Goal: Task Accomplishment & Management: Manage account settings

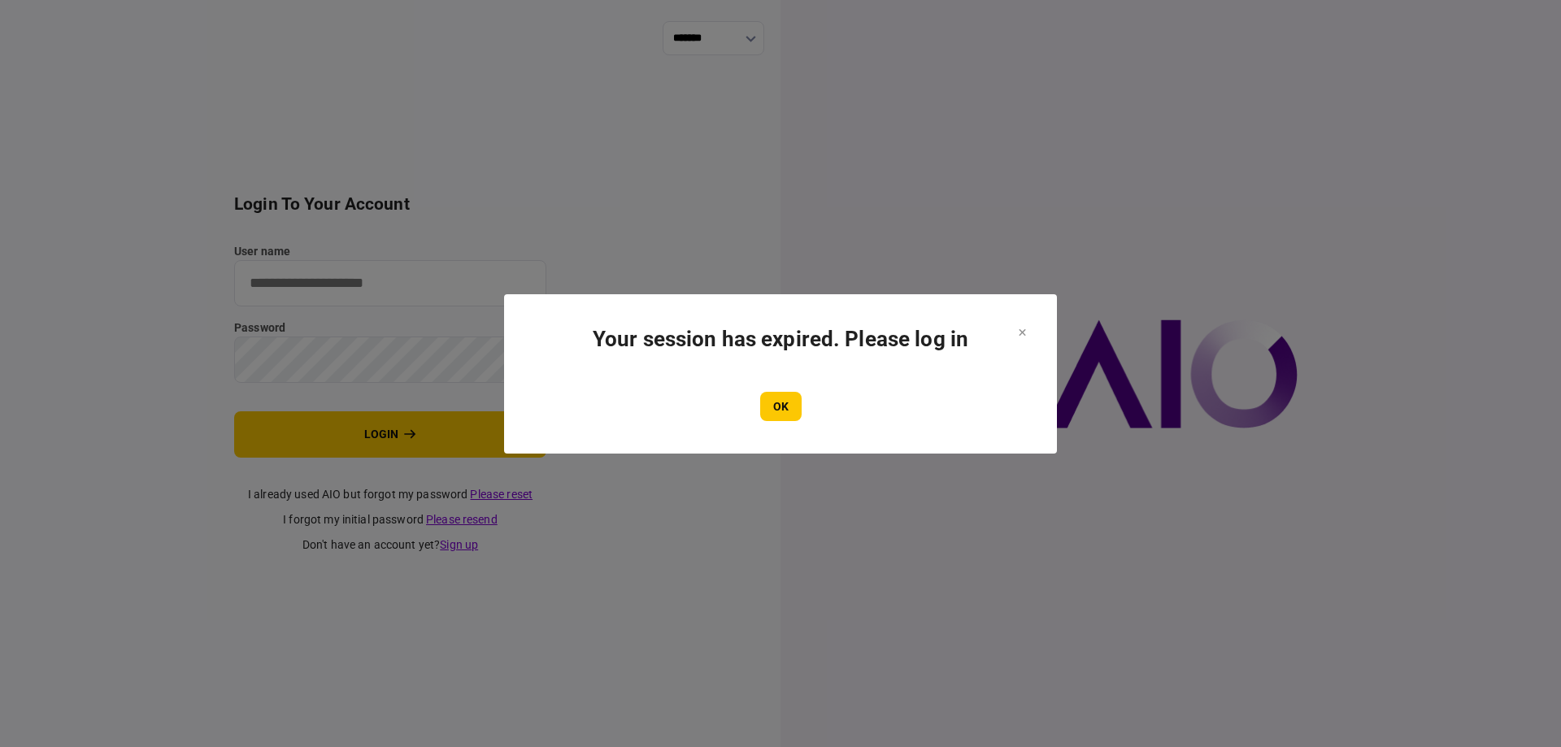
type input "*******"
click at [1021, 332] on icon at bounding box center [1021, 332] width 7 height 7
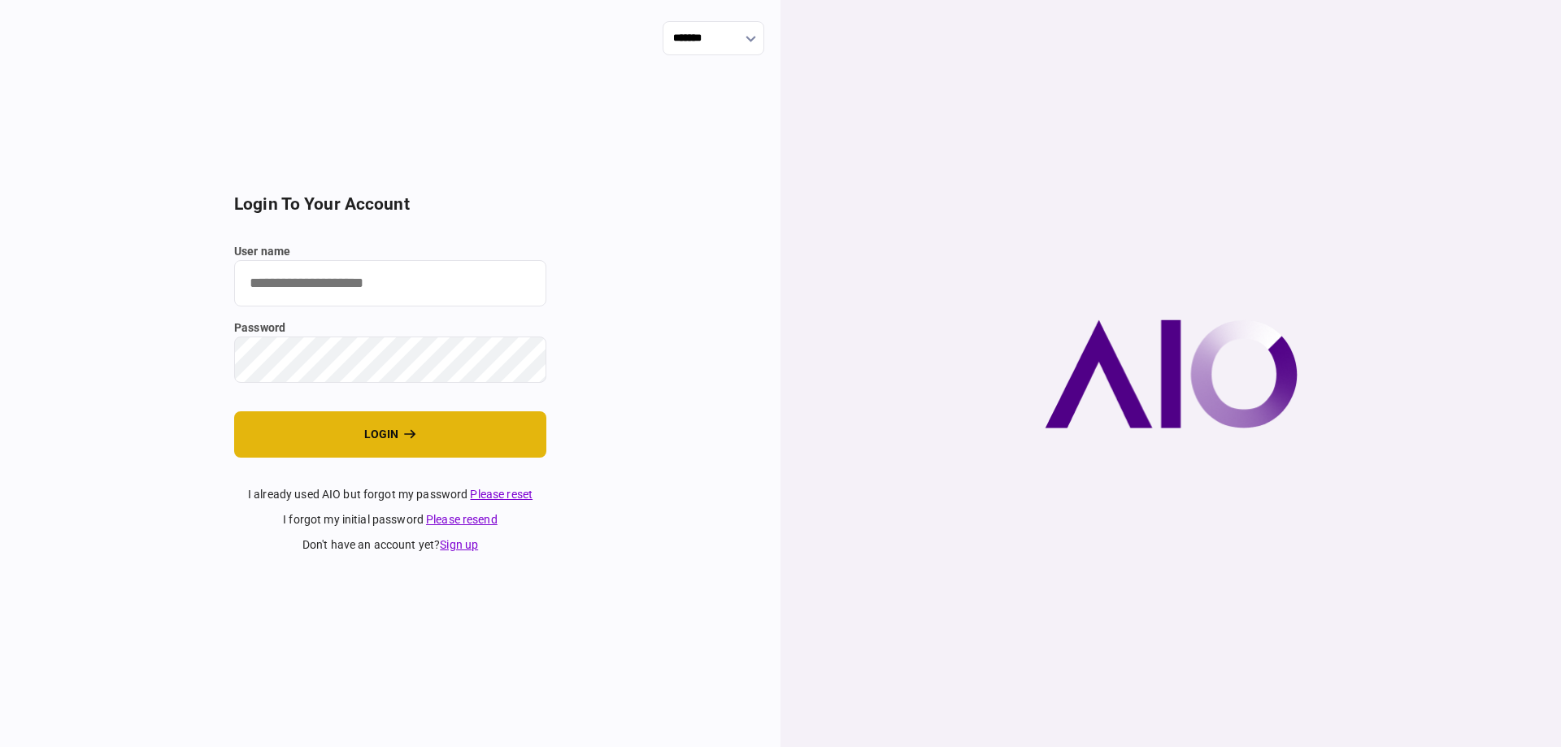
type input "*******"
click at [318, 430] on button "login" at bounding box center [390, 434] width 312 height 46
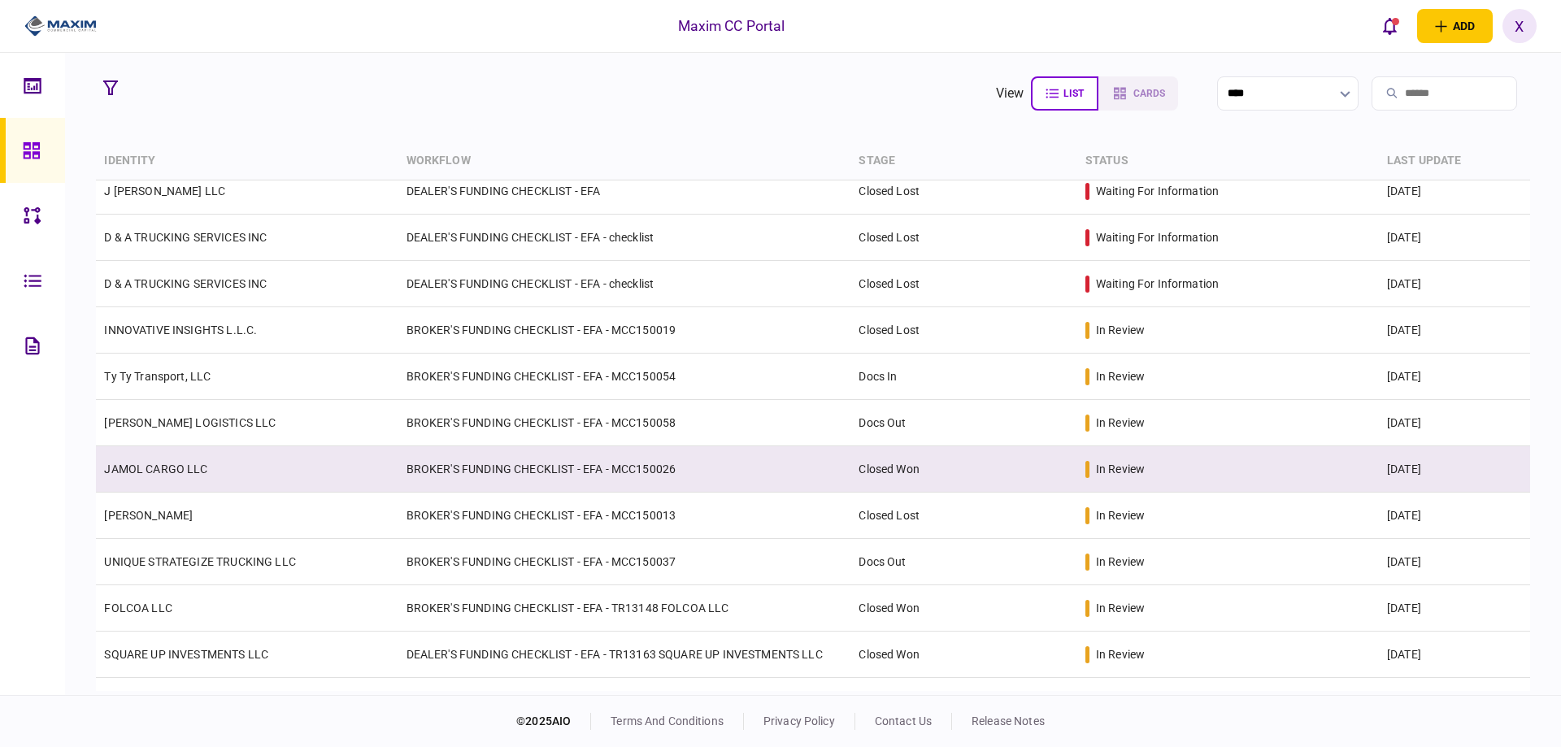
scroll to position [2276, 0]
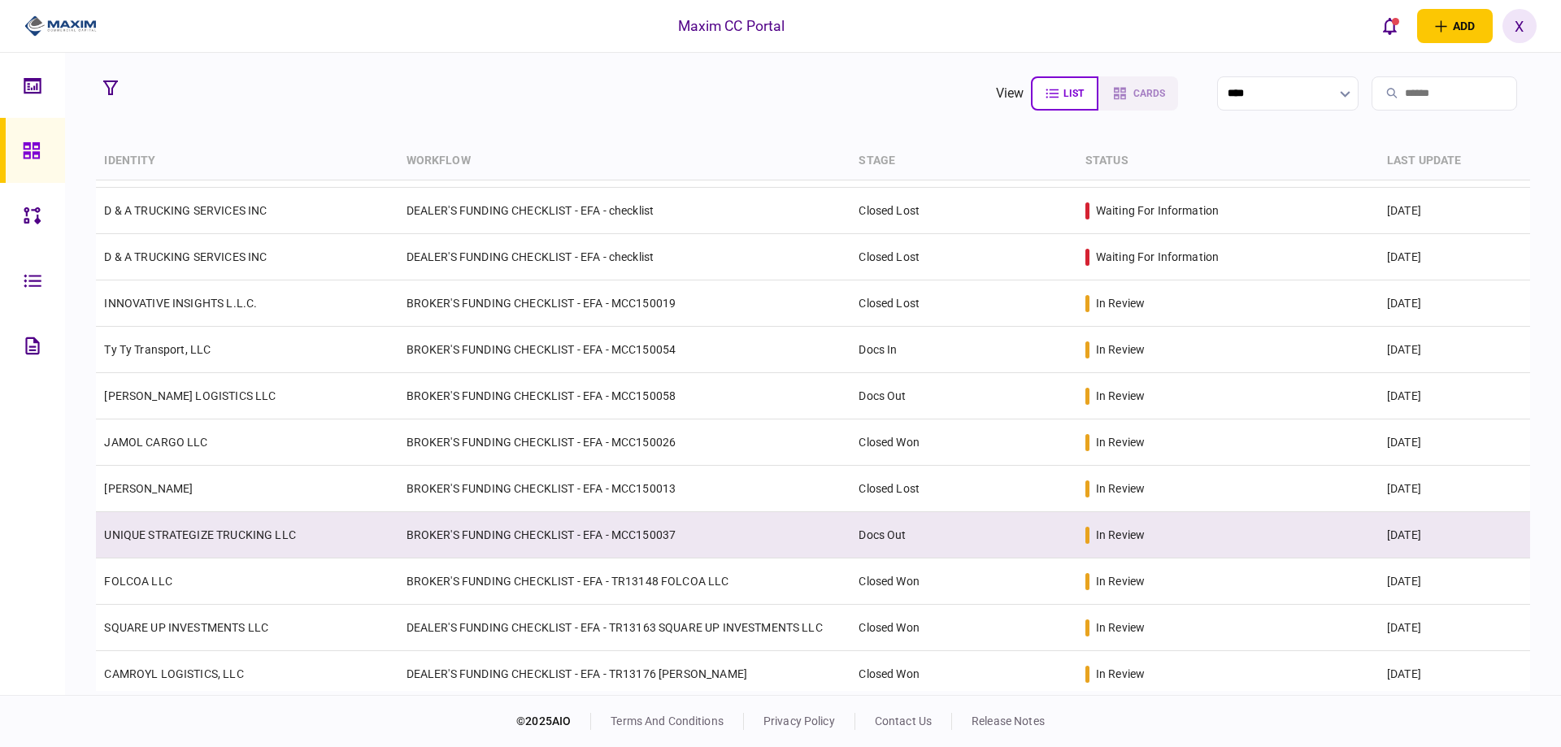
click at [284, 539] on td "UNIQUE STRATEGIZE TRUCKING LLC" at bounding box center [247, 535] width 302 height 46
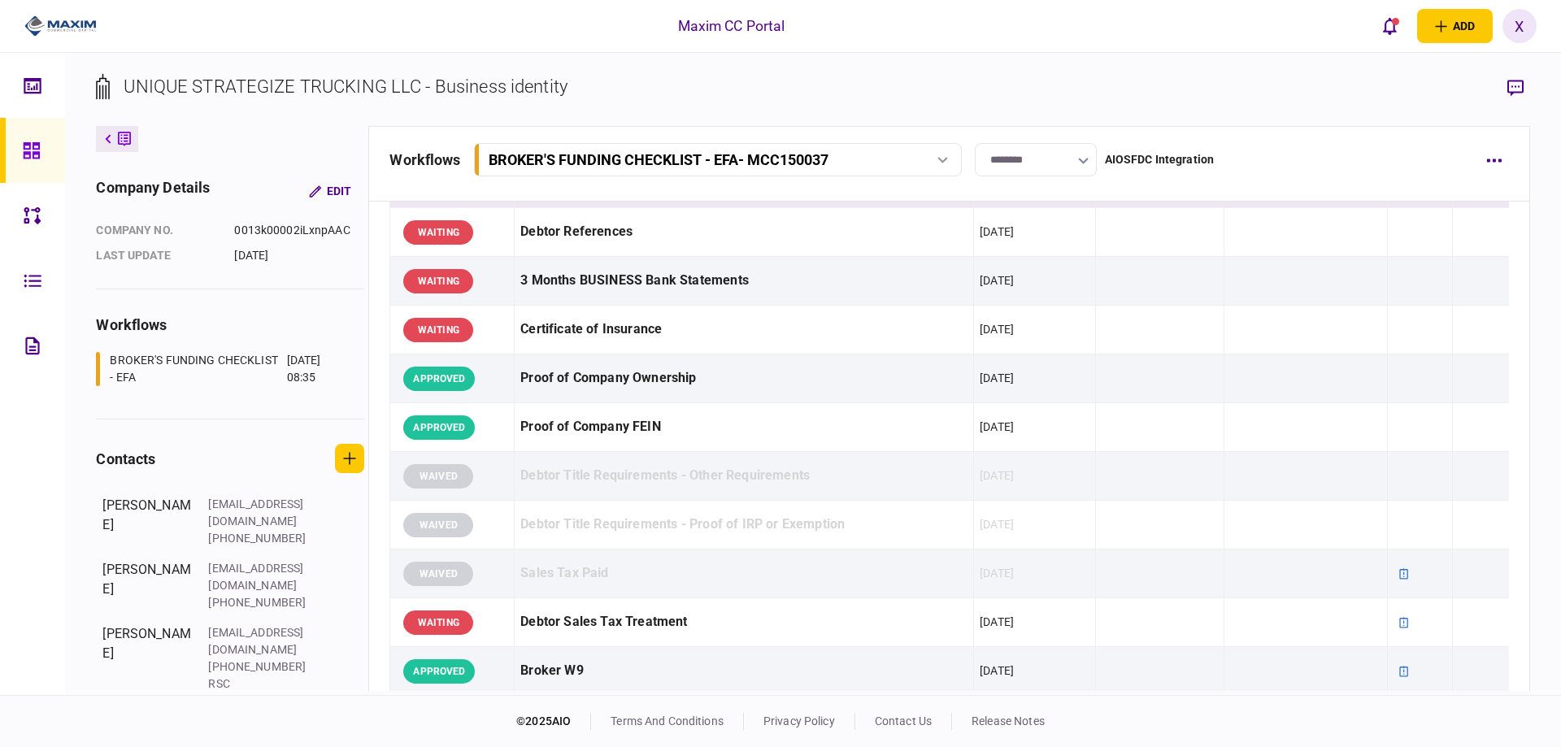
scroll to position [244, 0]
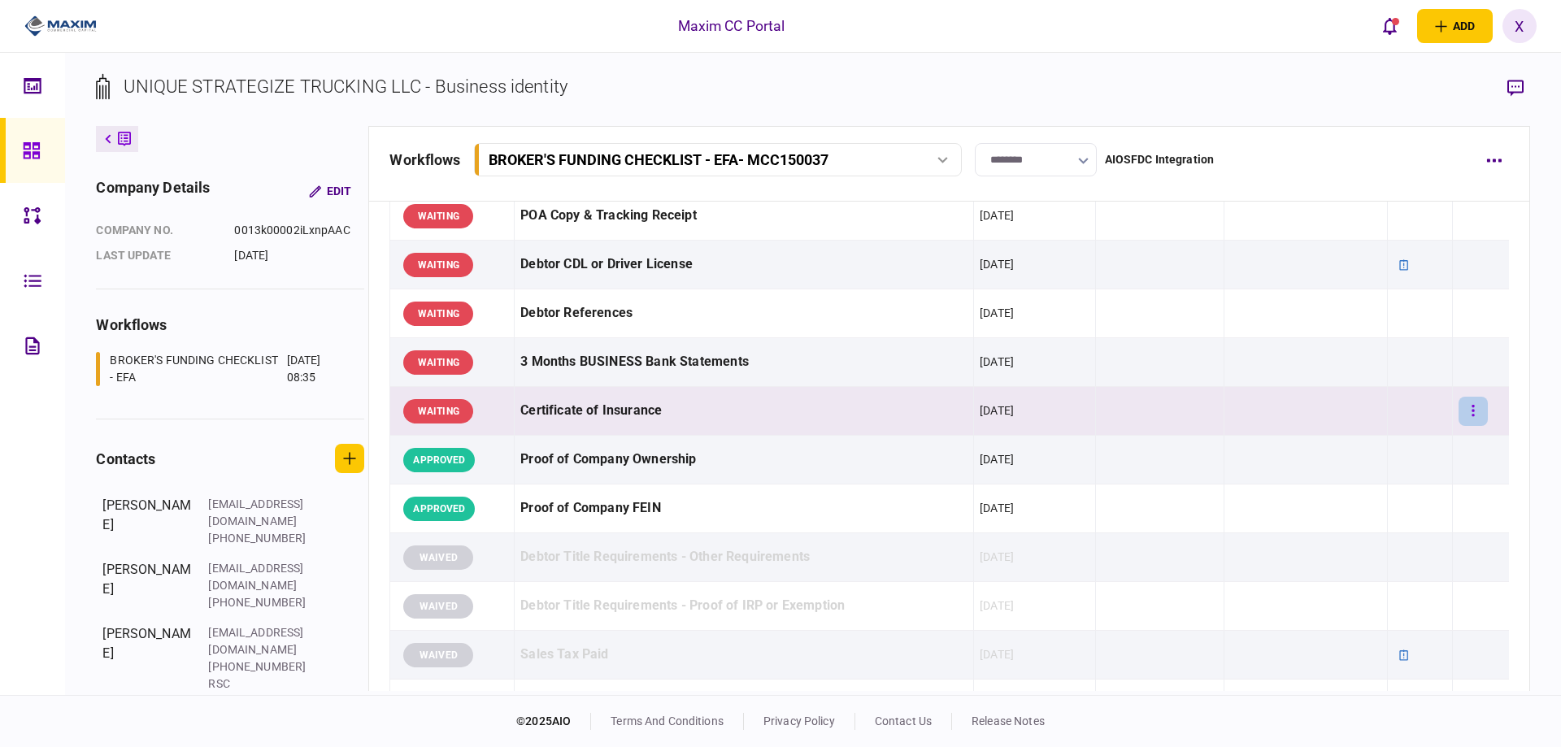
click at [1470, 406] on button "button" at bounding box center [1472, 411] width 29 height 29
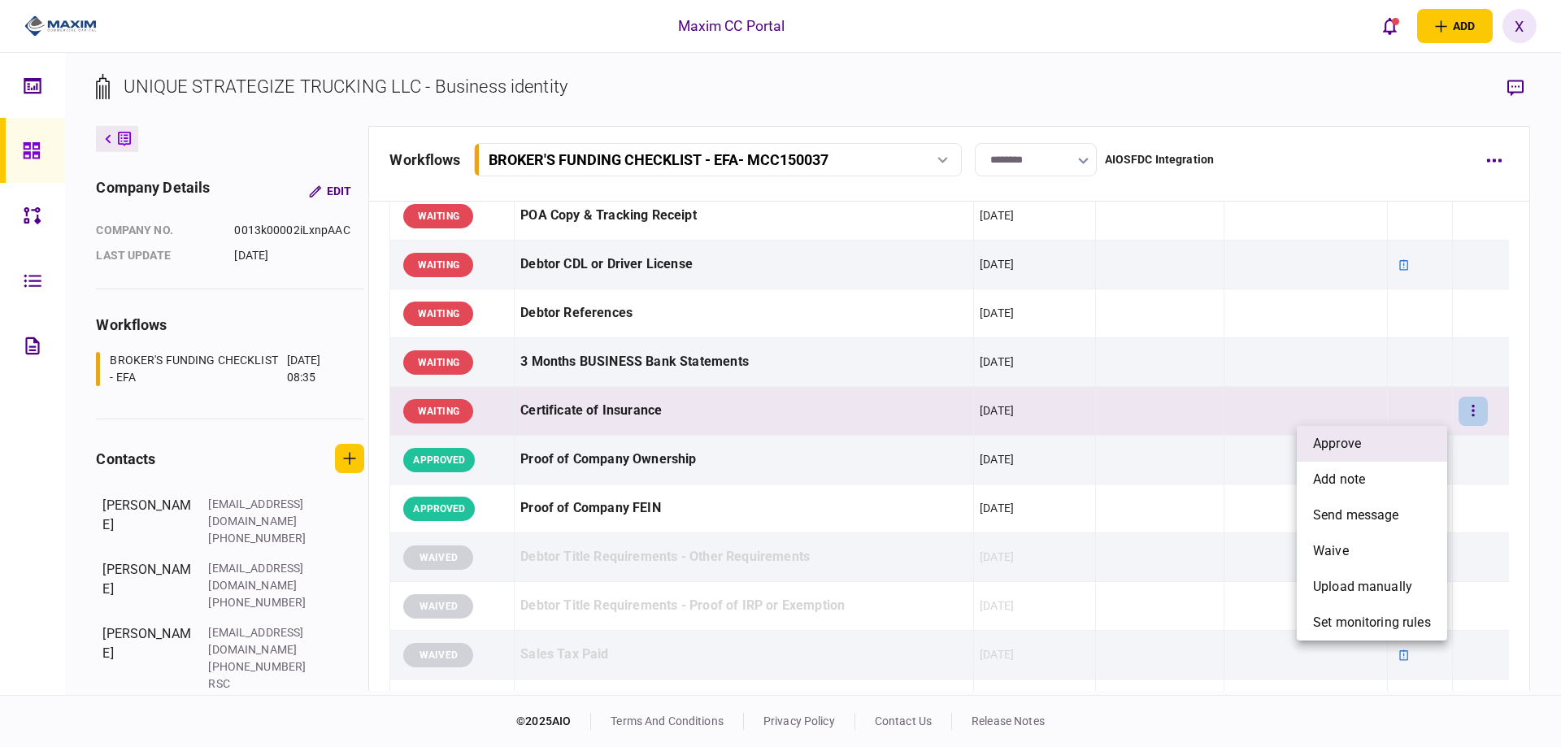
click at [1401, 430] on li "approve" at bounding box center [1371, 444] width 150 height 36
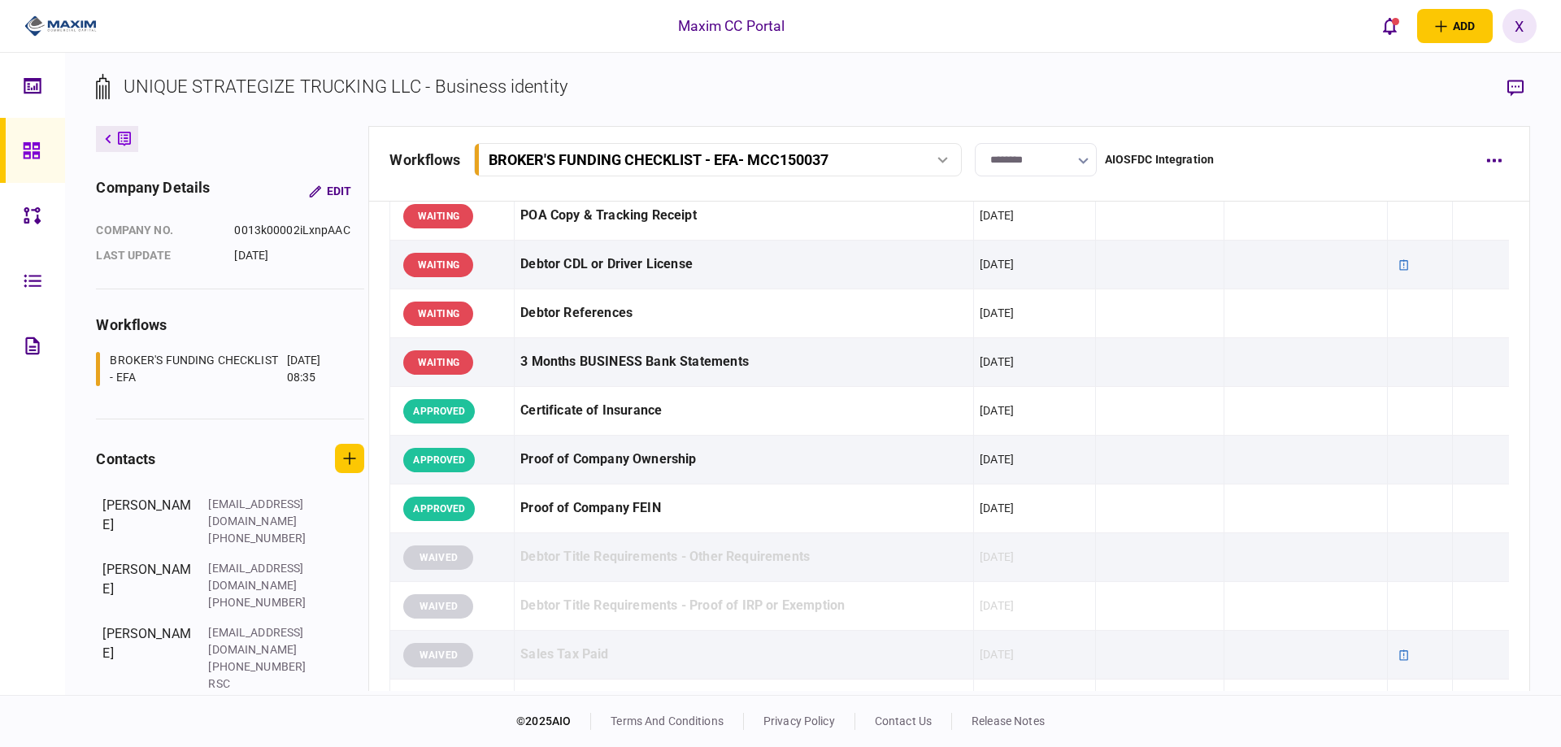
click at [30, 150] on icon at bounding box center [32, 150] width 18 height 19
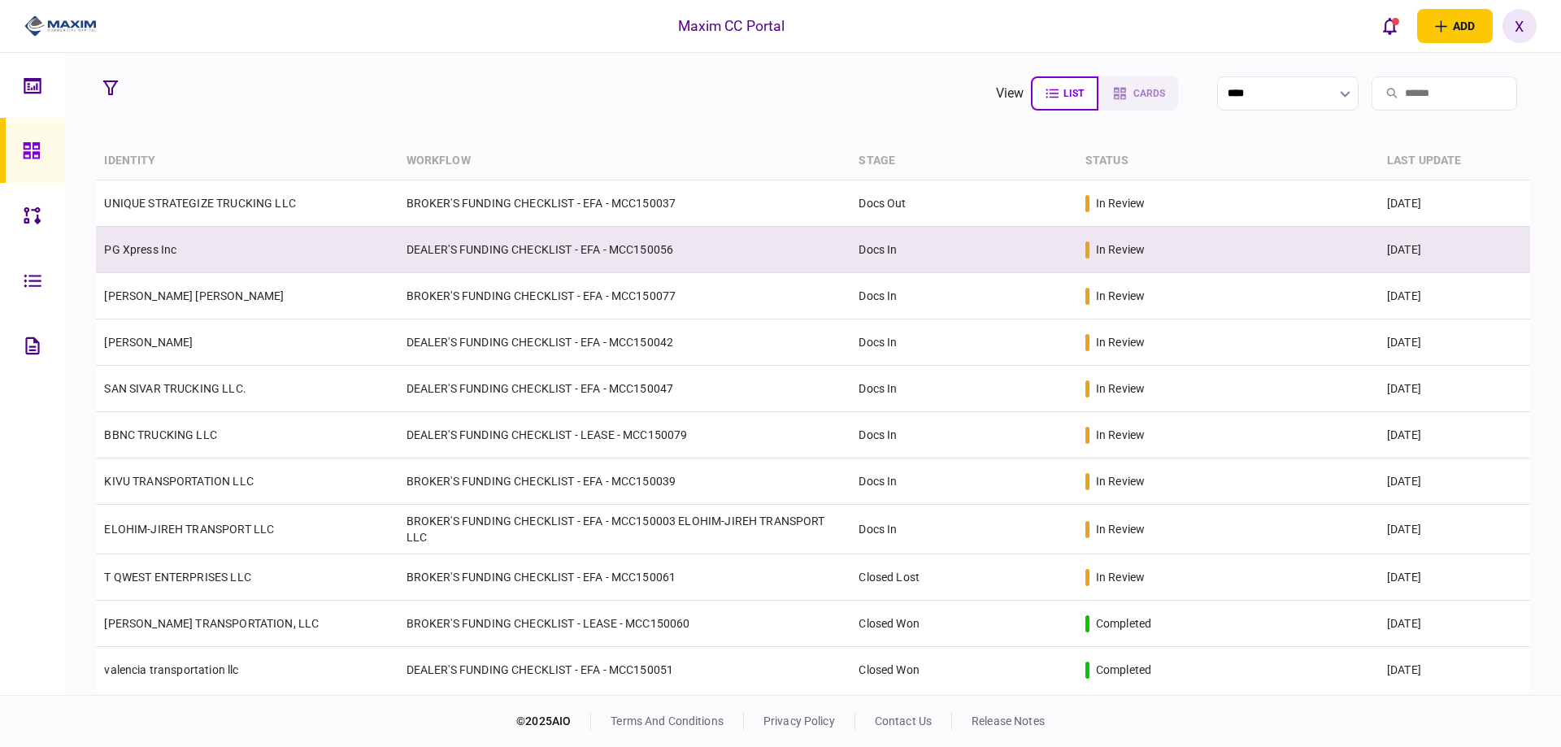
click at [170, 258] on td "PG Xpress Inc" at bounding box center [247, 250] width 302 height 46
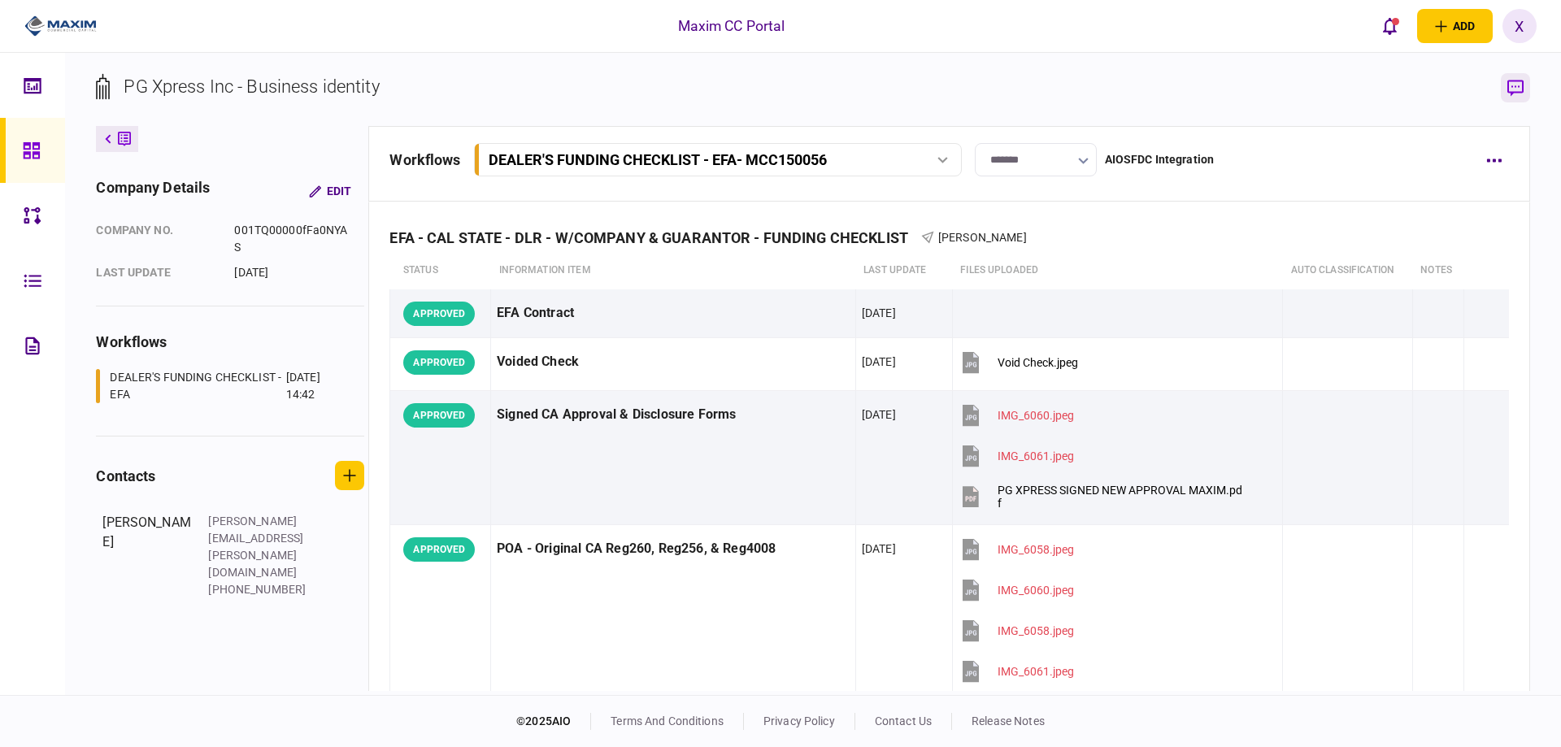
click at [1513, 86] on icon "button" at bounding box center [1515, 88] width 16 height 17
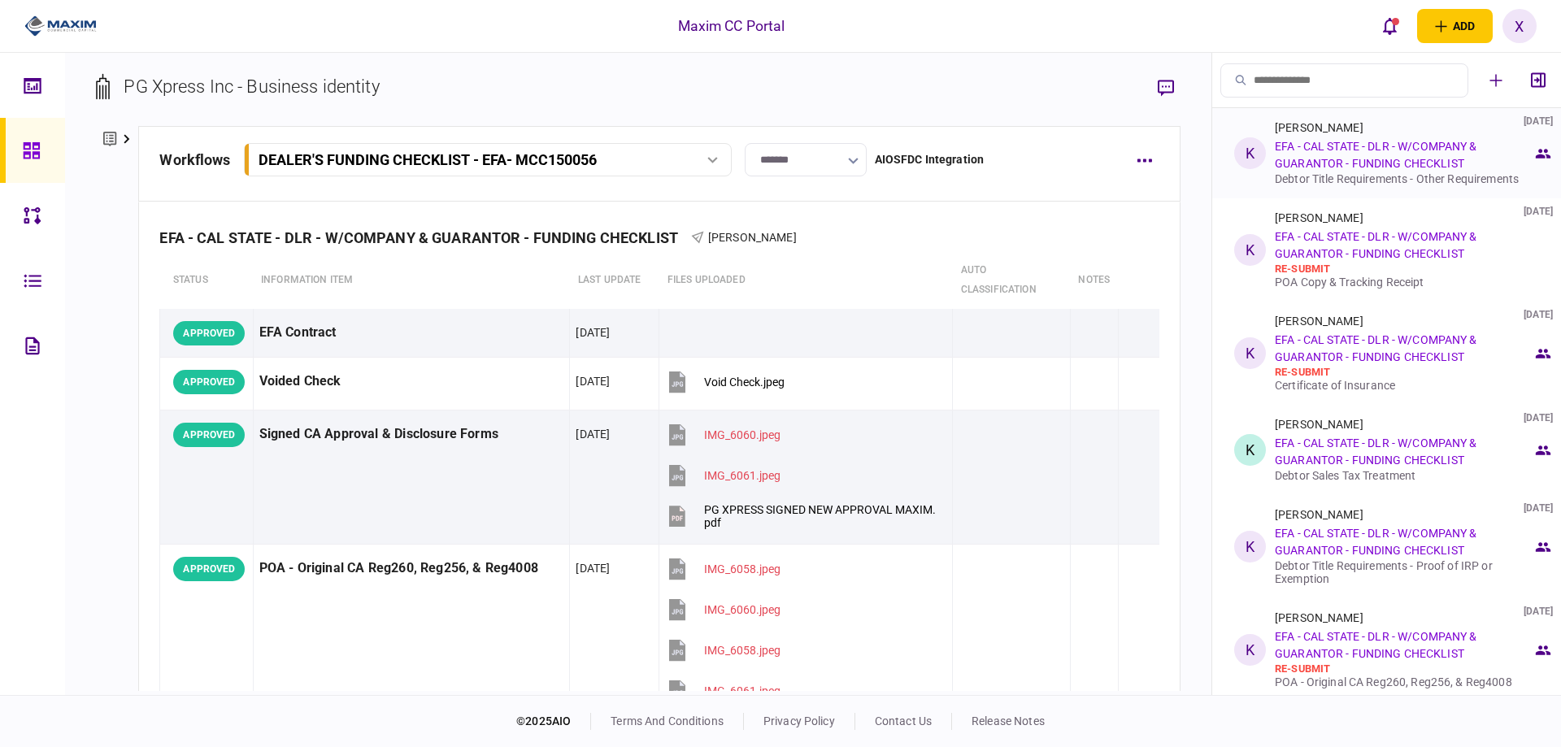
click at [1371, 157] on link "EFA - CAL STATE - DLR - W/COMPANY & GUARANTOR - FUNDING CHECKLIST" at bounding box center [1376, 155] width 202 height 30
click at [1322, 155] on div "Kevin Ratliff 25 Sep 2025 EFA - CAL STATE - DLR - W/COMPANY & GUARANTOR - FUNDI…" at bounding box center [1404, 153] width 258 height 64
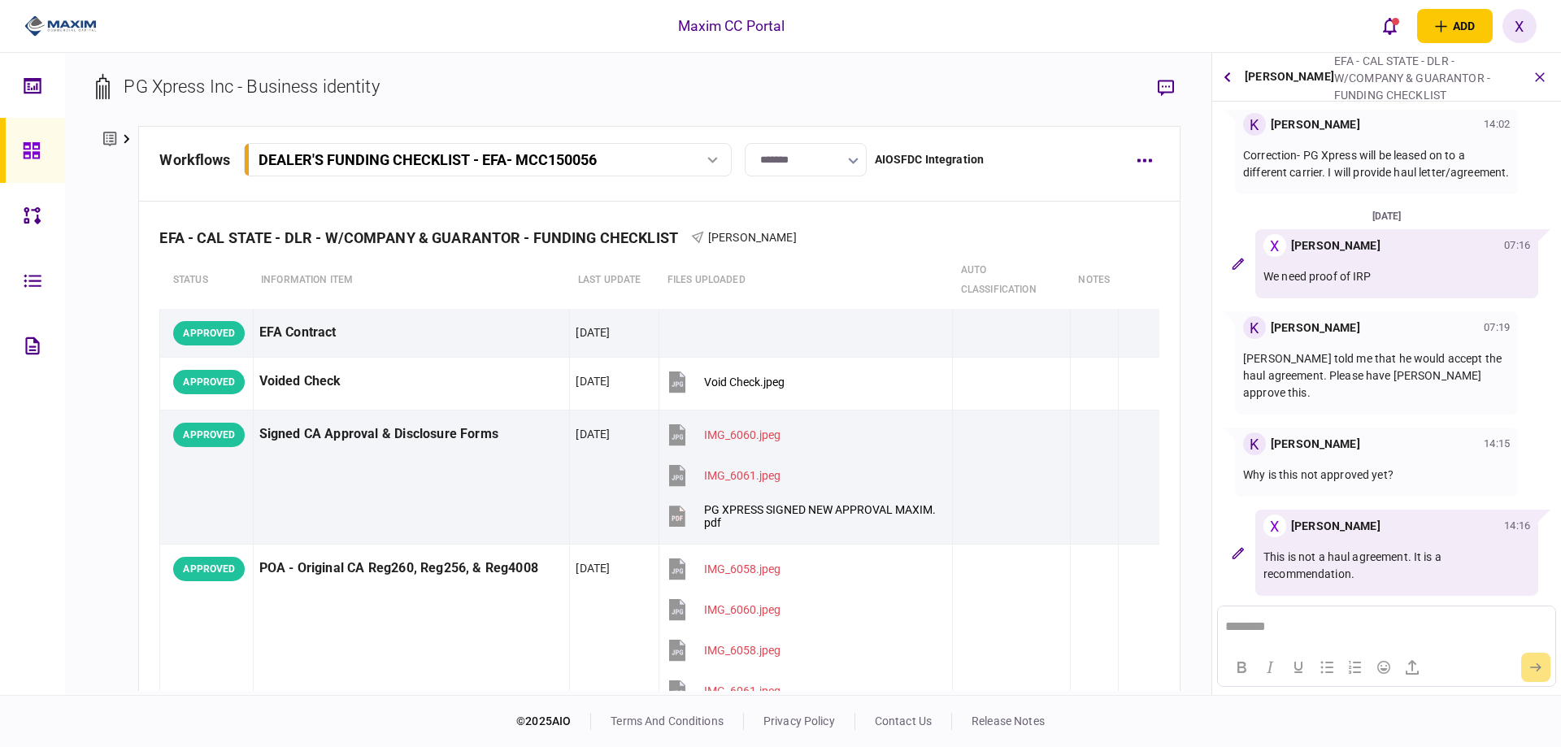
scroll to position [376, 0]
click at [1223, 75] on icon "button" at bounding box center [1226, 77] width 7 height 11
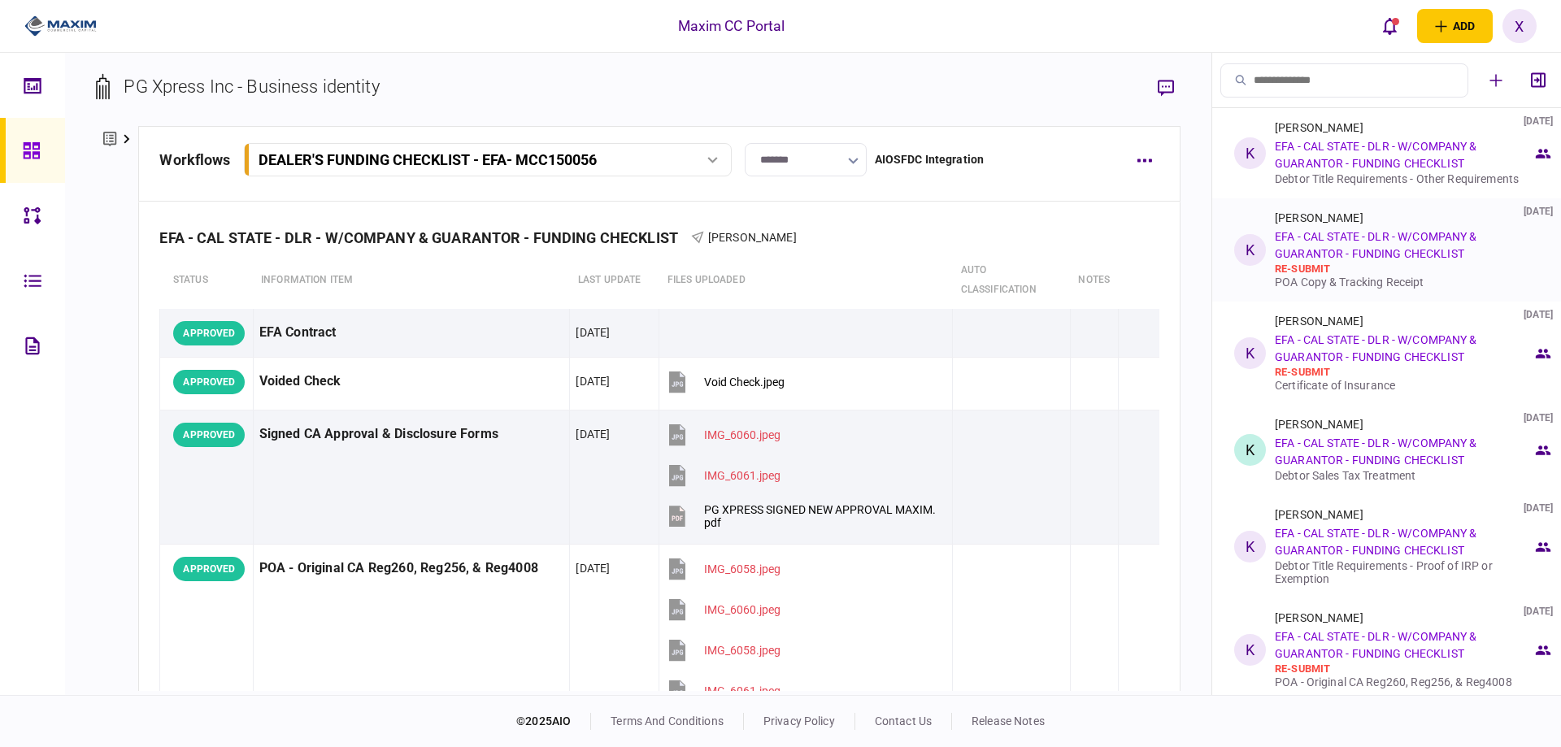
click at [1344, 241] on link "EFA - CAL STATE - DLR - W/COMPANY & GUARANTOR - FUNDING CHECKLIST" at bounding box center [1376, 245] width 202 height 30
click at [1285, 227] on div "Kevin Ratliff 25 Sep 2025 EFA - CAL STATE - DLR - W/COMPANY & GUARANTOR - FUNDI…" at bounding box center [1404, 249] width 258 height 77
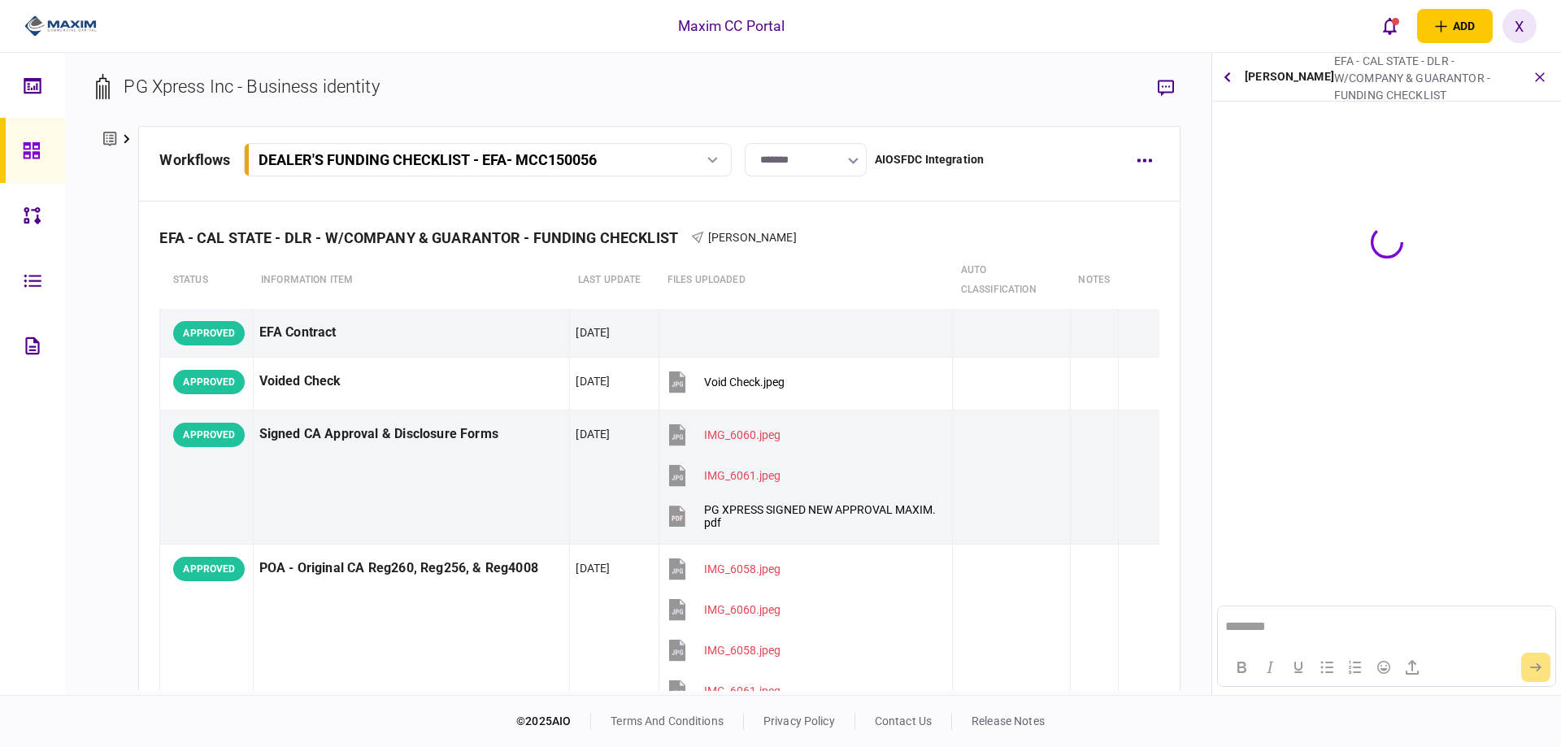
scroll to position [0, 0]
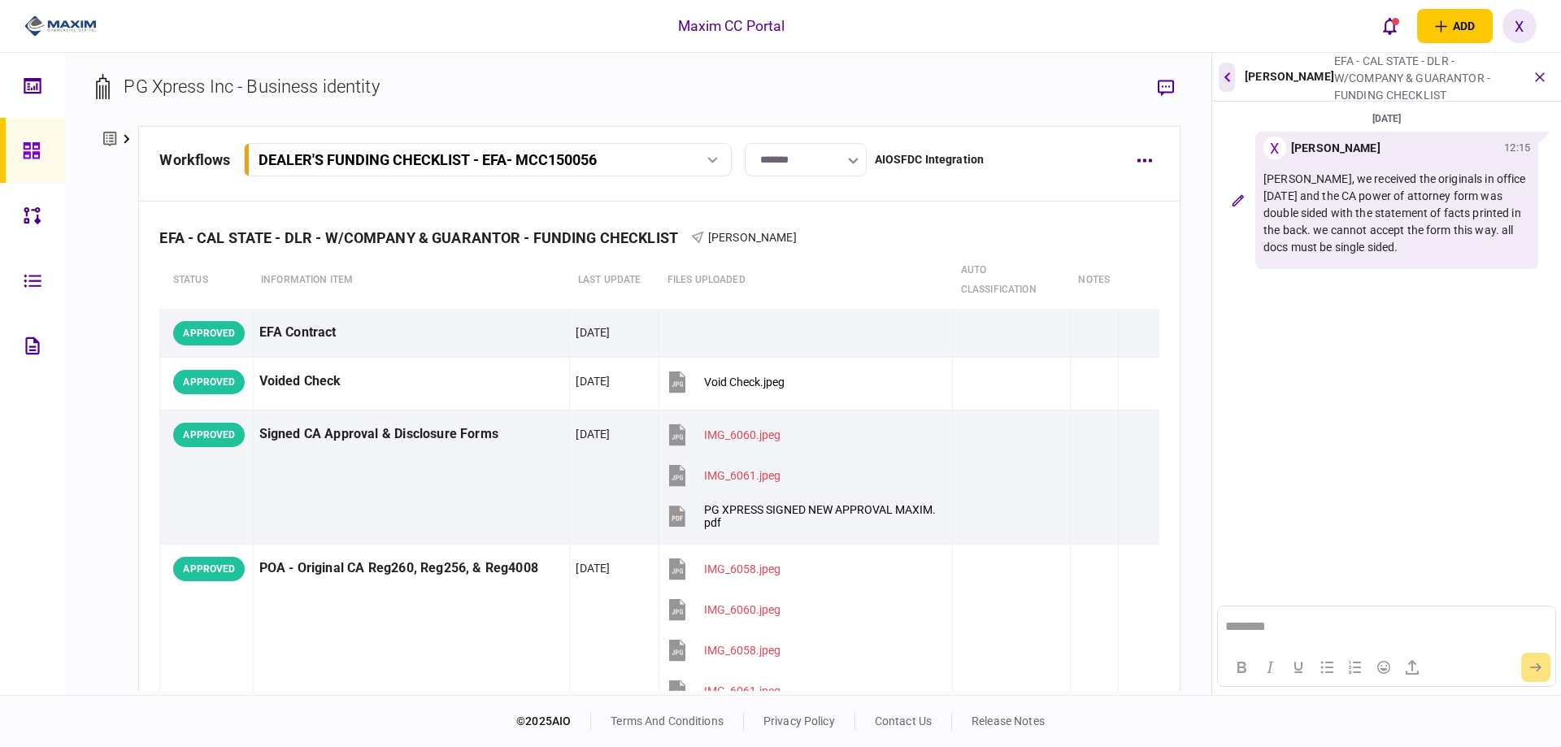
click at [1222, 75] on button "button" at bounding box center [1226, 77] width 16 height 29
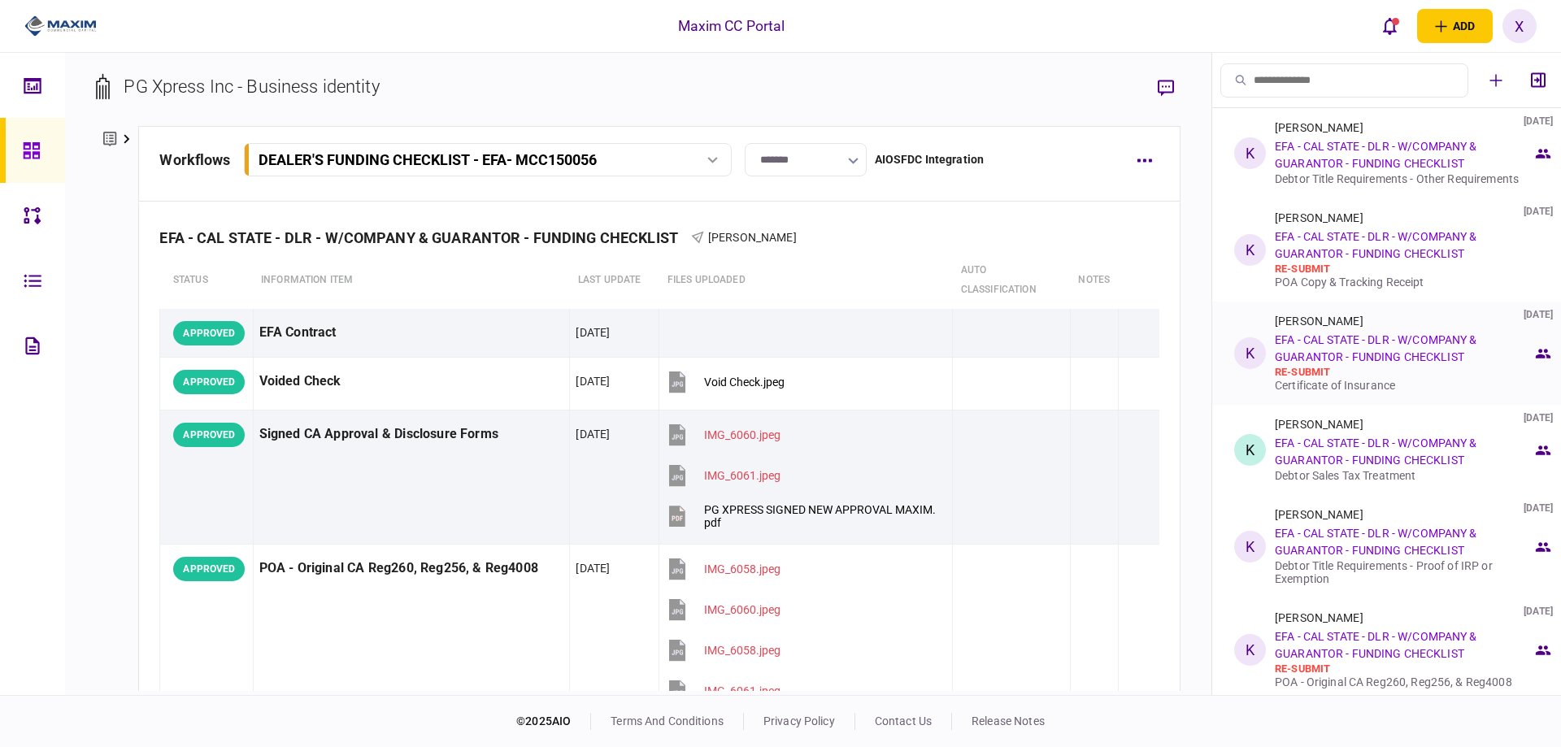
click at [1335, 346] on link "EFA - CAL STATE - DLR - W/COMPANY & GUARANTOR - FUNDING CHECKLIST" at bounding box center [1376, 348] width 202 height 30
click at [1266, 345] on li "K Kevin Ratliff 25 Sep 2025 EFA - CAL STATE - DLR - W/COMPANY & GUARANTOR - FUN…" at bounding box center [1386, 353] width 349 height 103
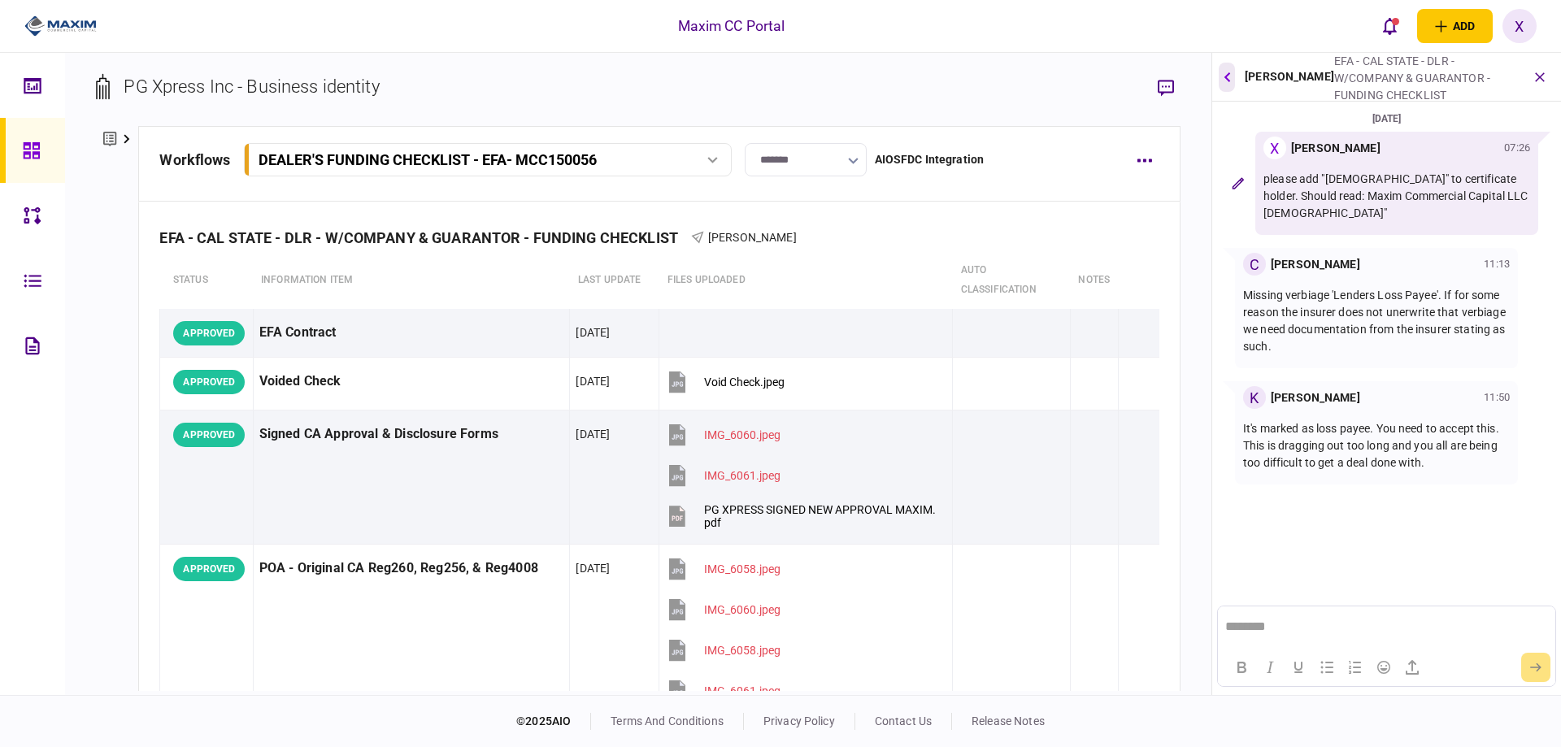
click at [1222, 76] on button "button" at bounding box center [1226, 77] width 16 height 29
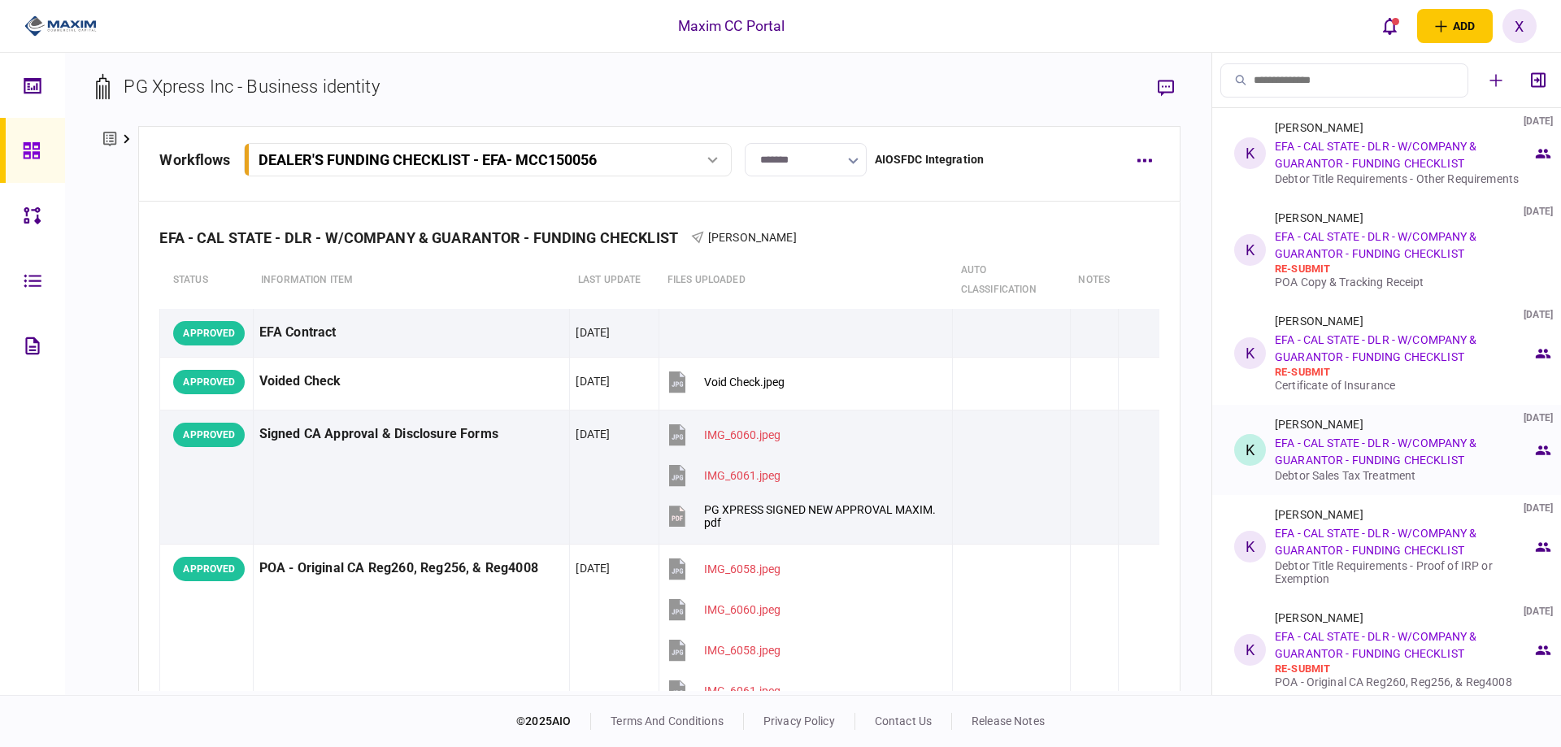
click at [1314, 448] on link "EFA - CAL STATE - DLR - W/COMPANY & GUARANTOR - FUNDING CHECKLIST" at bounding box center [1376, 451] width 202 height 30
click at [1266, 445] on li "K Kevin Ratliff 25 Sep 2025 EFA - CAL STATE - DLR - W/COMPANY & GUARANTOR - FUN…" at bounding box center [1386, 450] width 349 height 90
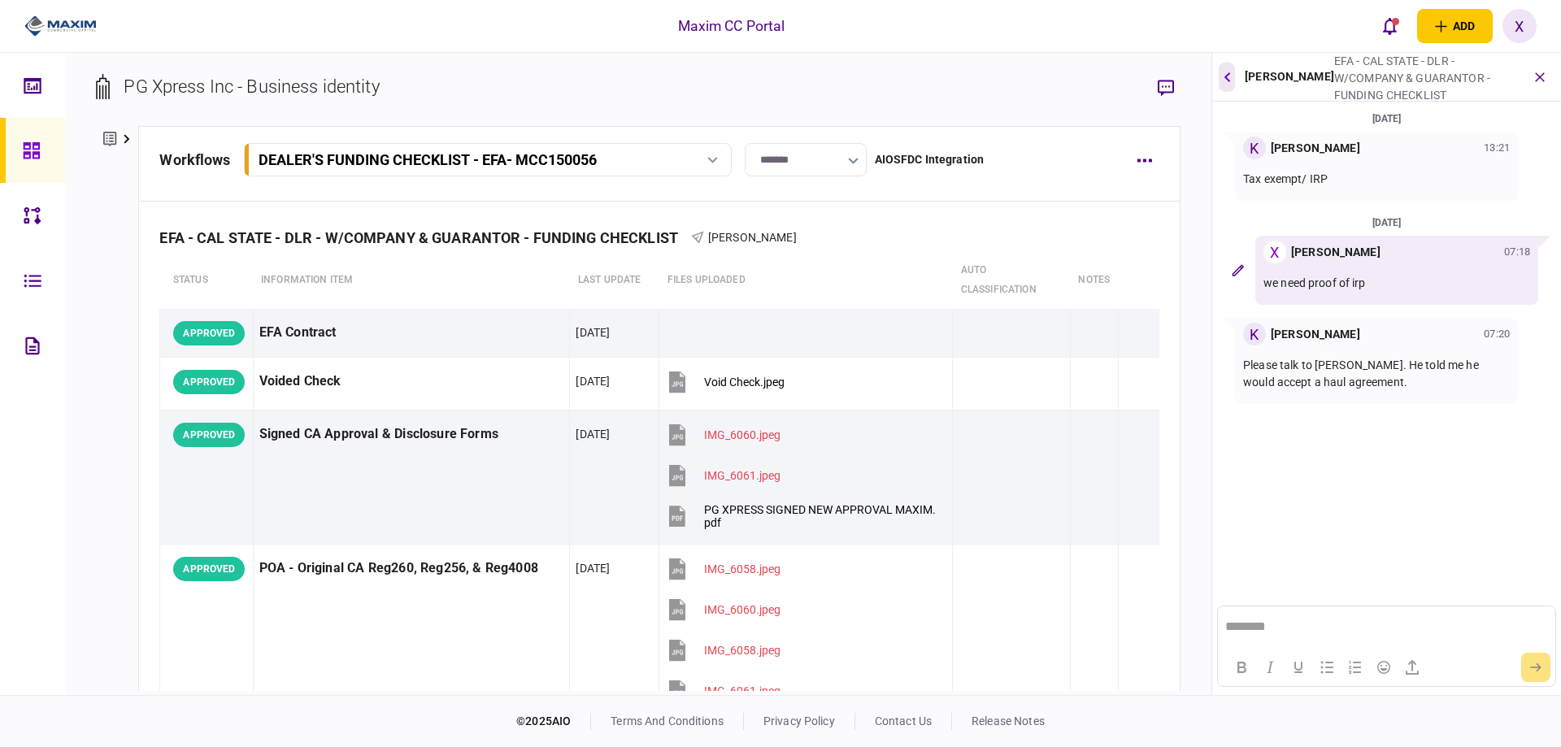
click at [1227, 83] on button "button" at bounding box center [1226, 77] width 16 height 29
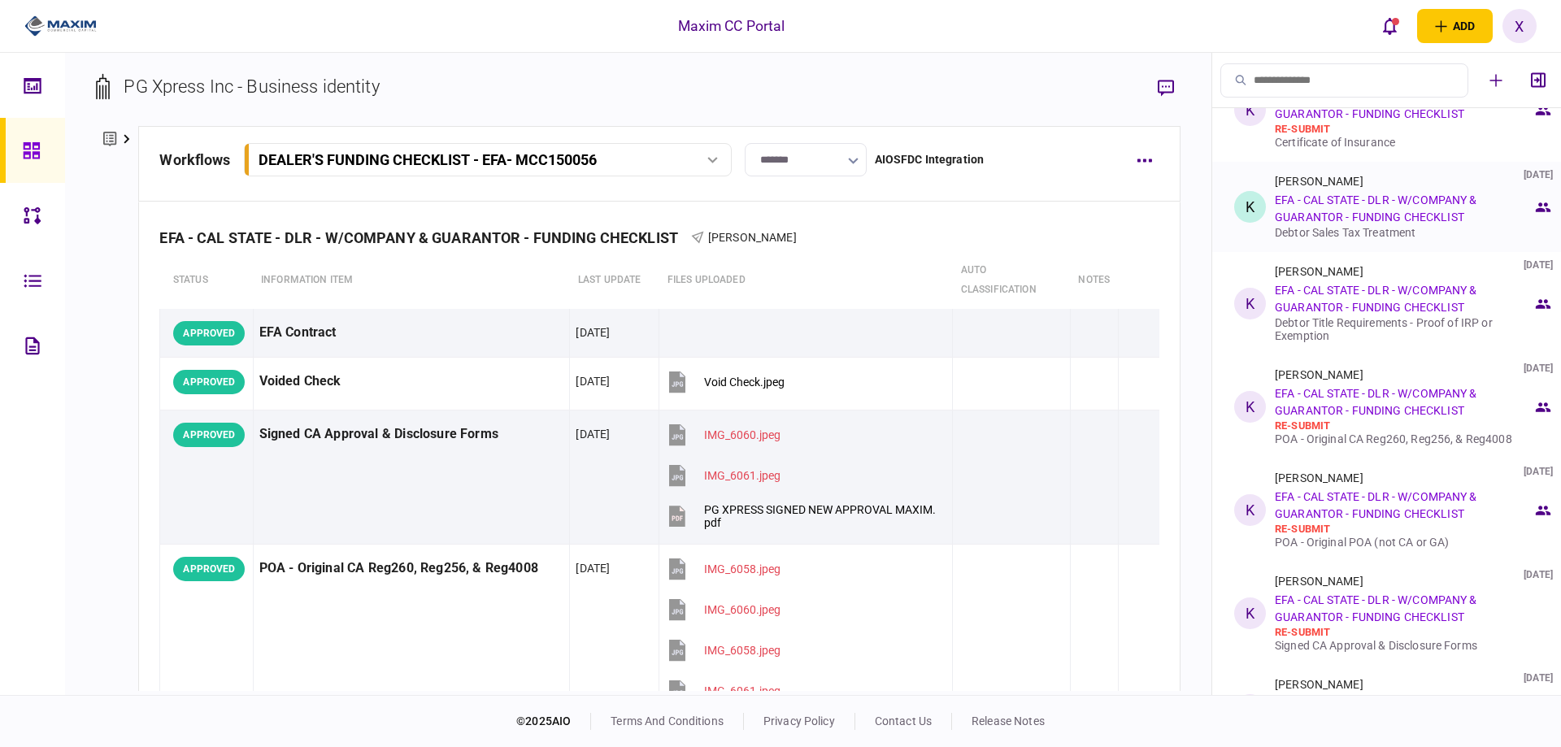
scroll to position [325, 0]
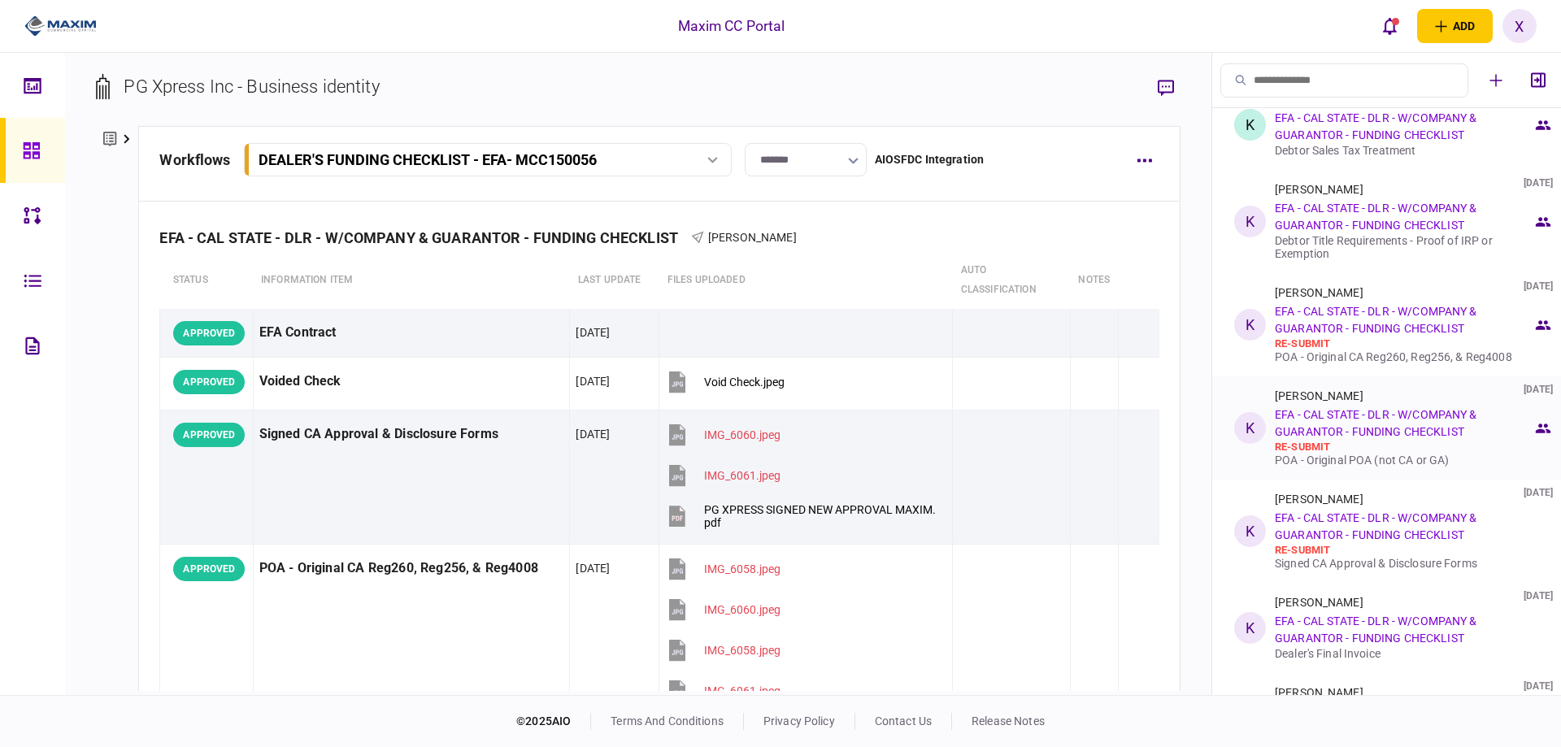
click at [1344, 428] on link "EFA - CAL STATE - DLR - W/COMPANY & GUARANTOR - FUNDING CHECKLIST" at bounding box center [1376, 423] width 202 height 30
click at [1259, 415] on div "K" at bounding box center [1250, 428] width 32 height 32
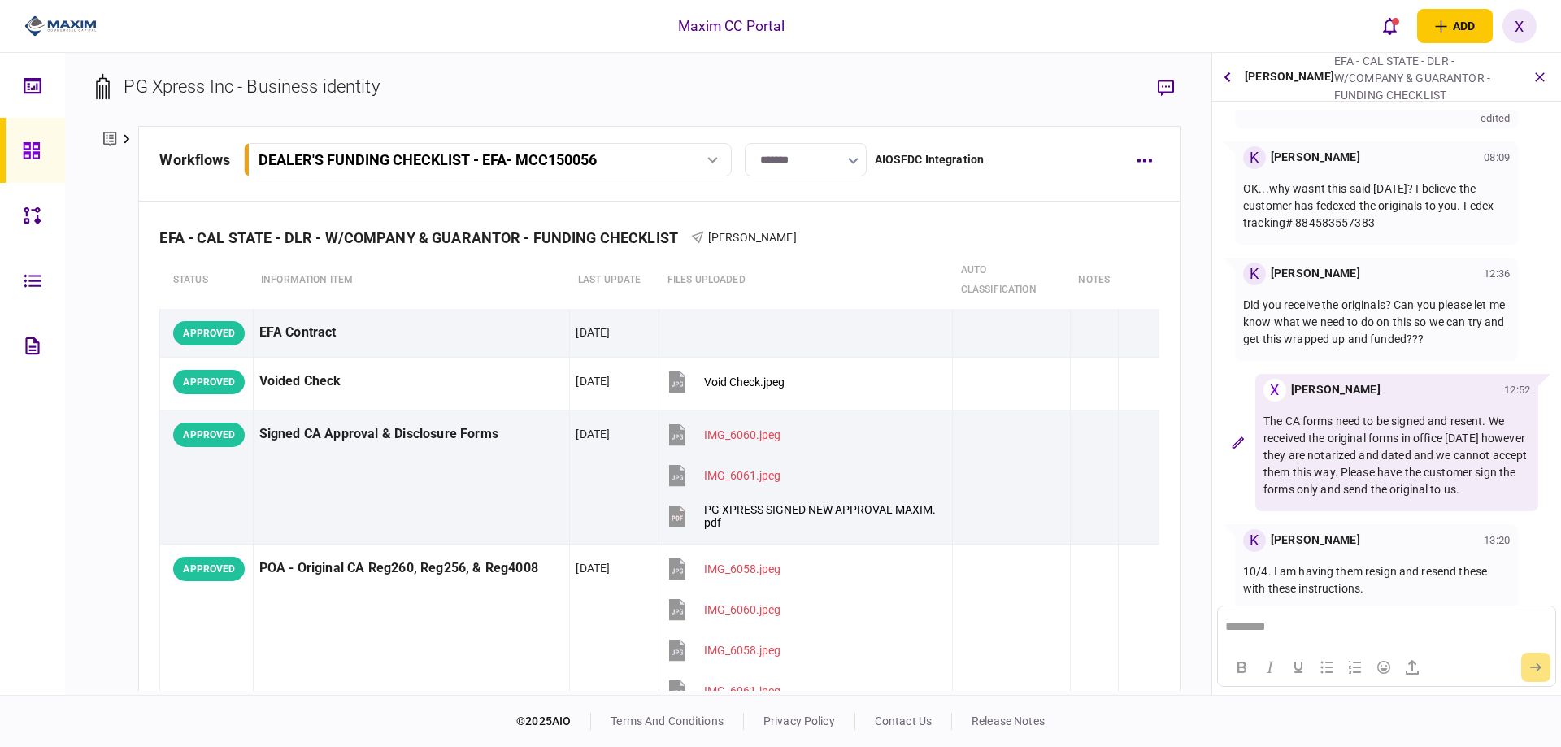
scroll to position [389, 0]
click at [1228, 76] on icon "button" at bounding box center [1226, 77] width 7 height 11
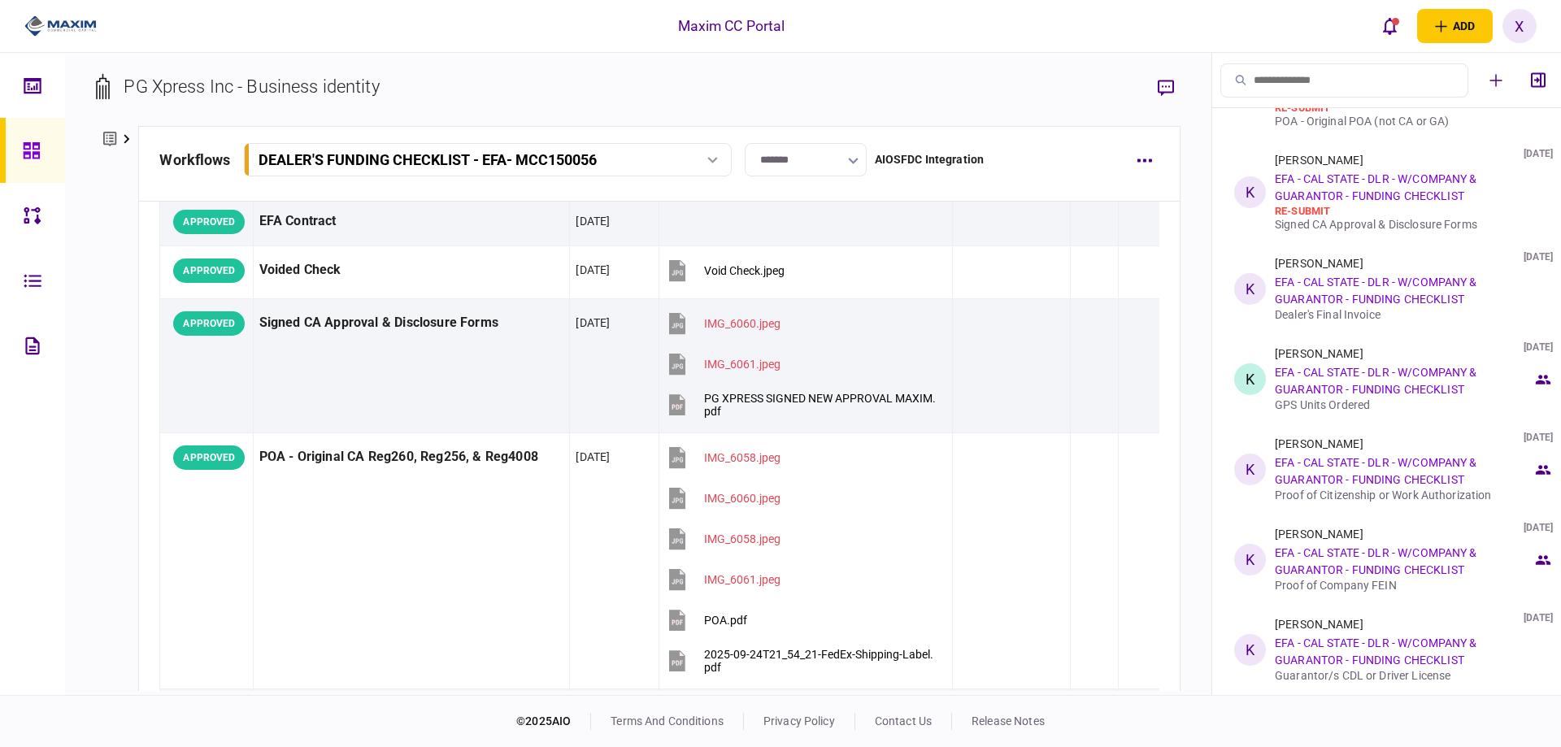
scroll to position [0, 0]
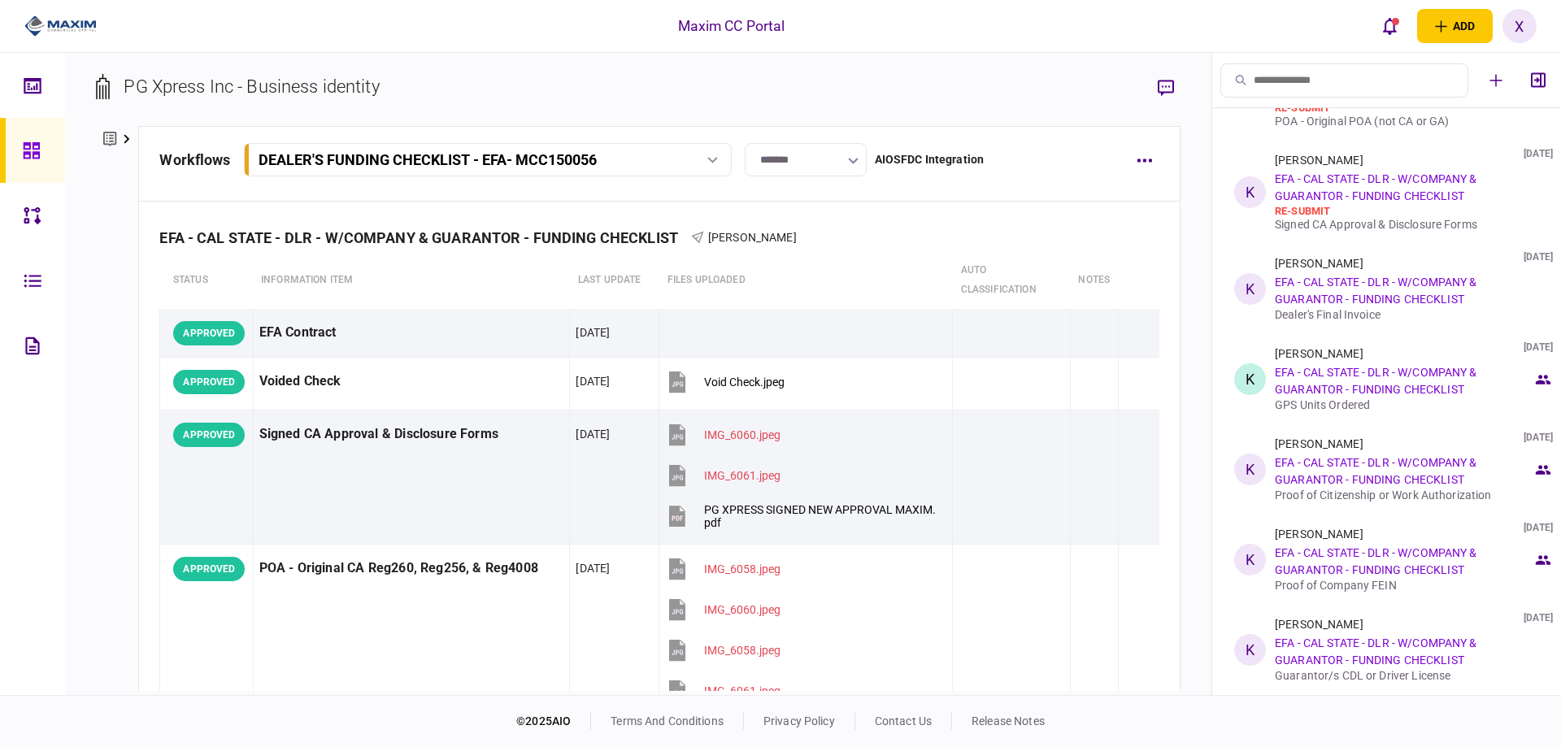
click at [37, 150] on icon at bounding box center [32, 150] width 18 height 19
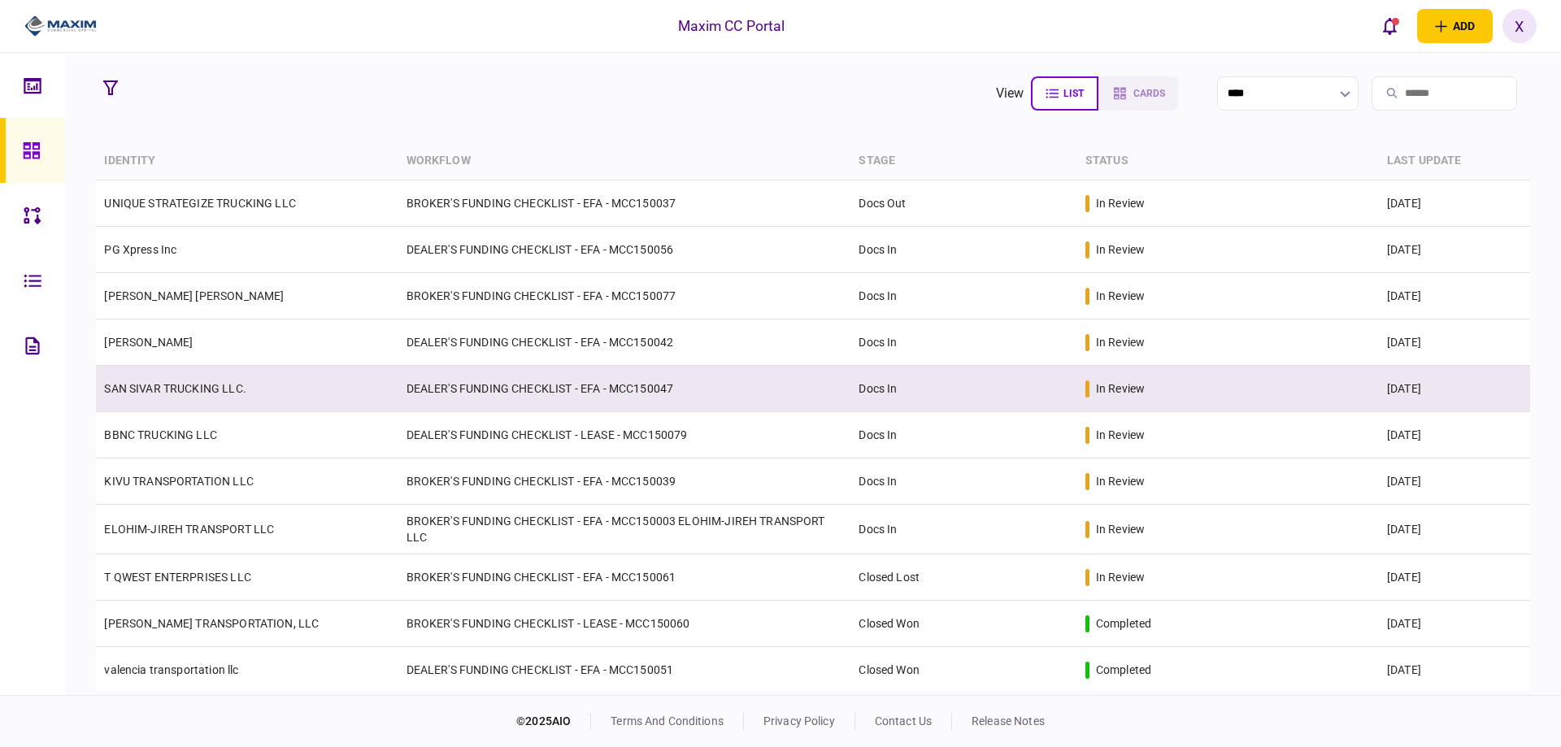
click at [199, 394] on link "SAN SIVAR TRUCKING LLC." at bounding box center [174, 388] width 141 height 13
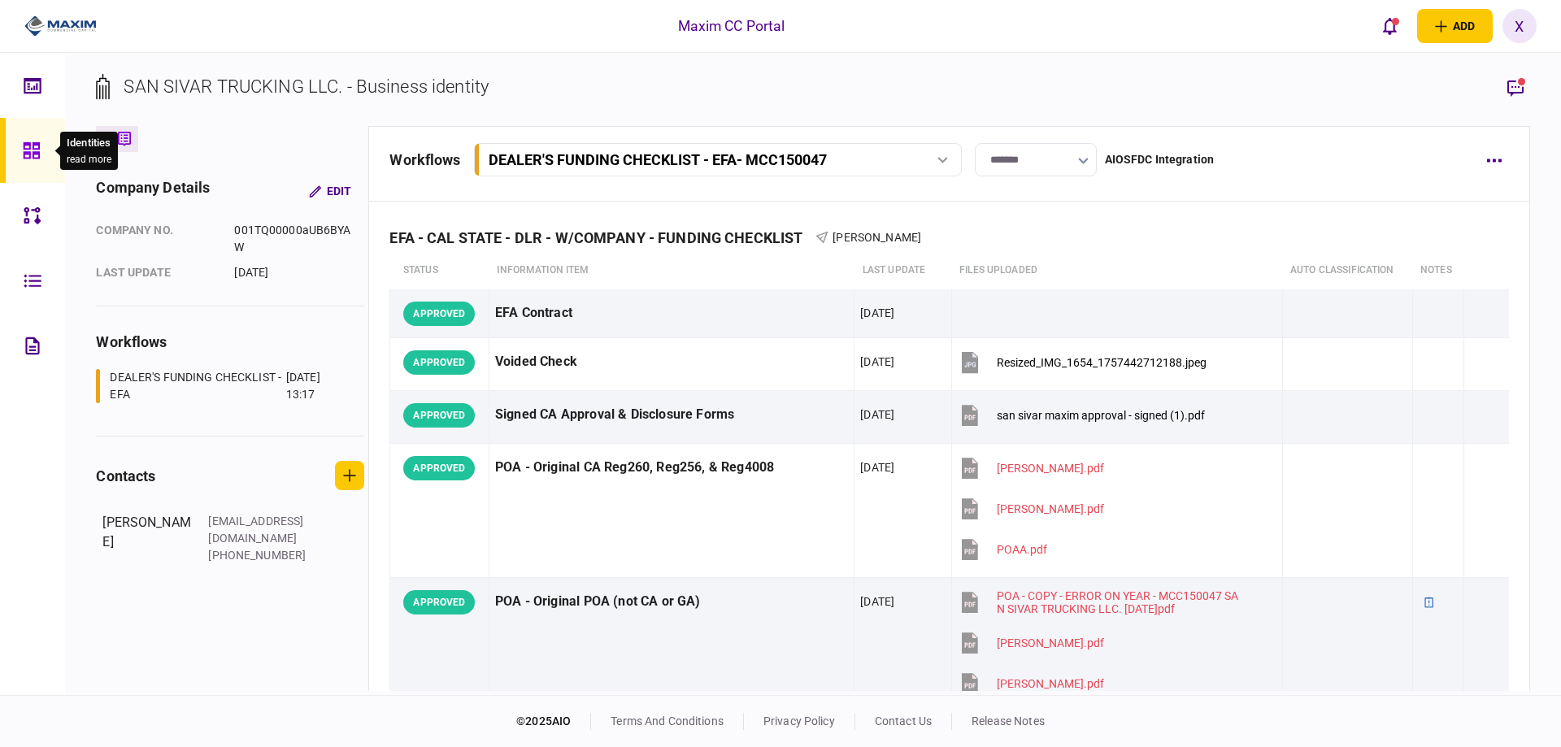
click at [25, 136] on div at bounding box center [36, 150] width 26 height 65
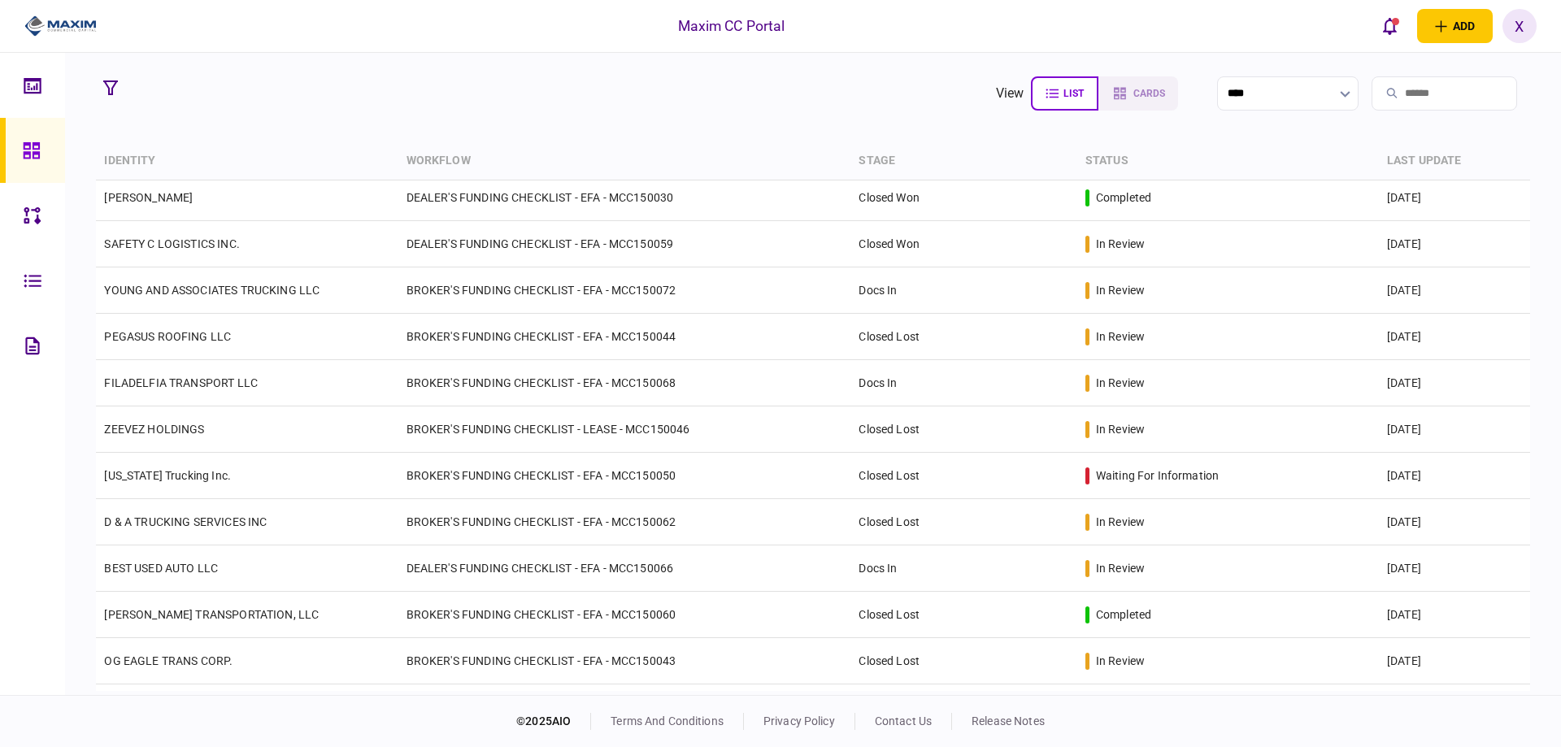
scroll to position [1788, 0]
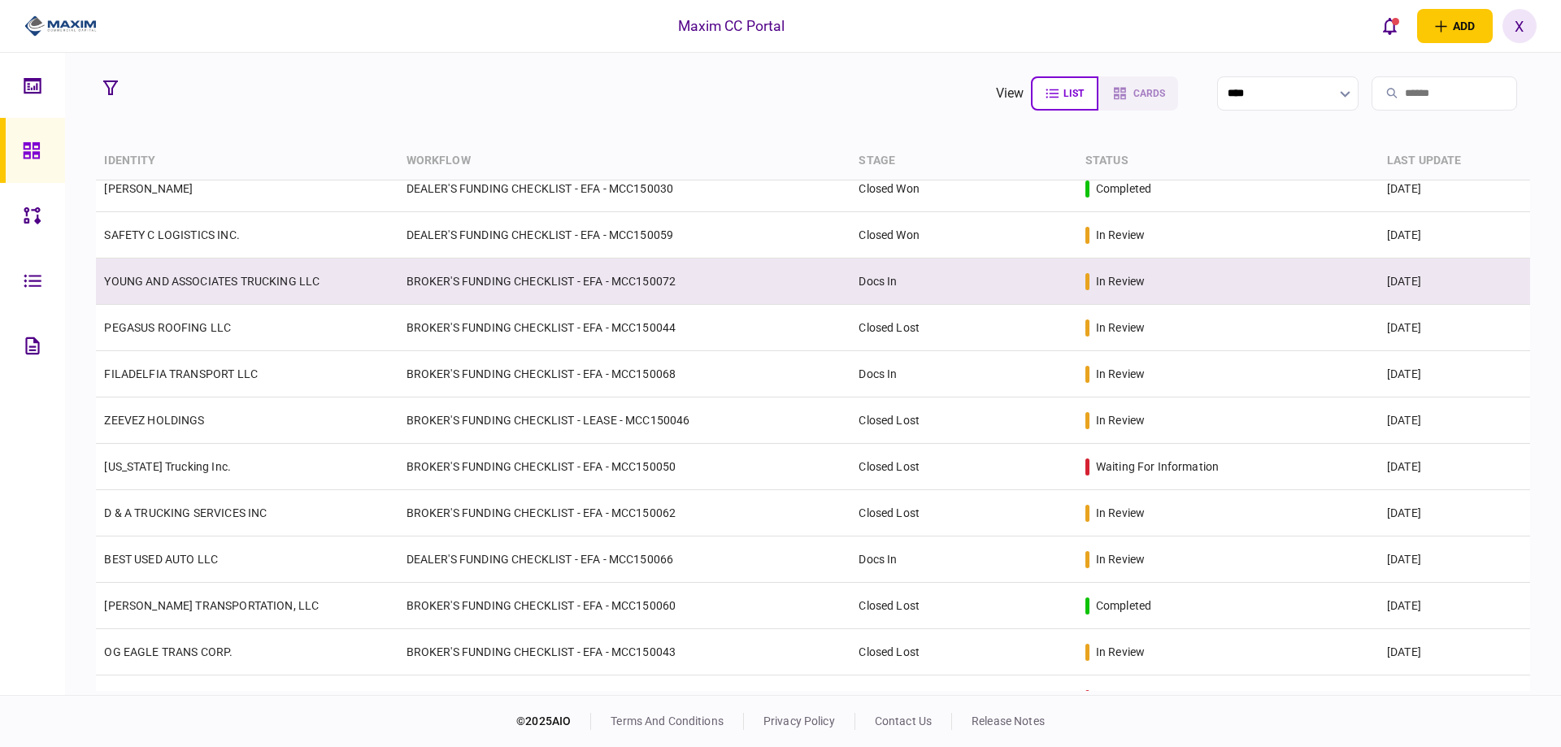
click at [201, 276] on link "YOUNG AND ASSOCIATES TRUCKING LLC" at bounding box center [211, 281] width 215 height 13
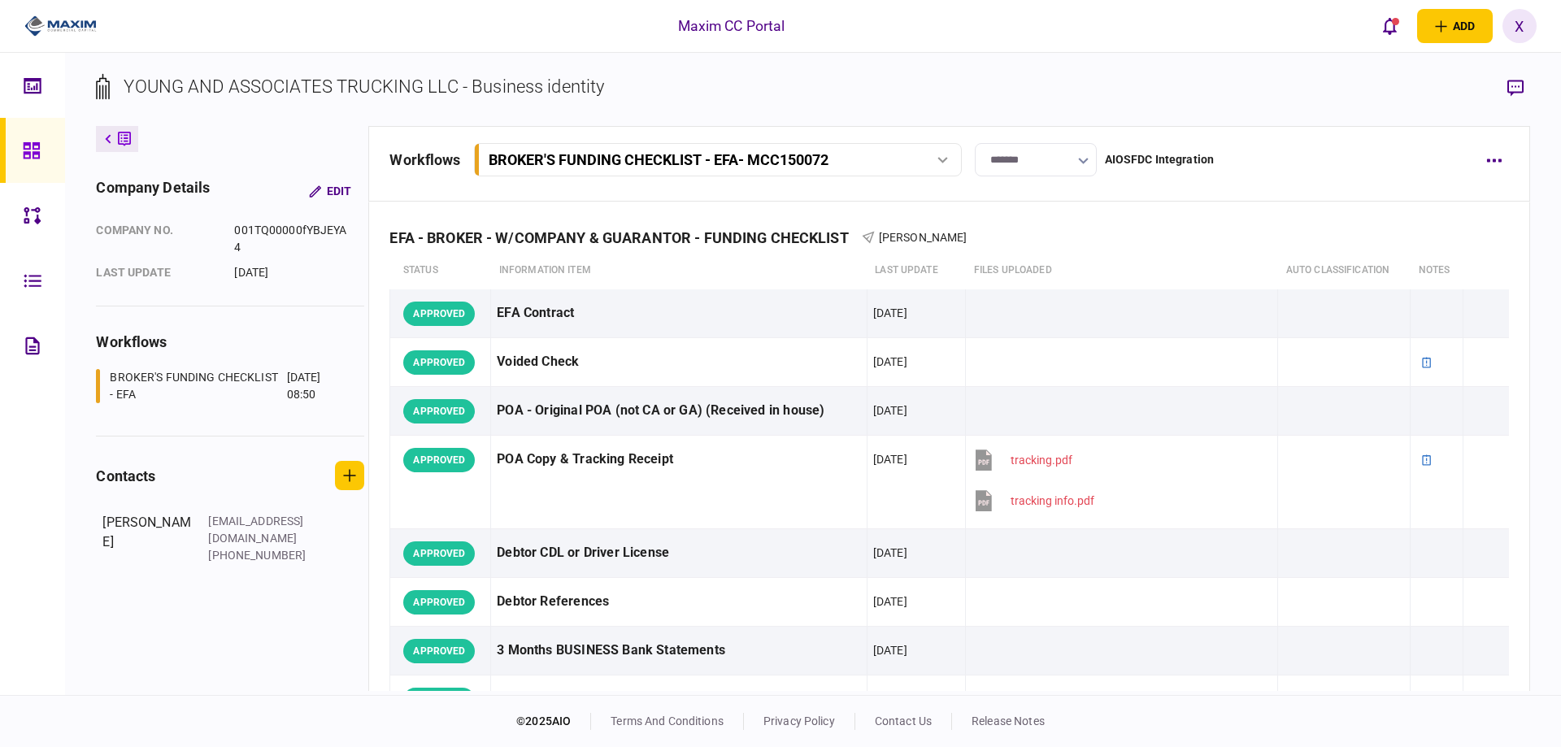
click at [90, 37] on img at bounding box center [60, 26] width 72 height 24
click at [83, 32] on img at bounding box center [60, 26] width 72 height 24
click at [78, 28] on img at bounding box center [60, 26] width 72 height 24
click at [21, 153] on link at bounding box center [32, 150] width 65 height 65
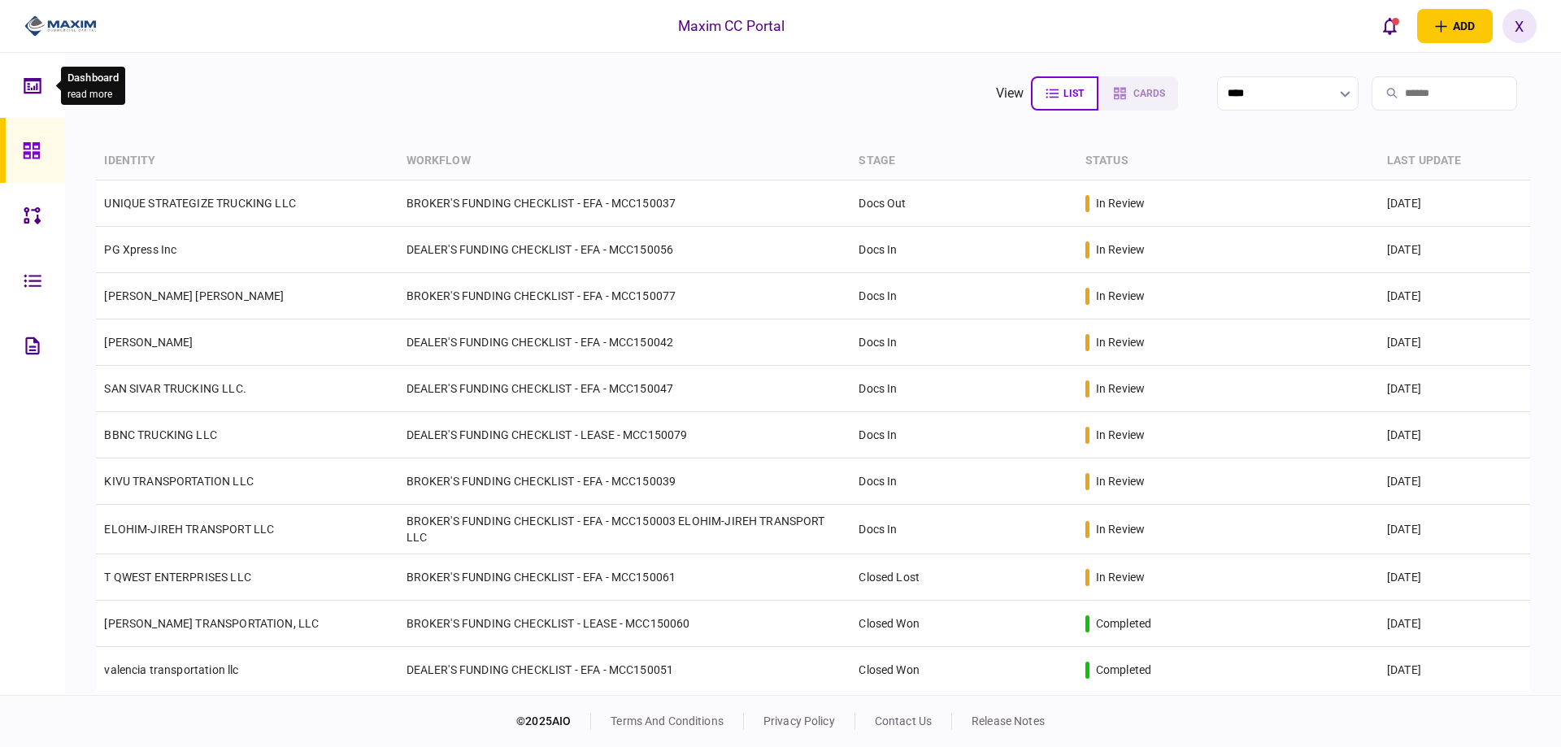
click at [28, 87] on icon at bounding box center [29, 86] width 2 height 2
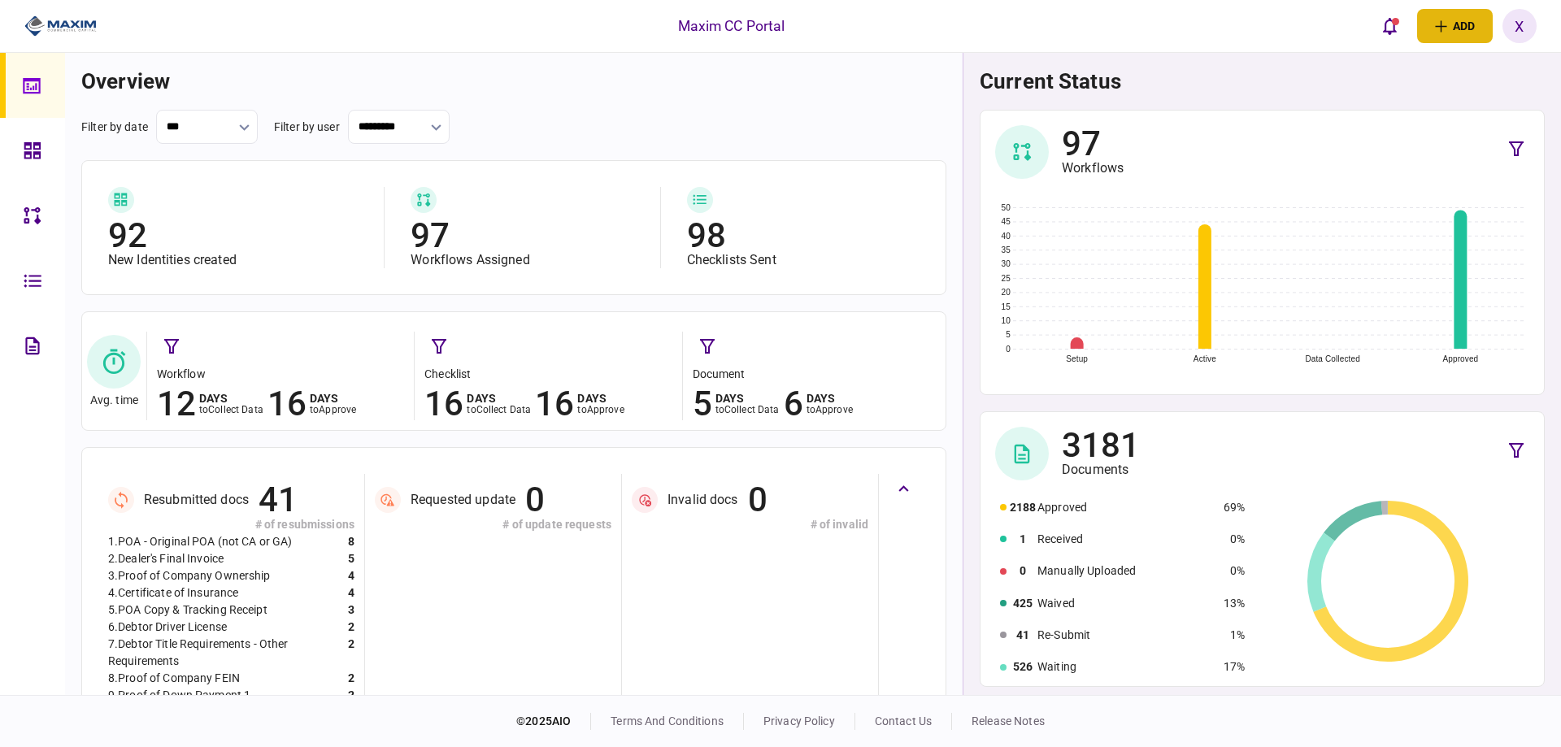
click at [1444, 34] on button "add" at bounding box center [1455, 26] width 76 height 34
click at [1433, 36] on button "add" at bounding box center [1455, 26] width 76 height 34
click at [24, 350] on icon at bounding box center [33, 346] width 18 height 19
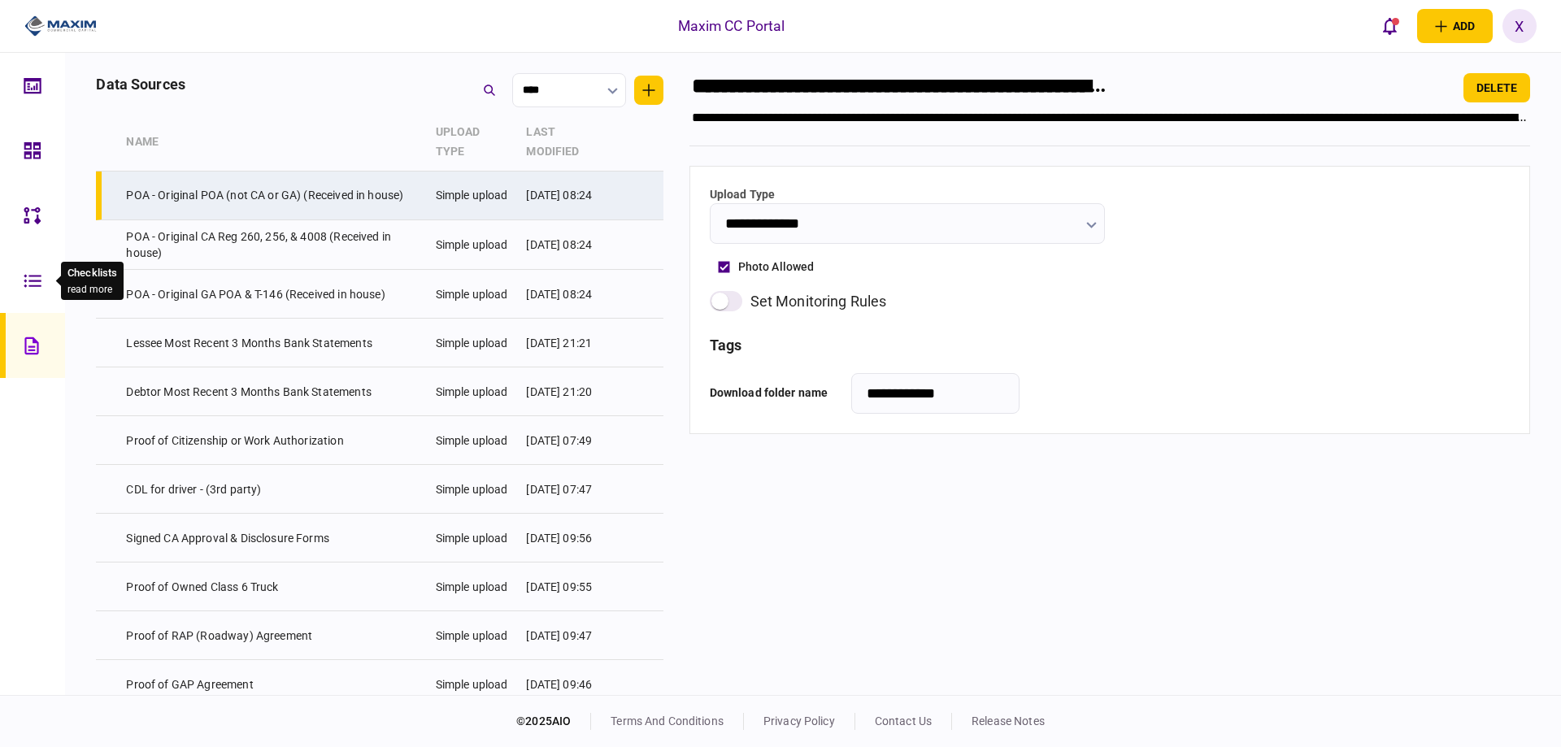
click at [29, 294] on div at bounding box center [37, 280] width 26 height 65
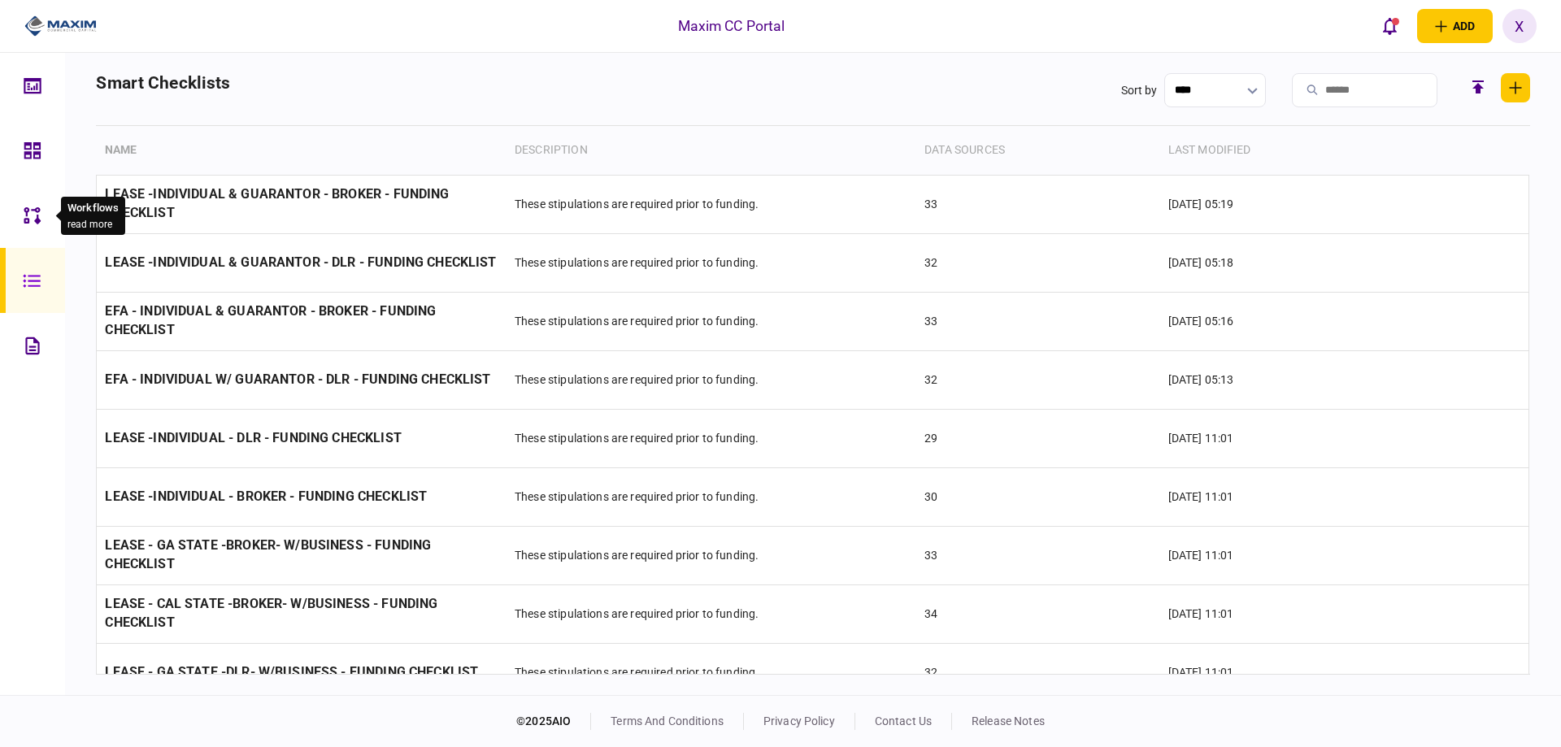
click at [34, 214] on icon at bounding box center [33, 215] width 18 height 19
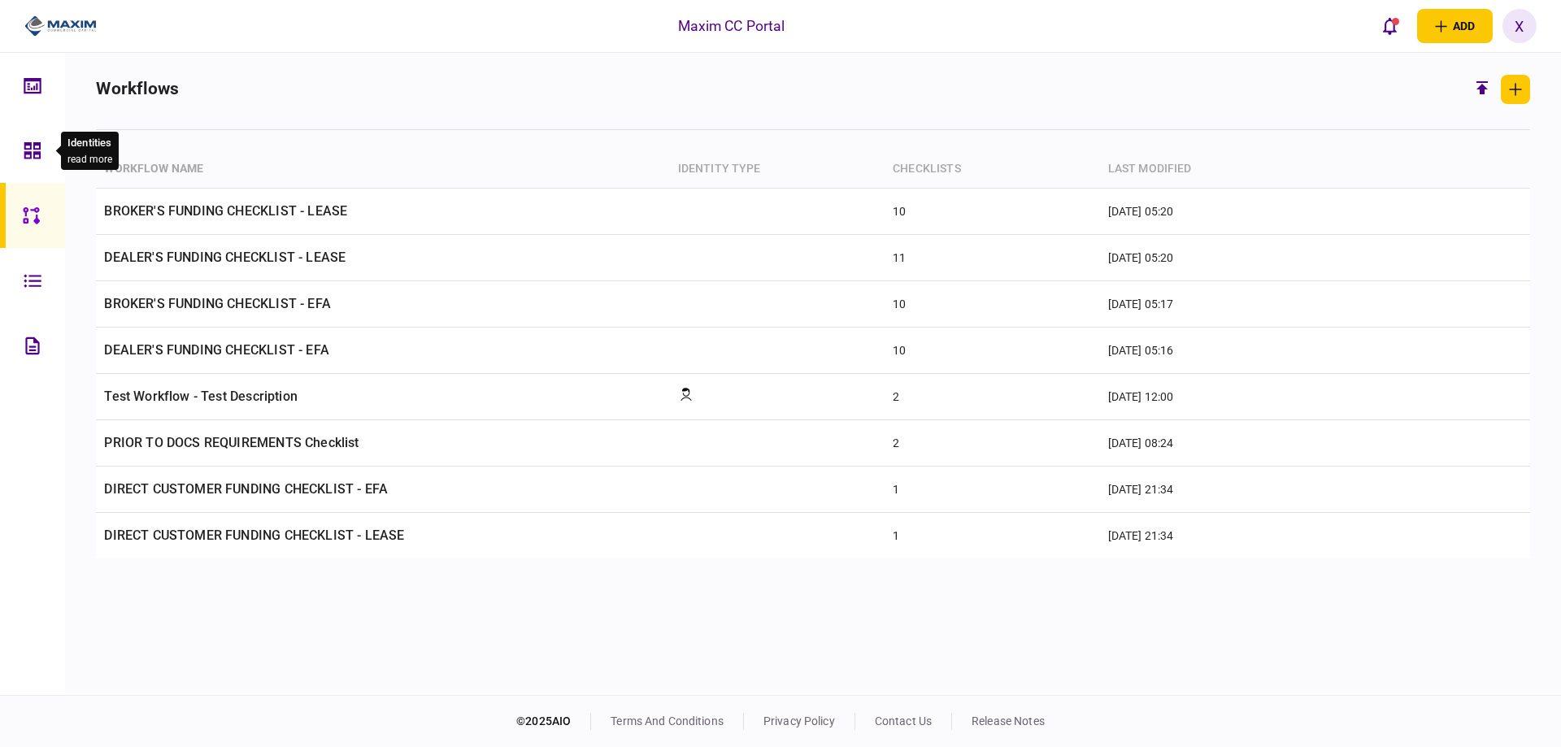
click at [28, 148] on icon at bounding box center [32, 150] width 16 height 16
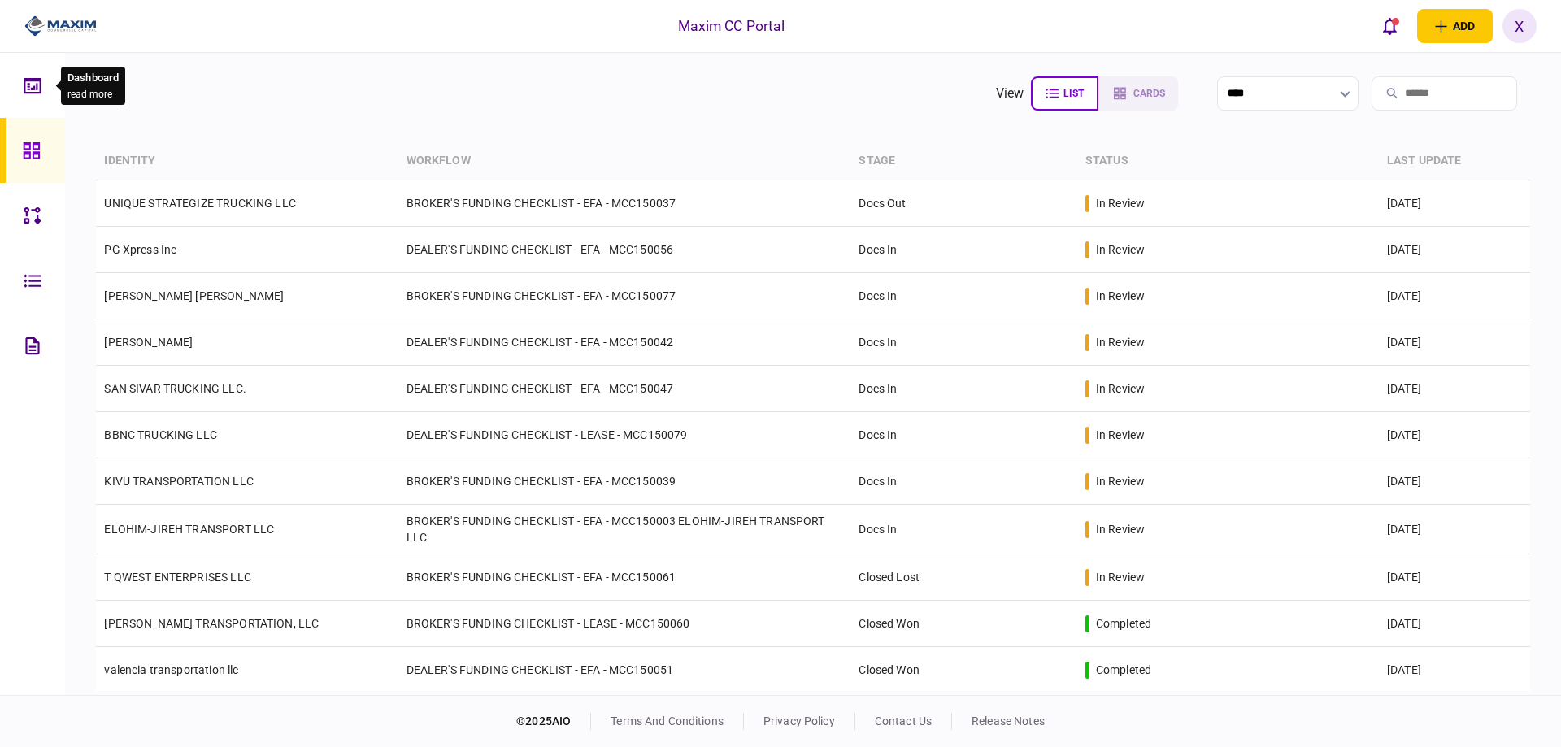
click at [31, 76] on icon at bounding box center [33, 85] width 18 height 19
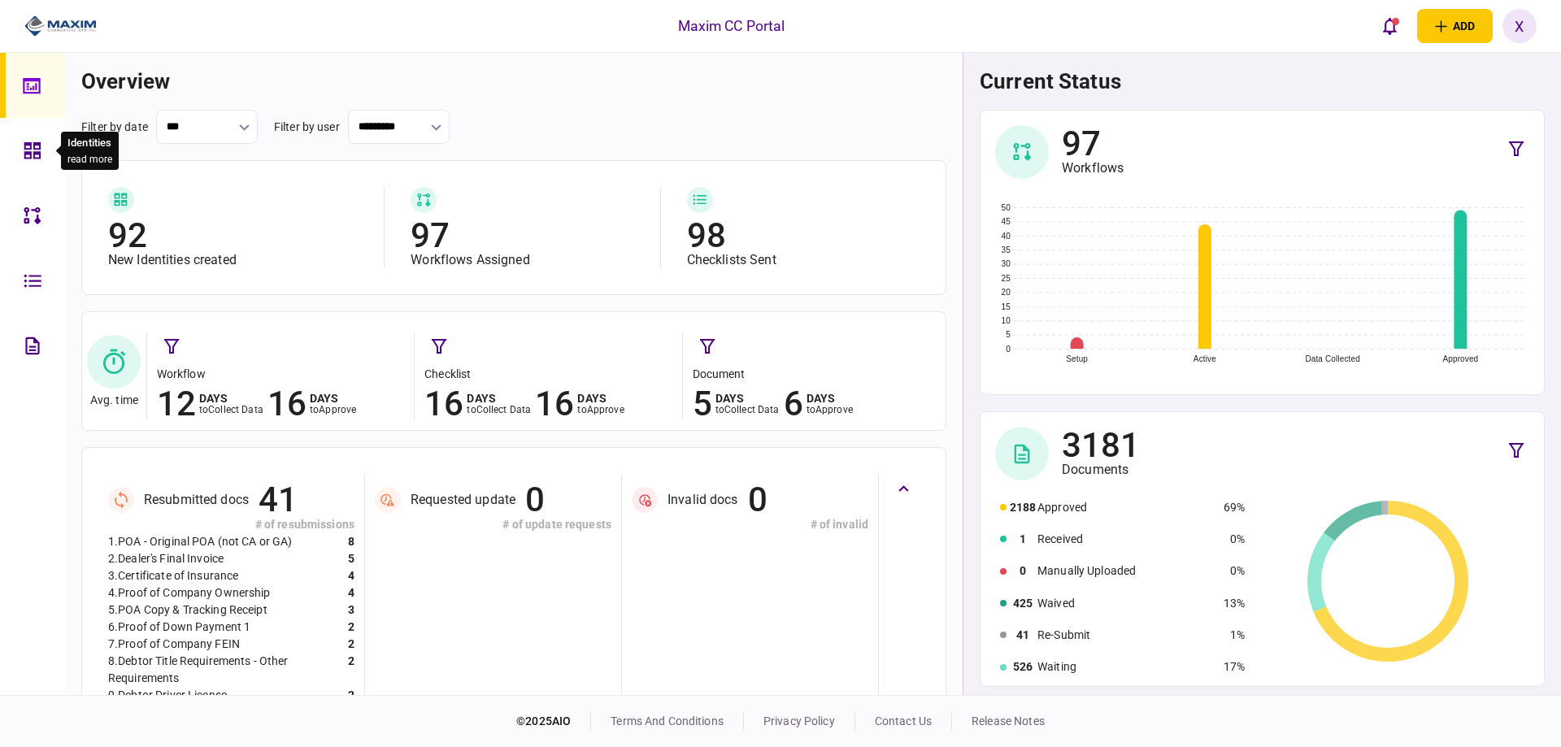
click at [35, 165] on div at bounding box center [37, 150] width 26 height 65
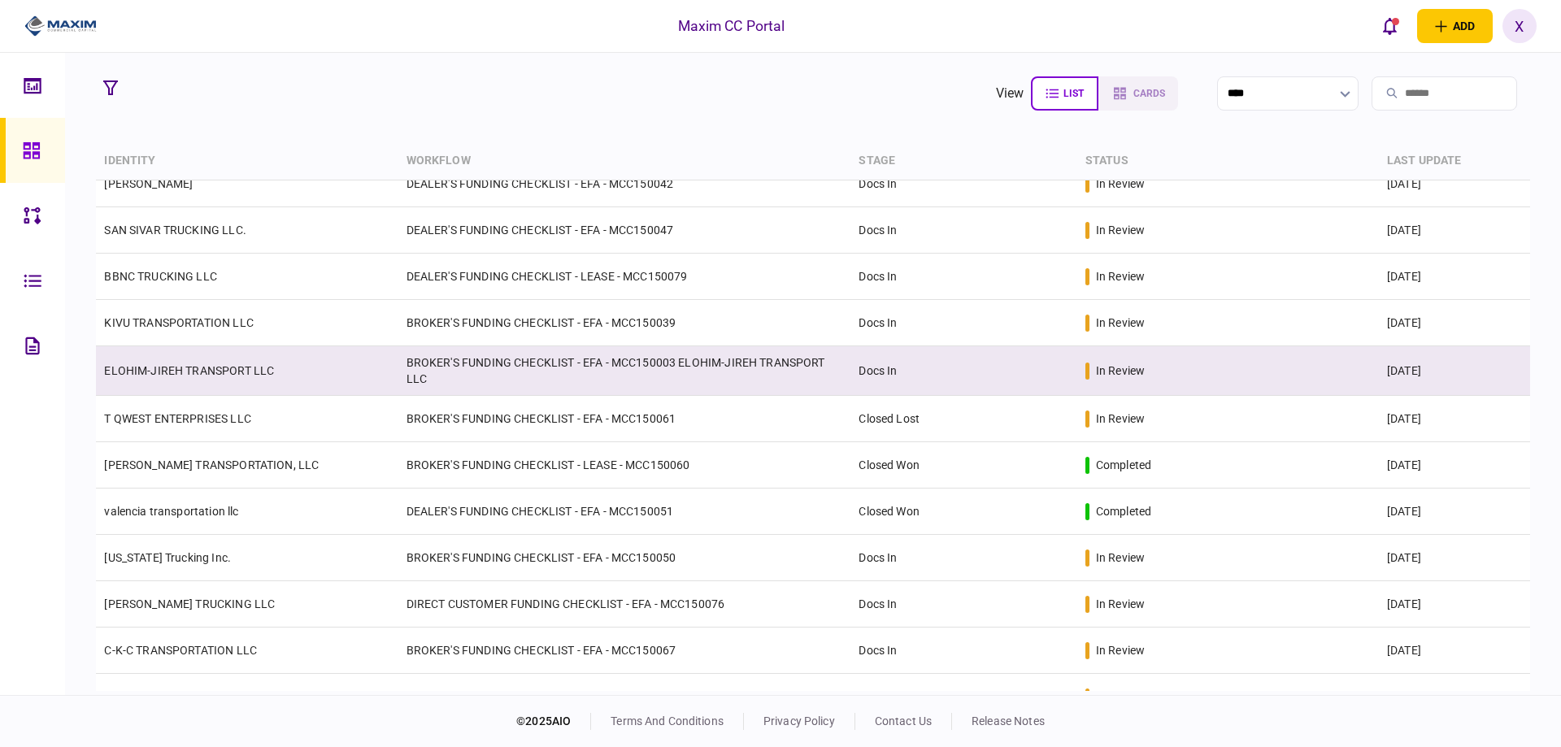
scroll to position [163, 0]
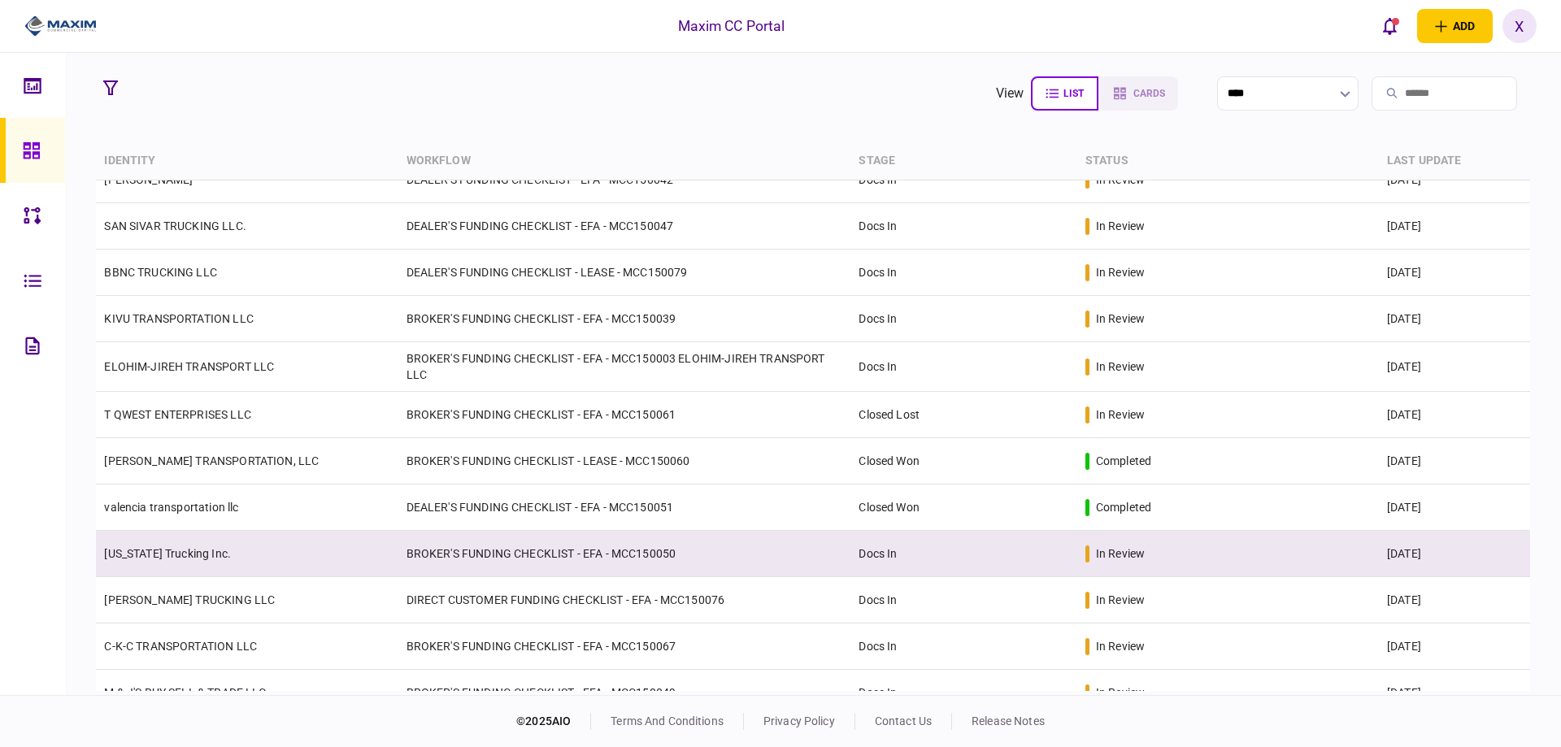
click at [148, 547] on link "[US_STATE] Trucking Inc." at bounding box center [167, 553] width 127 height 13
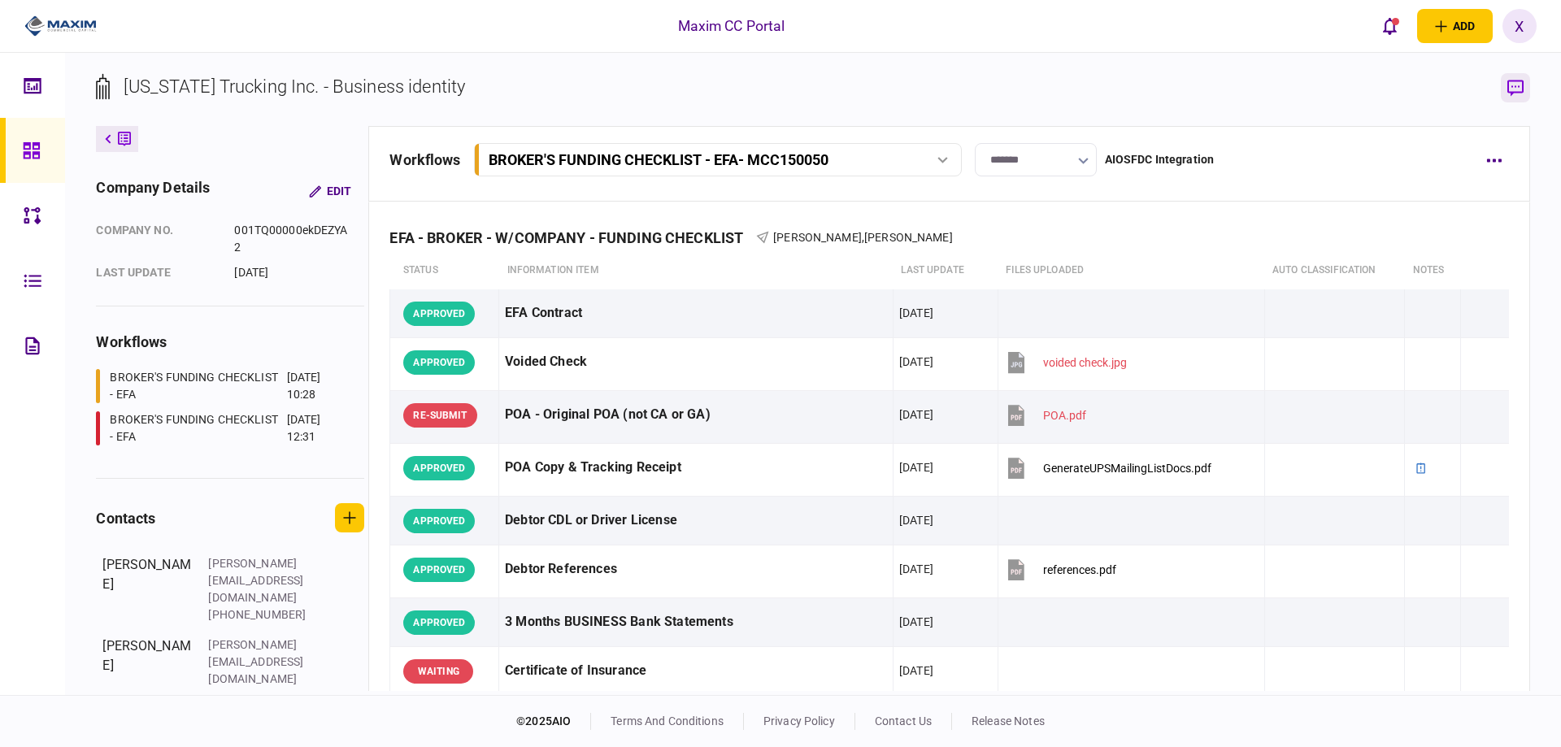
click at [1513, 80] on icon "button" at bounding box center [1515, 88] width 16 height 17
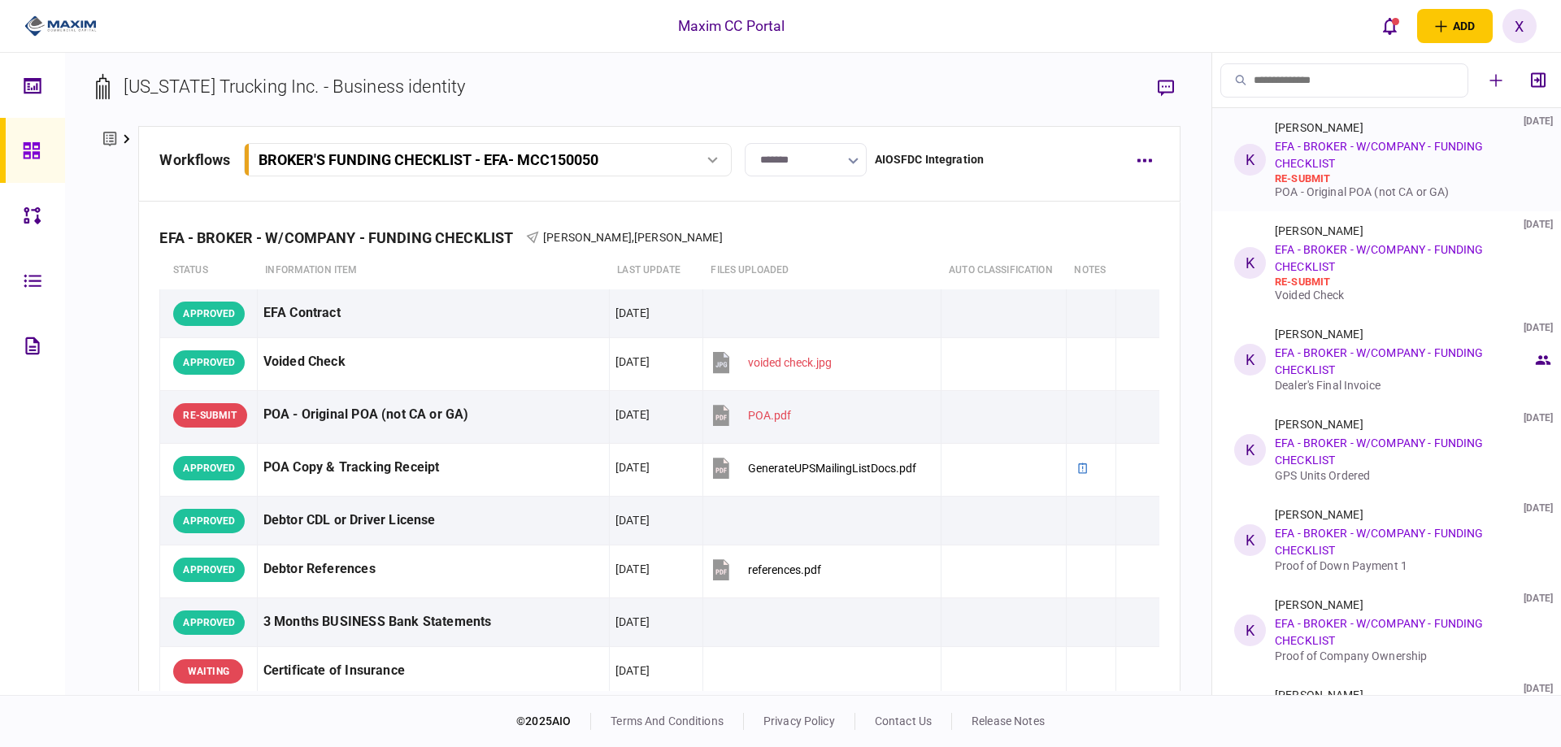
click at [1397, 159] on div "Kelly Chronister 25 Sep 2025 EFA - BROKER - W/COMPANY - FUNDING CHECKLIST re-su…" at bounding box center [1404, 159] width 258 height 77
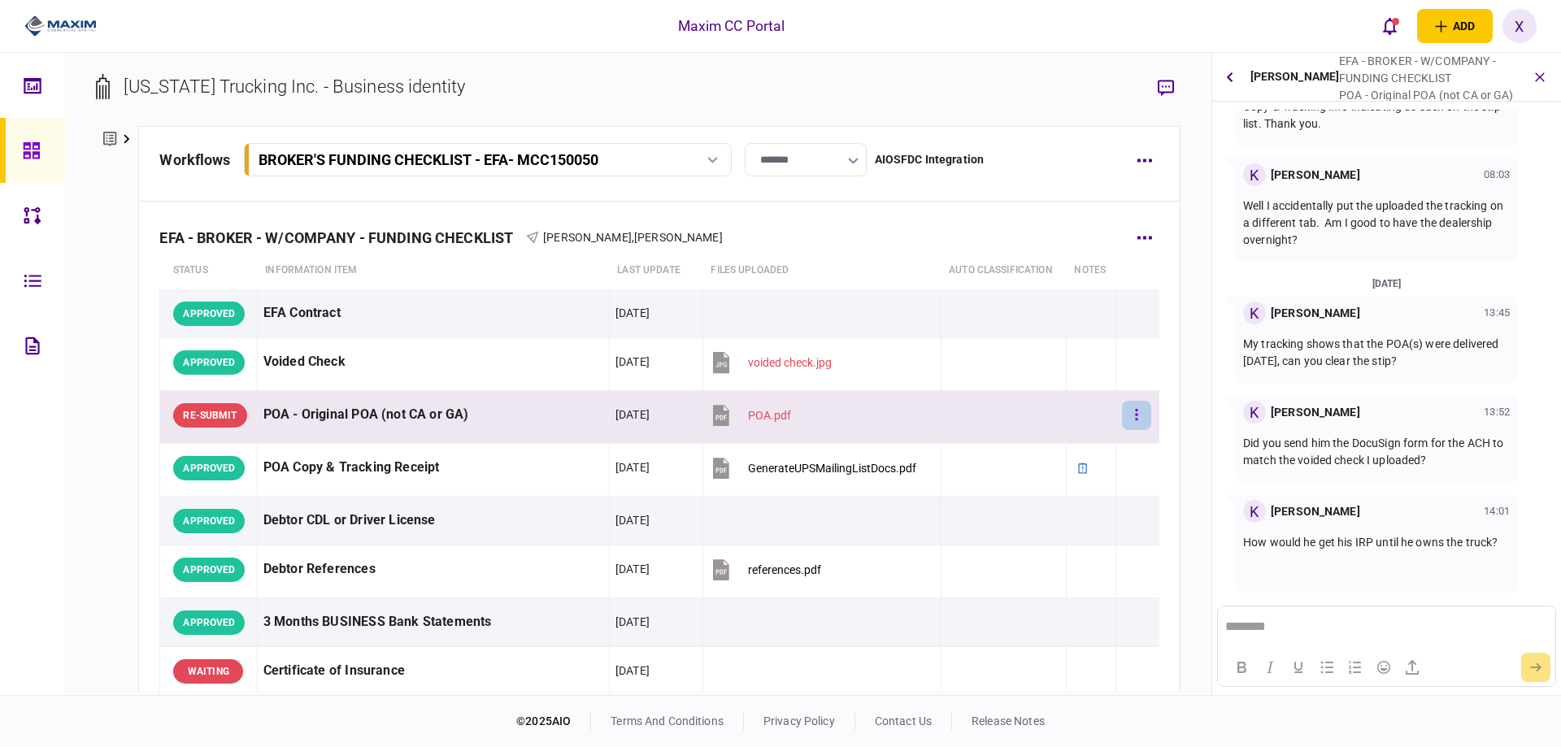
click at [1135, 415] on icon "button" at bounding box center [1136, 414] width 3 height 15
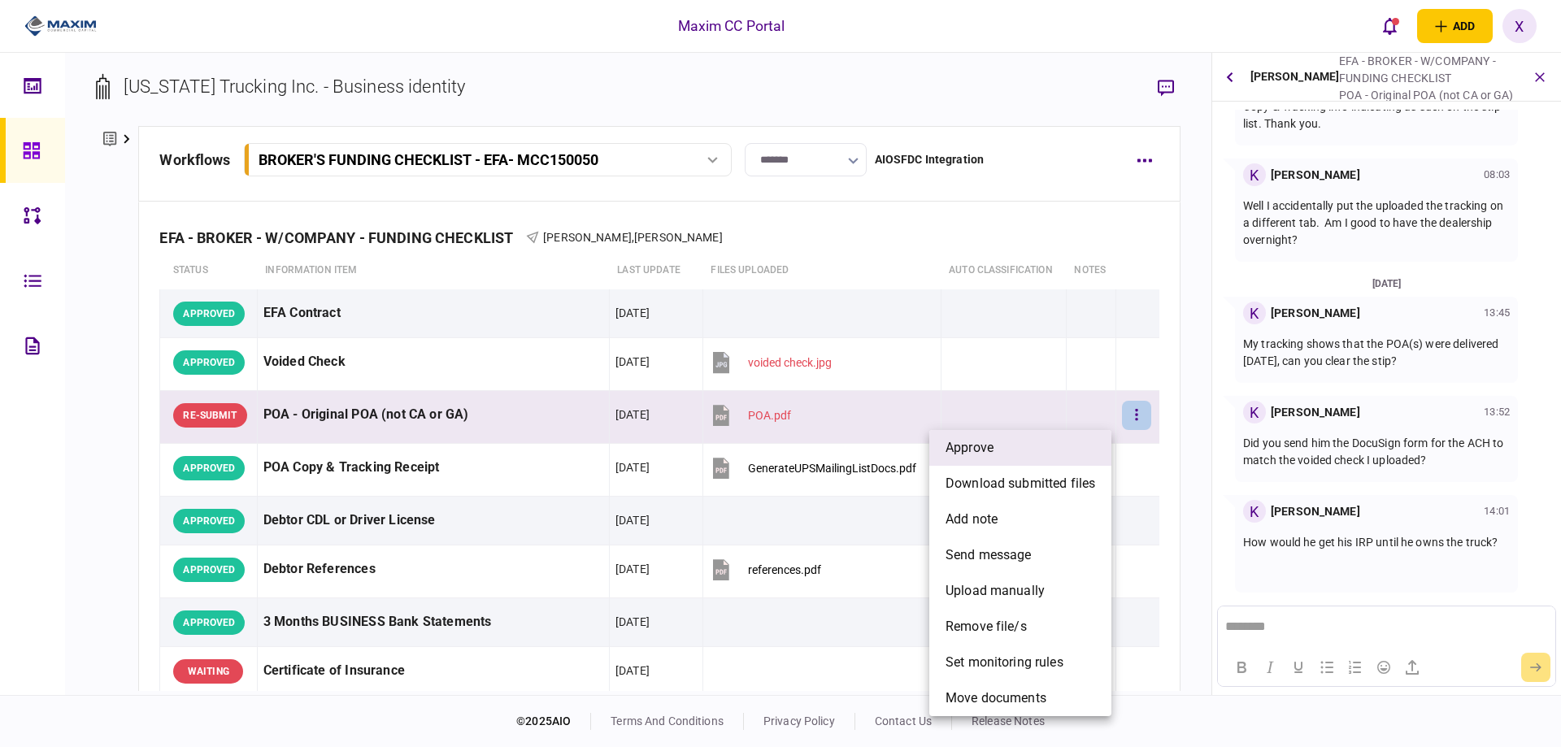
click at [1078, 438] on li "approve" at bounding box center [1020, 448] width 182 height 36
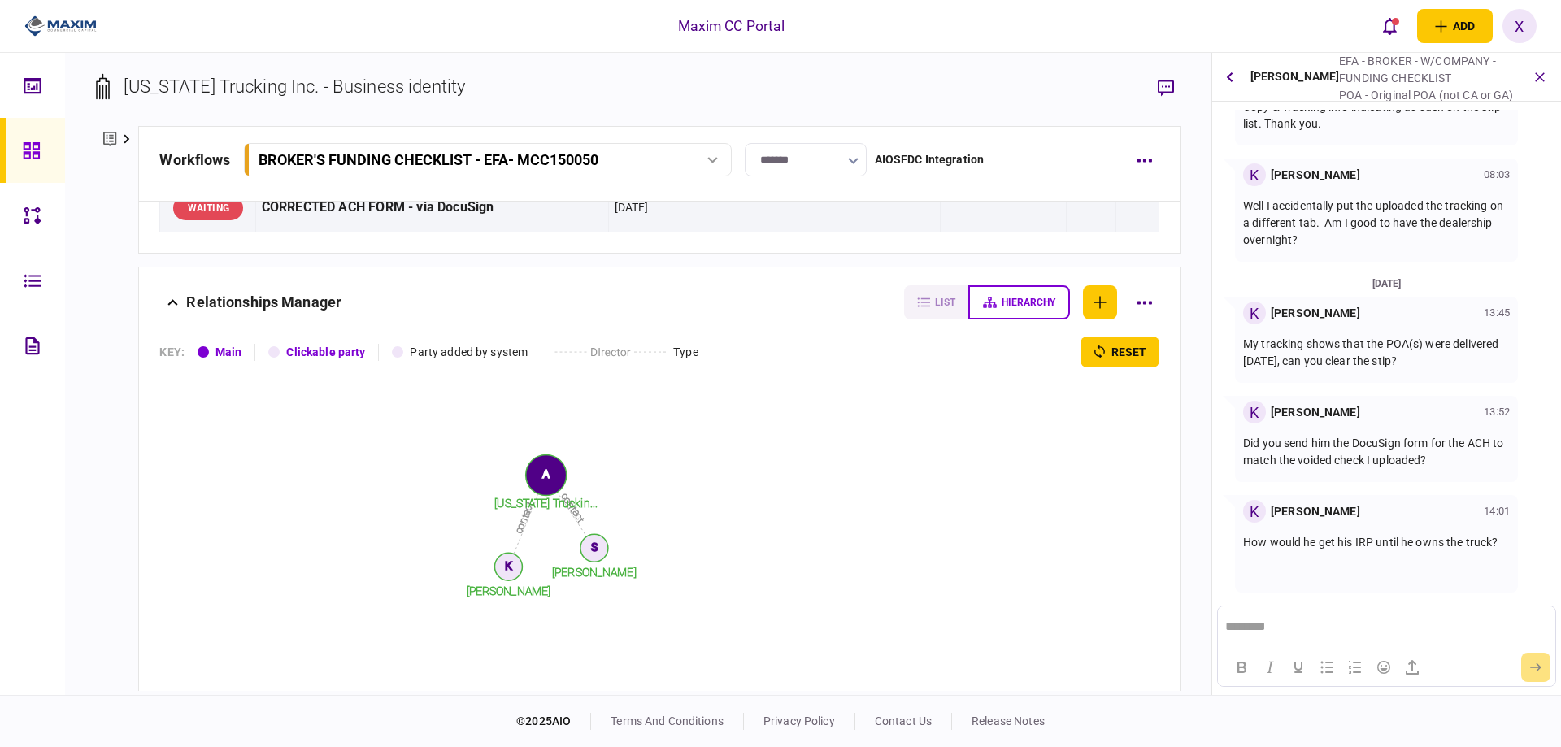
scroll to position [1626, 0]
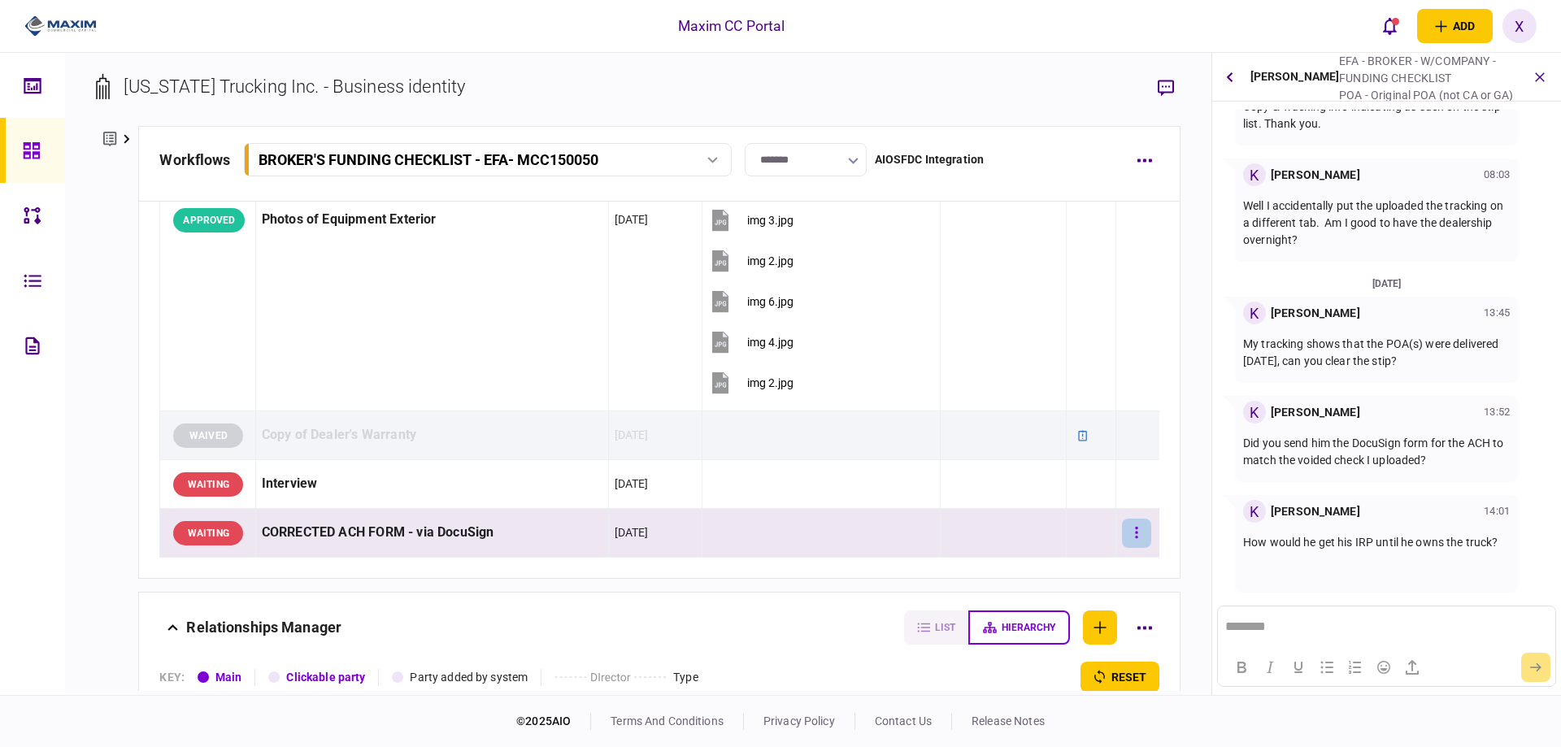
click at [1123, 530] on button "button" at bounding box center [1136, 533] width 29 height 29
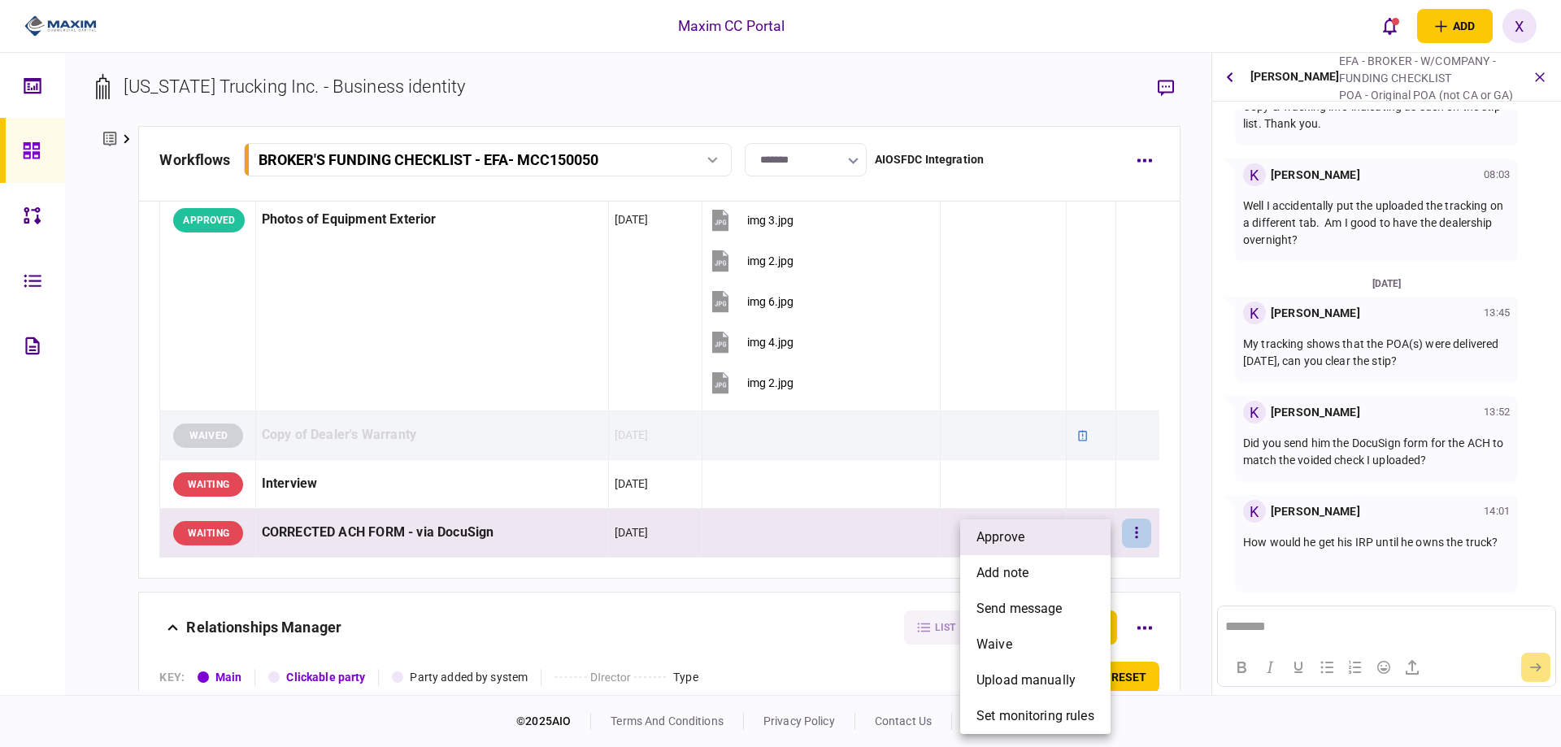
click at [1070, 546] on li "approve" at bounding box center [1035, 537] width 150 height 36
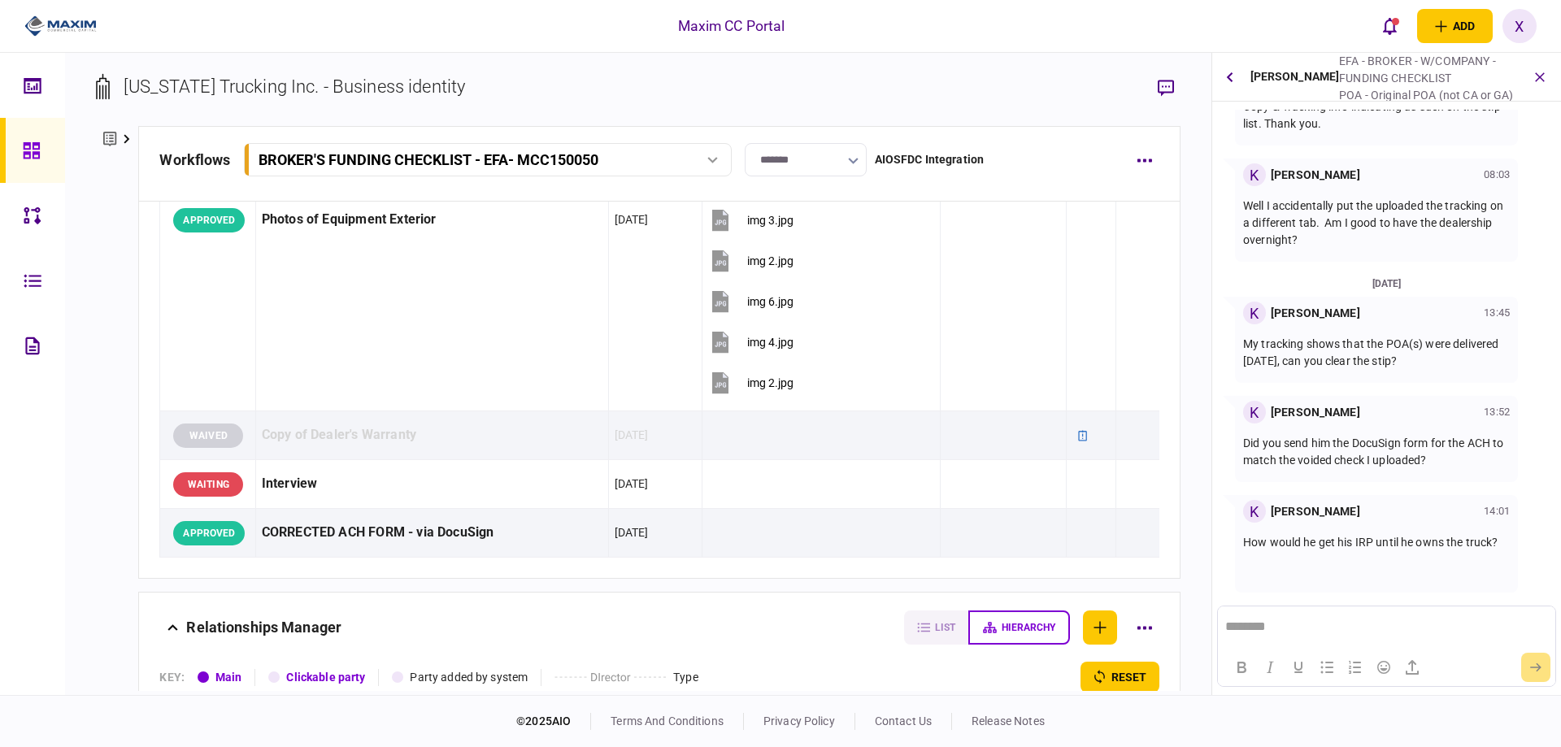
click at [1366, 616] on html "********" at bounding box center [1386, 626] width 337 height 41
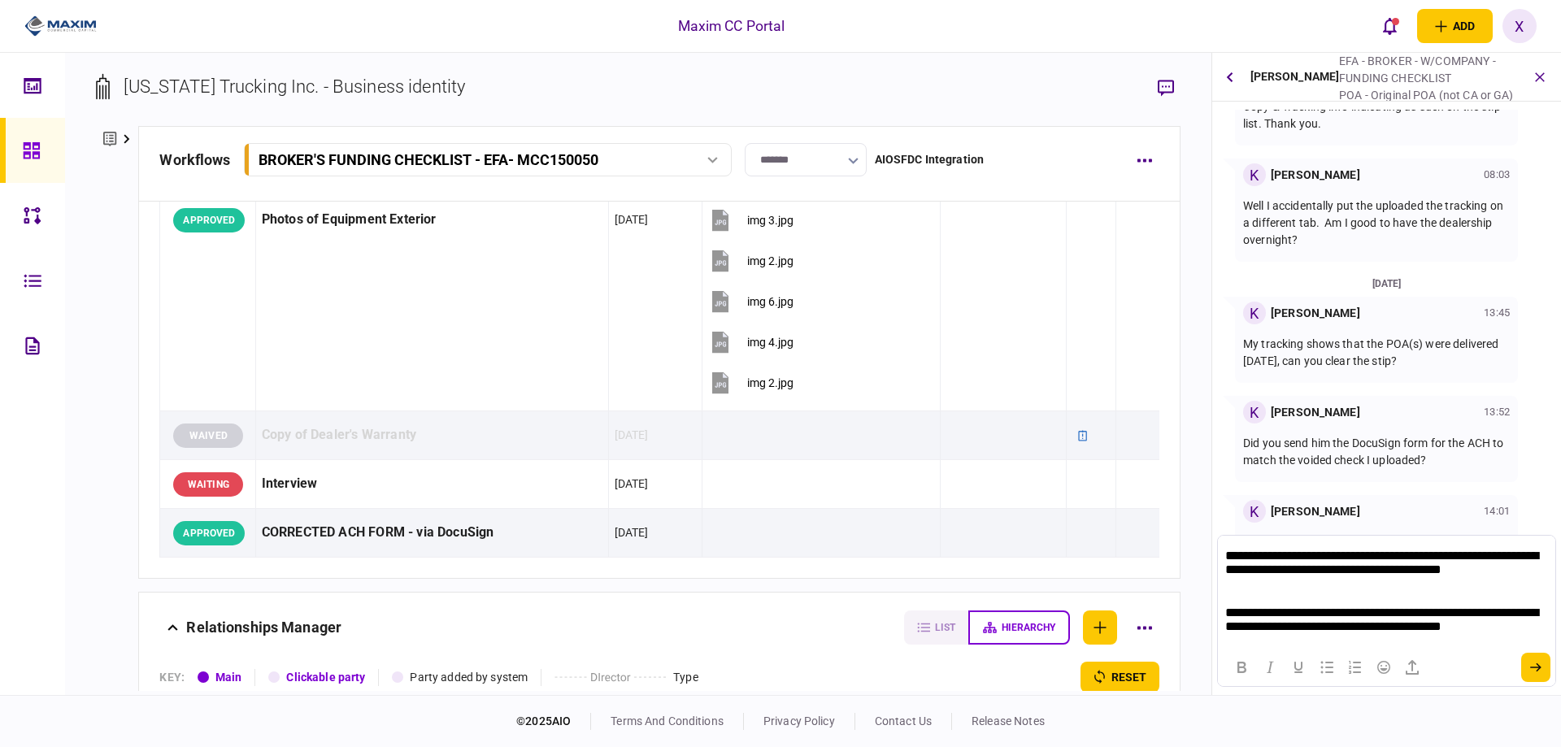
scroll to position [1, 0]
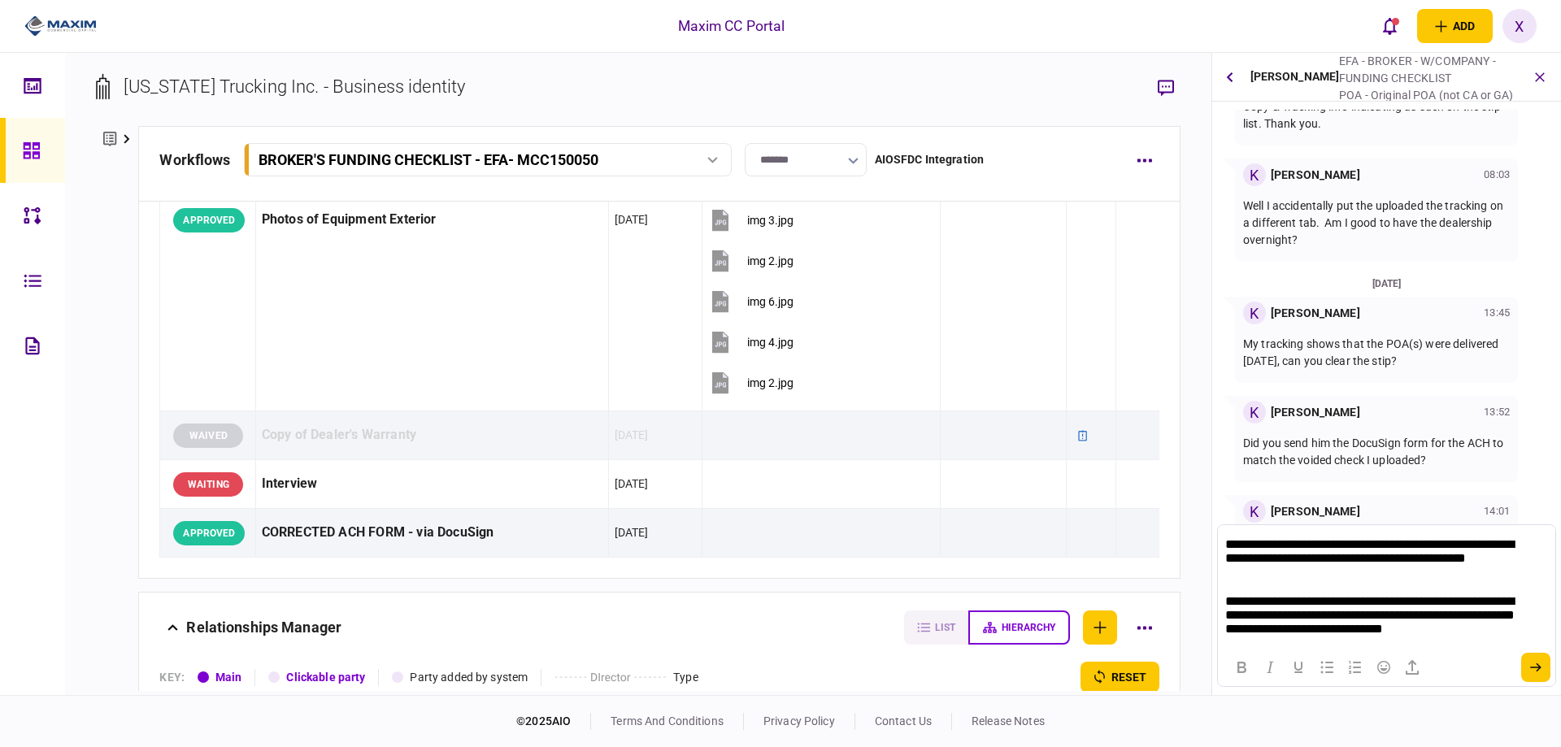
click at [1542, 669] on button "submit" at bounding box center [1535, 667] width 29 height 29
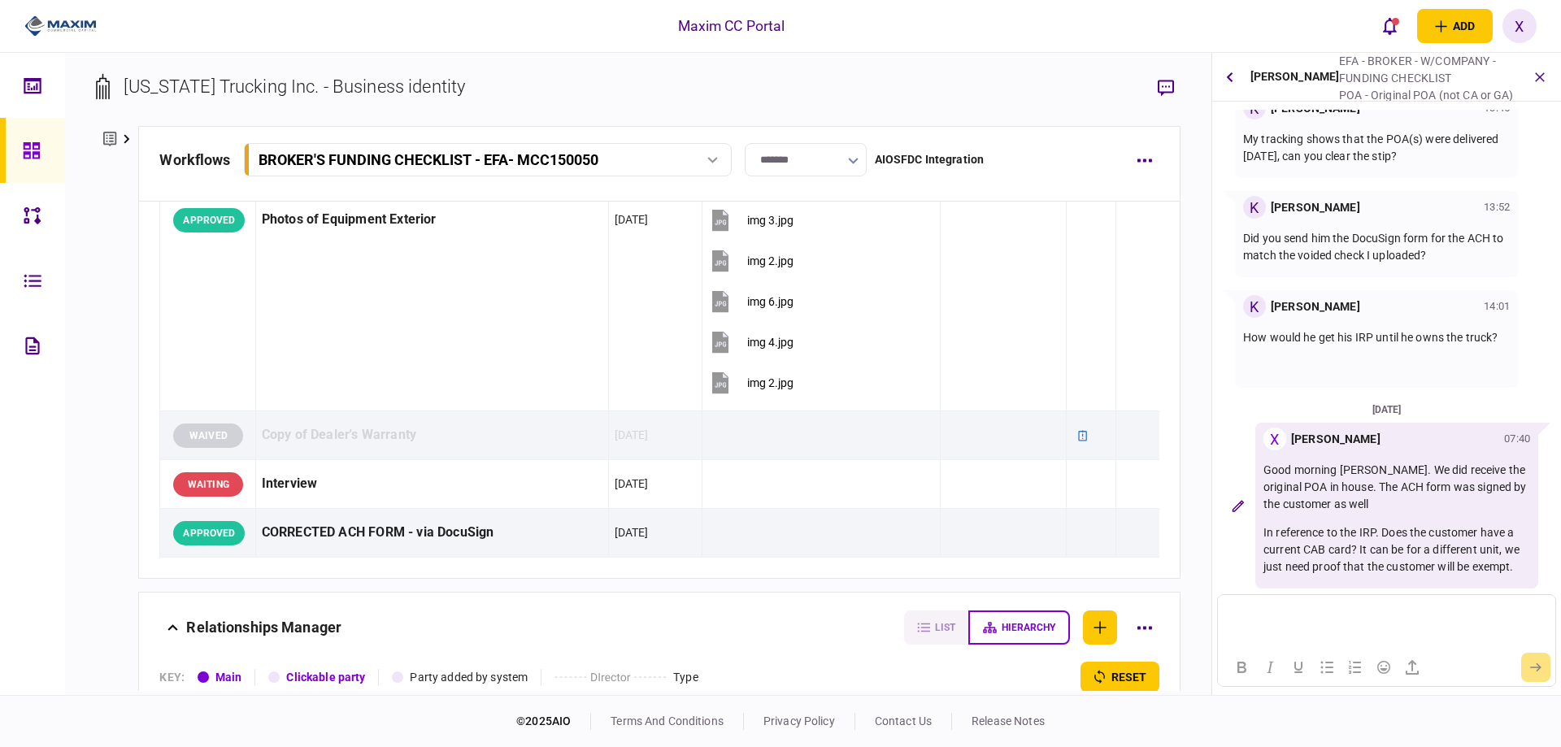
scroll to position [319, 0]
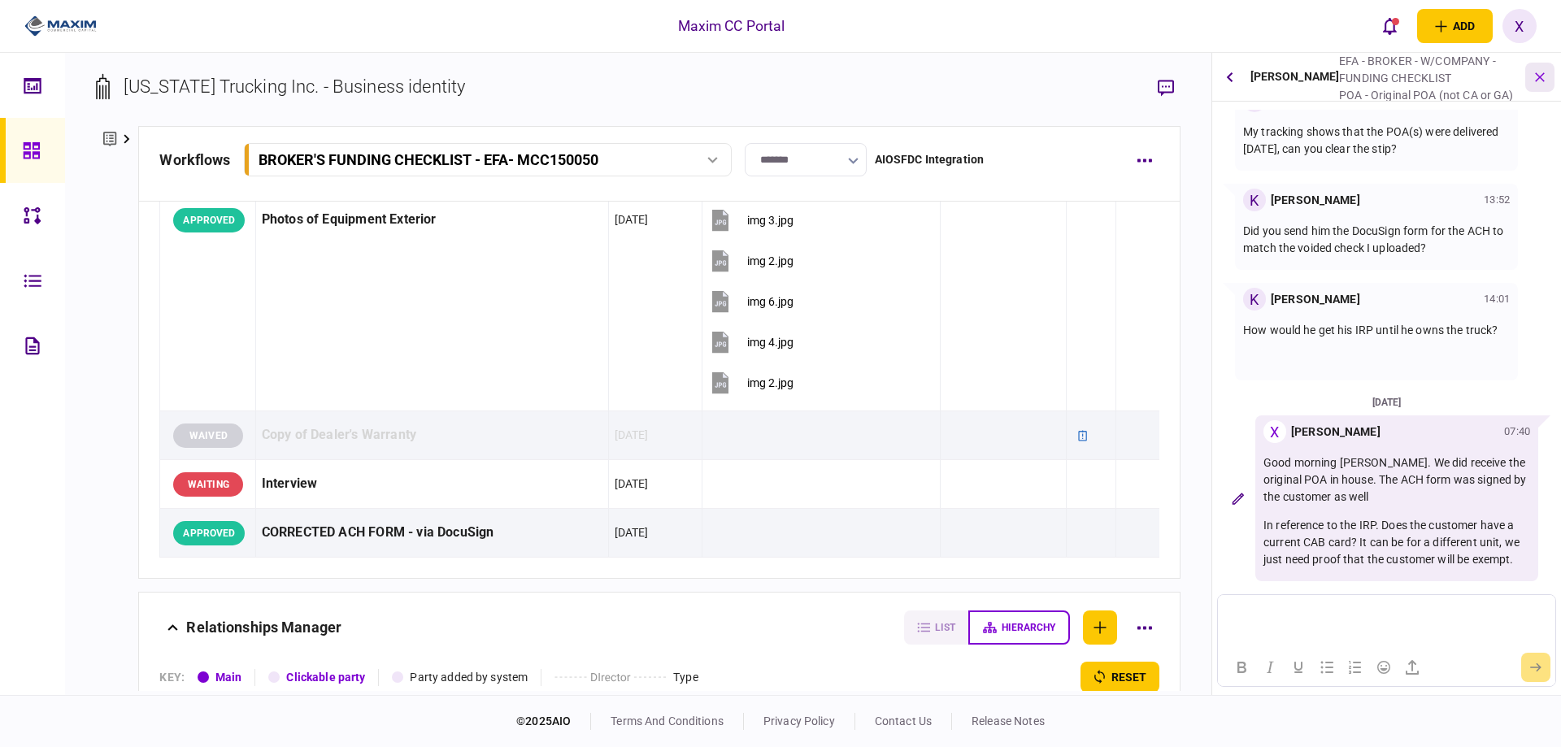
click at [1534, 78] on icon "button" at bounding box center [1540, 76] width 19 height 19
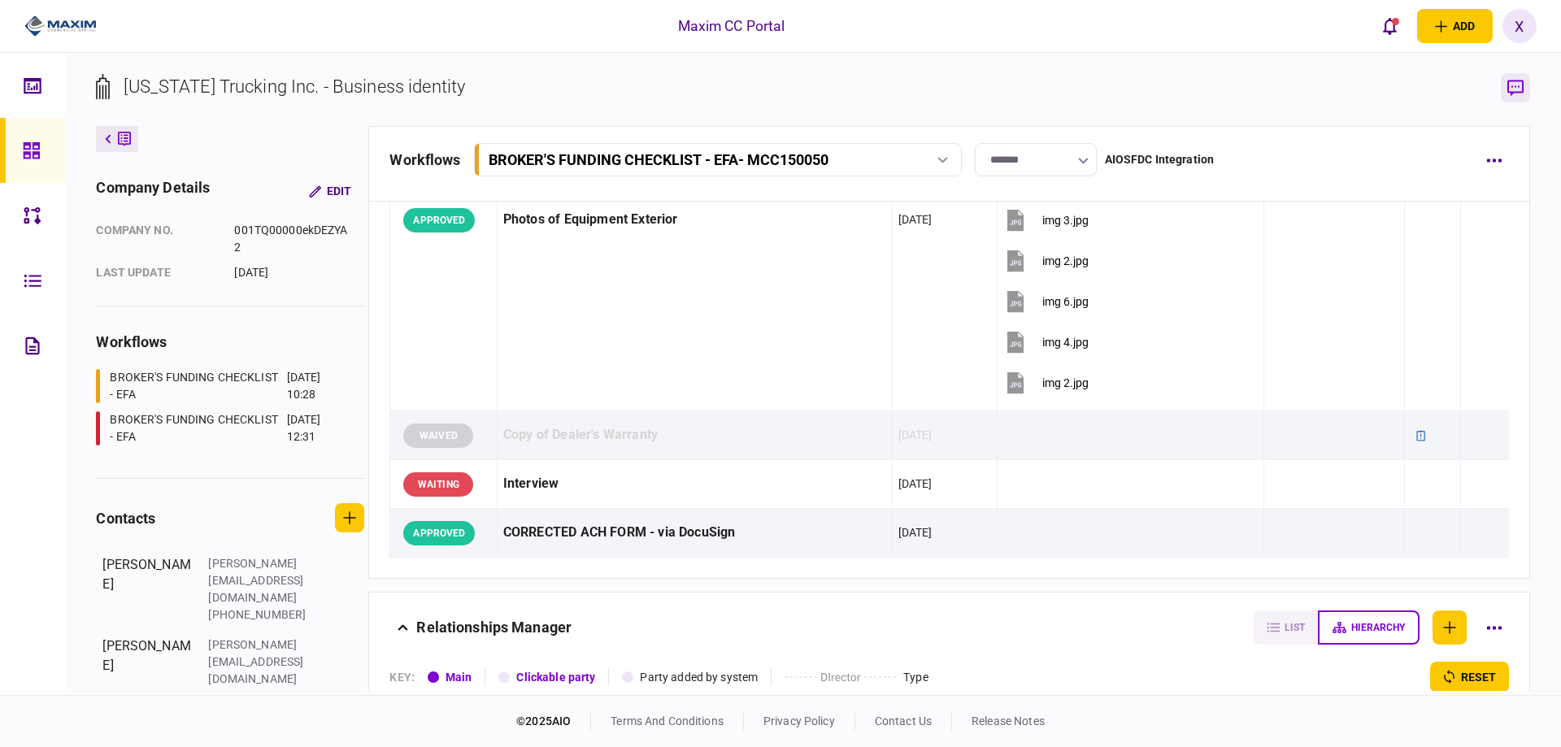
click at [1525, 85] on button "button" at bounding box center [1514, 87] width 29 height 29
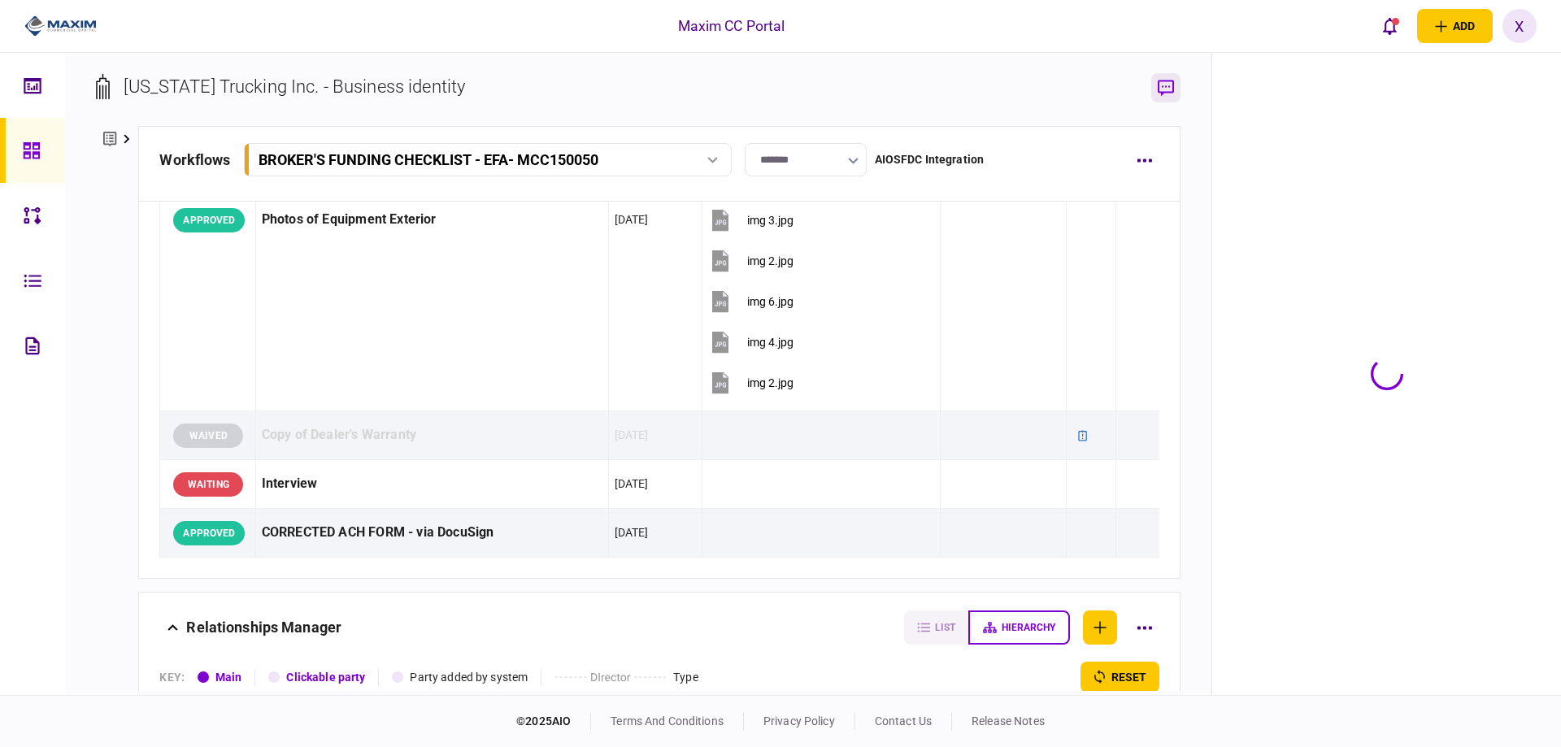
scroll to position [1626, 0]
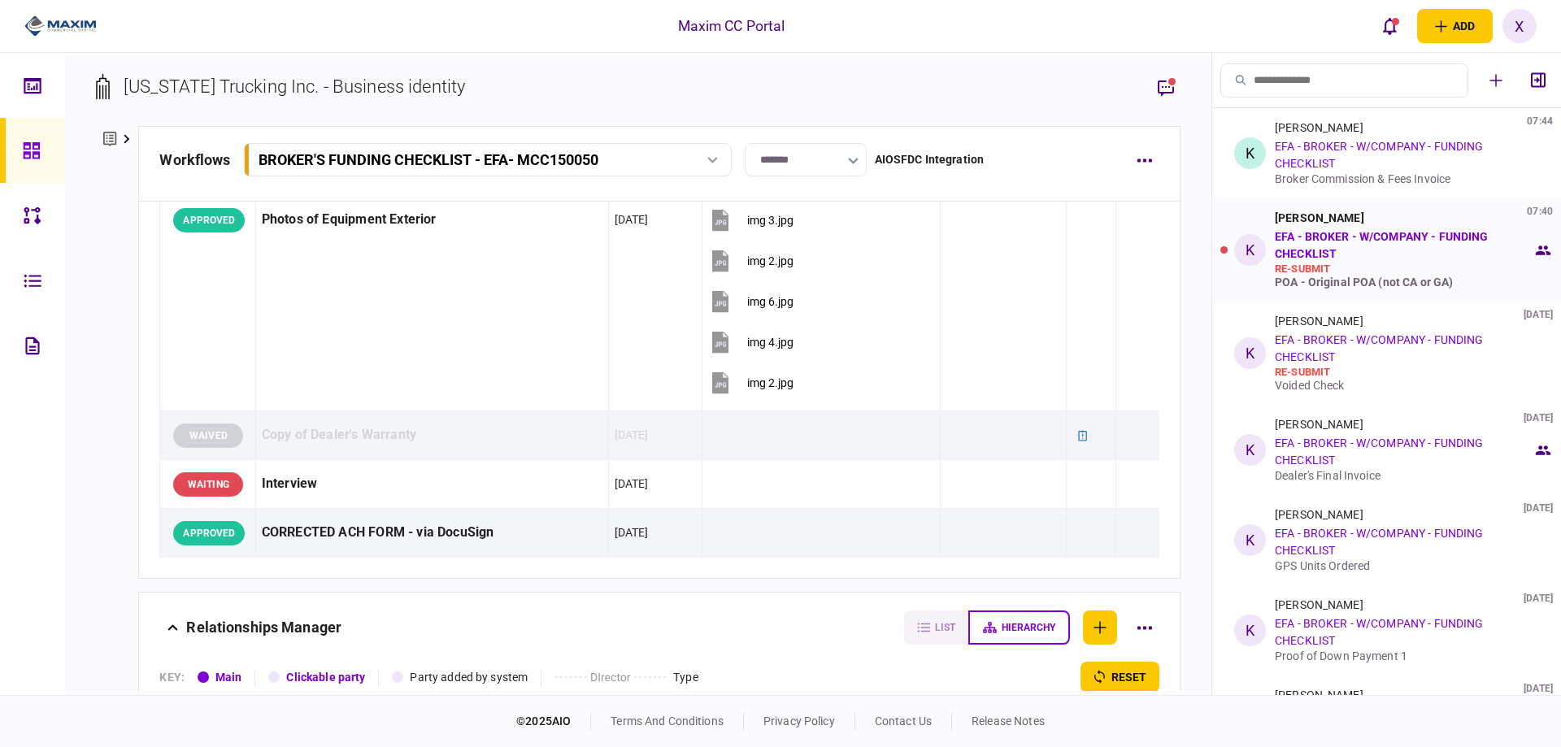
click at [1387, 228] on div "Kelly Chronister 07:40 EFA - BROKER - W/COMPANY - FUNDING CHECKLIST re-submit P…" at bounding box center [1404, 249] width 258 height 77
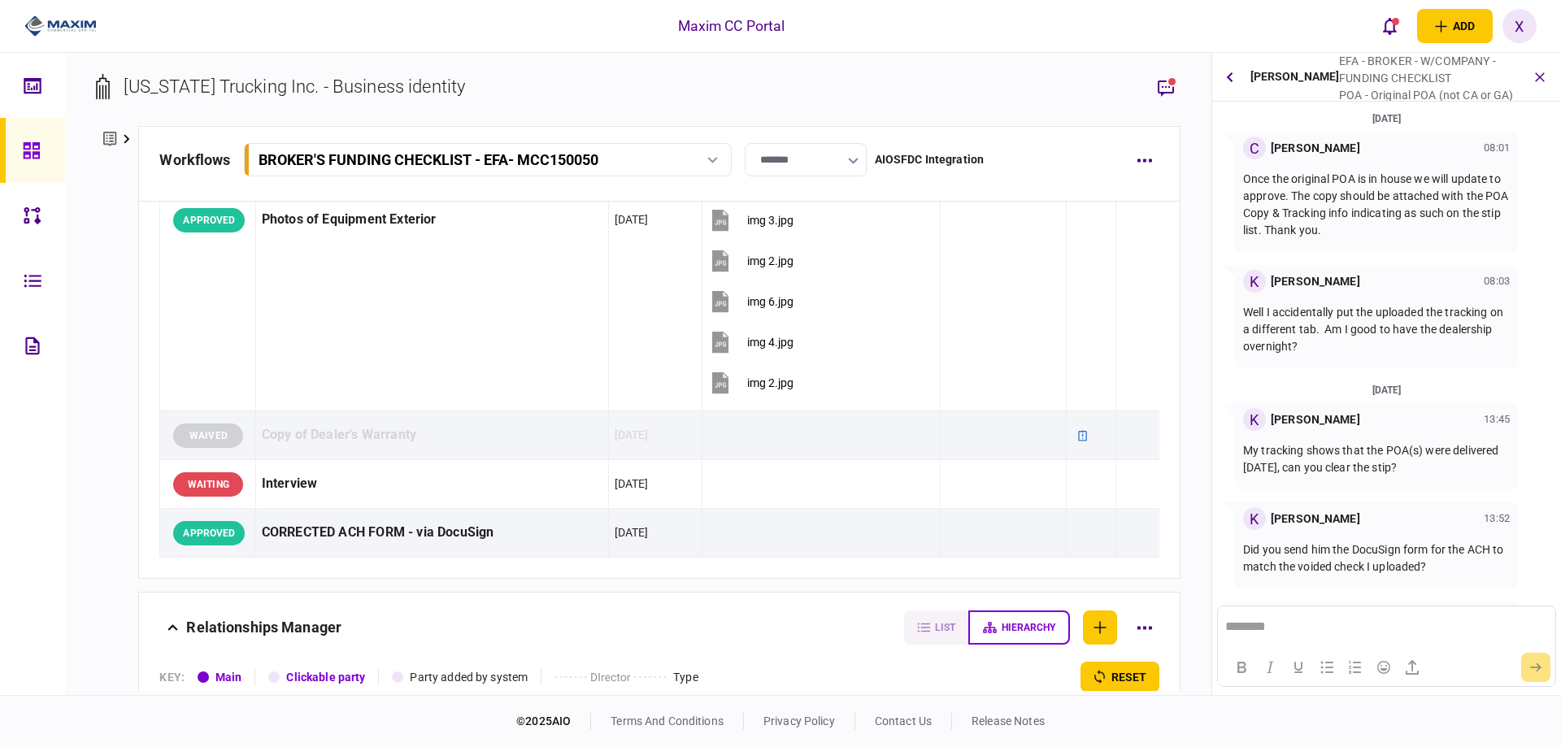
scroll to position [307, 0]
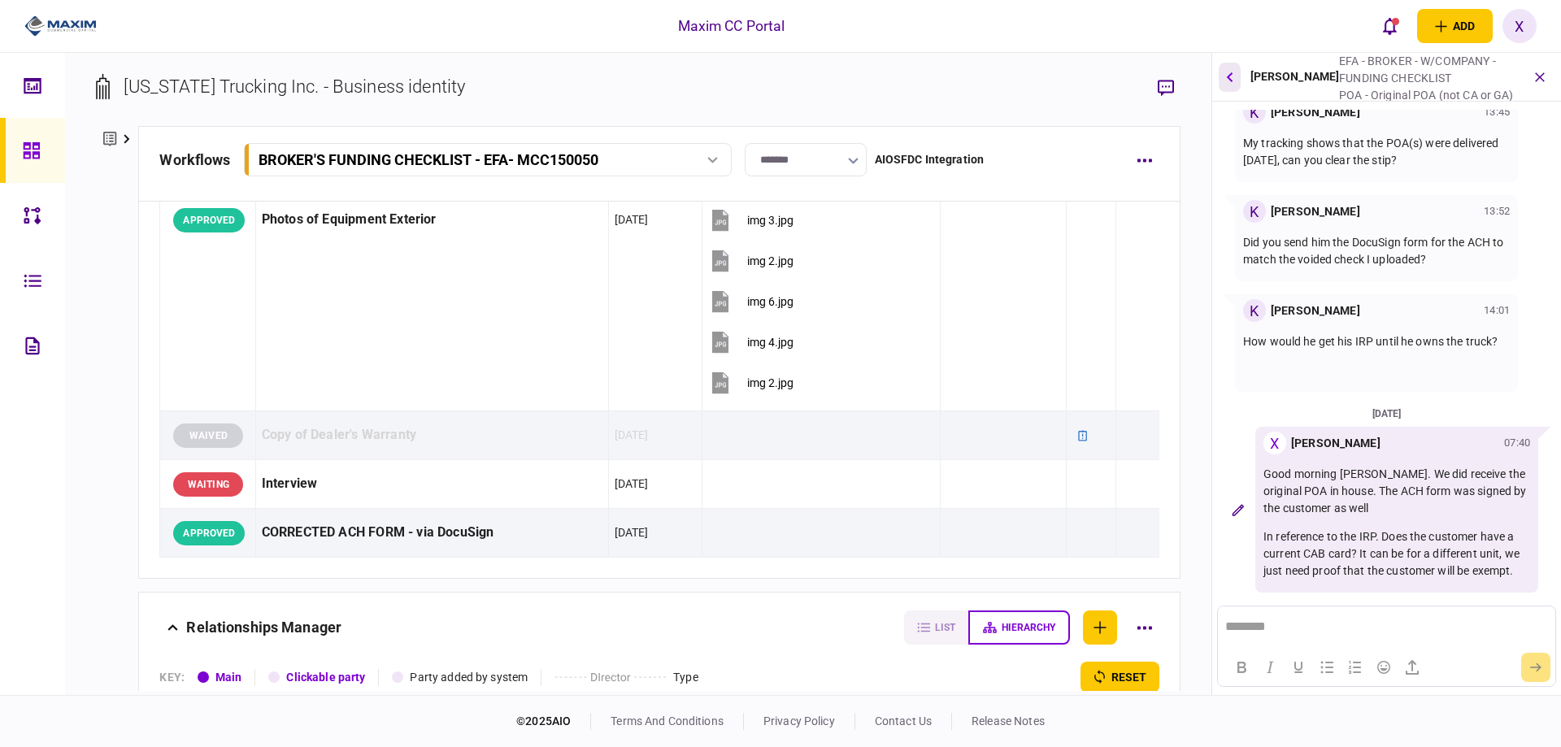
click at [1231, 74] on icon "button" at bounding box center [1229, 77] width 7 height 10
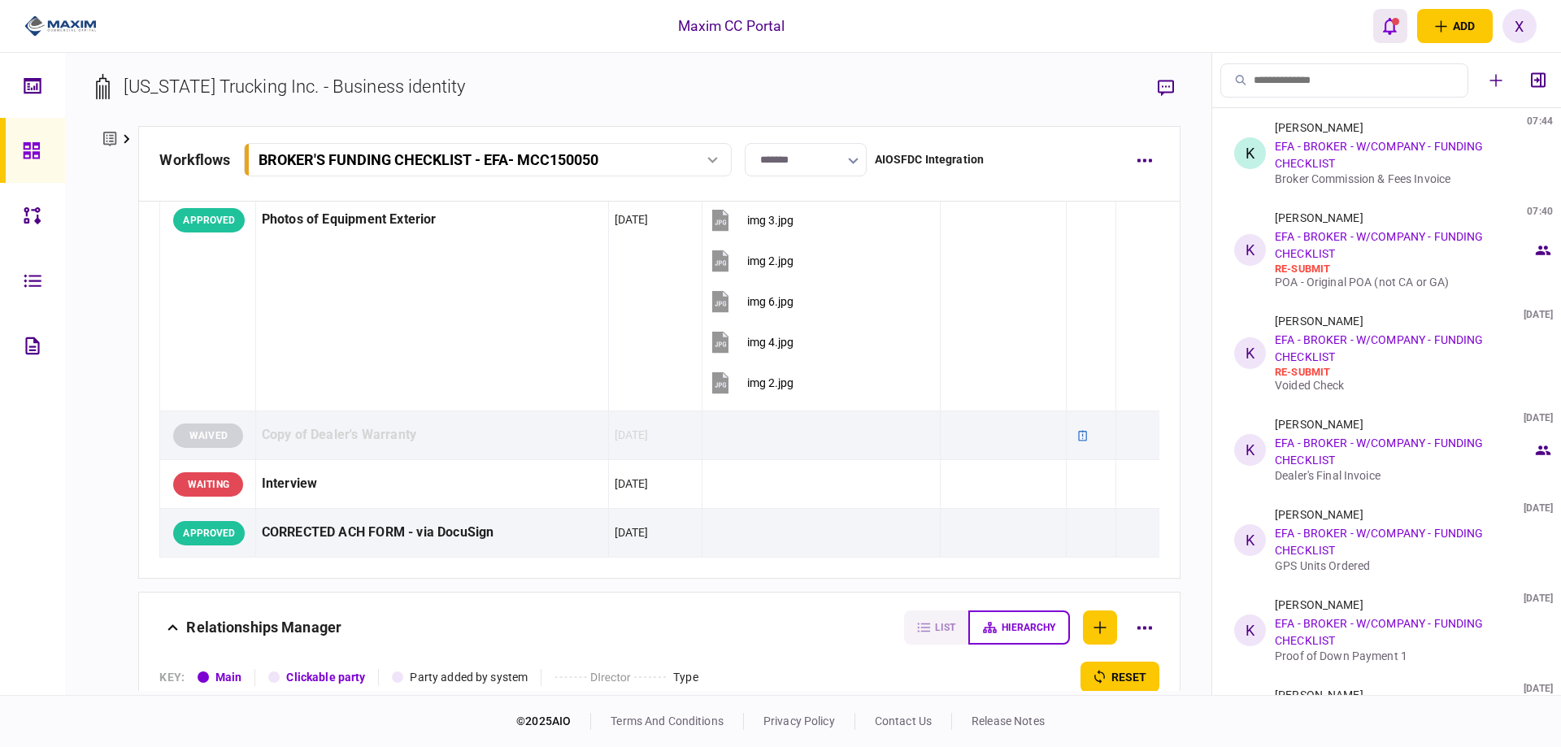
click at [1405, 37] on div "add business identity individual identity X X Xiomara Rodriguez xiomara@maximcc…" at bounding box center [1454, 26] width 163 height 34
click at [1397, 34] on button "open notifications list" at bounding box center [1390, 26] width 34 height 34
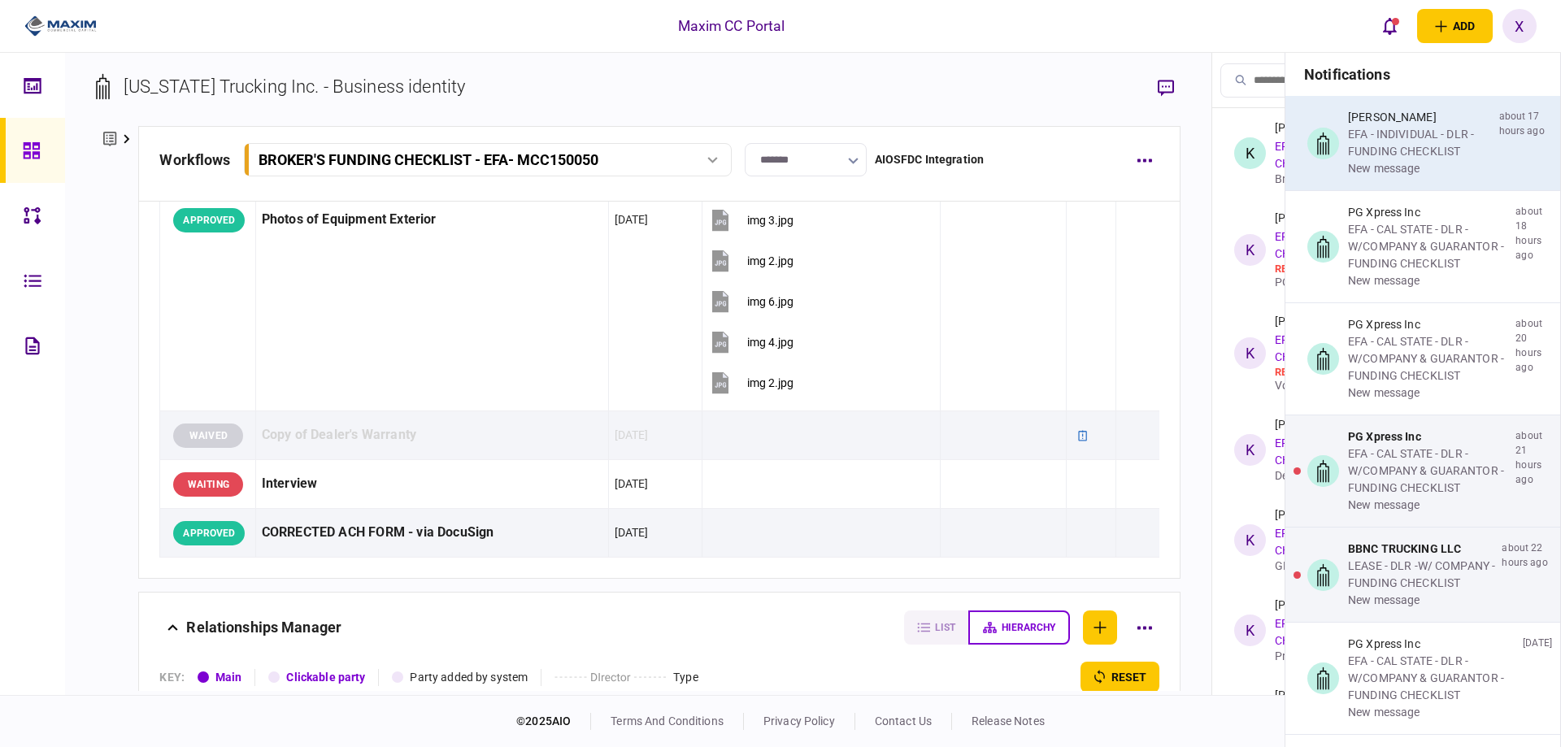
click at [1418, 153] on div "EFA - INDIVIDUAL - DLR - FUNDING CHECKLIST" at bounding box center [1420, 143] width 145 height 34
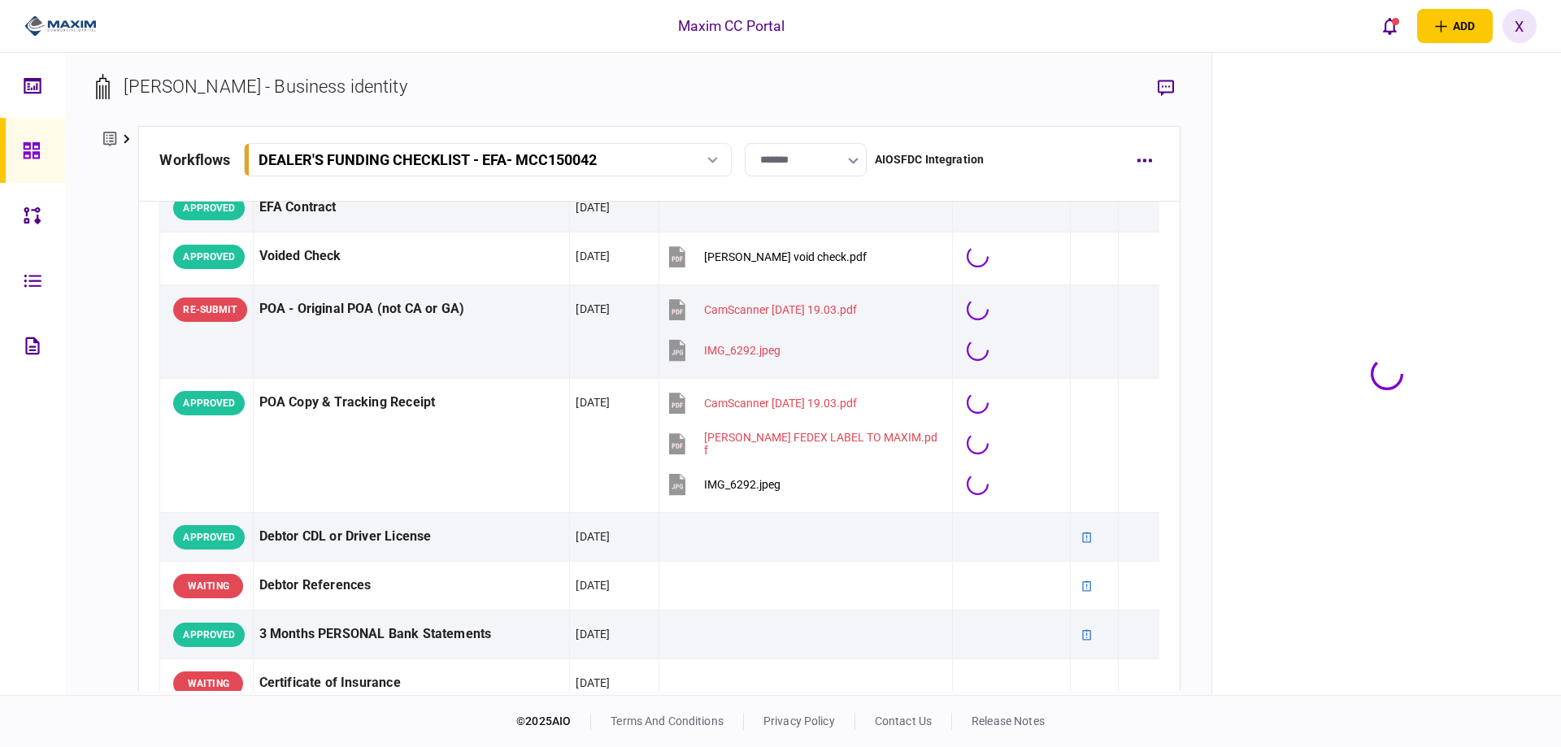
scroll to position [2255, 0]
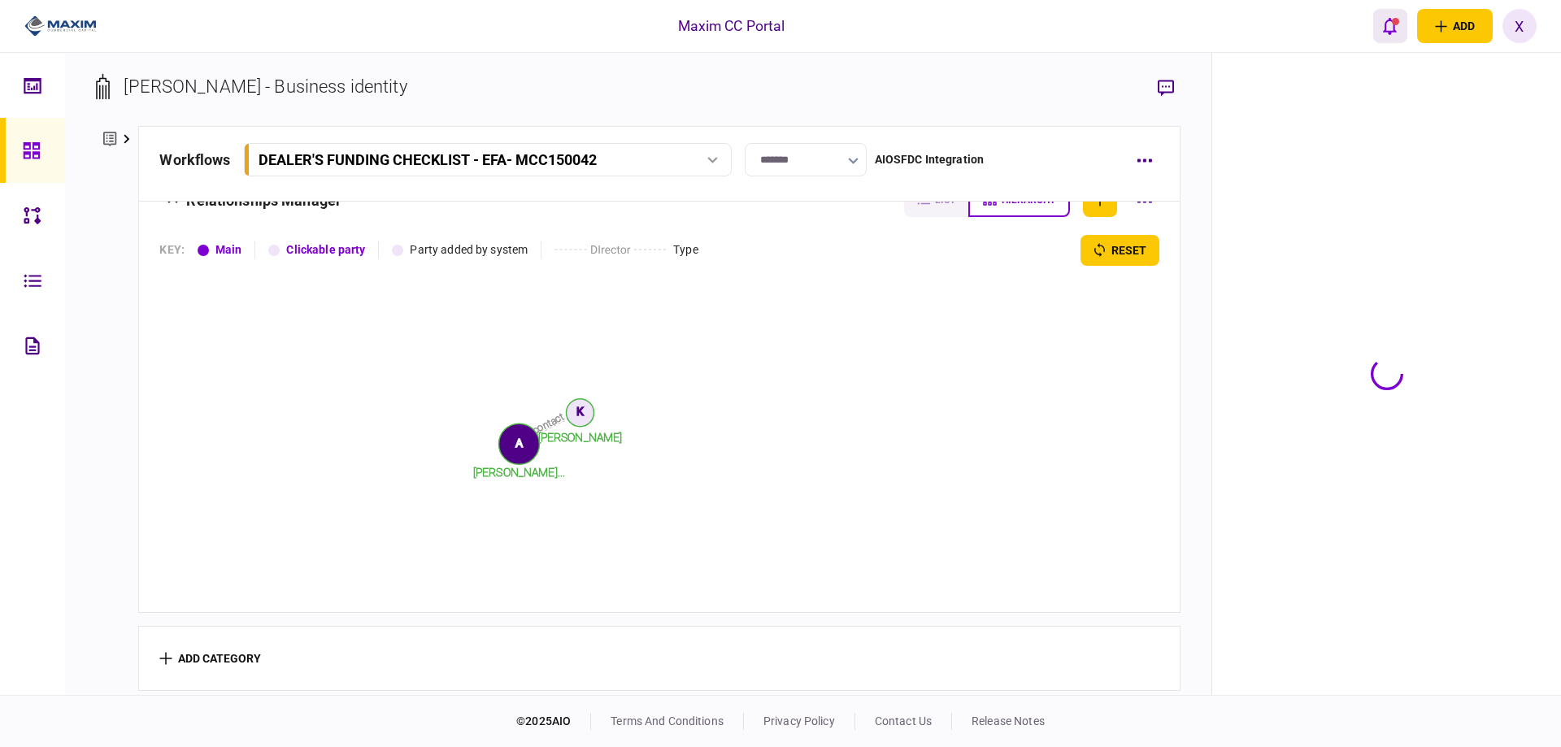
click at [1398, 18] on button "open notifications list" at bounding box center [1390, 26] width 34 height 34
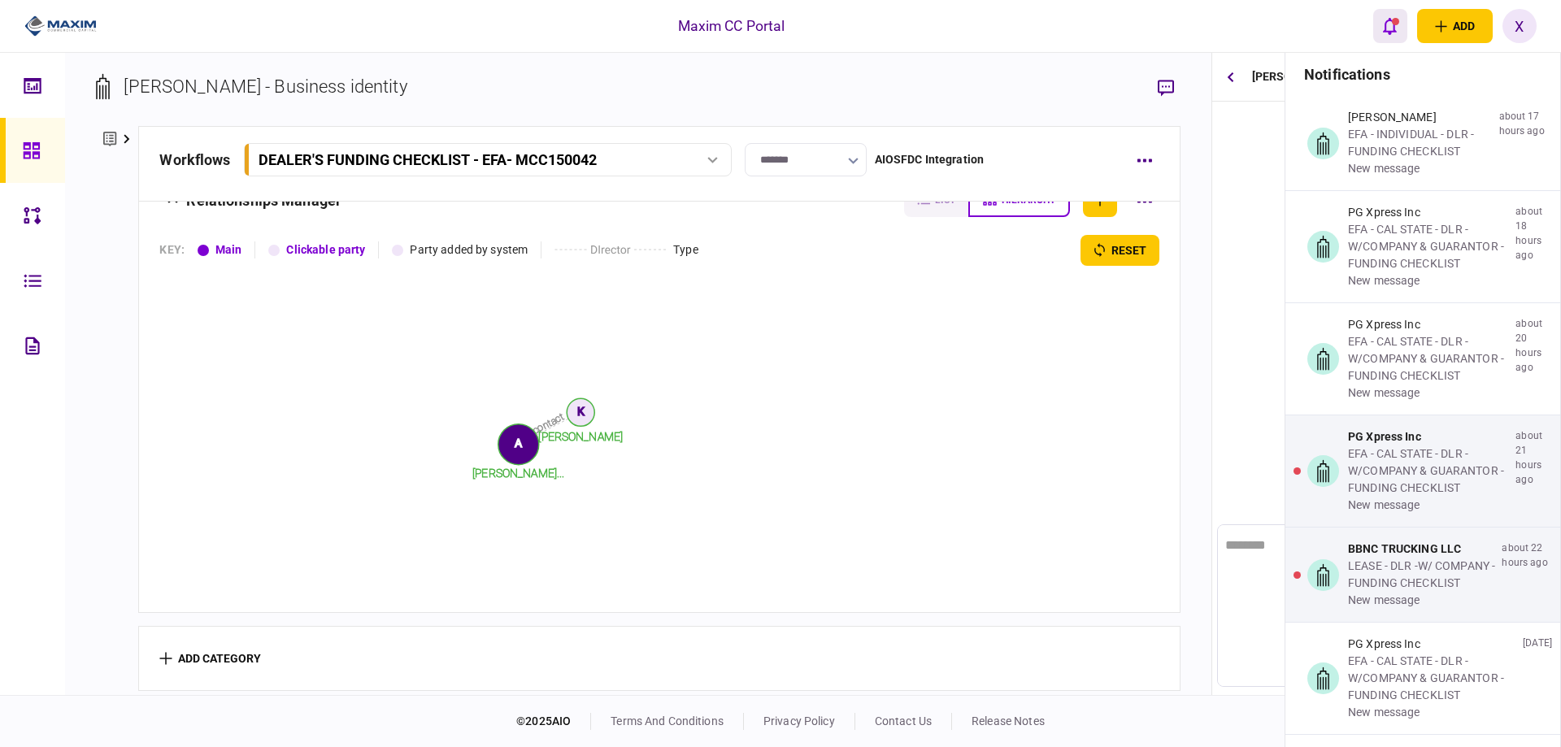
scroll to position [0, 0]
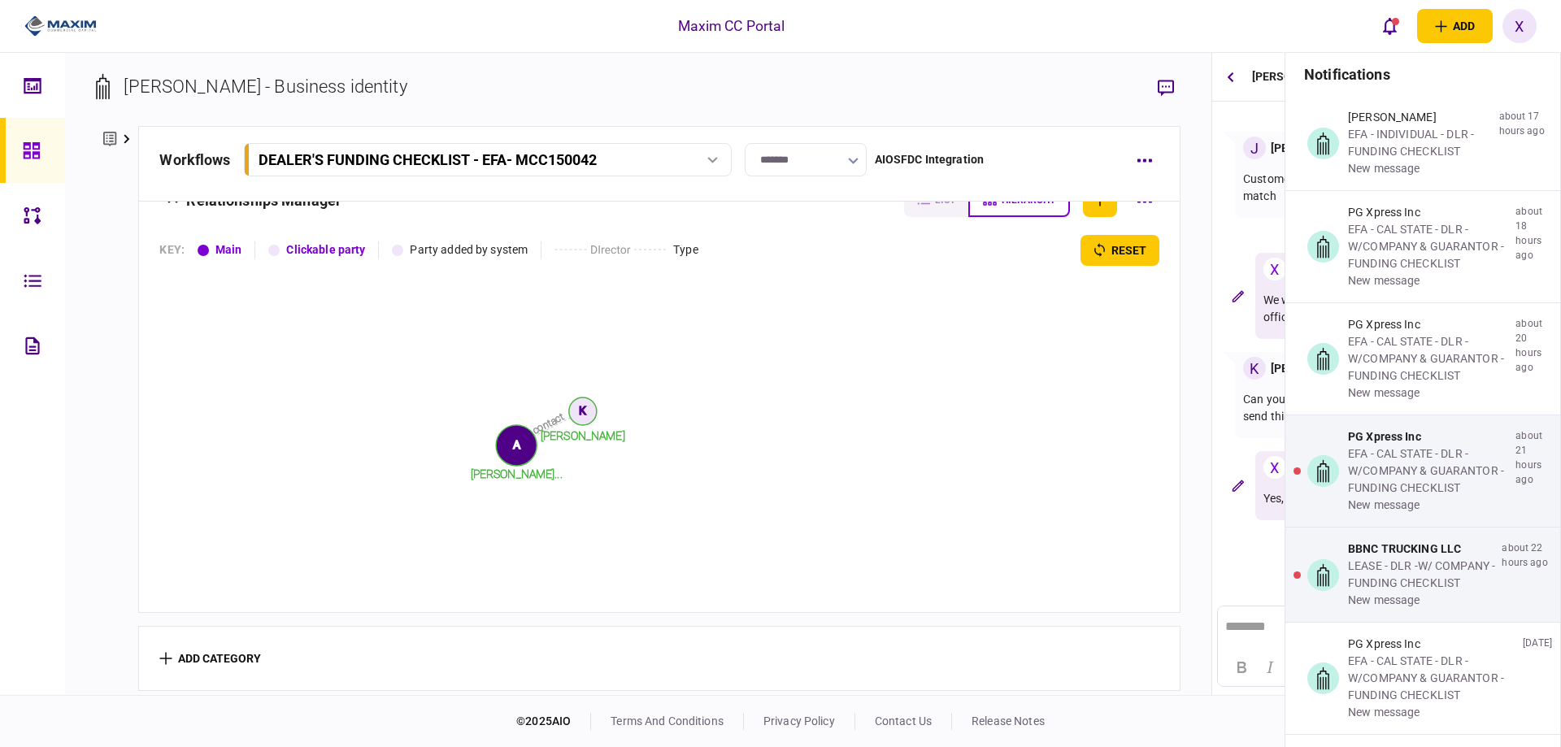
click at [1277, 15] on div "Maxim CC Portal add business identity individual identity X X [PERSON_NAME] [PE…" at bounding box center [780, 26] width 1561 height 52
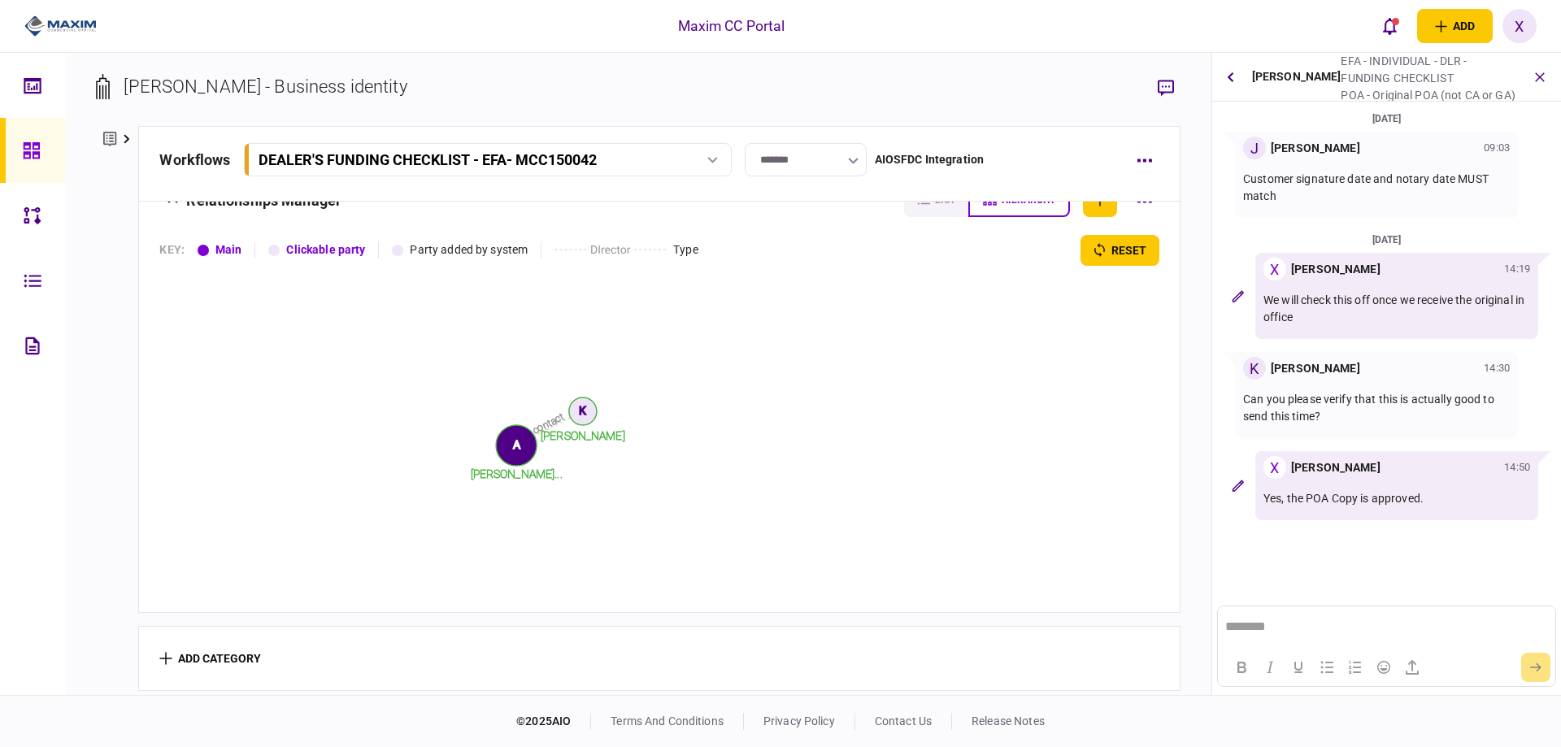
click at [1253, 91] on div "Kevin Ratliff" at bounding box center [1296, 77] width 89 height 48
click at [1231, 80] on icon "button" at bounding box center [1230, 77] width 7 height 11
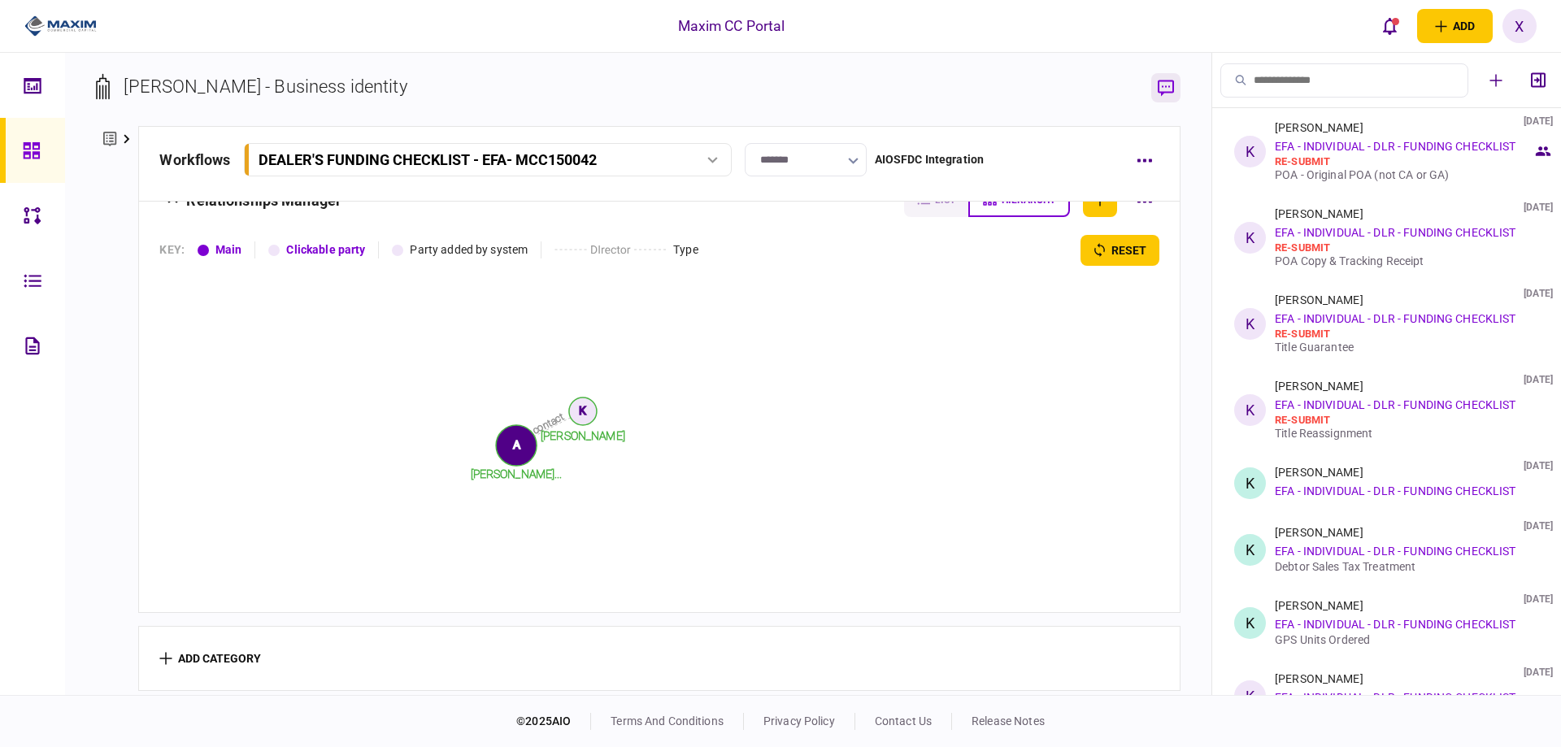
click at [1167, 91] on icon "button" at bounding box center [1165, 88] width 16 height 17
click at [44, 152] on div at bounding box center [36, 150] width 26 height 65
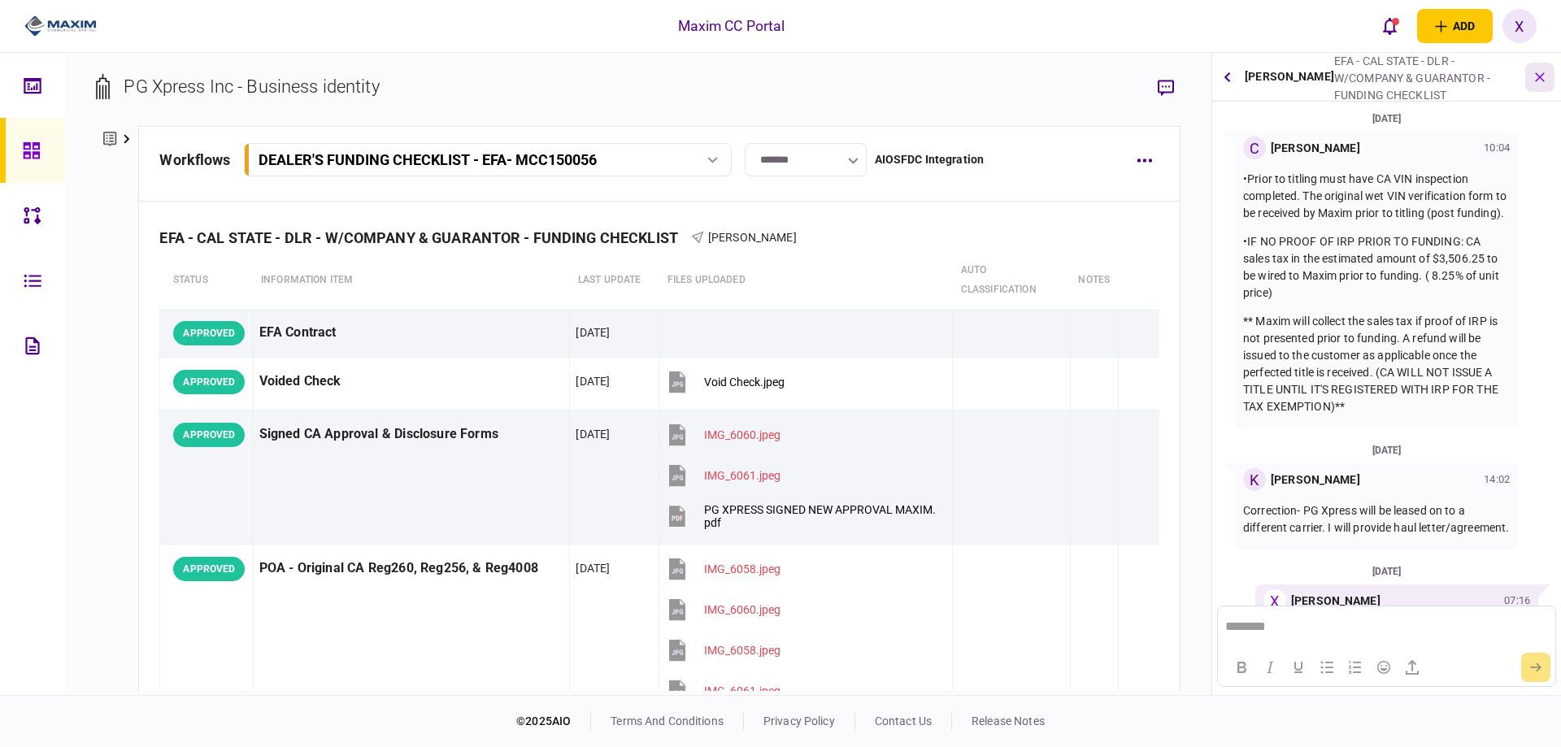
click at [1538, 78] on icon "button" at bounding box center [1539, 76] width 17 height 17
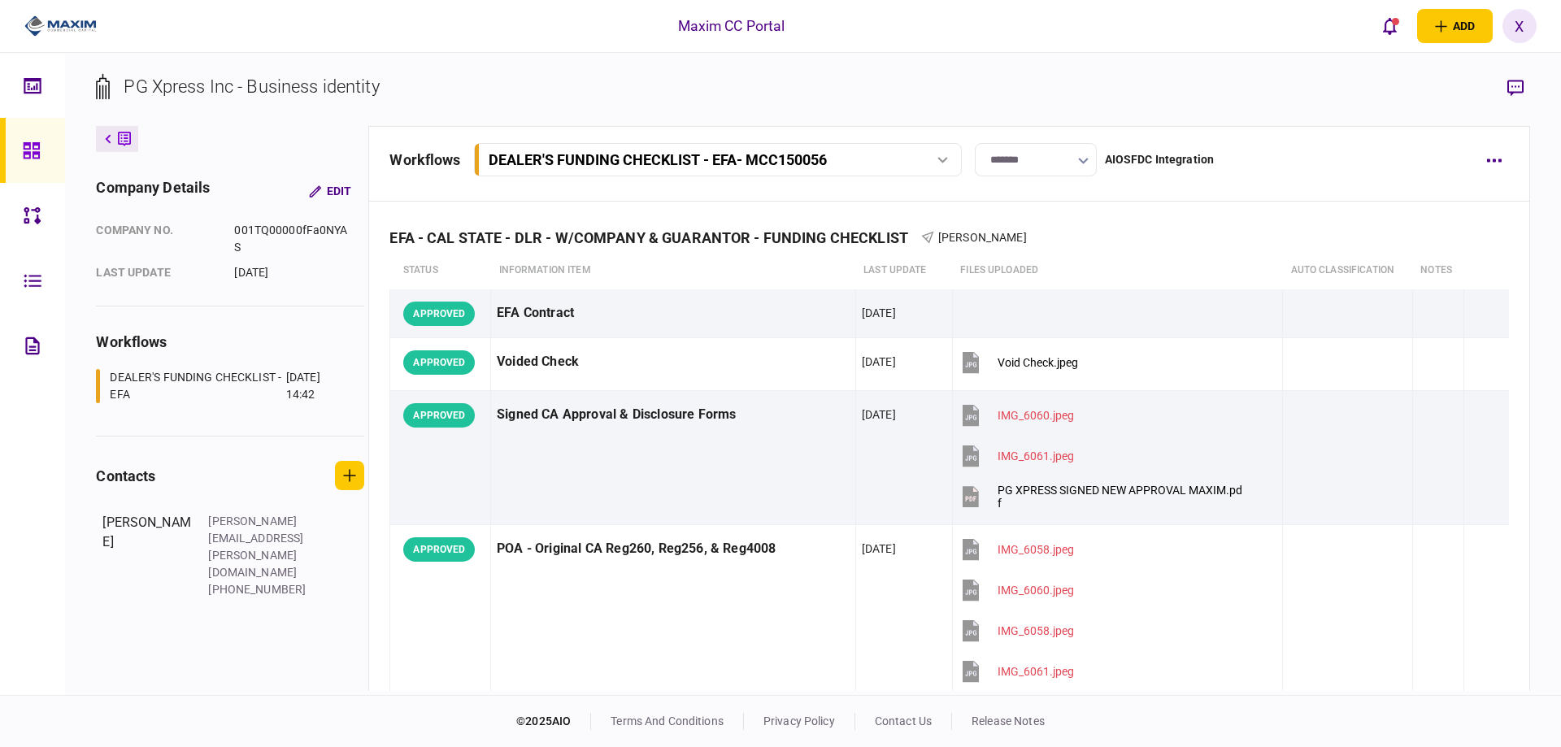
click at [59, 24] on img at bounding box center [60, 26] width 72 height 24
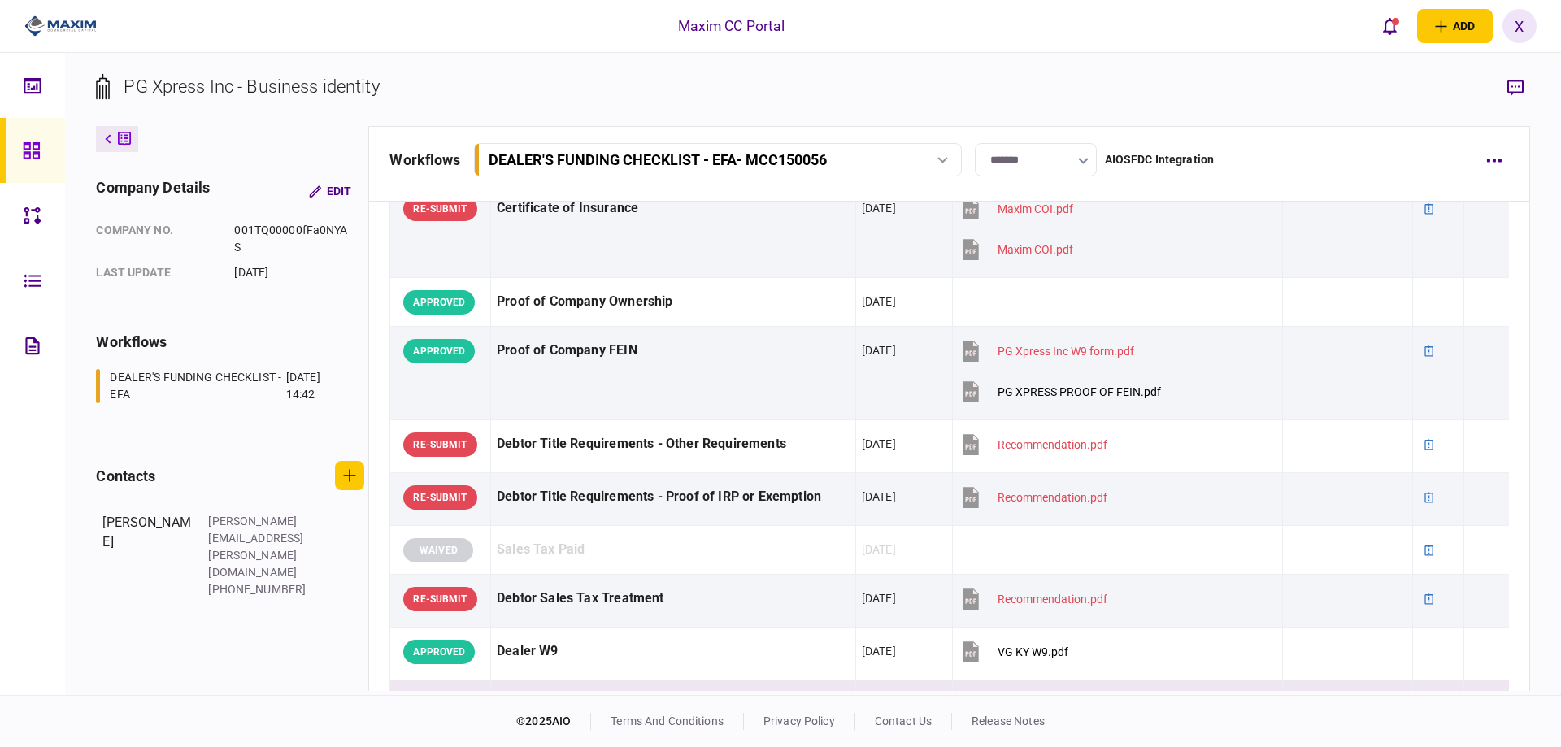
scroll to position [975, 0]
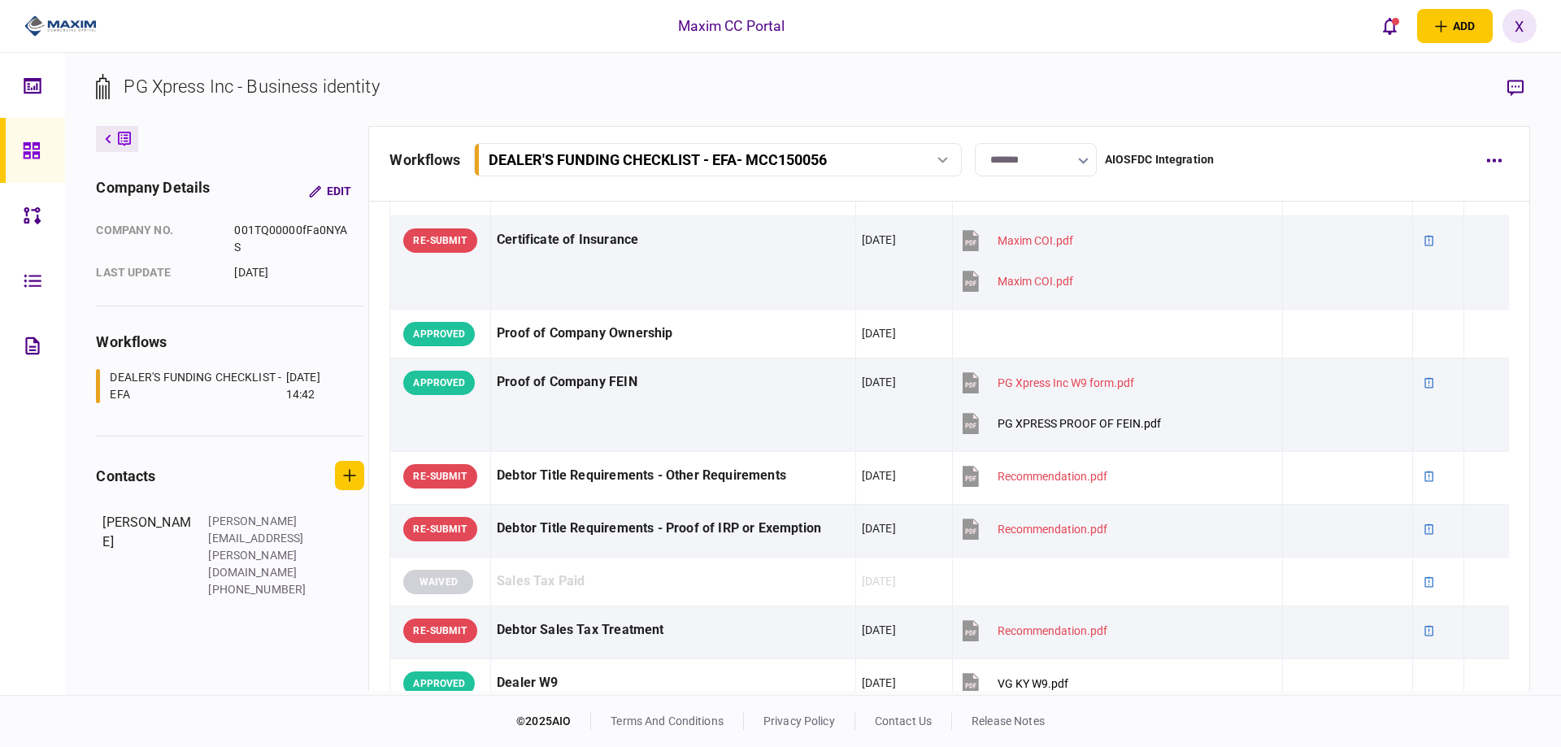
click at [50, 20] on img at bounding box center [60, 26] width 72 height 24
click at [57, 27] on img at bounding box center [60, 26] width 72 height 24
click at [19, 139] on link at bounding box center [32, 150] width 65 height 65
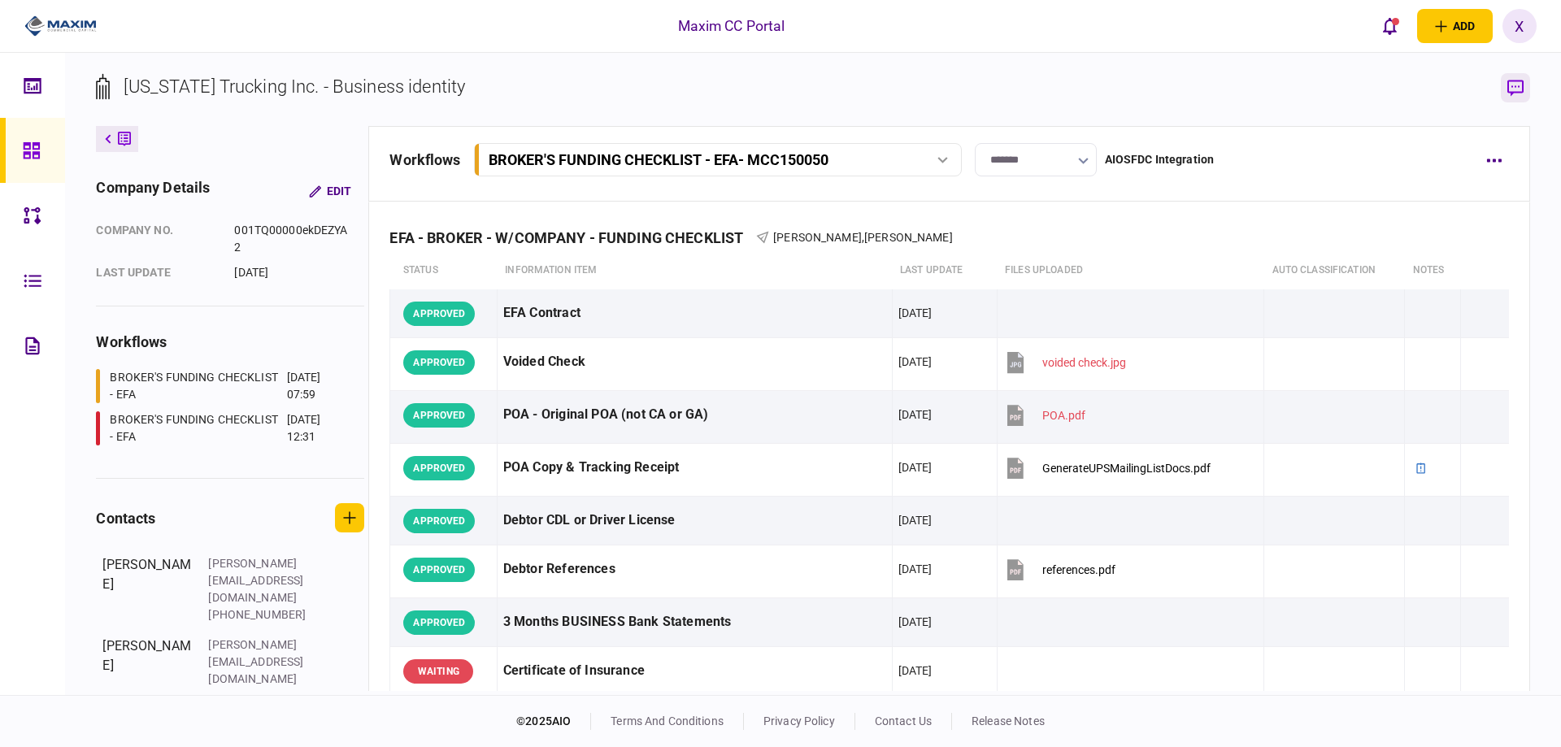
click at [1526, 89] on button "button" at bounding box center [1514, 87] width 29 height 29
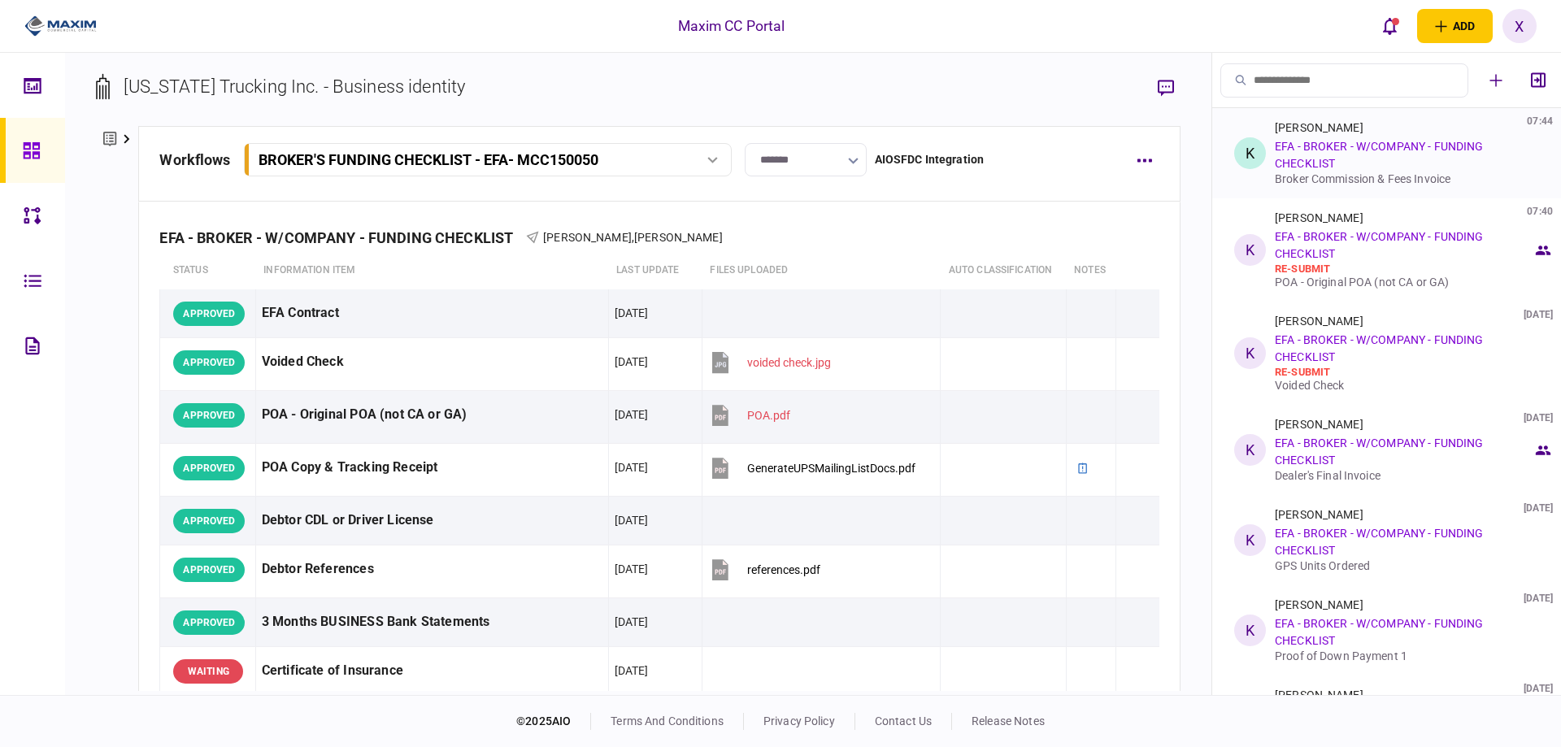
click at [1351, 146] on link "EFA - BROKER - W/COMPANY - FUNDING CHECKLIST" at bounding box center [1379, 155] width 208 height 30
click at [1258, 142] on div "K" at bounding box center [1250, 153] width 32 height 32
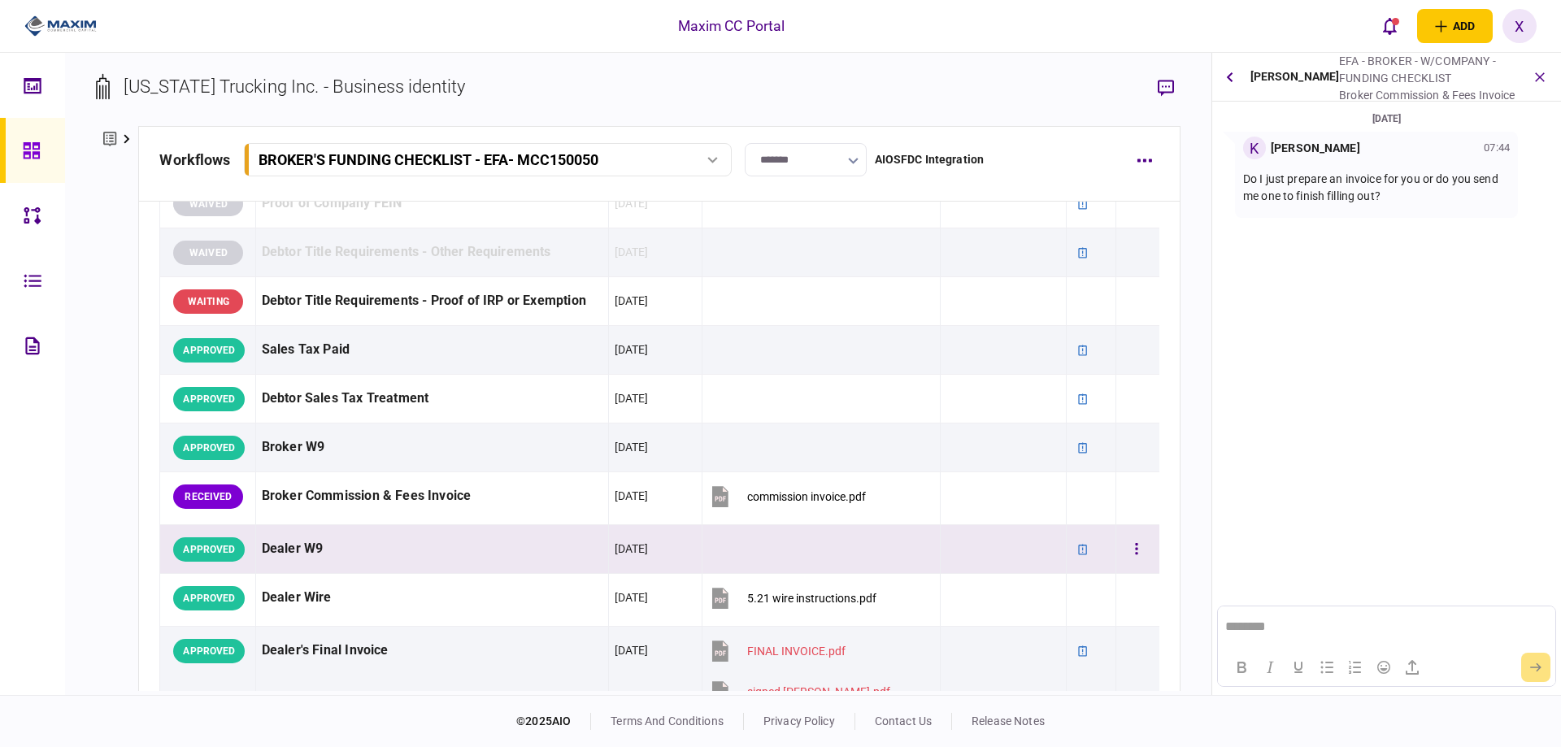
scroll to position [732, 0]
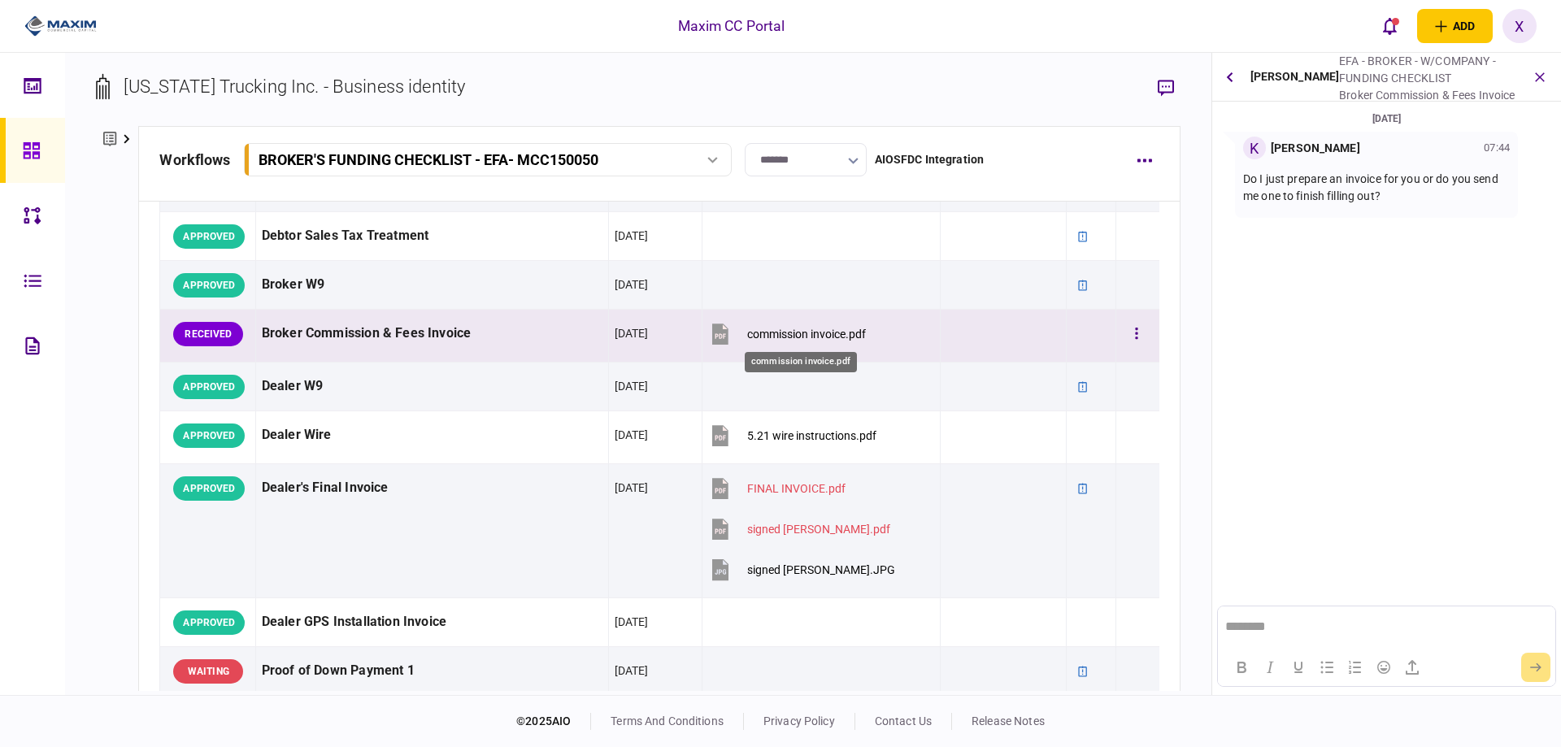
click at [778, 329] on div "commission invoice.pdf" at bounding box center [806, 334] width 119 height 13
click at [1122, 341] on button "button" at bounding box center [1136, 333] width 29 height 29
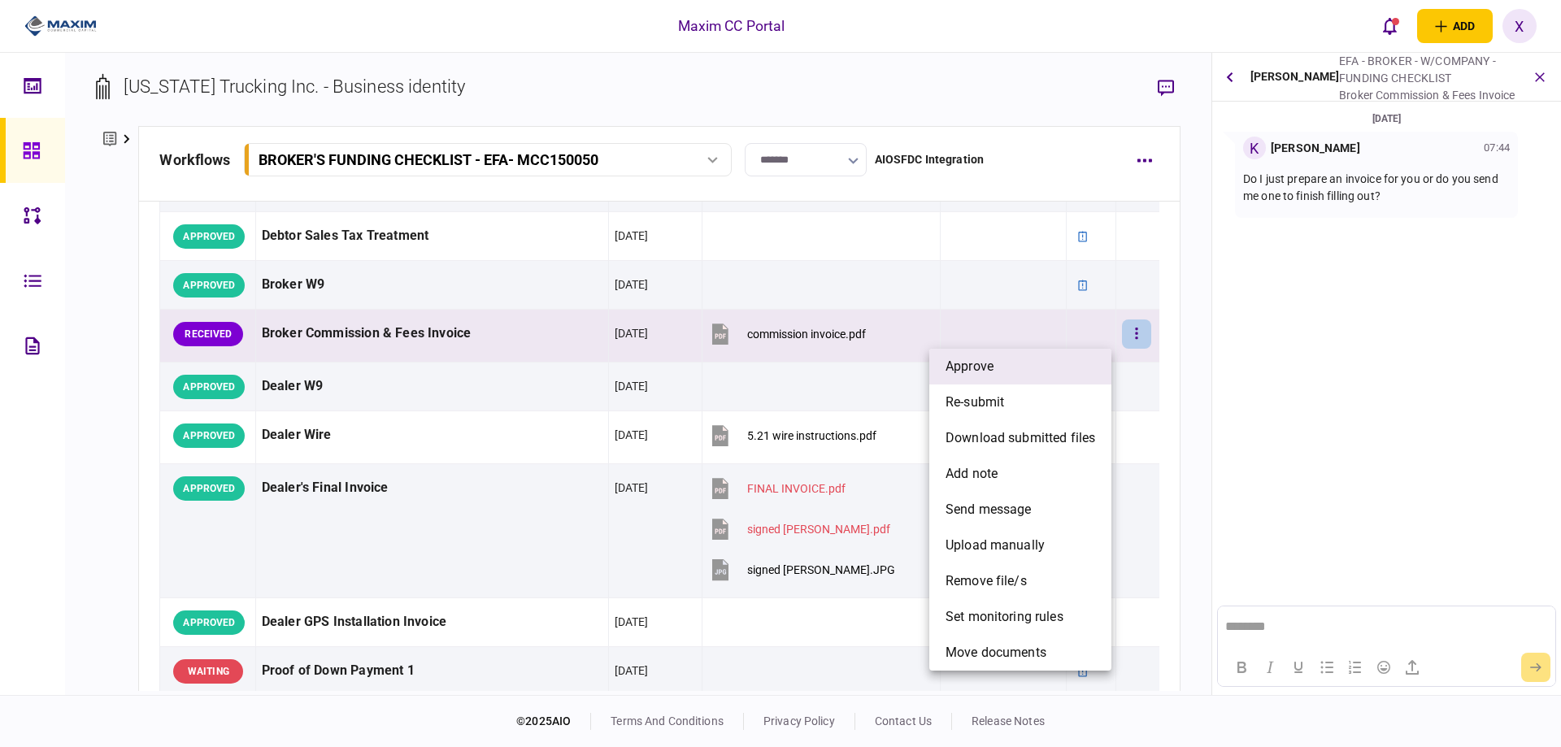
click at [960, 372] on span "approve" at bounding box center [969, 367] width 48 height 20
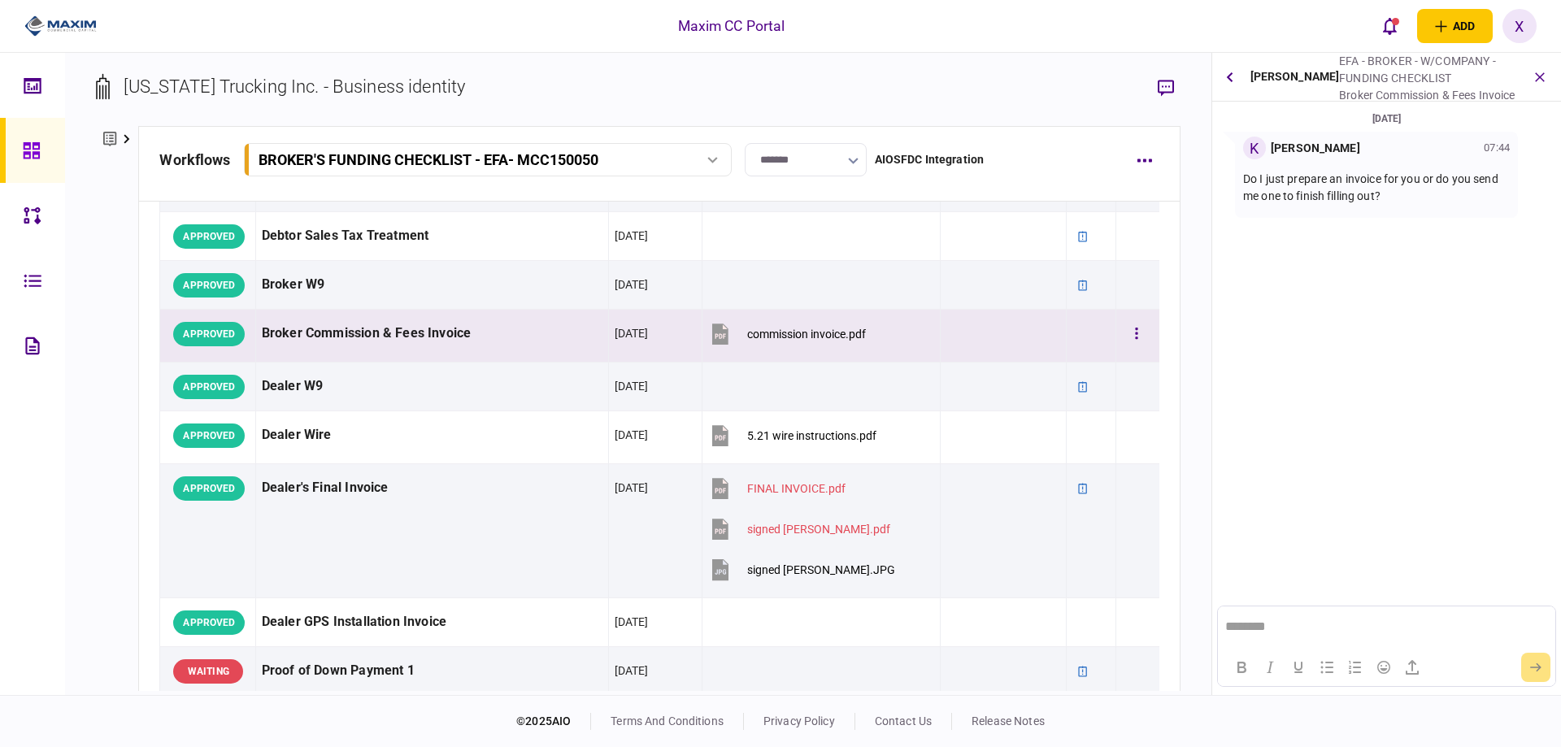
click at [1116, 331] on td at bounding box center [1137, 336] width 43 height 53
click at [1135, 335] on button "button" at bounding box center [1136, 333] width 29 height 29
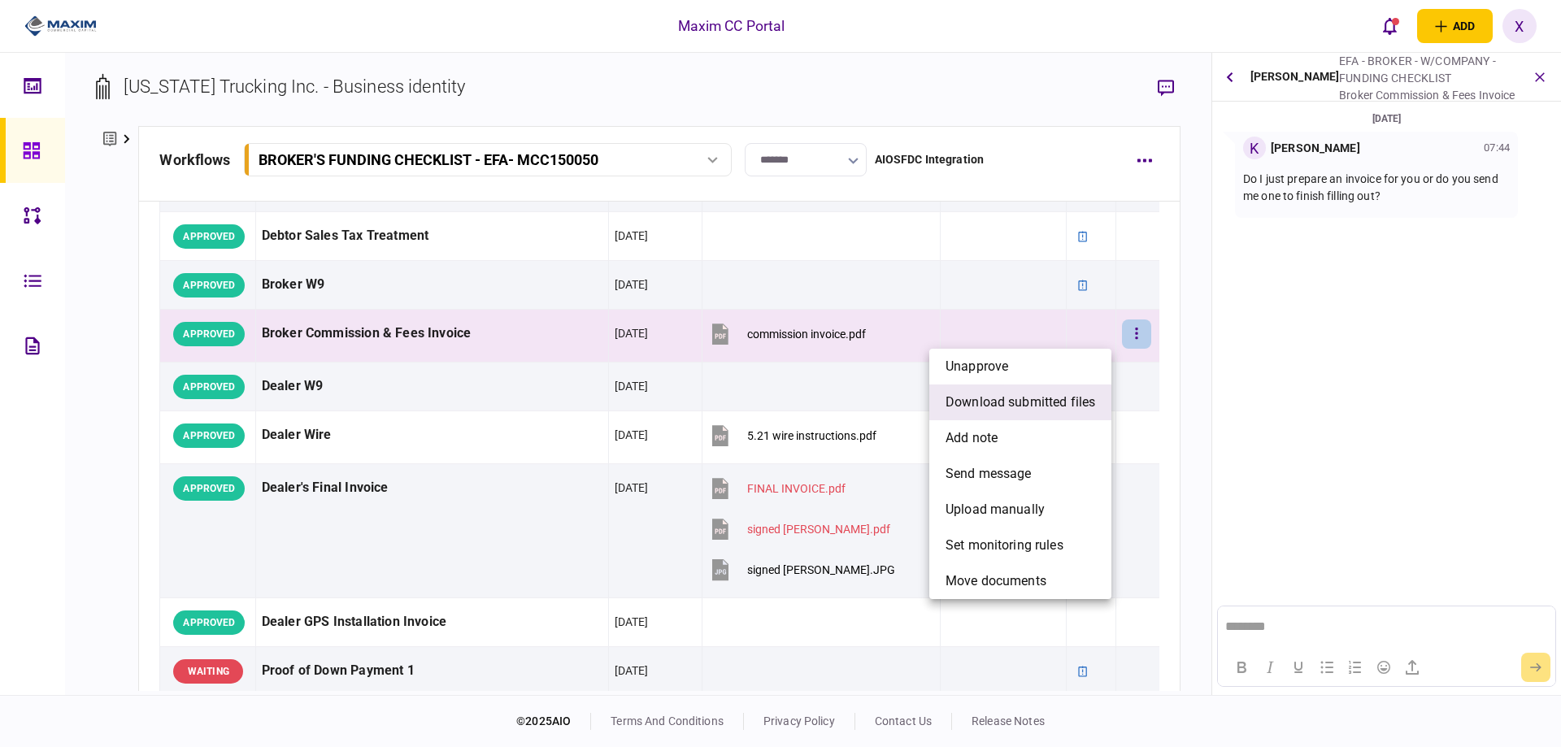
click at [1010, 407] on span "download submitted files" at bounding box center [1020, 403] width 150 height 20
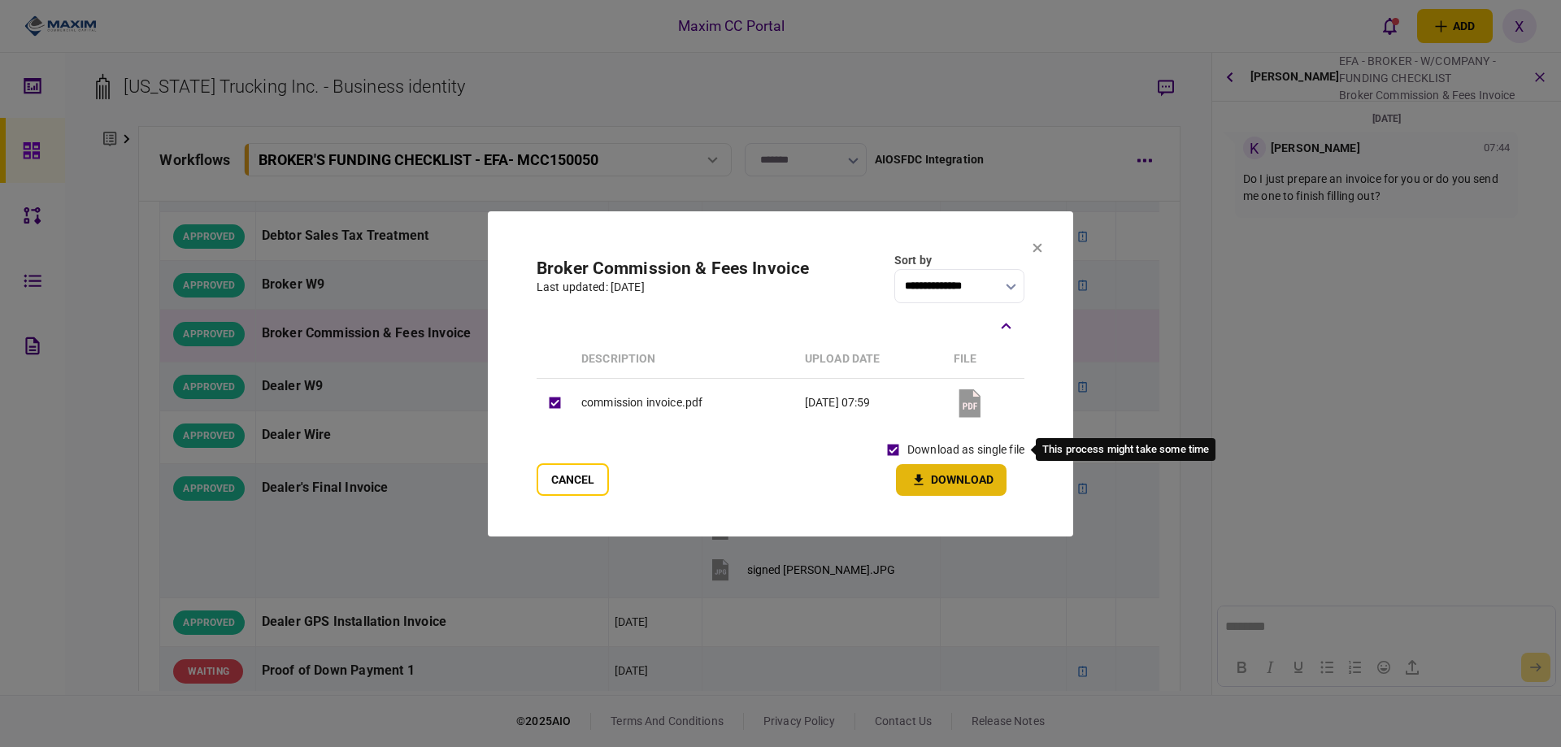
click at [916, 473] on icon "button" at bounding box center [919, 479] width 20 height 15
click at [1042, 251] on section "**********" at bounding box center [780, 373] width 585 height 325
click at [583, 477] on button "Cancel" at bounding box center [572, 479] width 72 height 33
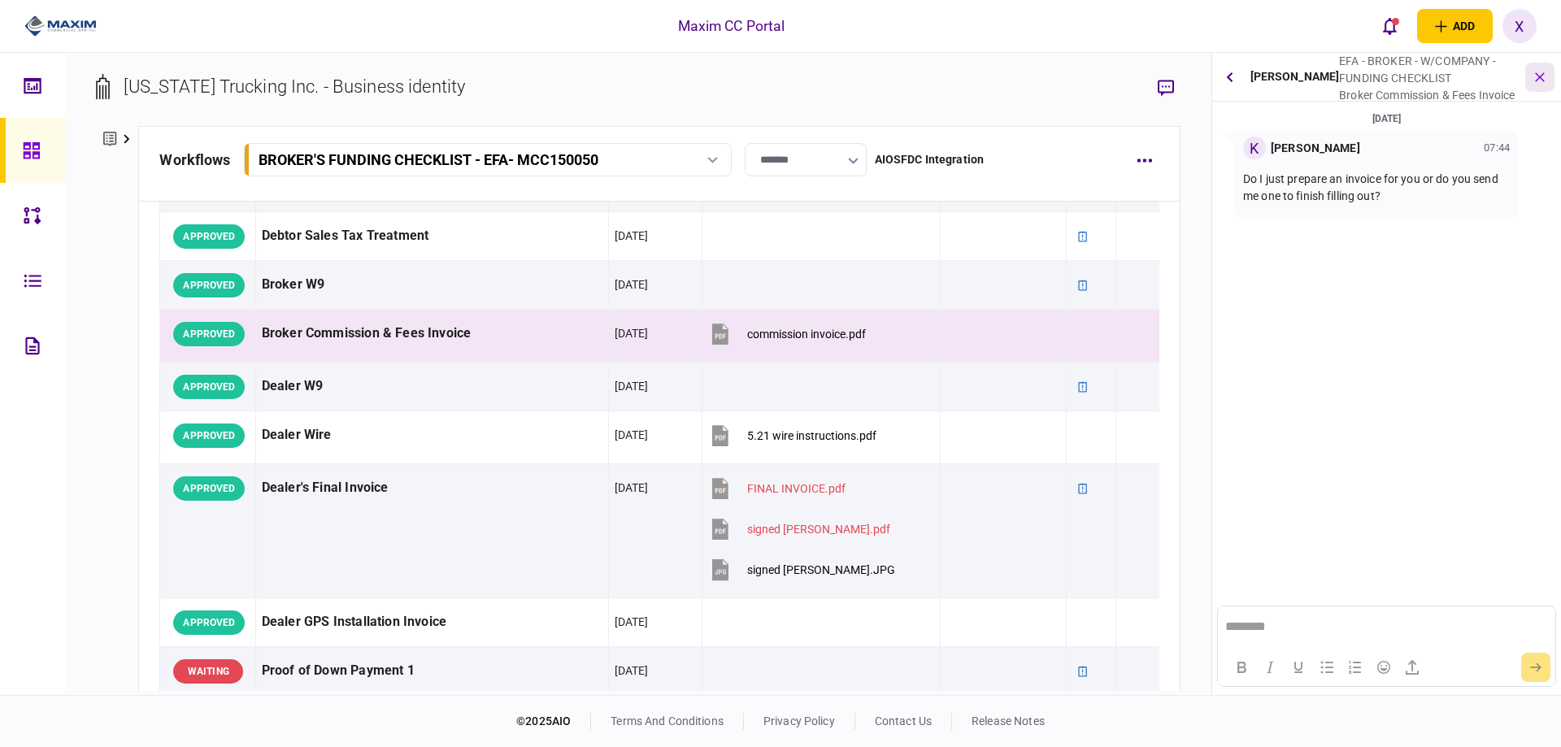
click at [1544, 75] on icon "button" at bounding box center [1540, 76] width 19 height 19
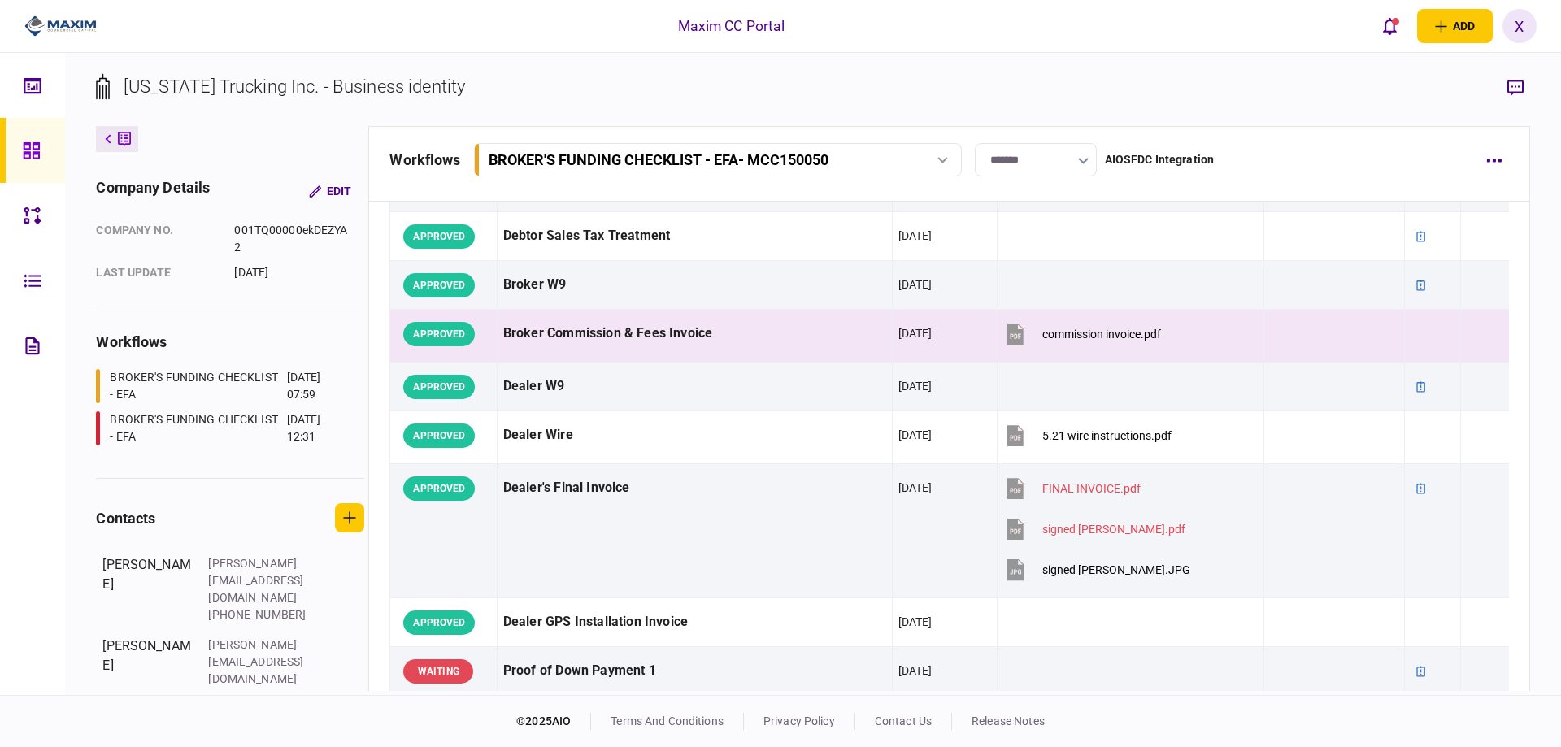
click at [1517, 85] on icon "button" at bounding box center [1515, 88] width 16 height 17
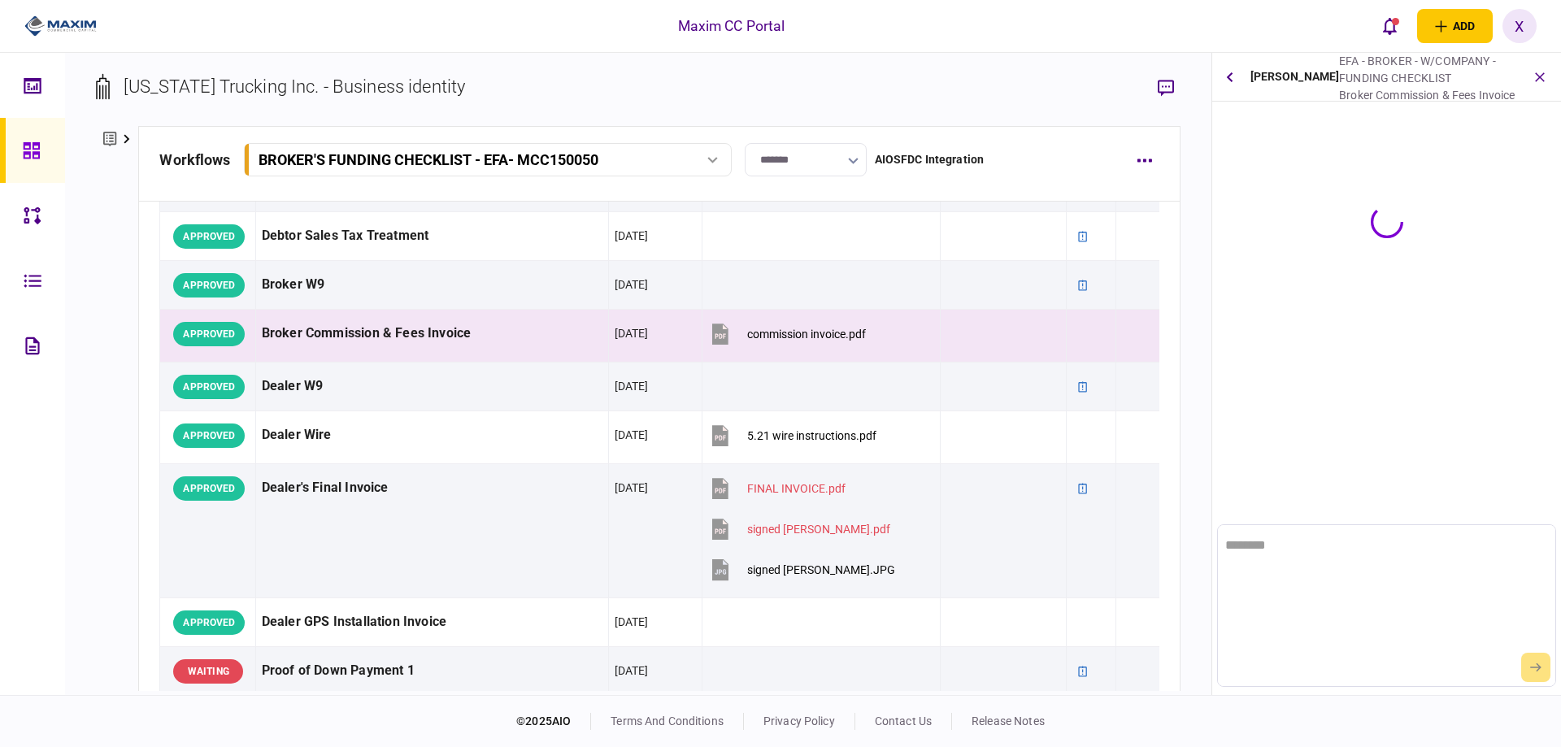
scroll to position [0, 0]
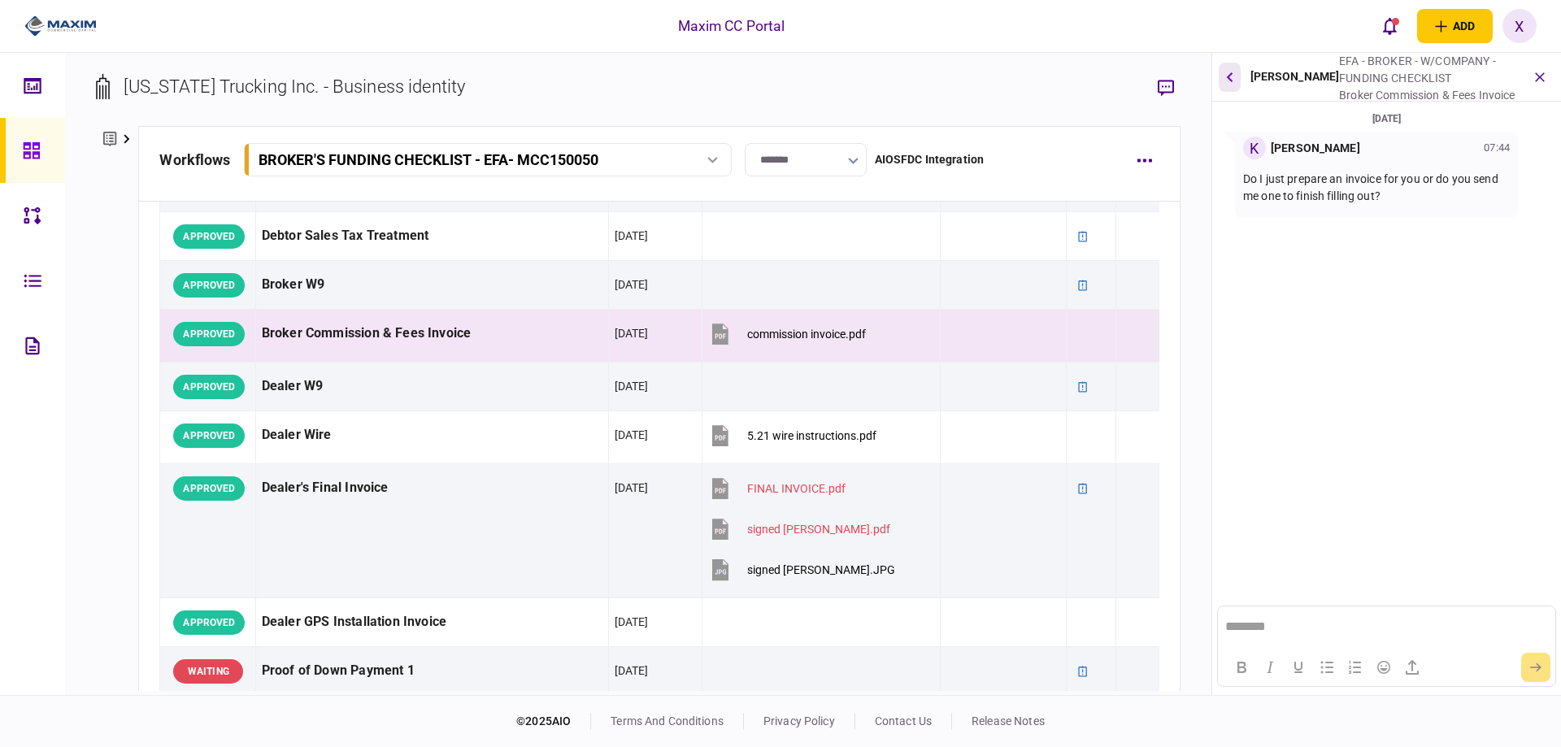
click at [1222, 82] on button "button" at bounding box center [1229, 77] width 22 height 29
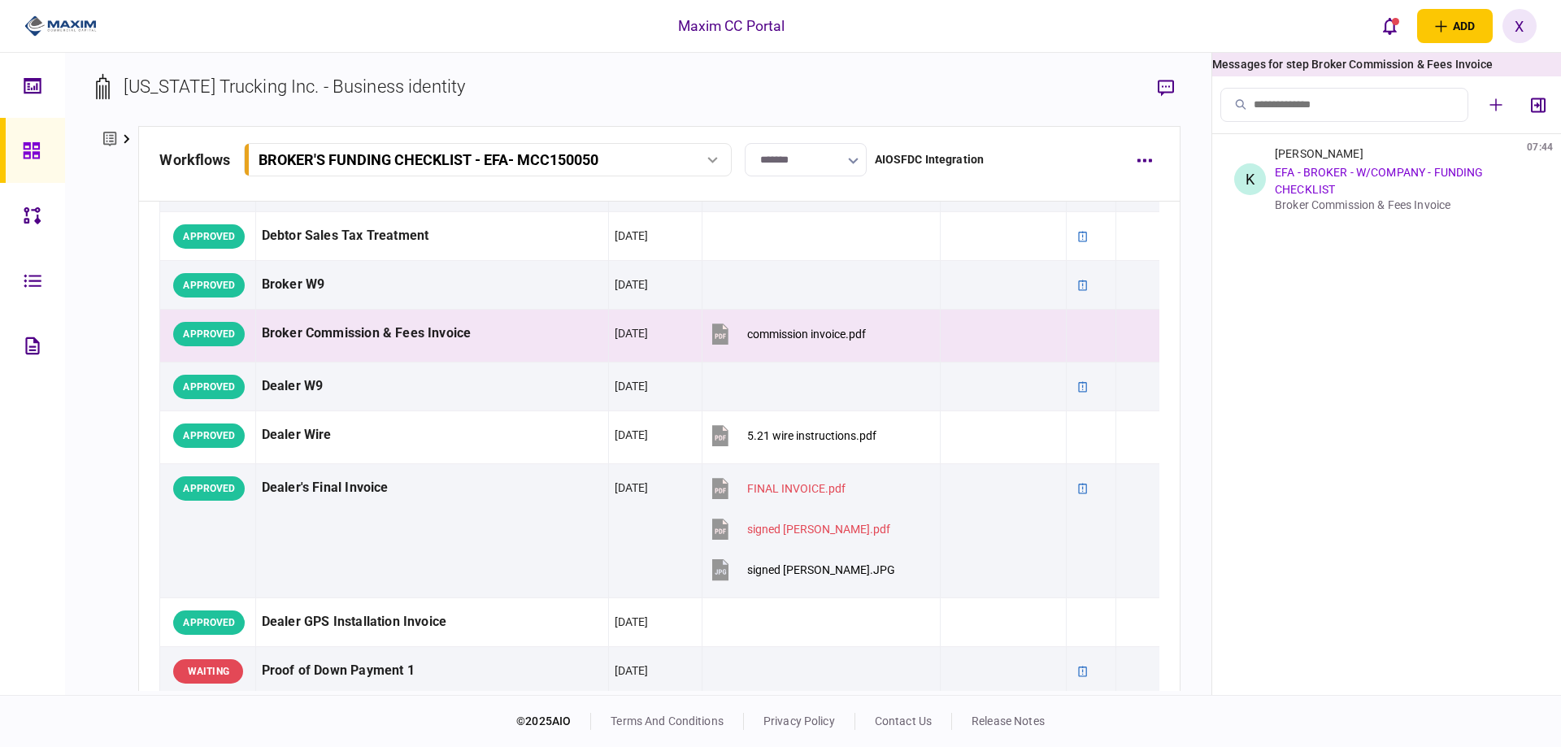
click at [1182, 86] on div "Arizona Trucking Inc. - Business identity company details Edit company no. 001T…" at bounding box center [638, 374] width 1146 height 642
click at [1163, 80] on icon "button" at bounding box center [1165, 88] width 16 height 17
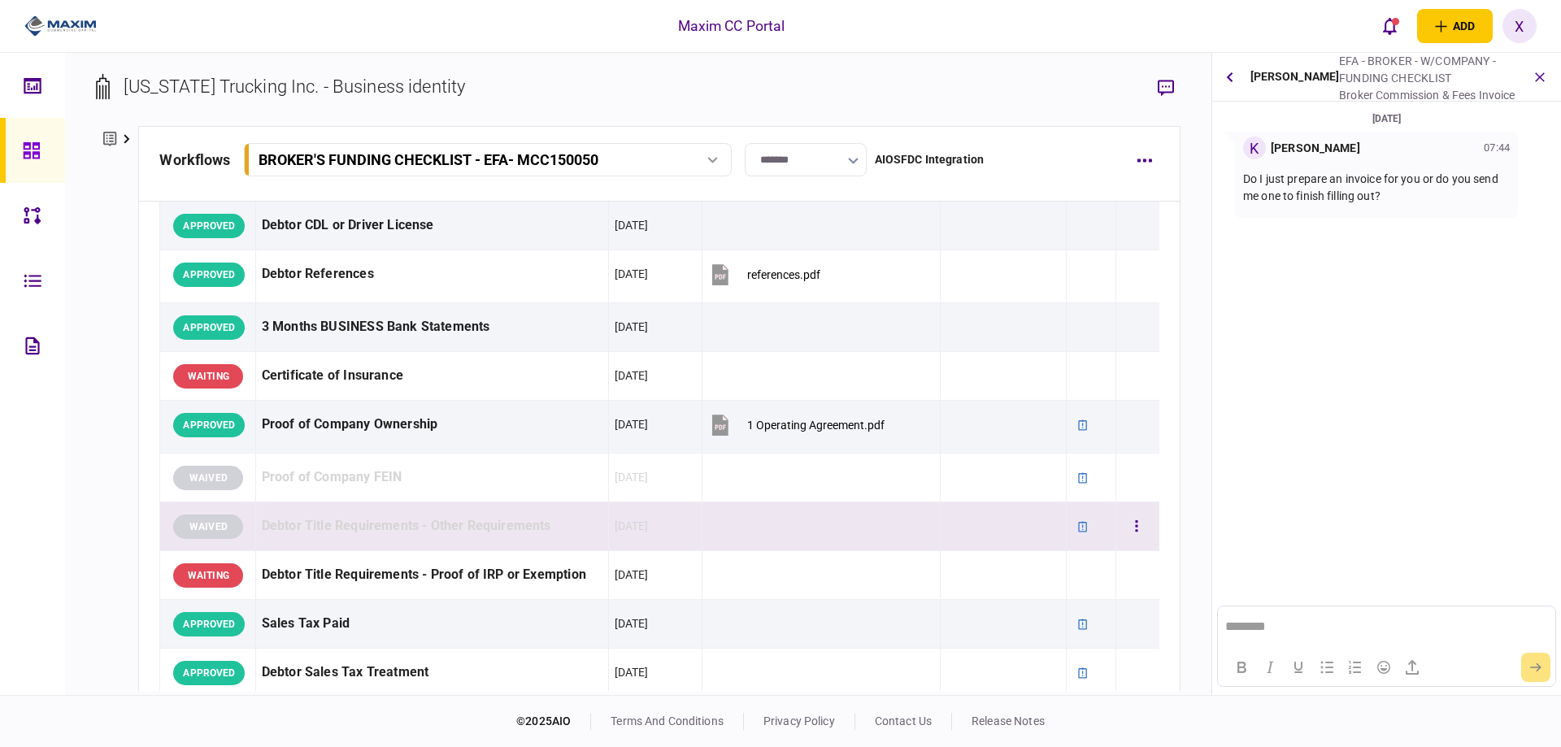
scroll to position [244, 0]
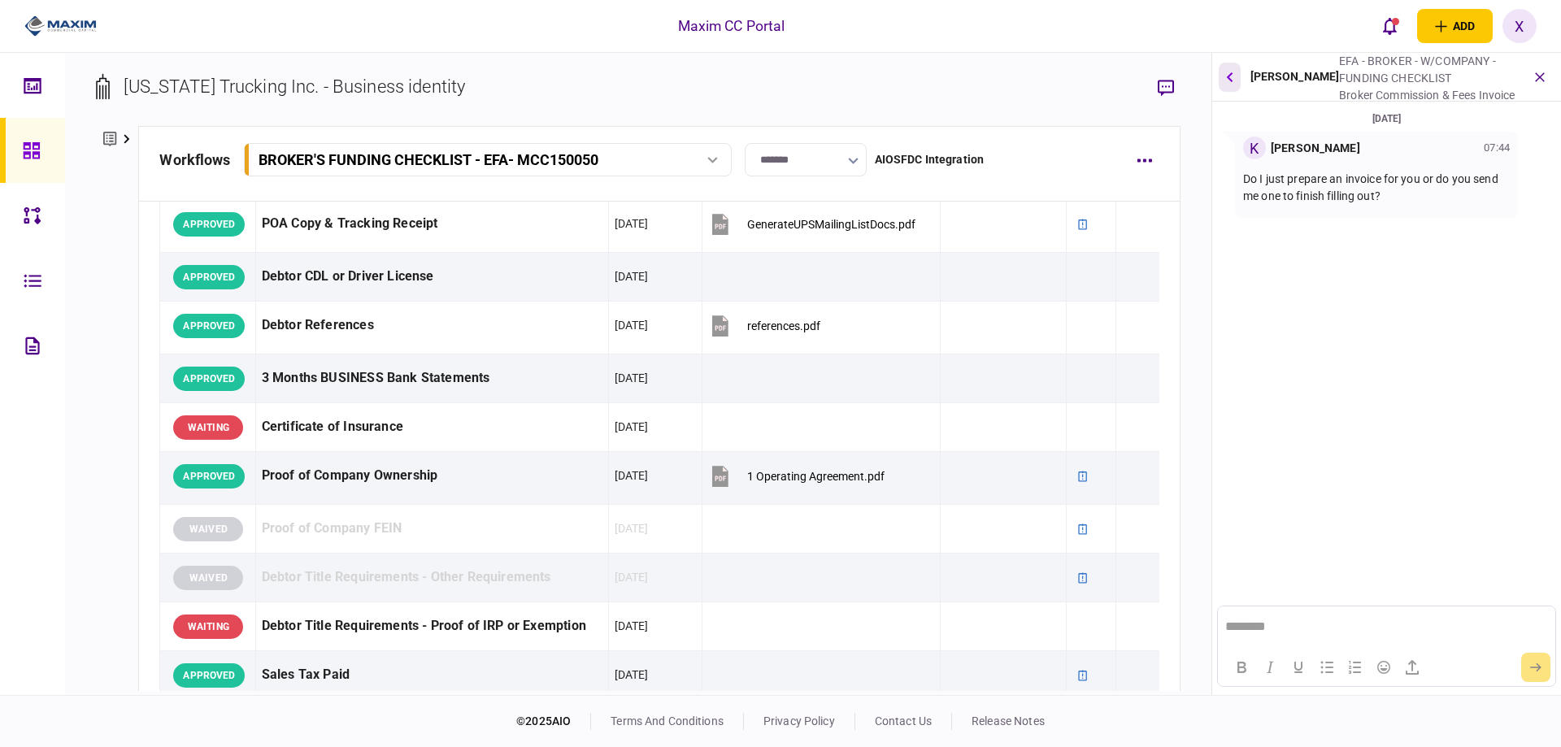
click at [1227, 80] on icon "button" at bounding box center [1229, 77] width 7 height 11
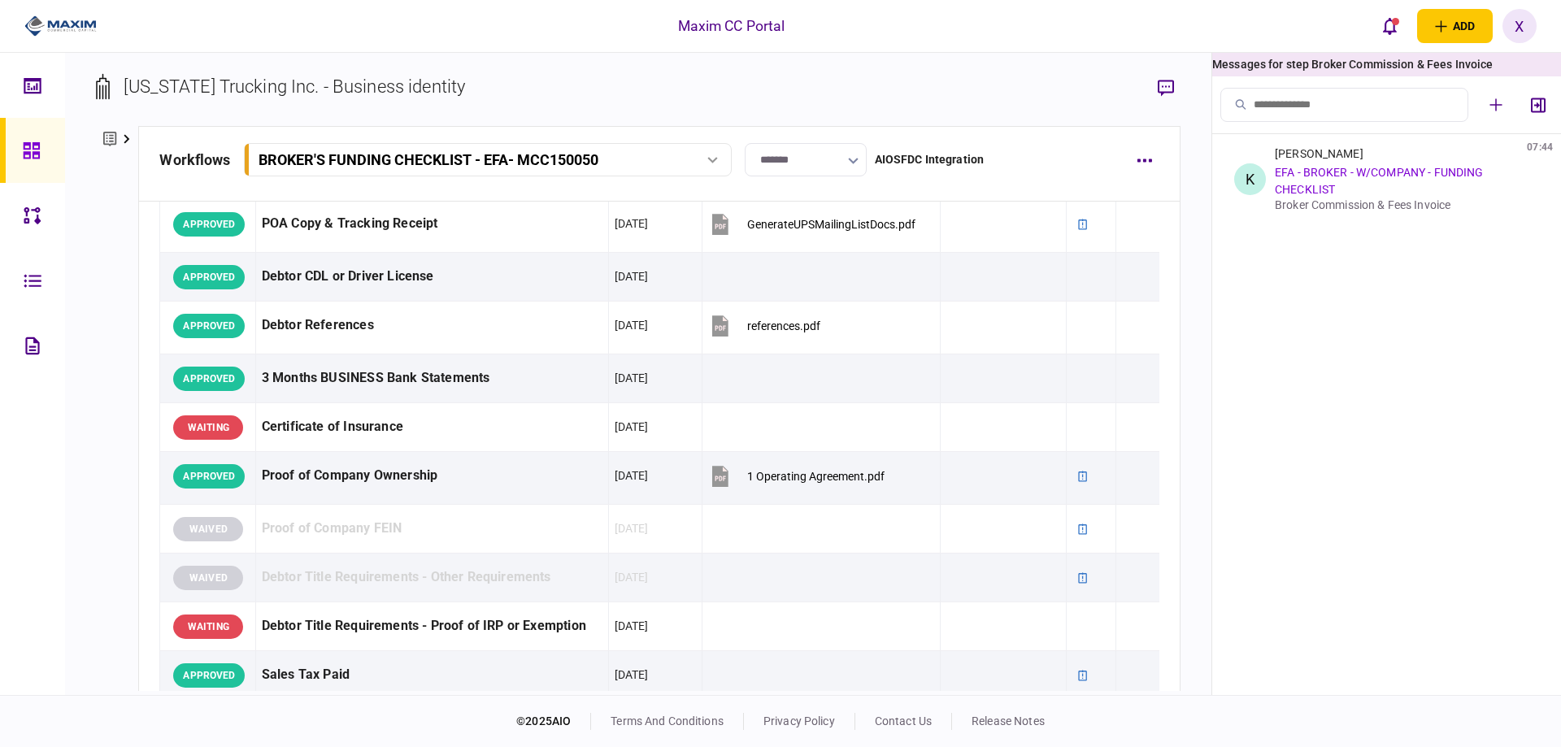
click at [1181, 93] on div "Arizona Trucking Inc. - Business identity company details Edit company no. 001T…" at bounding box center [638, 374] width 1146 height 642
click at [1178, 87] on button "button" at bounding box center [1165, 87] width 29 height 29
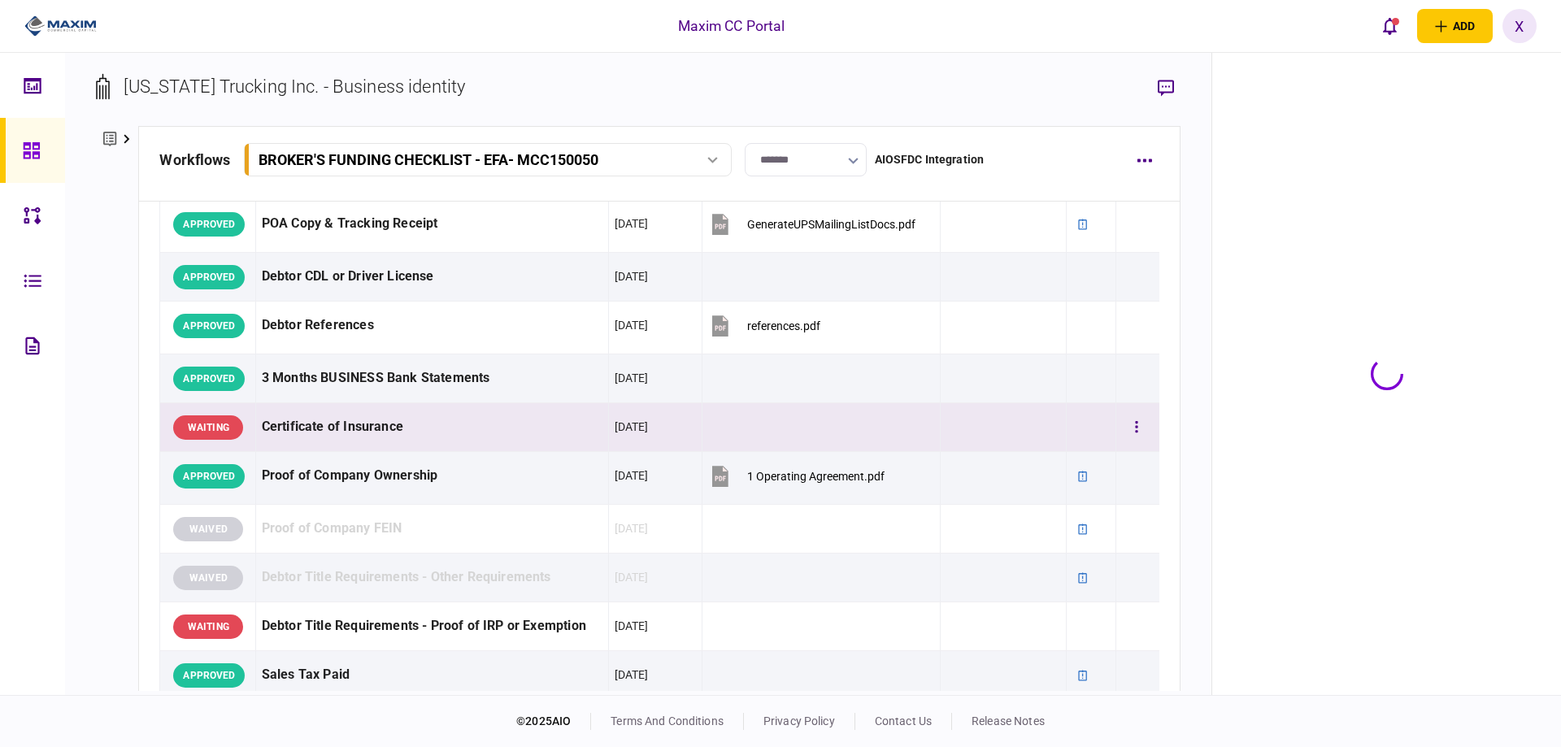
click at [326, 437] on div "Certificate of Insurance" at bounding box center [432, 427] width 341 height 37
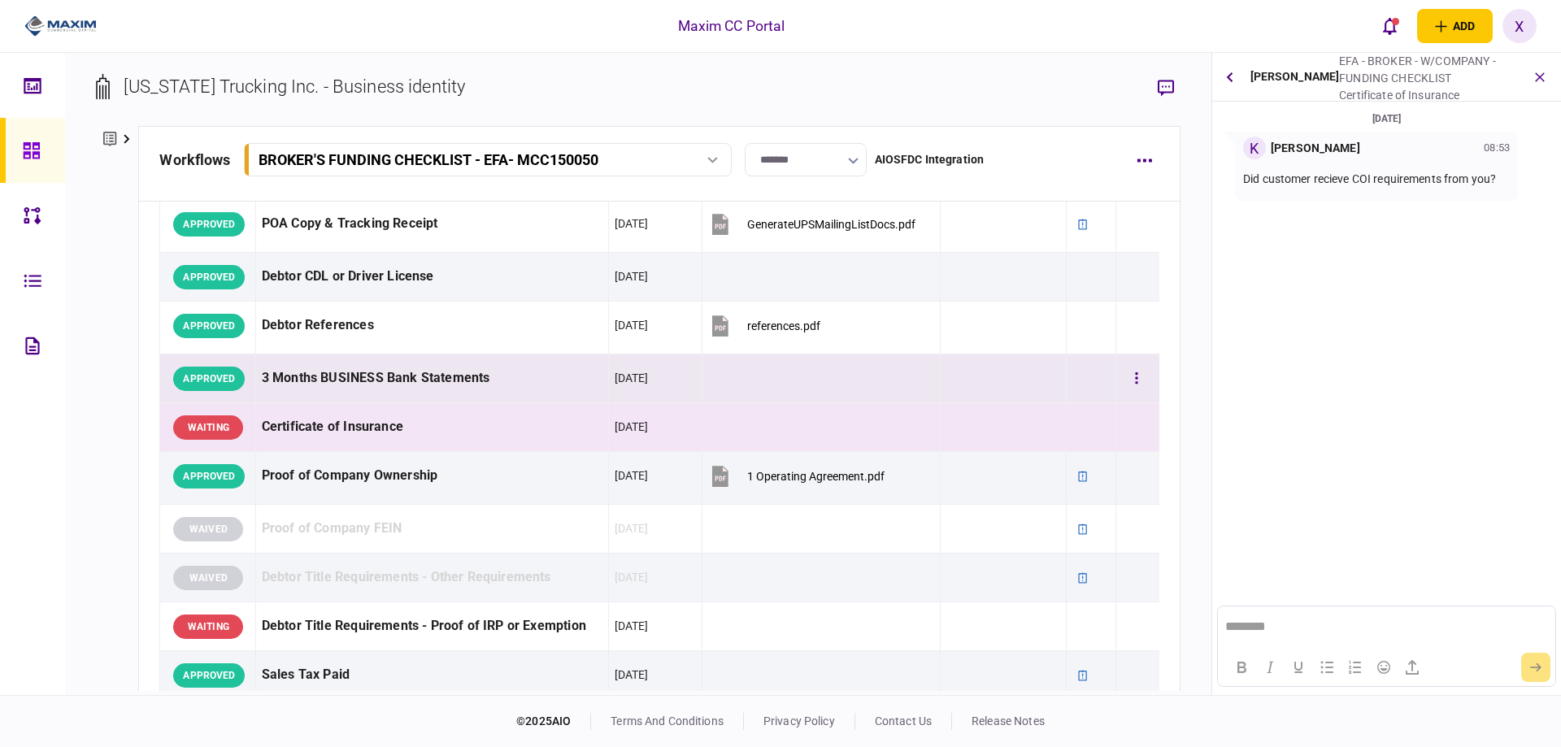
click at [287, 365] on div "3 Months BUSINESS Bank Statements" at bounding box center [432, 378] width 341 height 37
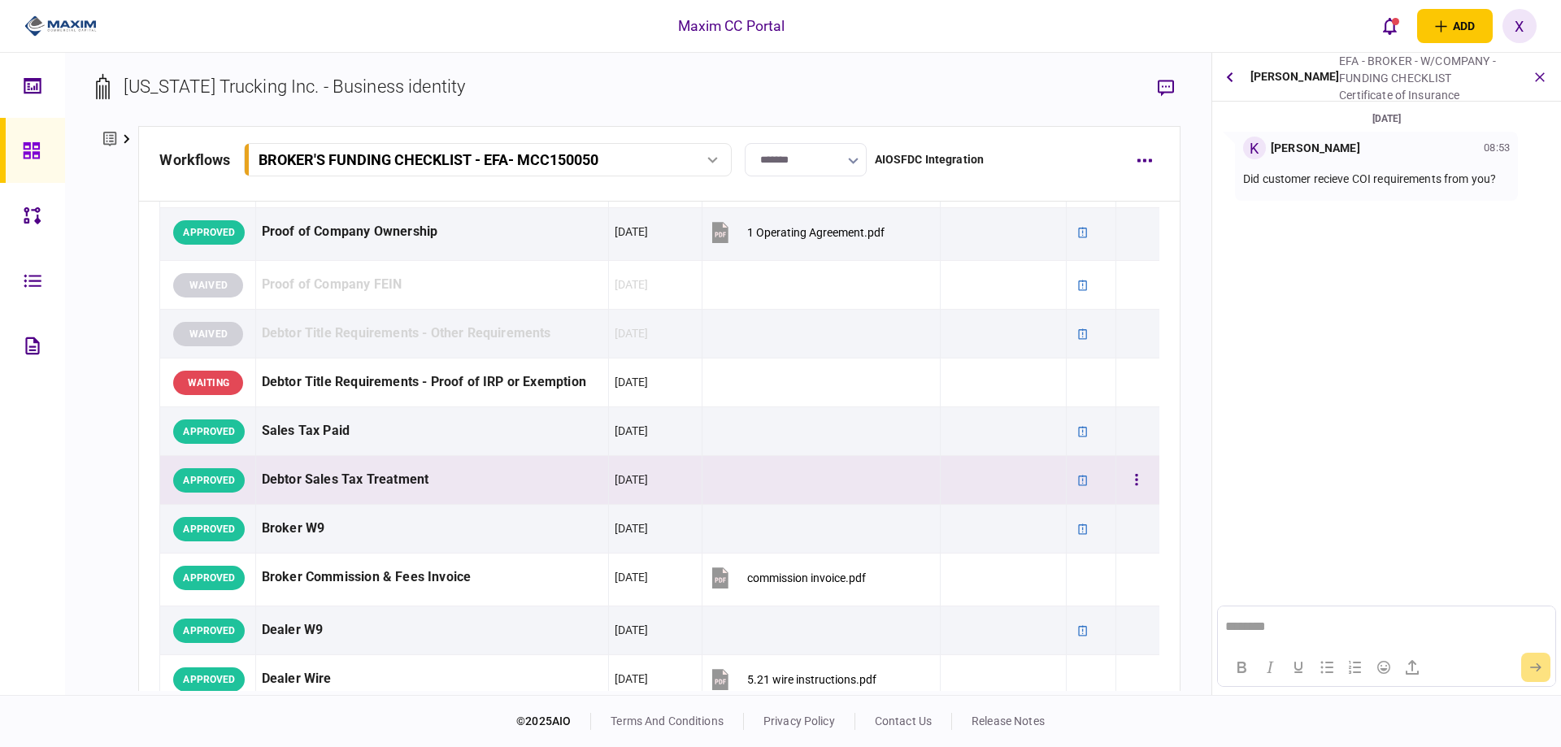
click at [222, 471] on div "APPROVED" at bounding box center [209, 480] width 72 height 24
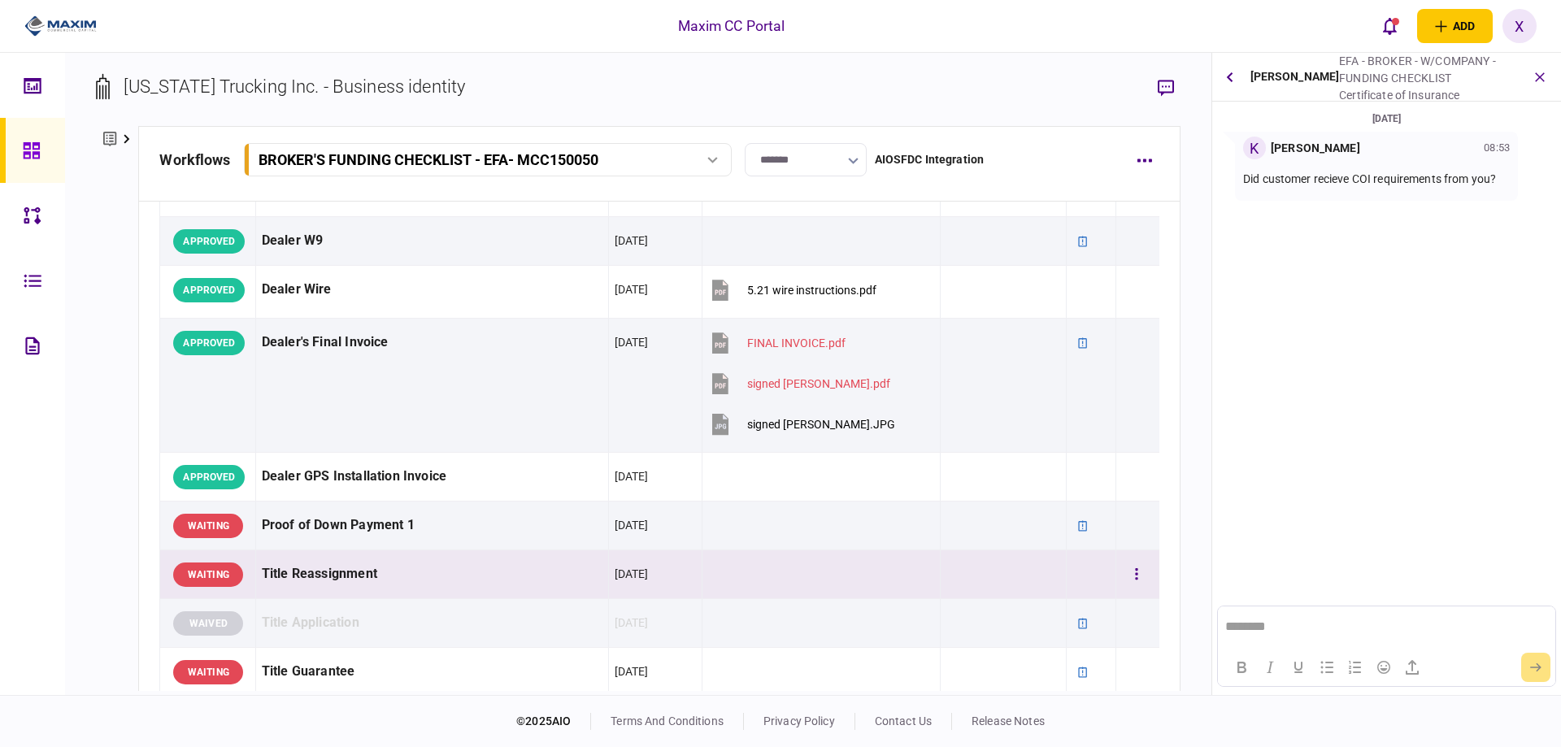
scroll to position [975, 0]
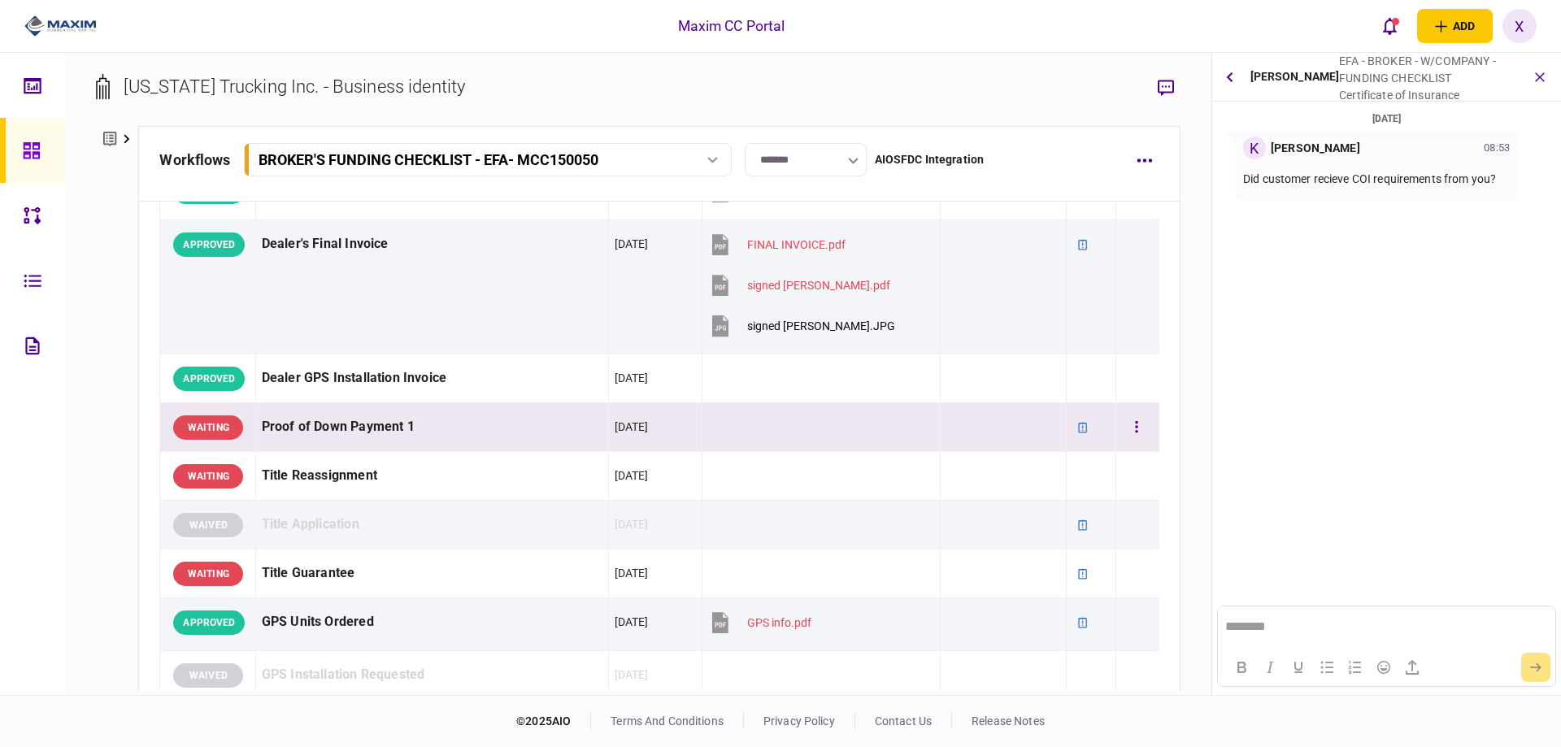
click at [215, 432] on div "WAITING" at bounding box center [208, 427] width 70 height 24
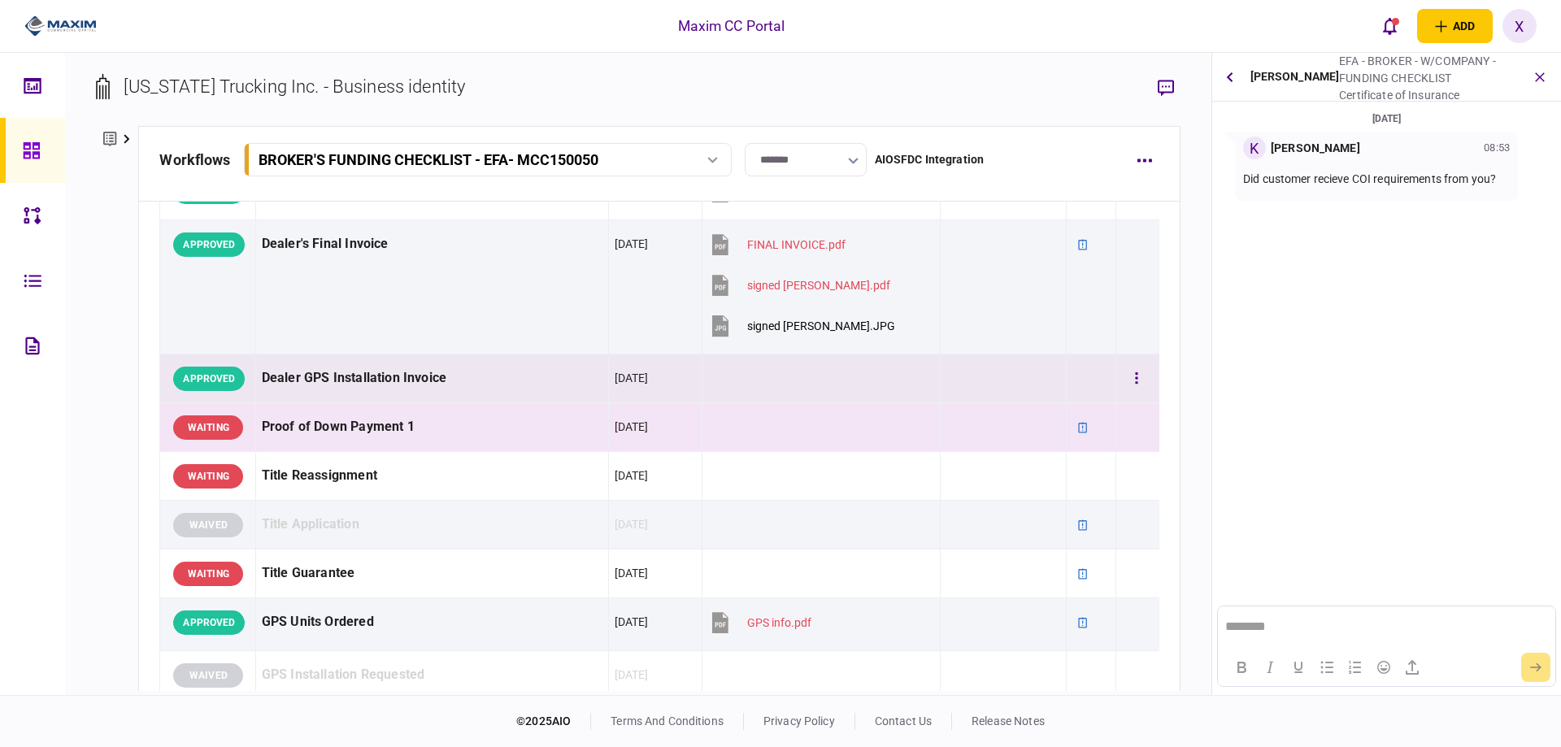
click at [178, 381] on div "APPROVED" at bounding box center [209, 379] width 72 height 24
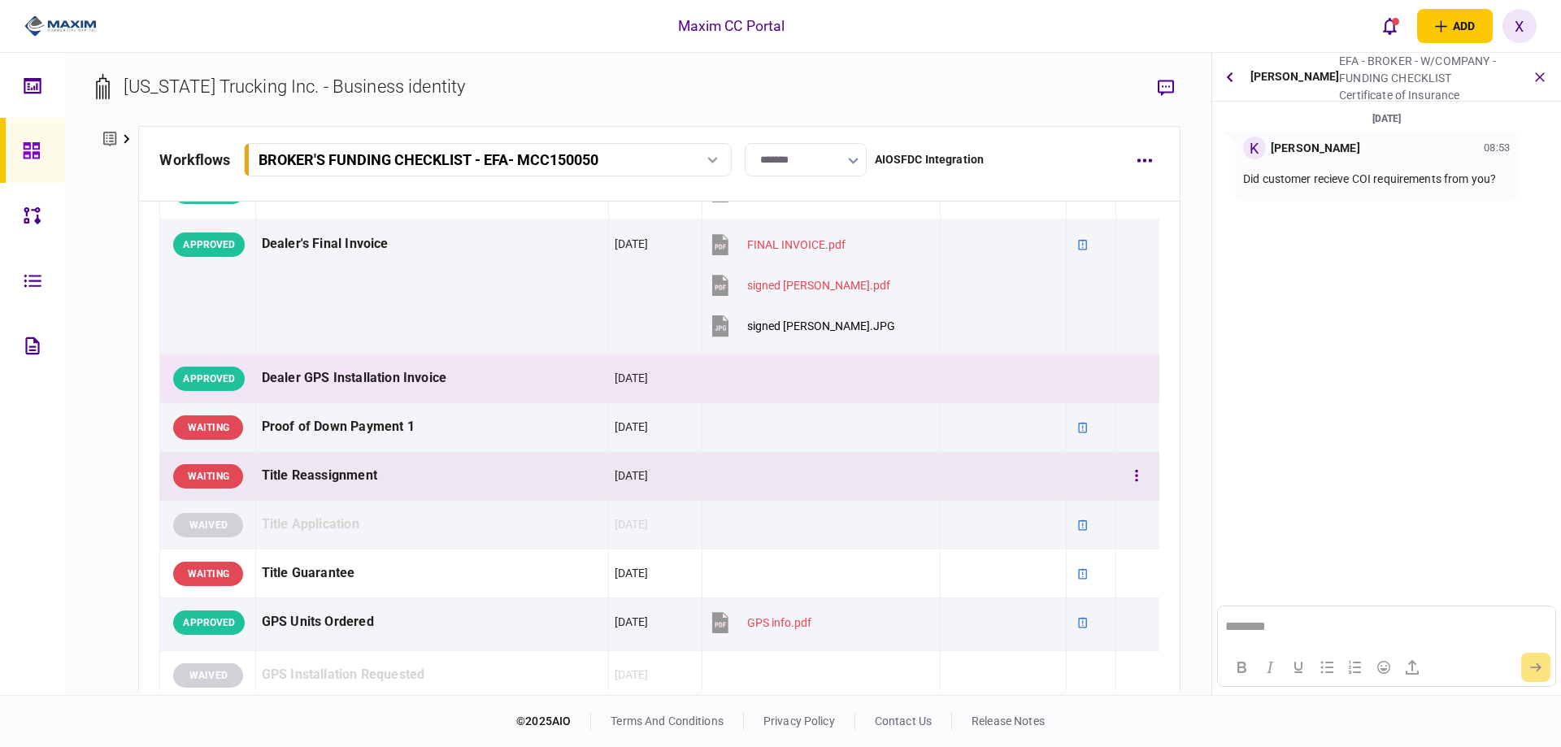
click at [198, 456] on td "WAITING" at bounding box center [207, 476] width 95 height 49
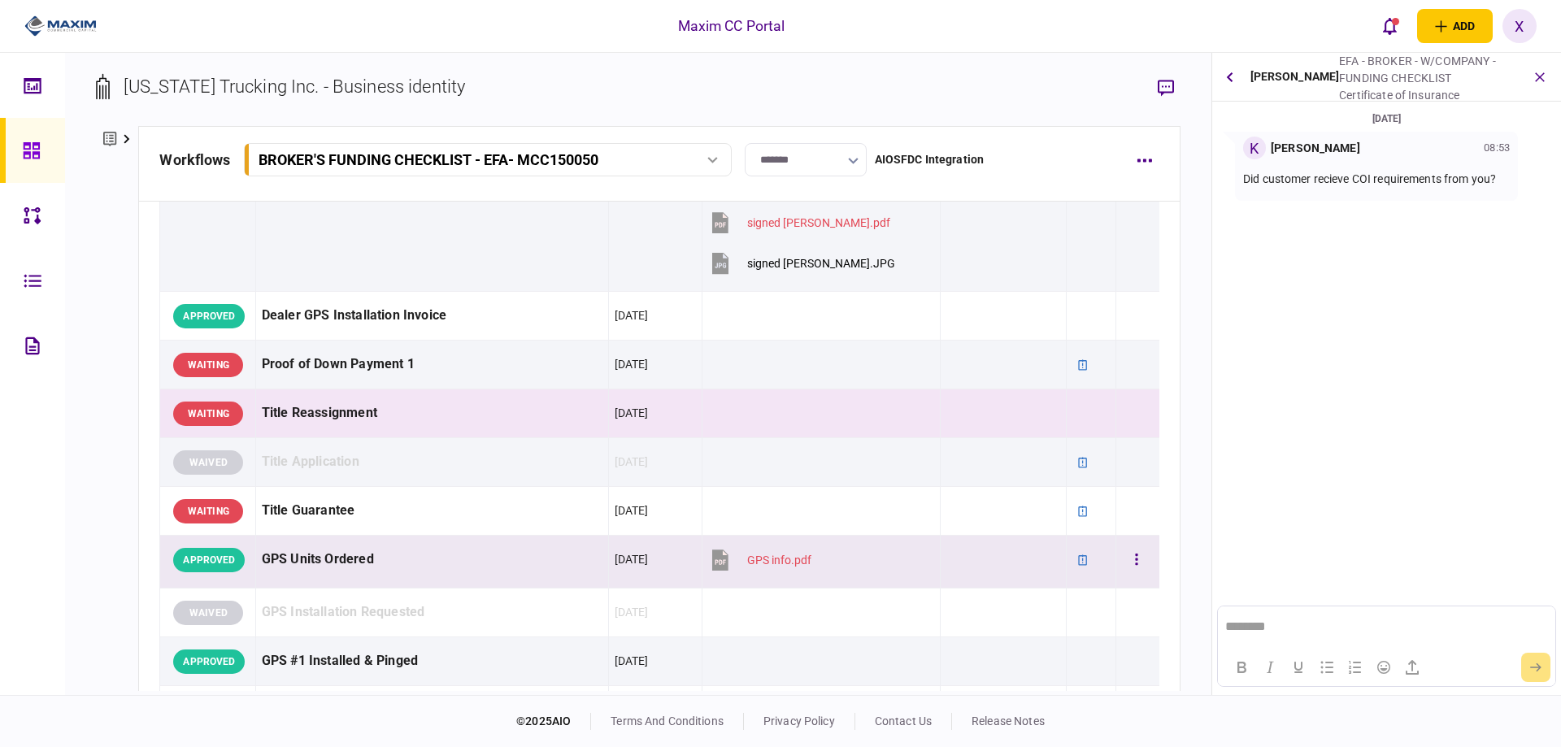
scroll to position [1057, 0]
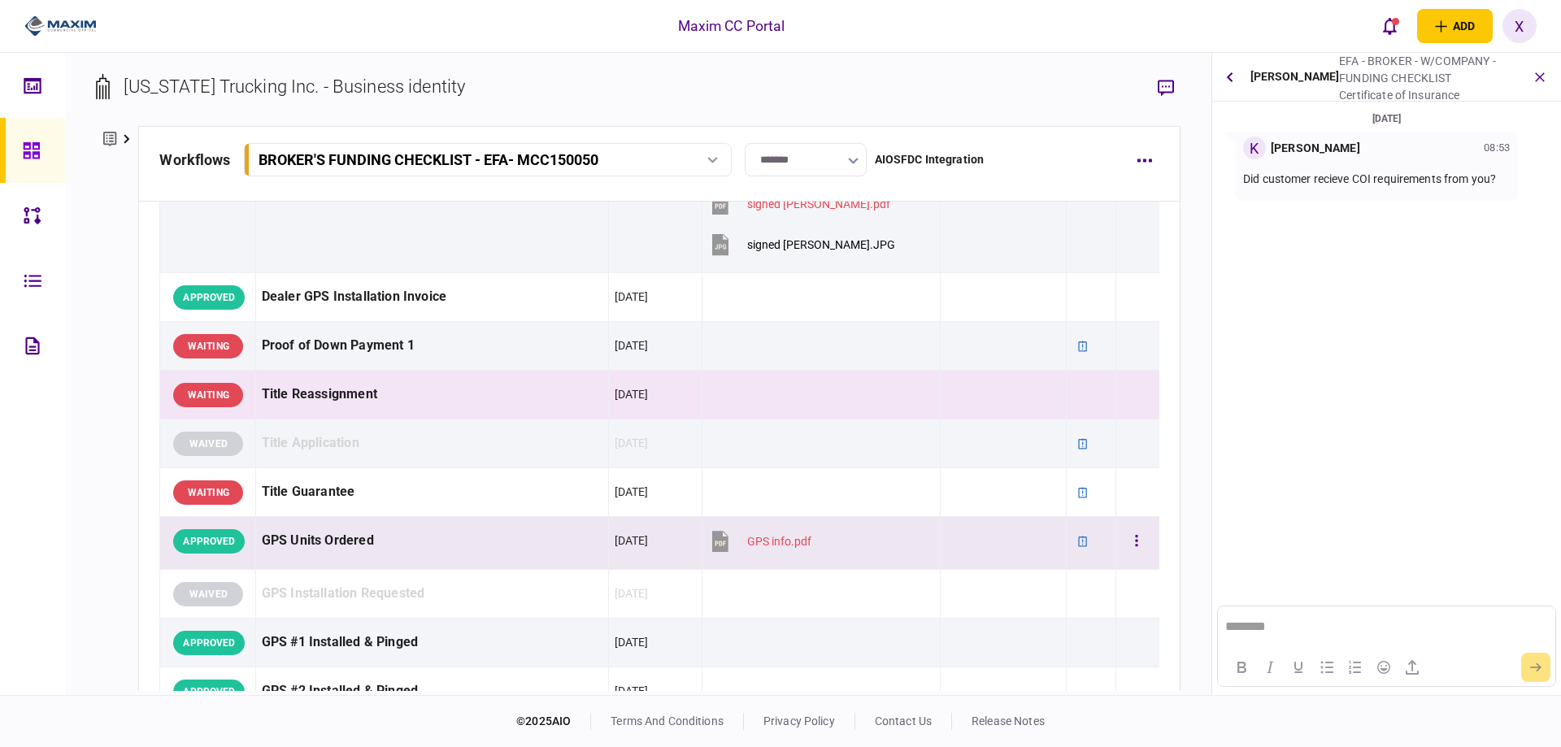
click at [187, 523] on div "APPROVED" at bounding box center [211, 541] width 76 height 37
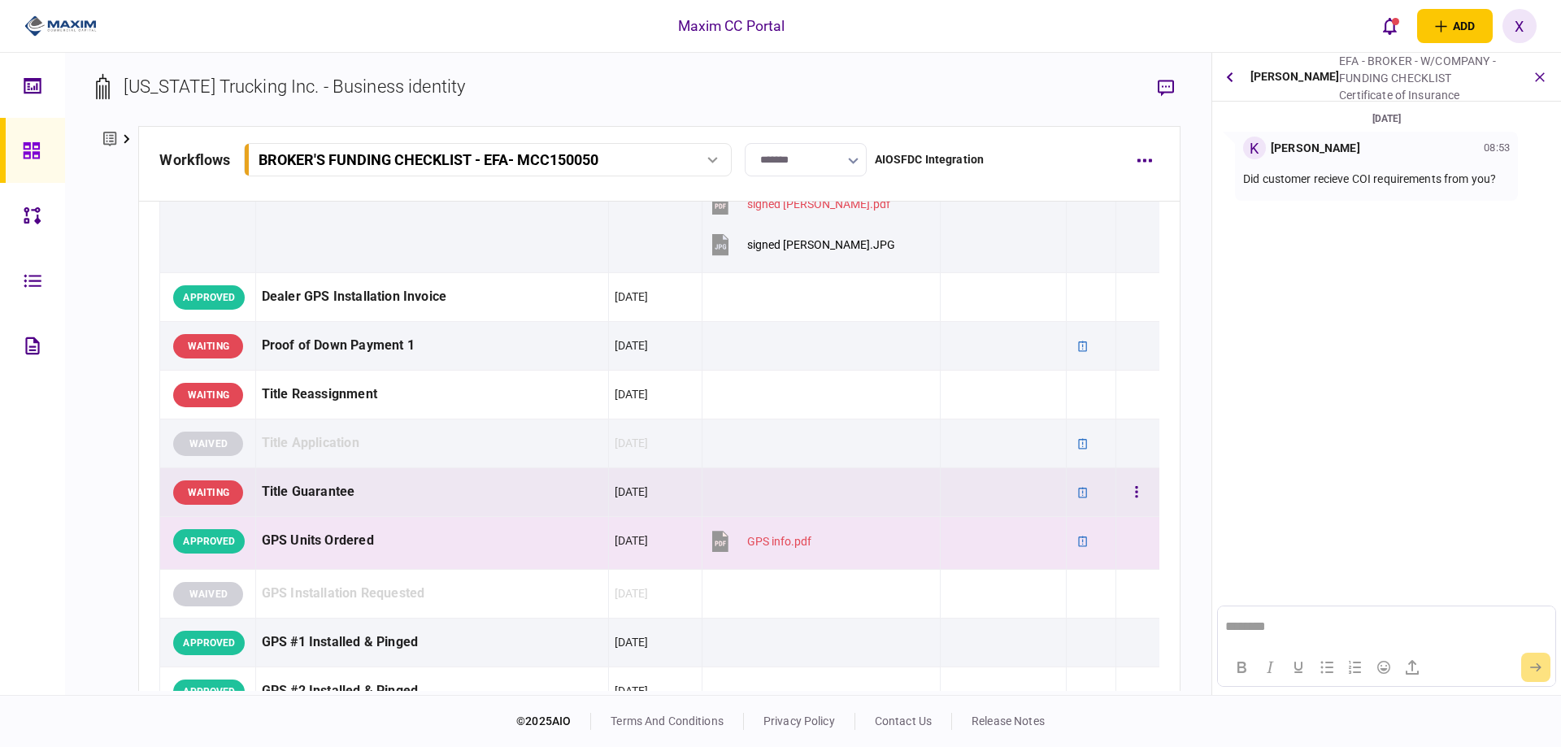
click at [195, 498] on div "WAITING" at bounding box center [208, 492] width 70 height 24
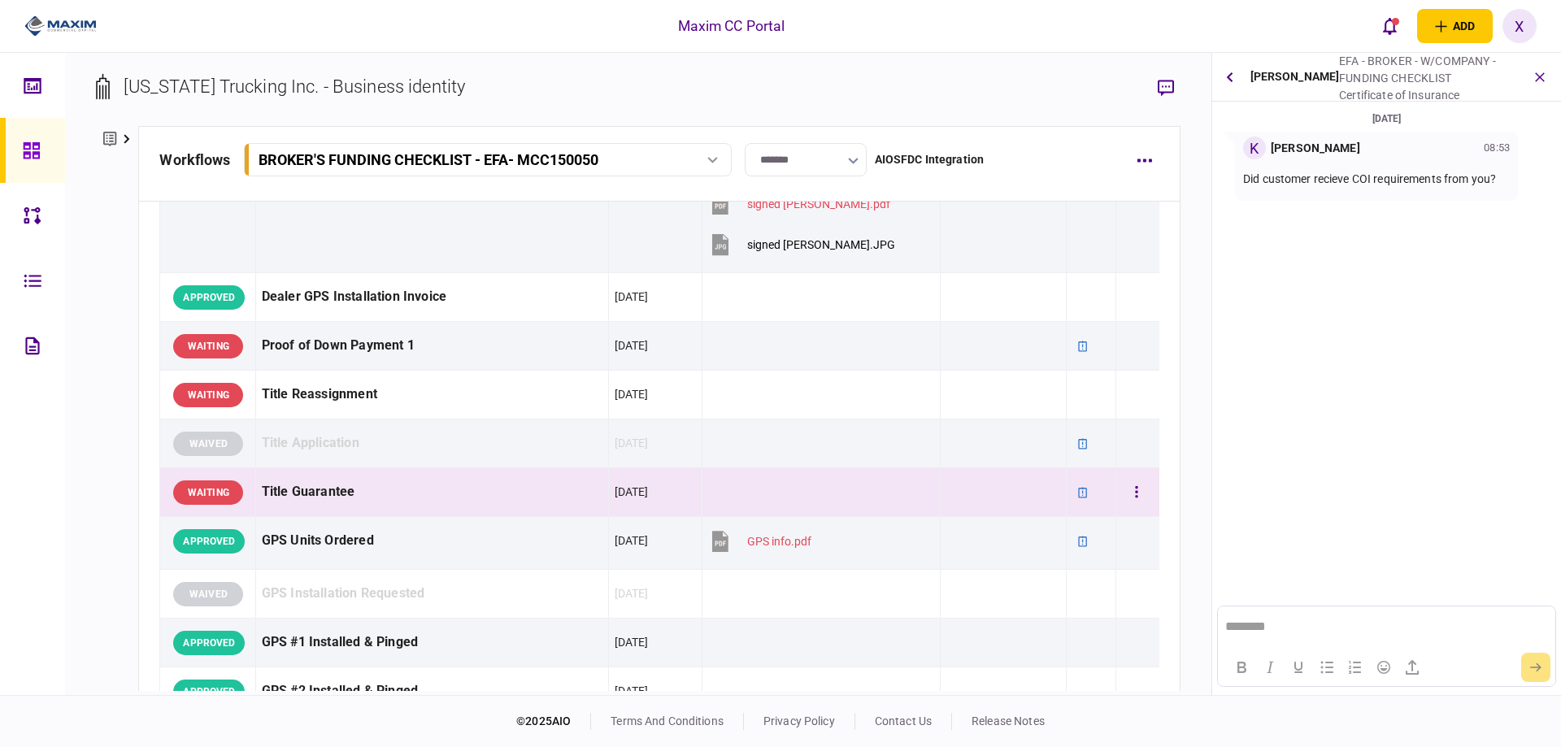
click at [236, 497] on div "WAITING" at bounding box center [208, 492] width 70 height 24
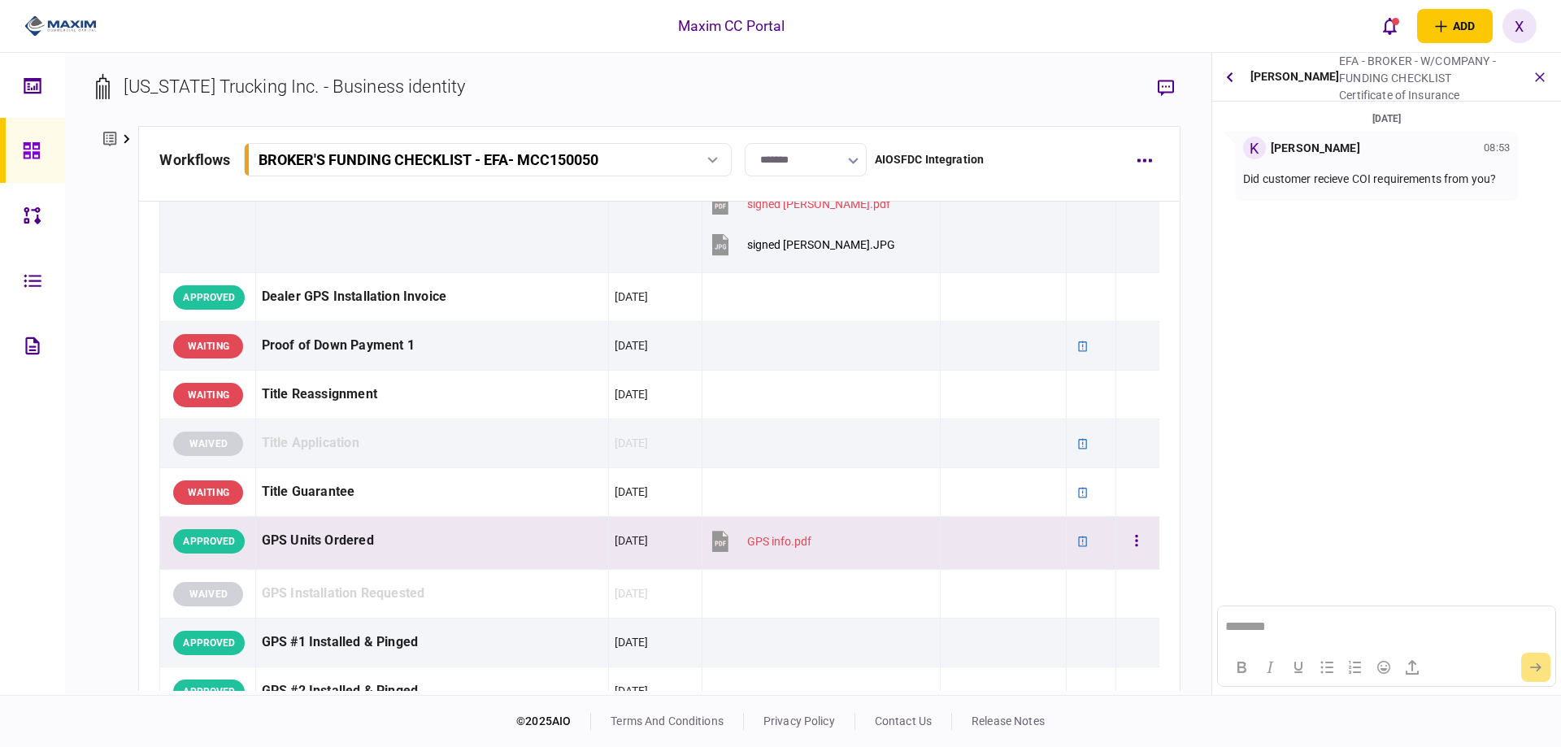
click at [266, 541] on div "GPS Units Ordered" at bounding box center [432, 541] width 341 height 37
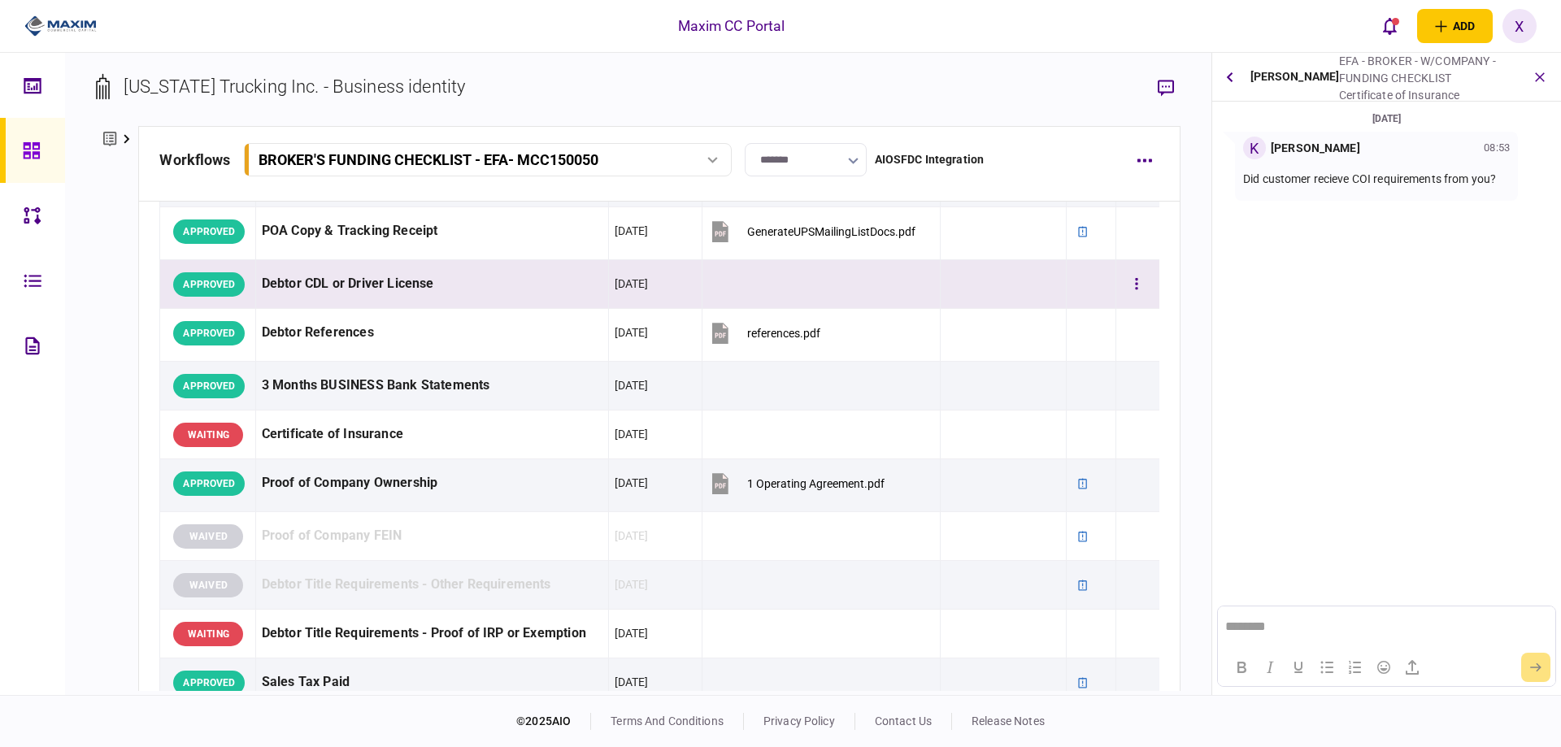
scroll to position [244, 0]
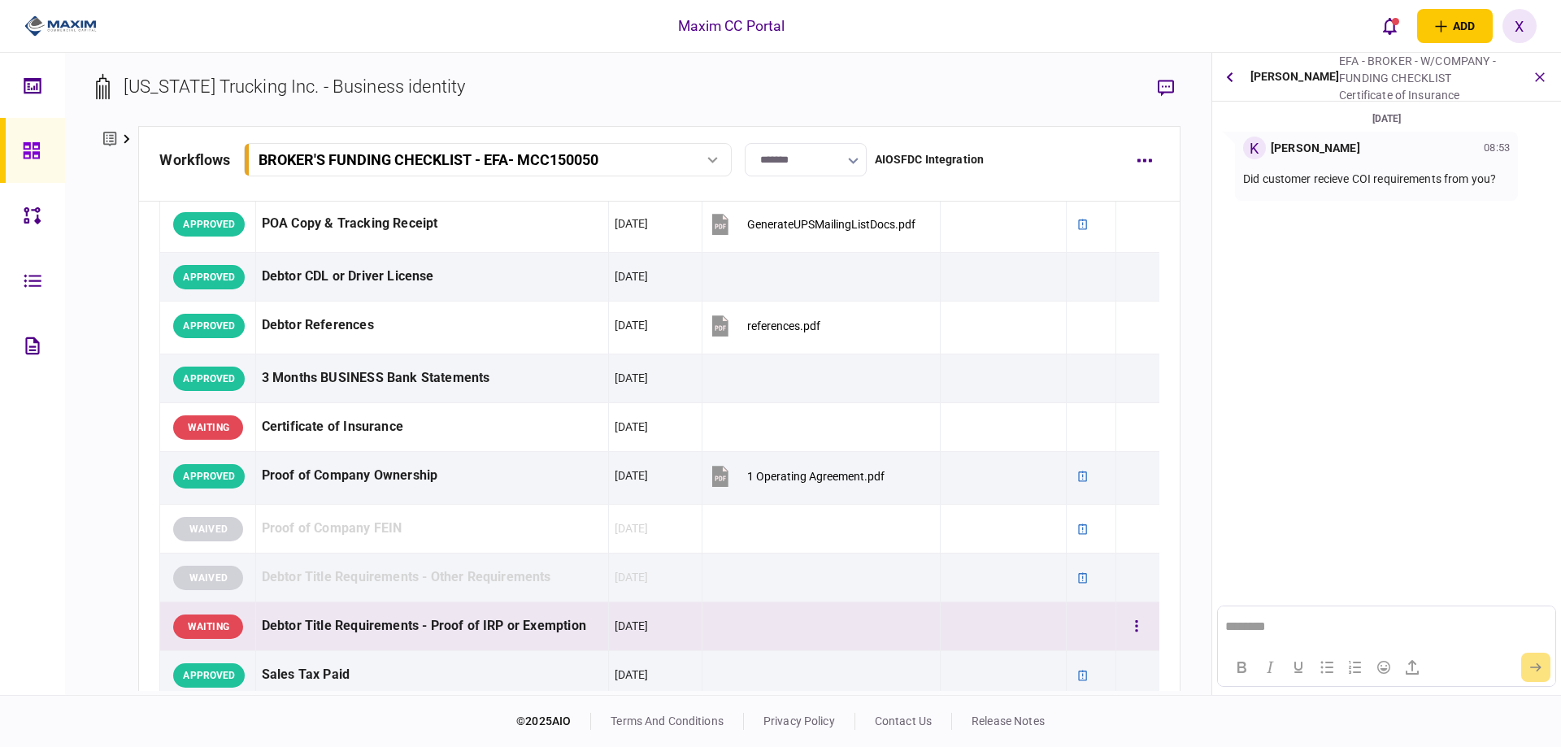
click at [316, 627] on div "Debtor Title Requirements - Proof of IRP or Exemption" at bounding box center [432, 626] width 341 height 37
click at [201, 627] on div "WAITING" at bounding box center [208, 626] width 70 height 24
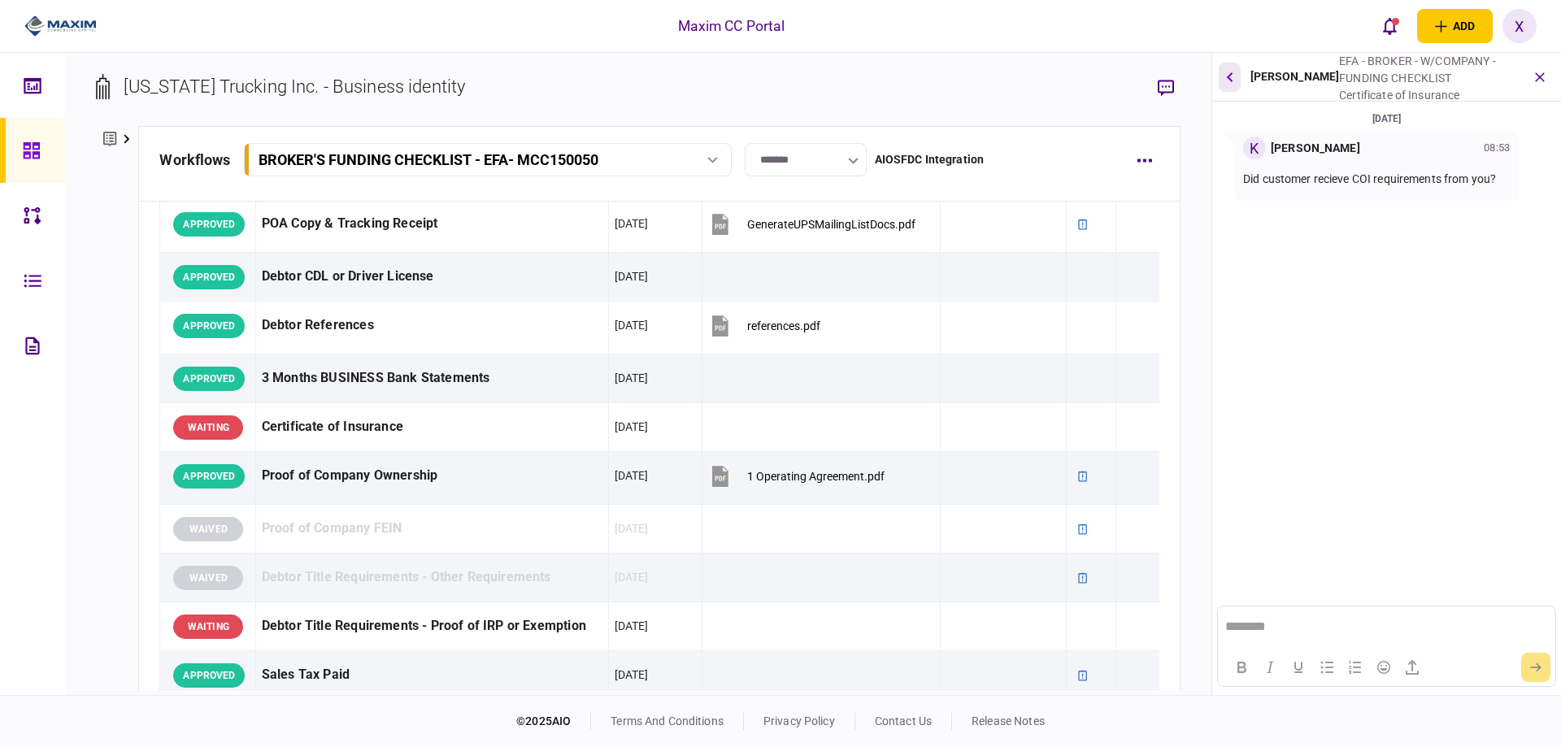
click at [1237, 72] on button "button" at bounding box center [1229, 77] width 22 height 29
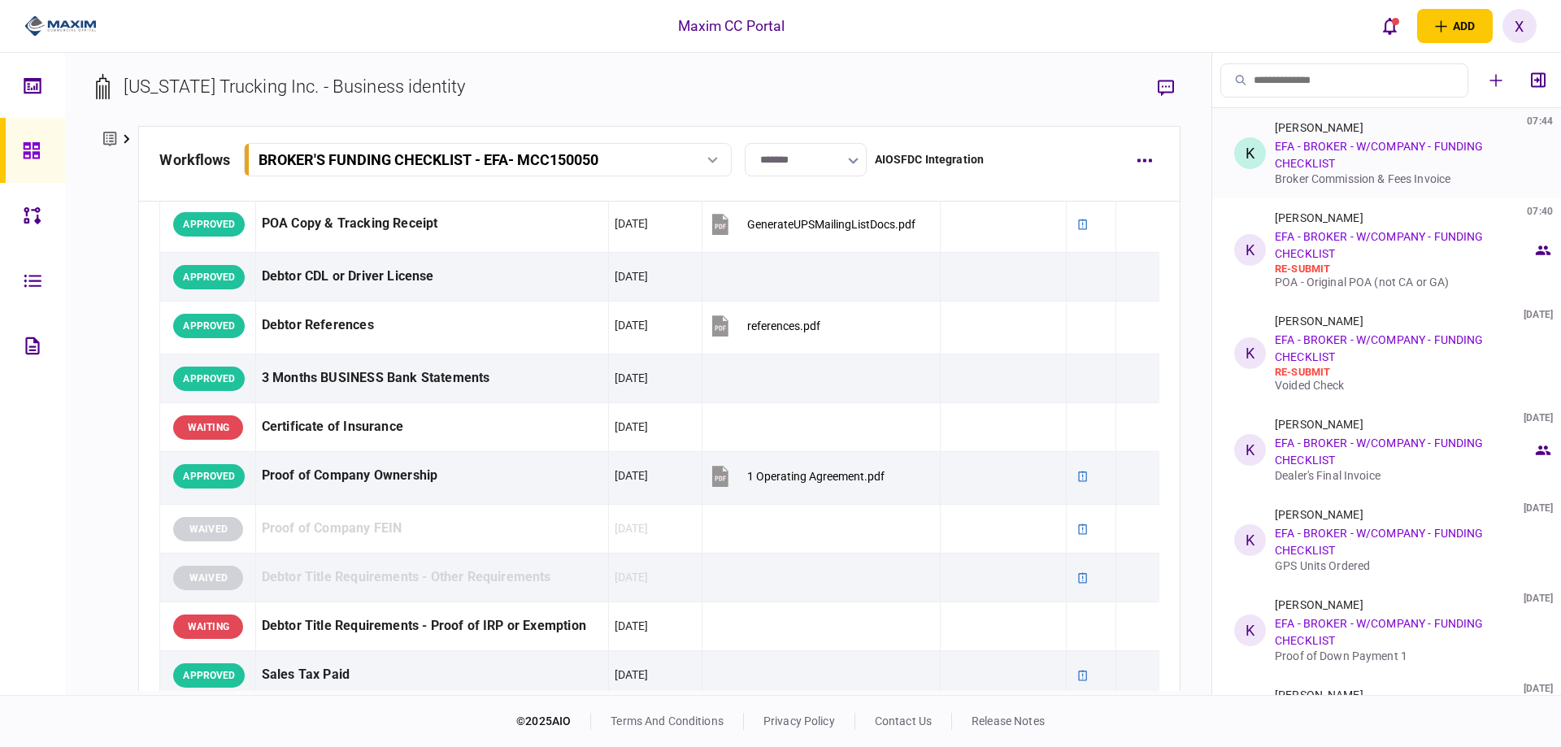
click at [1398, 143] on link "EFA - BROKER - W/COMPANY - FUNDING CHECKLIST" at bounding box center [1379, 155] width 208 height 30
click at [1344, 234] on link "EFA - BROKER - W/COMPANY - FUNDING CHECKLIST" at bounding box center [1379, 245] width 208 height 30
click at [1305, 332] on div "Kelly Chronister 23 Sep 2025 EFA - BROKER - W/COMPANY - FUNDING CHECKLIST re-su…" at bounding box center [1404, 353] width 258 height 77
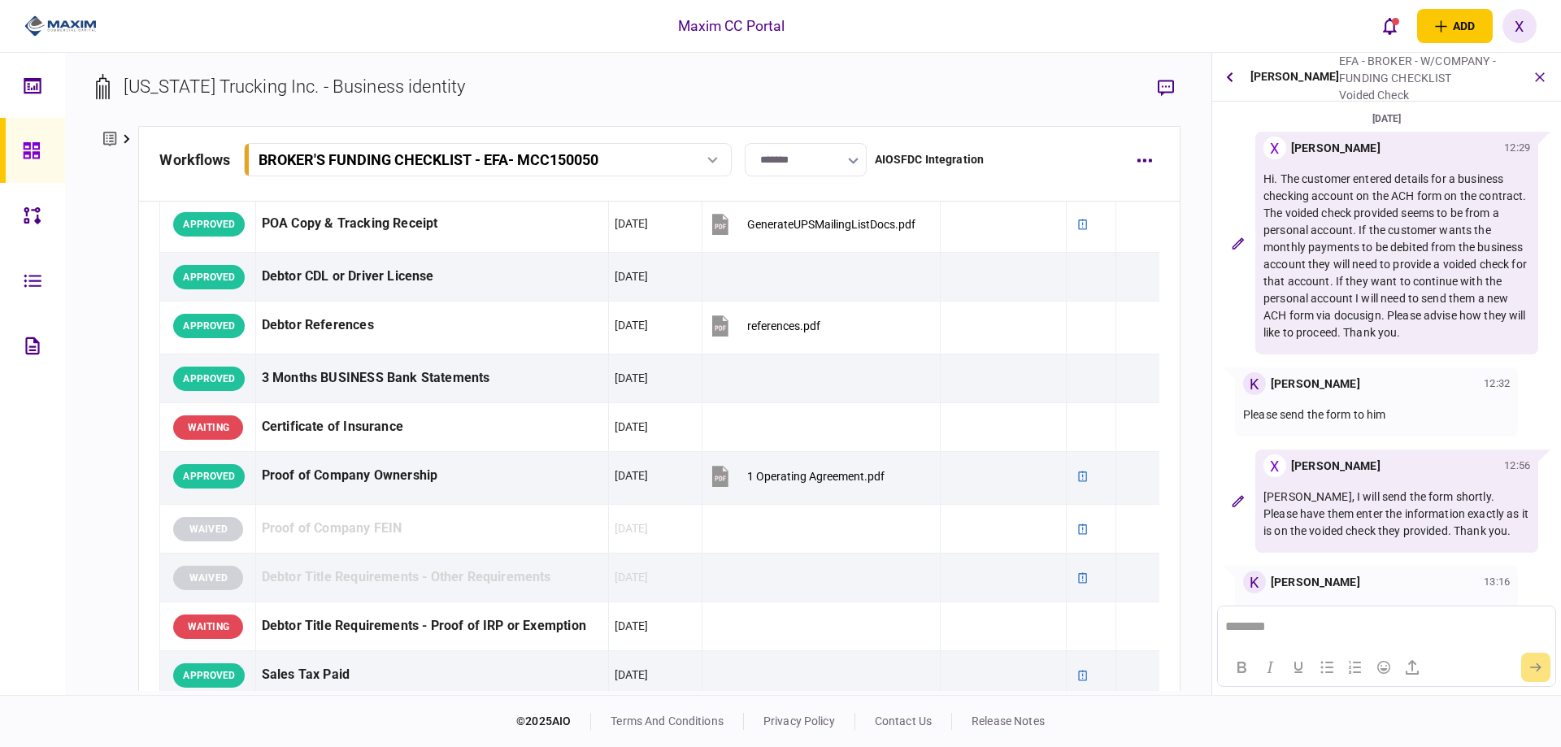
scroll to position [42, 0]
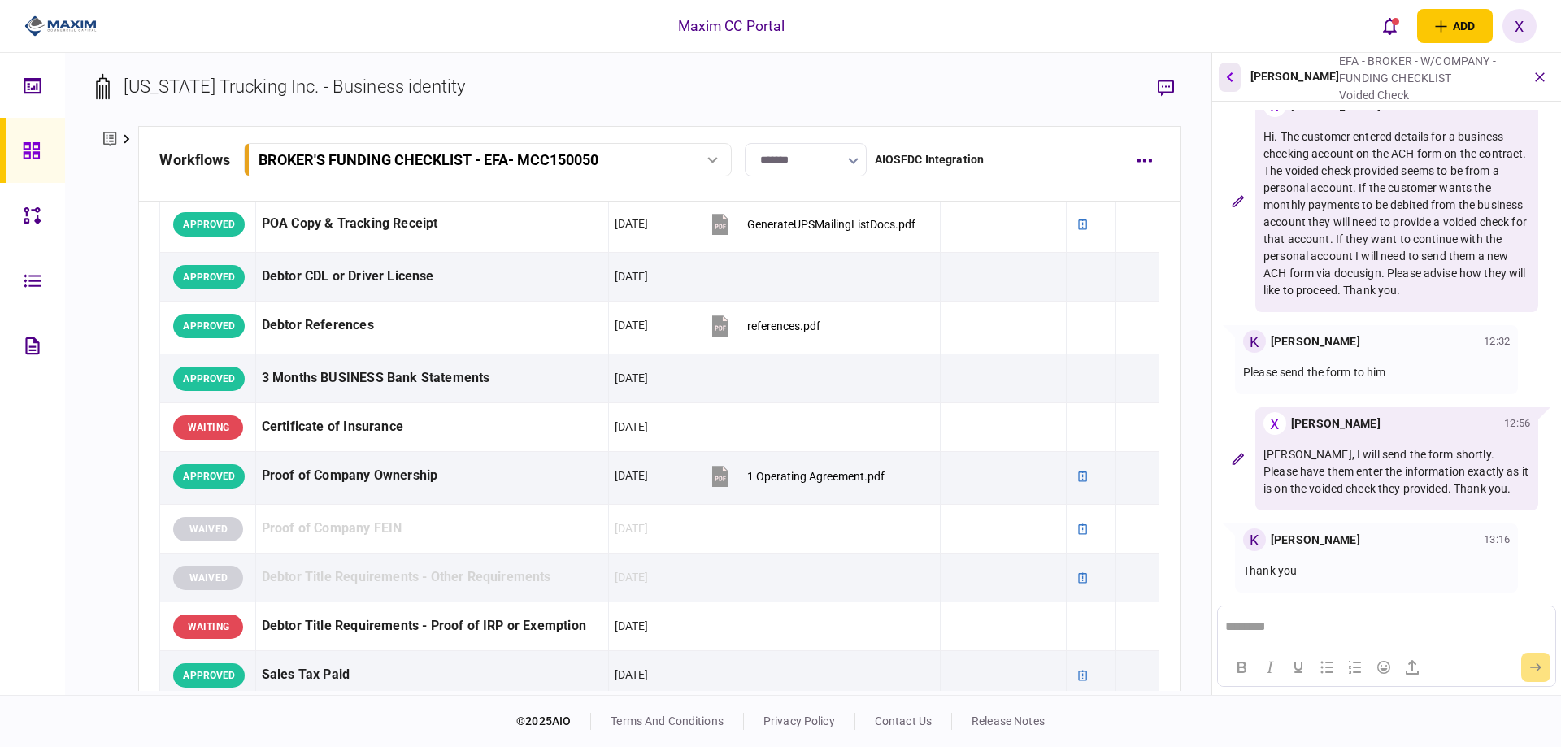
click at [1240, 76] on div "Kelly Chronister EFA - BROKER - W/COMPANY - FUNDING CHECKLIST Voided Check" at bounding box center [1386, 77] width 349 height 49
click at [1229, 77] on icon "button" at bounding box center [1229, 77] width 7 height 11
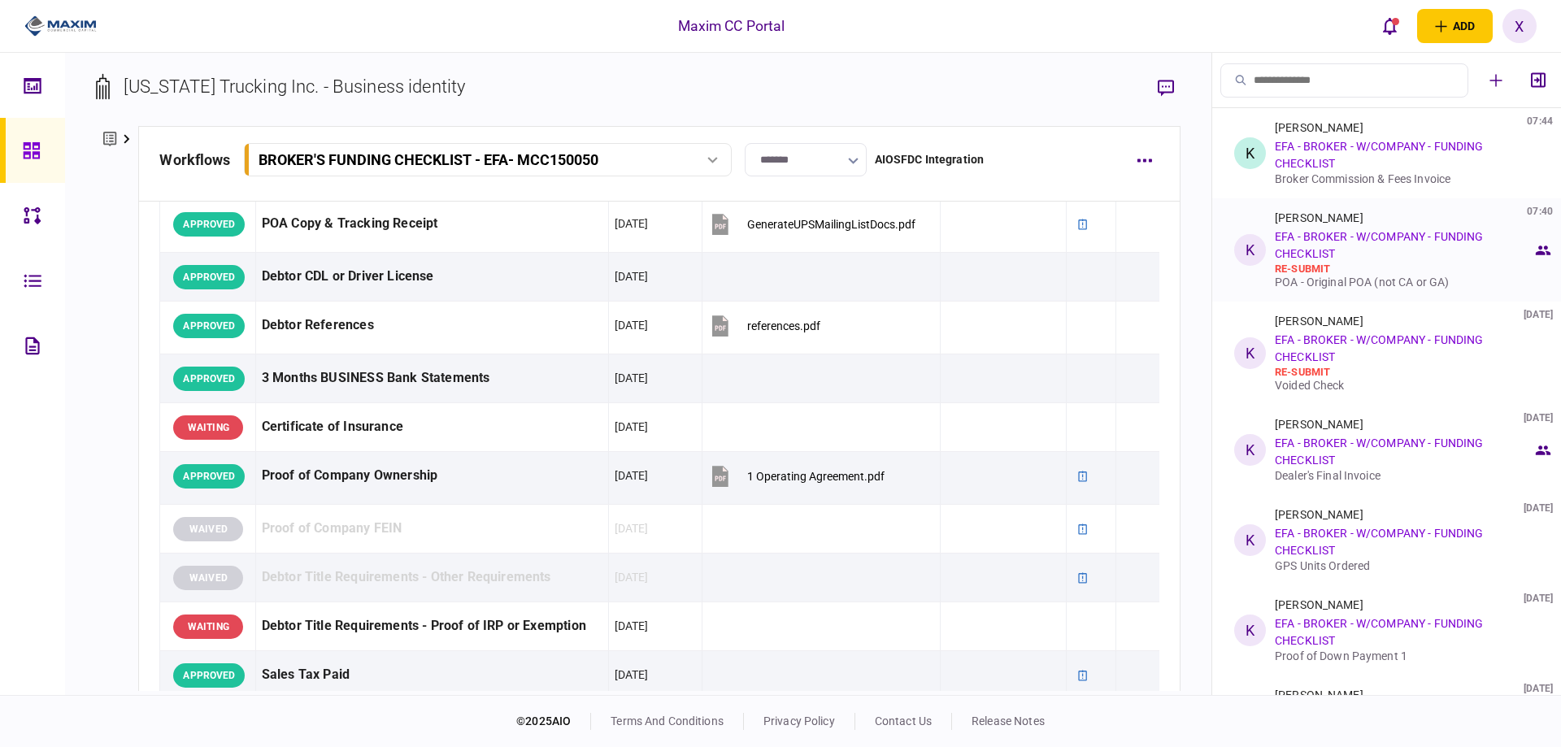
click at [1305, 237] on link "EFA - BROKER - W/COMPANY - FUNDING CHECKLIST" at bounding box center [1379, 245] width 208 height 30
click at [1391, 234] on link "EFA - BROKER - W/COMPANY - FUNDING CHECKLIST" at bounding box center [1379, 245] width 208 height 30
click at [1444, 273] on div "re-submit" at bounding box center [1404, 269] width 258 height 13
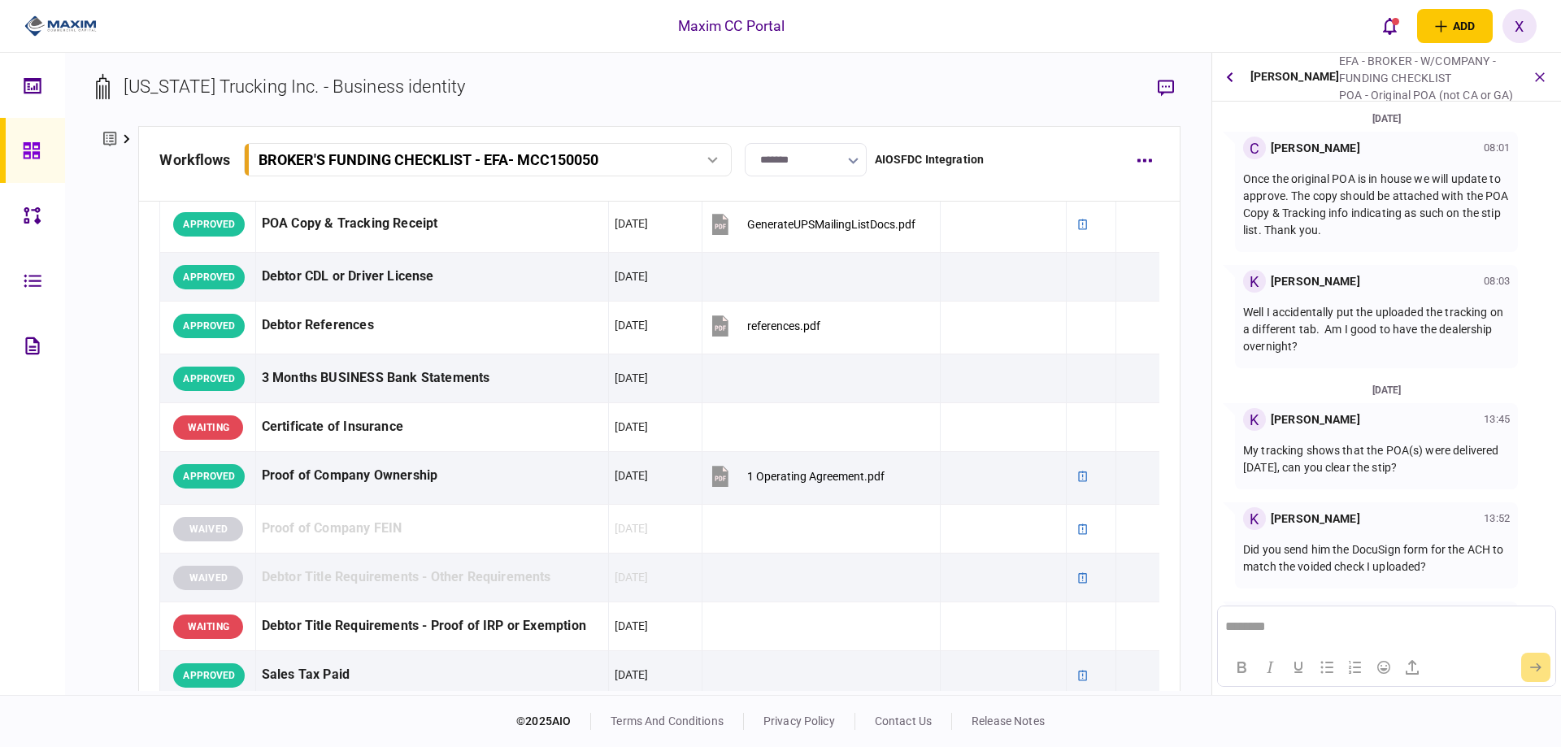
scroll to position [307, 0]
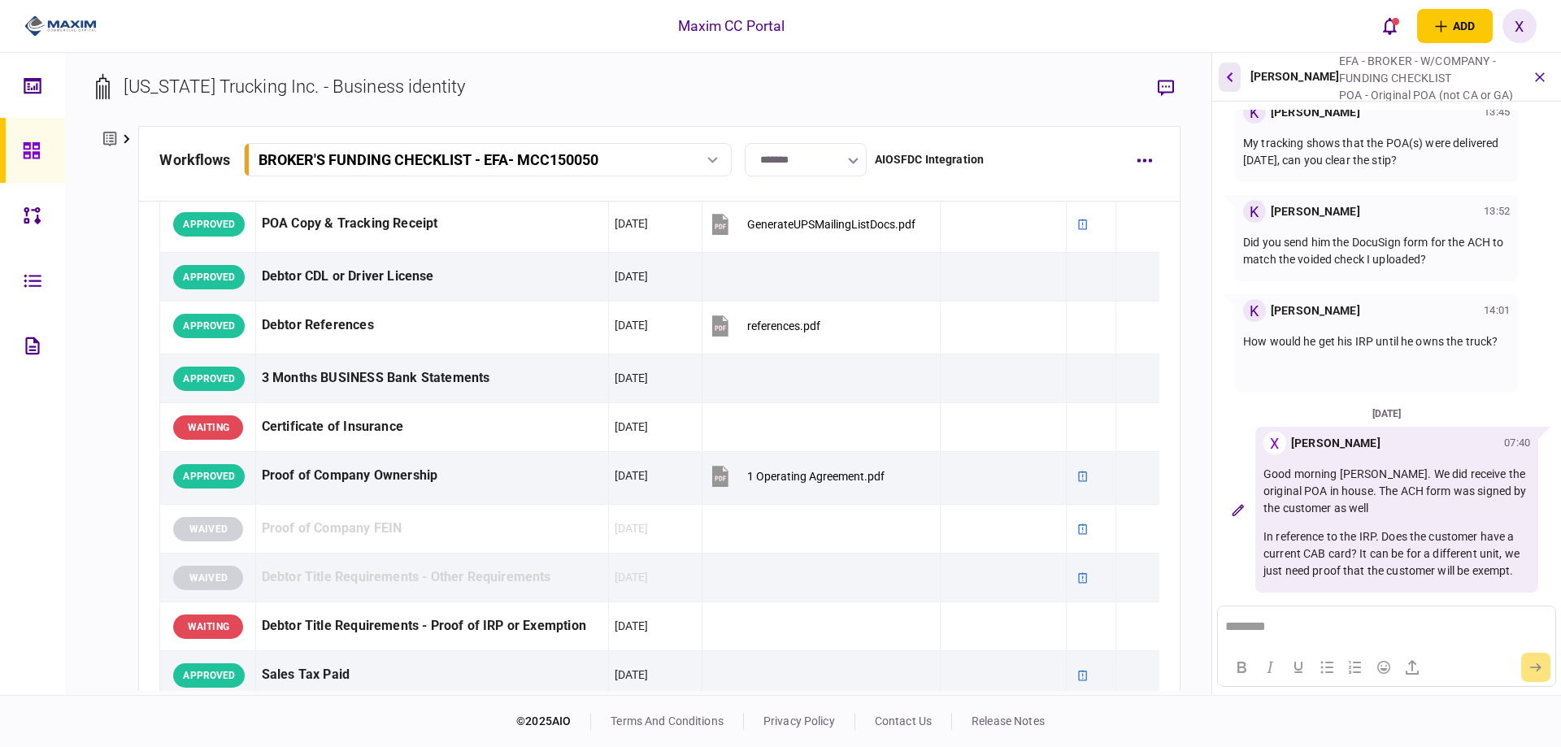
click at [1222, 85] on button "button" at bounding box center [1229, 77] width 22 height 29
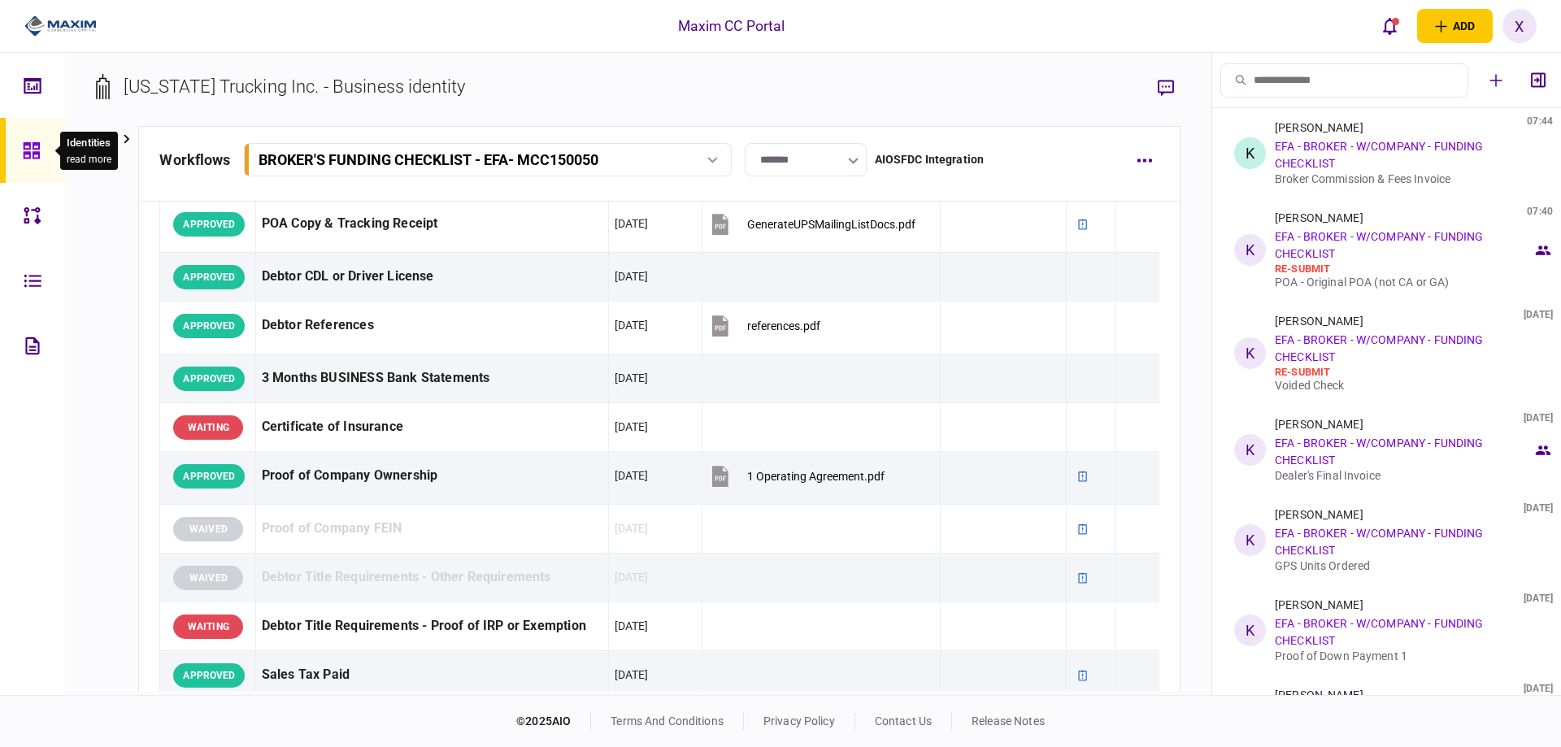
click at [41, 163] on div at bounding box center [36, 150] width 26 height 65
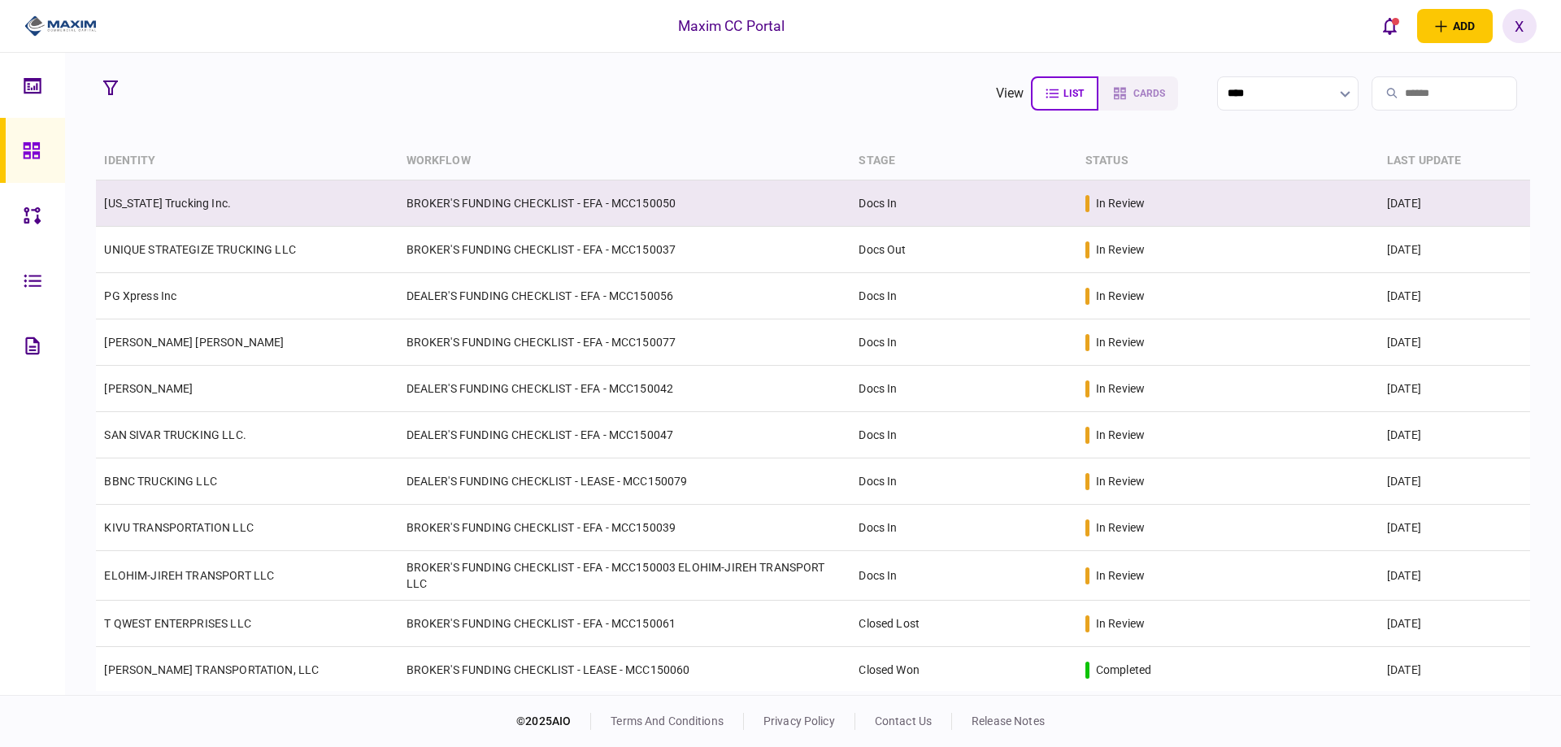
click at [155, 192] on td "[US_STATE] Trucking Inc." at bounding box center [247, 203] width 302 height 46
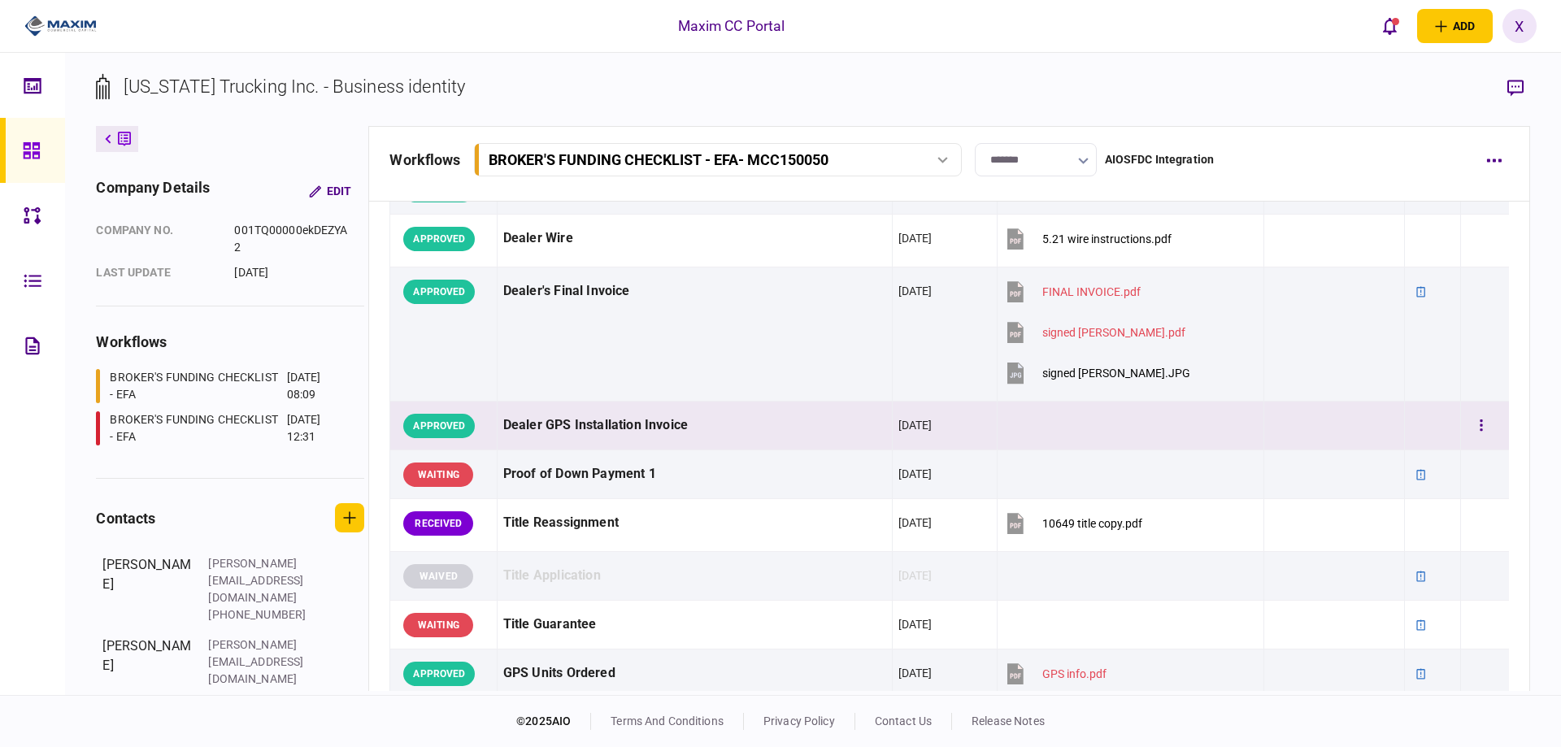
scroll to position [1057, 0]
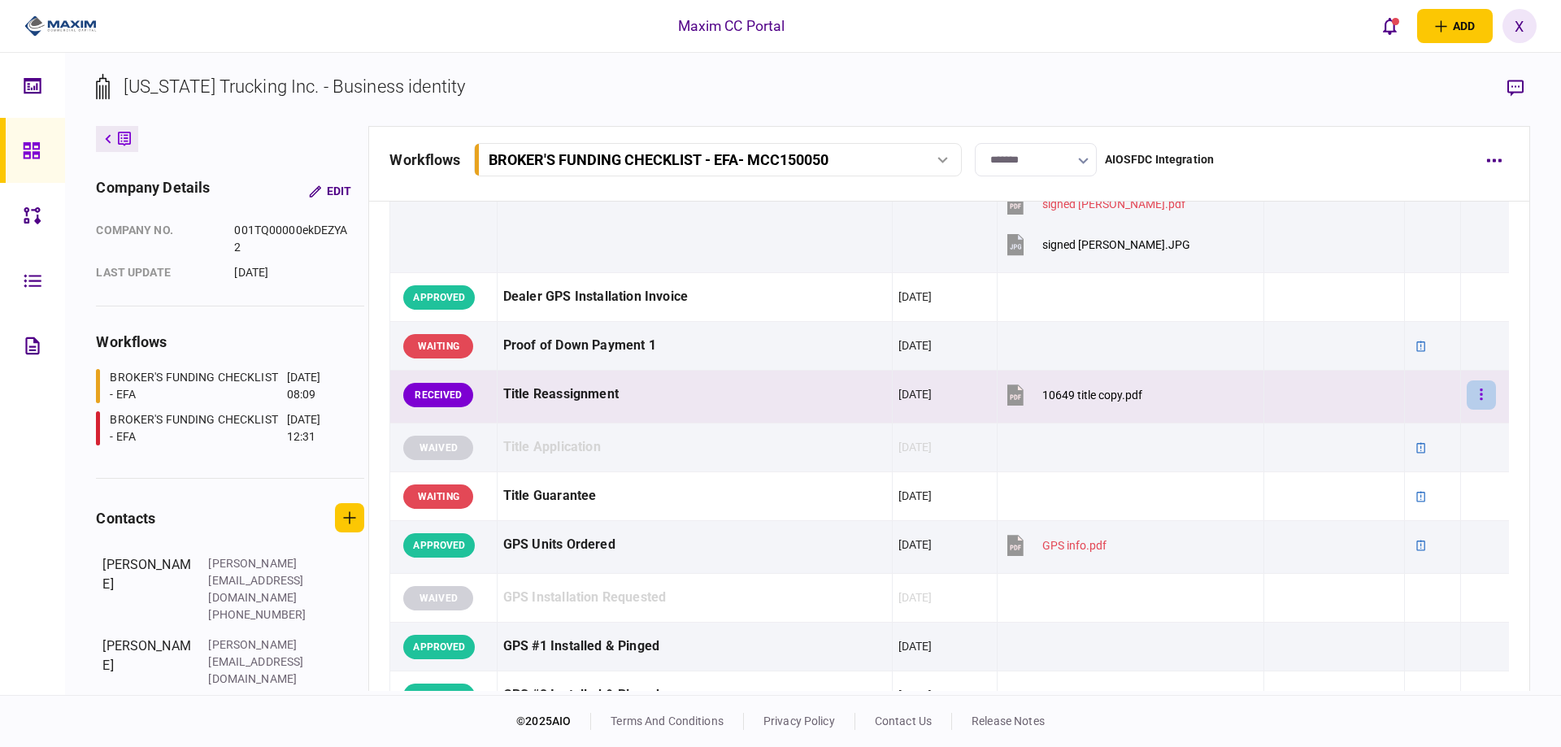
click at [1479, 393] on icon "button" at bounding box center [1480, 394] width 3 height 15
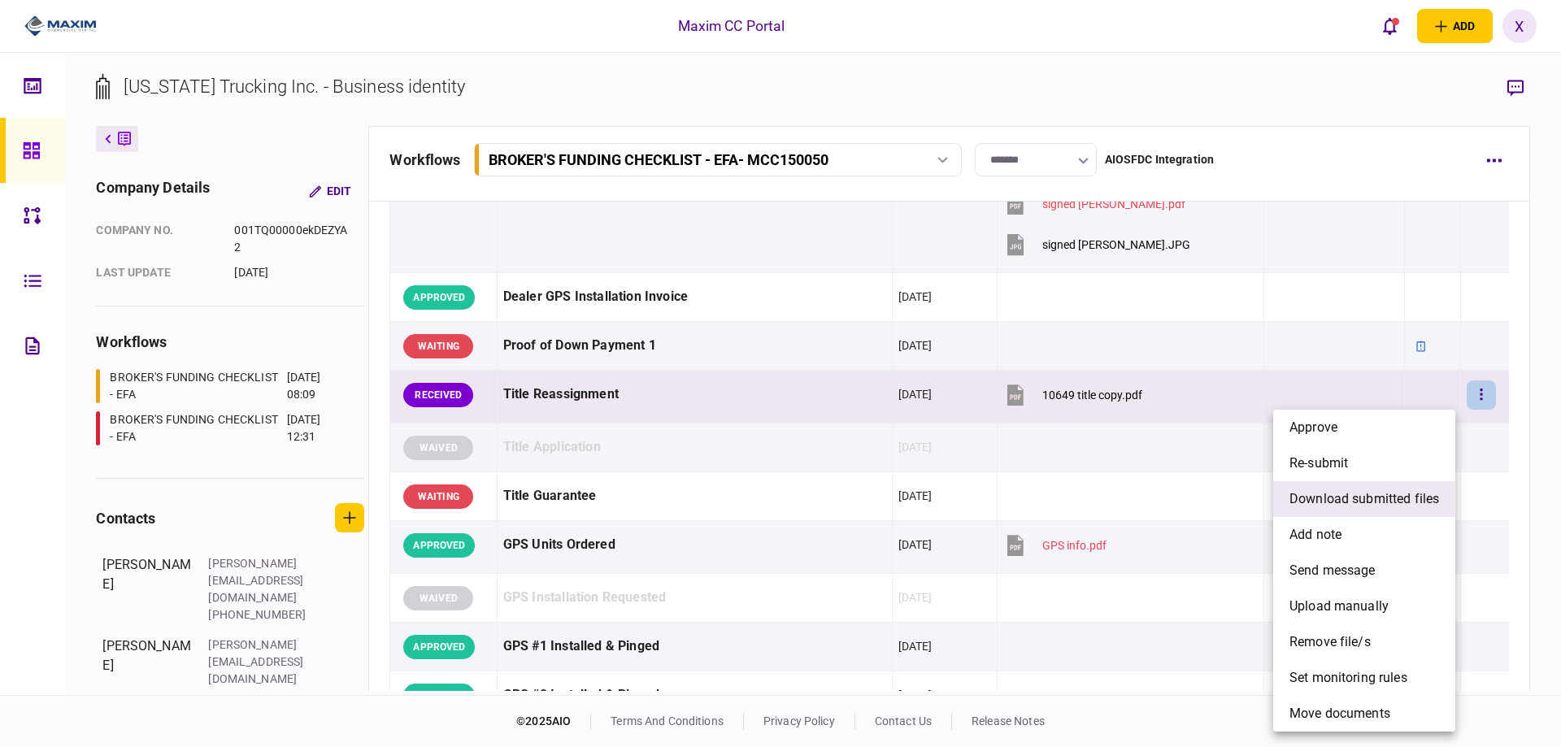
click at [1417, 498] on span "download submitted files" at bounding box center [1364, 499] width 150 height 20
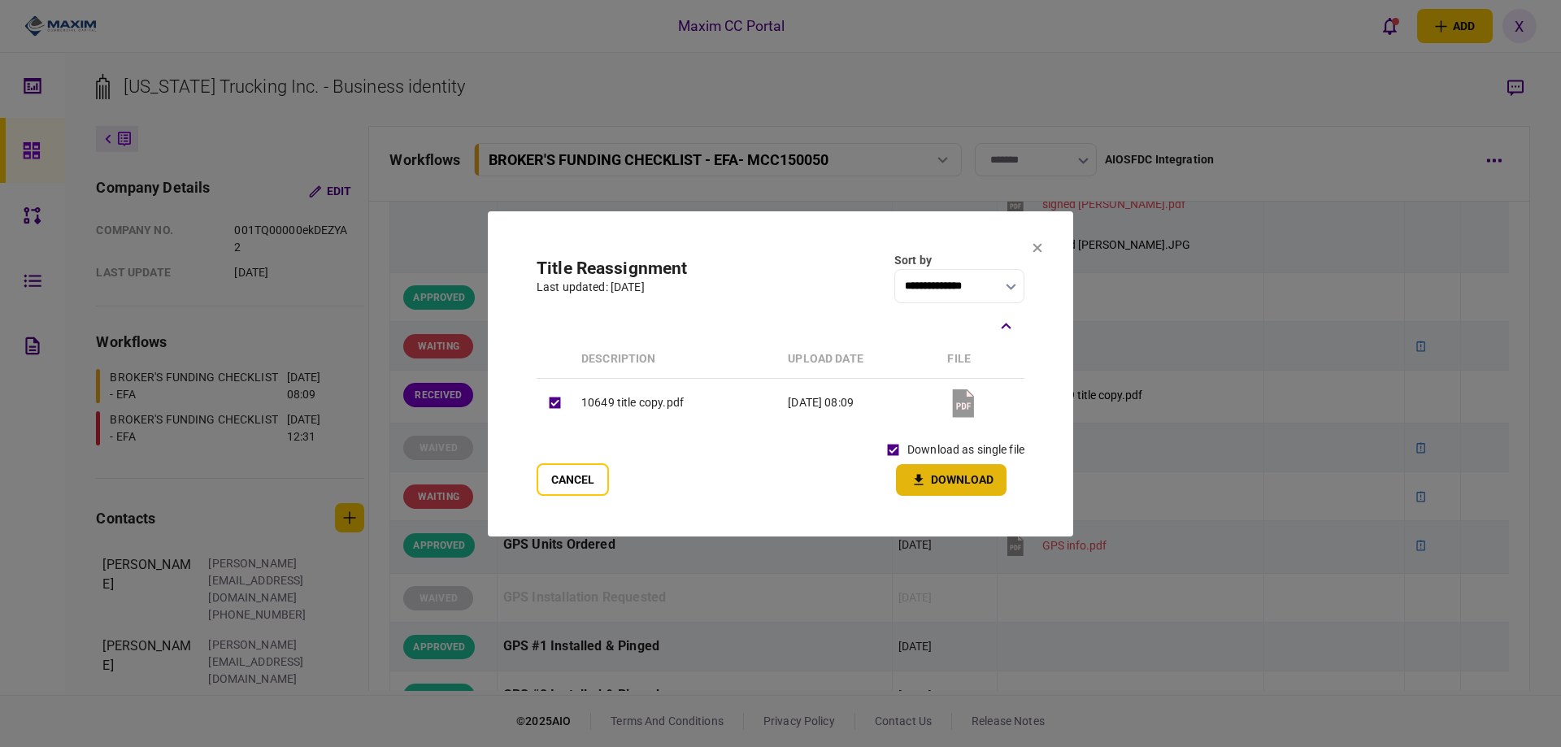
click at [941, 477] on button "Download" at bounding box center [951, 480] width 111 height 32
click at [1040, 69] on div at bounding box center [780, 373] width 1561 height 747
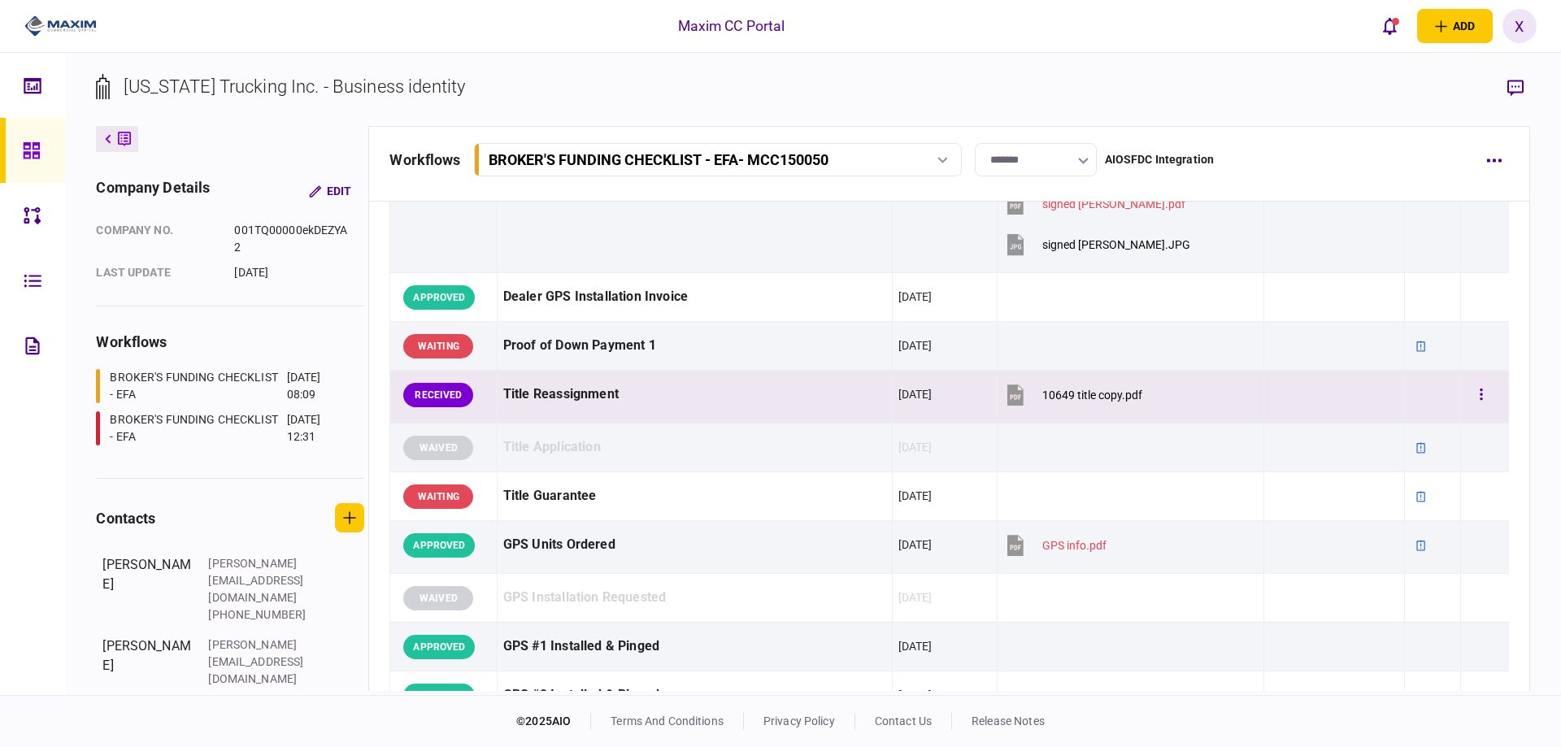
click at [830, 392] on div "Title Reassignment" at bounding box center [694, 394] width 383 height 37
click at [1513, 98] on button "button" at bounding box center [1514, 87] width 29 height 29
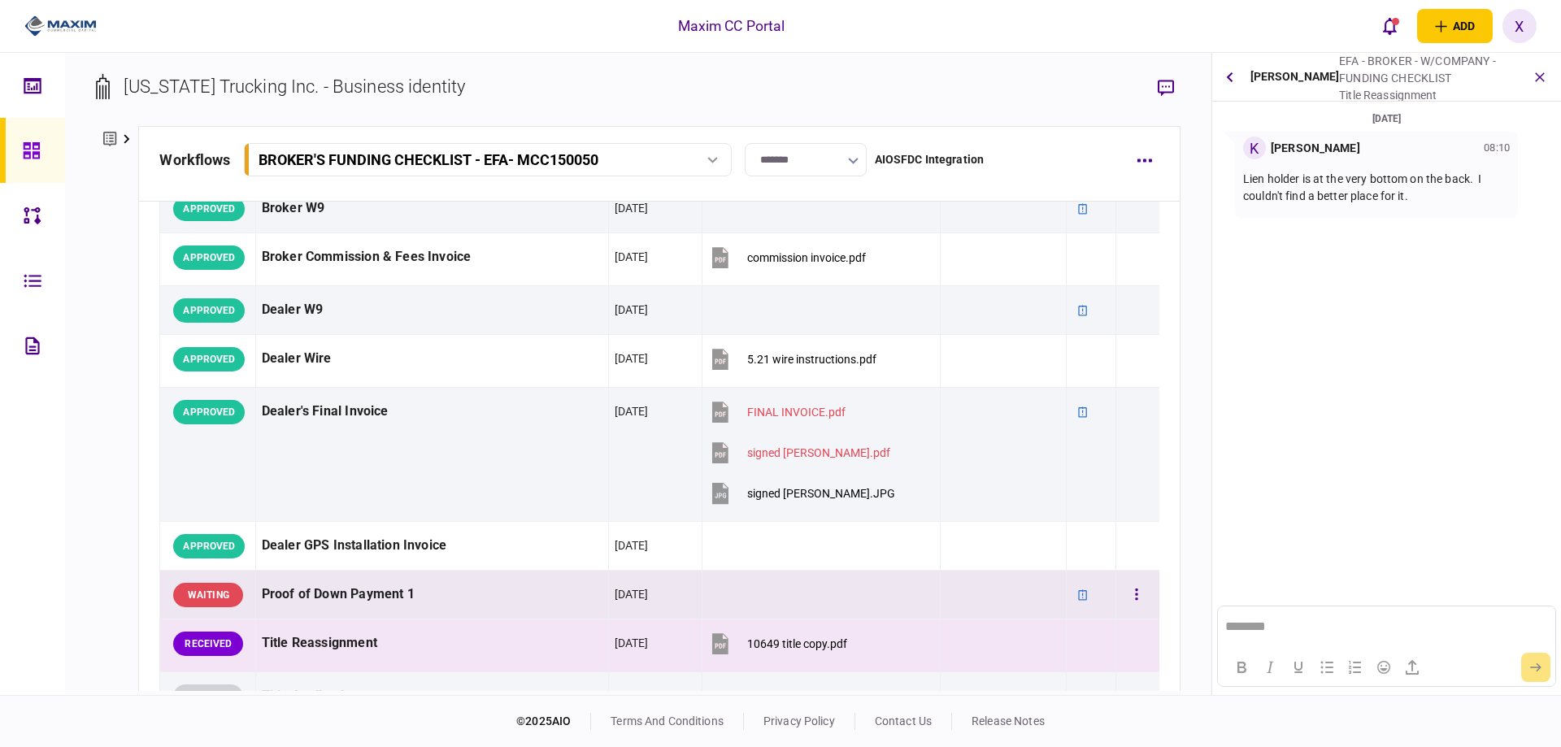
scroll to position [975, 0]
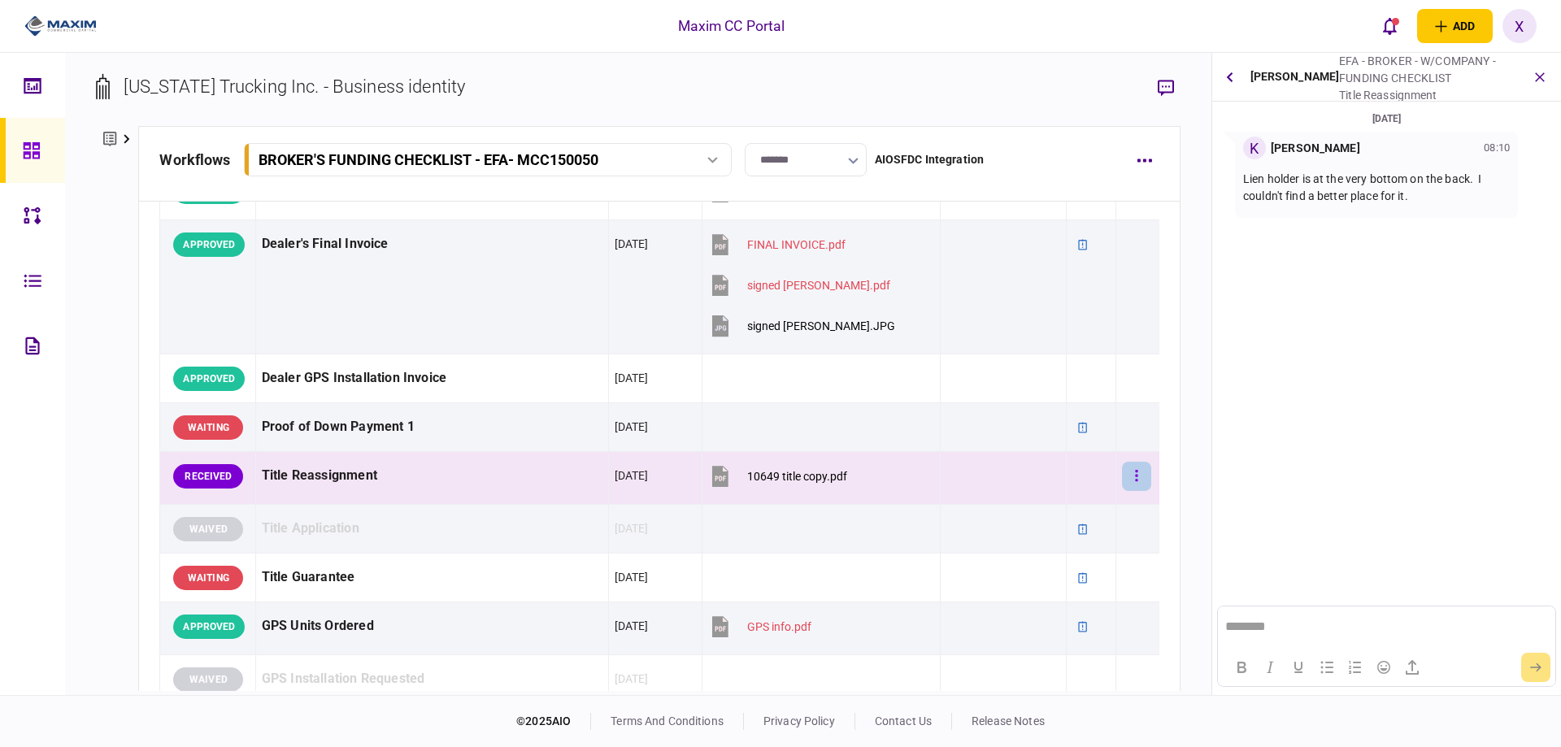
click at [1122, 476] on button "button" at bounding box center [1136, 476] width 29 height 29
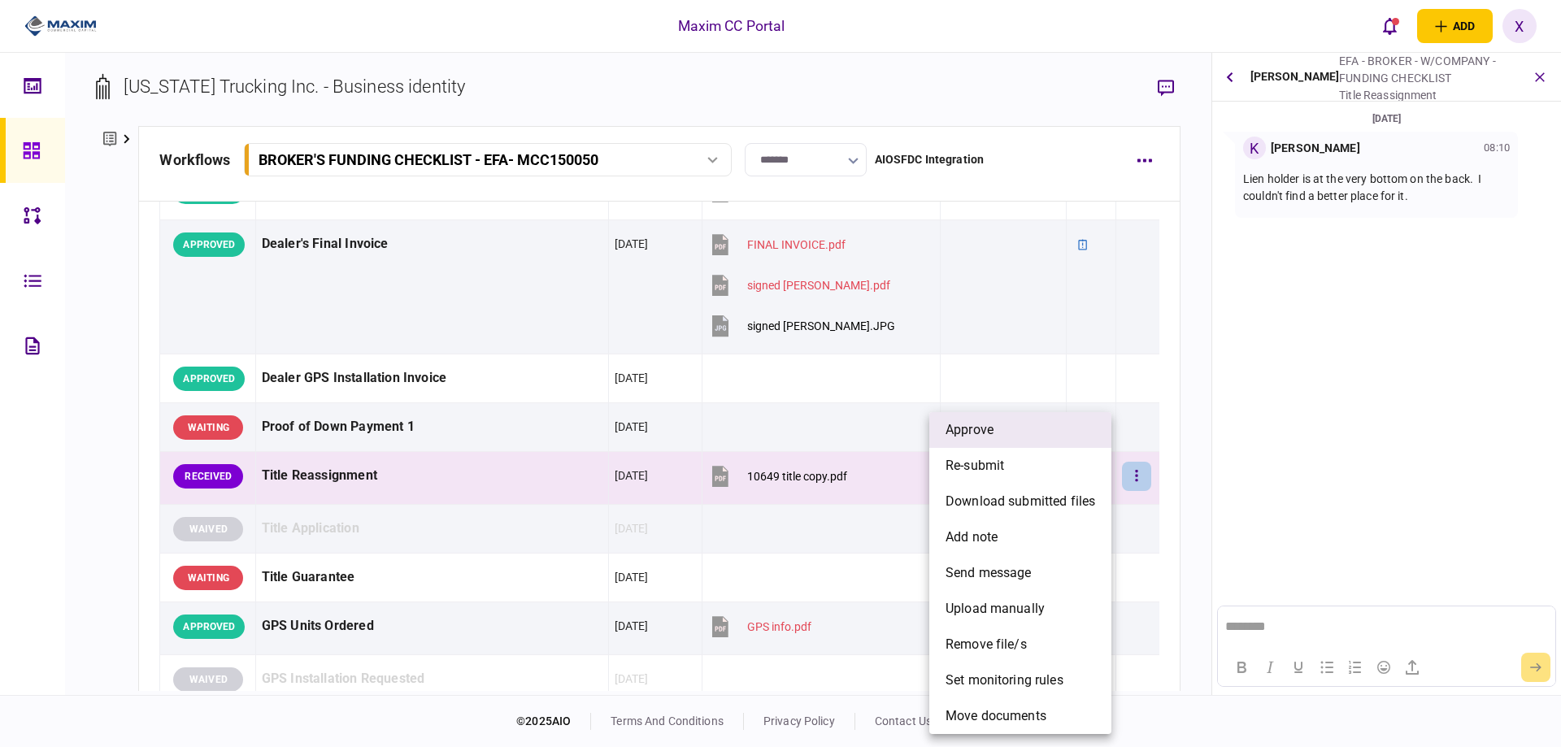
click at [1014, 429] on li "approve" at bounding box center [1020, 430] width 182 height 36
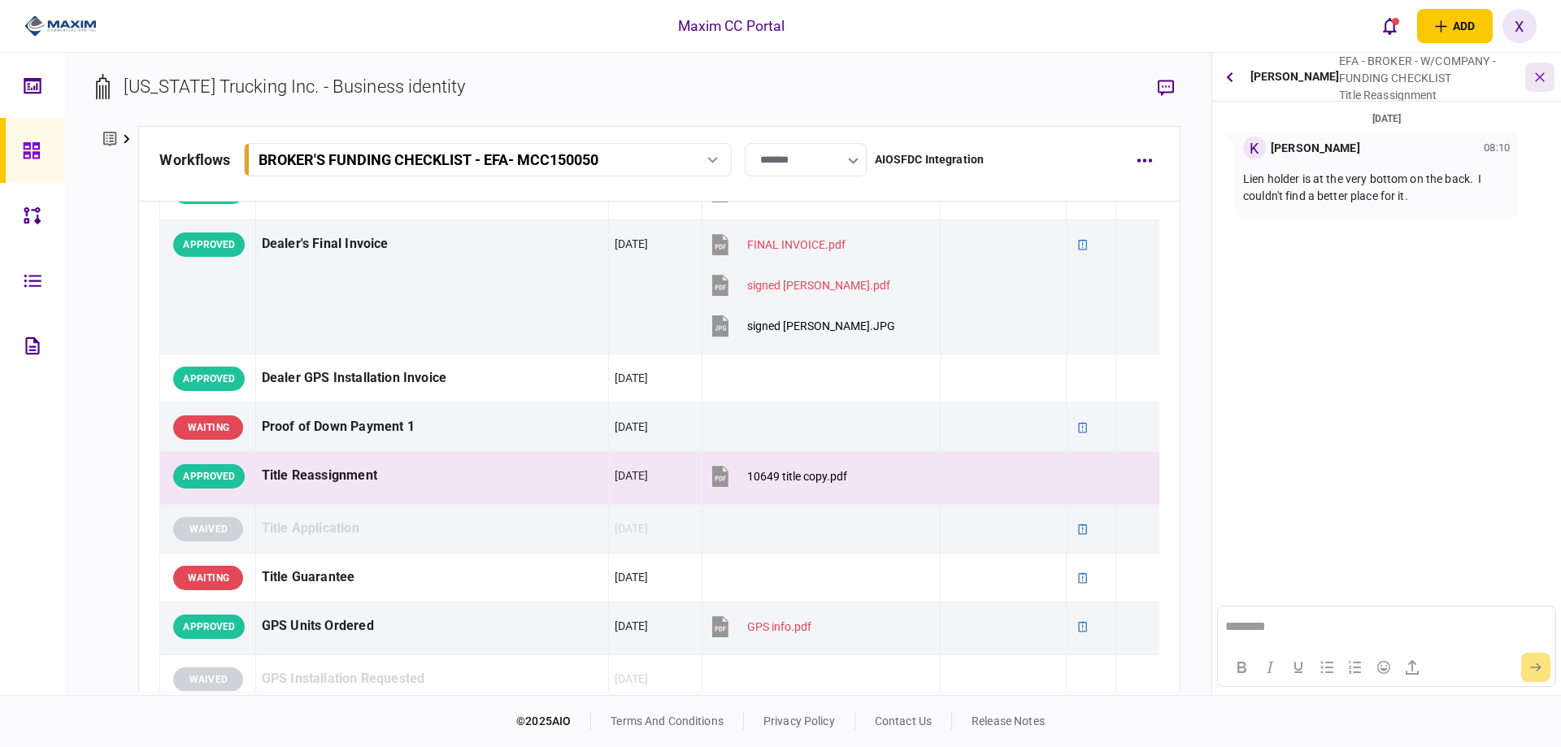
click at [1542, 78] on icon "button" at bounding box center [1540, 76] width 19 height 19
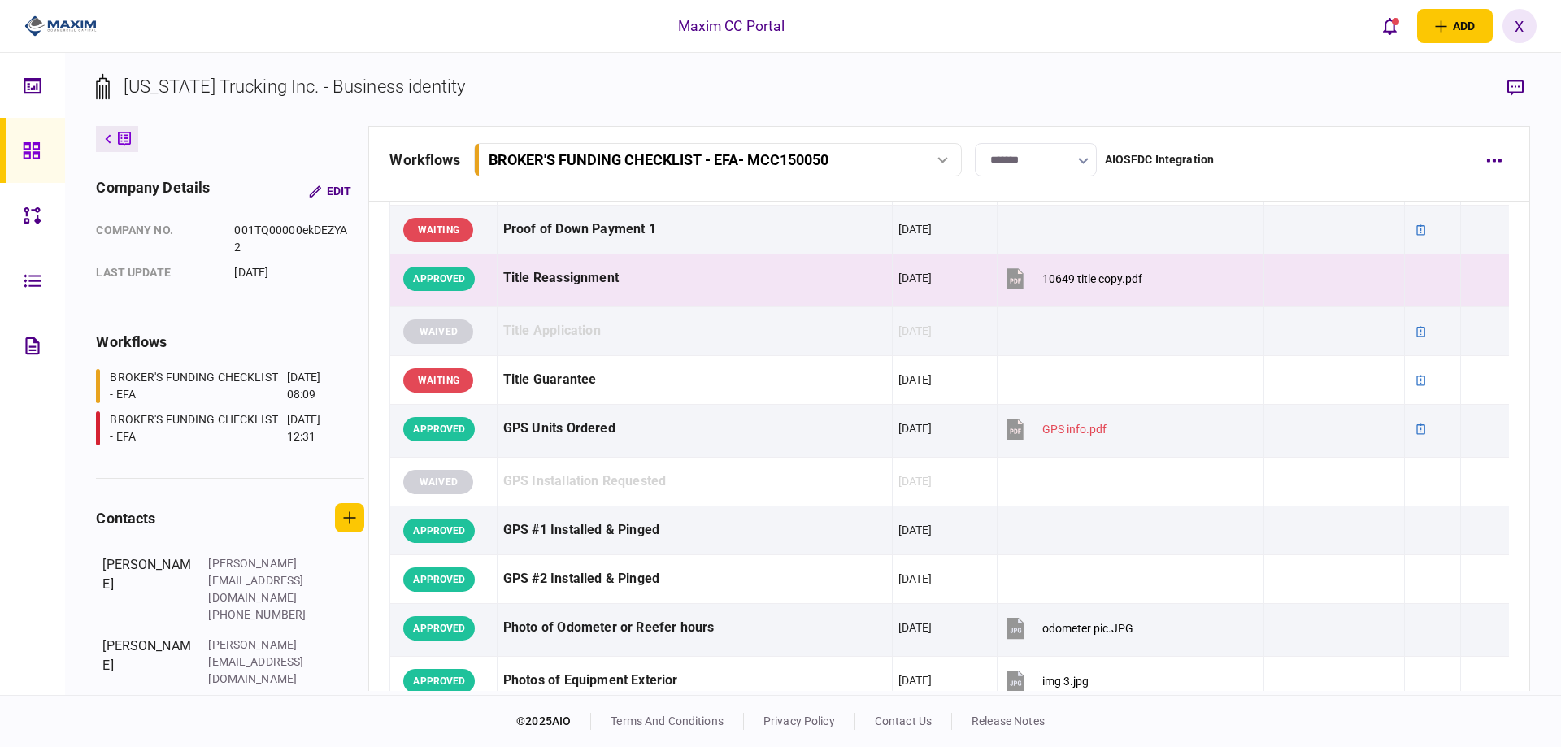
scroll to position [813, 0]
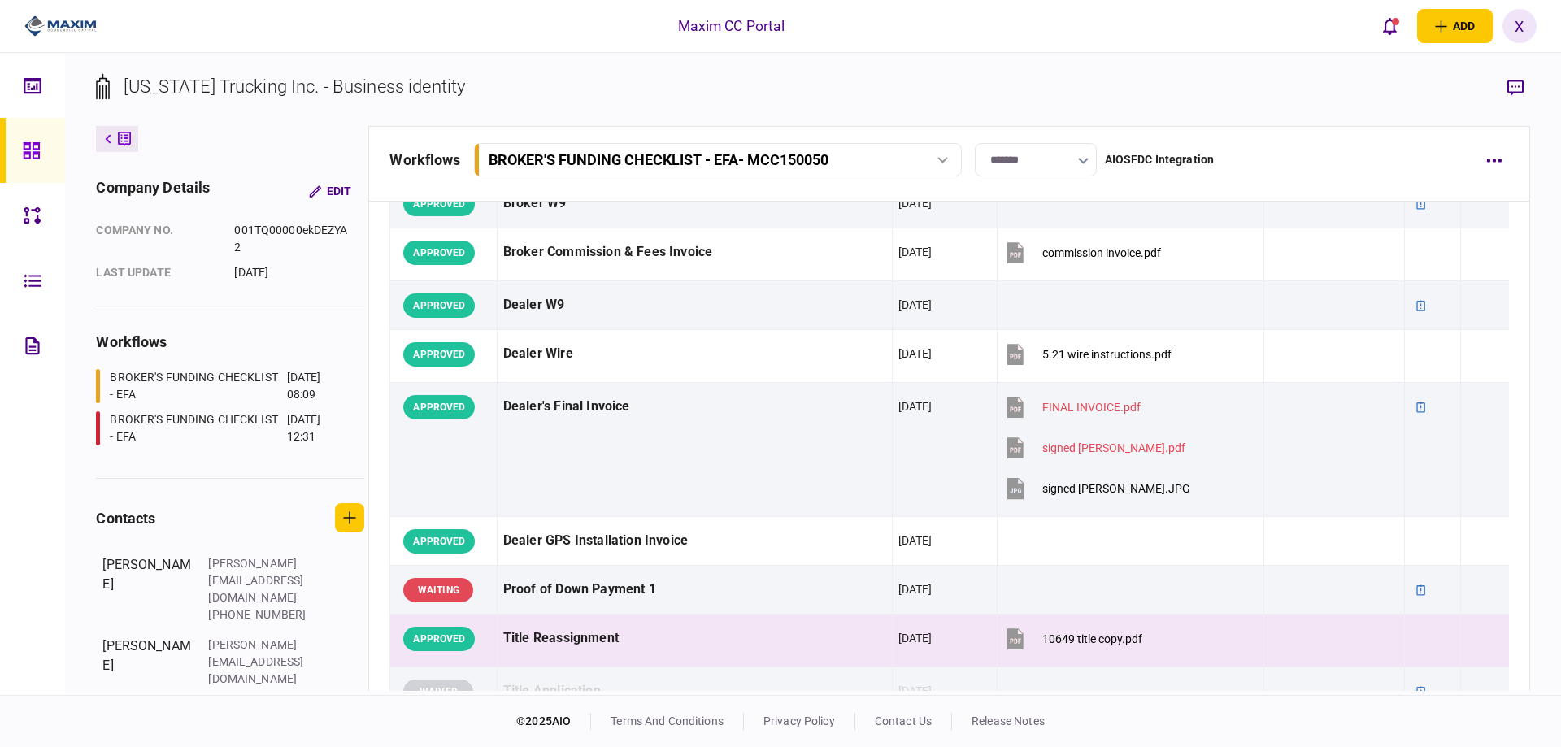
click at [67, 13] on div at bounding box center [54, 26] width 109 height 53
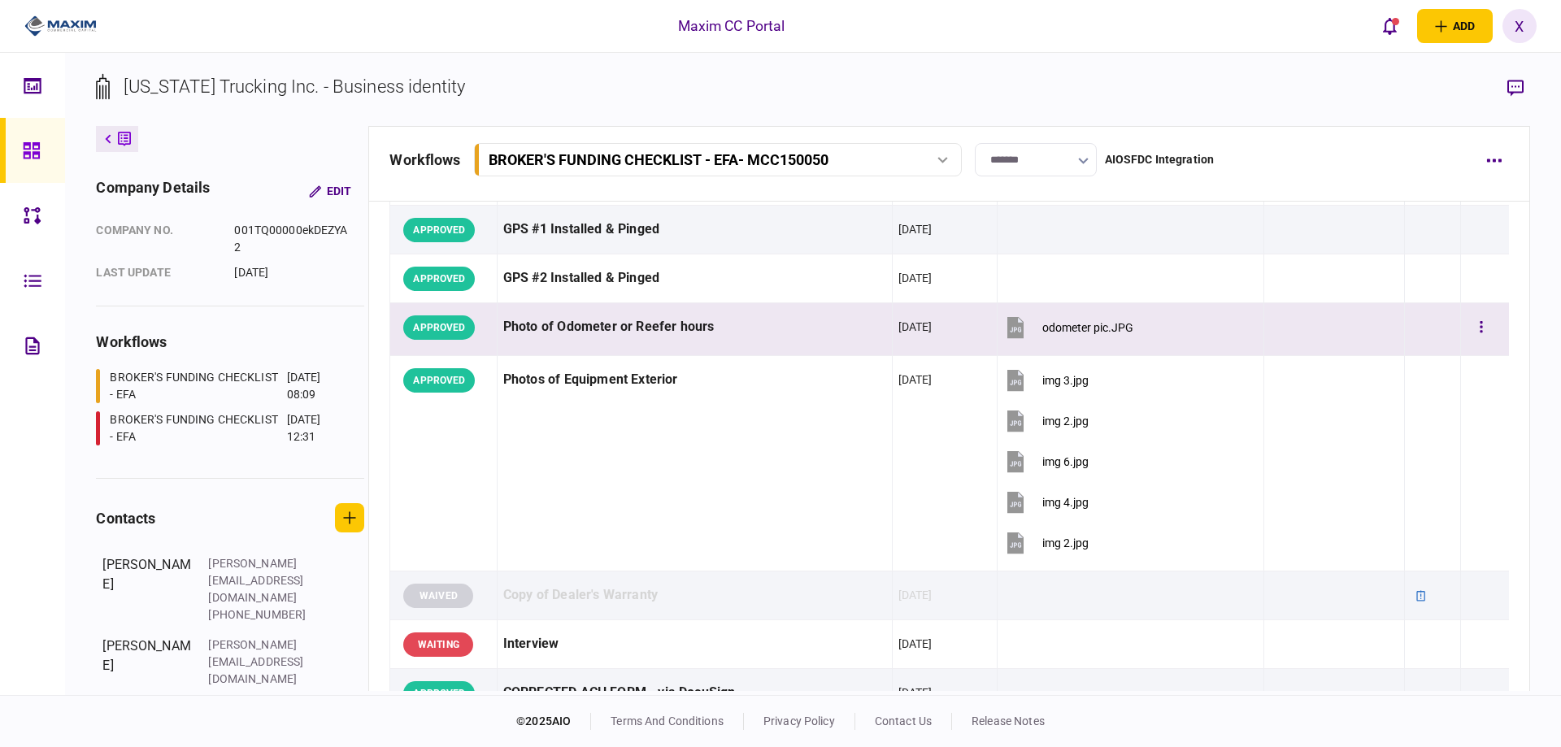
scroll to position [1544, 0]
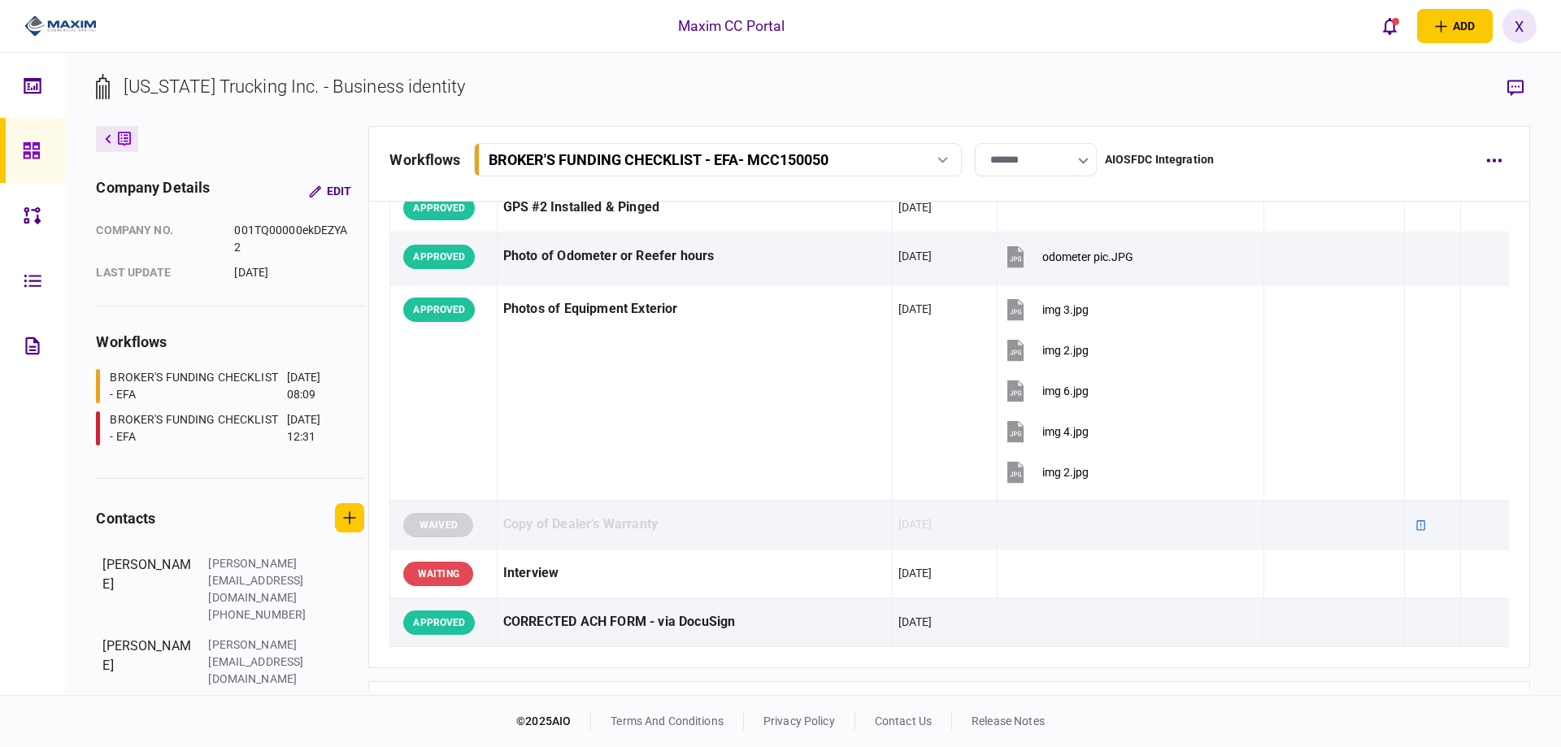
click at [48, 28] on img at bounding box center [60, 26] width 72 height 24
click at [38, 141] on icon at bounding box center [32, 150] width 18 height 19
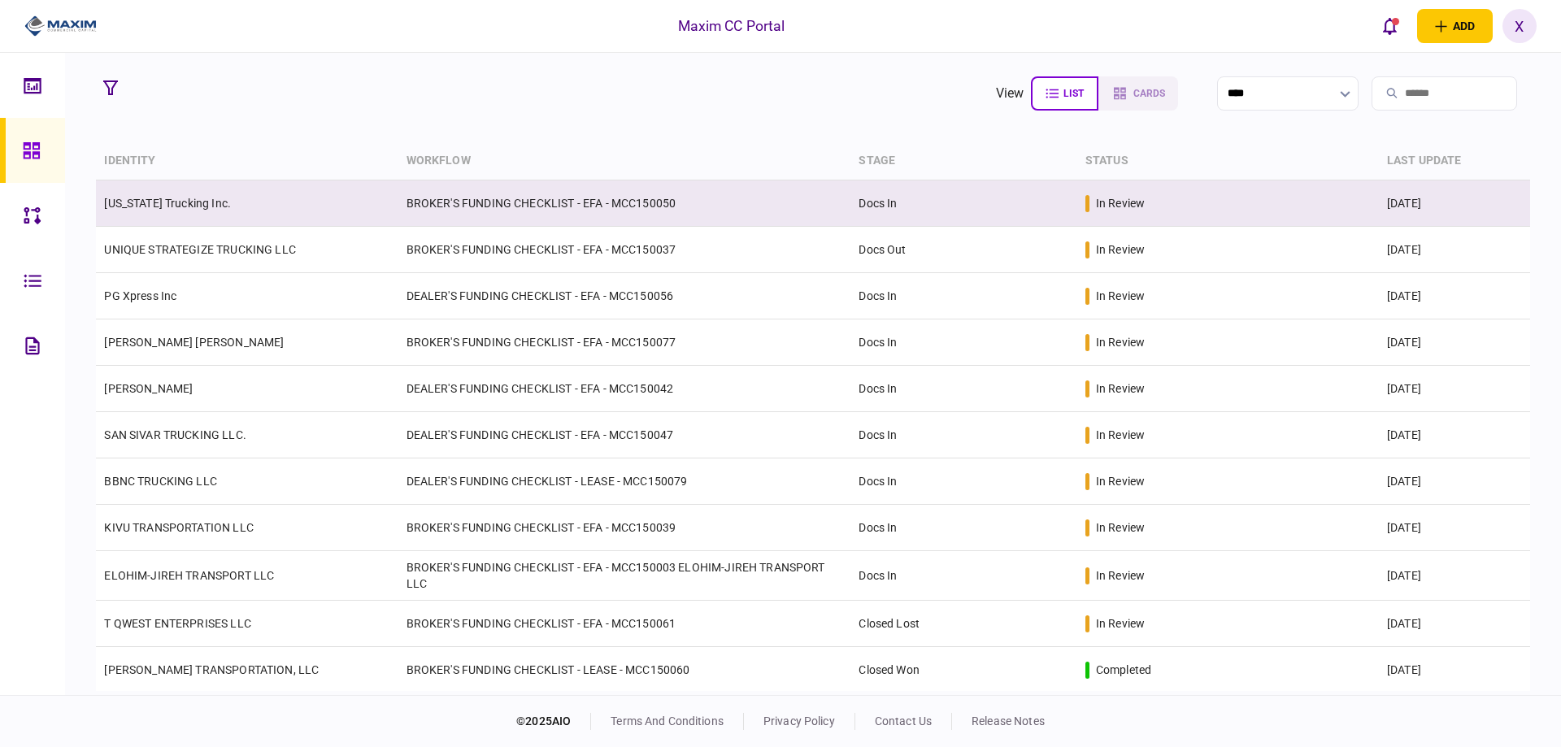
click at [160, 205] on link "[US_STATE] Trucking Inc." at bounding box center [167, 203] width 127 height 13
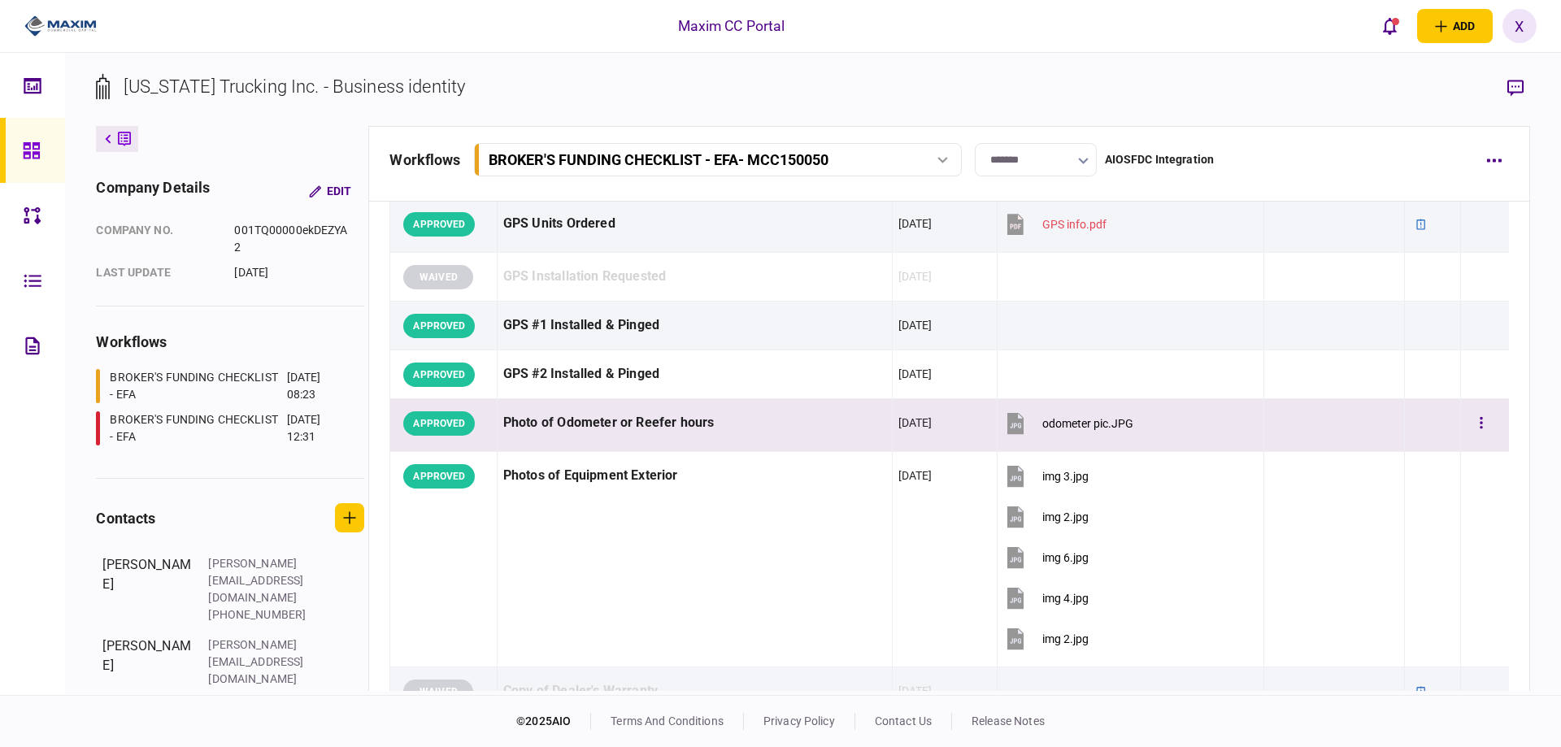
scroll to position [1219, 0]
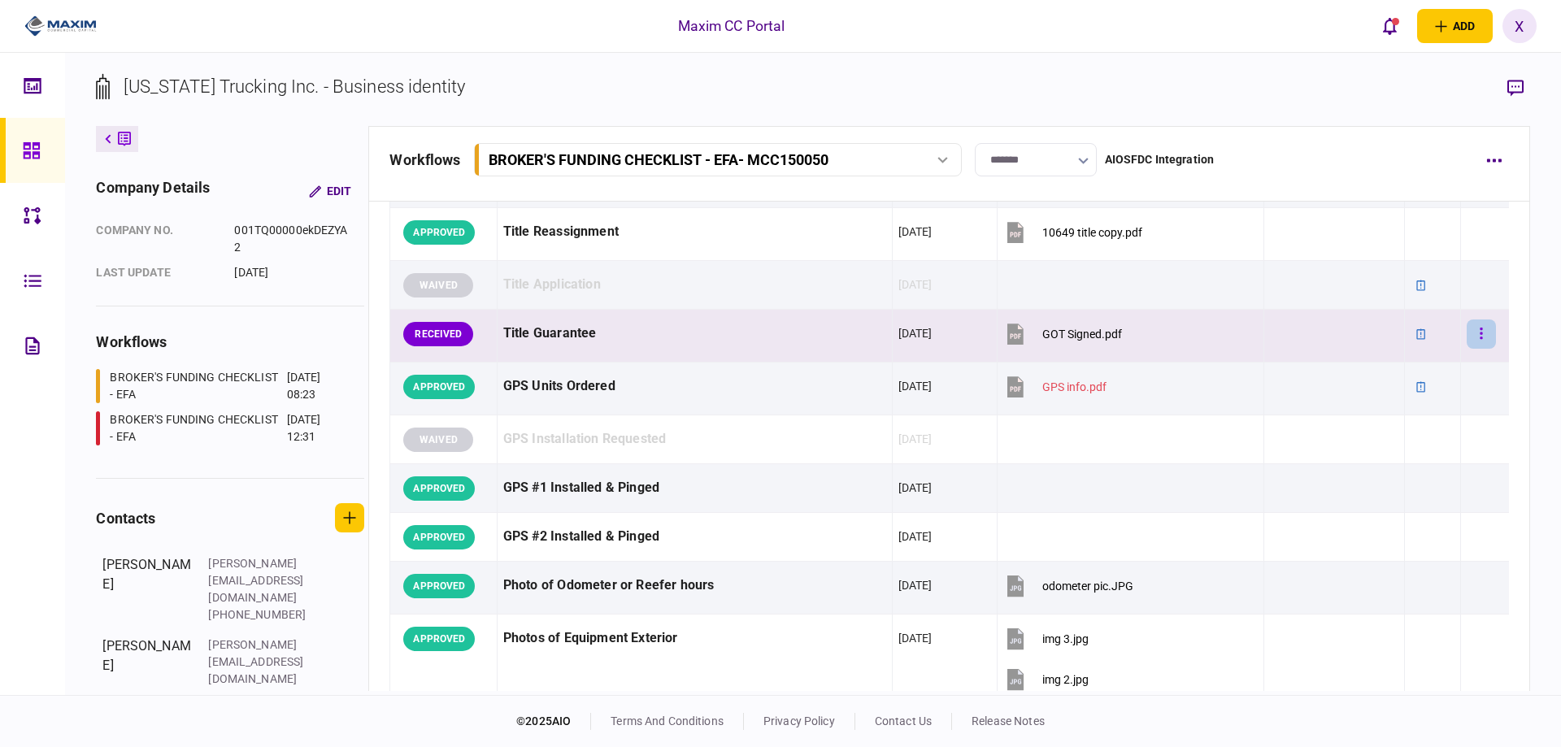
click at [1466, 333] on button "button" at bounding box center [1480, 333] width 29 height 29
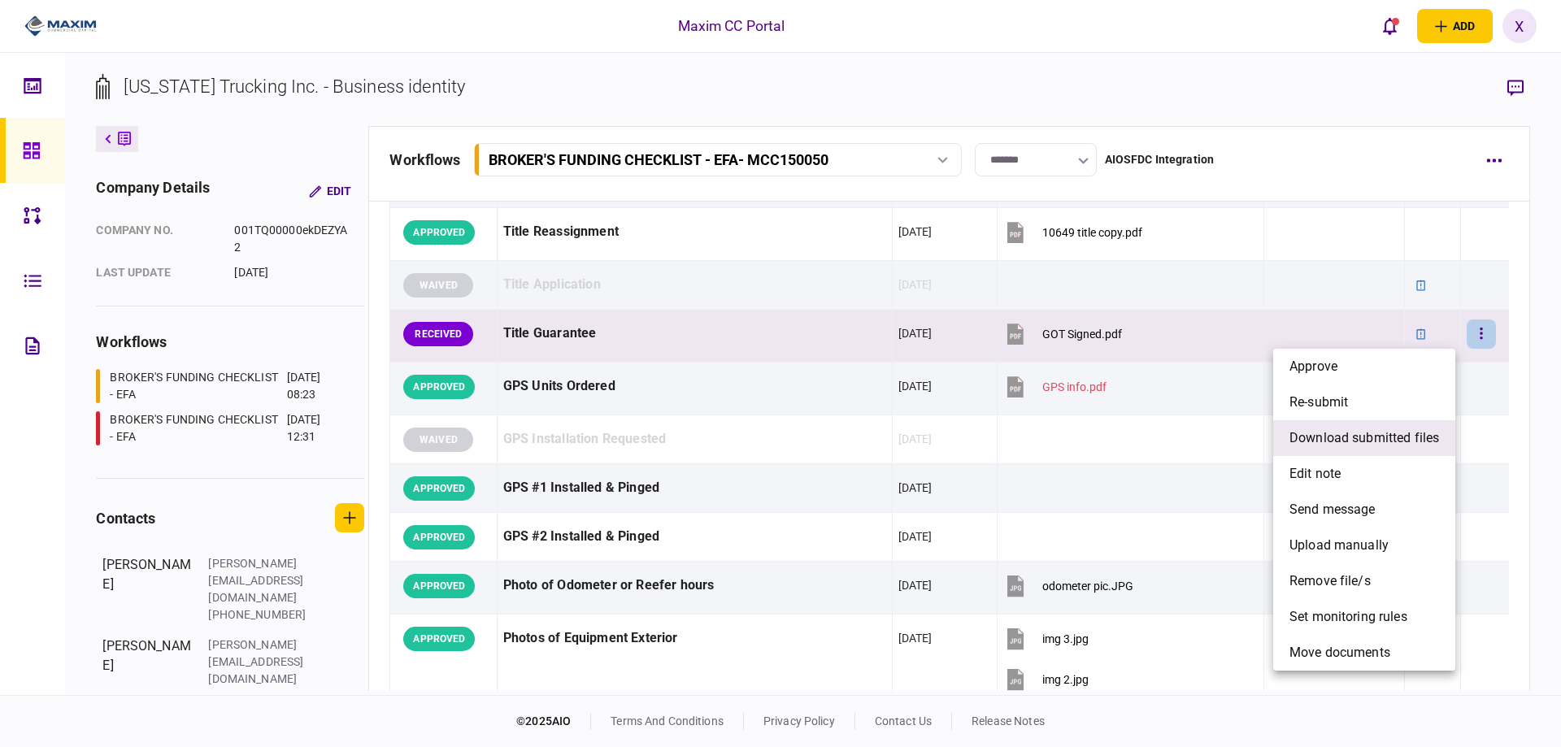
click at [1360, 445] on span "download submitted files" at bounding box center [1364, 438] width 150 height 20
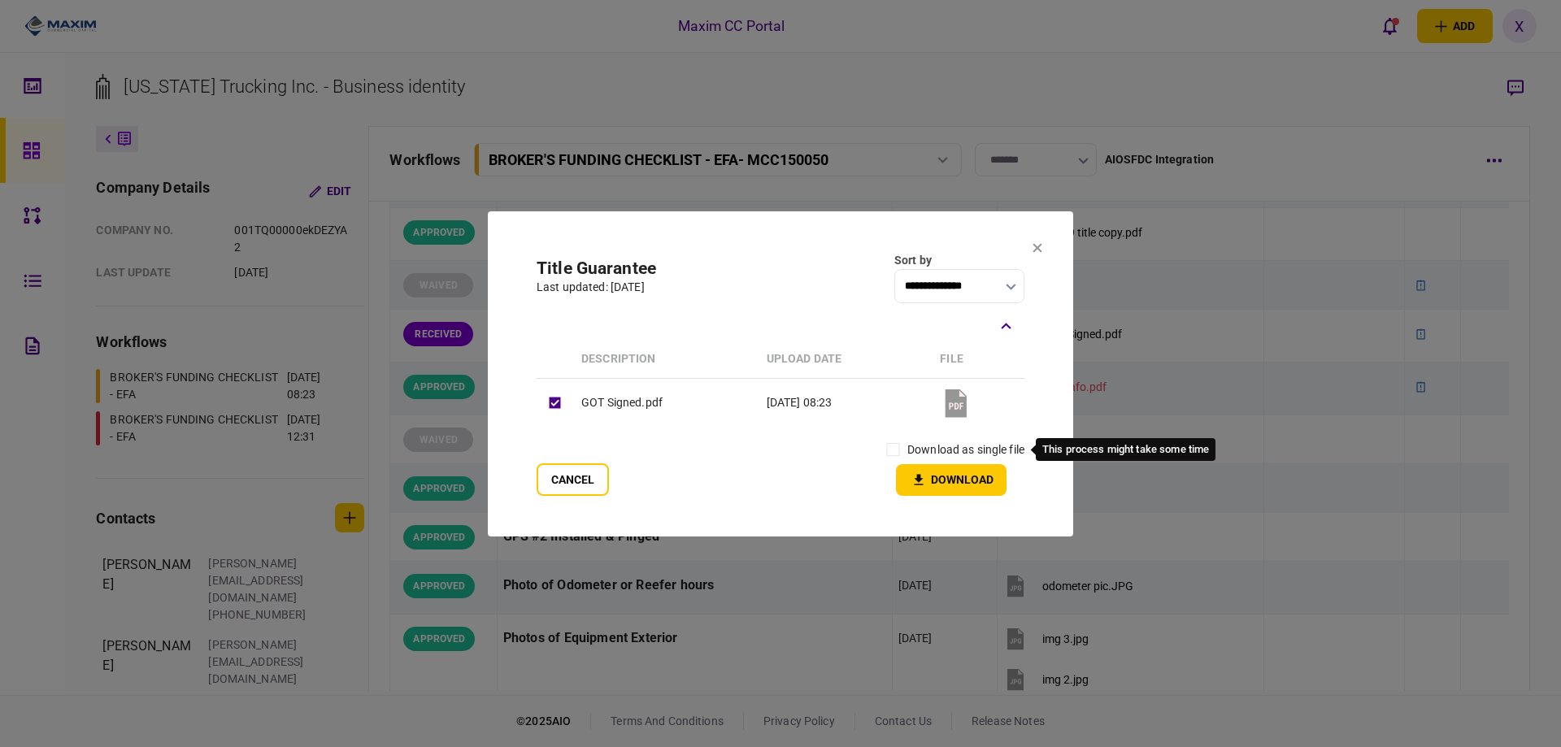
click at [920, 453] on label "download as single file" at bounding box center [965, 449] width 117 height 17
click at [916, 479] on icon "button" at bounding box center [918, 479] width 9 height 11
click at [1040, 250] on icon at bounding box center [1037, 247] width 9 height 9
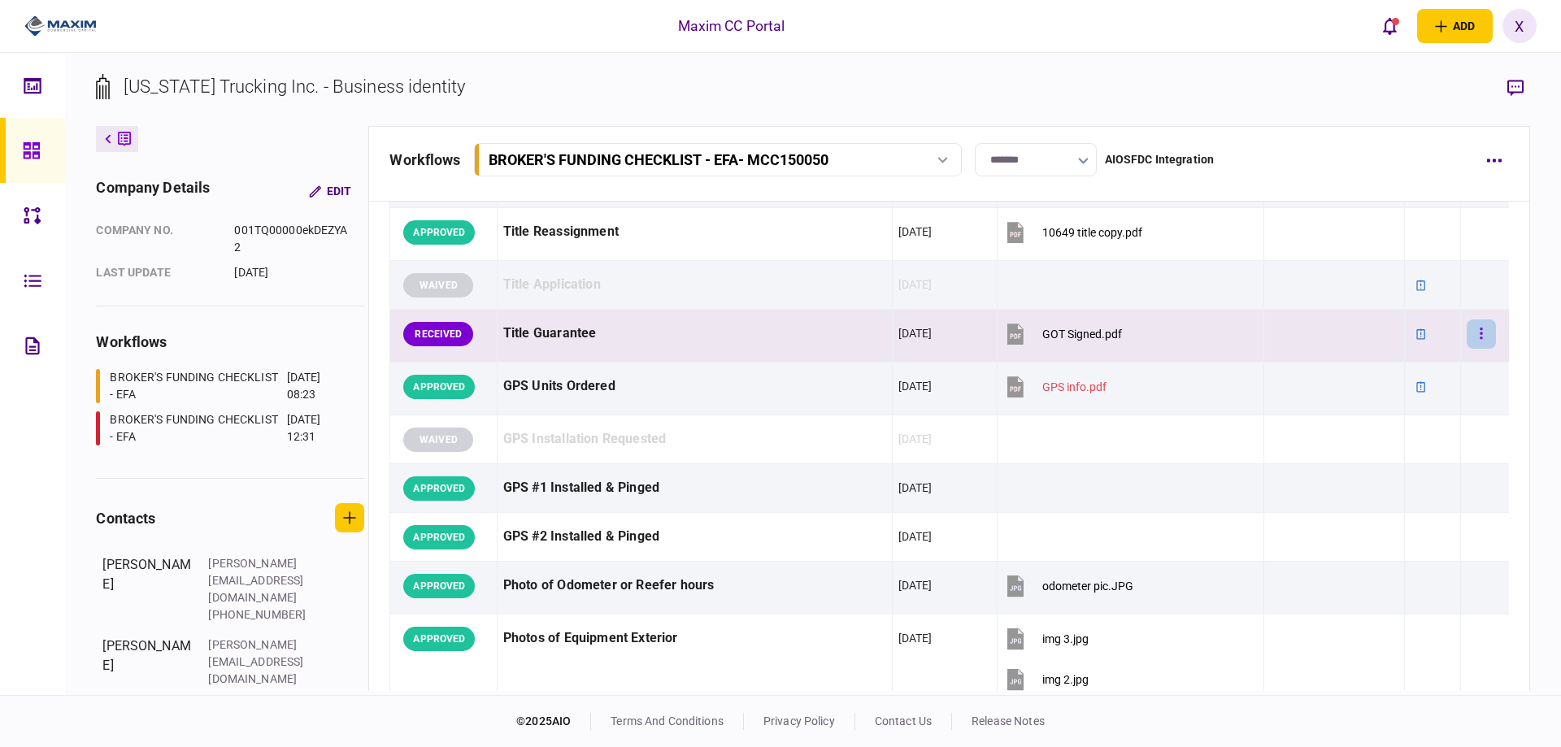
click at [1467, 332] on button "button" at bounding box center [1480, 333] width 29 height 29
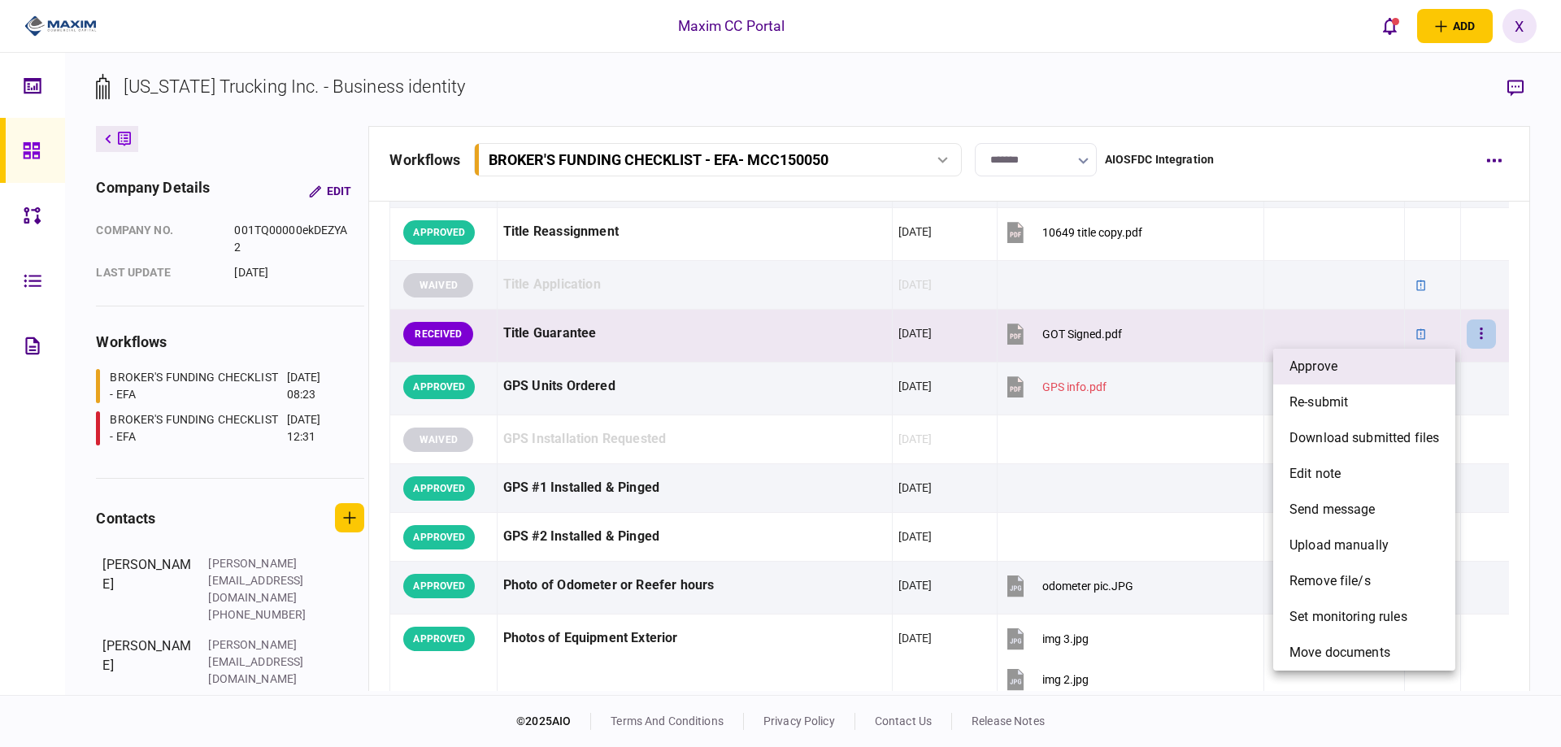
click at [1396, 358] on li "approve" at bounding box center [1364, 367] width 182 height 36
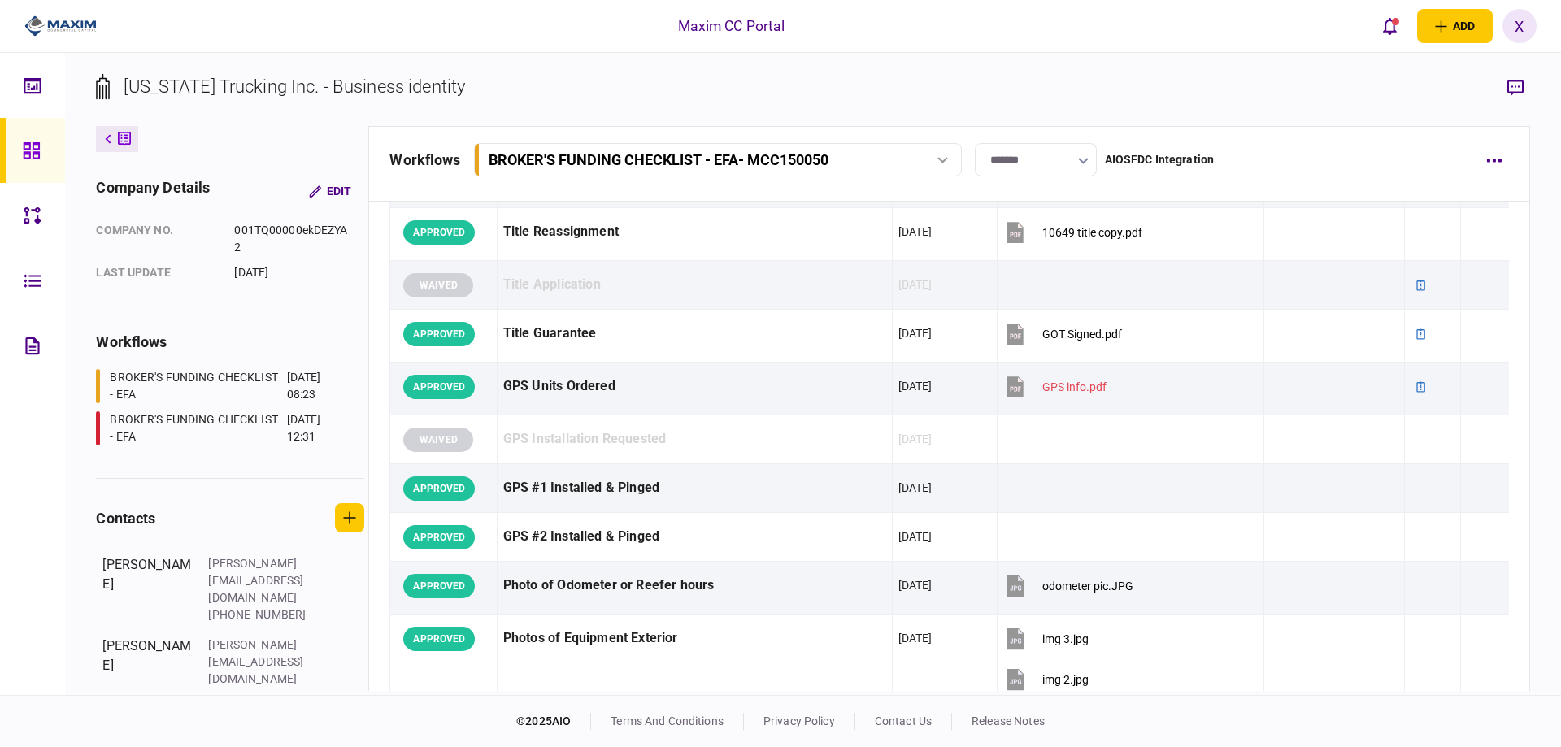
click at [15, 146] on link at bounding box center [32, 150] width 65 height 65
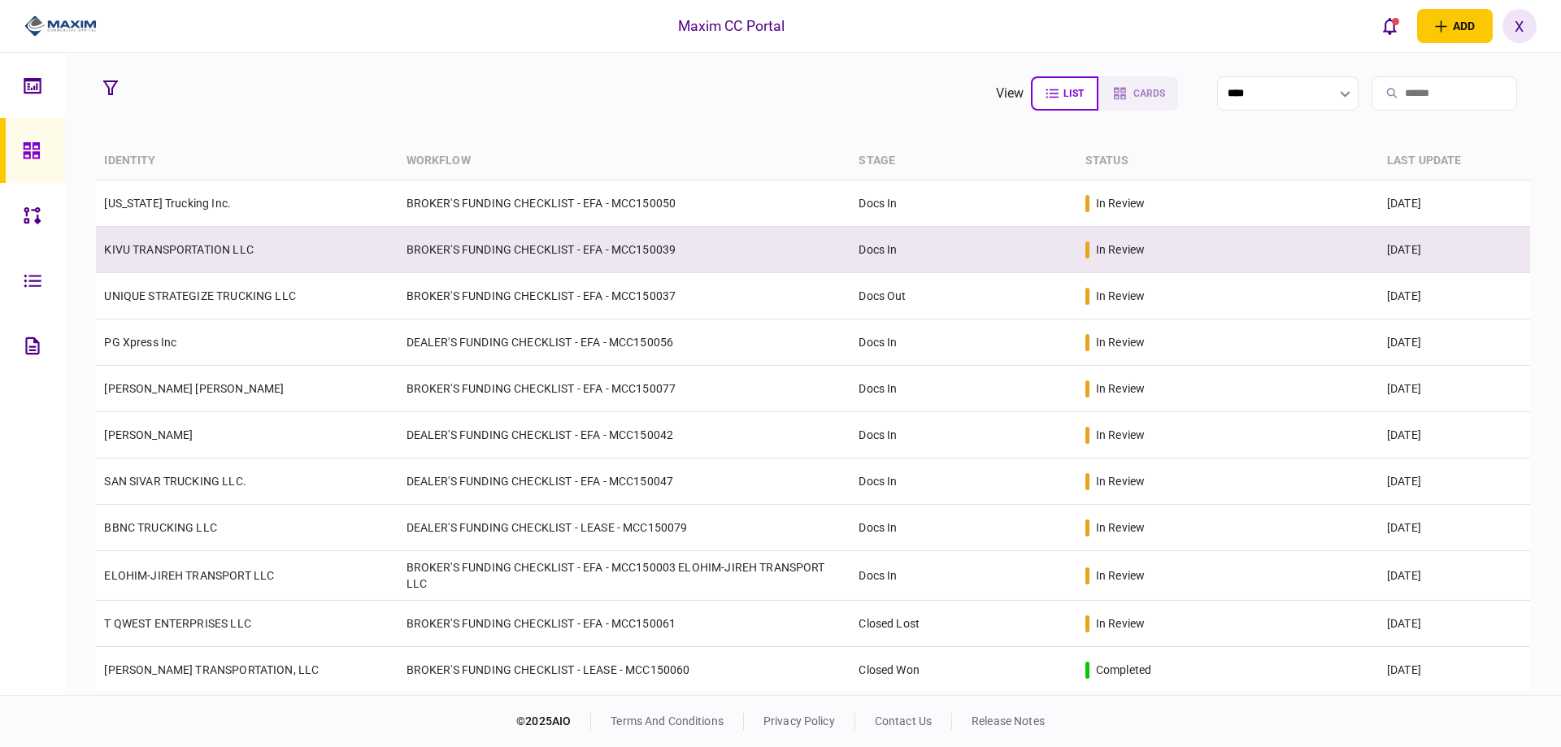
click at [173, 255] on link "KIVU TRANSPORTATION LLC" at bounding box center [178, 249] width 149 height 13
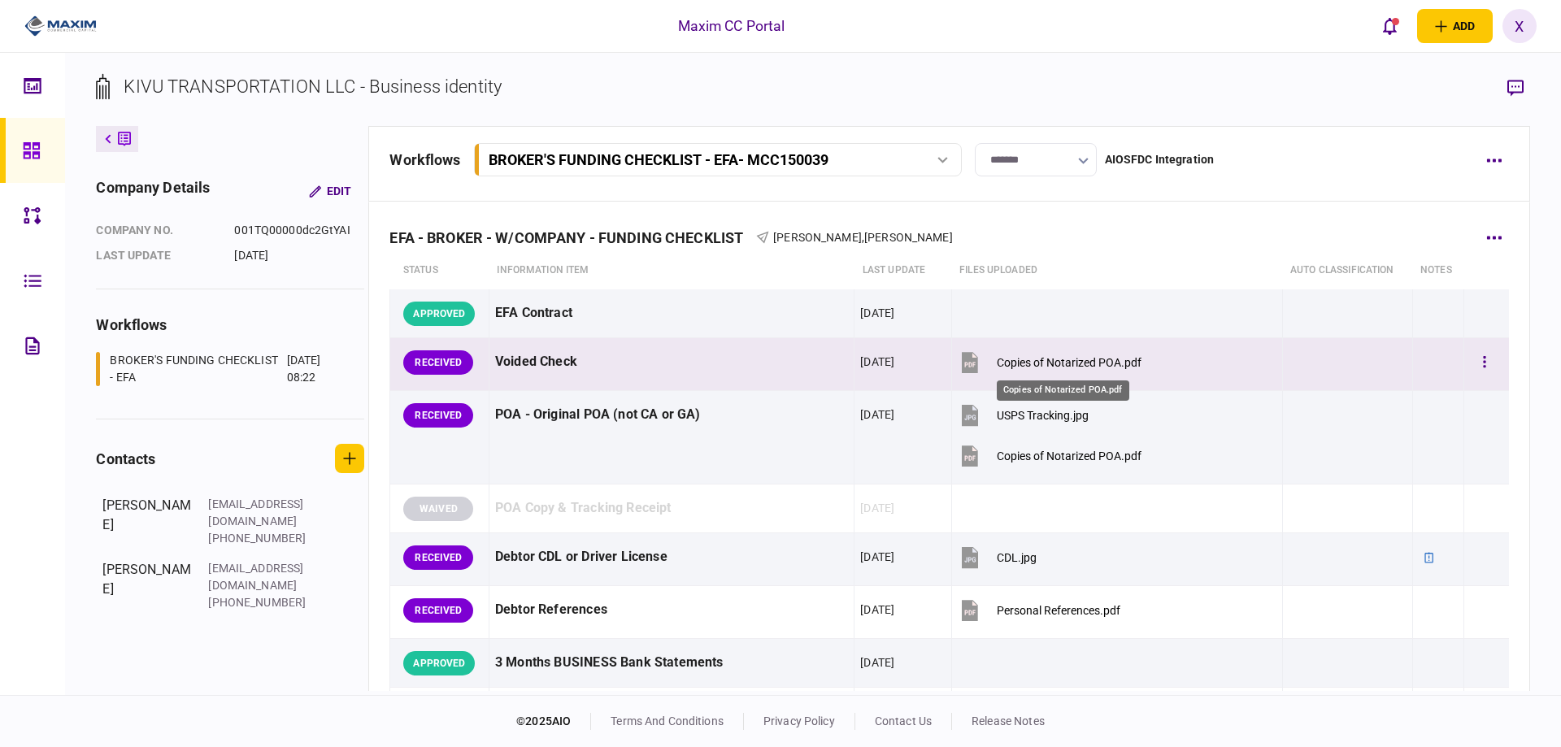
click at [1066, 362] on div "Copies of Notarized POA.pdf" at bounding box center [1069, 362] width 145 height 13
click at [1475, 353] on button "button" at bounding box center [1484, 362] width 29 height 29
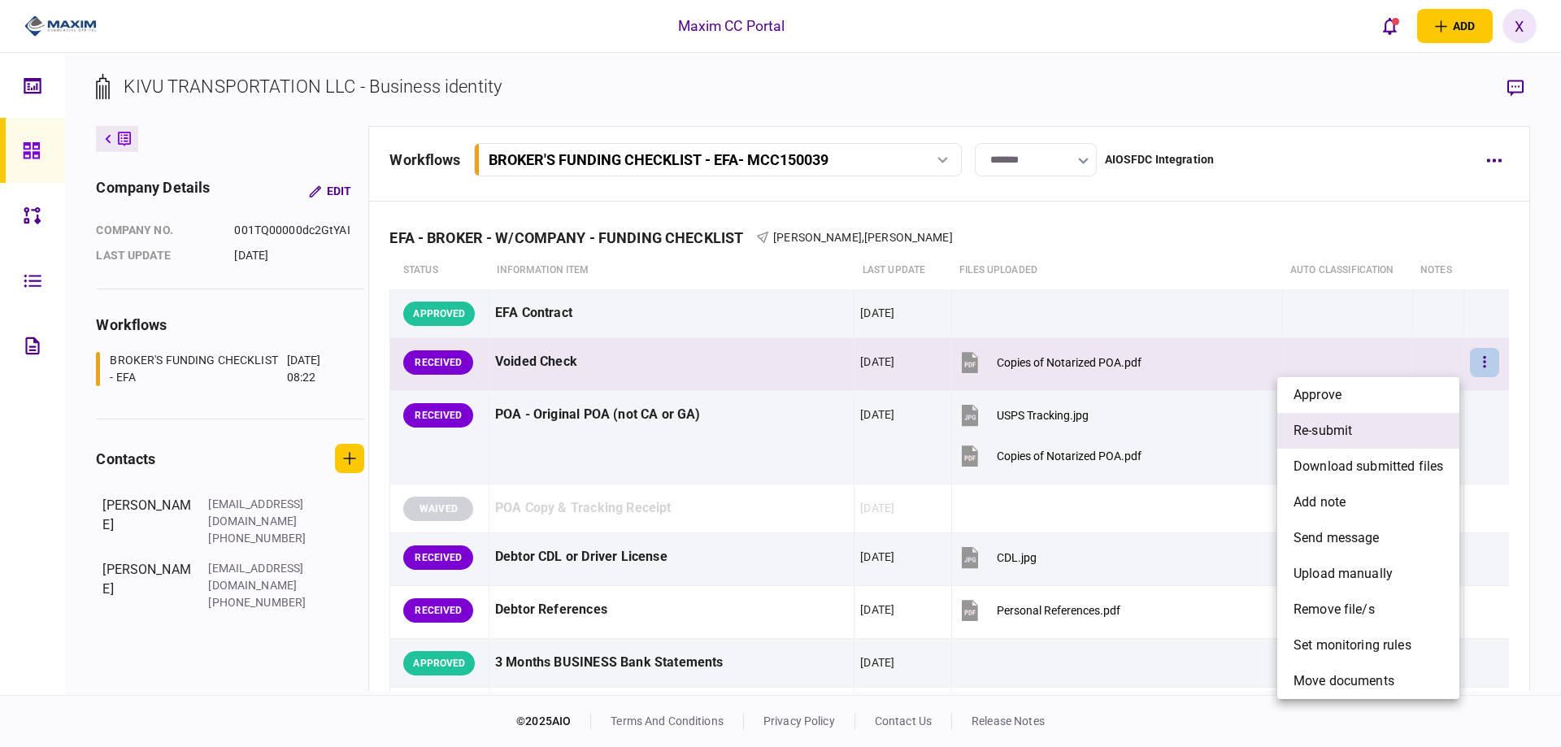
click at [1356, 419] on li "re-submit" at bounding box center [1368, 431] width 182 height 36
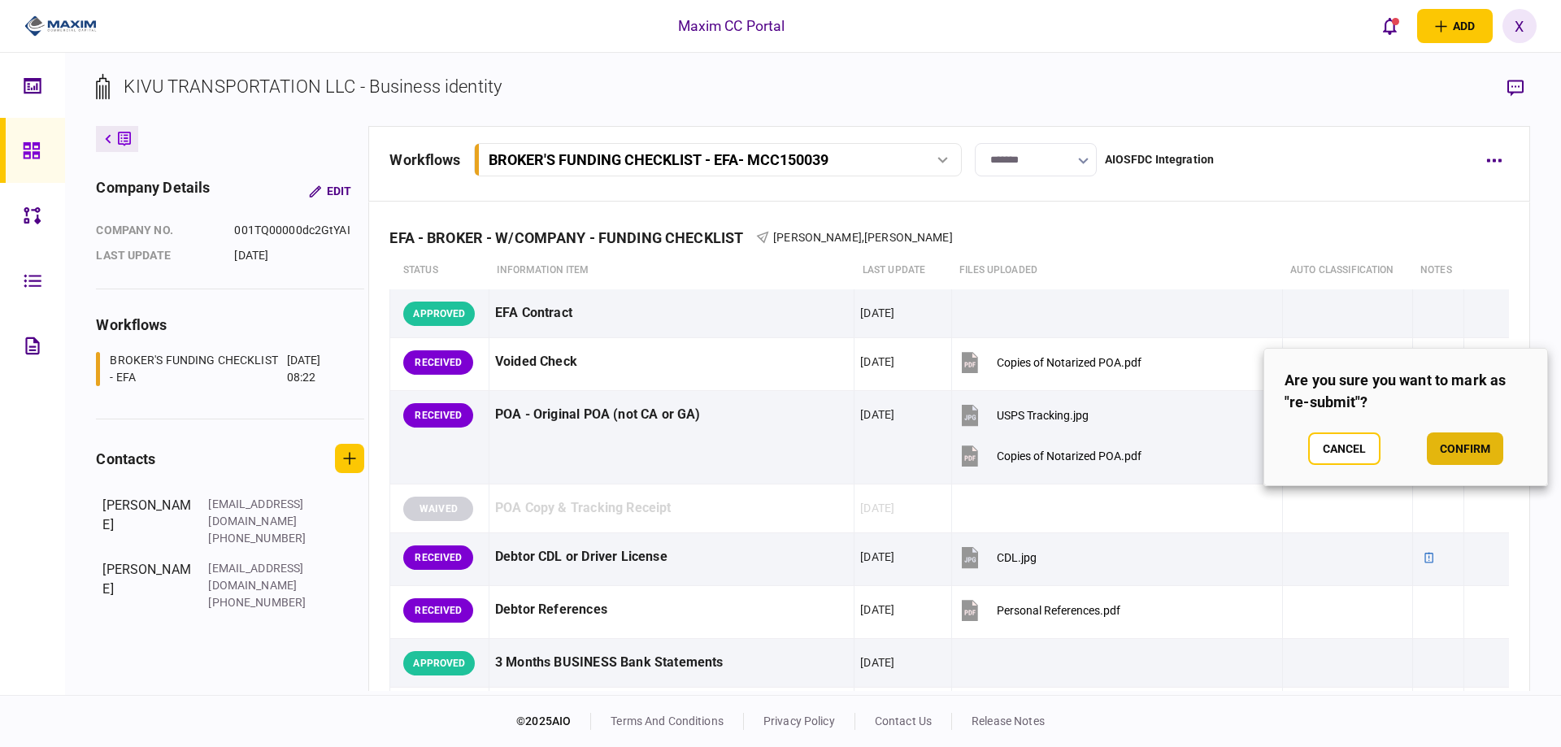
click at [1455, 441] on button "confirm" at bounding box center [1465, 448] width 76 height 33
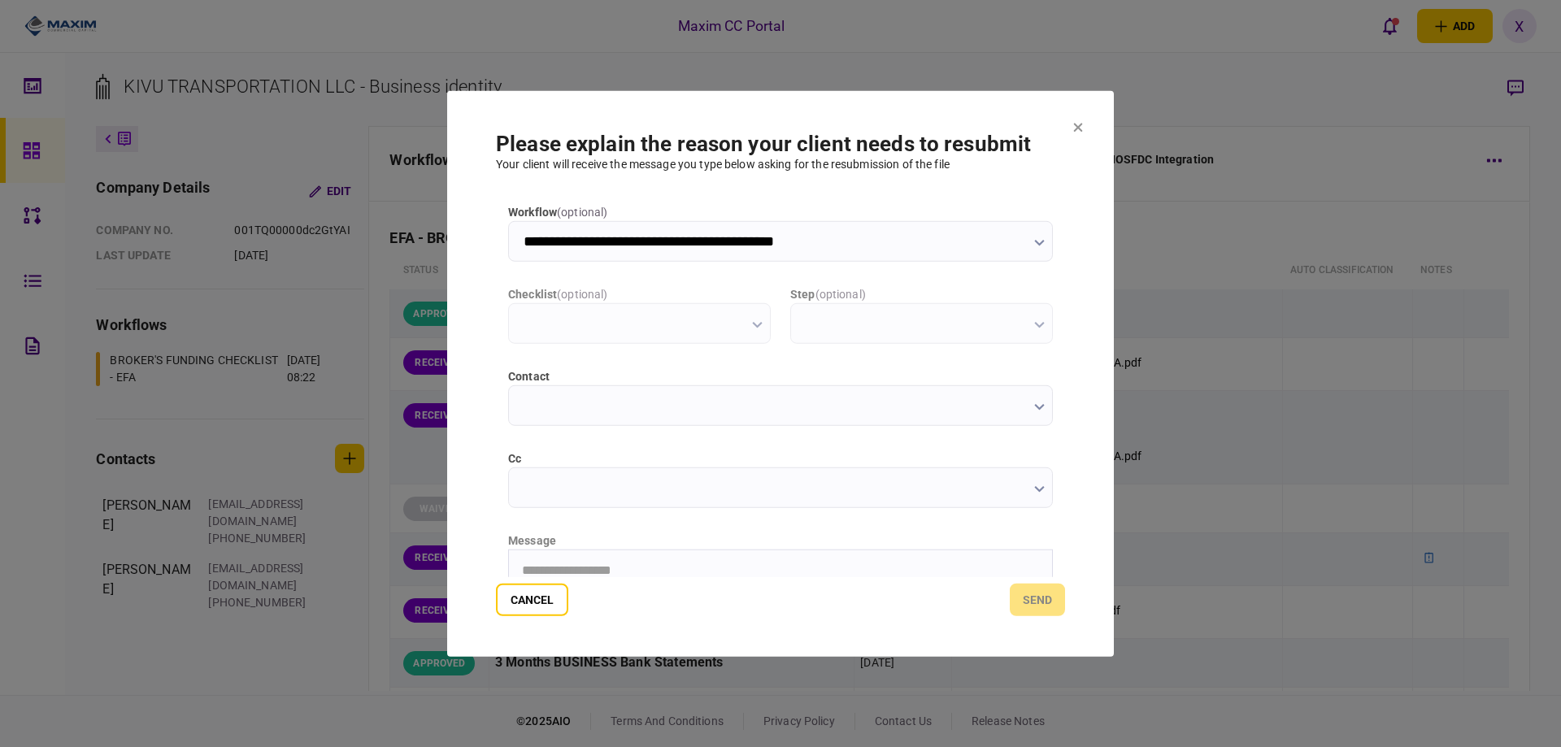
type input "**********"
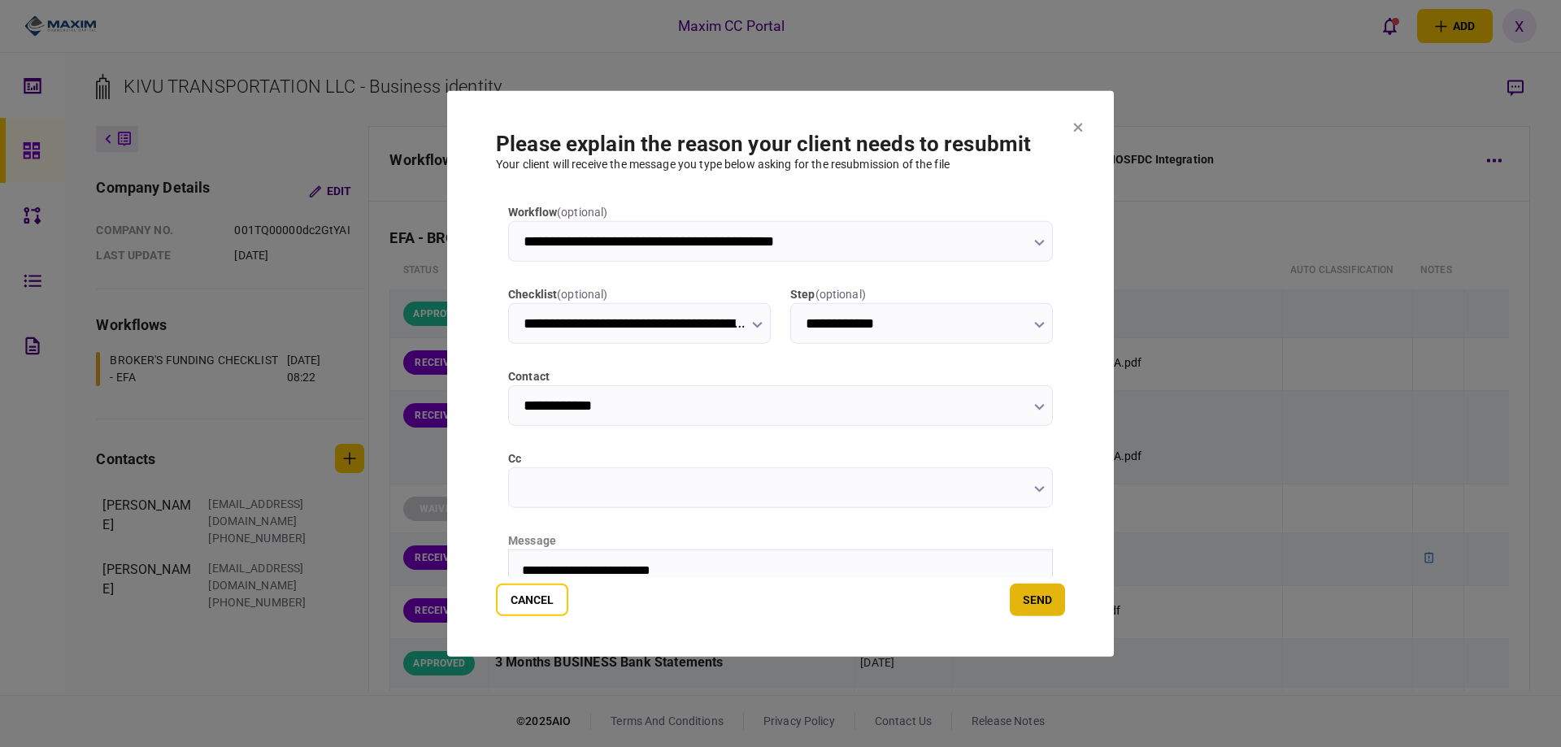
click at [1027, 591] on button "send" at bounding box center [1037, 600] width 55 height 33
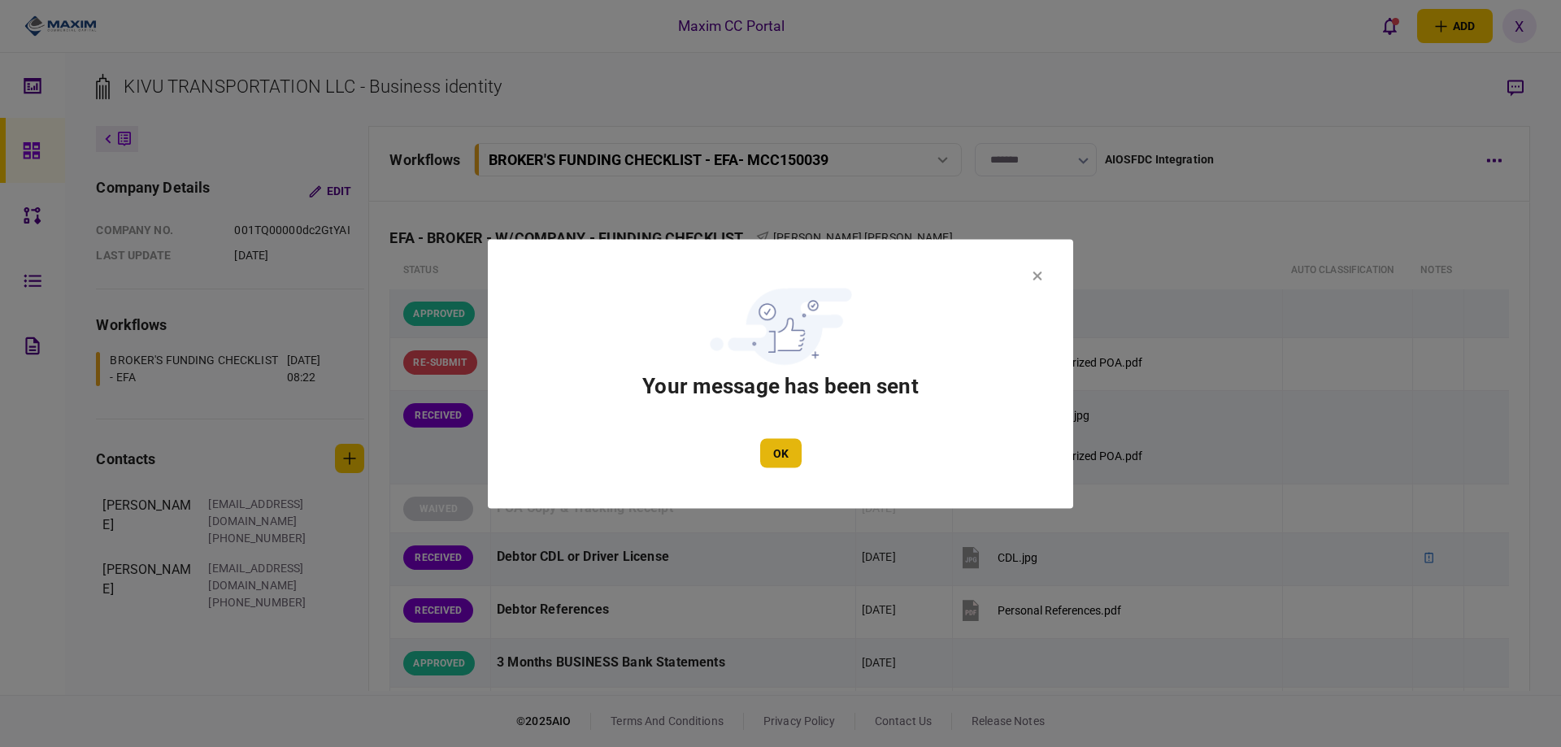
click at [789, 443] on button "OK" at bounding box center [780, 452] width 41 height 29
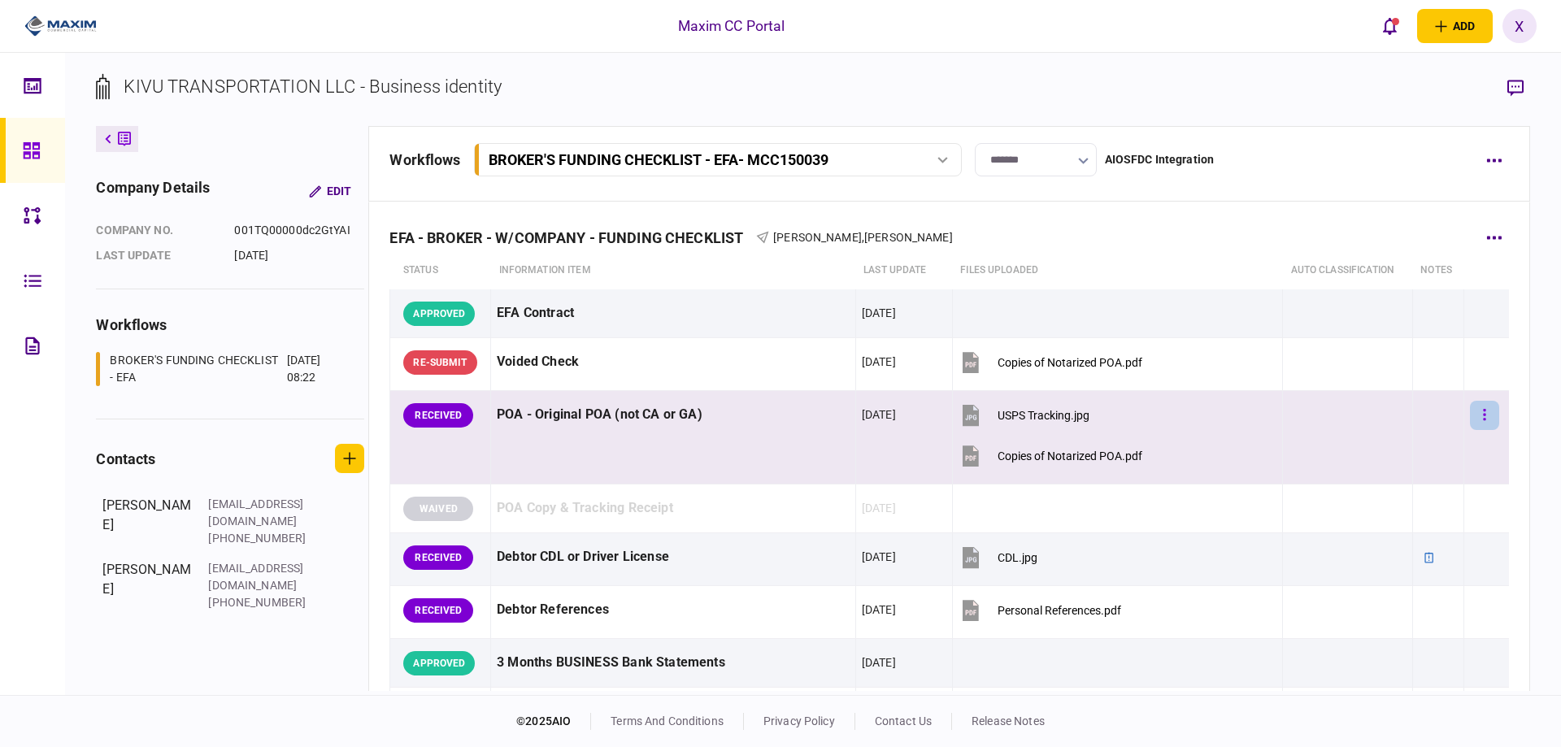
click at [1470, 423] on button "button" at bounding box center [1484, 415] width 29 height 29
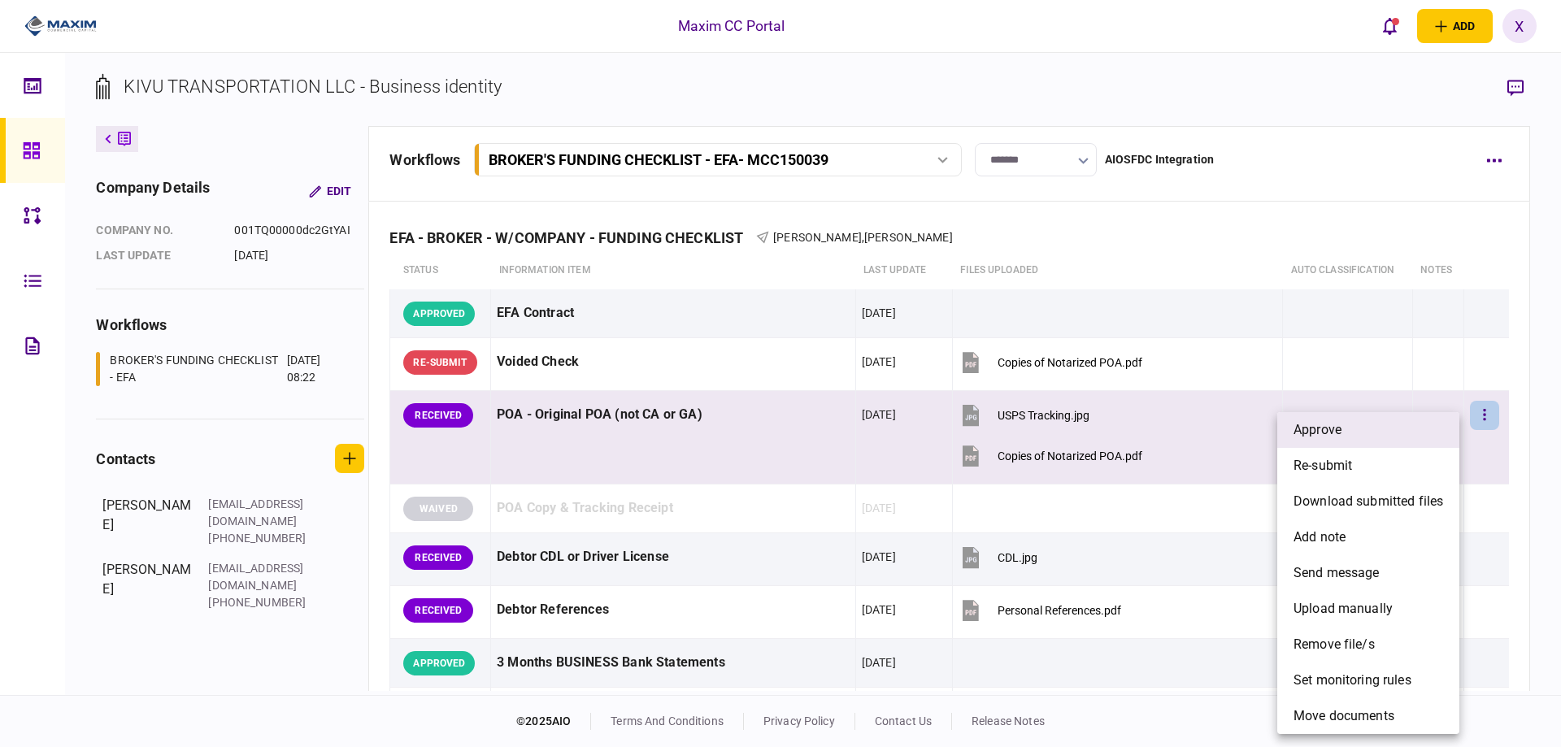
click at [1383, 428] on li "approve" at bounding box center [1368, 430] width 182 height 36
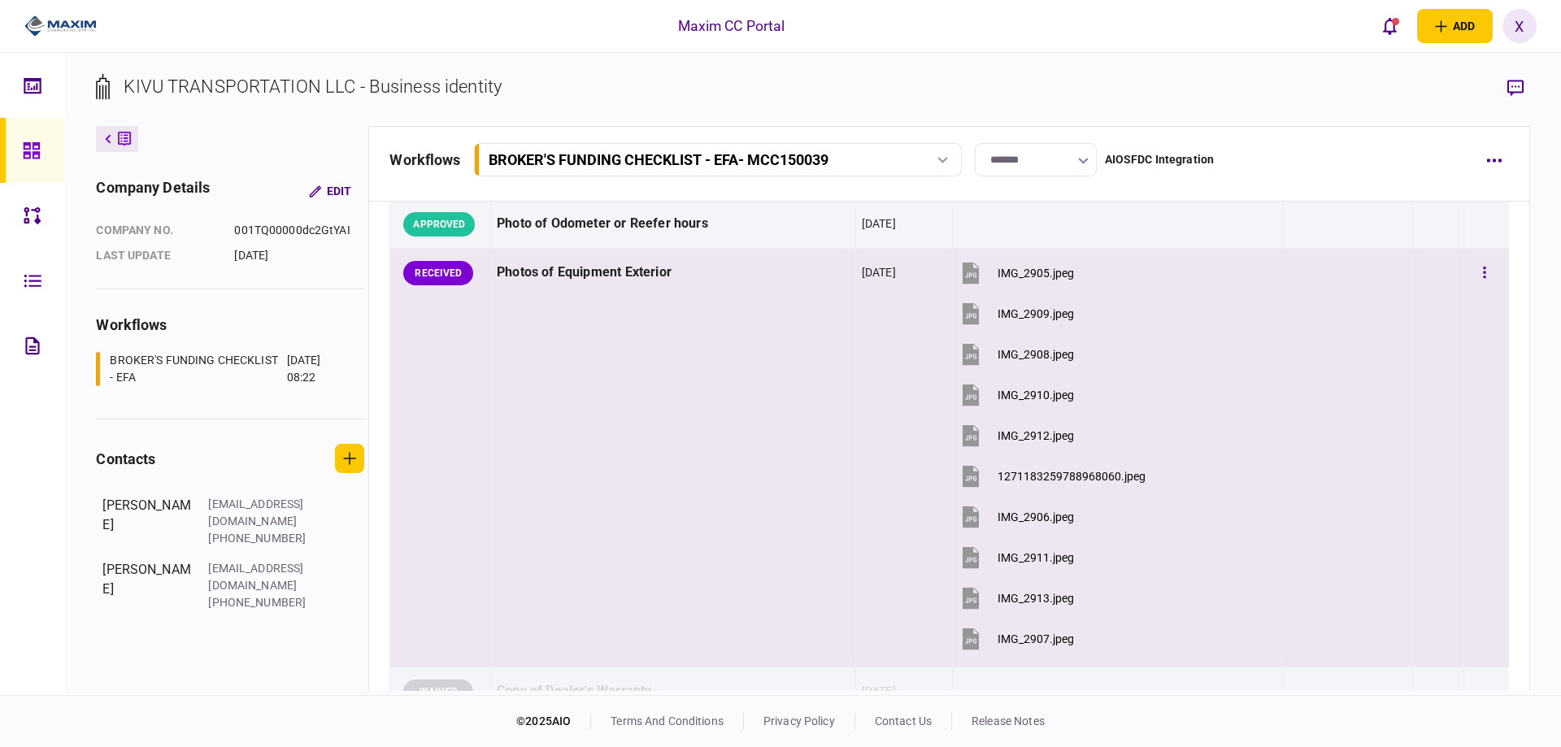
scroll to position [1382, 0]
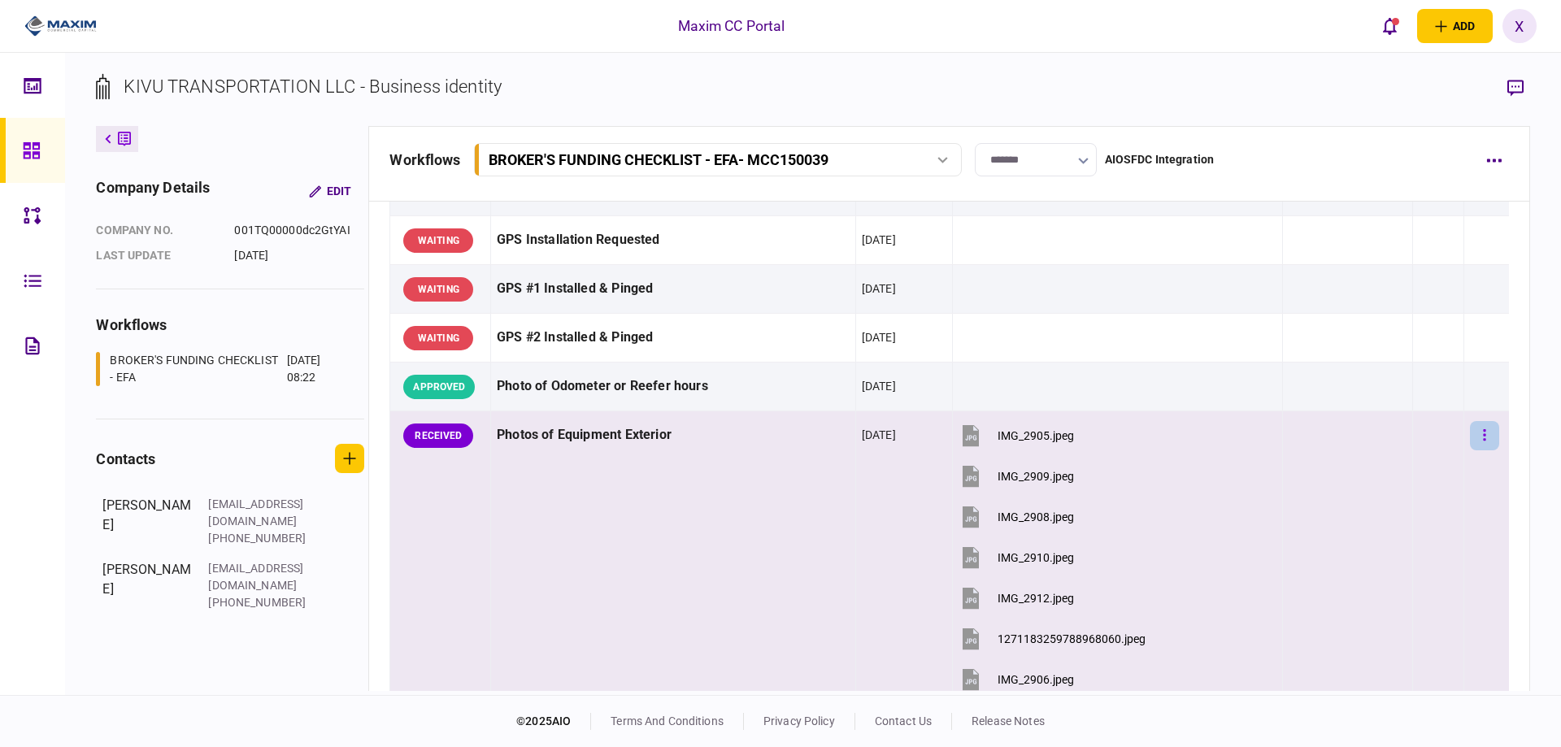
click at [1476, 435] on button "button" at bounding box center [1484, 435] width 29 height 29
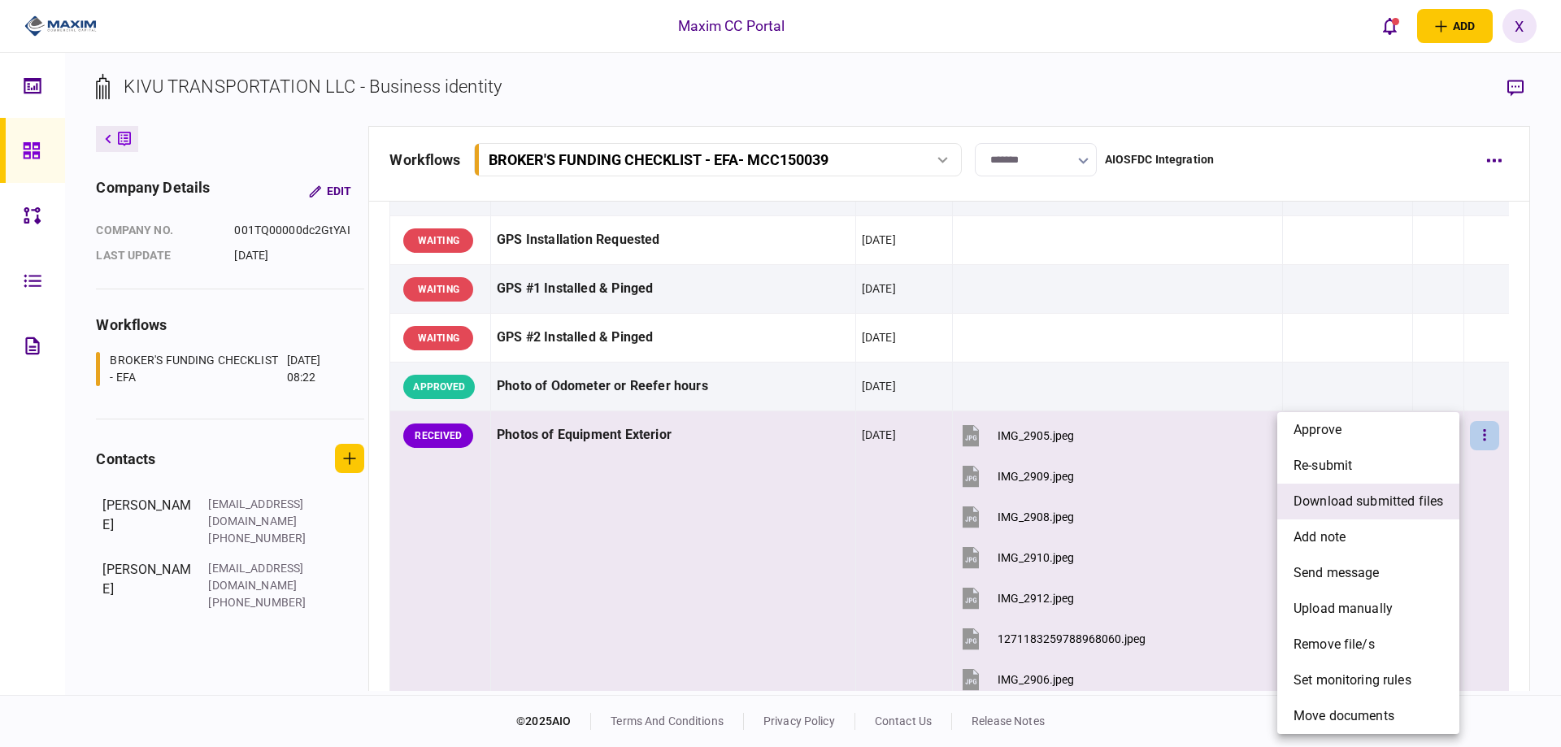
click at [1404, 502] on span "download submitted files" at bounding box center [1368, 502] width 150 height 20
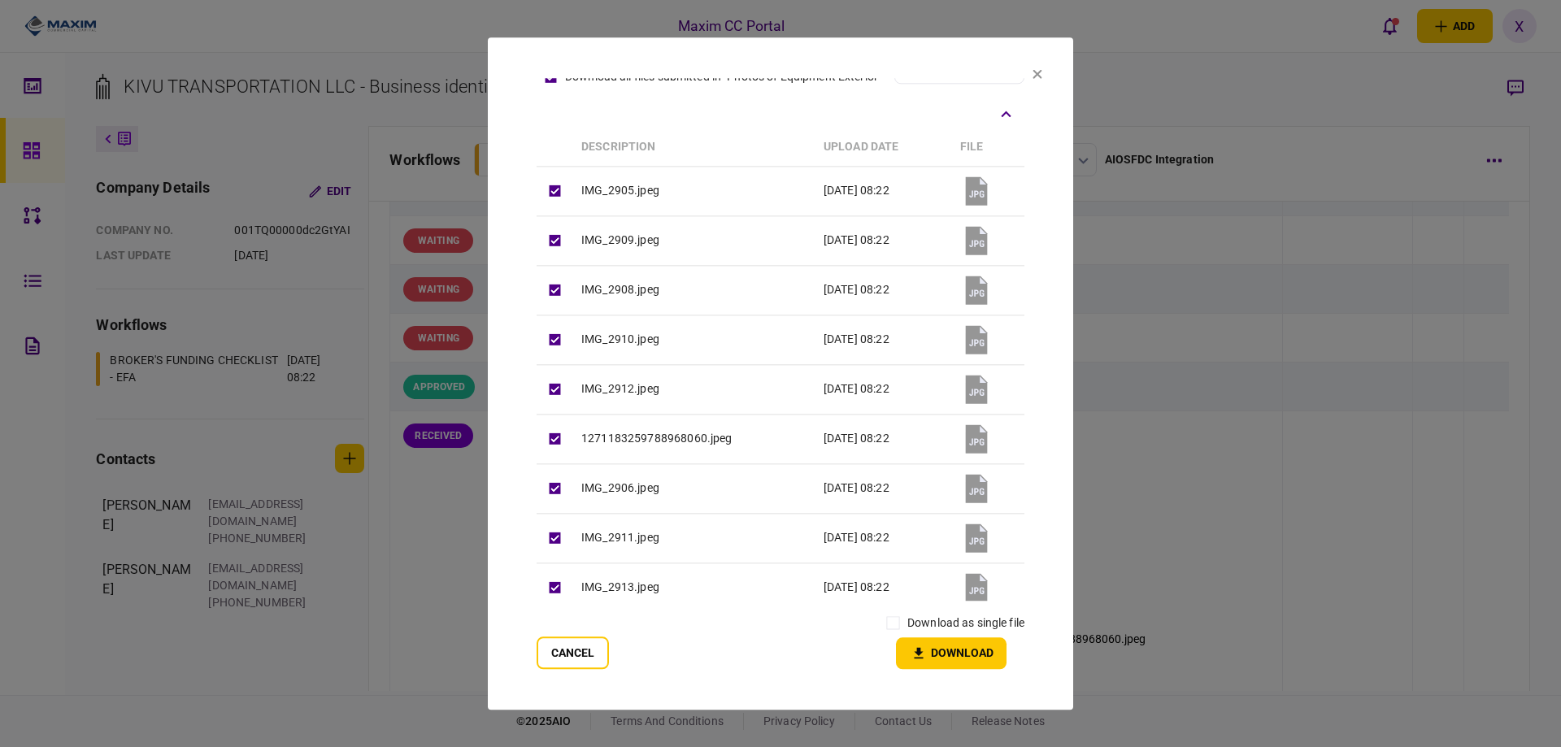
scroll to position [119, 0]
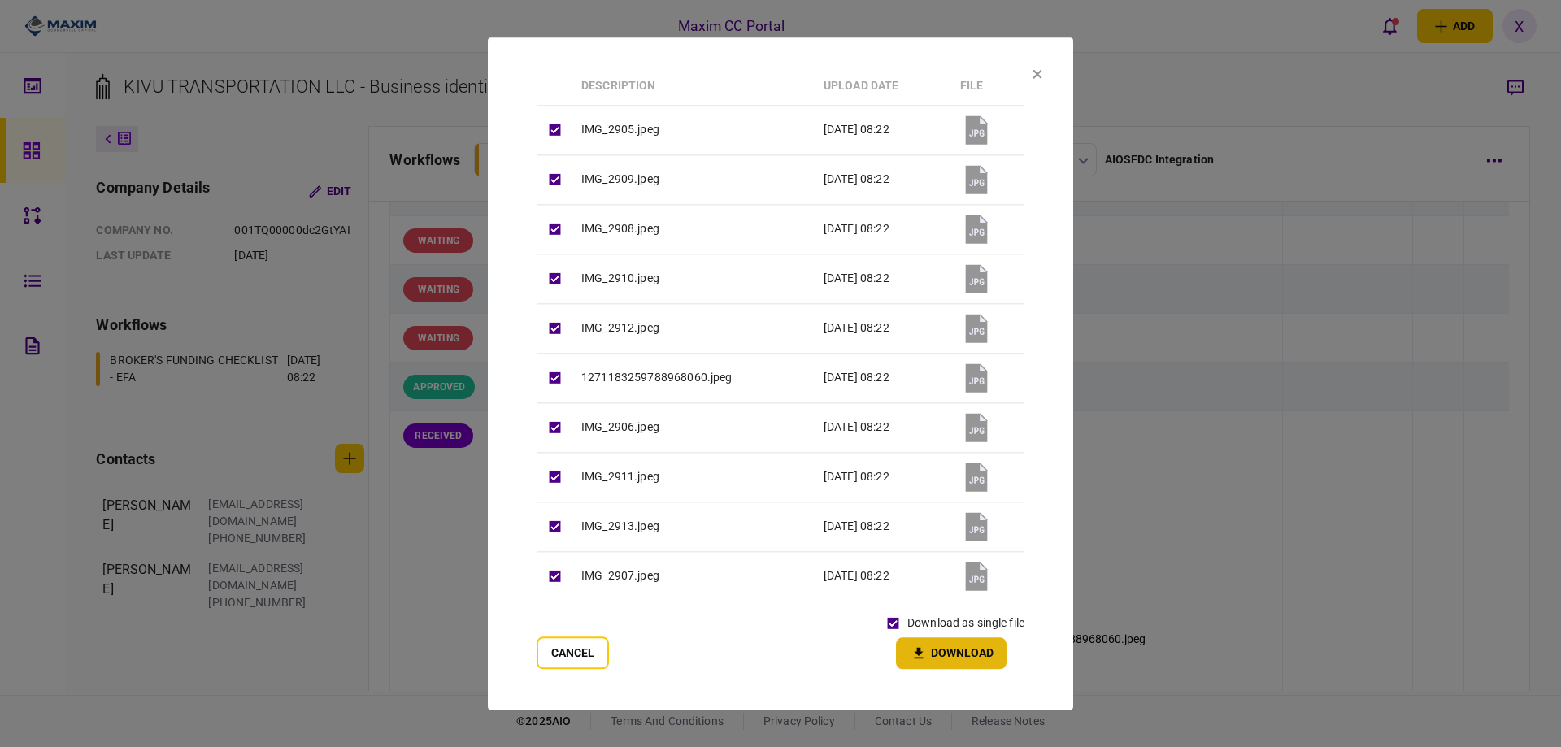
click at [924, 652] on icon "button" at bounding box center [919, 652] width 20 height 15
click at [1042, 76] on section "**********" at bounding box center [780, 373] width 585 height 672
click at [1042, 68] on section "**********" at bounding box center [780, 373] width 585 height 672
click at [1036, 71] on icon at bounding box center [1037, 74] width 10 height 10
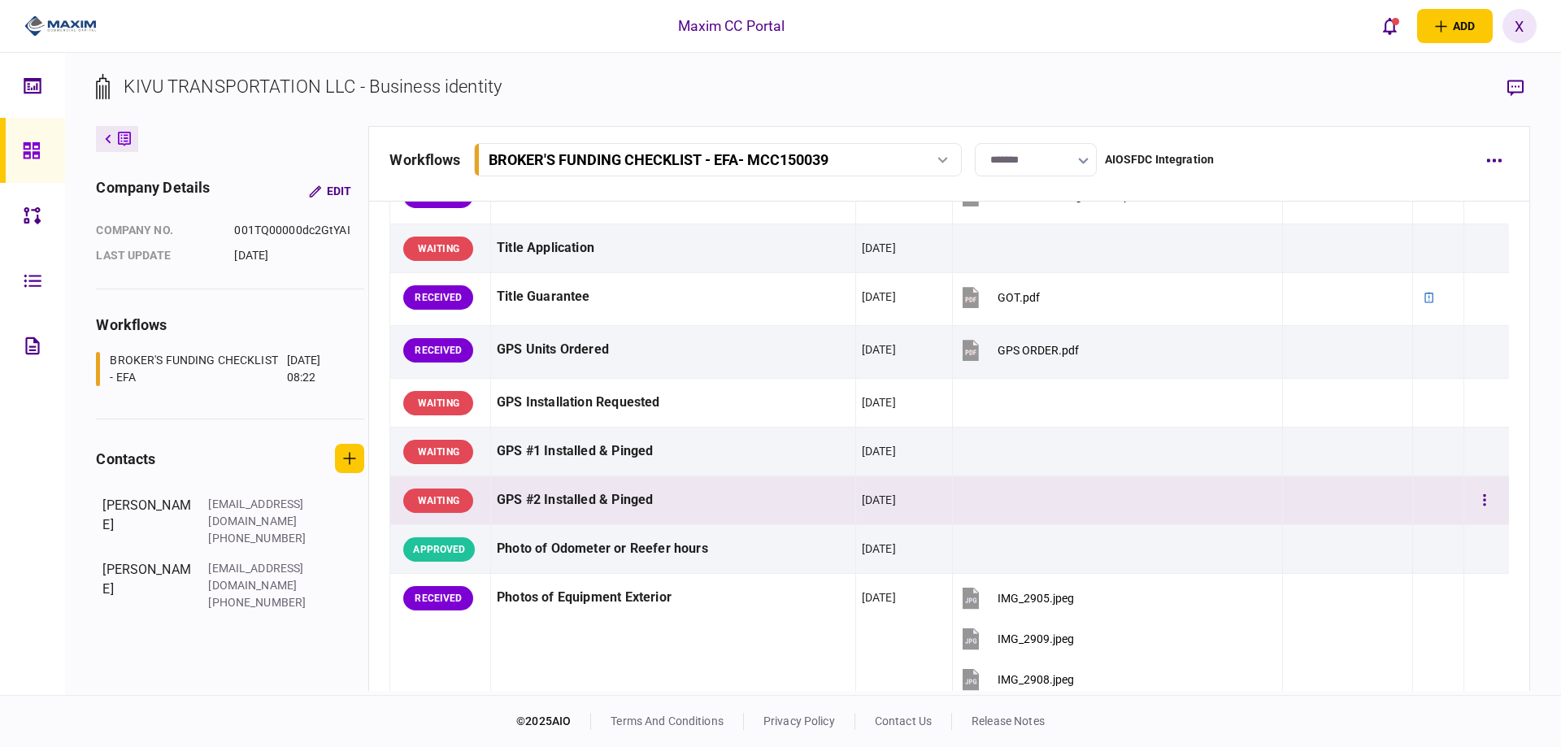
scroll to position [1057, 0]
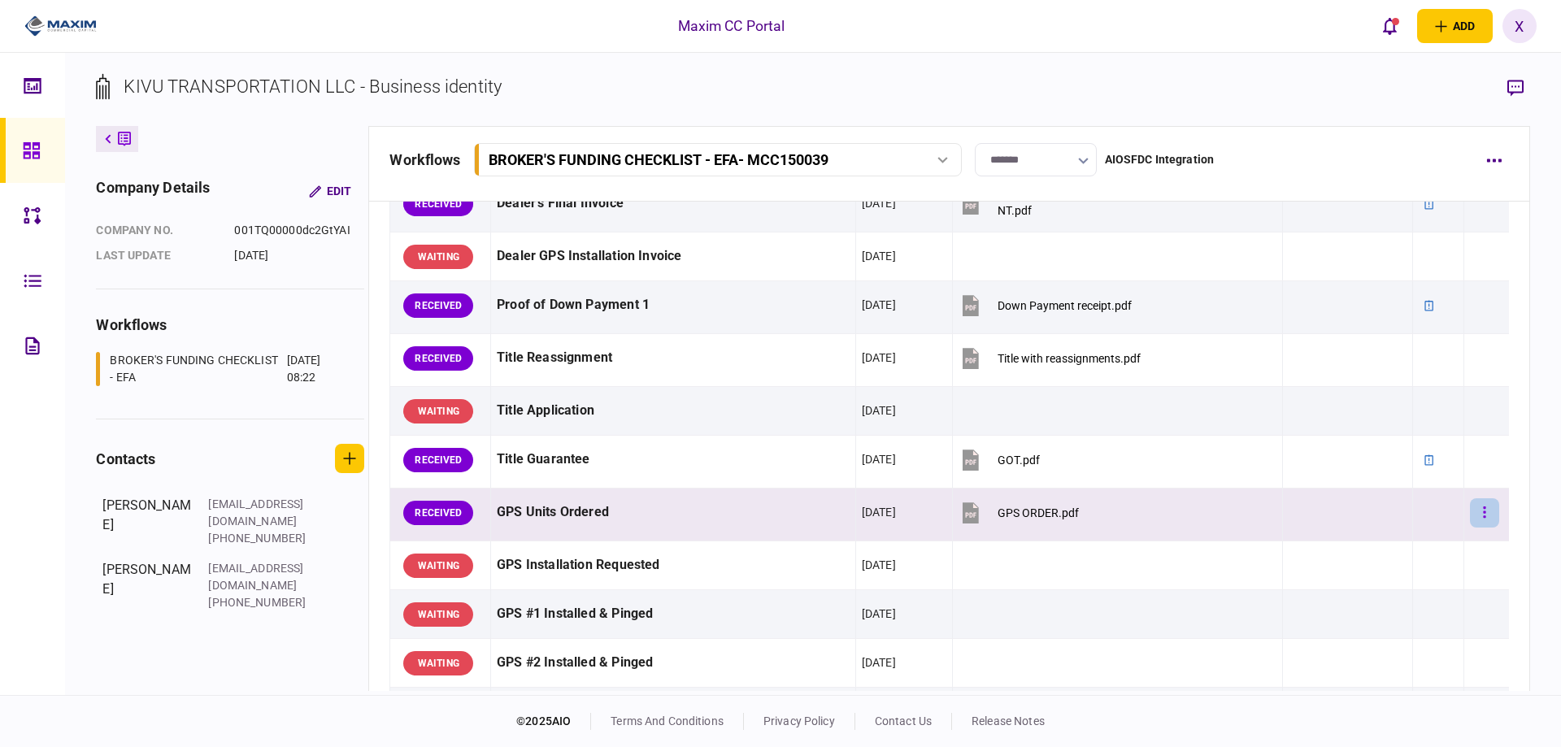
click at [1474, 514] on button "button" at bounding box center [1484, 512] width 29 height 29
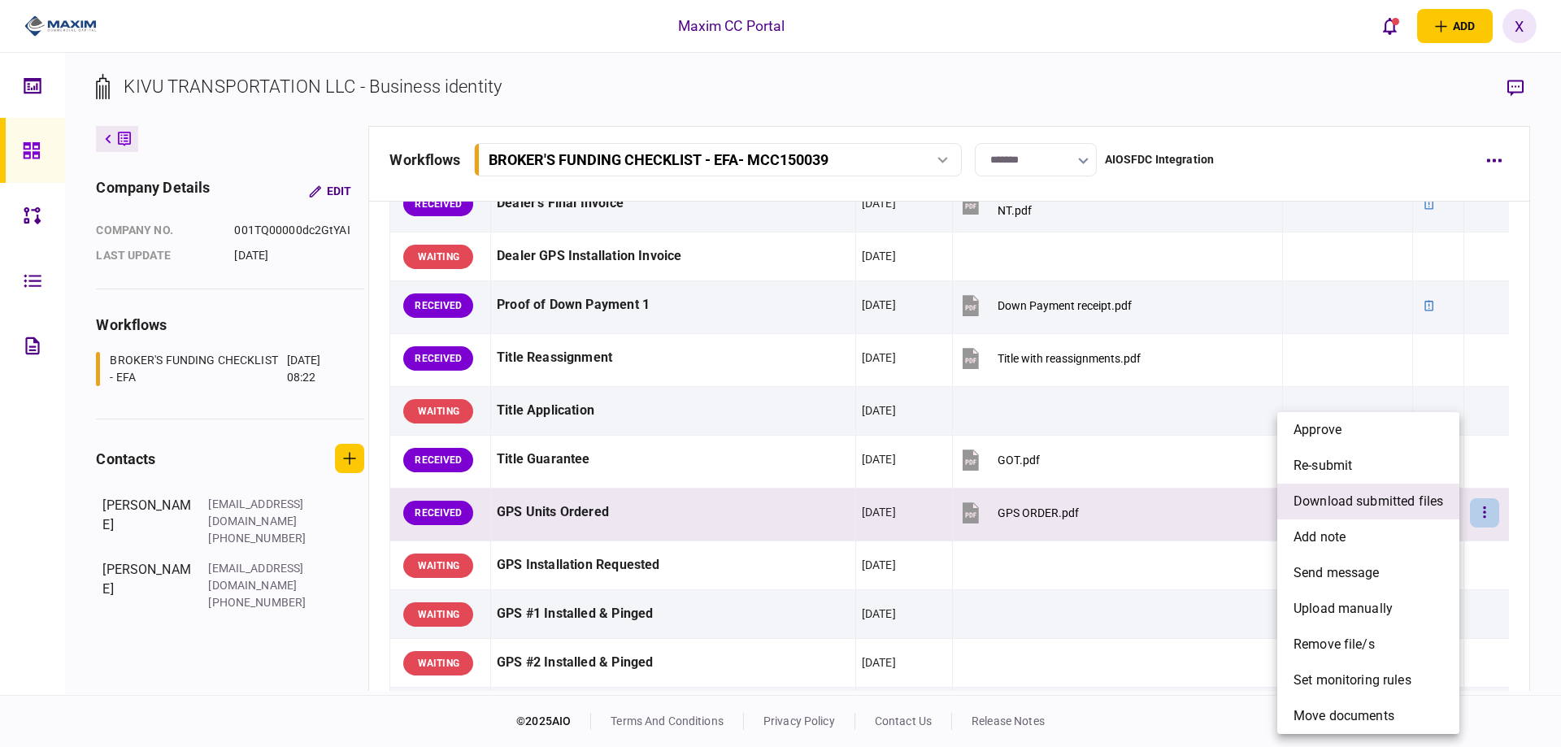
click at [1353, 496] on span "download submitted files" at bounding box center [1368, 502] width 150 height 20
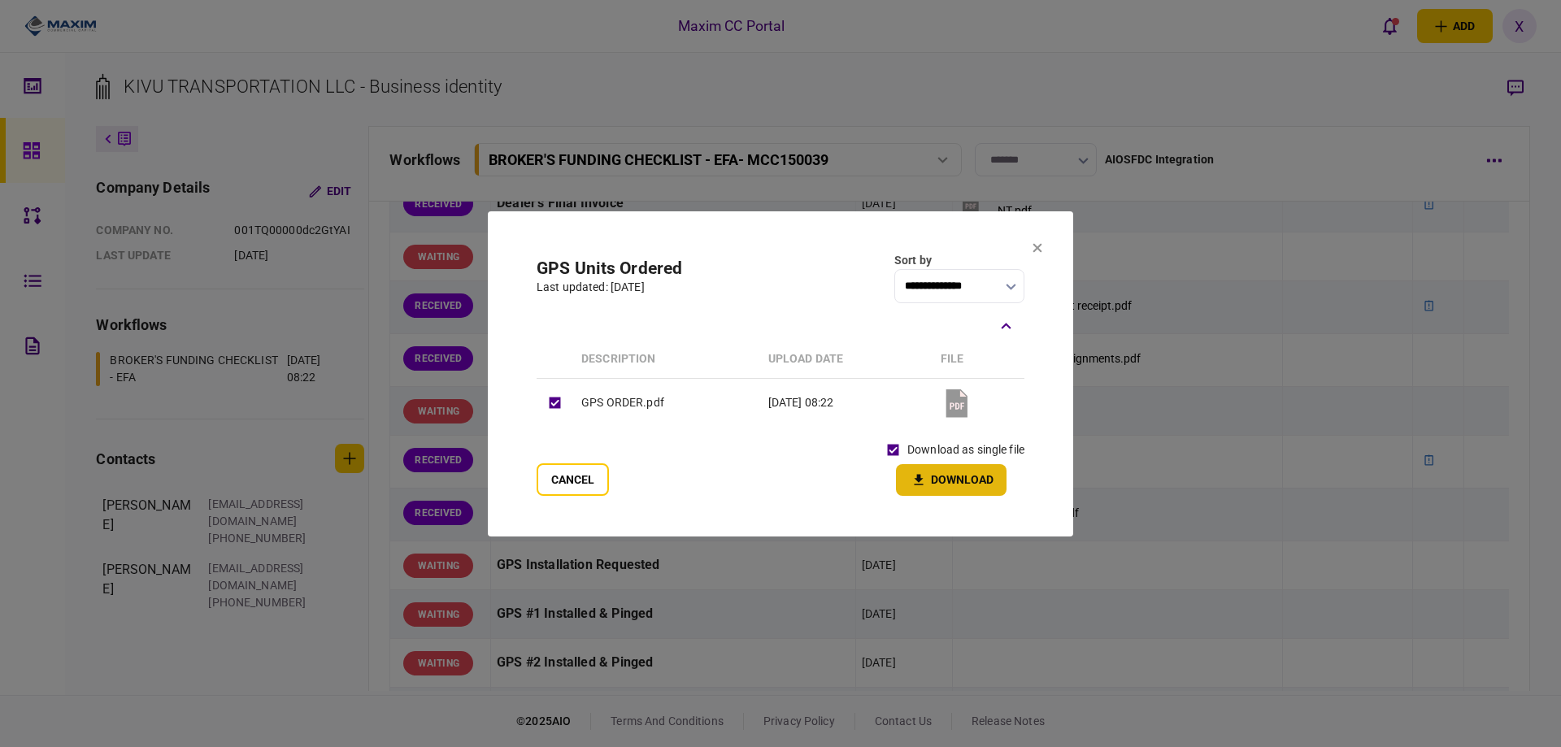
click at [904, 468] on button "Download" at bounding box center [951, 480] width 111 height 32
click at [1036, 246] on icon at bounding box center [1037, 247] width 9 height 9
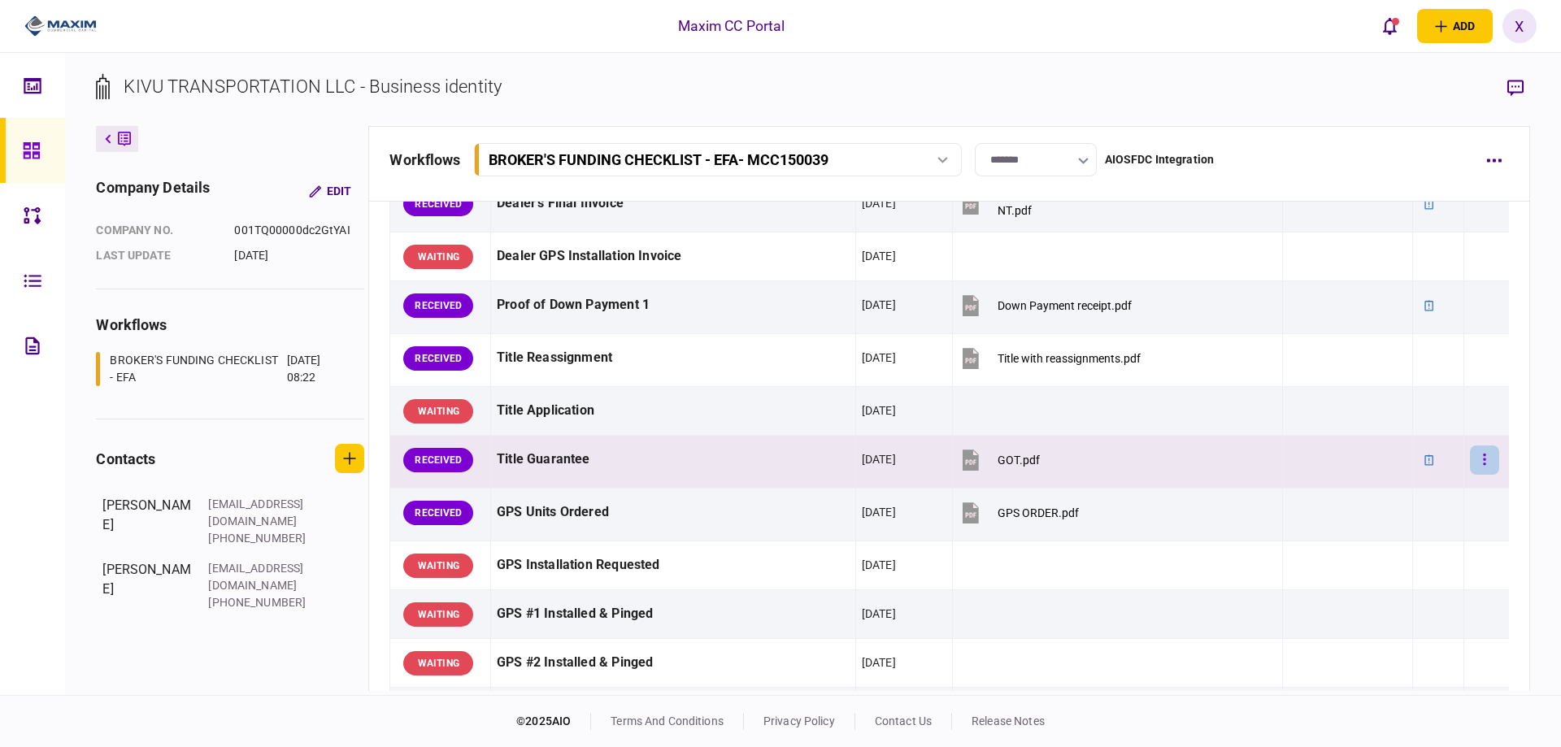
click at [1476, 454] on button "button" at bounding box center [1484, 459] width 29 height 29
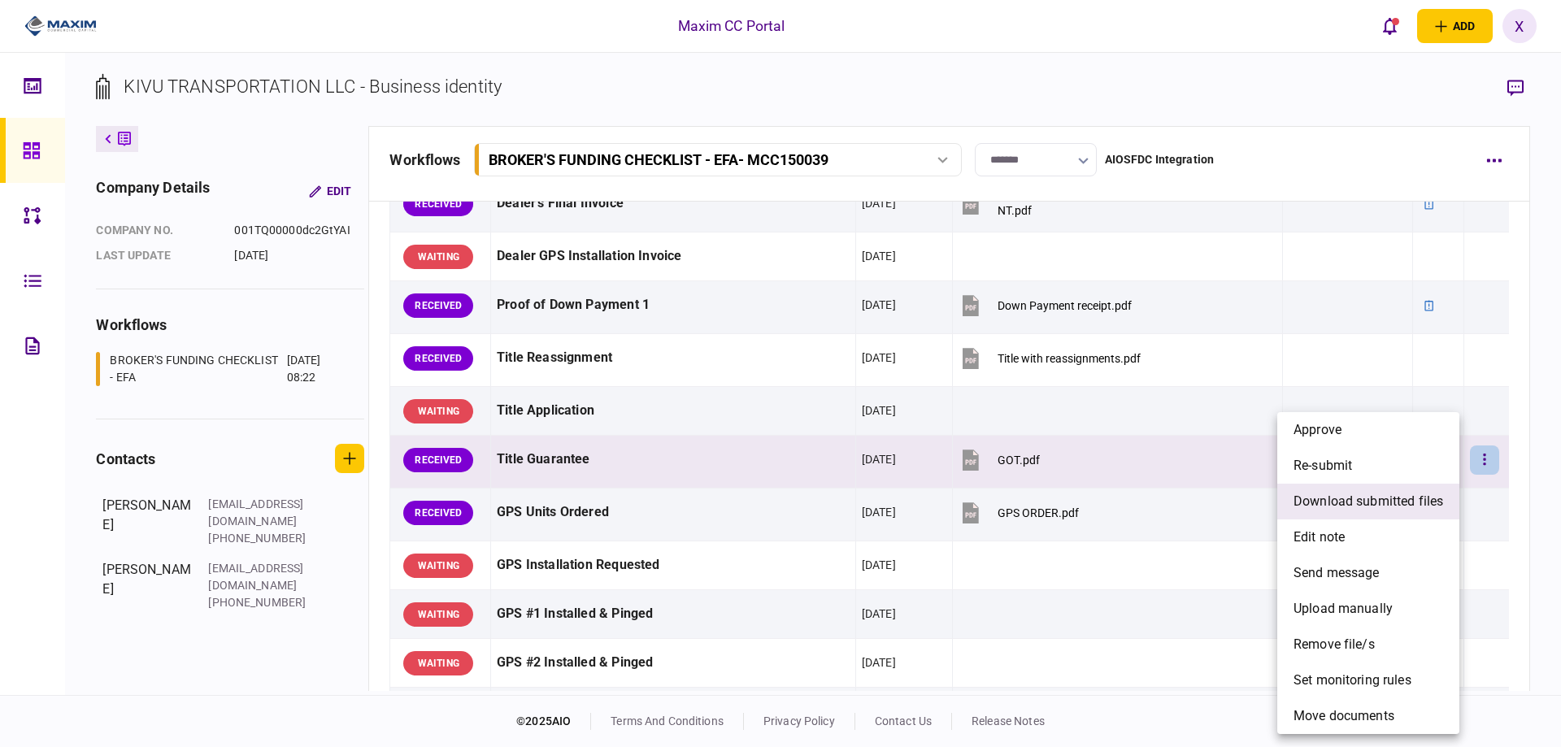
click at [1374, 506] on span "download submitted files" at bounding box center [1368, 502] width 150 height 20
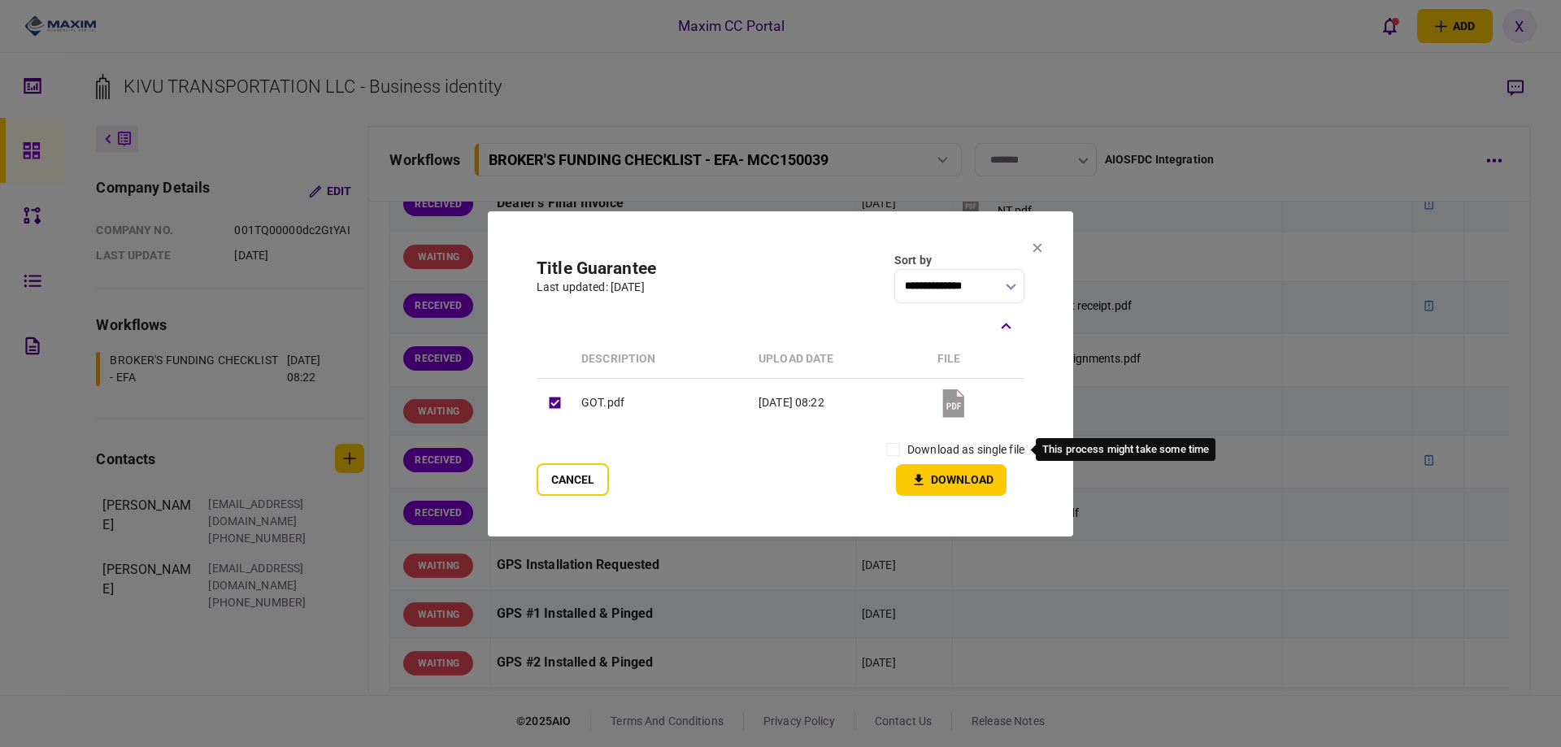
click at [947, 447] on label "download as single file" at bounding box center [965, 449] width 117 height 17
click at [931, 475] on button "Download" at bounding box center [951, 480] width 111 height 32
click at [1037, 263] on section "**********" at bounding box center [780, 373] width 585 height 325
click at [1036, 251] on icon at bounding box center [1037, 248] width 10 height 10
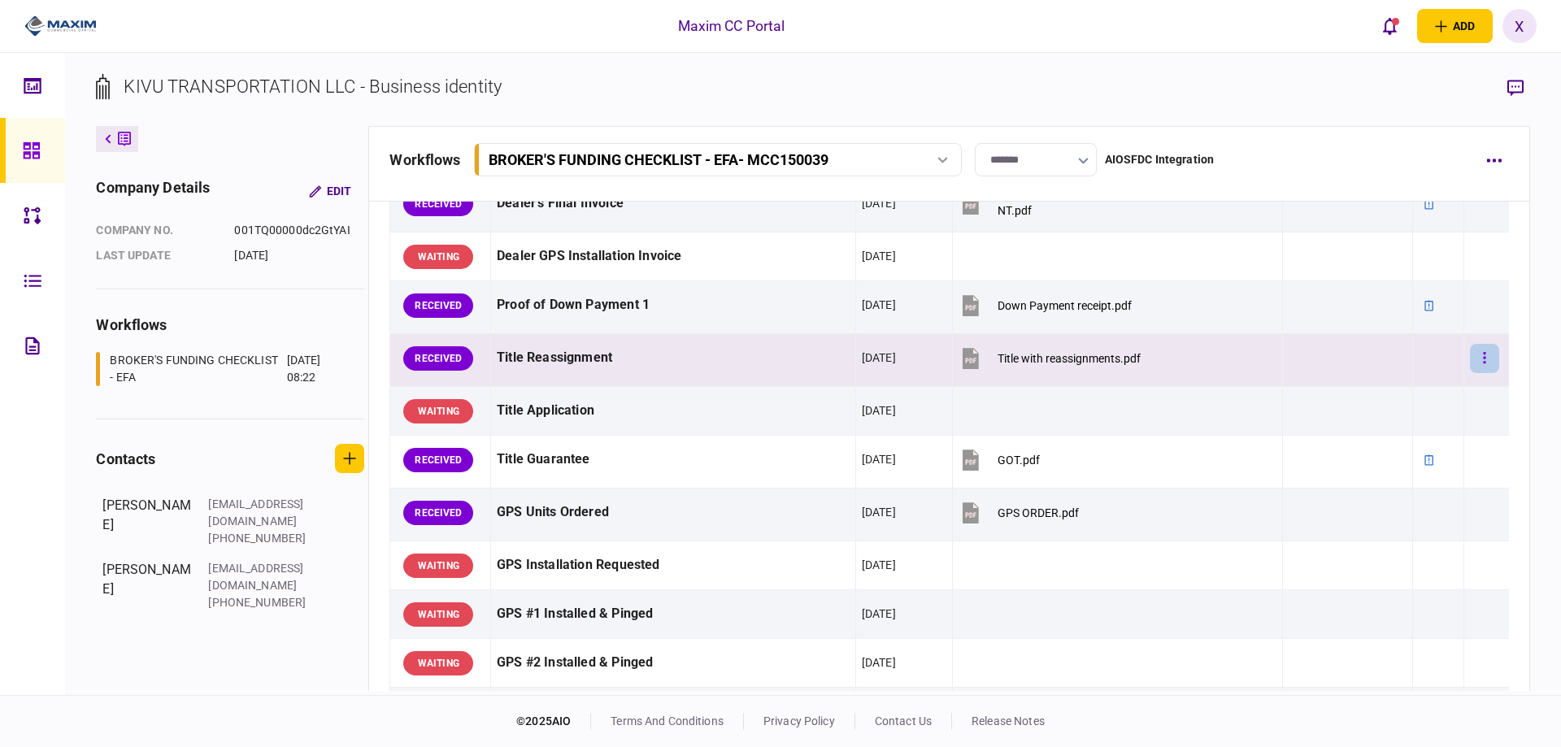
click at [1483, 357] on button "button" at bounding box center [1484, 358] width 29 height 29
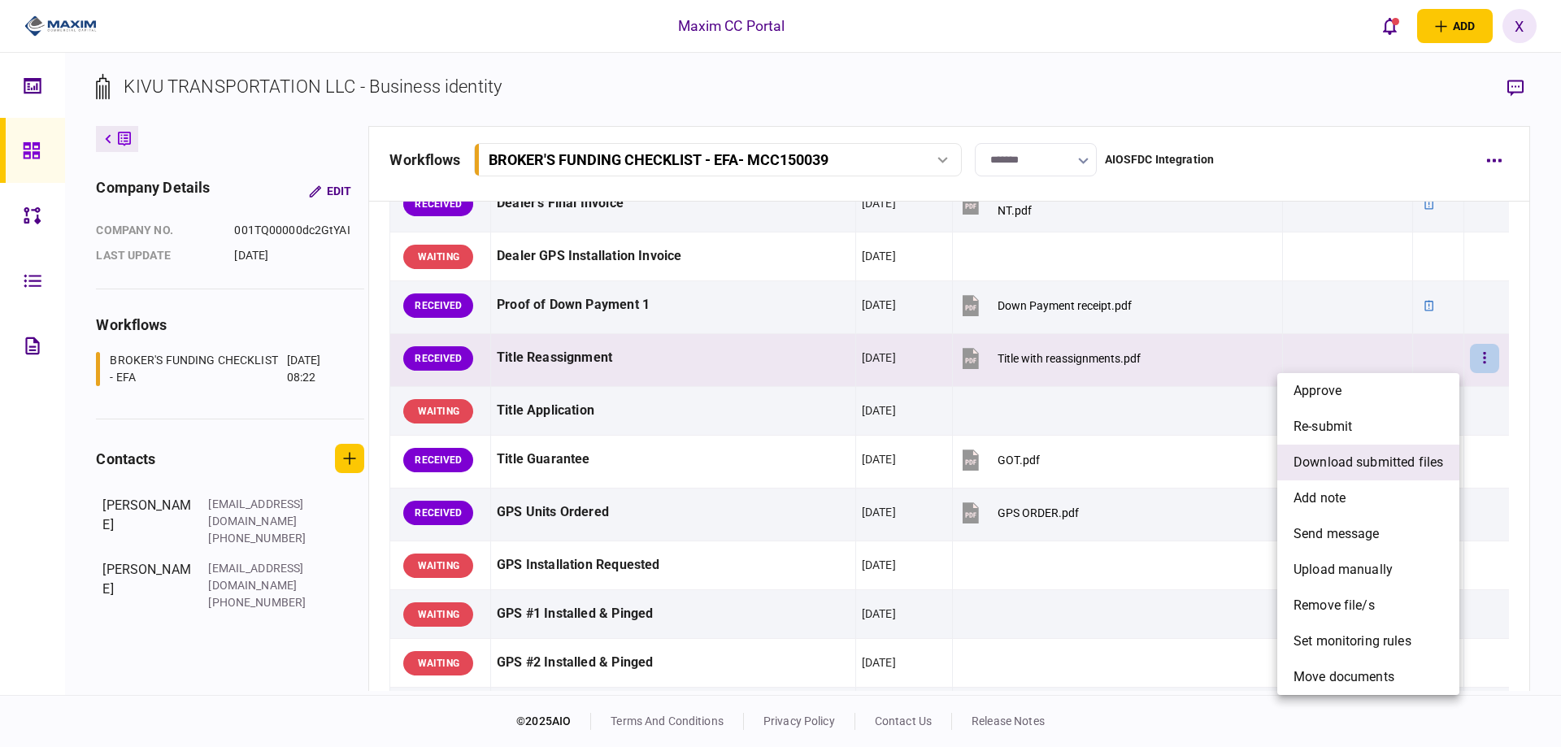
click at [1396, 475] on li "download submitted files" at bounding box center [1368, 463] width 182 height 36
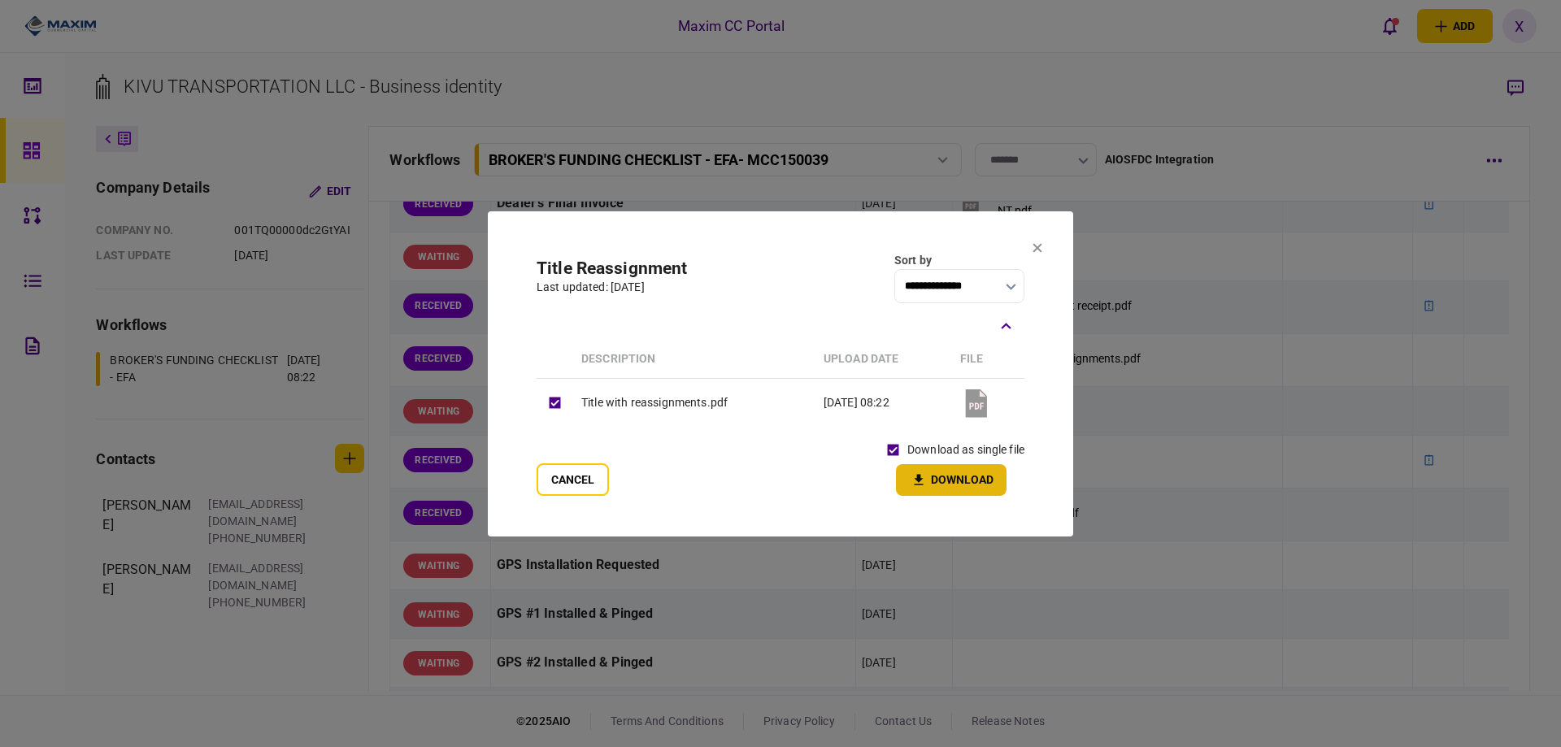
click at [932, 476] on button "Download" at bounding box center [951, 480] width 111 height 32
click at [1041, 250] on icon at bounding box center [1037, 248] width 10 height 10
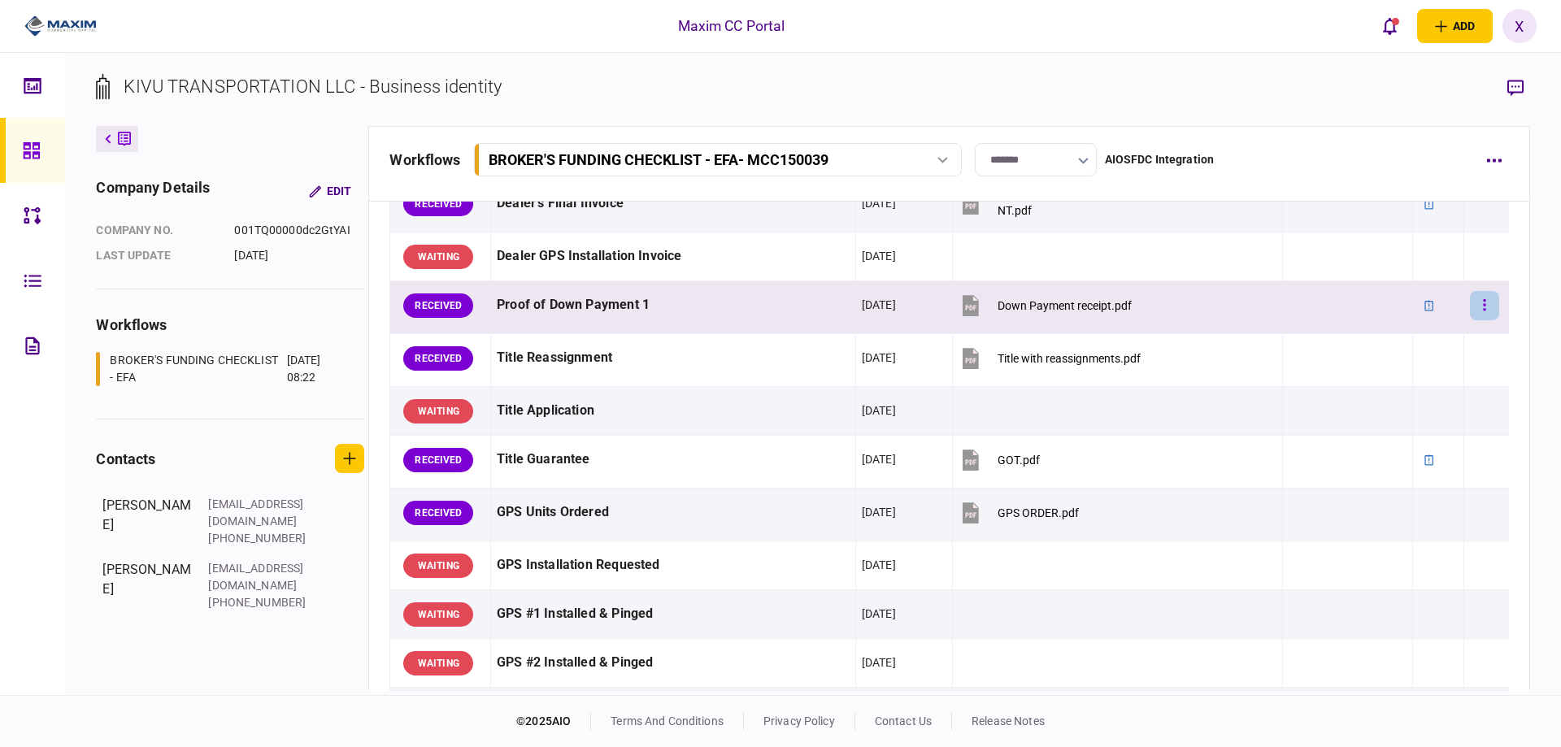
click at [1483, 308] on icon "button" at bounding box center [1484, 304] width 3 height 15
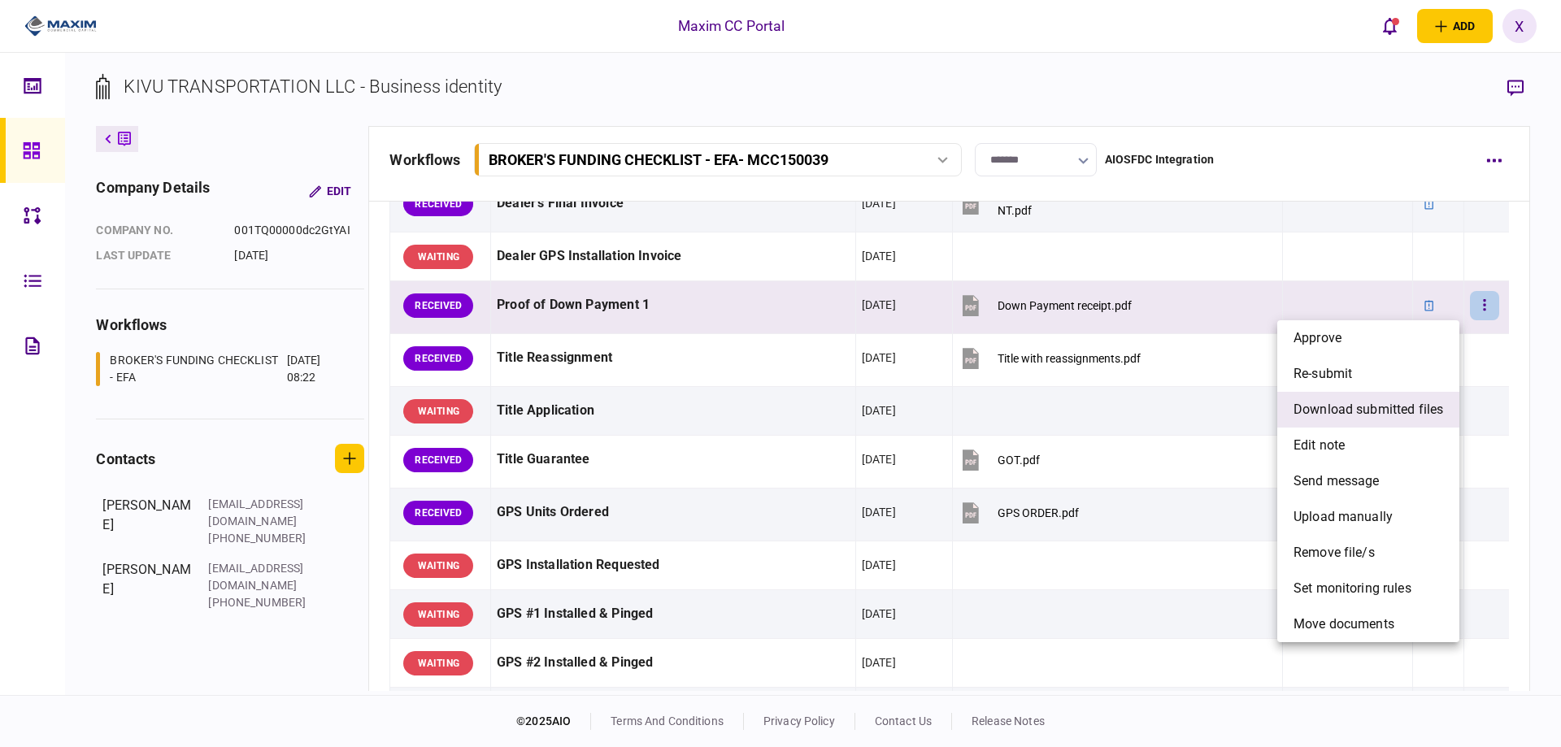
click at [1403, 409] on span "download submitted files" at bounding box center [1368, 410] width 150 height 20
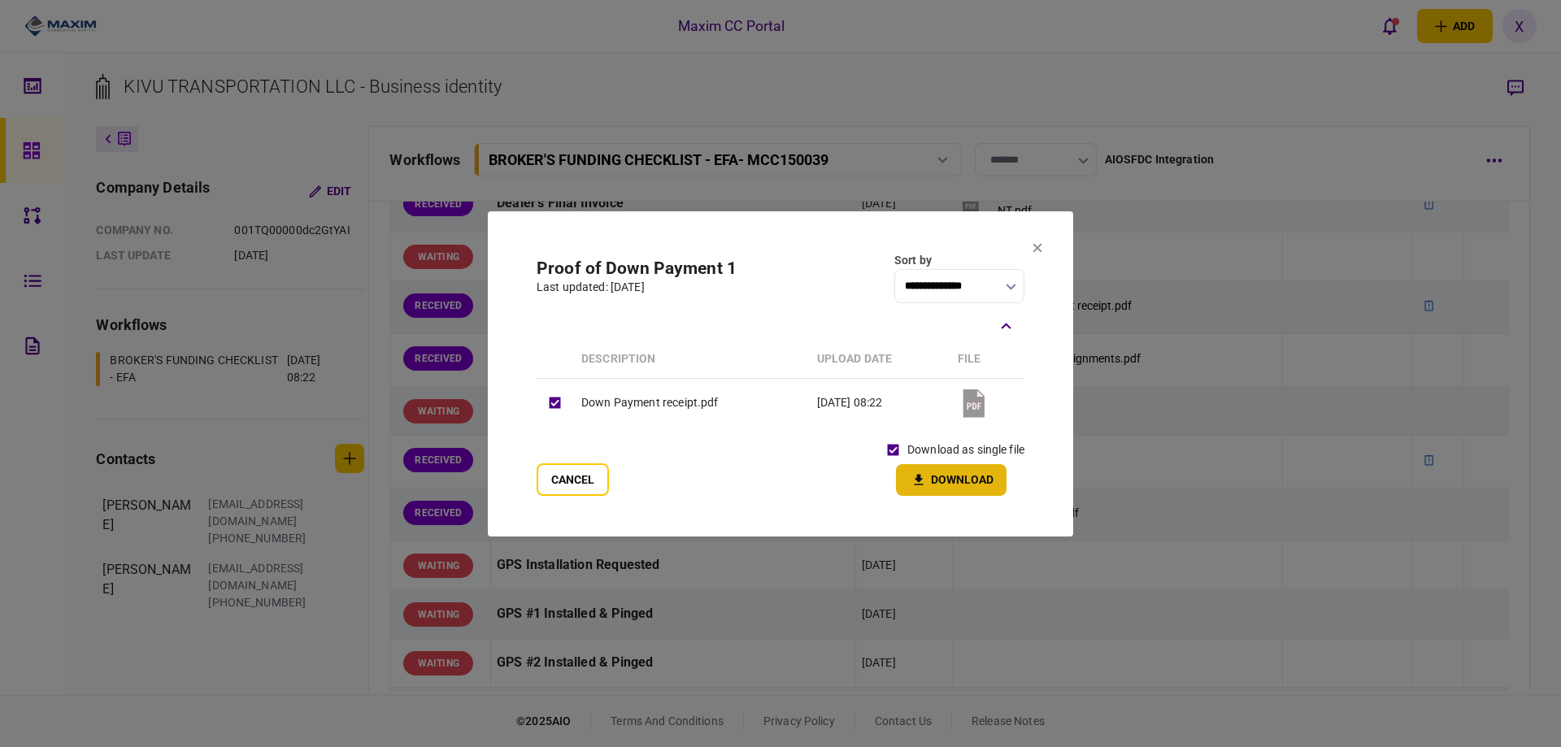
click at [924, 476] on icon "button" at bounding box center [919, 479] width 20 height 15
click at [1037, 245] on icon at bounding box center [1037, 248] width 10 height 10
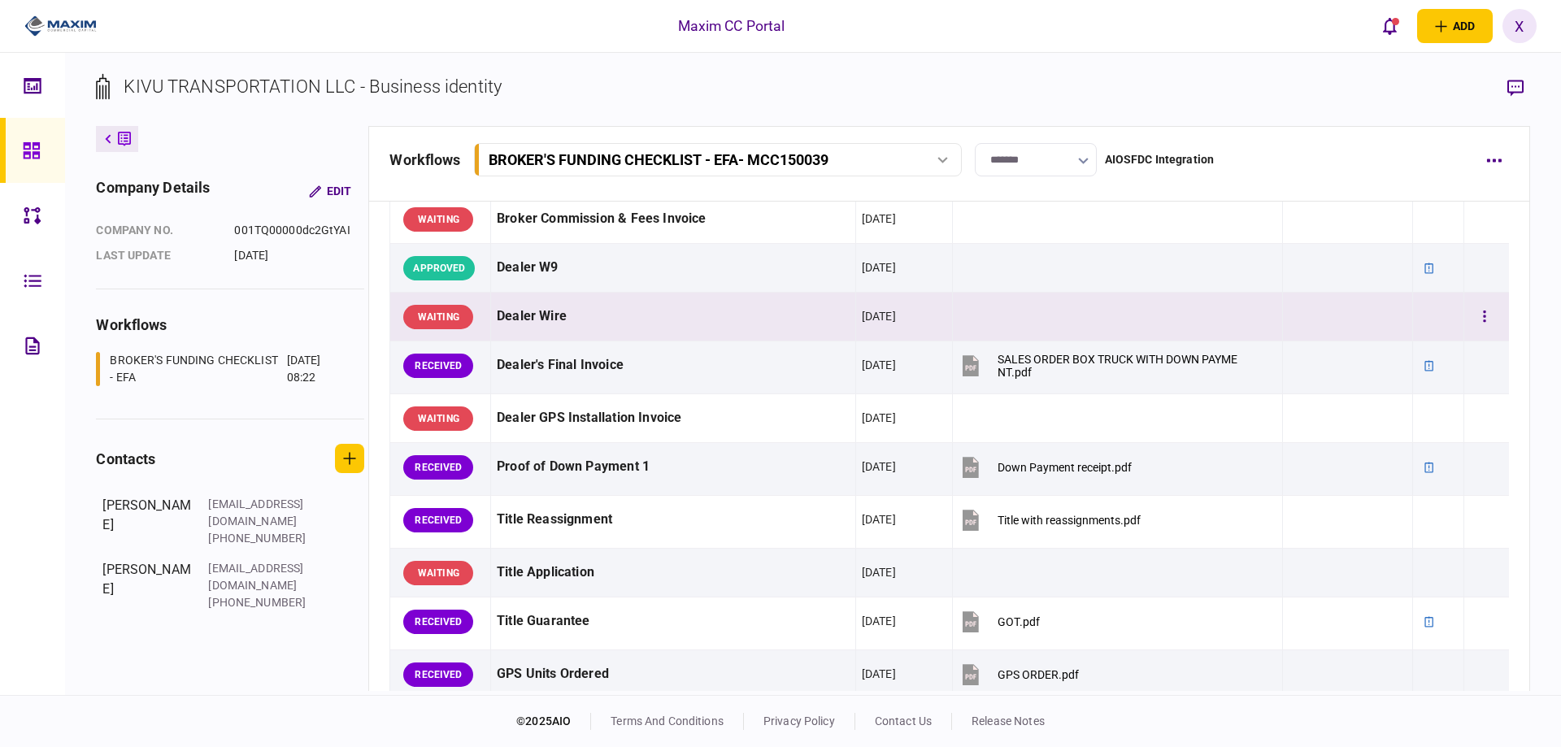
scroll to position [894, 0]
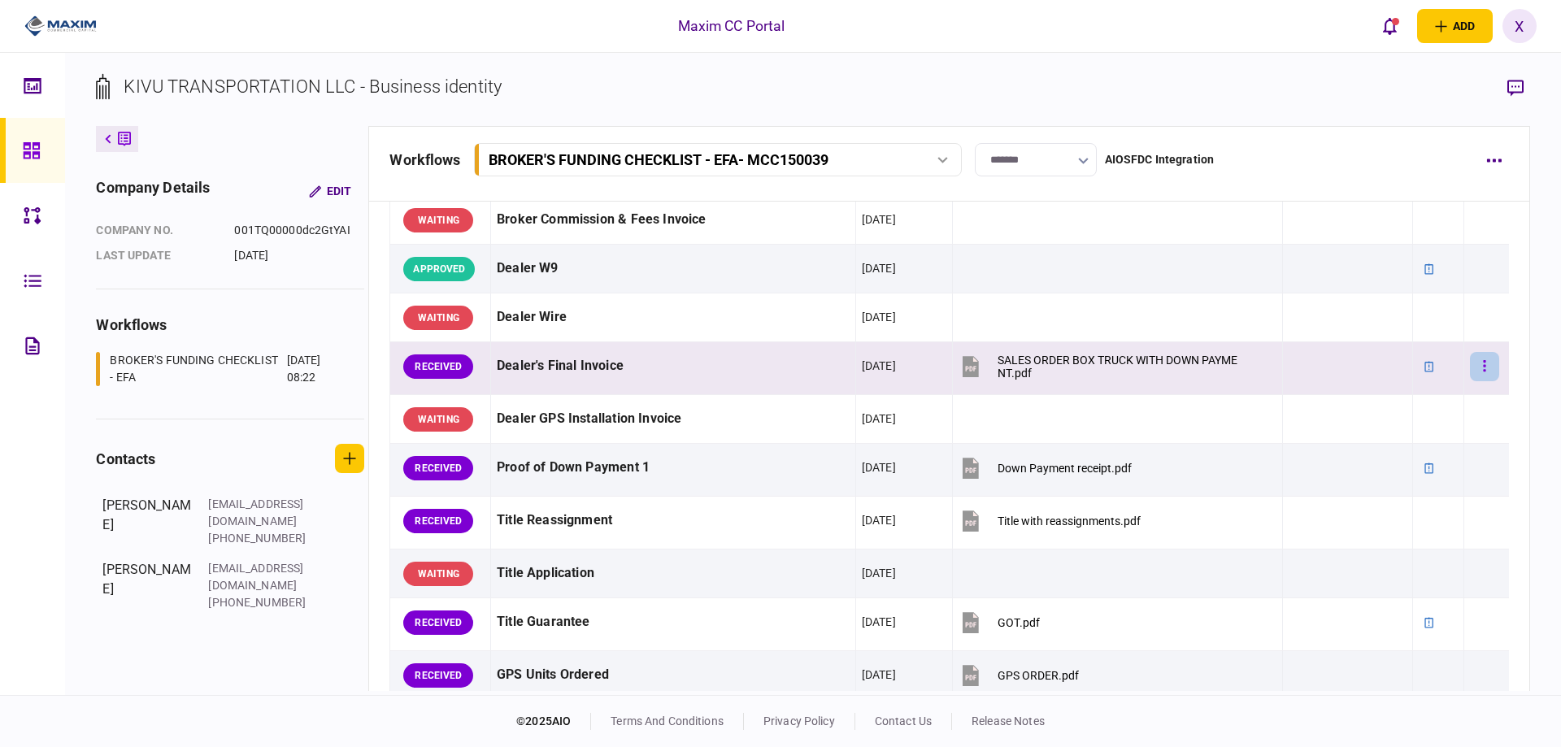
click at [1483, 375] on button "button" at bounding box center [1484, 366] width 29 height 29
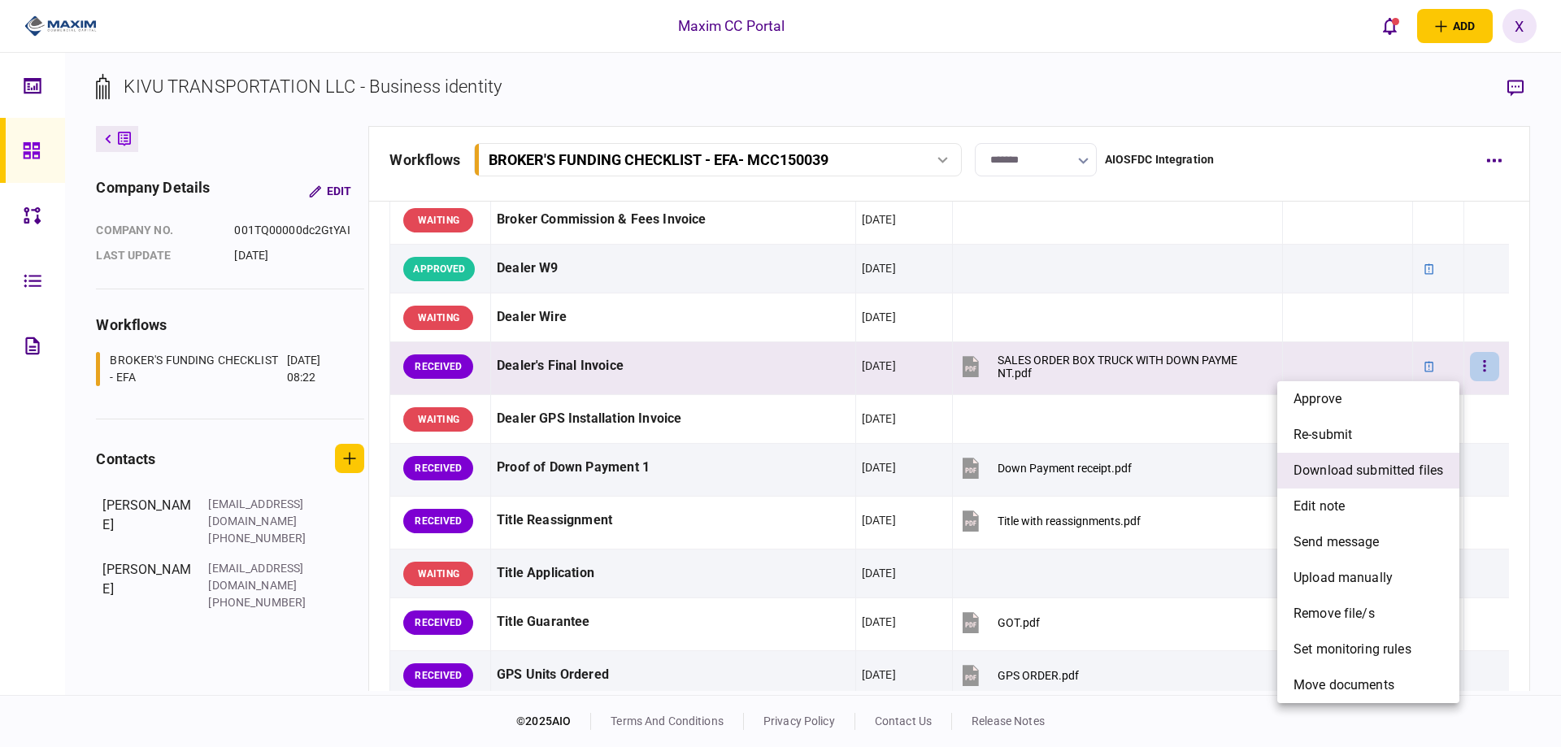
click at [1399, 469] on span "download submitted files" at bounding box center [1368, 471] width 150 height 20
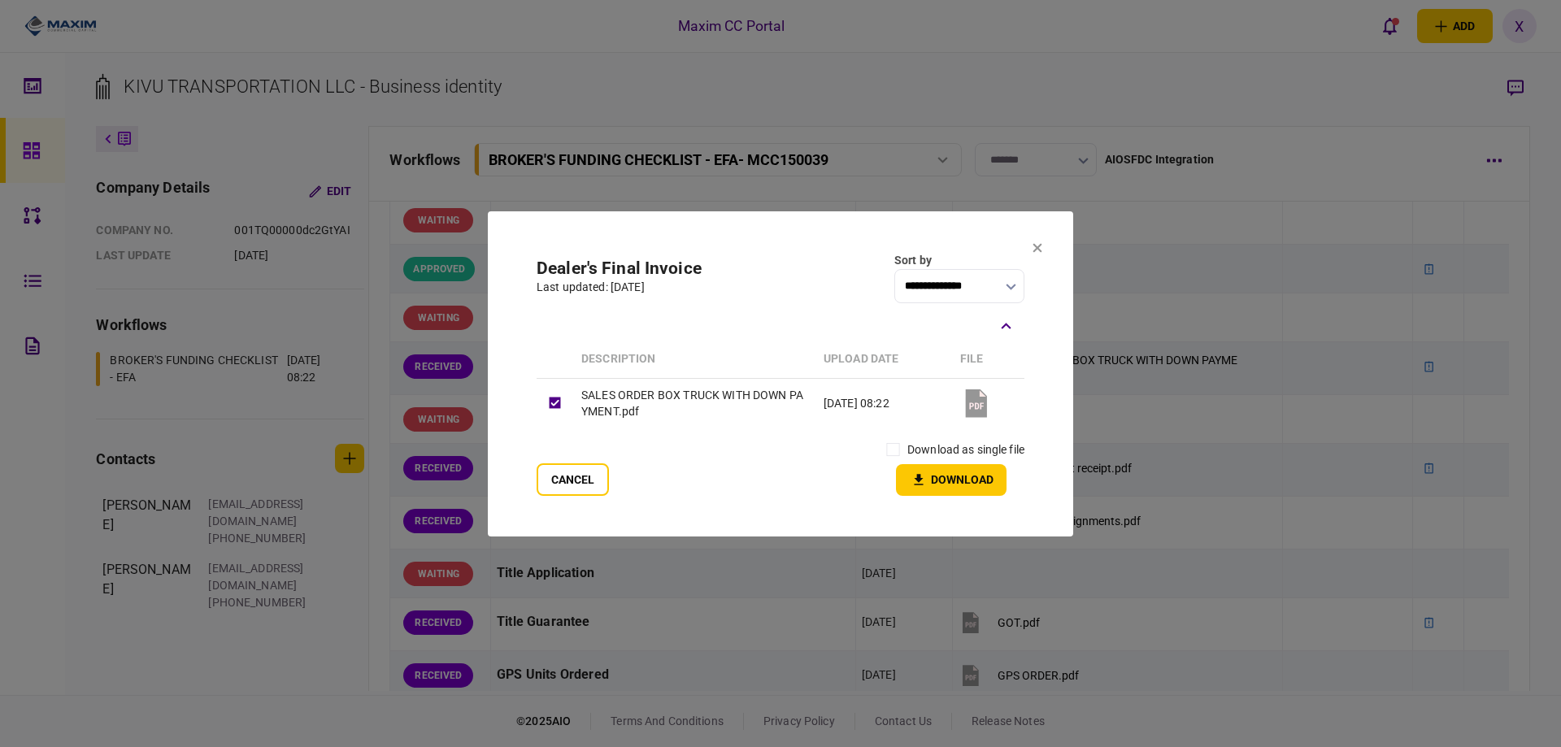
click at [868, 445] on div "Cancel download as single file Download" at bounding box center [780, 466] width 488 height 60
click at [914, 475] on icon "button" at bounding box center [919, 479] width 20 height 15
click at [1037, 247] on icon at bounding box center [1037, 247] width 9 height 9
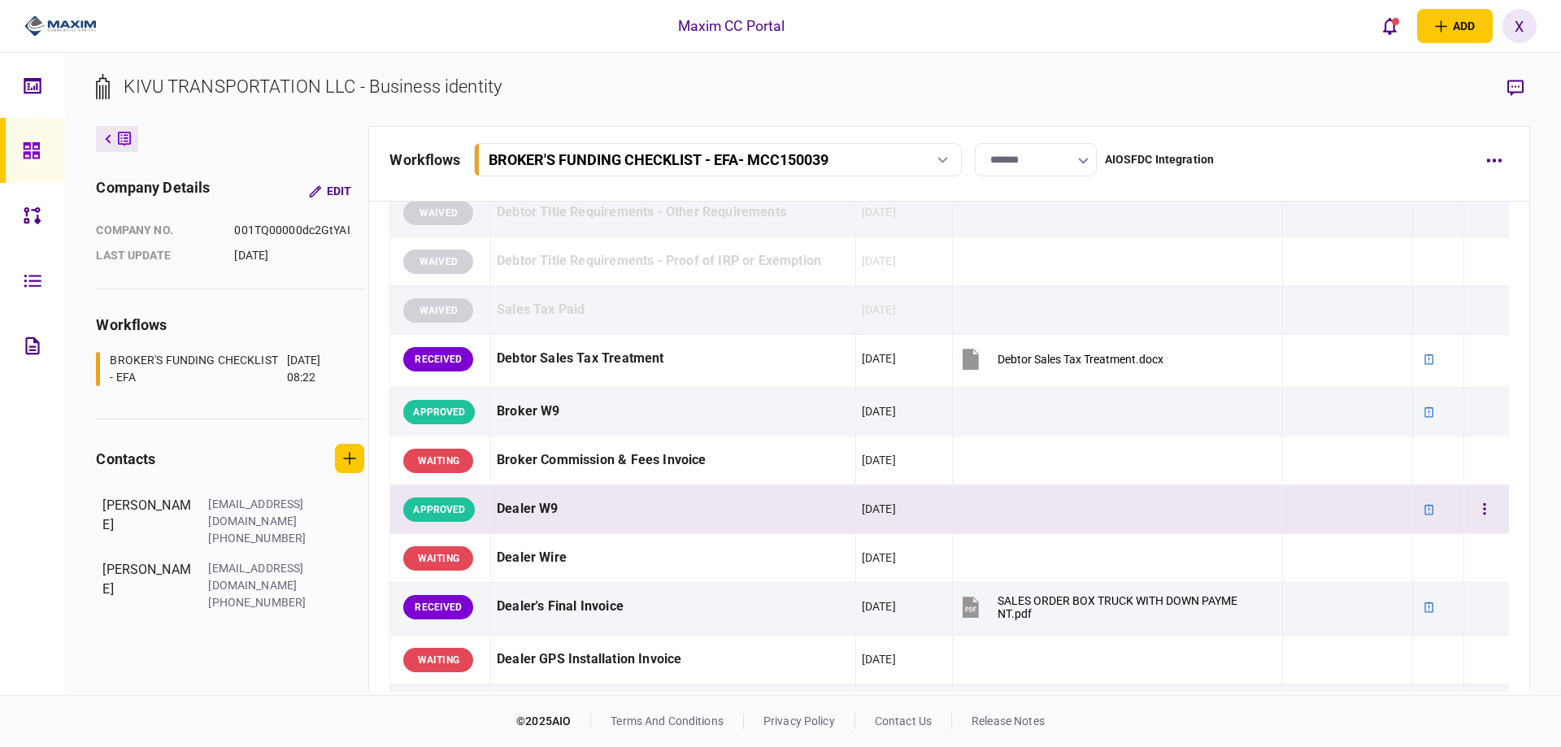
scroll to position [650, 0]
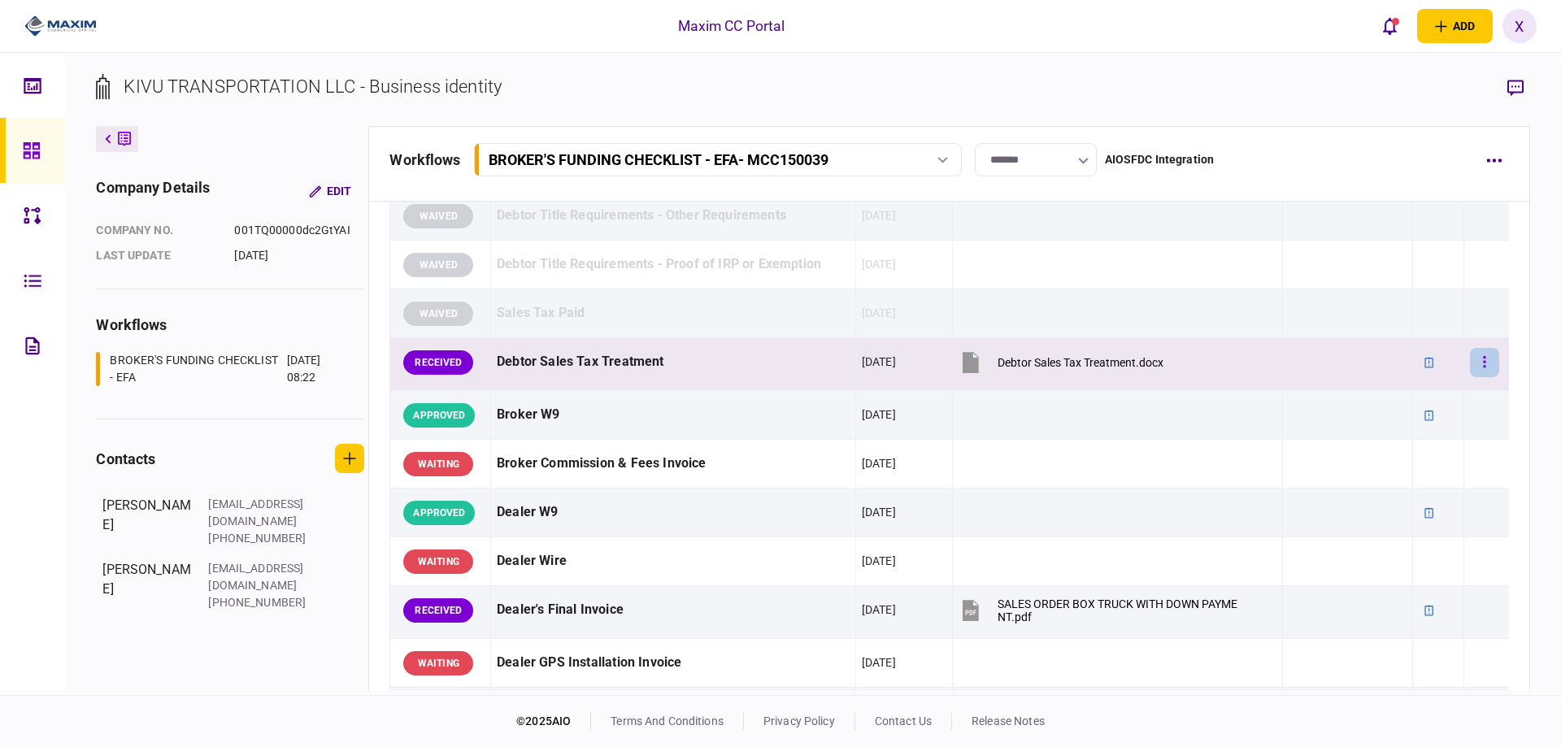
click at [1470, 360] on button "button" at bounding box center [1484, 362] width 29 height 29
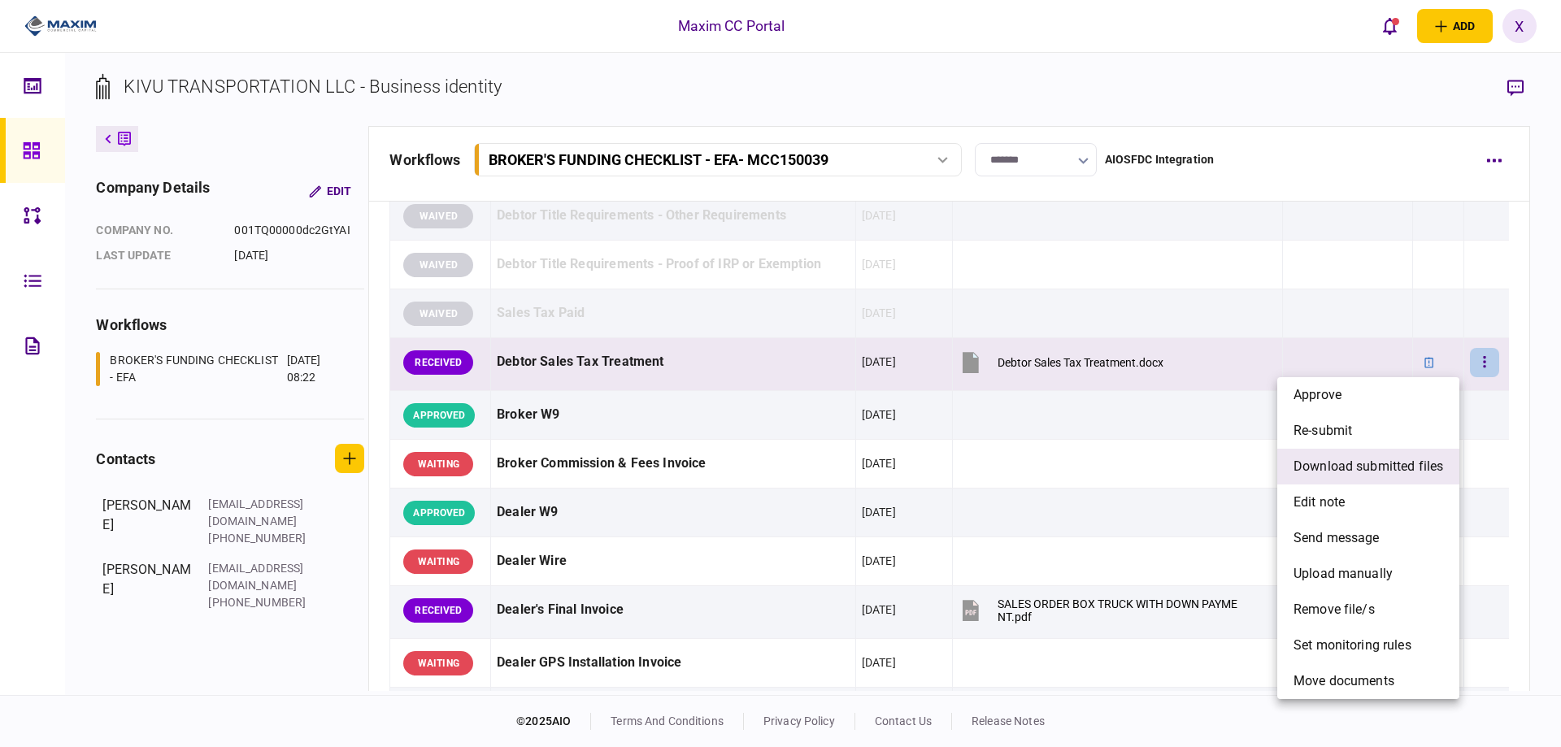
click at [1374, 461] on span "download submitted files" at bounding box center [1368, 467] width 150 height 20
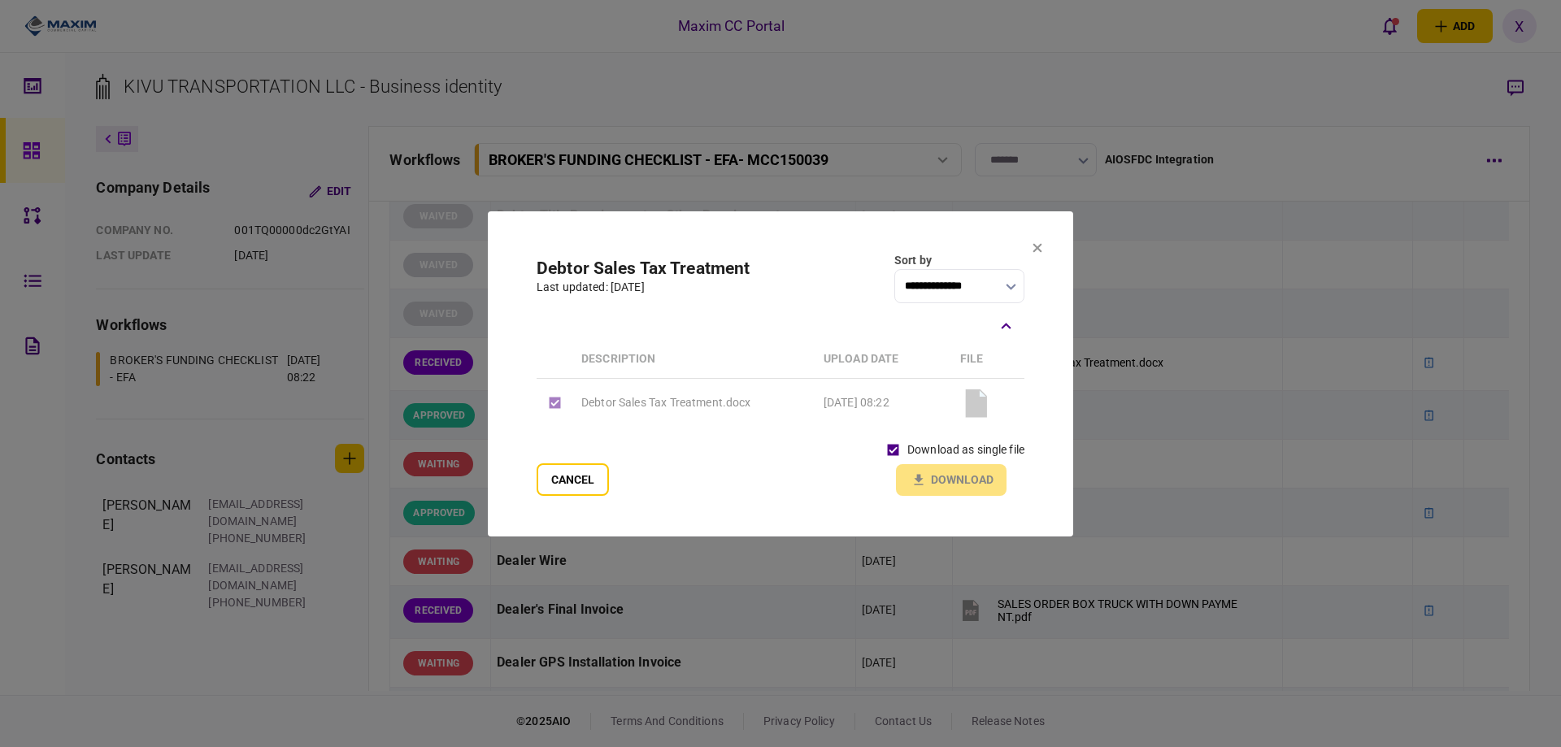
click at [937, 493] on div "download as single file Download" at bounding box center [951, 466] width 145 height 60
click at [937, 488] on div "download as single file Download" at bounding box center [951, 466] width 145 height 60
click at [921, 478] on div "download as single file Download" at bounding box center [951, 466] width 145 height 60
click at [854, 394] on td "26 Sep 2025 08:22" at bounding box center [883, 403] width 137 height 50
click at [691, 396] on td "Debtor Sales Tax Treatment.docx" at bounding box center [694, 403] width 242 height 50
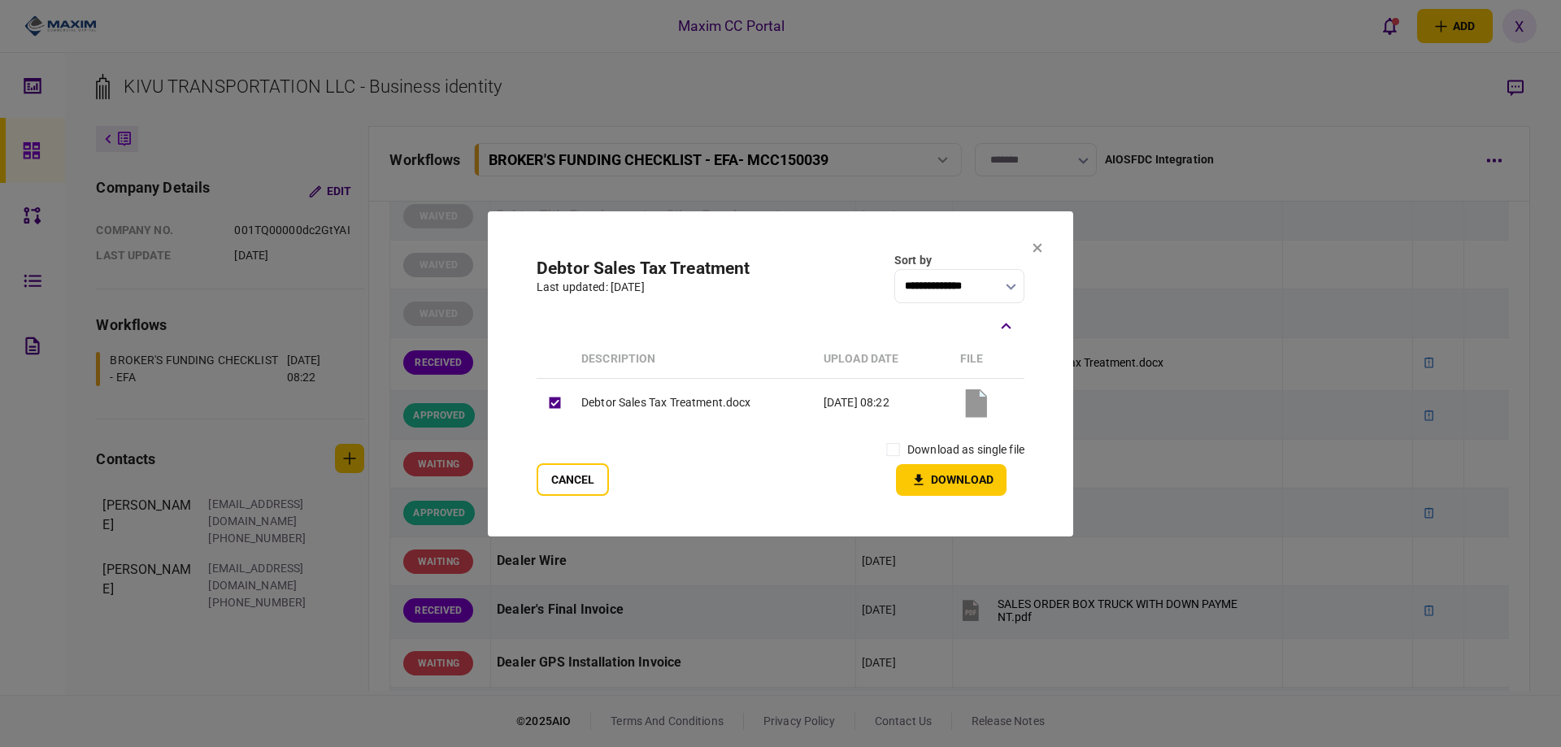
click at [981, 406] on icon at bounding box center [975, 403] width 21 height 28
click at [1040, 250] on icon at bounding box center [1037, 247] width 9 height 9
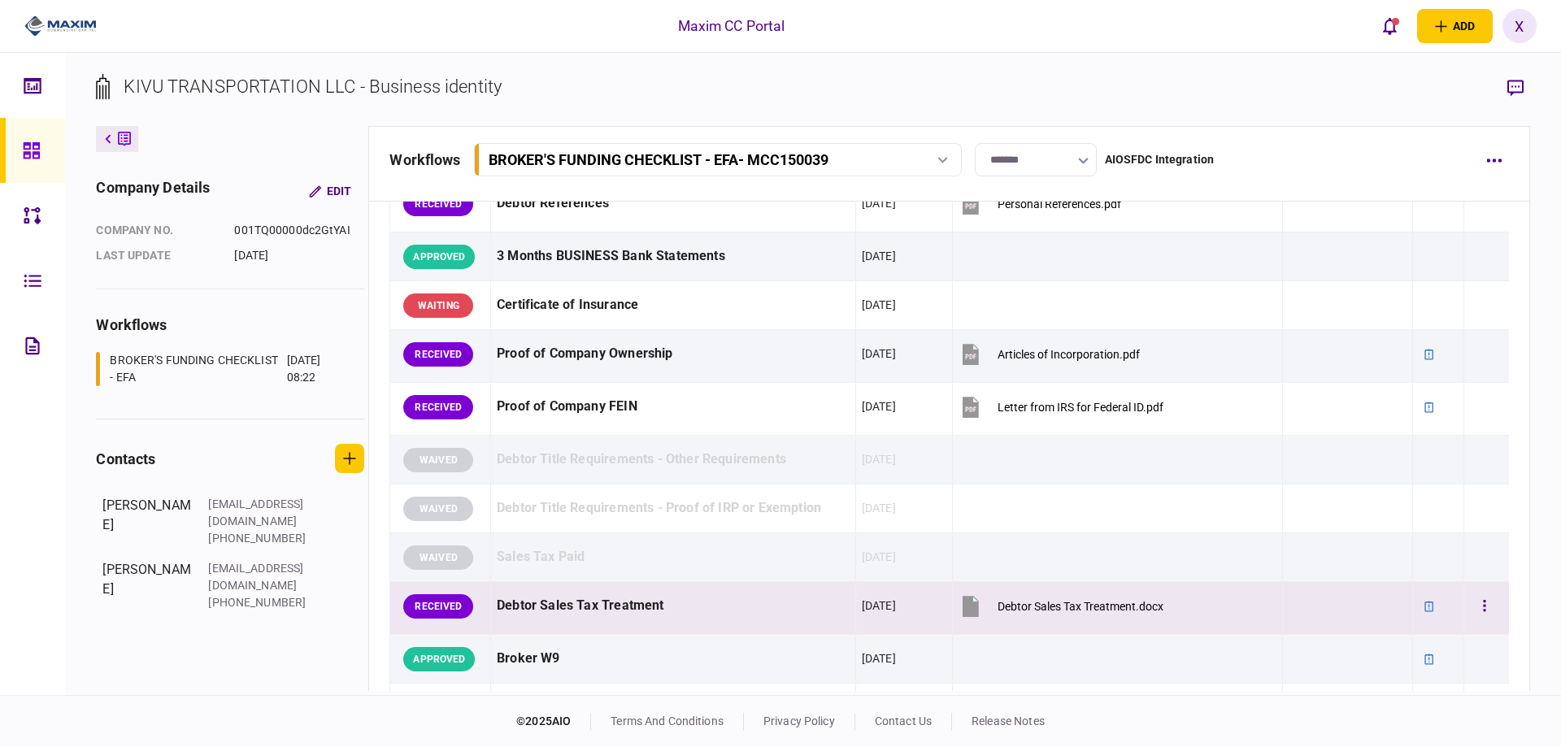
scroll to position [488, 0]
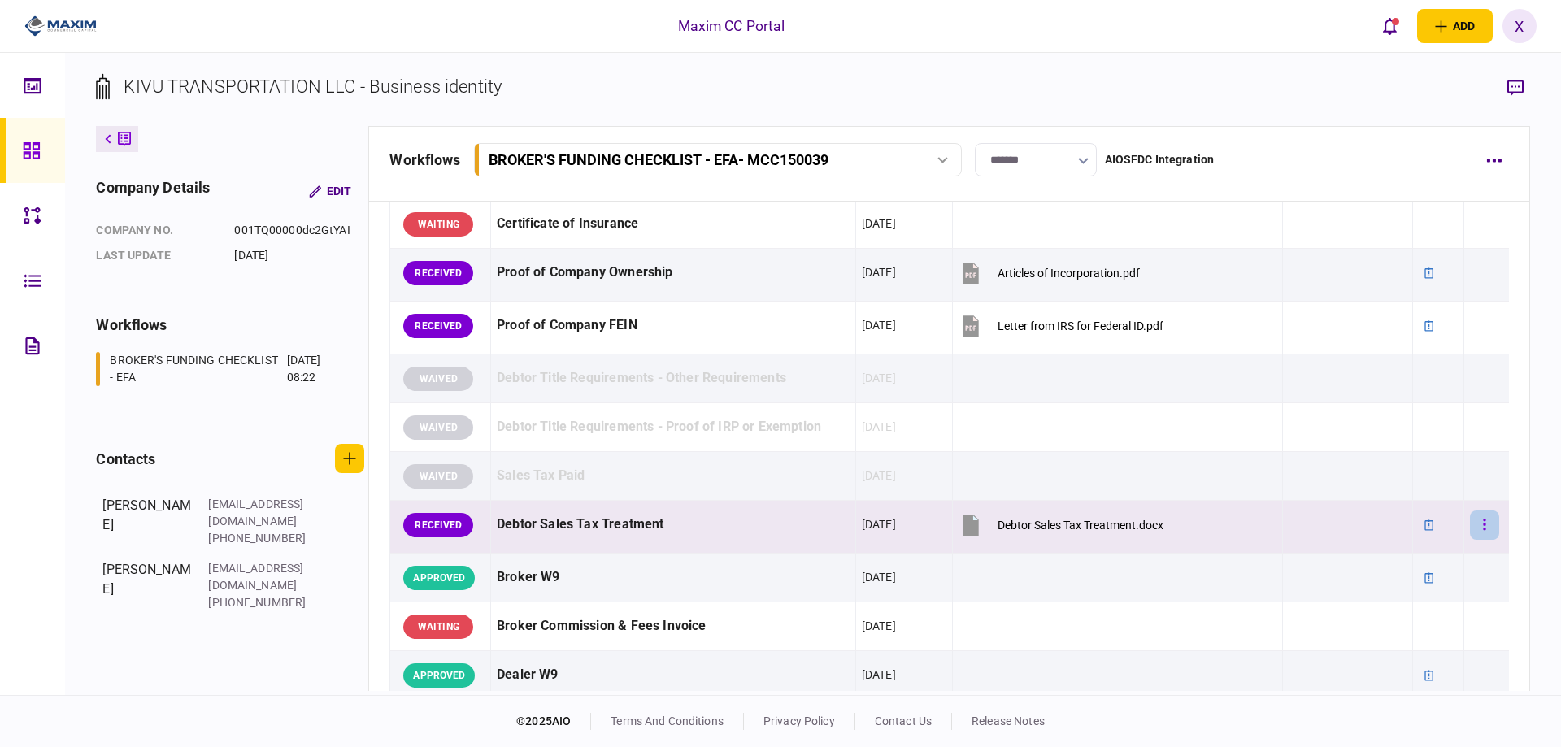
click at [1483, 519] on icon "button" at bounding box center [1484, 524] width 3 height 15
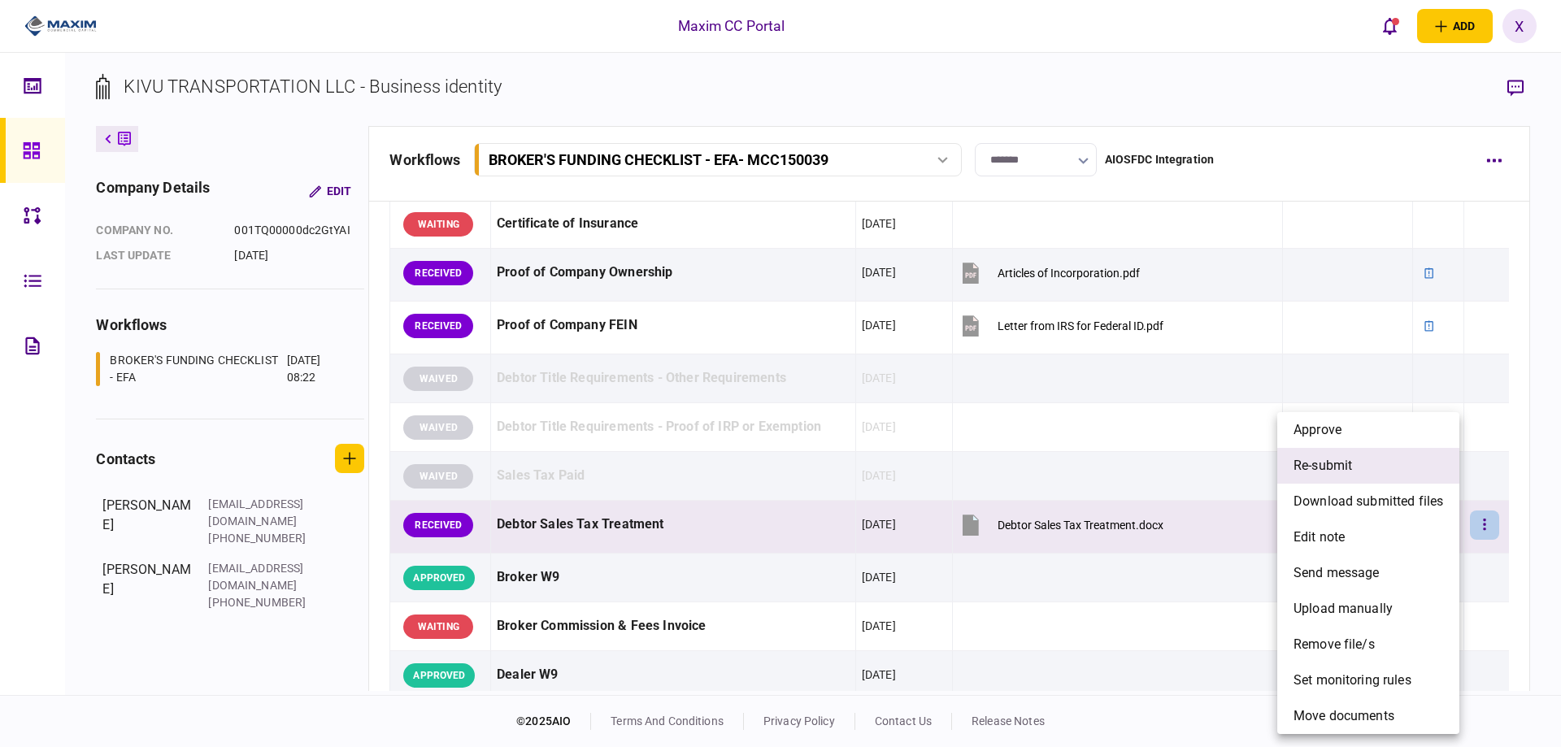
click at [1351, 463] on span "re-submit" at bounding box center [1322, 466] width 59 height 20
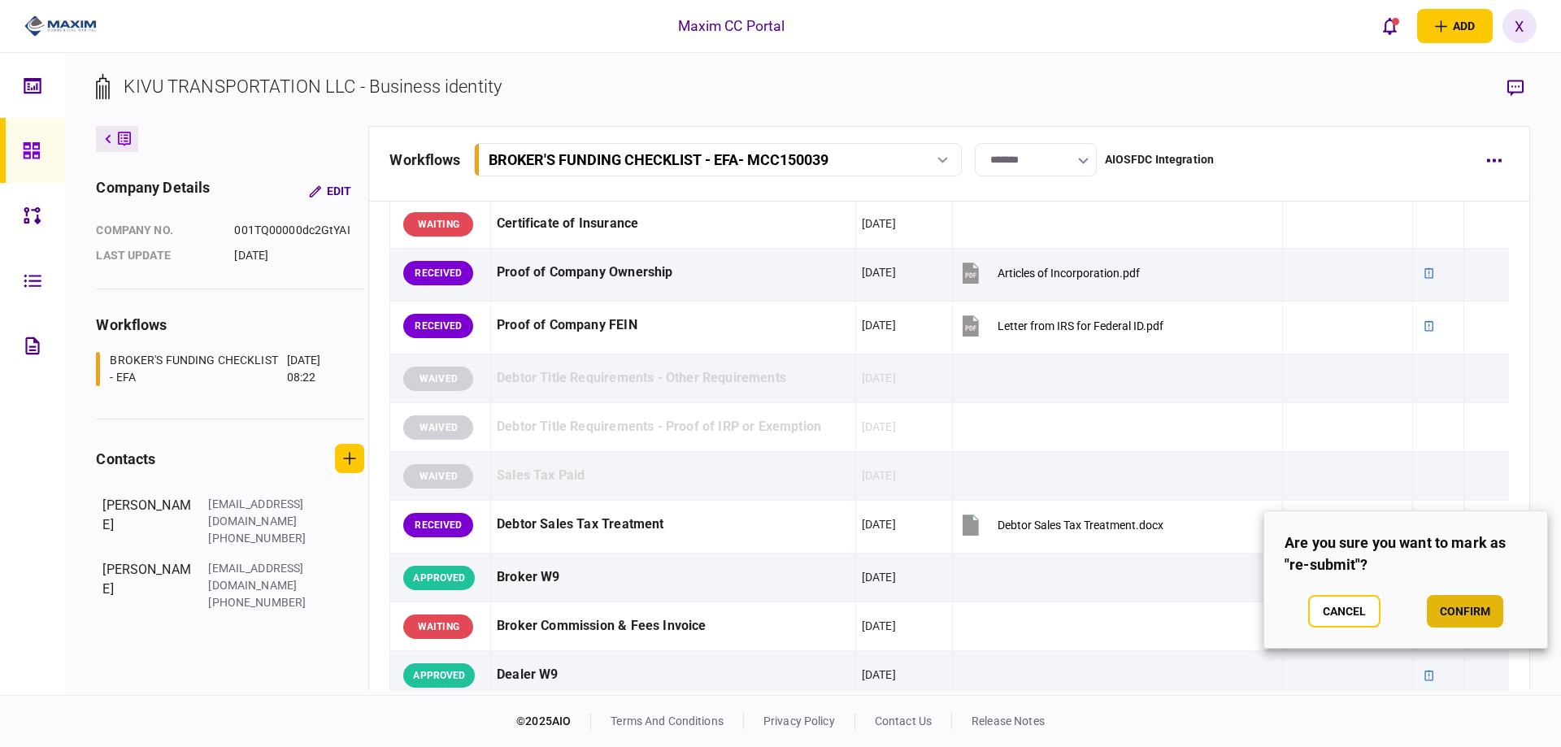
click at [1456, 606] on button "confirm" at bounding box center [1465, 611] width 76 height 33
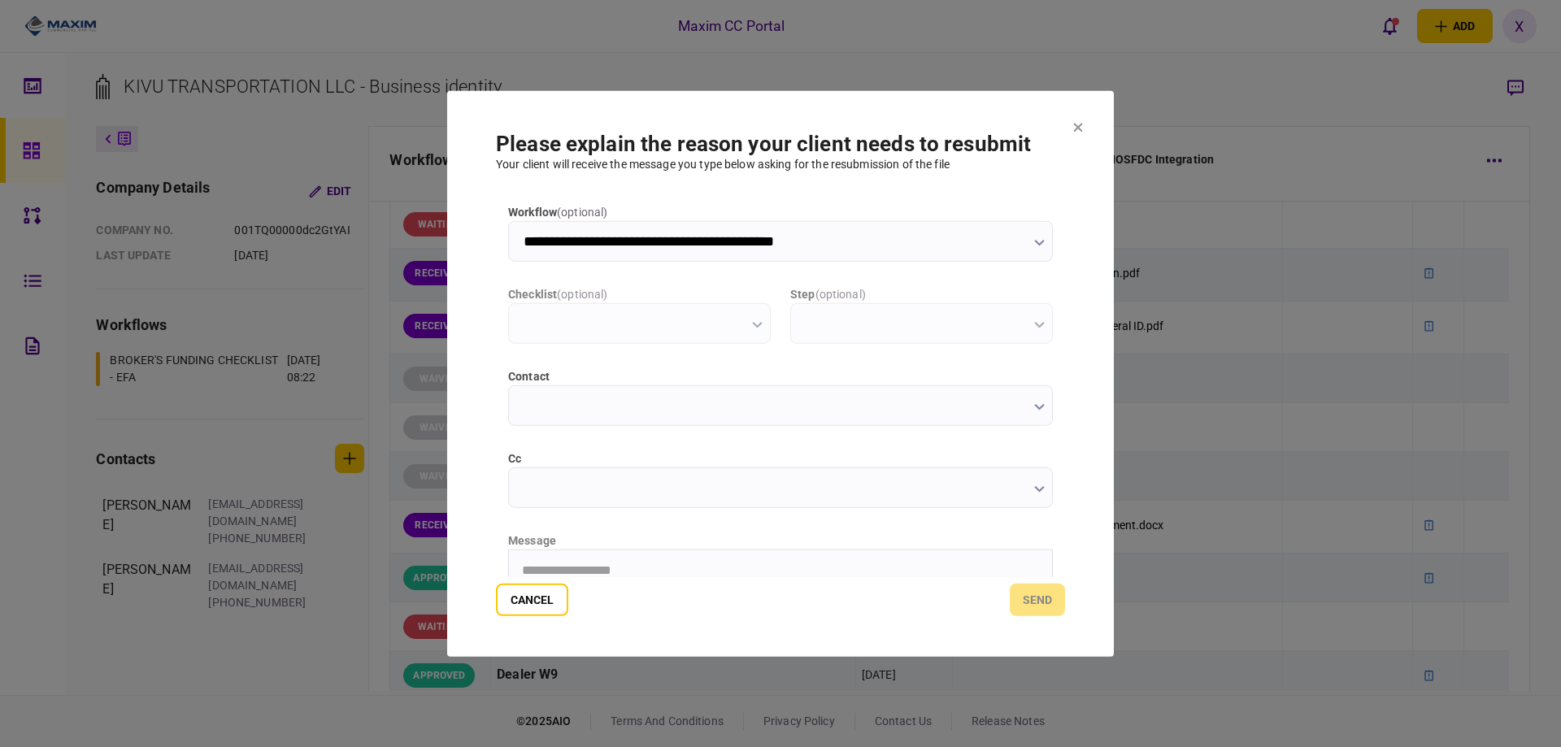
scroll to position [0, 0]
type input "**********"
click at [557, 559] on html "**********" at bounding box center [780, 569] width 543 height 41
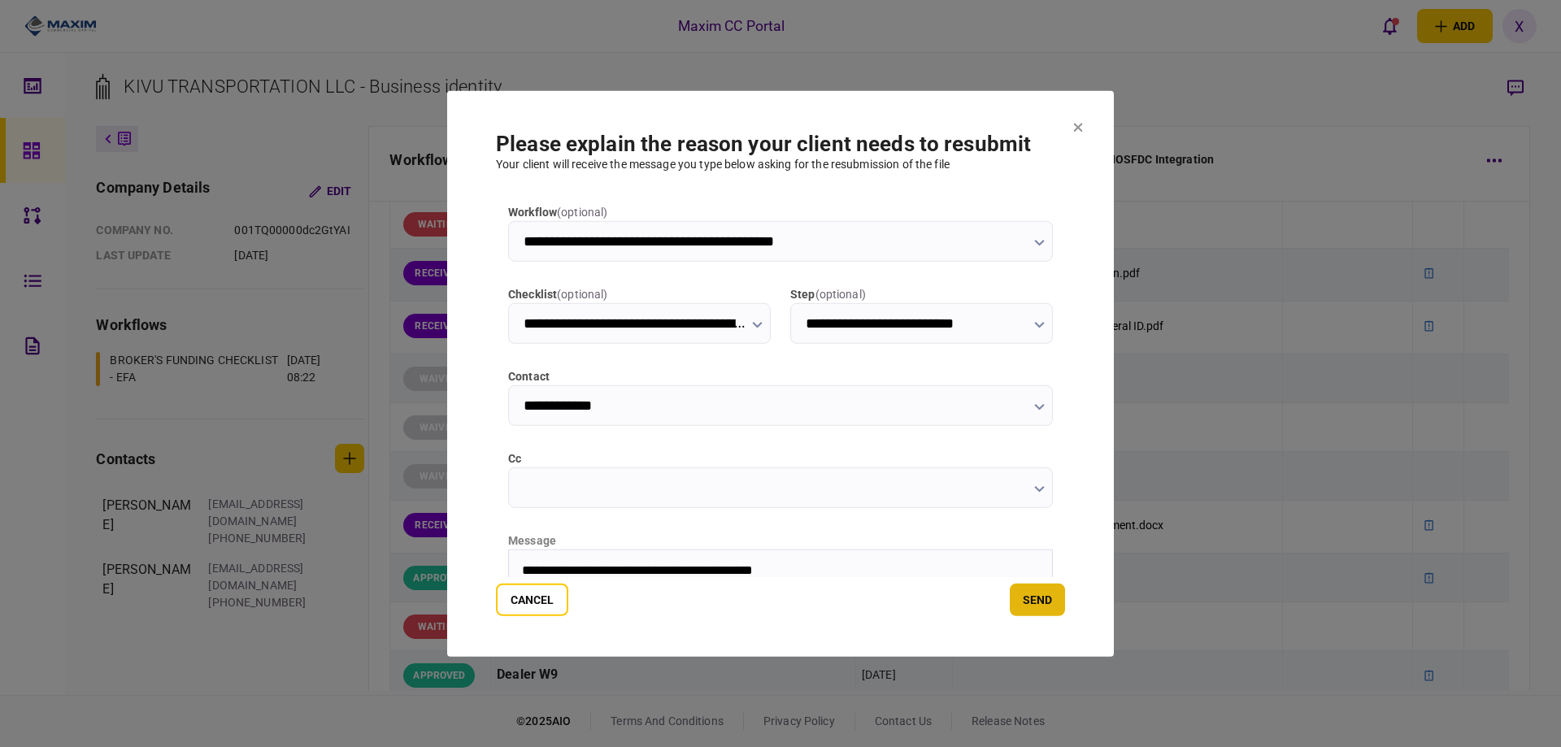
click at [1049, 603] on button "send" at bounding box center [1037, 600] width 55 height 33
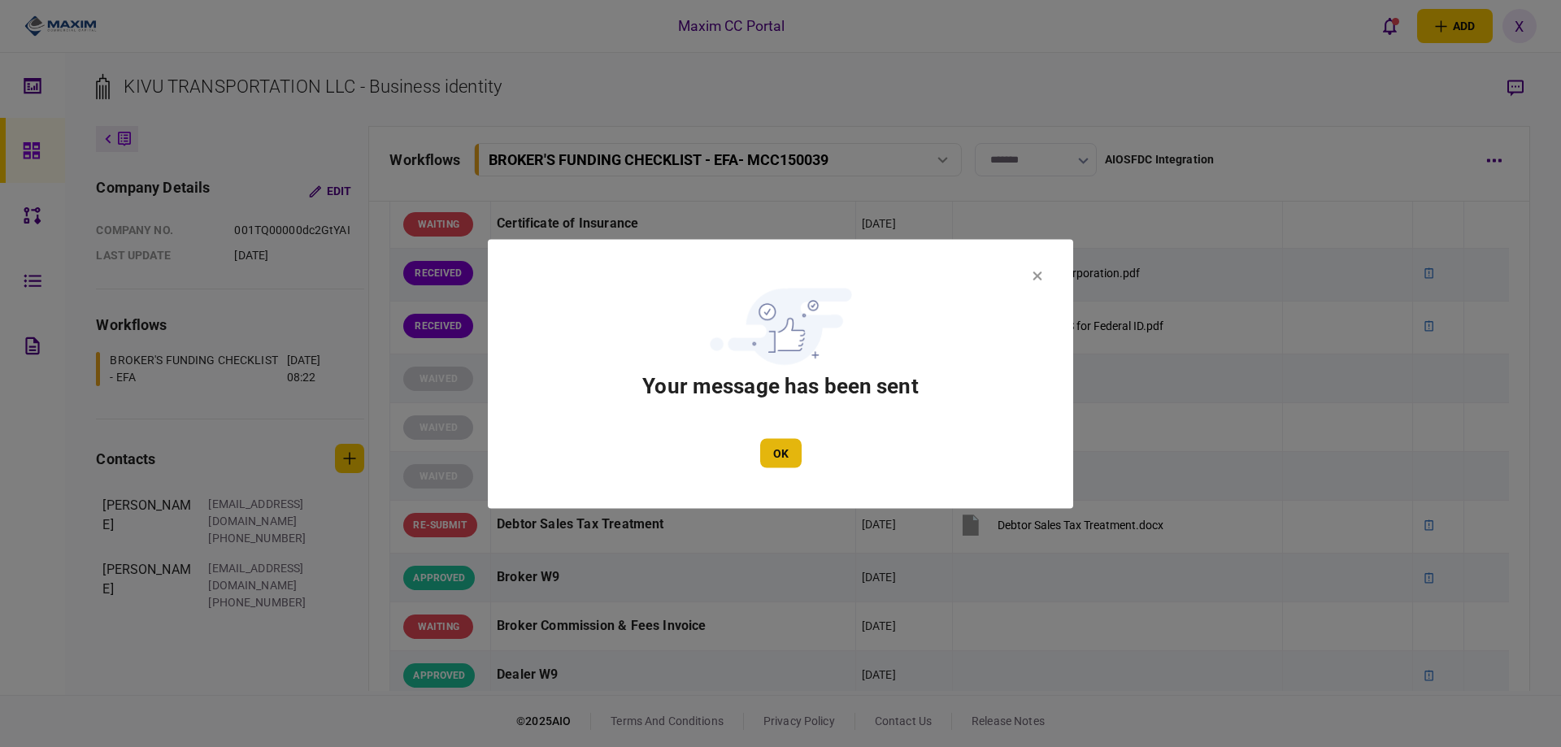
click at [788, 467] on button "OK" at bounding box center [780, 452] width 41 height 29
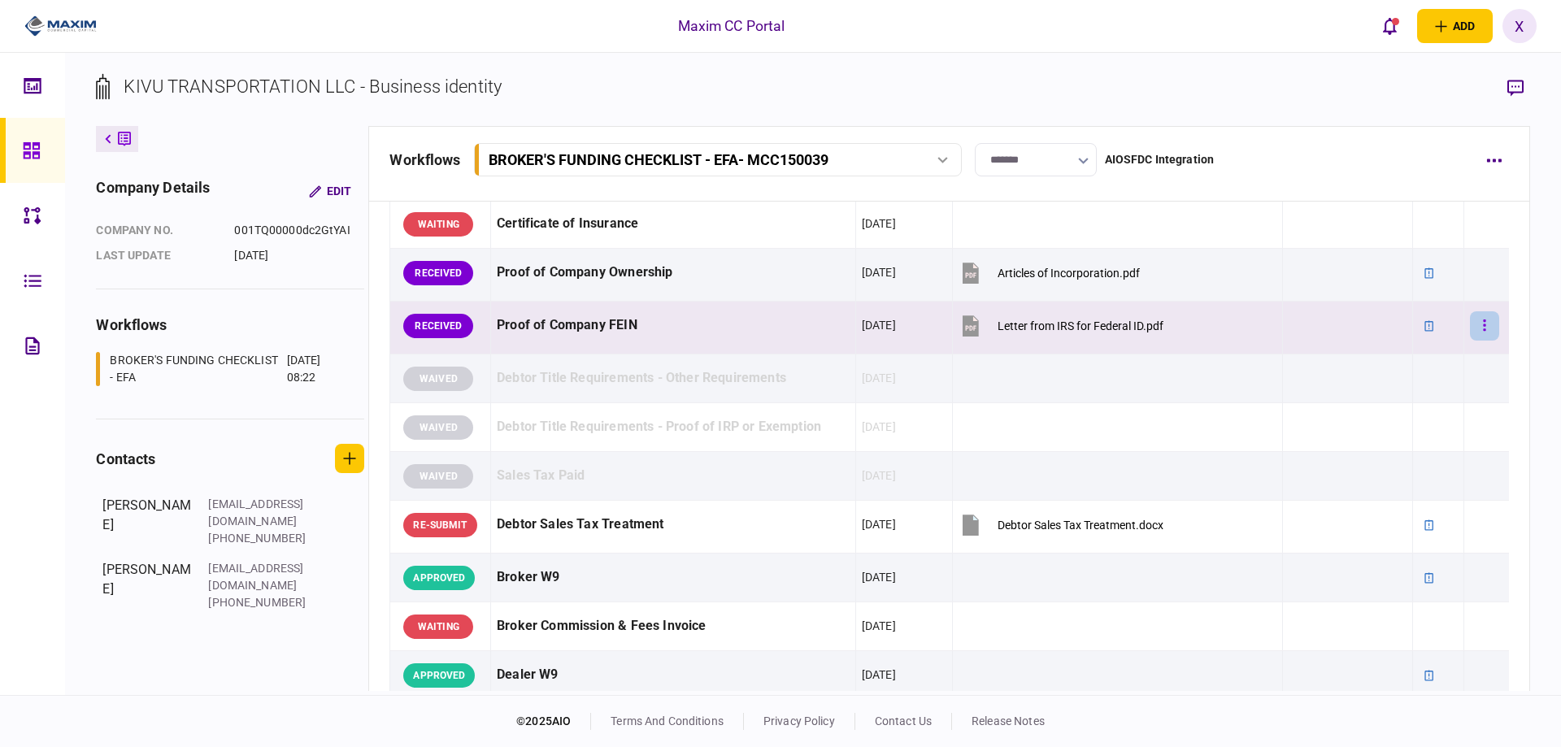
click at [1478, 325] on button "button" at bounding box center [1484, 325] width 29 height 29
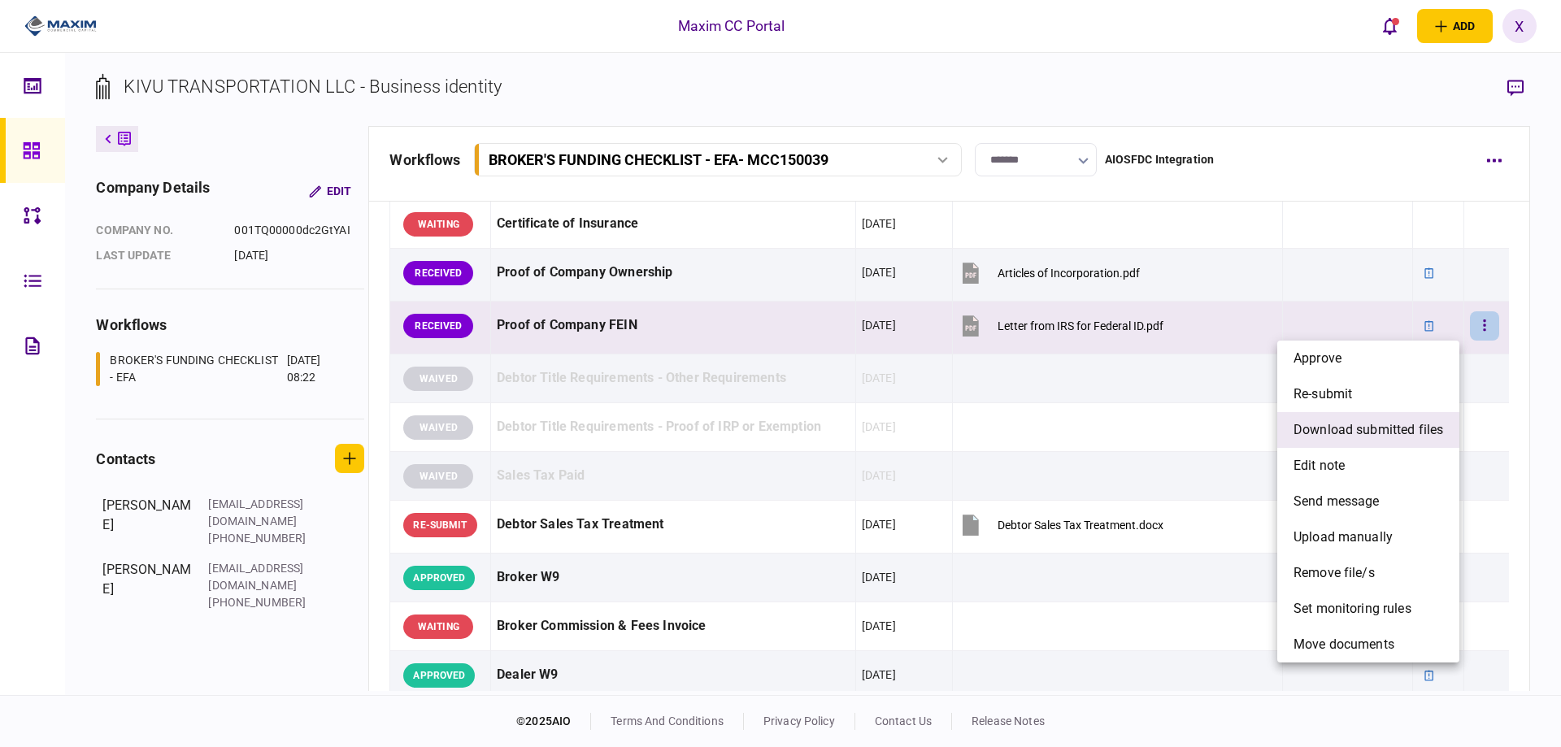
click at [1336, 425] on span "download submitted files" at bounding box center [1368, 430] width 150 height 20
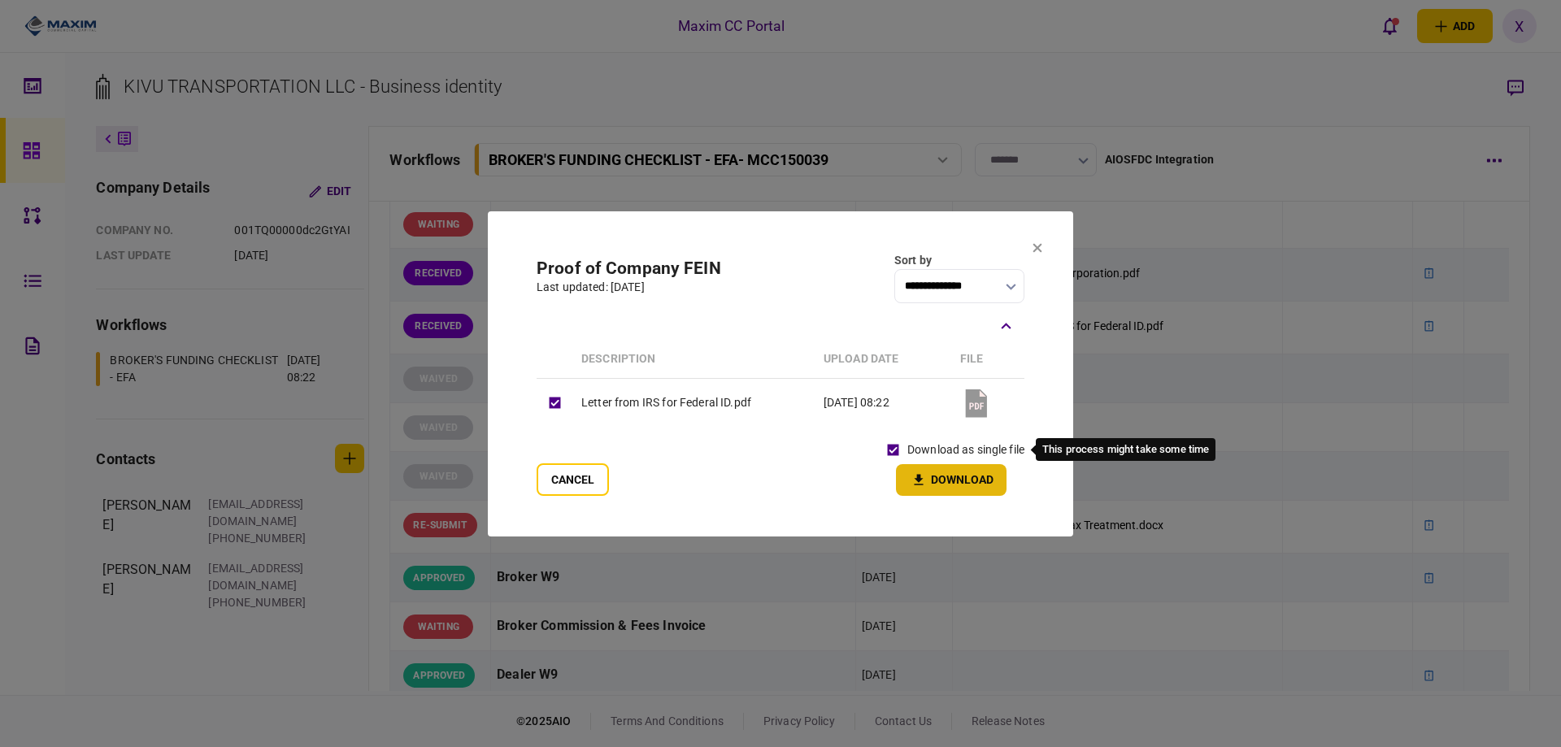
click at [923, 478] on icon "button" at bounding box center [919, 479] width 20 height 15
click at [1038, 236] on section "**********" at bounding box center [780, 373] width 585 height 325
click at [1038, 245] on icon at bounding box center [1037, 248] width 10 height 10
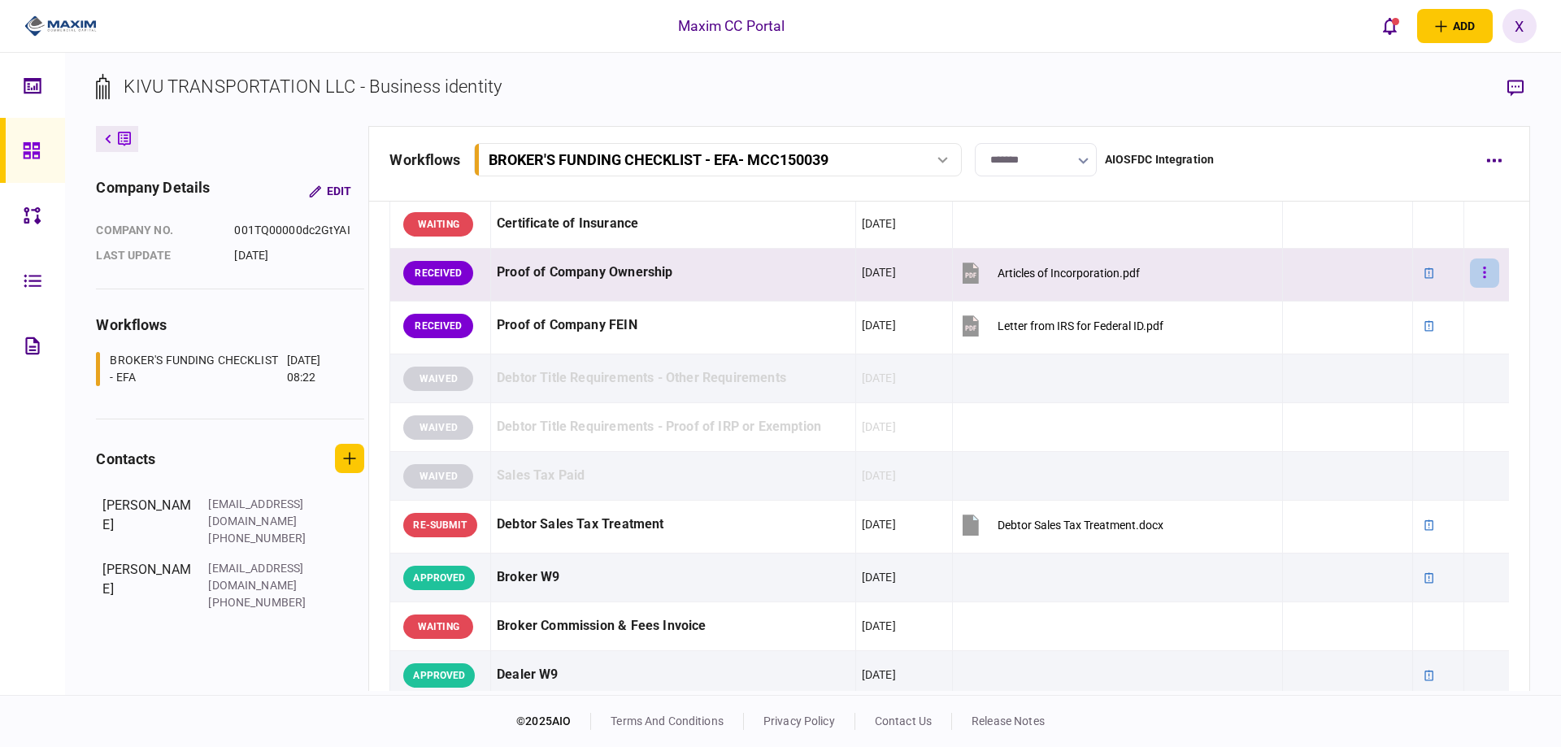
click at [1475, 266] on button "button" at bounding box center [1484, 272] width 29 height 29
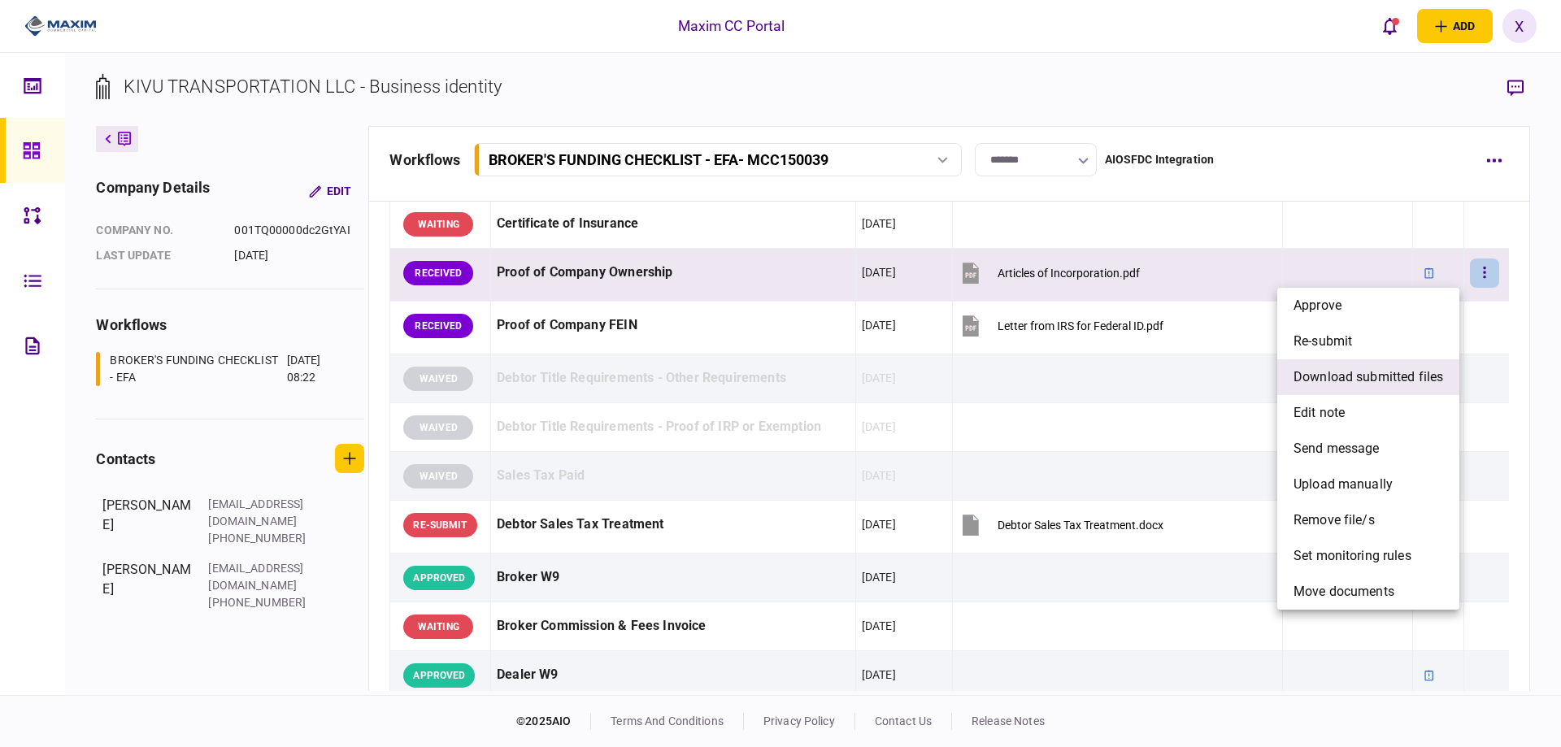
click at [1363, 388] on li "download submitted files" at bounding box center [1368, 377] width 182 height 36
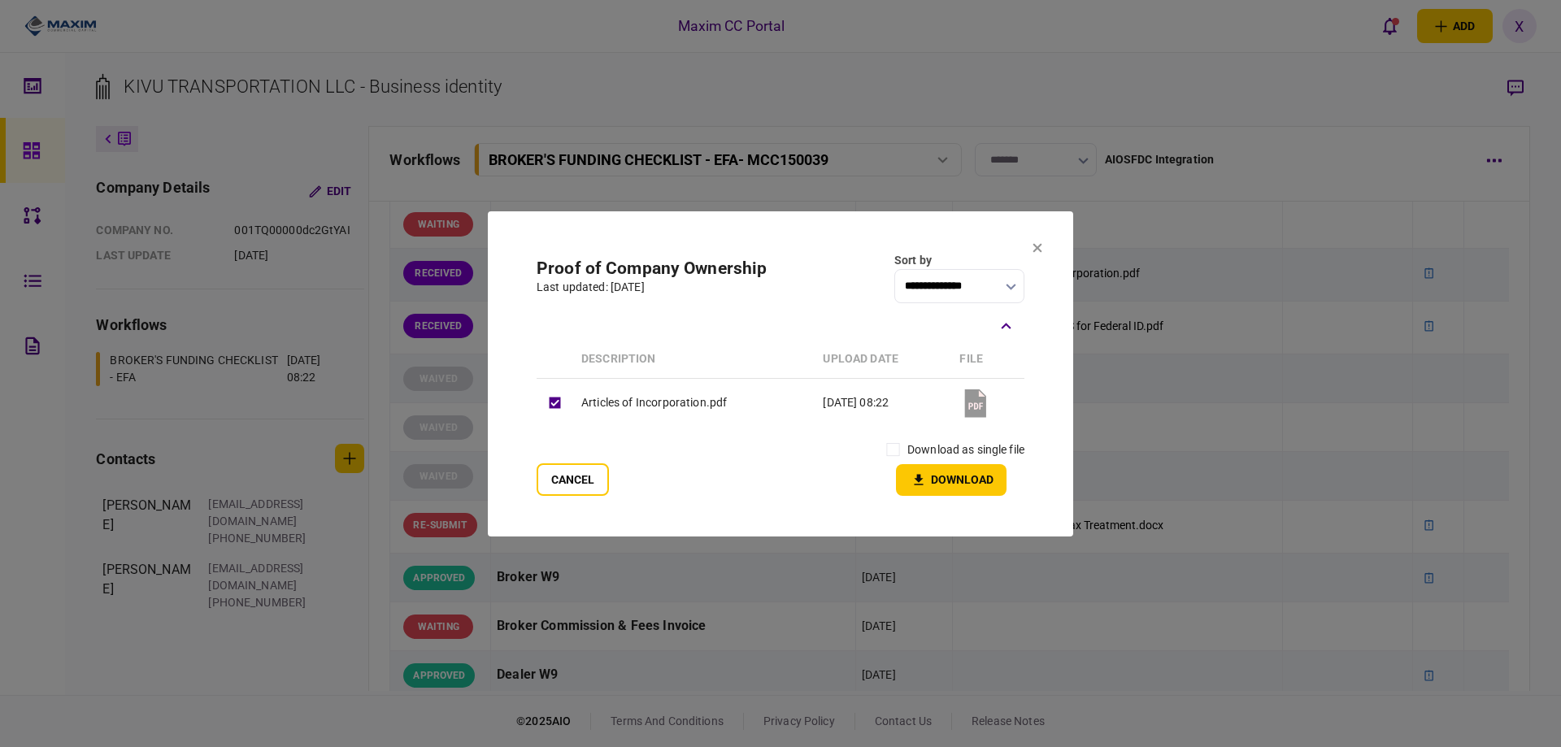
click at [925, 445] on label "download as single file" at bounding box center [965, 449] width 117 height 17
click at [877, 456] on div "Cancel download as single file Download" at bounding box center [780, 466] width 488 height 60
click at [923, 482] on icon "button" at bounding box center [919, 479] width 20 height 15
click at [1036, 249] on icon at bounding box center [1037, 247] width 9 height 9
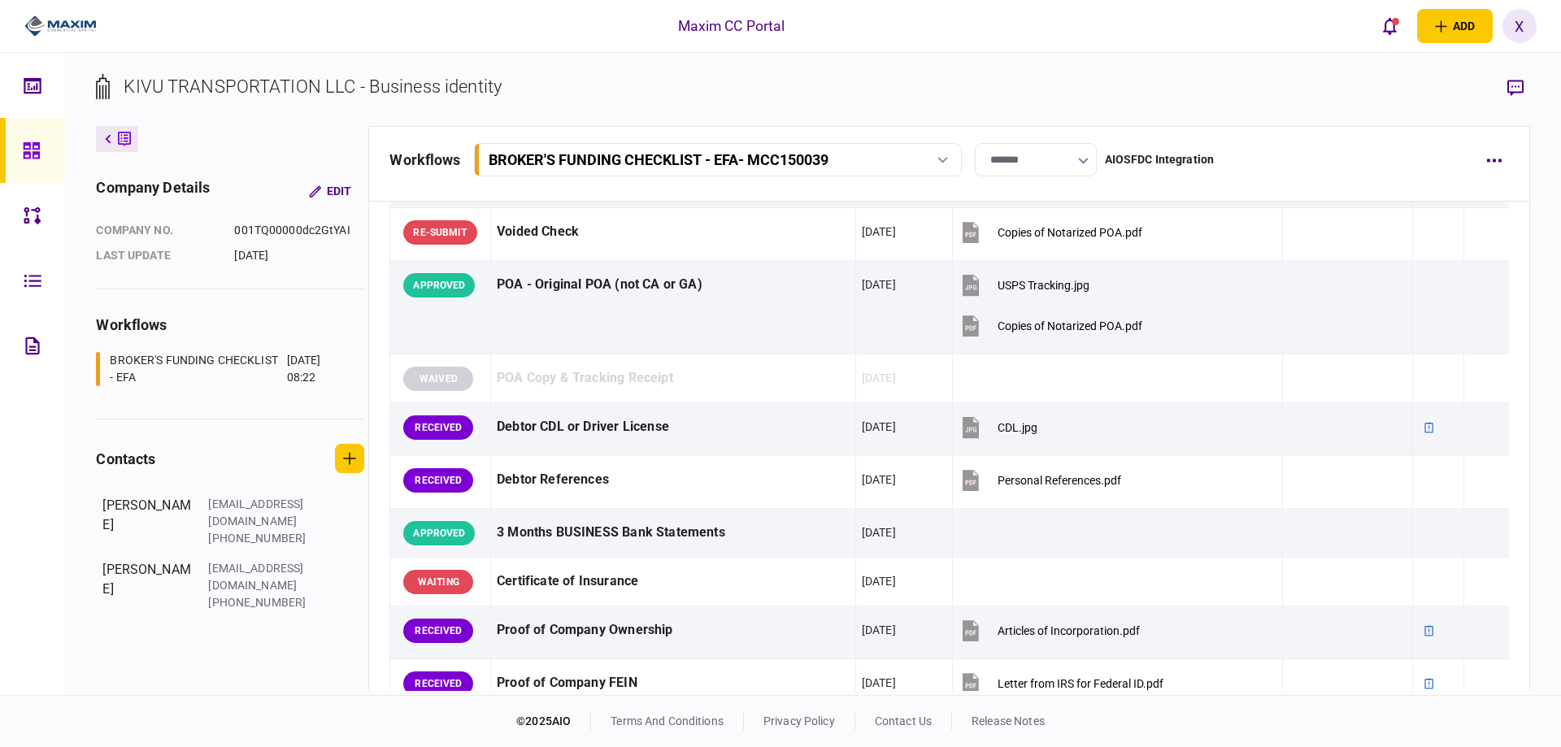
scroll to position [81, 0]
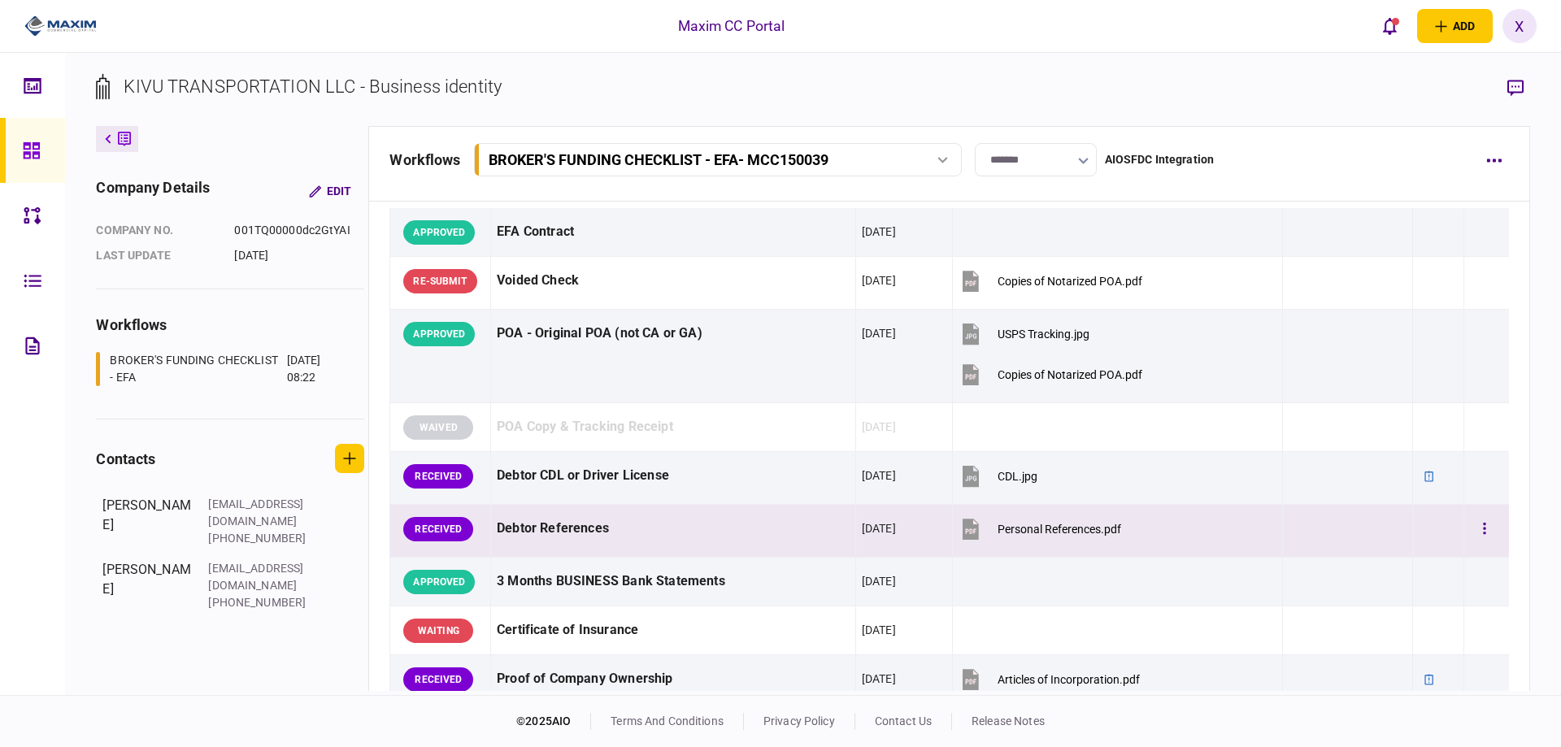
click at [1464, 536] on td at bounding box center [1486, 531] width 45 height 53
click at [1470, 535] on button "button" at bounding box center [1484, 529] width 29 height 29
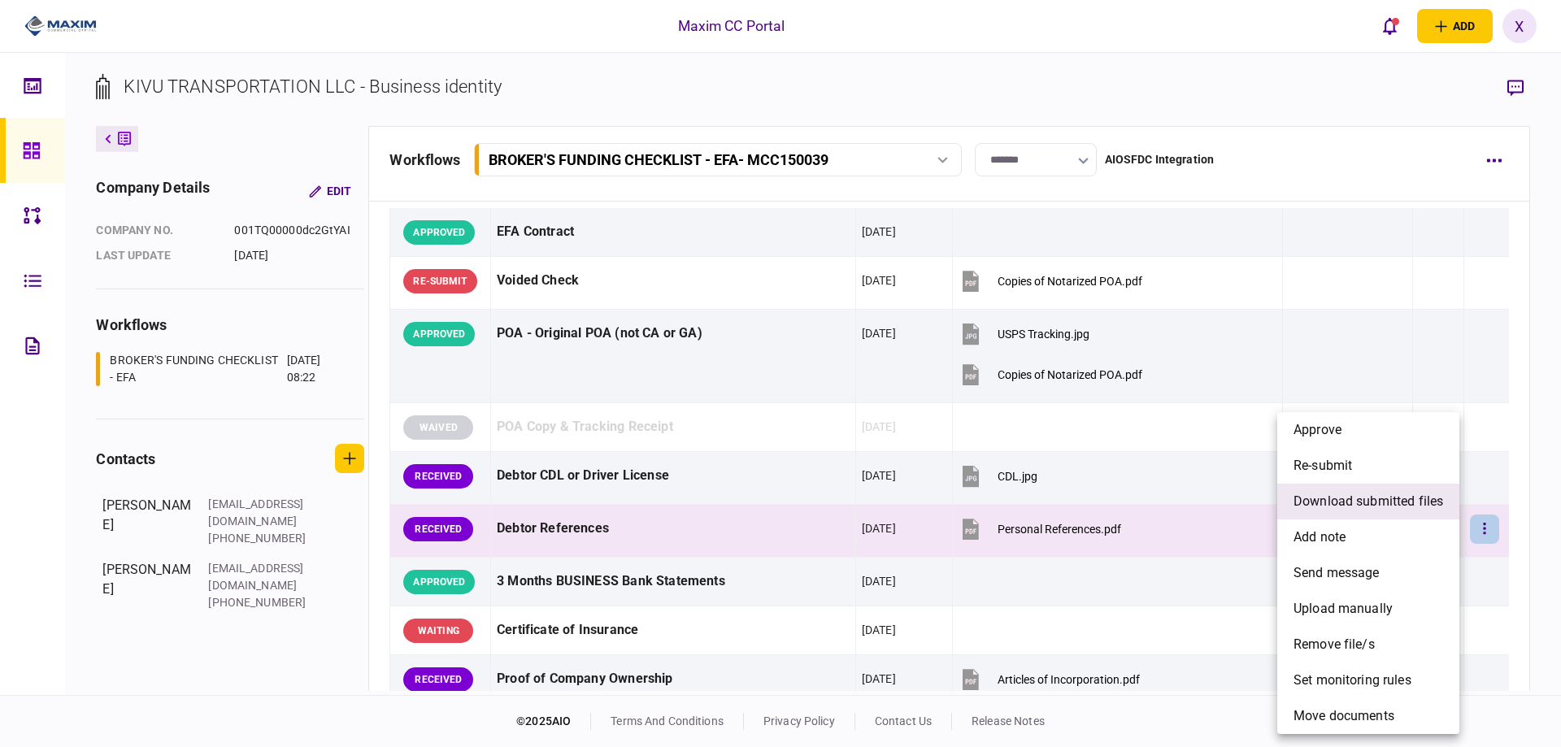
click at [1392, 502] on span "download submitted files" at bounding box center [1368, 502] width 150 height 20
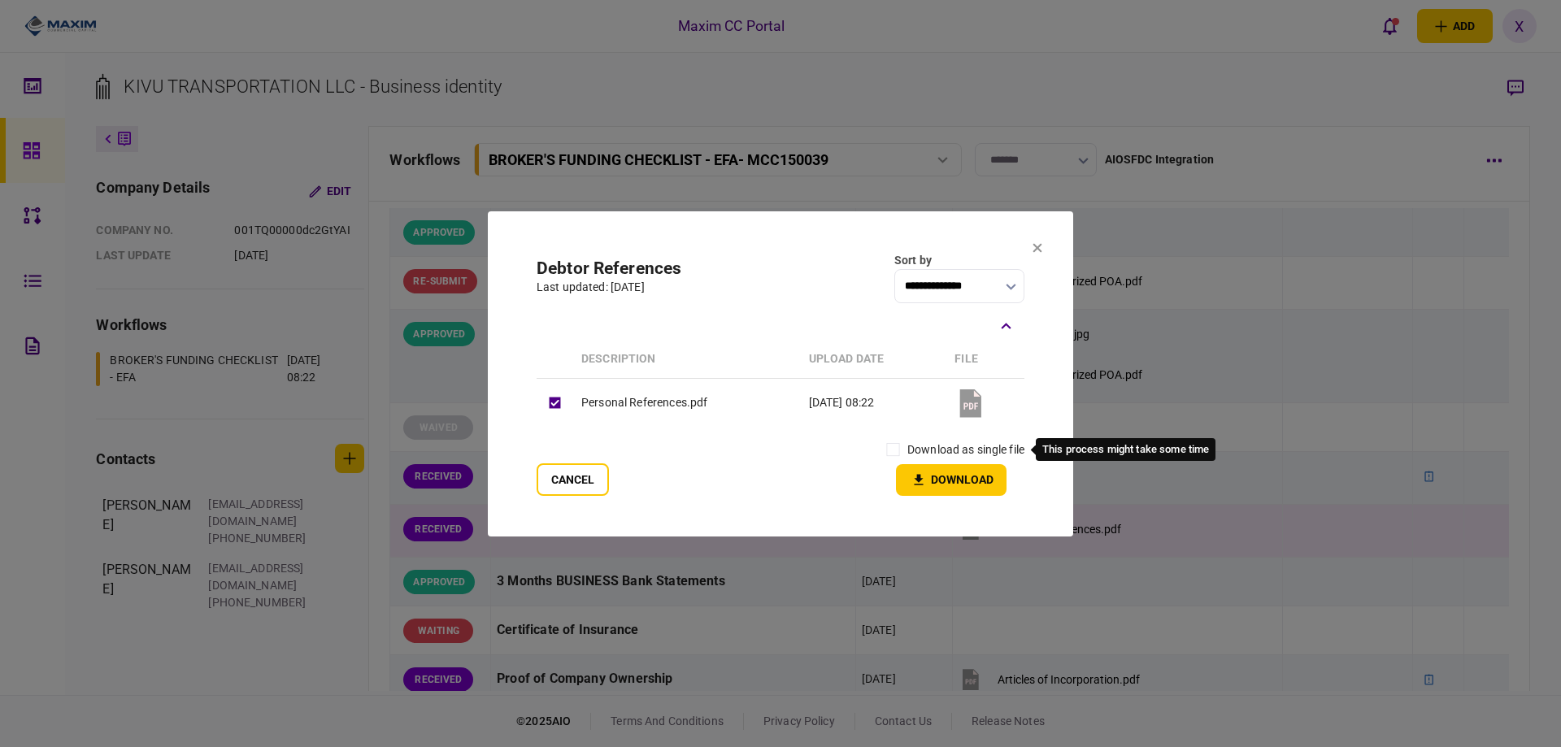
click at [907, 443] on label "download as single file" at bounding box center [965, 449] width 117 height 17
click at [918, 481] on icon "button" at bounding box center [918, 479] width 9 height 11
click at [1040, 247] on icon at bounding box center [1037, 248] width 10 height 10
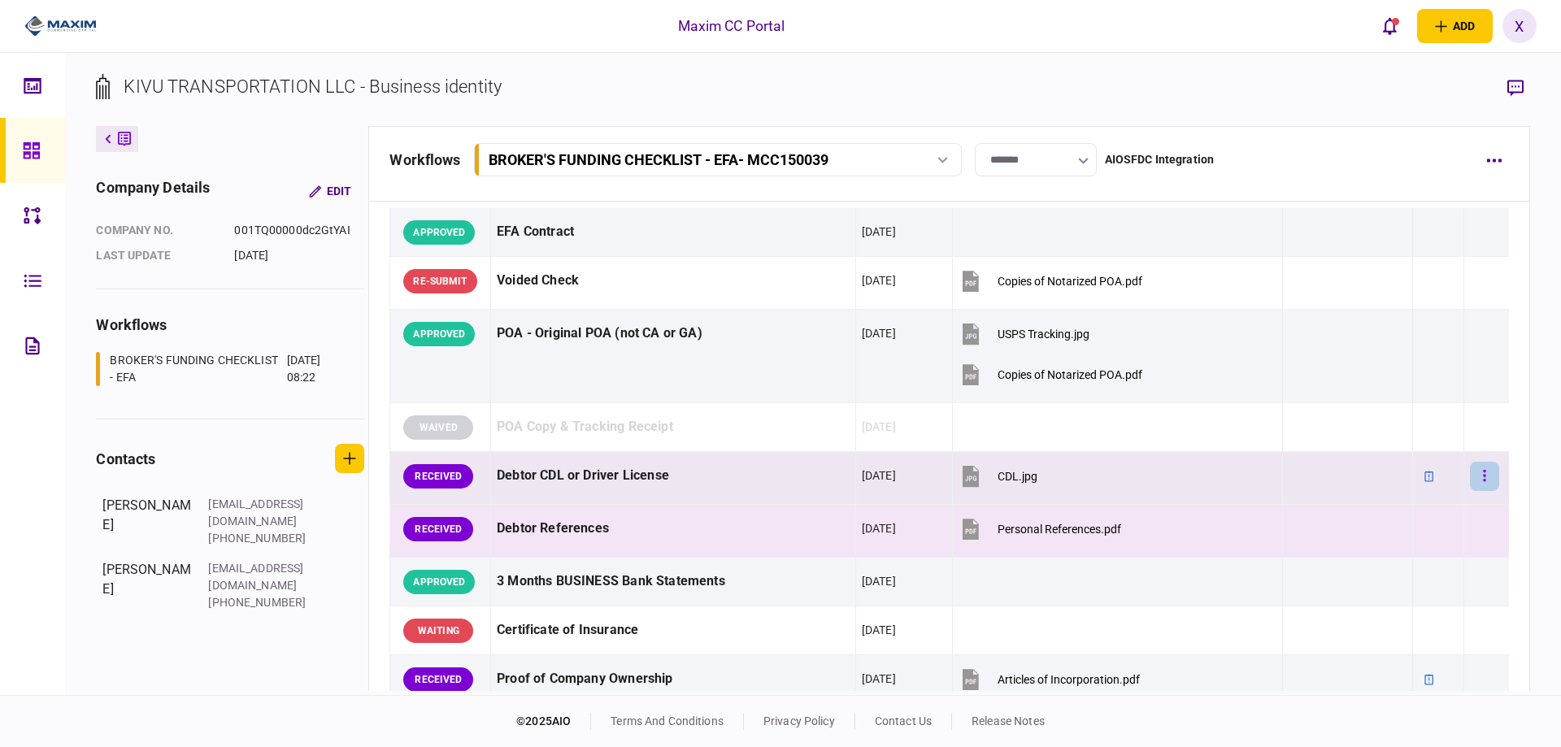
click at [1483, 476] on icon "button" at bounding box center [1484, 475] width 2 height 11
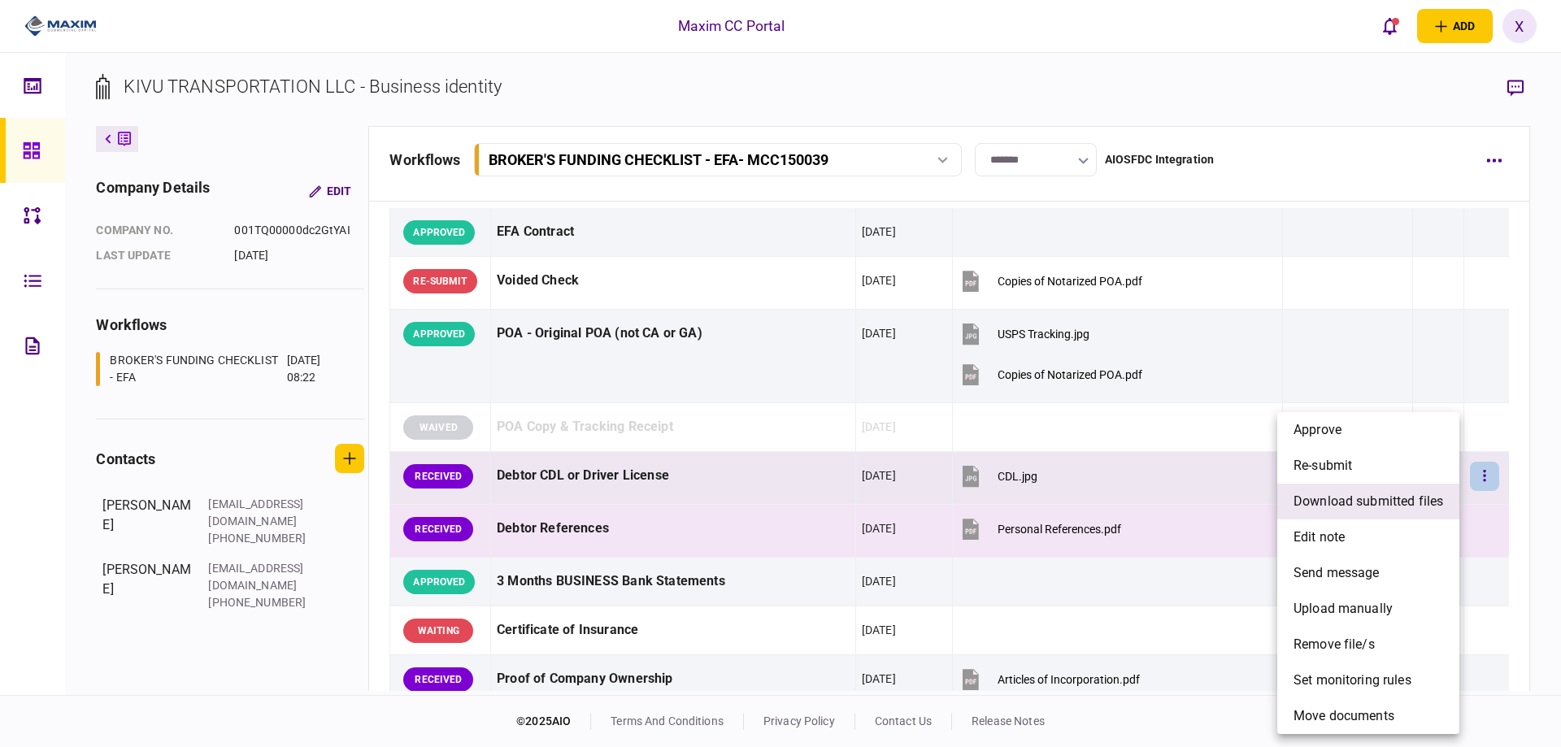
click at [1359, 510] on span "download submitted files" at bounding box center [1368, 502] width 150 height 20
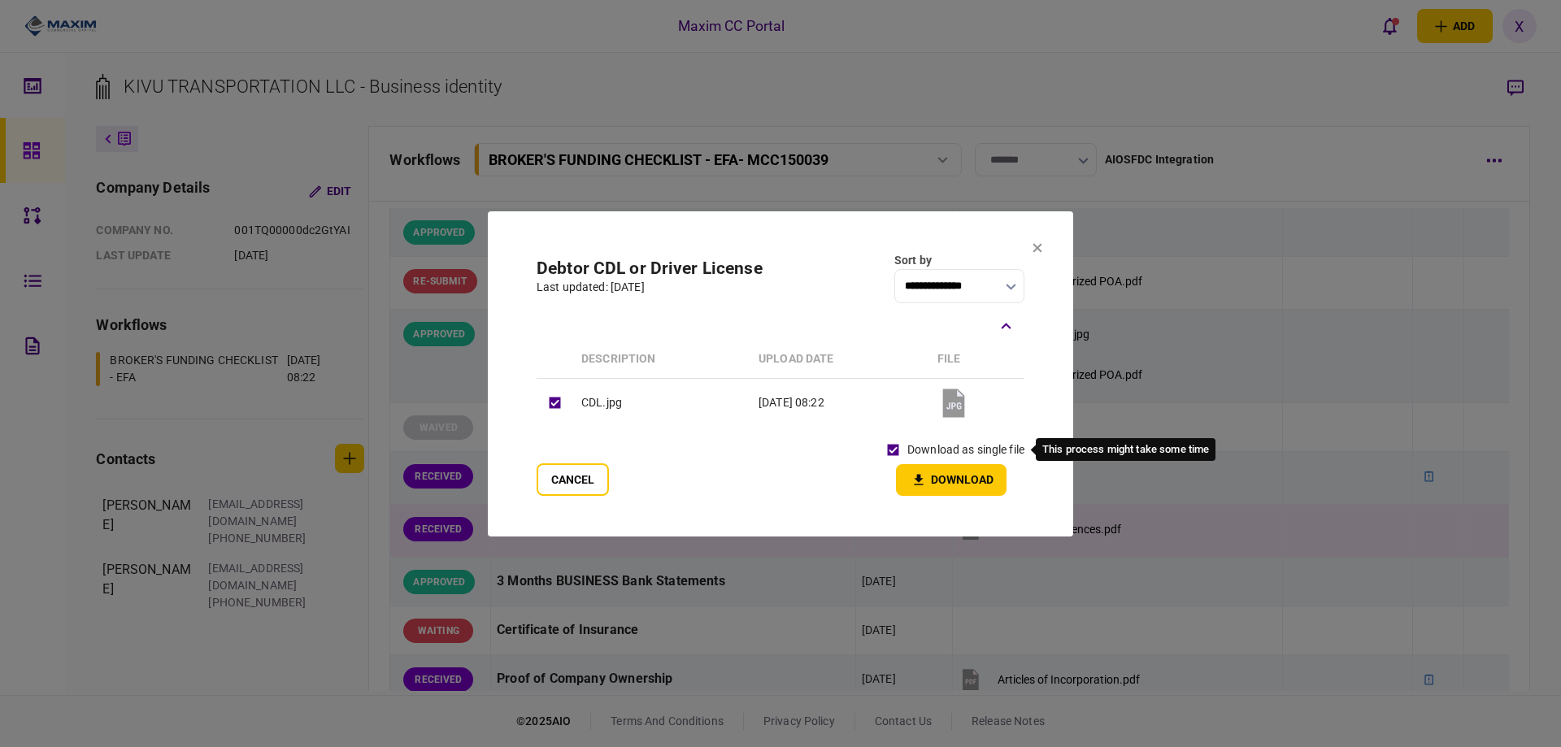
click at [923, 458] on div "download as single file" at bounding box center [951, 450] width 145 height 28
click at [931, 472] on button "Download" at bounding box center [951, 480] width 111 height 32
click at [1044, 254] on section "**********" at bounding box center [780, 373] width 585 height 325
click at [1035, 250] on icon at bounding box center [1037, 247] width 9 height 9
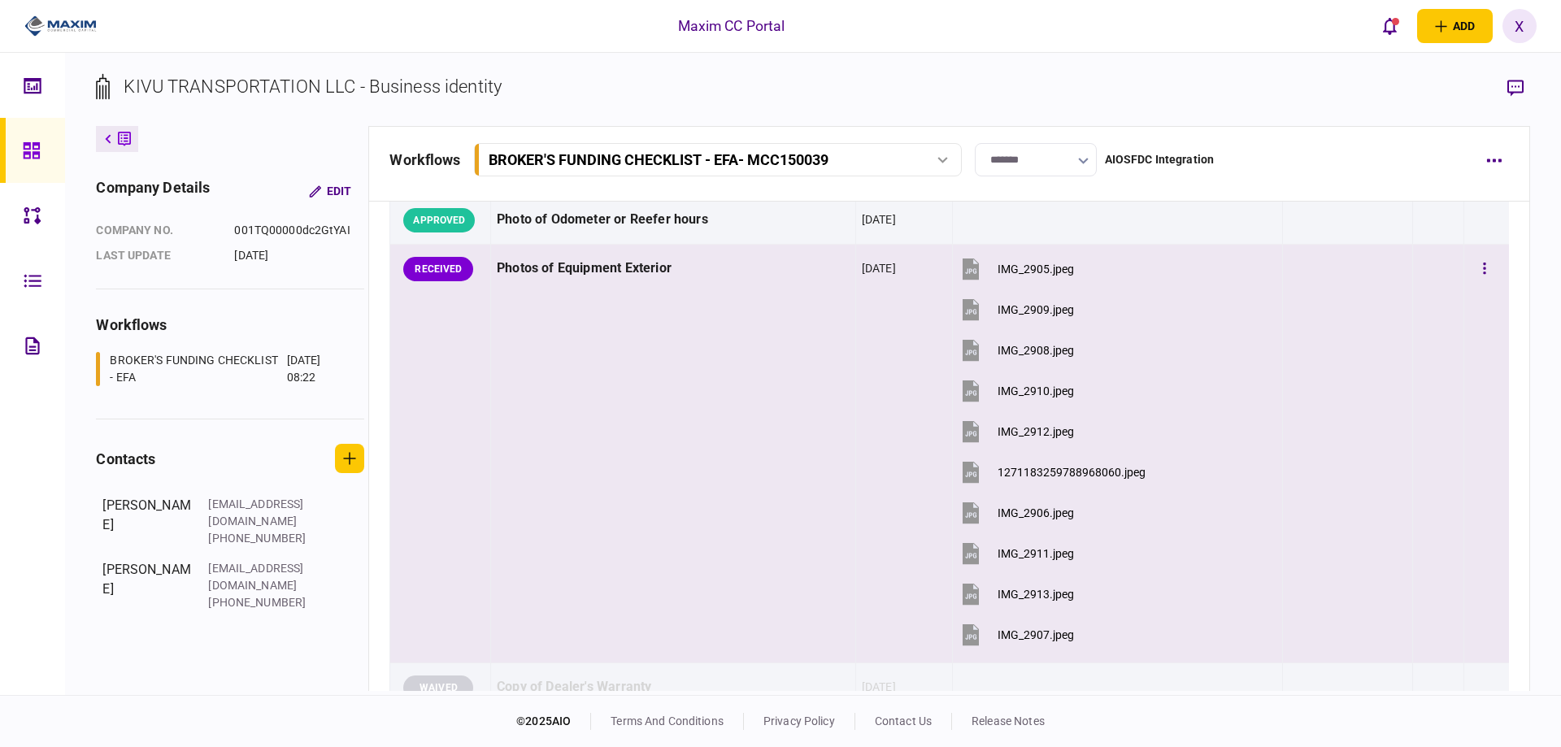
scroll to position [1544, 0]
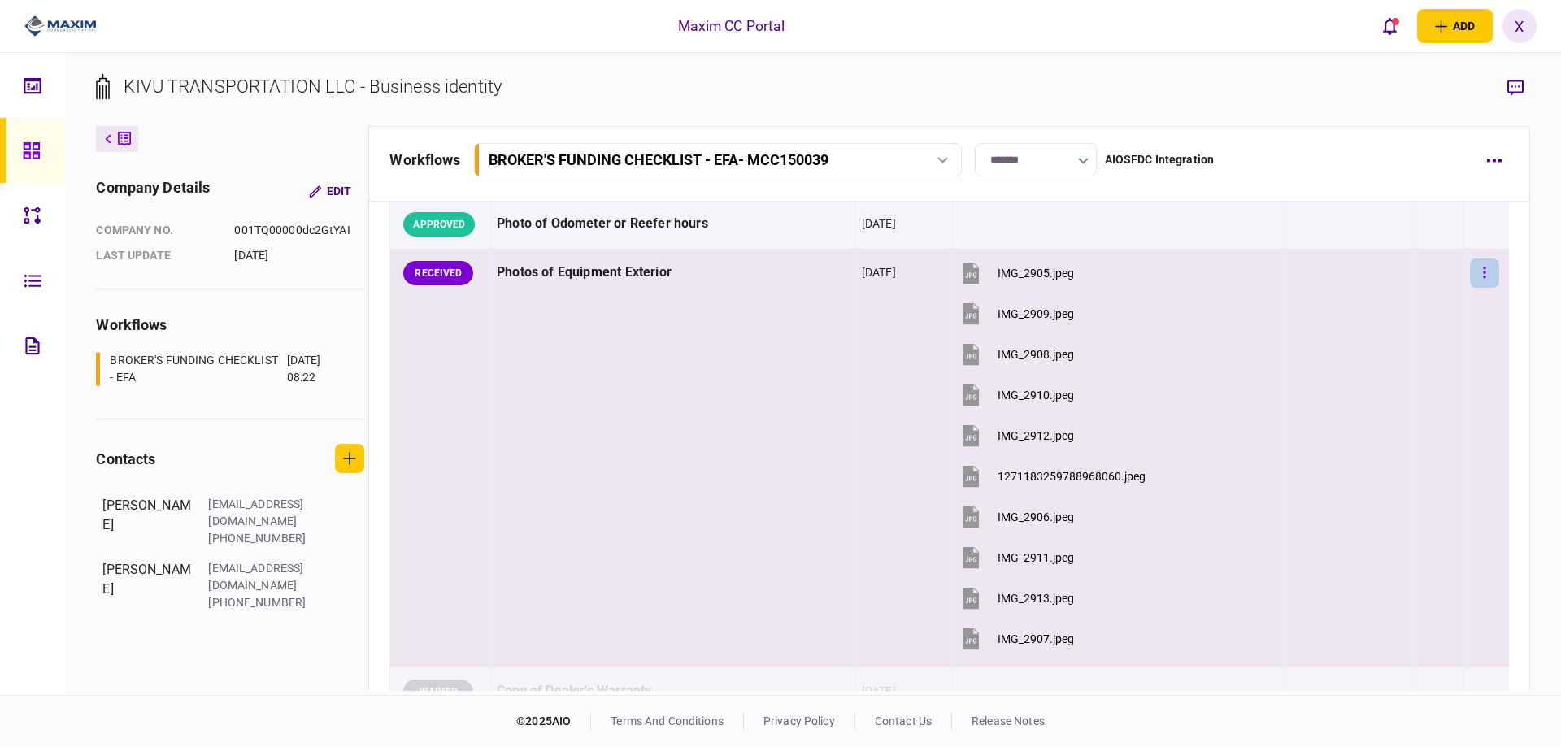
click at [1478, 274] on button "button" at bounding box center [1484, 272] width 29 height 29
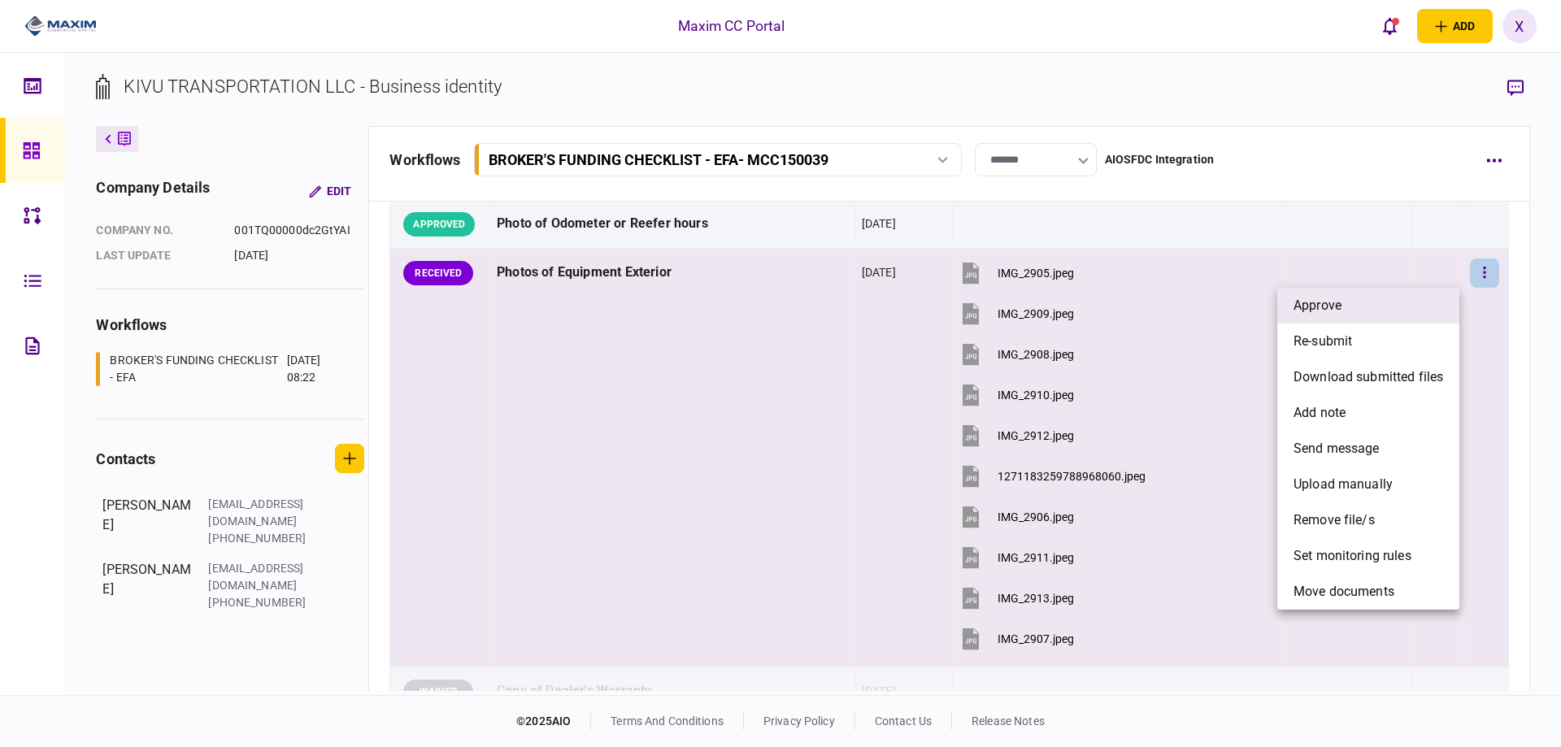
click at [1431, 291] on li "approve" at bounding box center [1368, 306] width 182 height 36
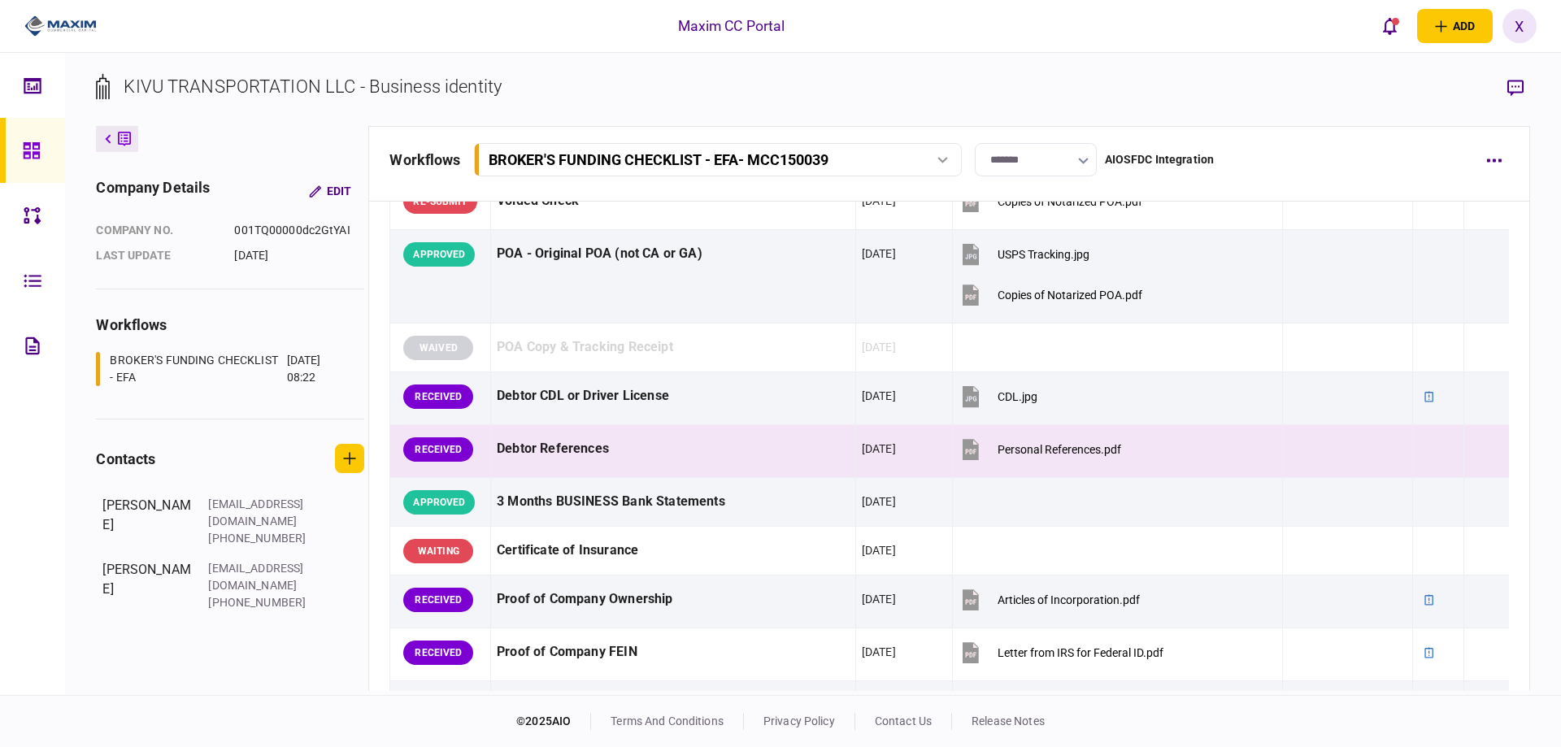
scroll to position [163, 0]
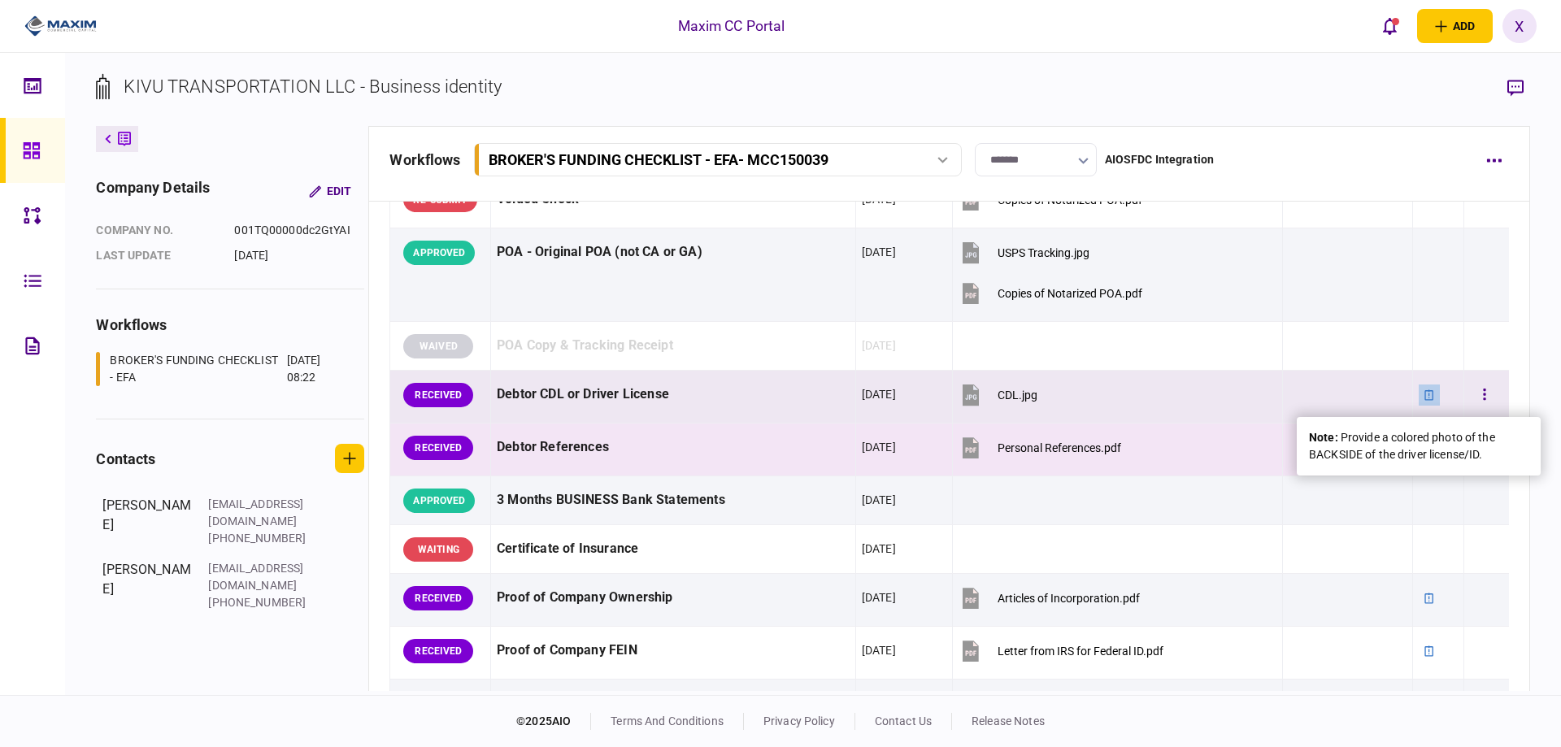
click at [1424, 398] on icon at bounding box center [1428, 394] width 11 height 11
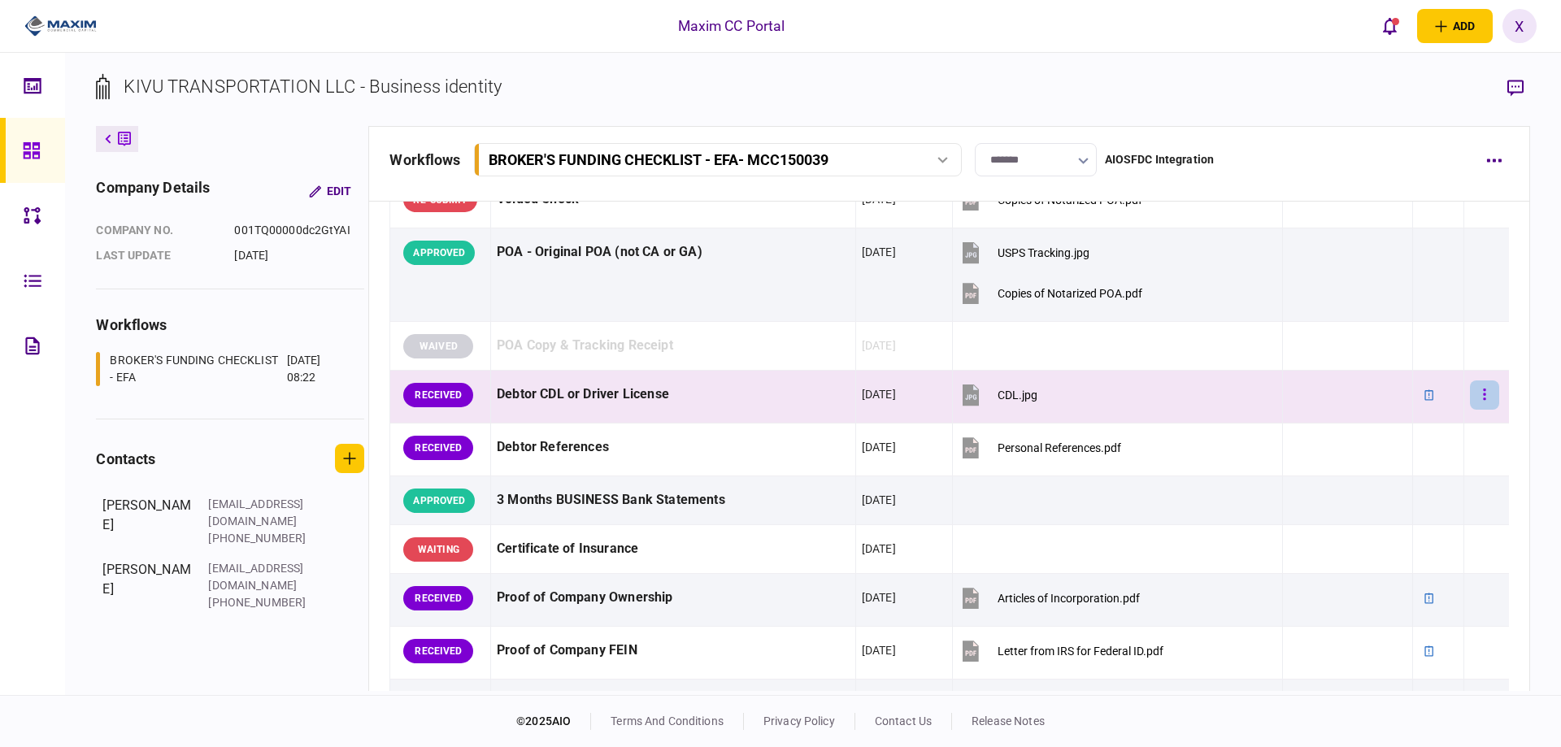
click at [1483, 398] on button "button" at bounding box center [1484, 394] width 29 height 29
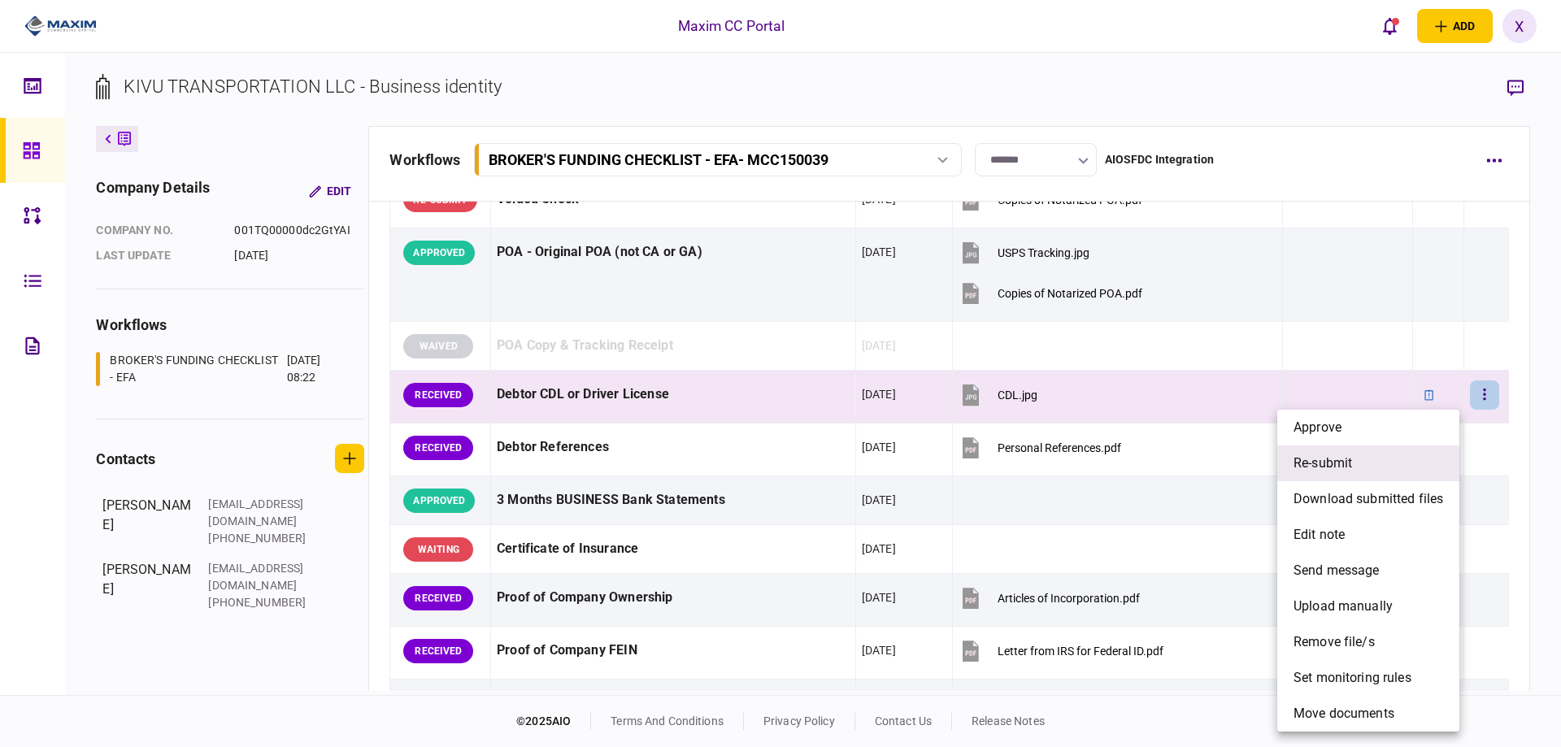
click at [1372, 445] on li "re-submit" at bounding box center [1368, 463] width 182 height 36
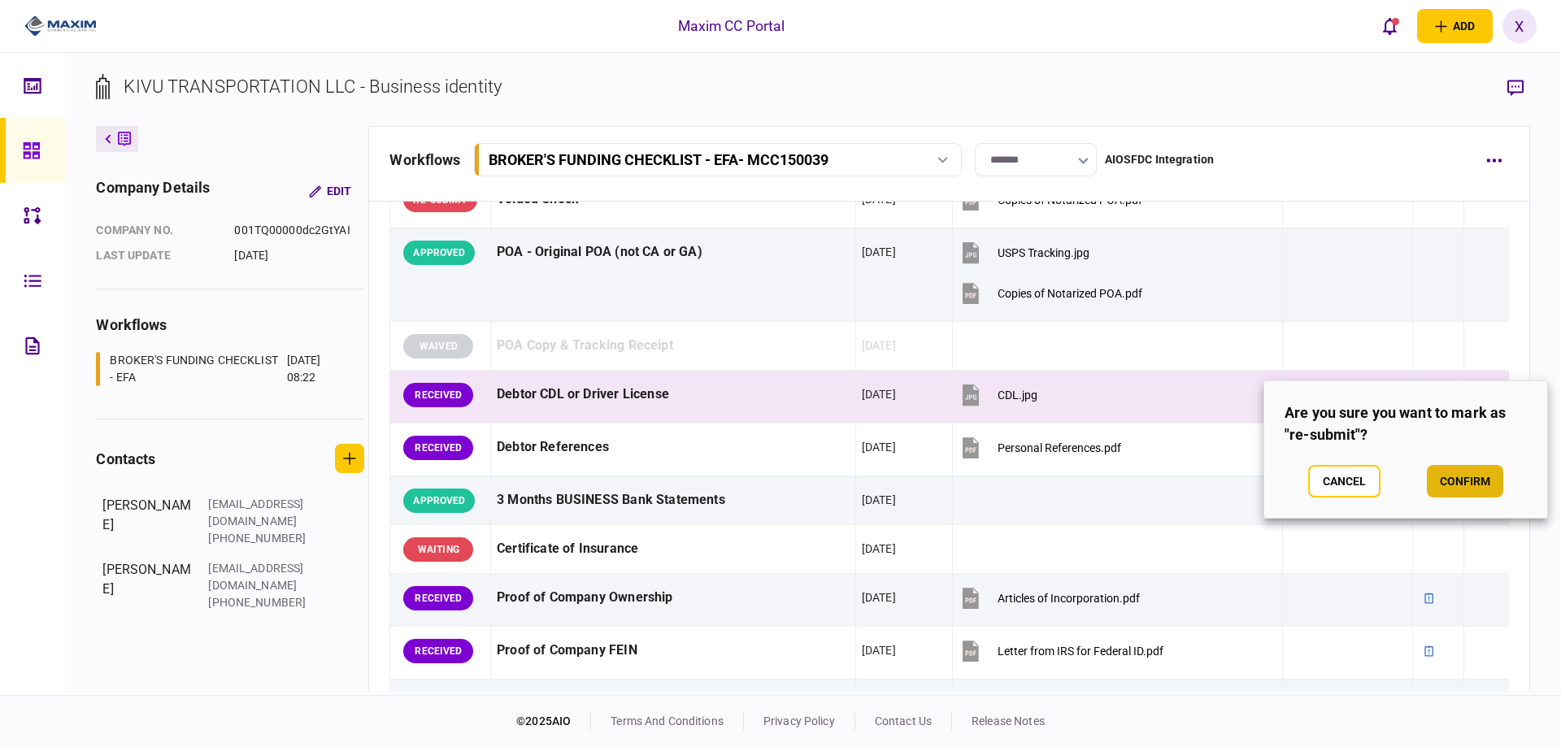
click at [1463, 472] on button "confirm" at bounding box center [1465, 481] width 76 height 33
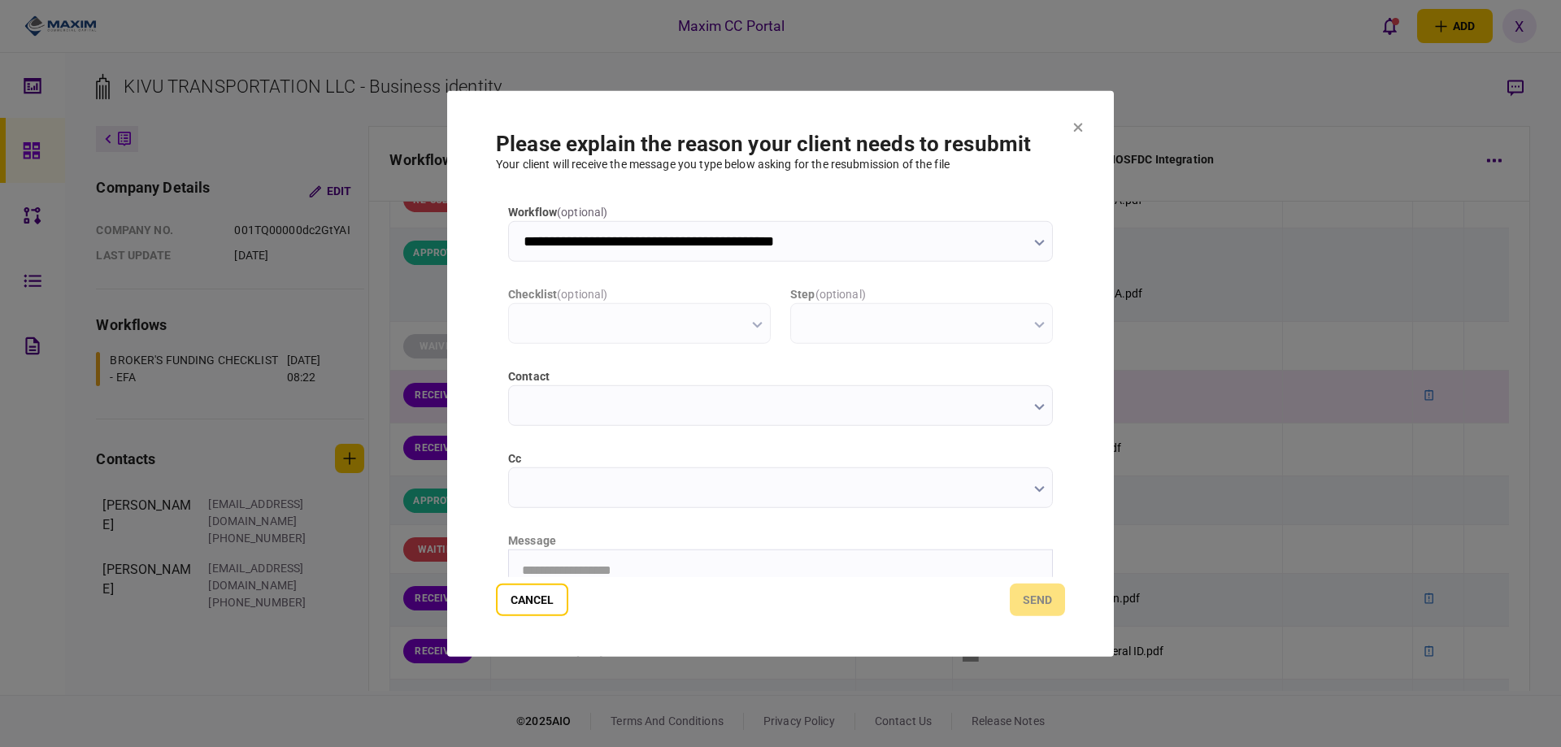
scroll to position [0, 0]
type input "**********"
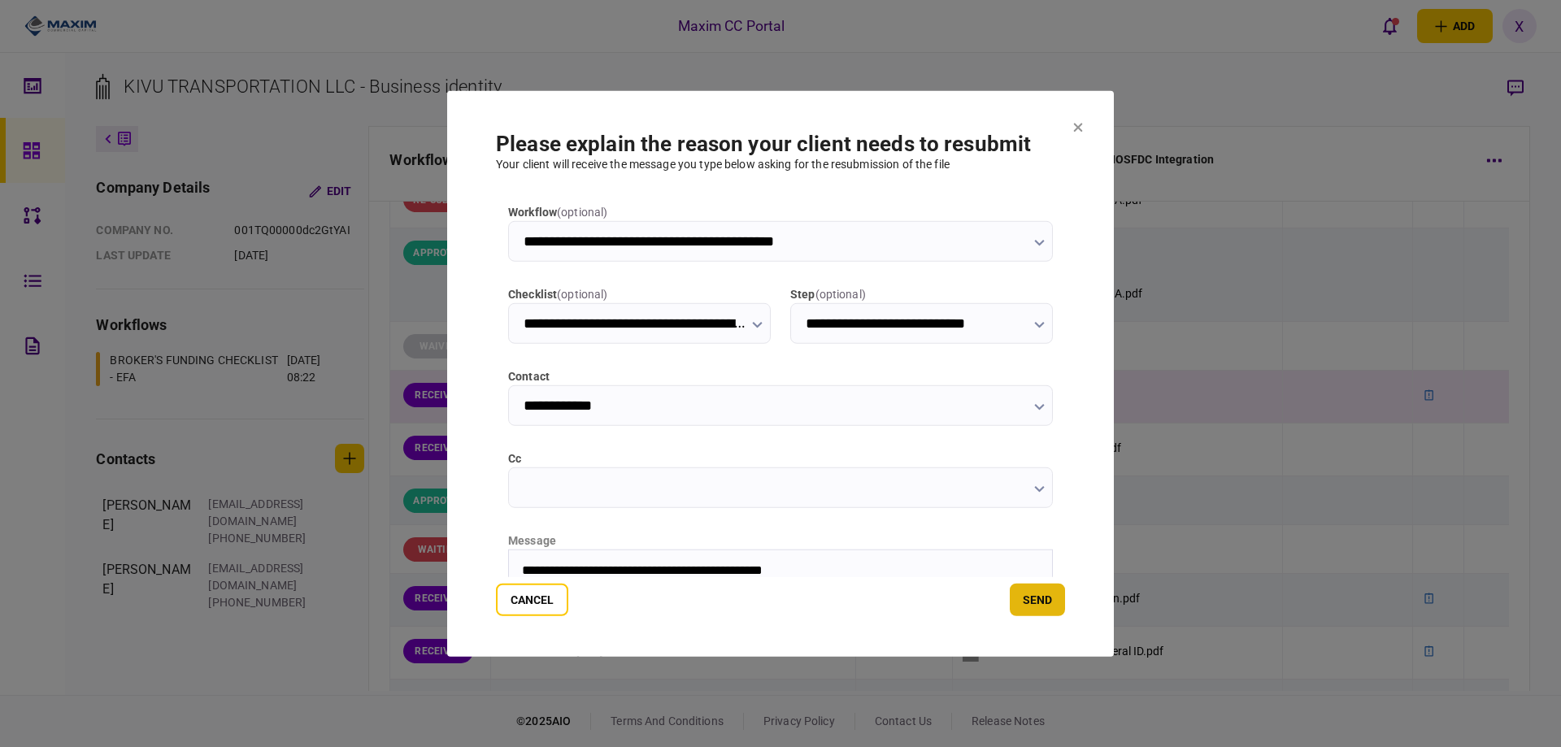
click at [1023, 602] on button "send" at bounding box center [1037, 600] width 55 height 33
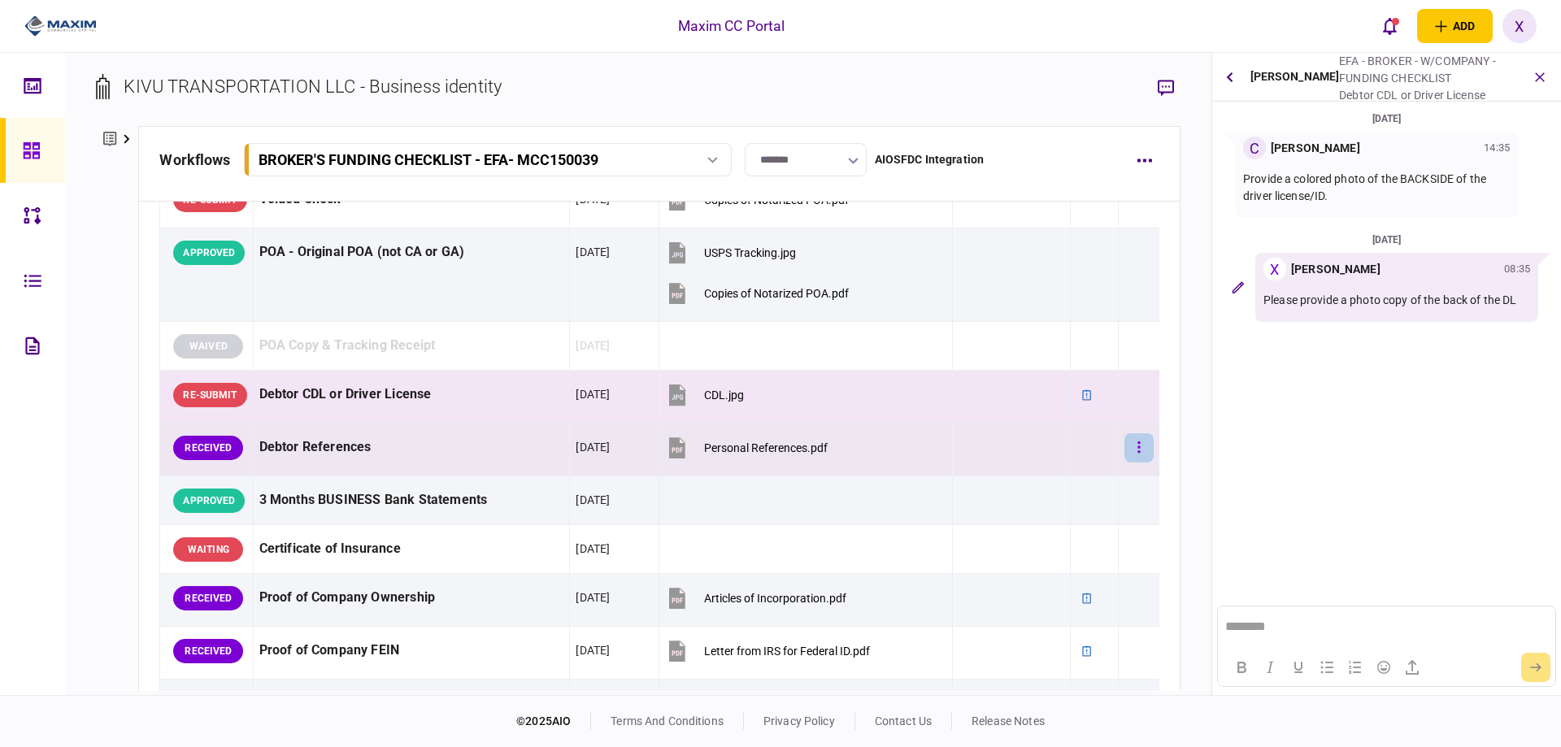
click at [1124, 449] on button "button" at bounding box center [1138, 447] width 29 height 29
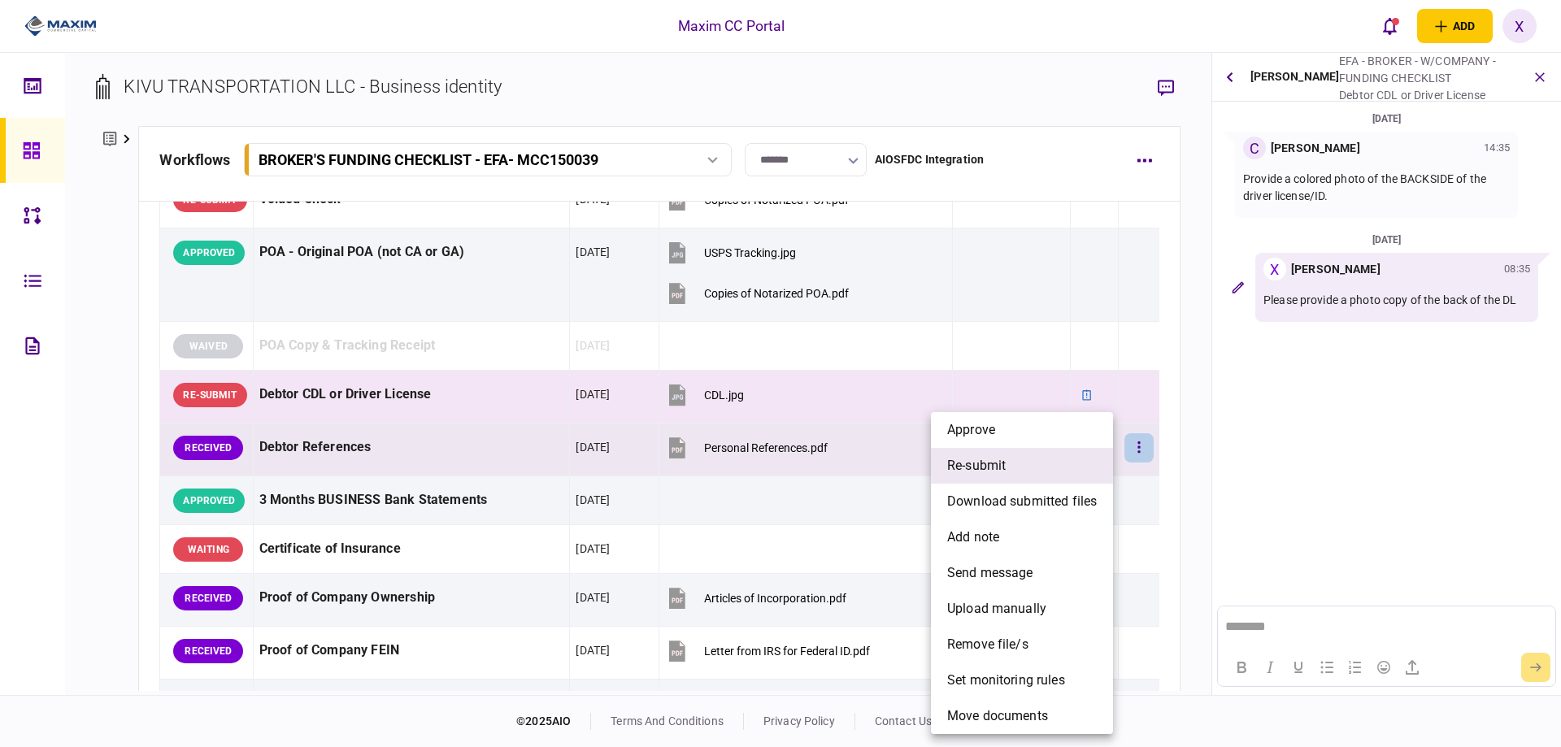
click at [1069, 467] on li "re-submit" at bounding box center [1022, 466] width 182 height 36
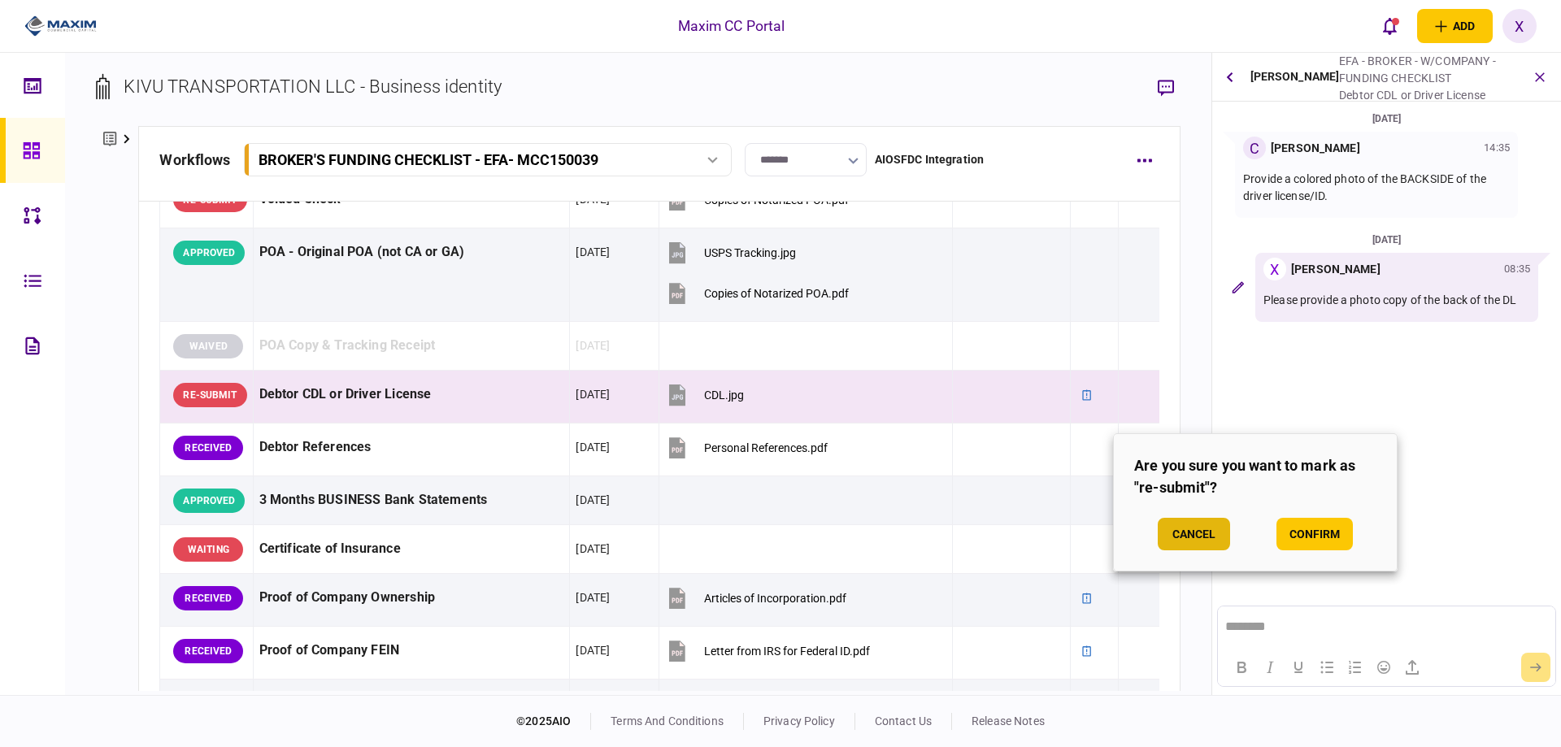
click at [1164, 526] on button "Cancel" at bounding box center [1193, 534] width 72 height 33
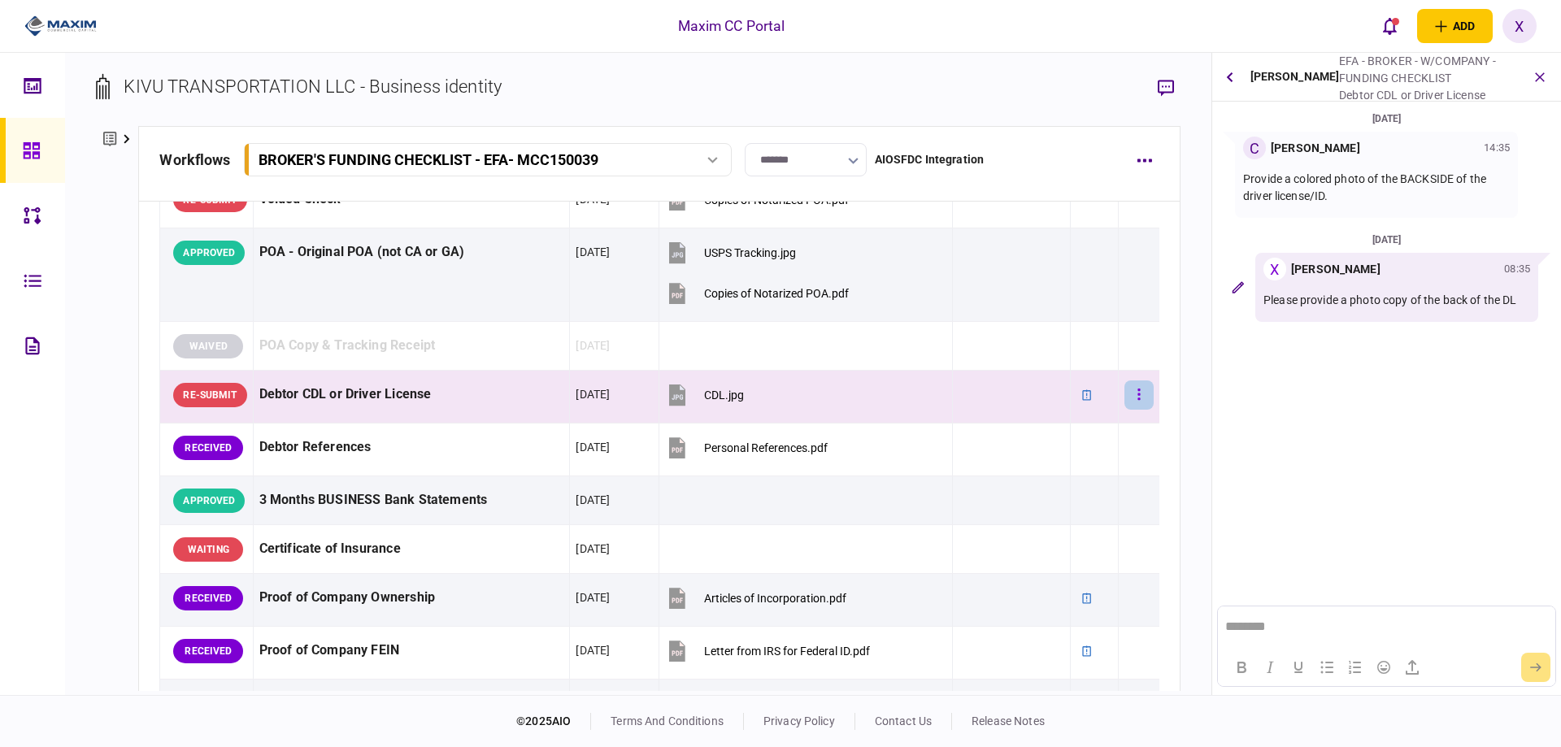
click at [1129, 395] on button "button" at bounding box center [1138, 394] width 29 height 29
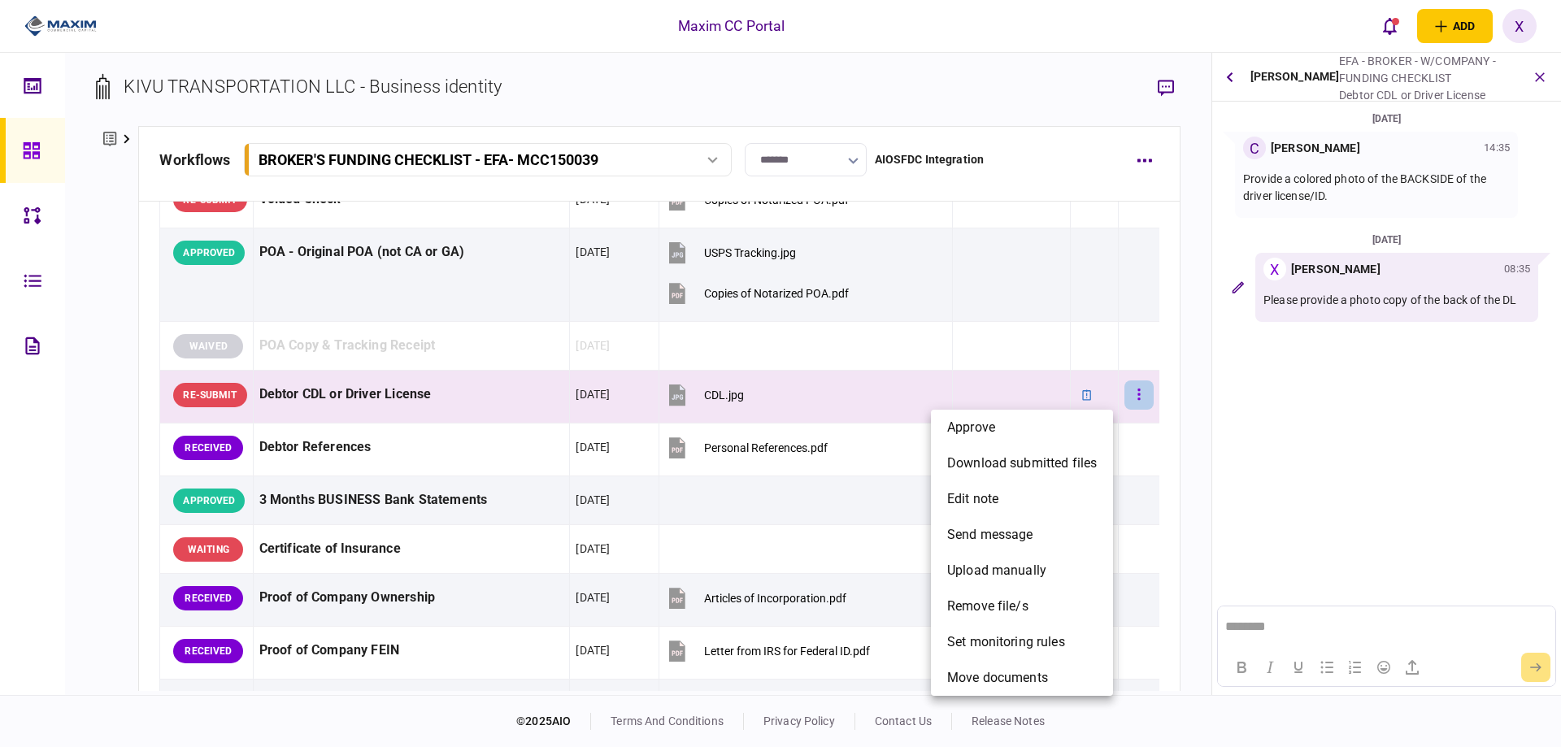
click at [1129, 395] on div at bounding box center [780, 373] width 1561 height 747
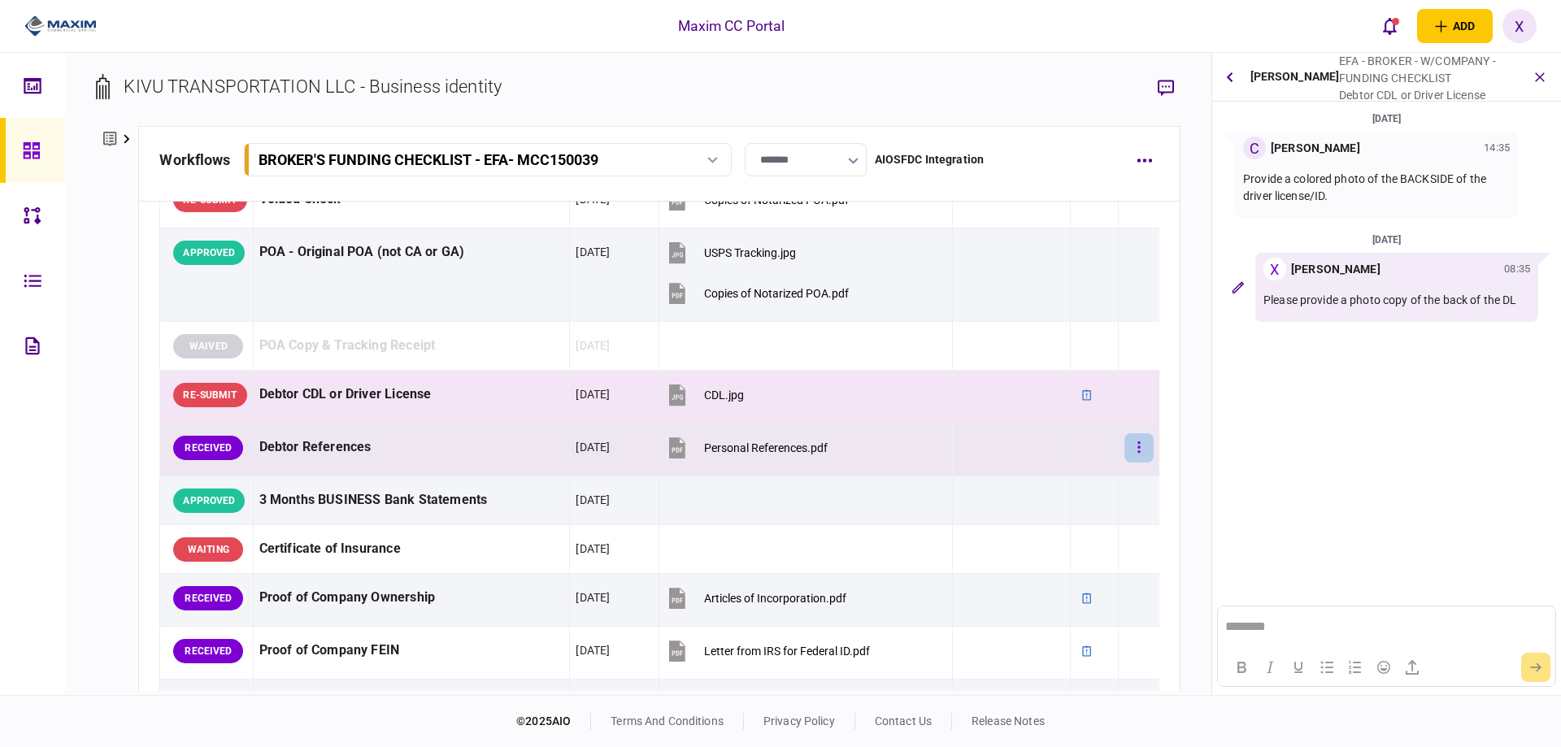
click at [1133, 450] on button "button" at bounding box center [1138, 447] width 29 height 29
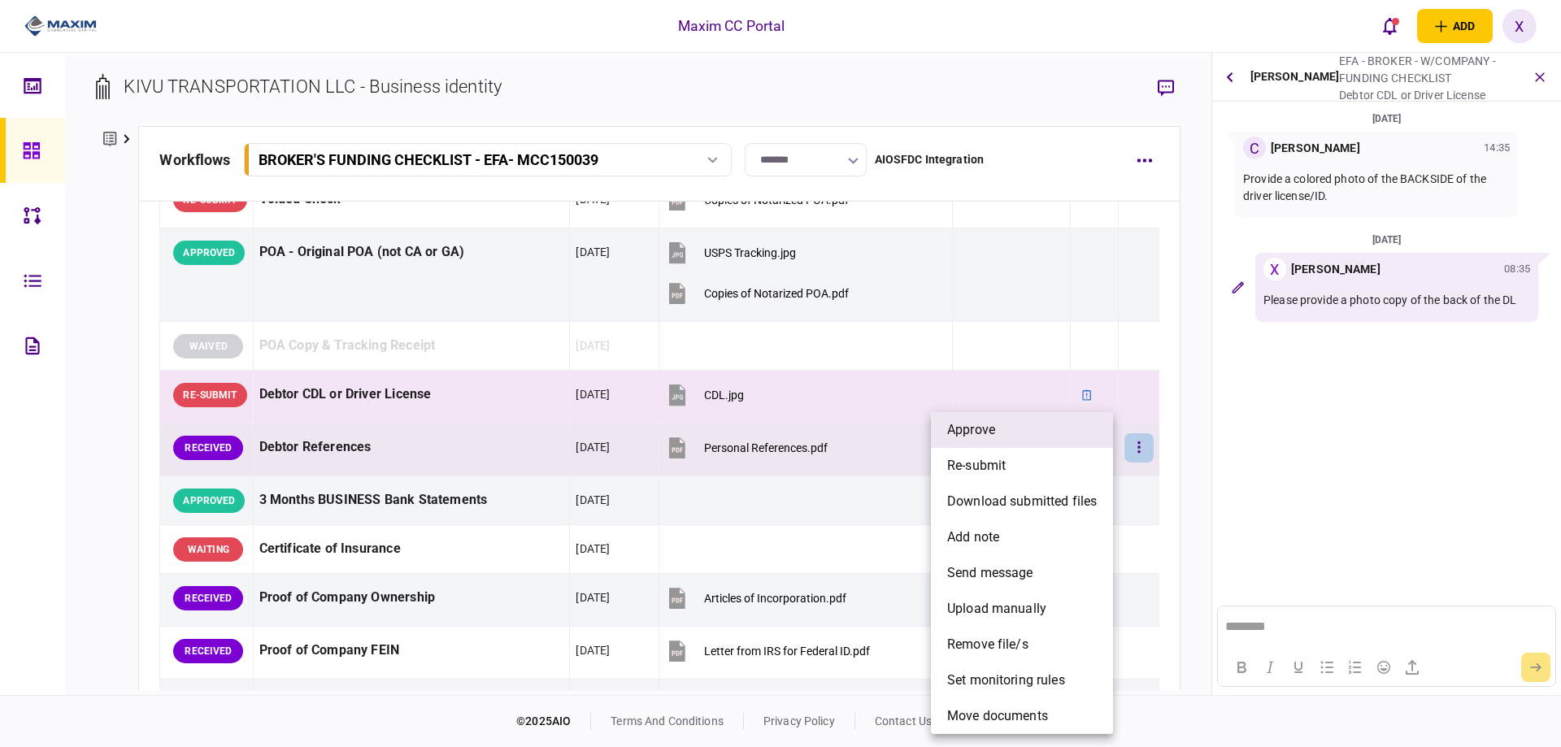
click at [1029, 425] on li "approve" at bounding box center [1022, 430] width 182 height 36
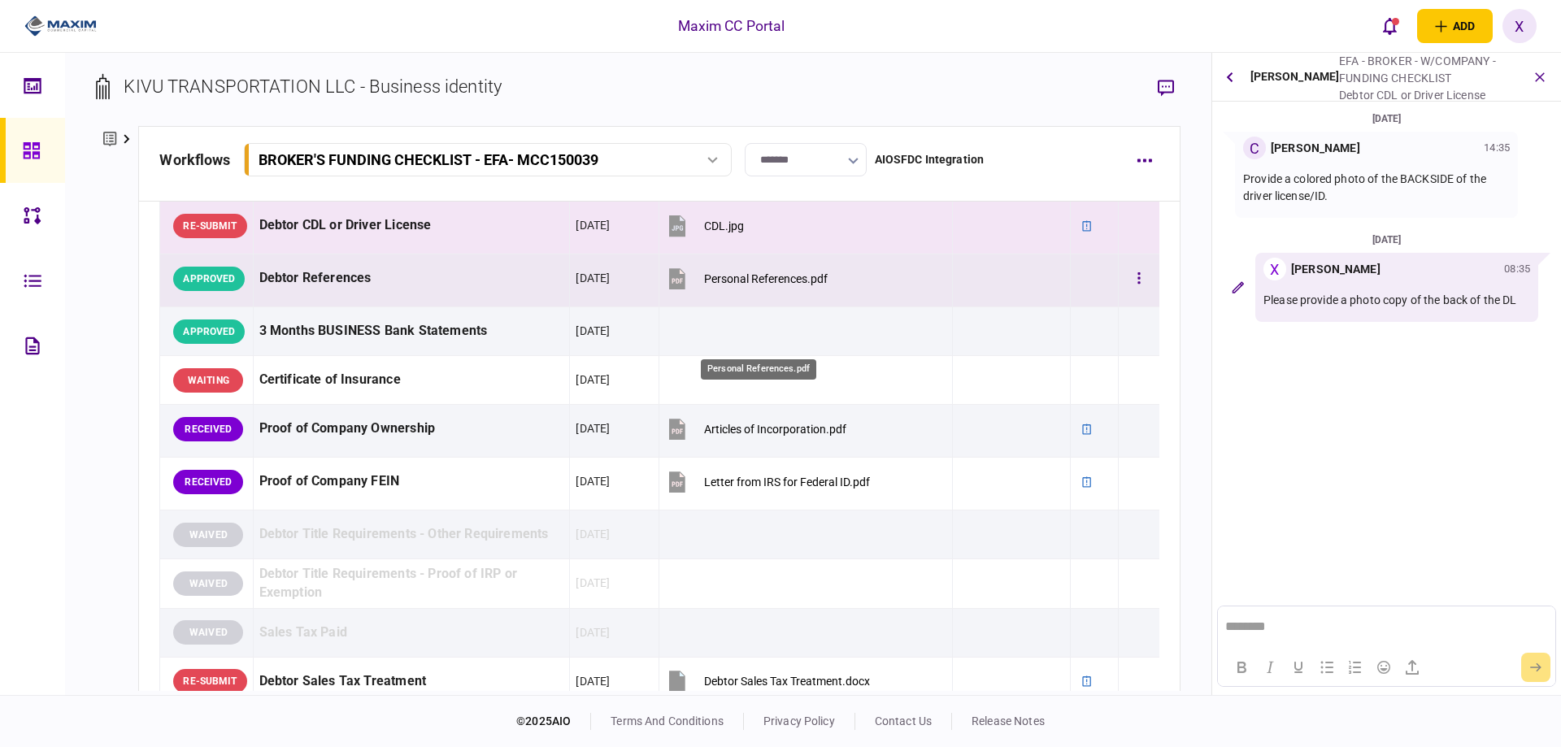
scroll to position [426, 0]
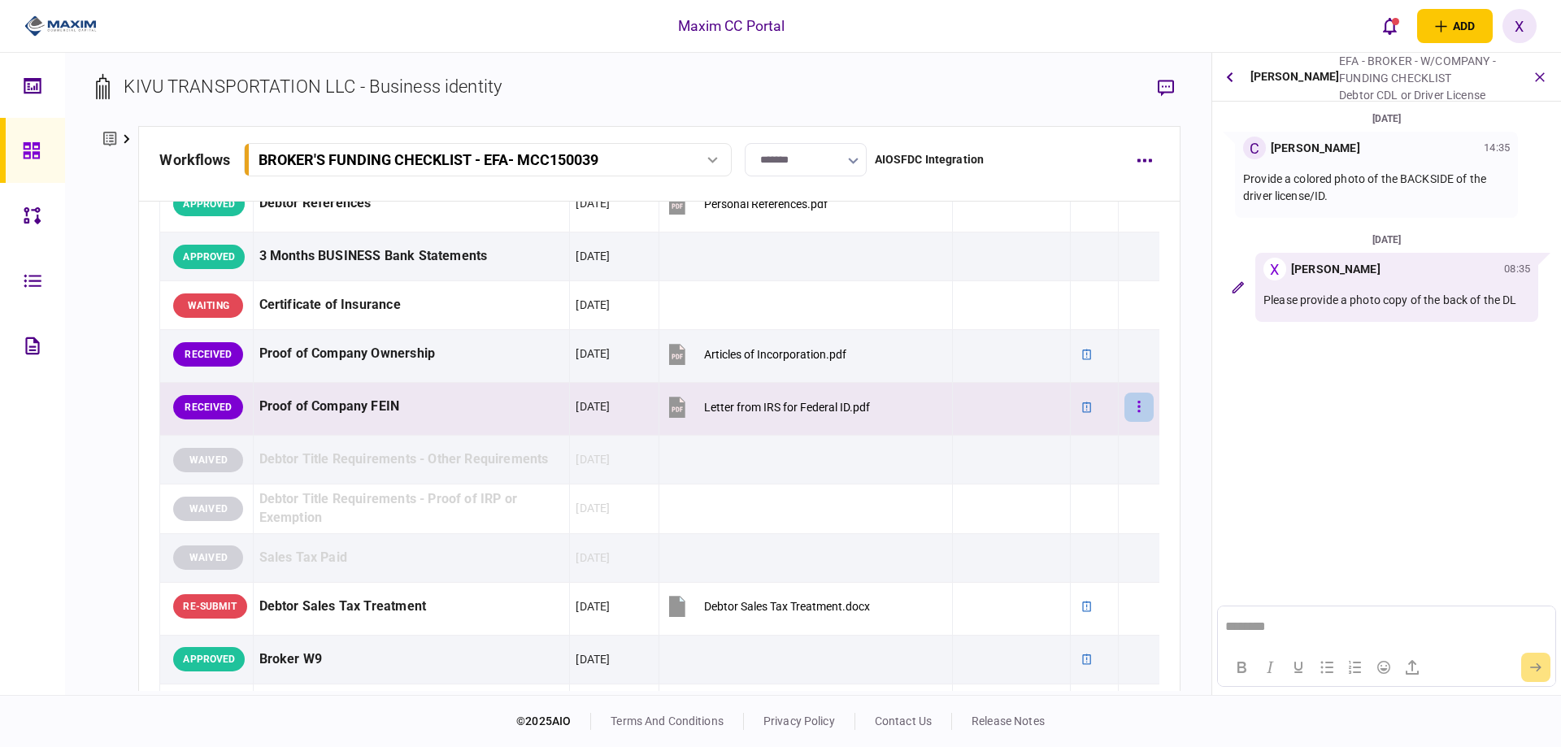
click at [1124, 406] on button "button" at bounding box center [1138, 407] width 29 height 29
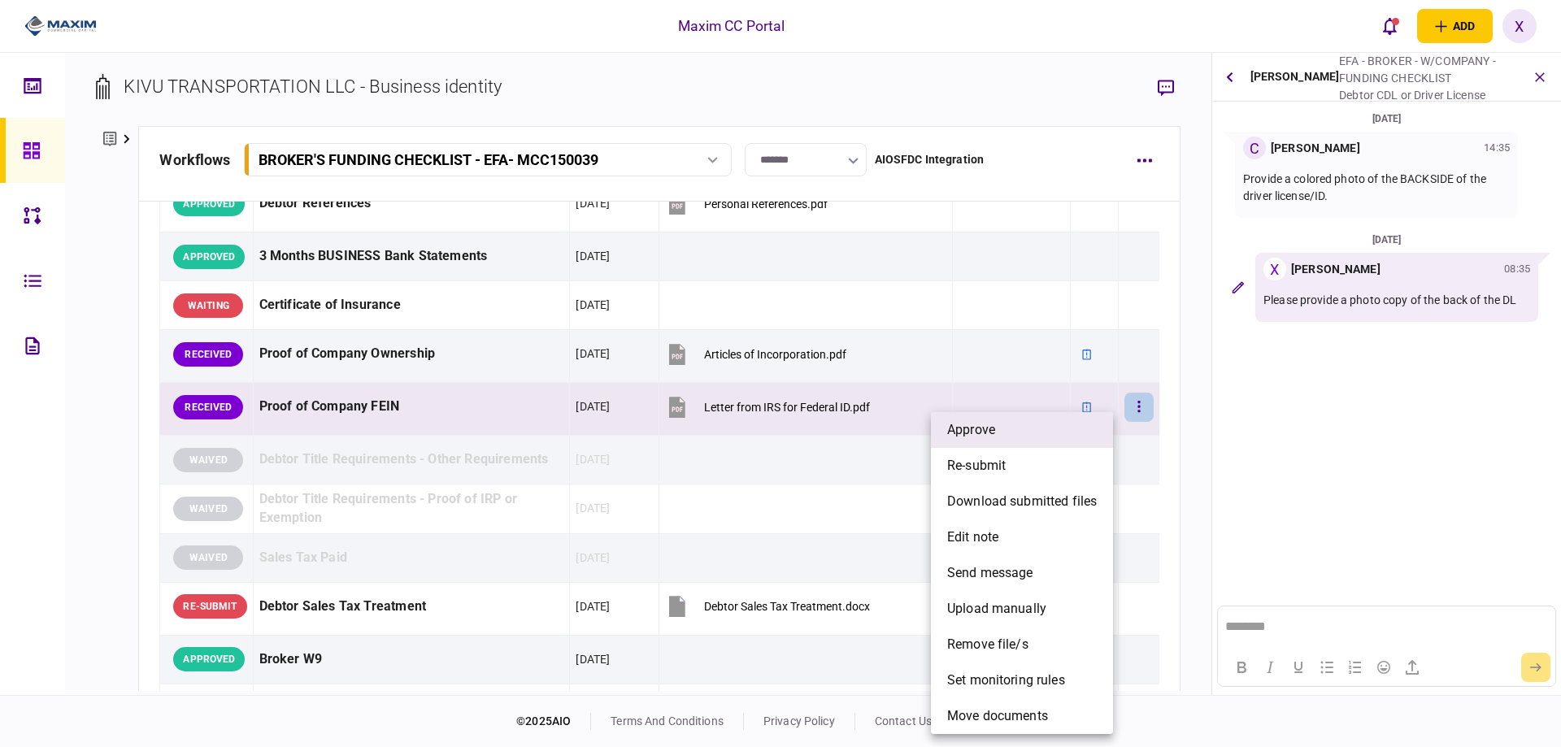
click at [1050, 420] on li "approve" at bounding box center [1022, 430] width 182 height 36
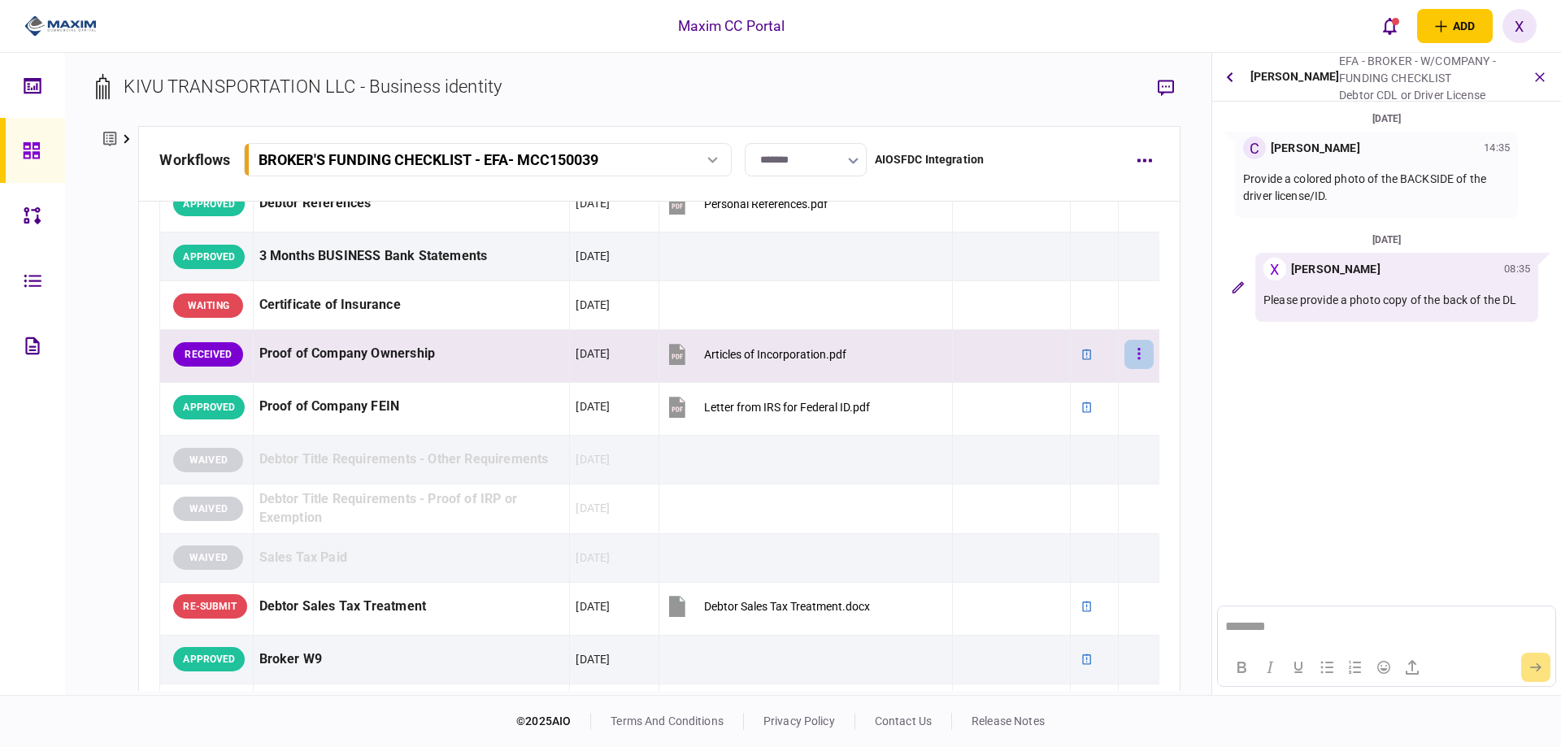
click at [1131, 354] on button "button" at bounding box center [1138, 354] width 29 height 29
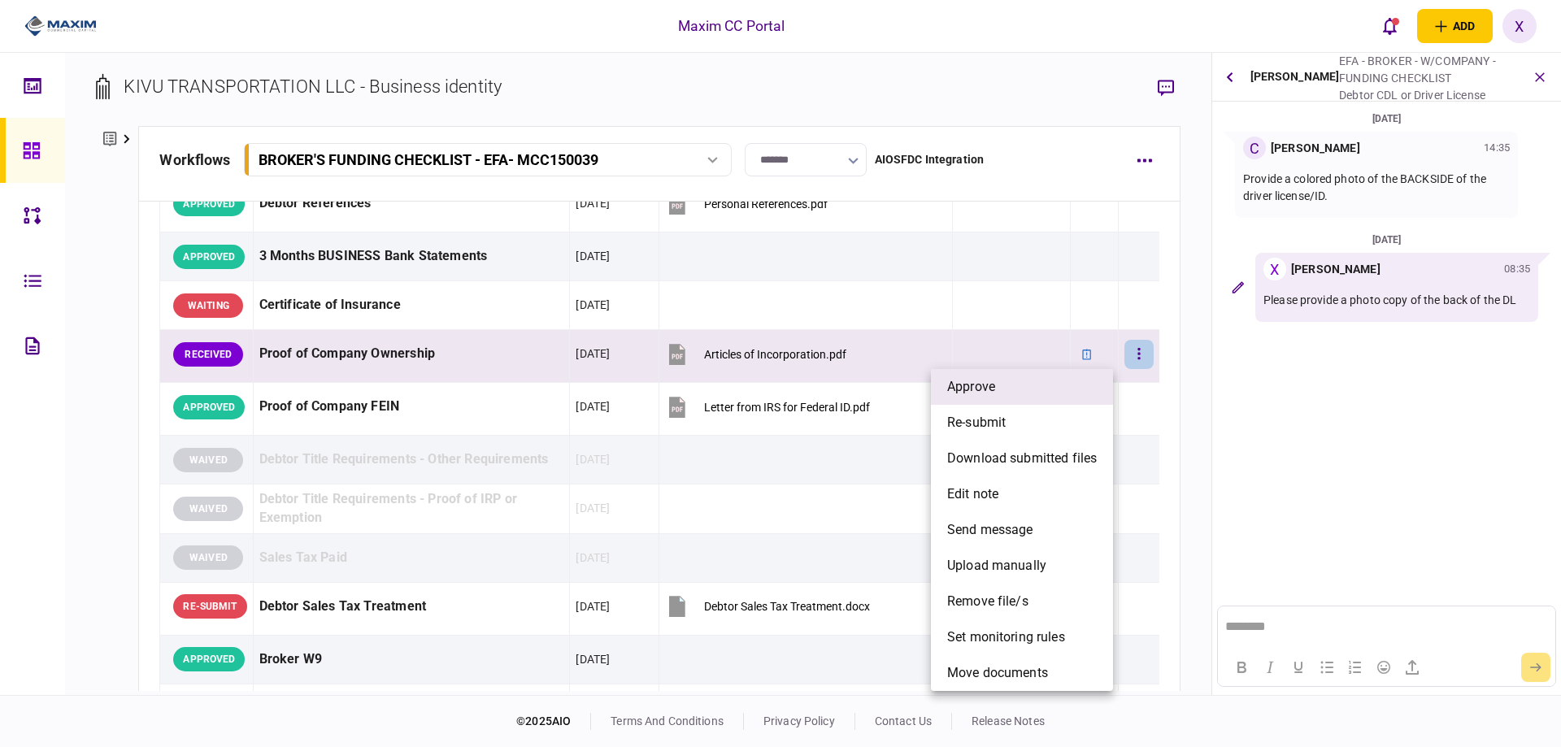
click at [1040, 388] on li "approve" at bounding box center [1022, 387] width 182 height 36
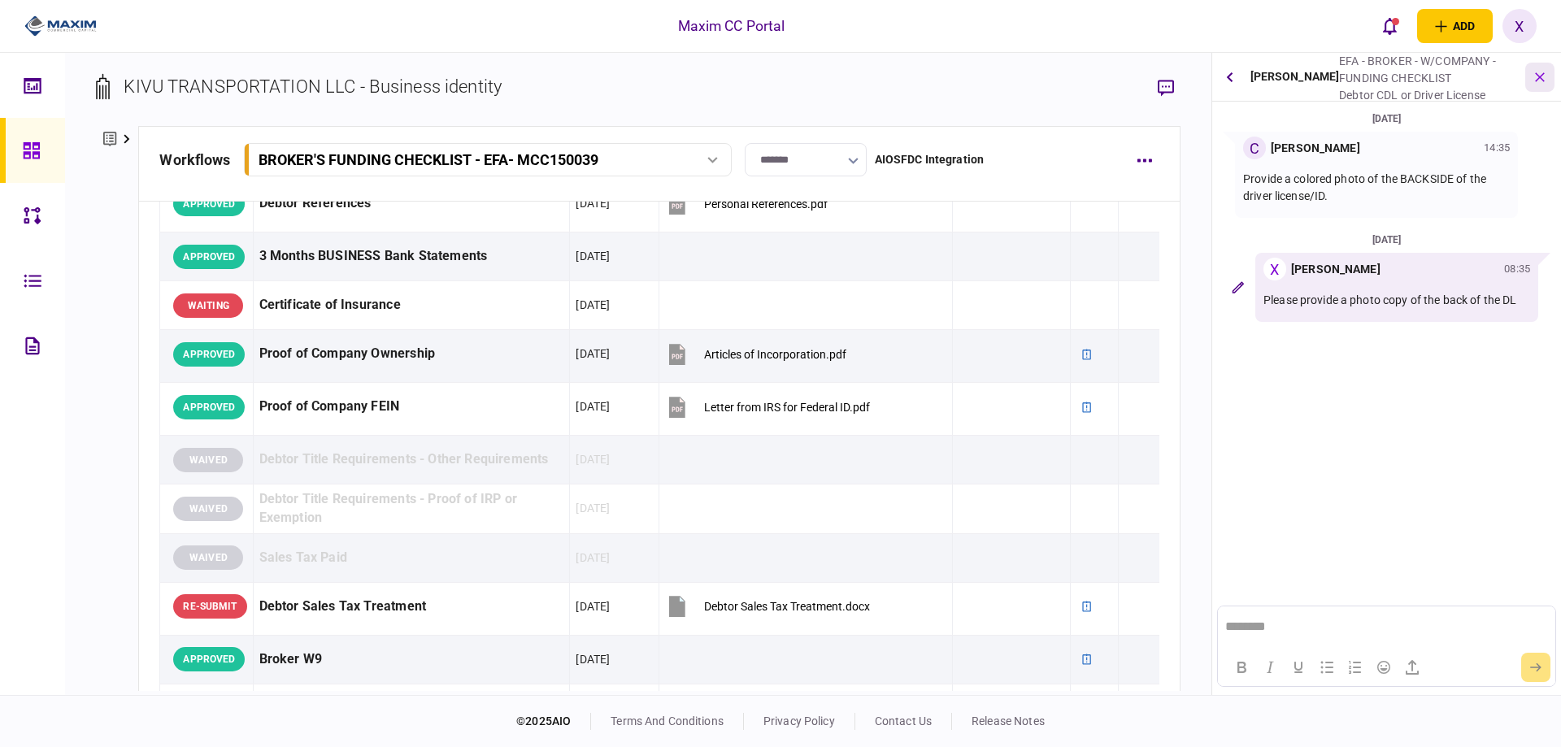
click at [1531, 69] on button "button" at bounding box center [1539, 77] width 29 height 29
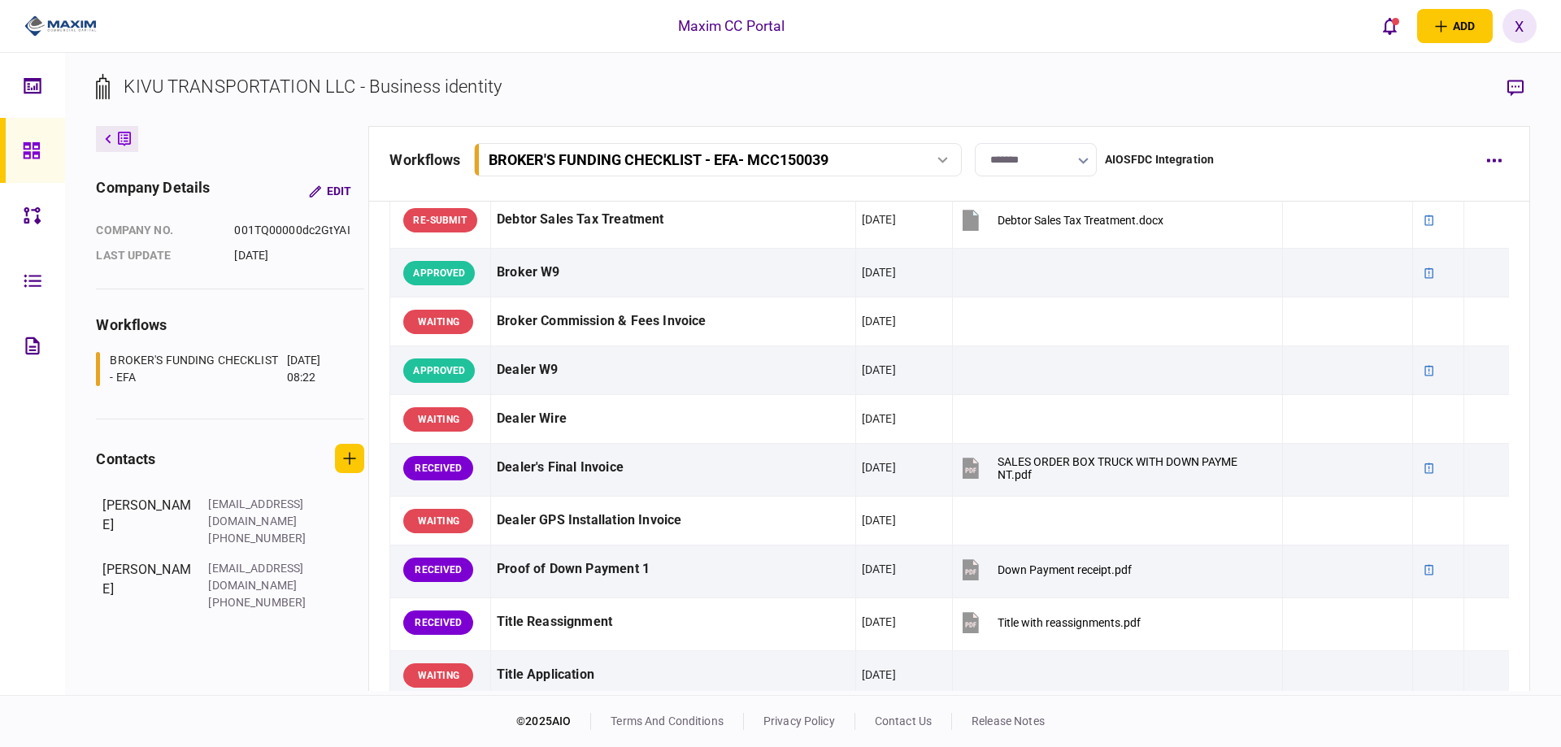
scroll to position [894, 0]
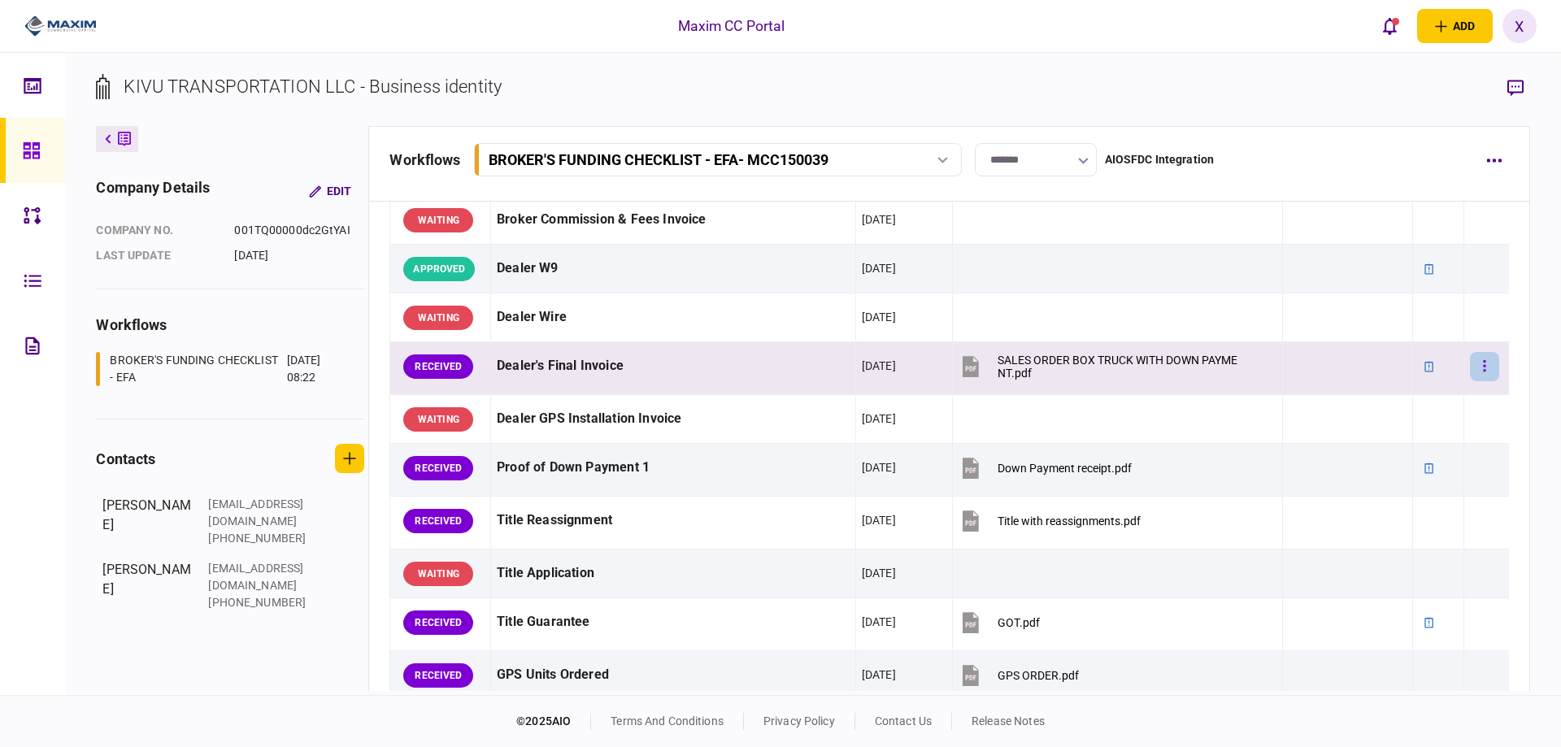
click at [1479, 368] on button "button" at bounding box center [1484, 366] width 29 height 29
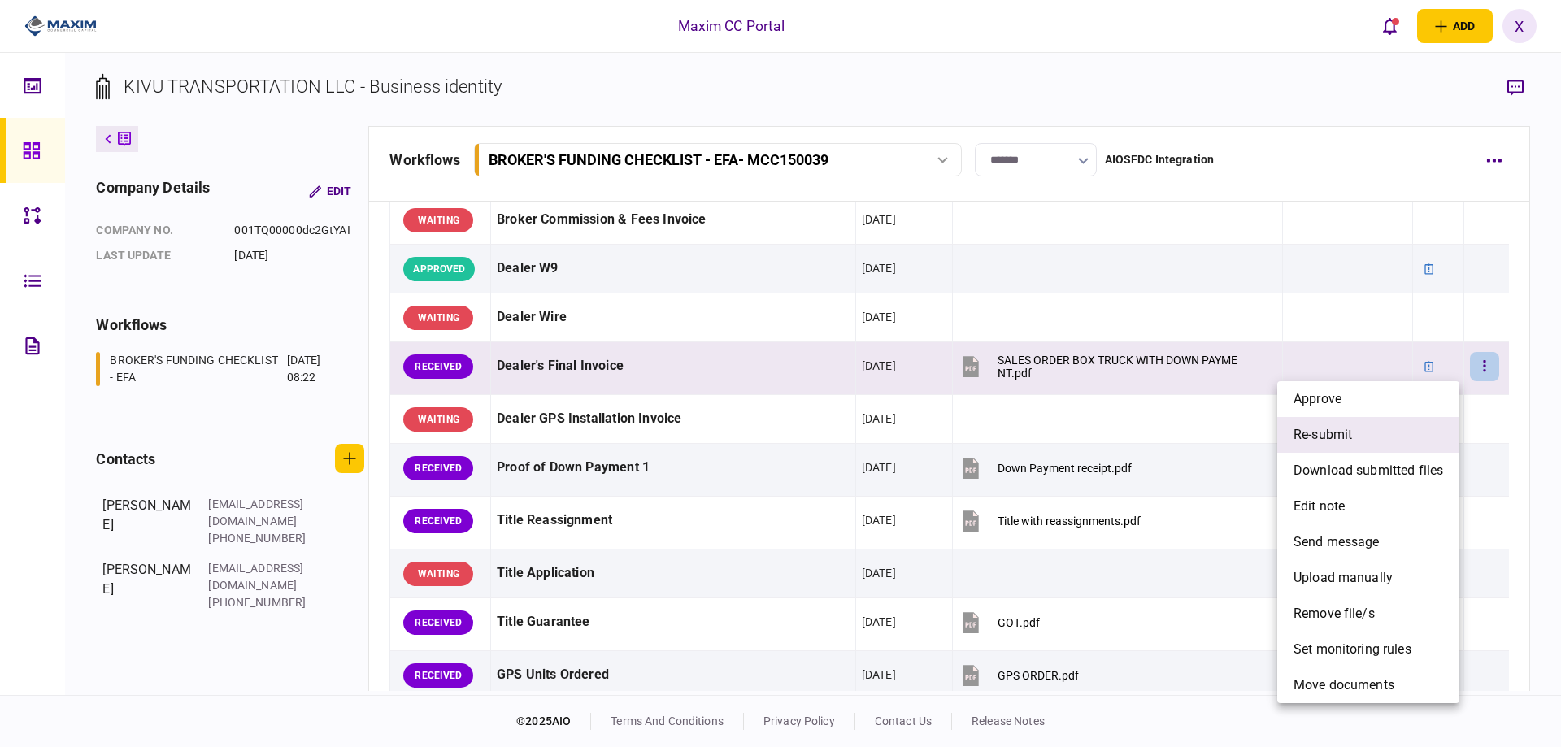
click at [1381, 434] on li "re-submit" at bounding box center [1368, 435] width 182 height 36
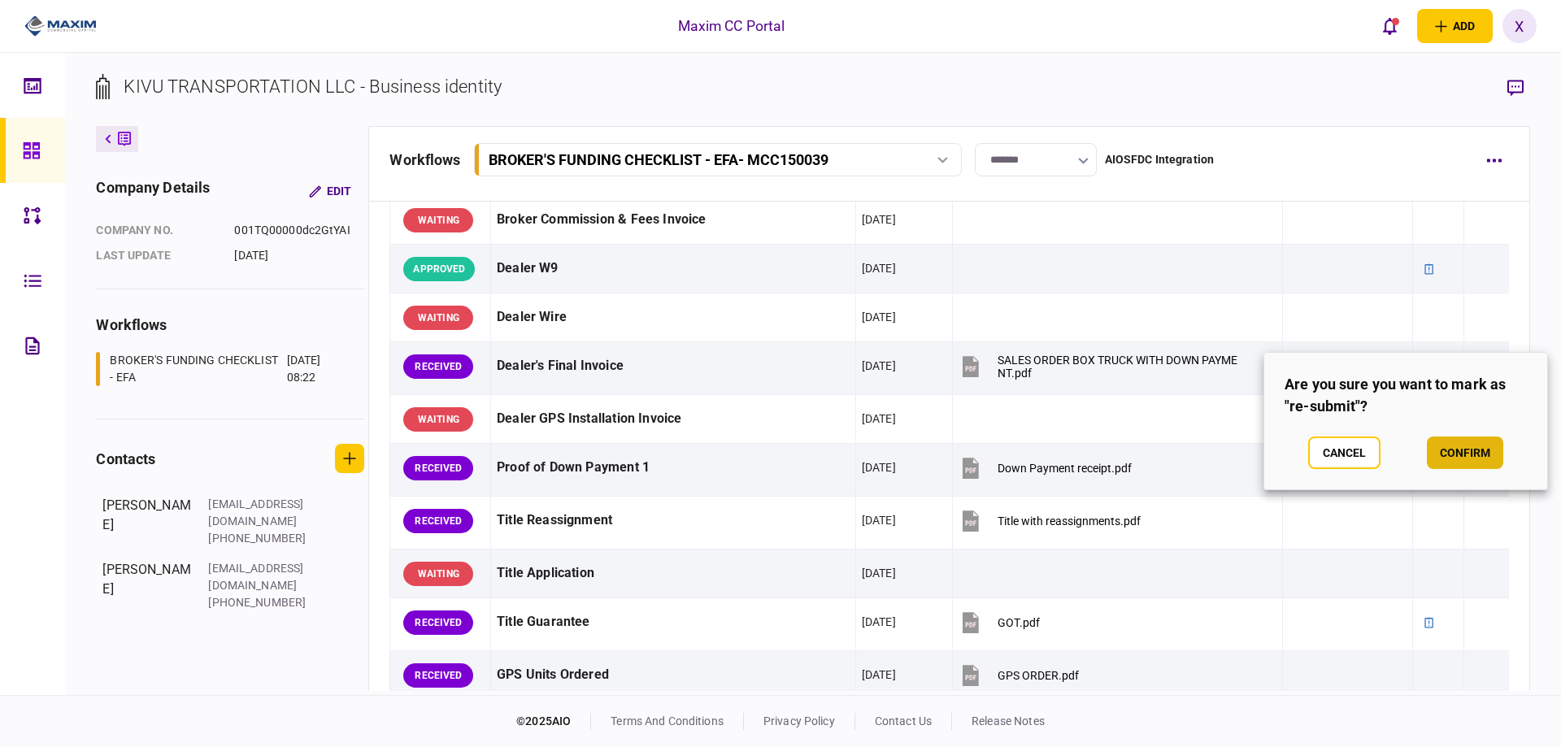
click at [1468, 445] on button "confirm" at bounding box center [1465, 452] width 76 height 33
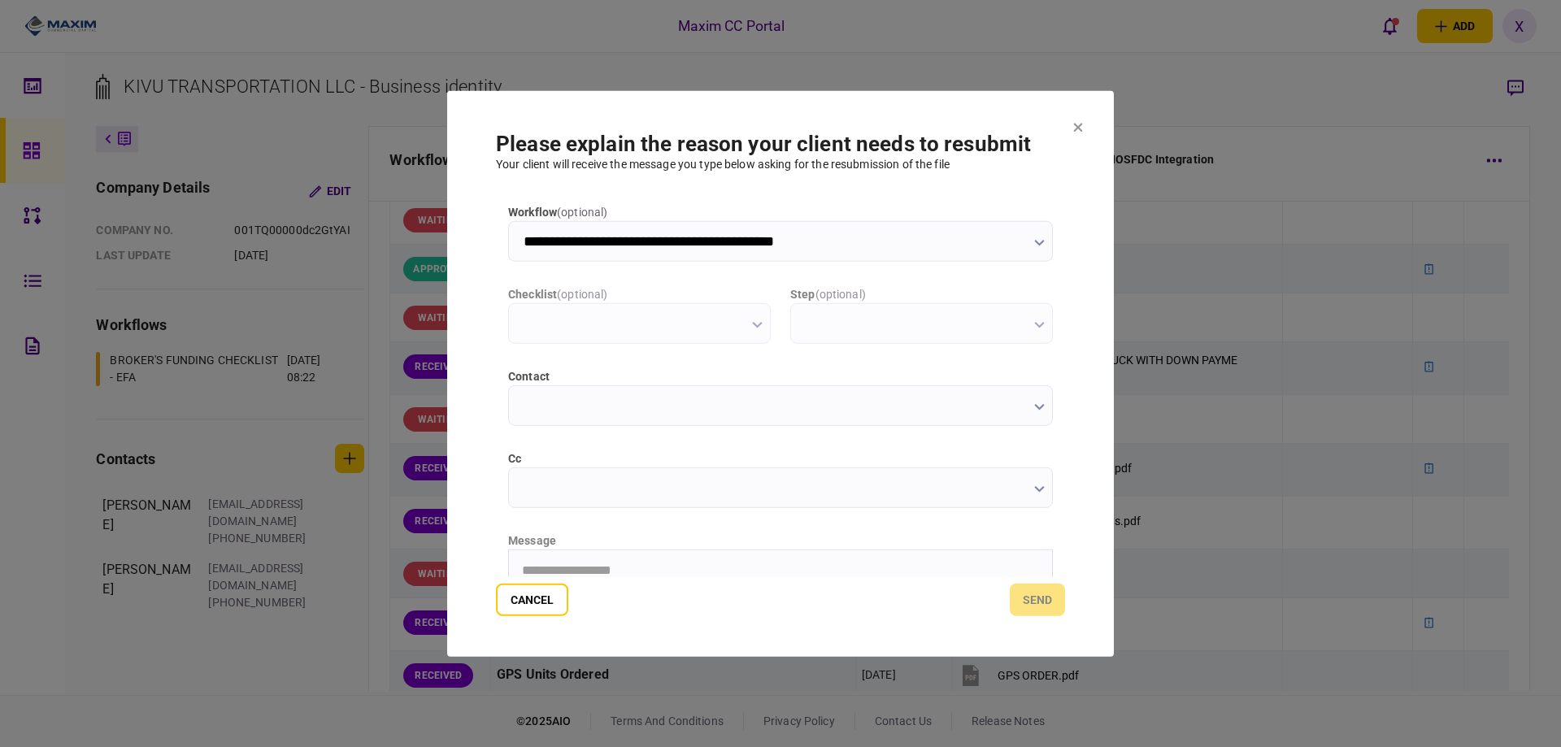
scroll to position [0, 0]
type input "**********"
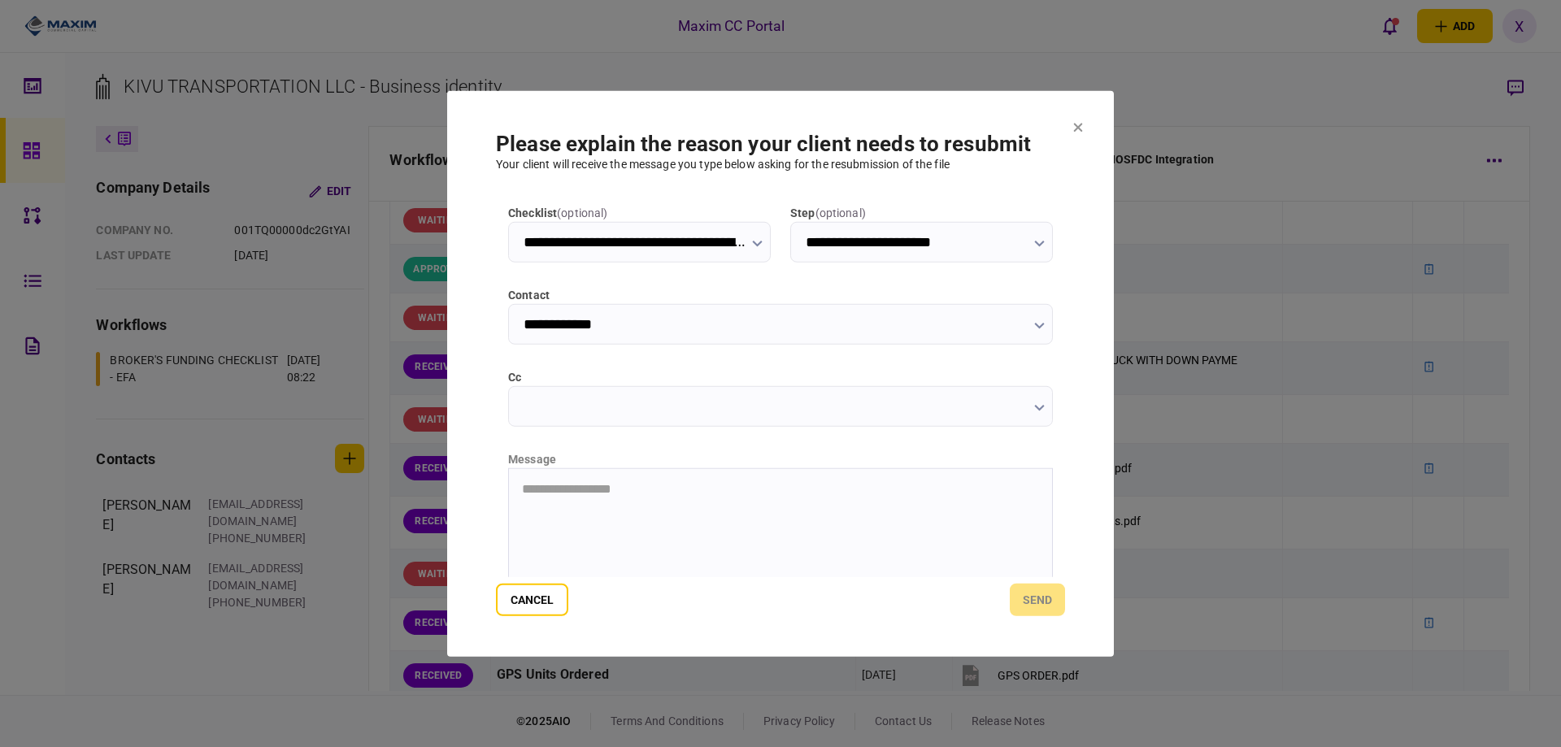
click at [558, 509] on html "**********" at bounding box center [780, 488] width 543 height 41
click at [1038, 610] on button "send" at bounding box center [1037, 600] width 55 height 33
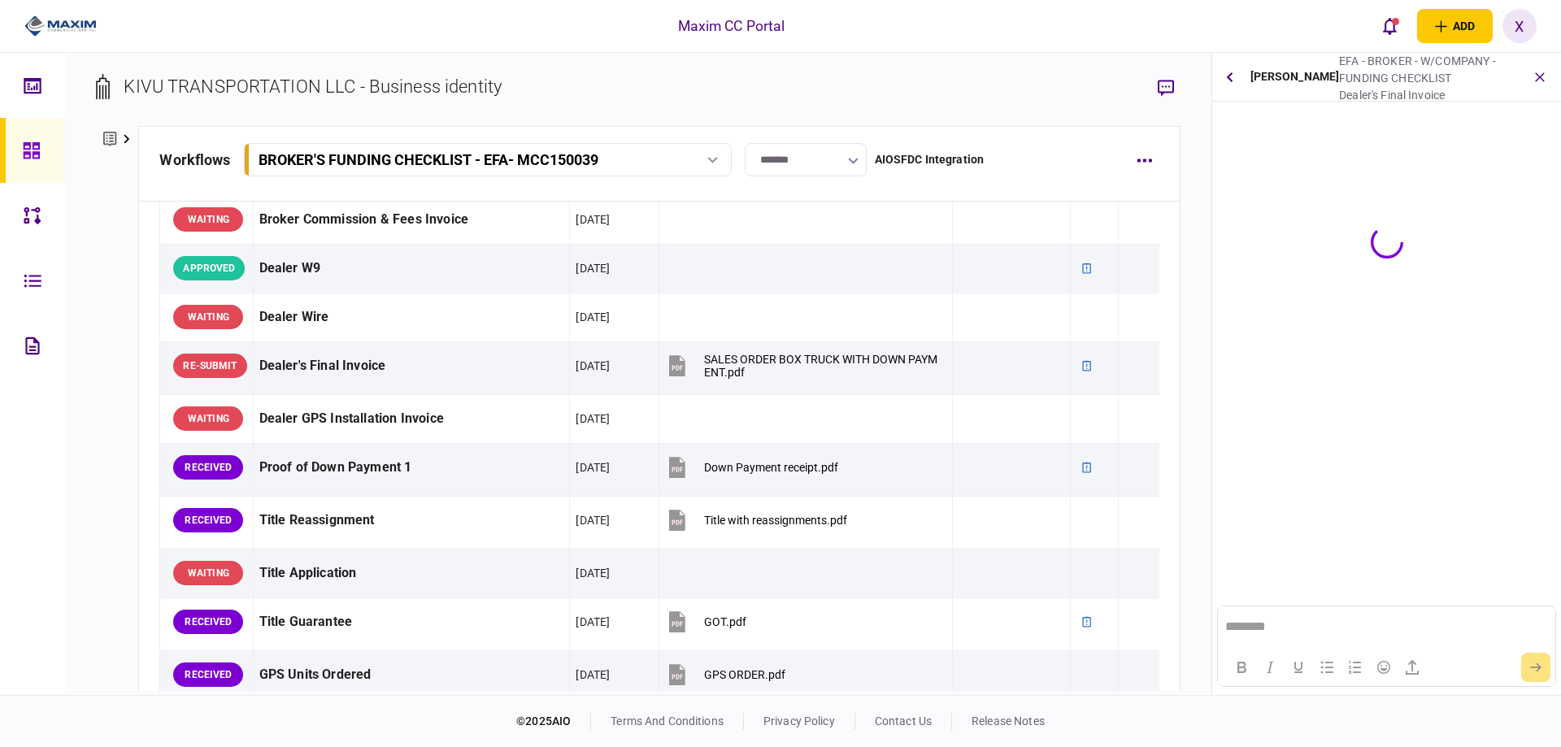
scroll to position [0, 0]
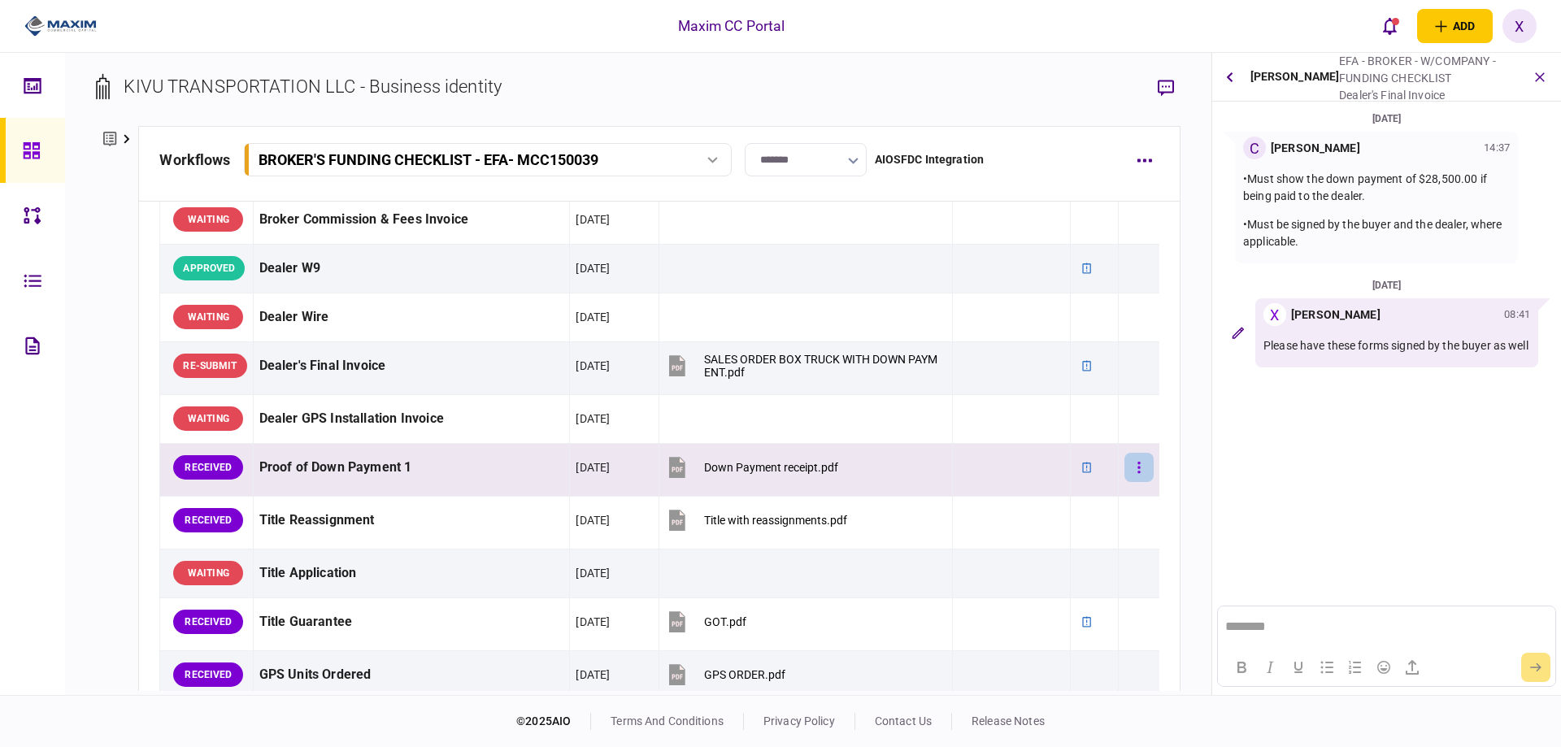
click at [1134, 466] on button "button" at bounding box center [1138, 467] width 29 height 29
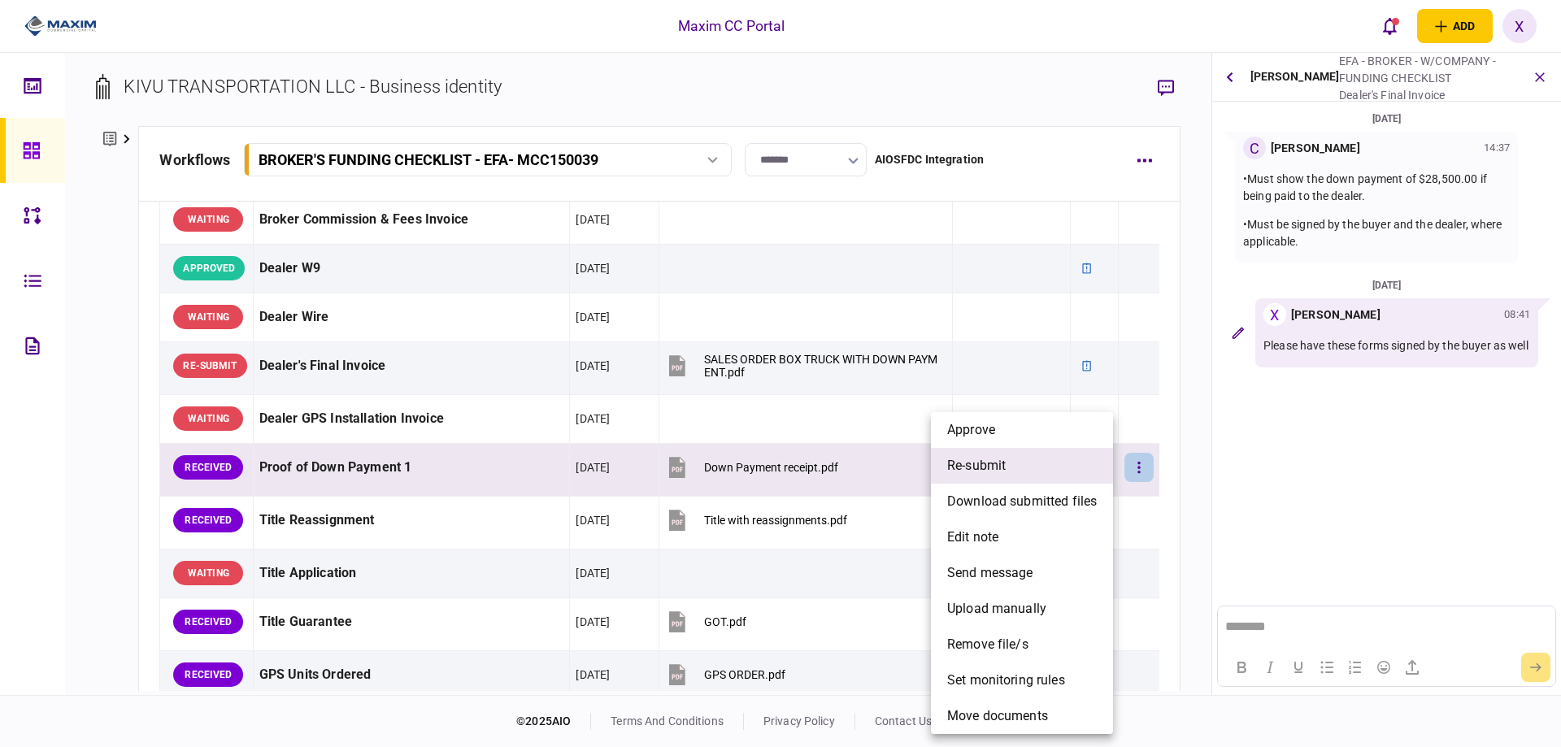
click at [1065, 456] on li "re-submit" at bounding box center [1022, 466] width 182 height 36
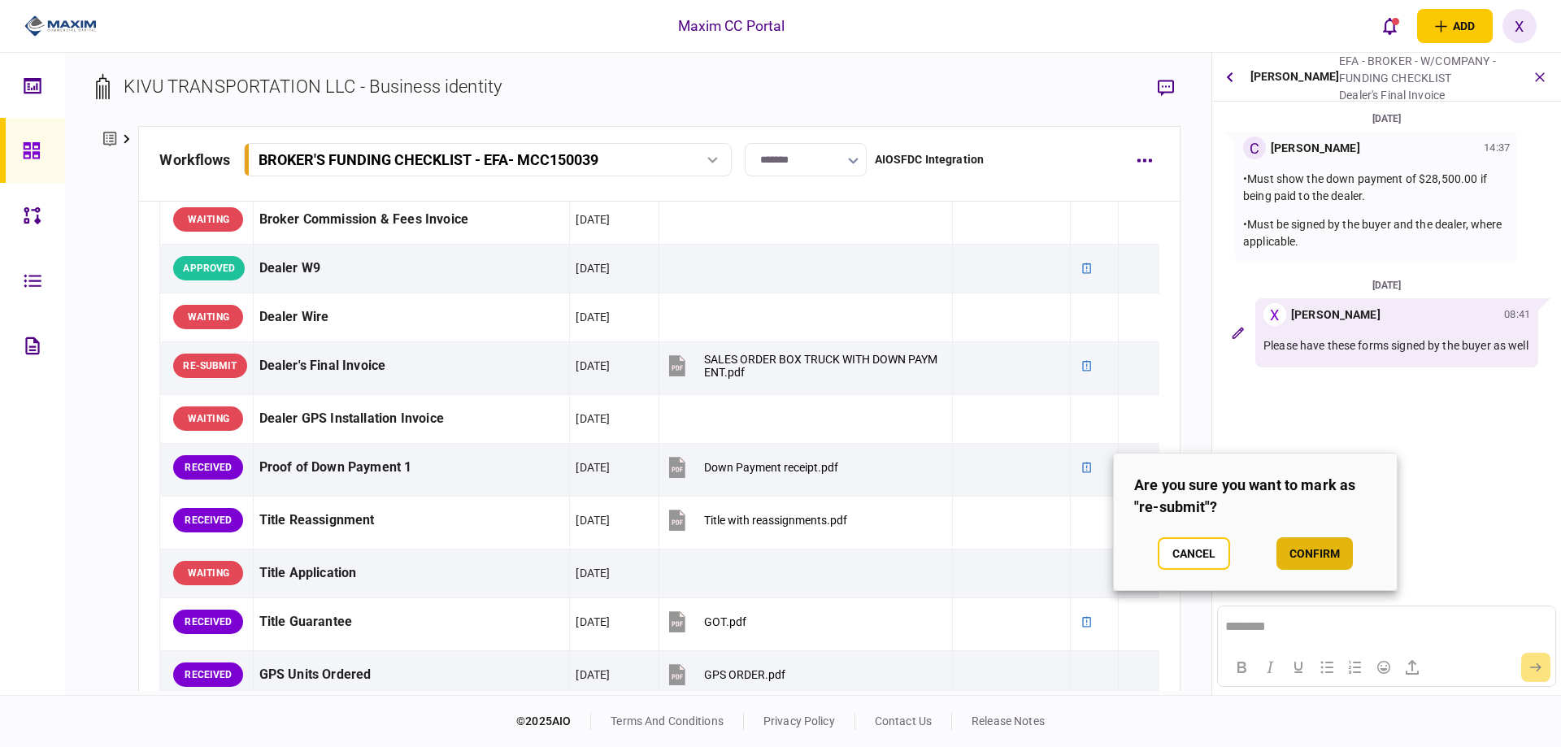
click at [1322, 545] on button "confirm" at bounding box center [1314, 553] width 76 height 33
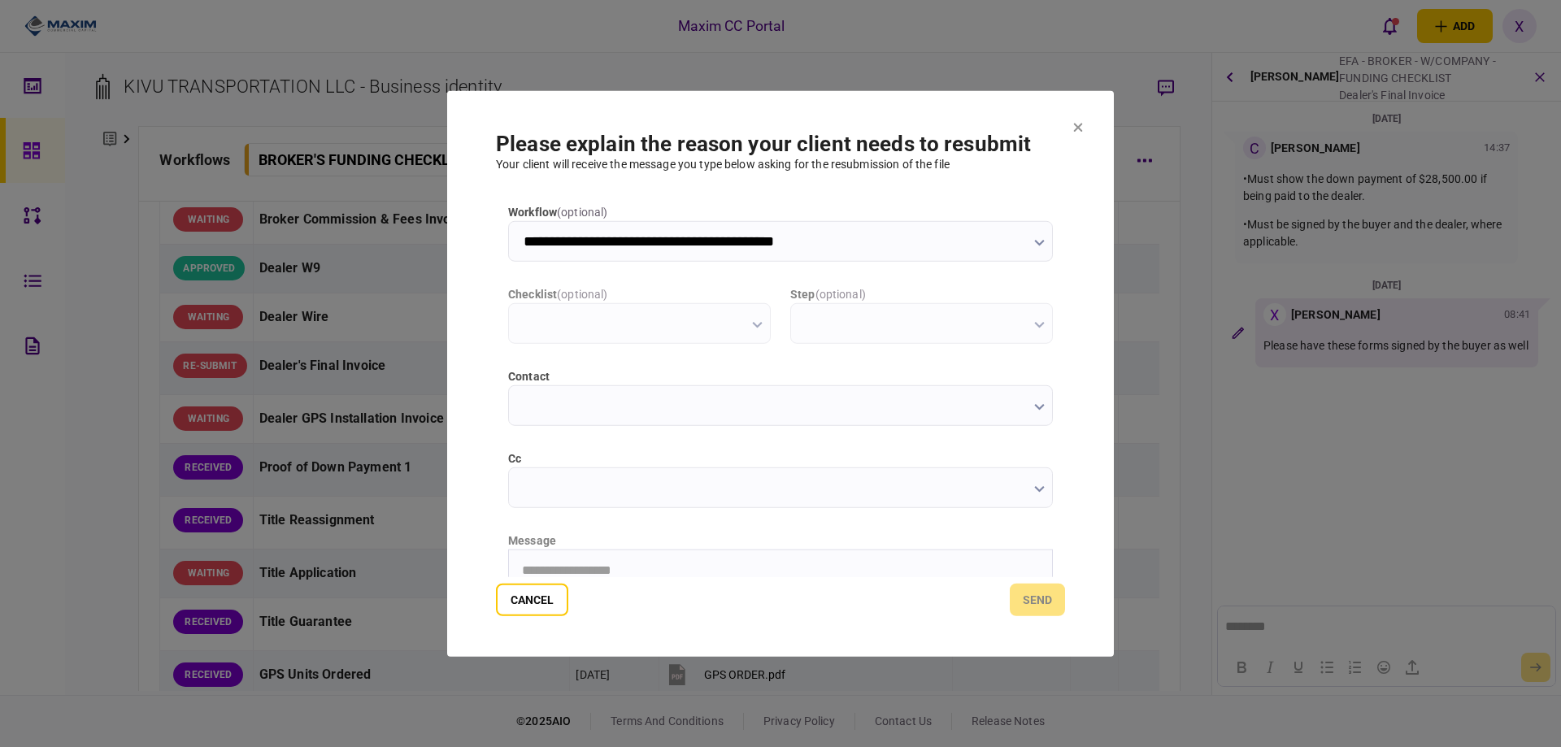
type input "**********"
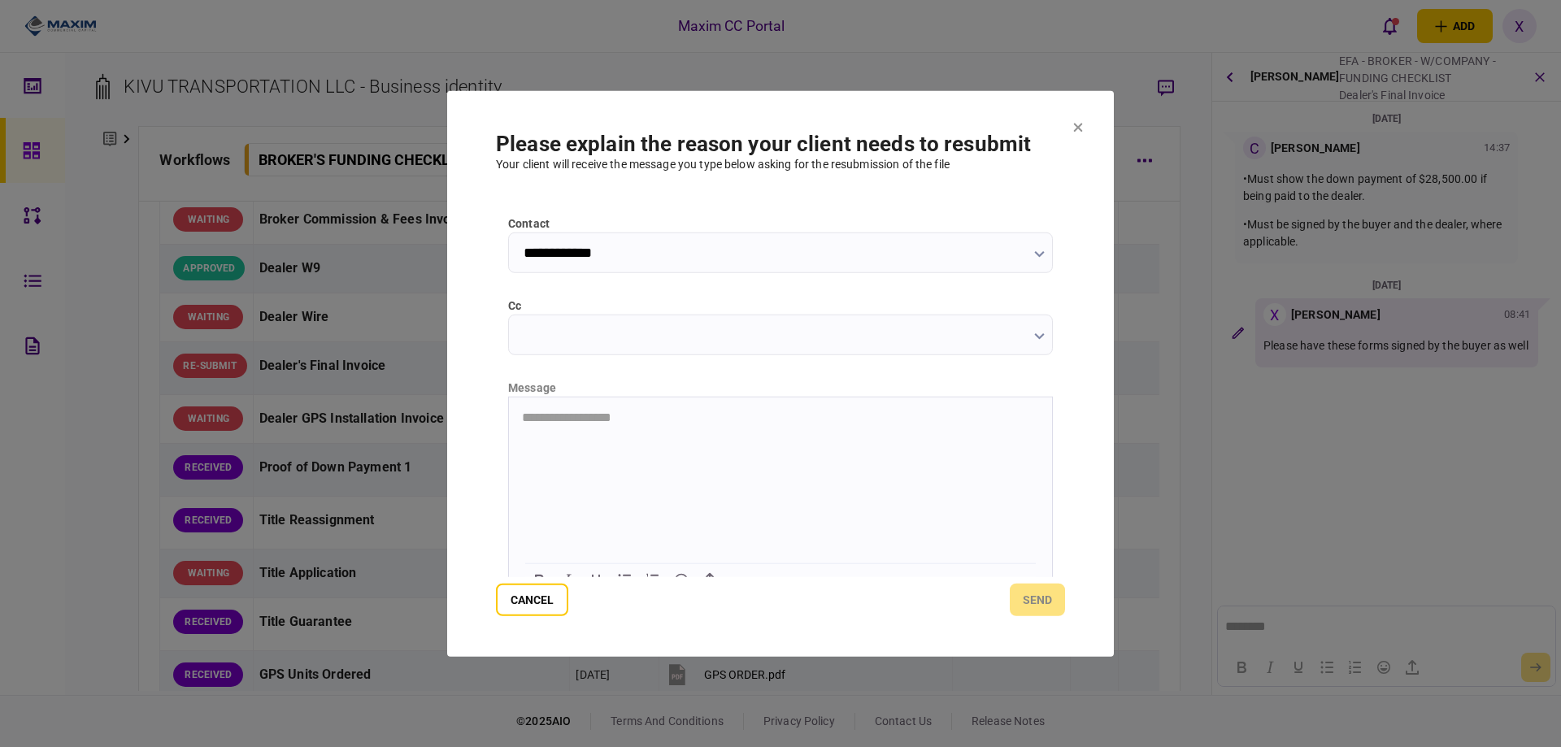
scroll to position [163, 0]
click at [640, 428] on html "**********" at bounding box center [780, 407] width 543 height 41
click at [516, 617] on section "**********" at bounding box center [780, 373] width 667 height 567
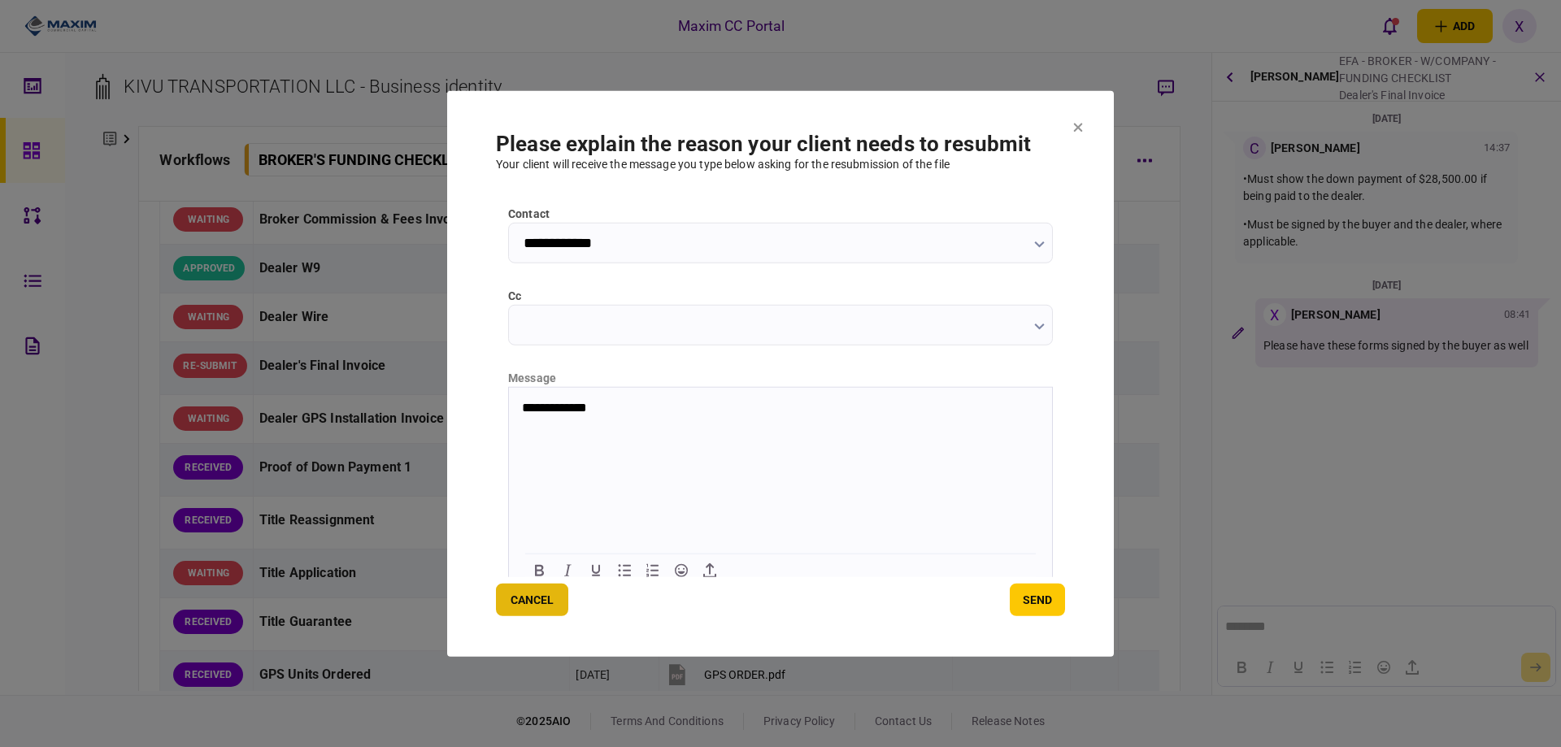
click at [516, 608] on button "Cancel" at bounding box center [532, 600] width 72 height 33
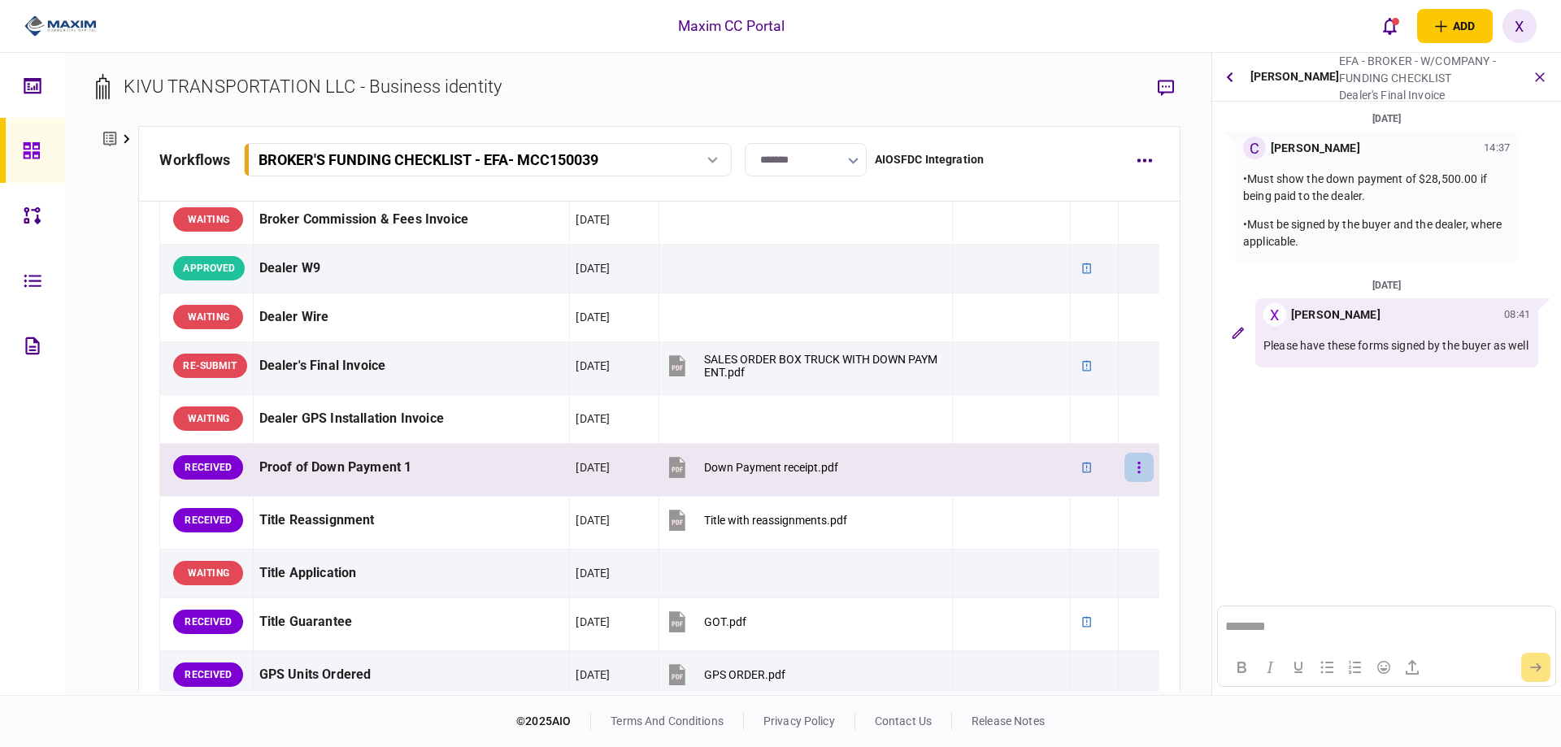
click at [1124, 468] on button "button" at bounding box center [1138, 467] width 29 height 29
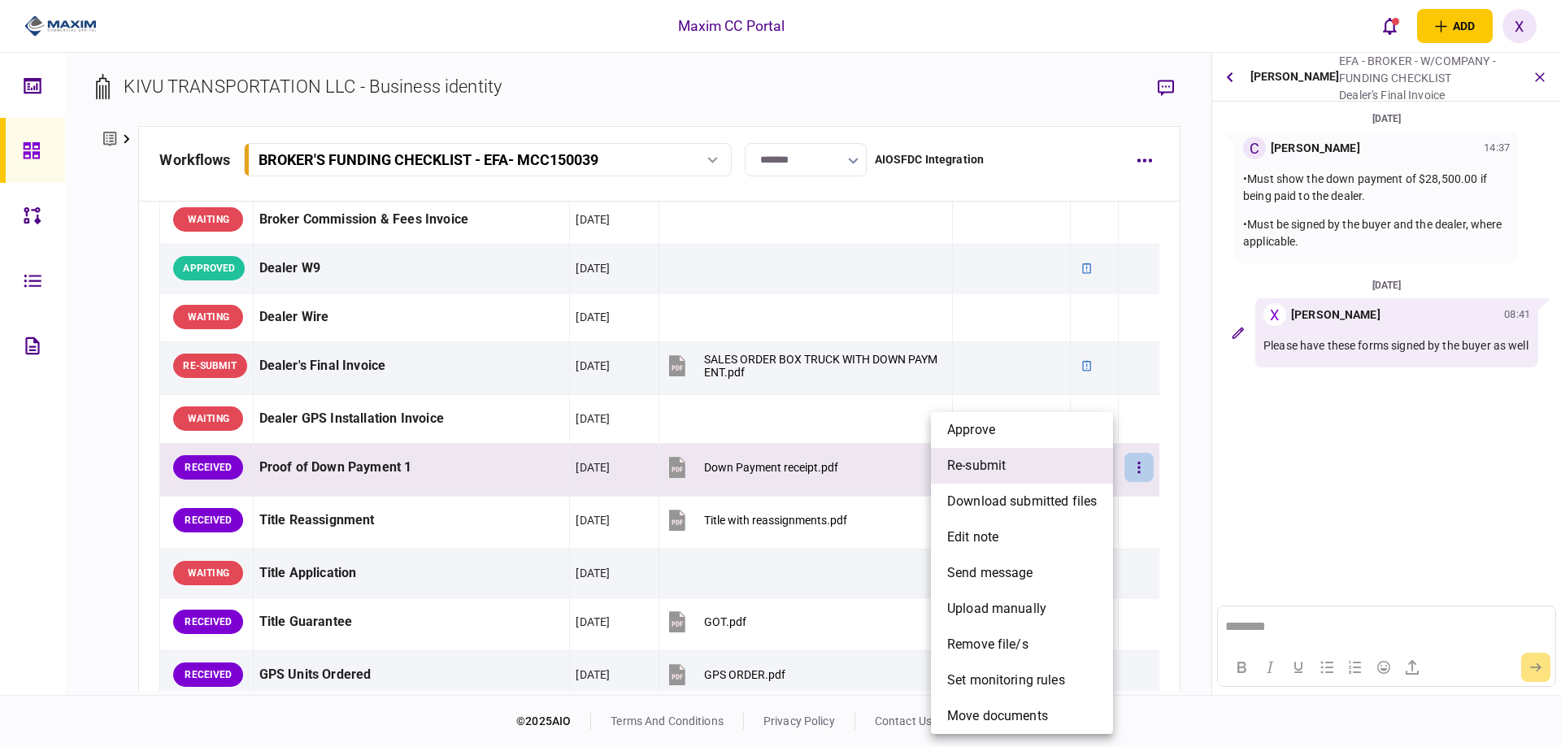
click at [1062, 465] on li "re-submit" at bounding box center [1022, 466] width 182 height 36
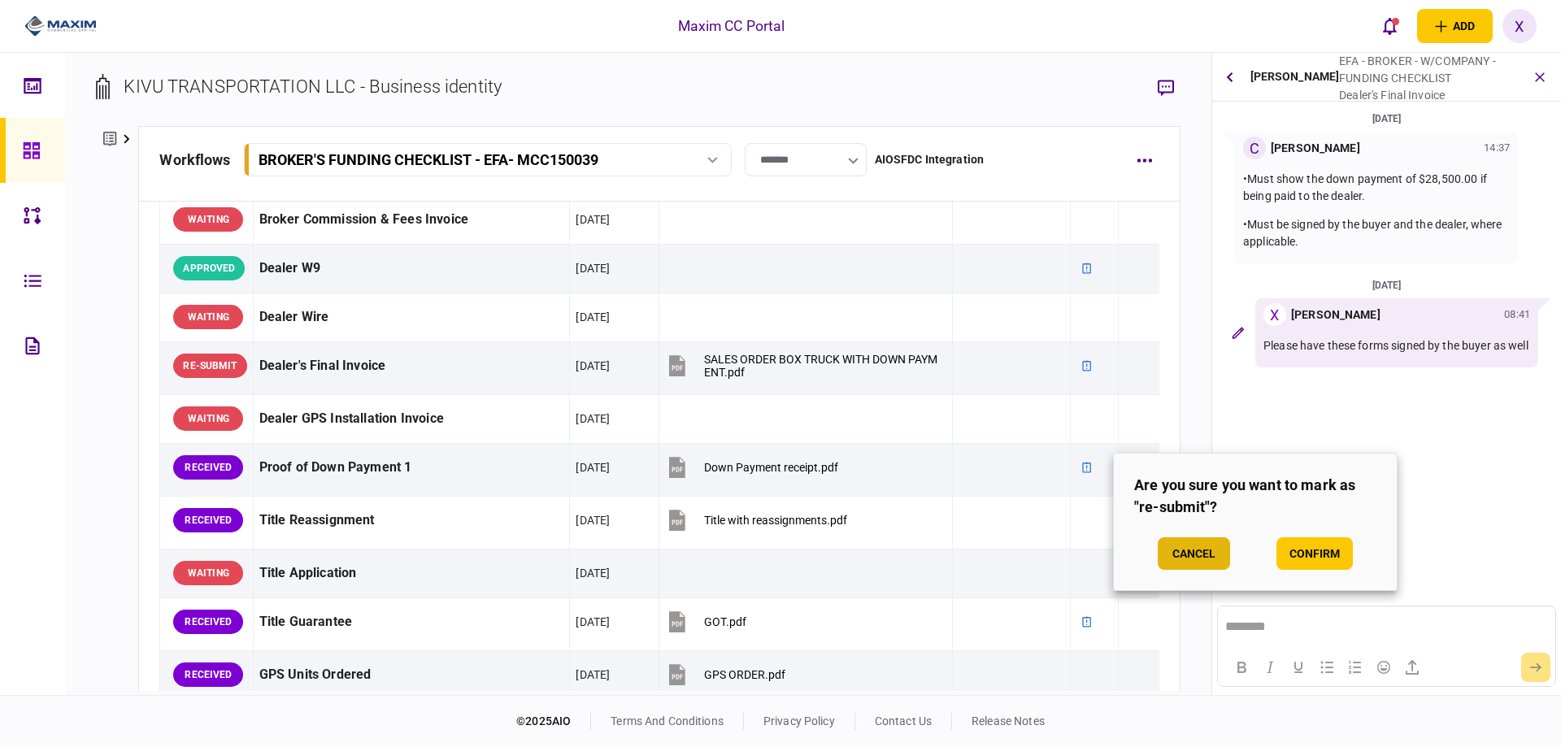
click at [1166, 550] on button "Cancel" at bounding box center [1193, 553] width 72 height 33
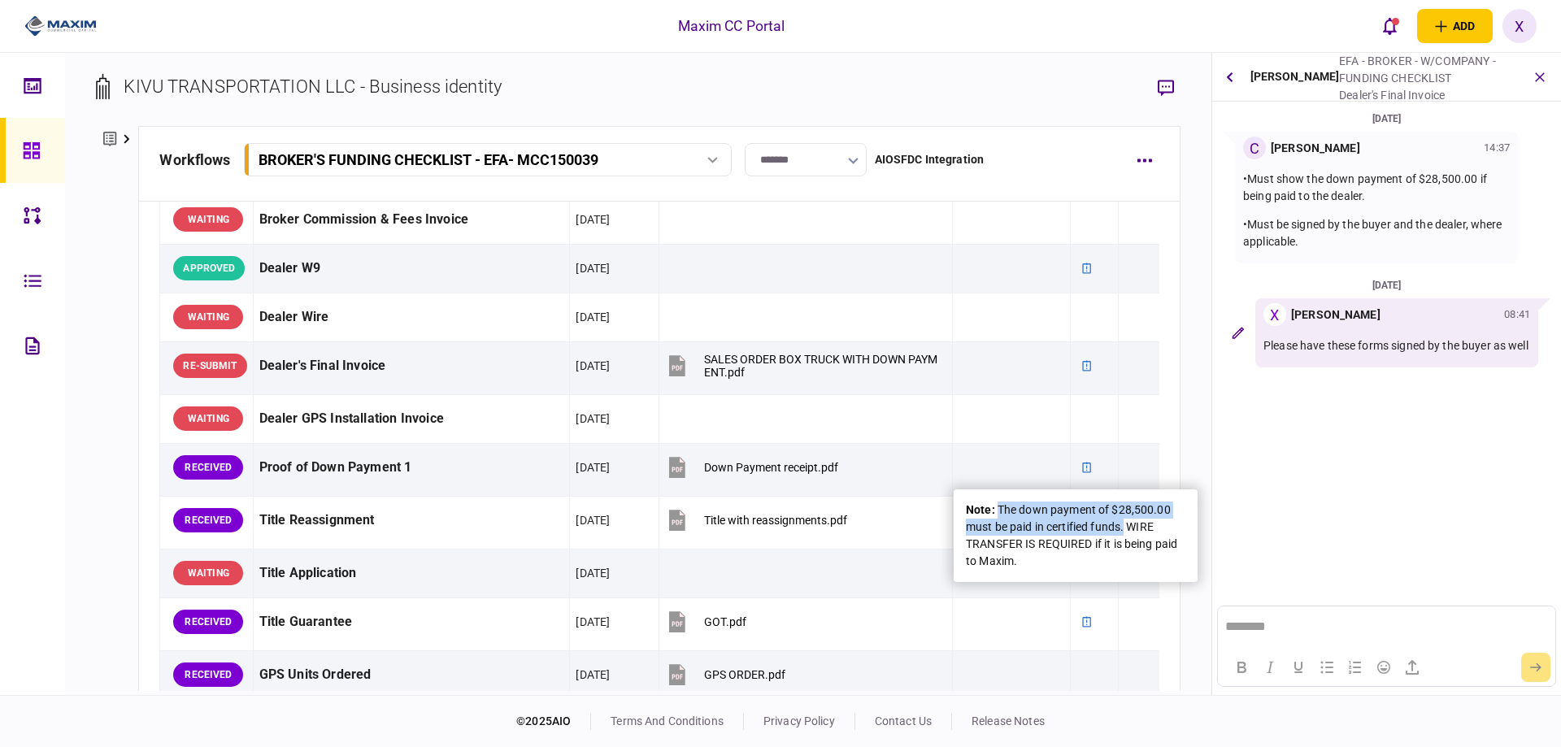
drag, startPoint x: 997, startPoint y: 505, endPoint x: 1126, endPoint y: 529, distance: 131.5
click at [1126, 529] on div "note : The down payment of $28,500.00 must be paid in certified funds. WIRE TRA…" at bounding box center [1075, 536] width 219 height 68
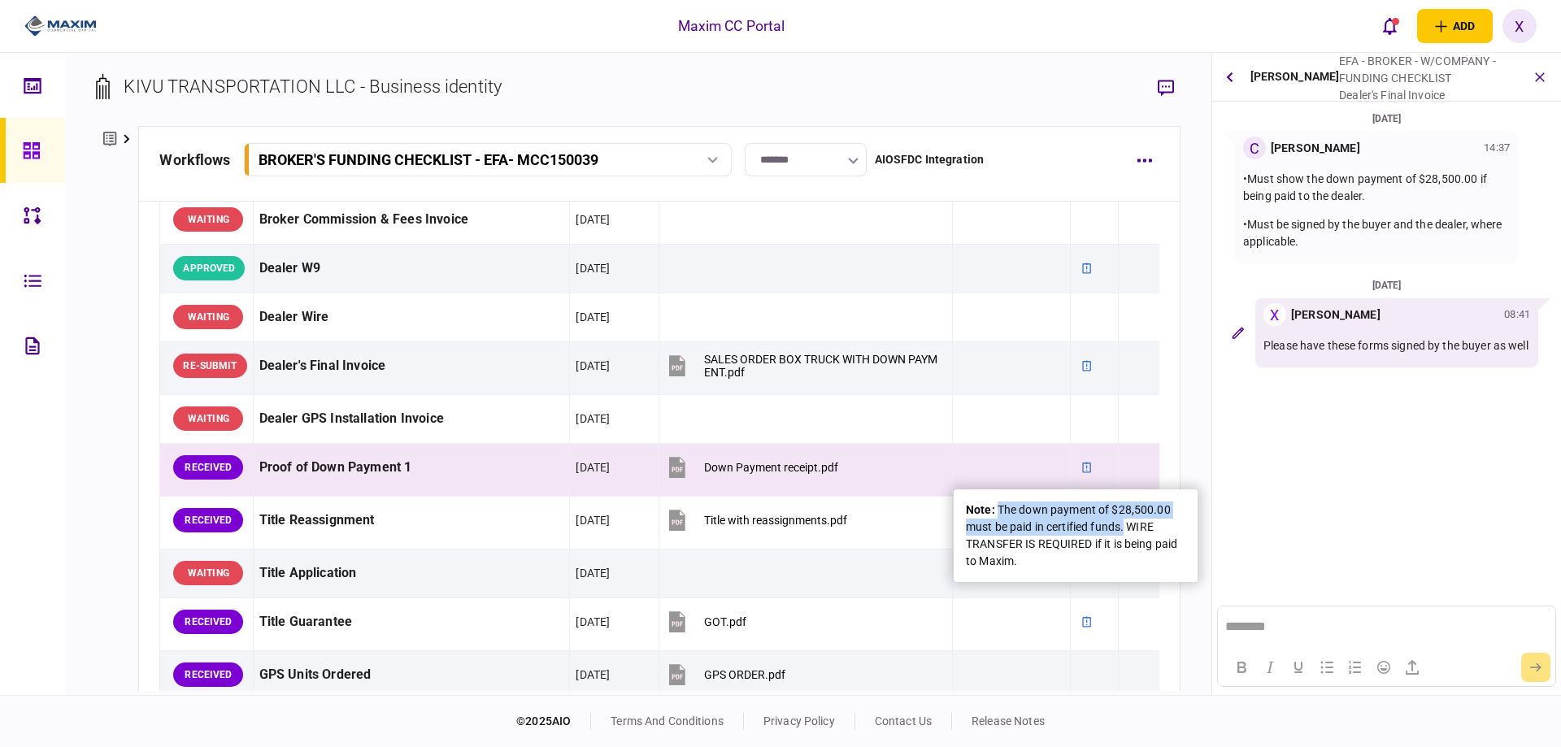
copy div "The down payment of $28,500.00 must be paid in certified funds."
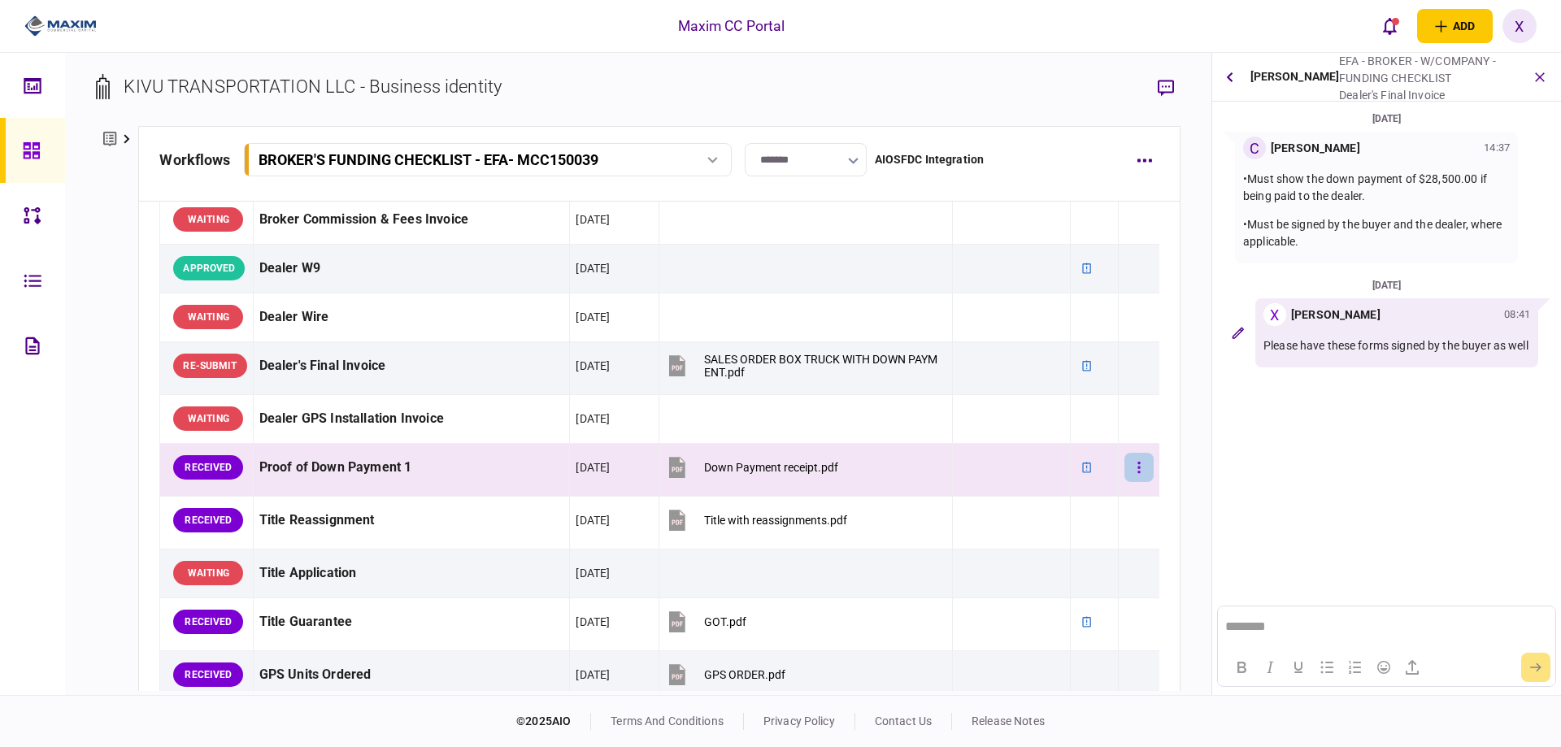
click at [1131, 467] on button "button" at bounding box center [1138, 467] width 29 height 29
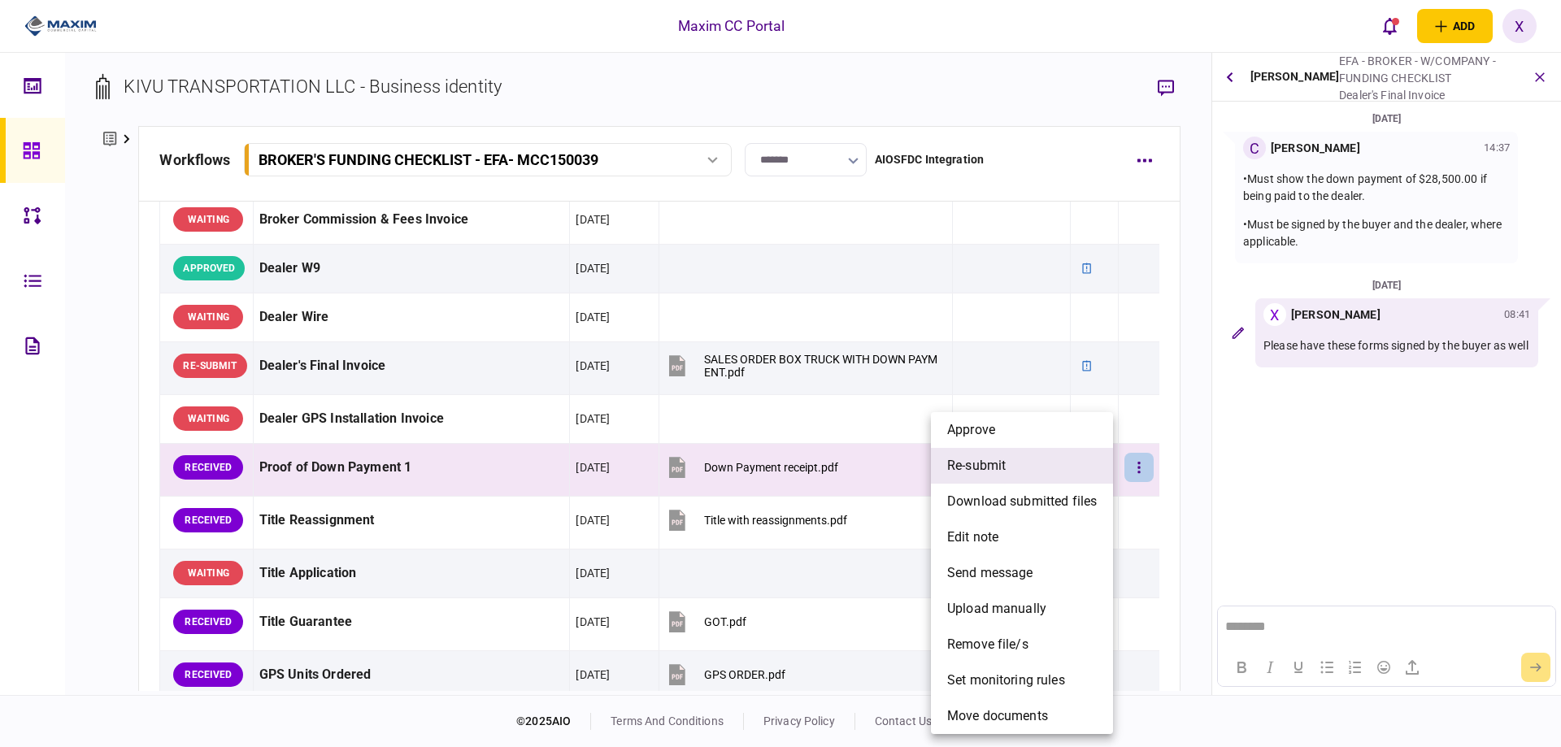
click at [1037, 462] on li "re-submit" at bounding box center [1022, 466] width 182 height 36
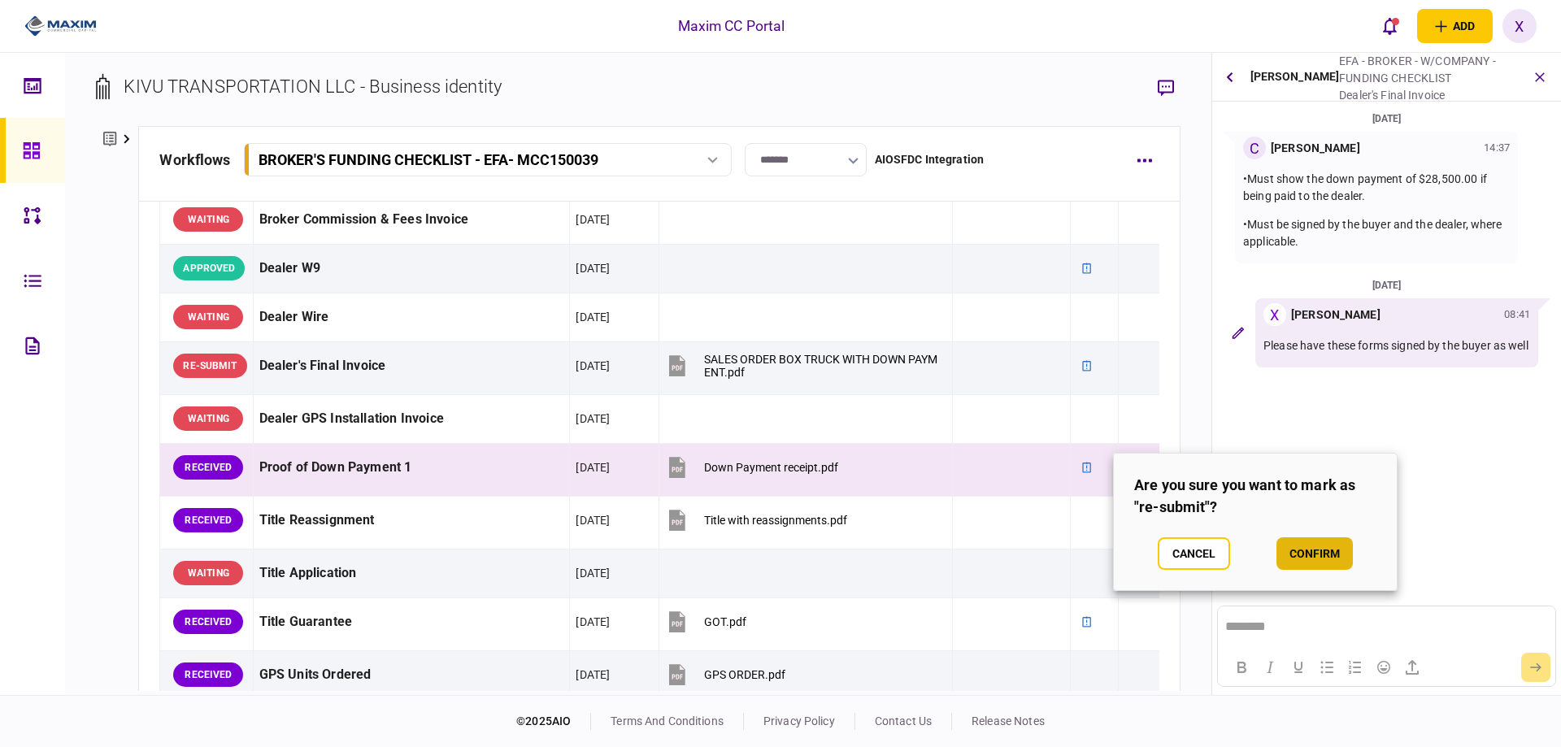
click at [1307, 554] on button "confirm" at bounding box center [1314, 553] width 76 height 33
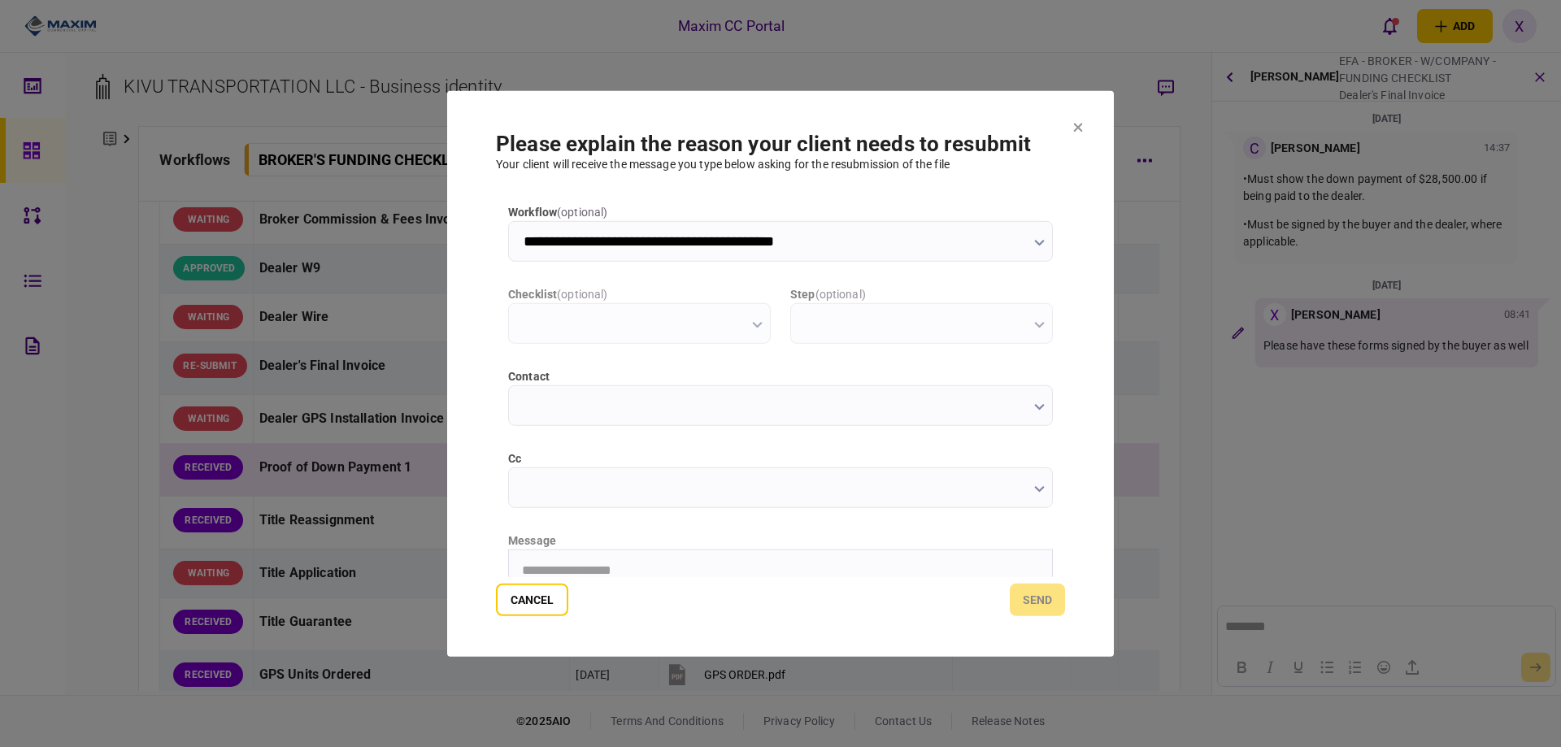
scroll to position [0, 0]
type input "**********"
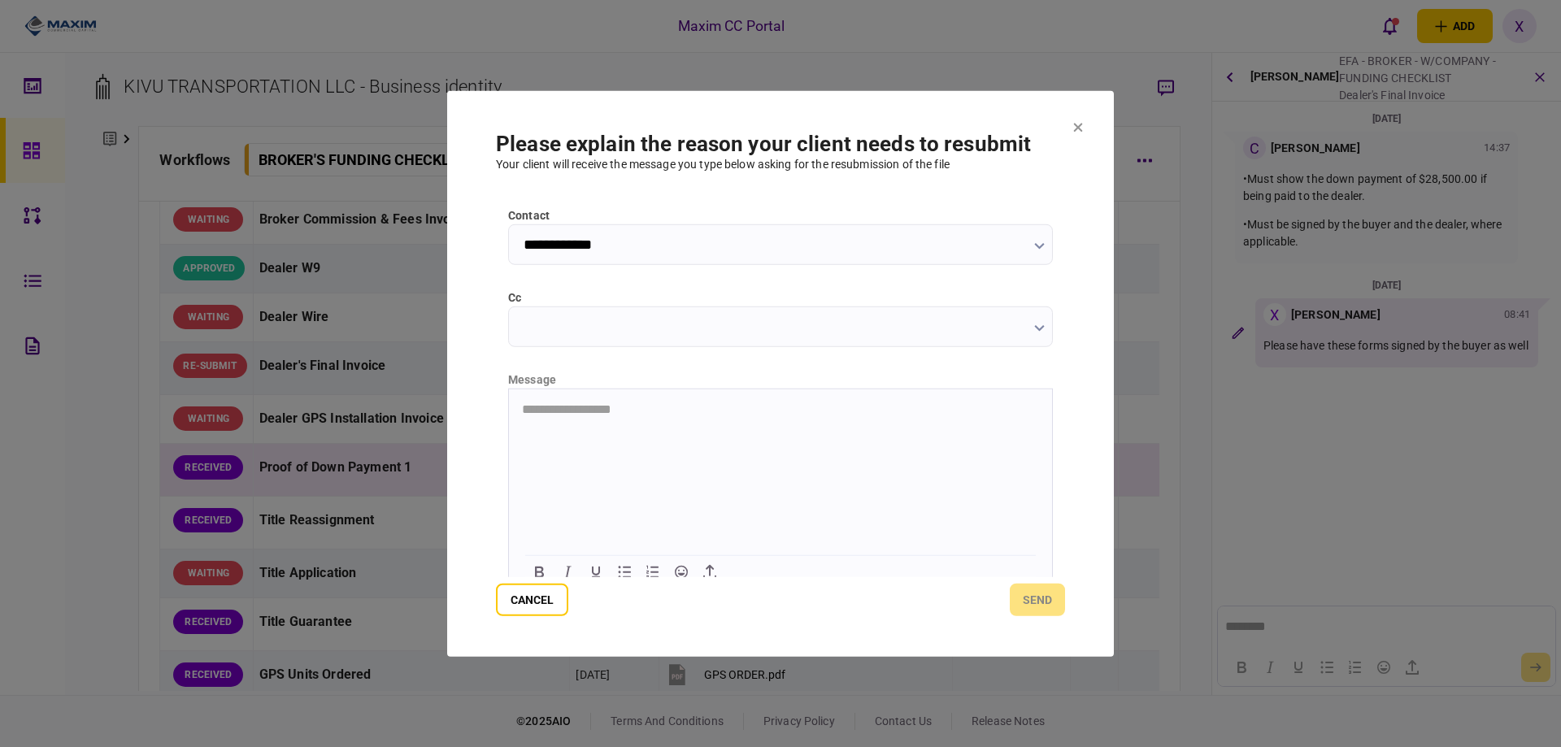
scroll to position [163, 0]
drag, startPoint x: 595, startPoint y: 418, endPoint x: 545, endPoint y: 397, distance: 54.3
click at [545, 397] on html at bounding box center [780, 407] width 543 height 40
drag, startPoint x: 545, startPoint y: 397, endPoint x: 527, endPoint y: 415, distance: 25.3
click at [527, 415] on html at bounding box center [780, 407] width 543 height 40
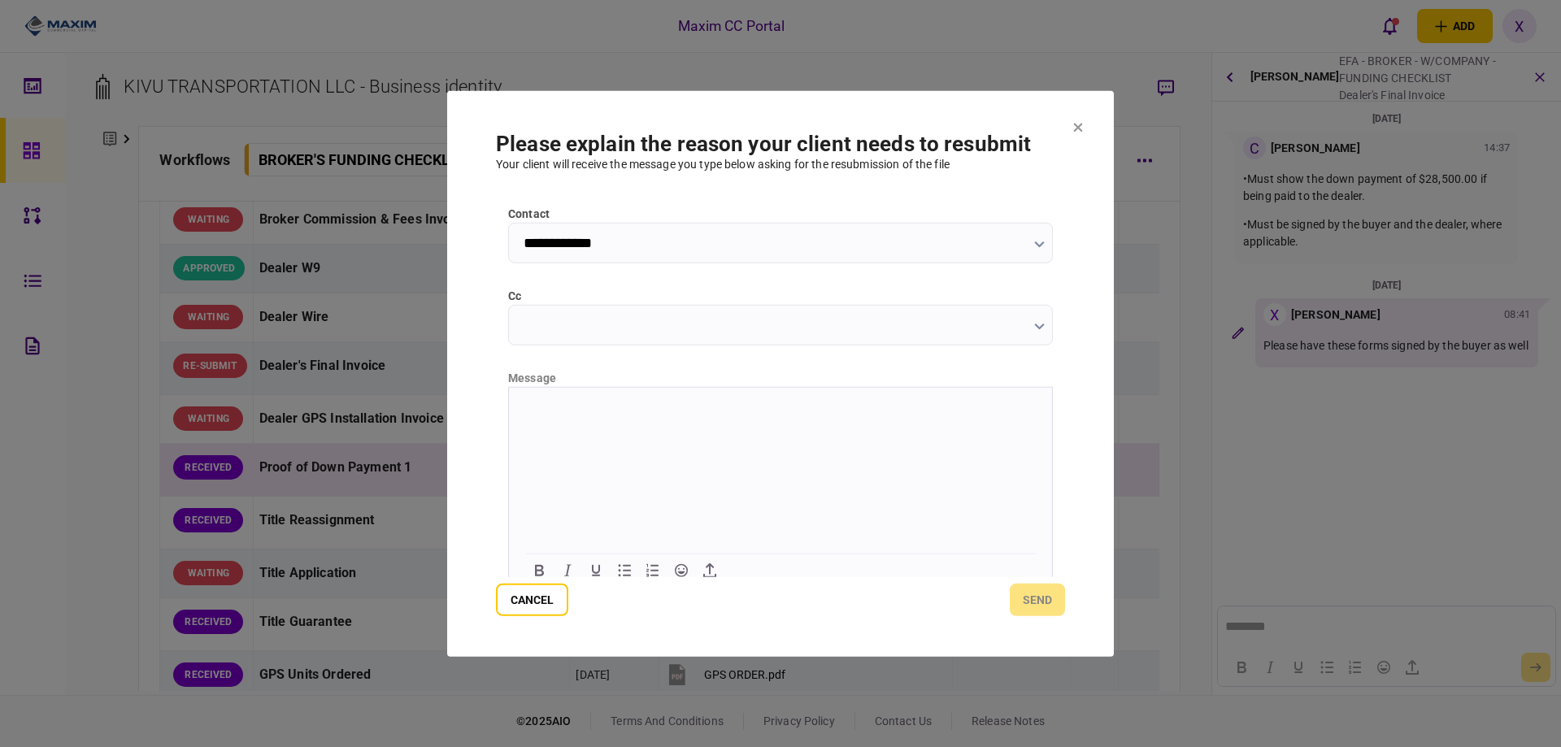
drag, startPoint x: 527, startPoint y: 415, endPoint x: 600, endPoint y: 509, distance: 118.7
click at [600, 427] on html at bounding box center [780, 407] width 543 height 40
click at [603, 415] on html at bounding box center [780, 407] width 543 height 40
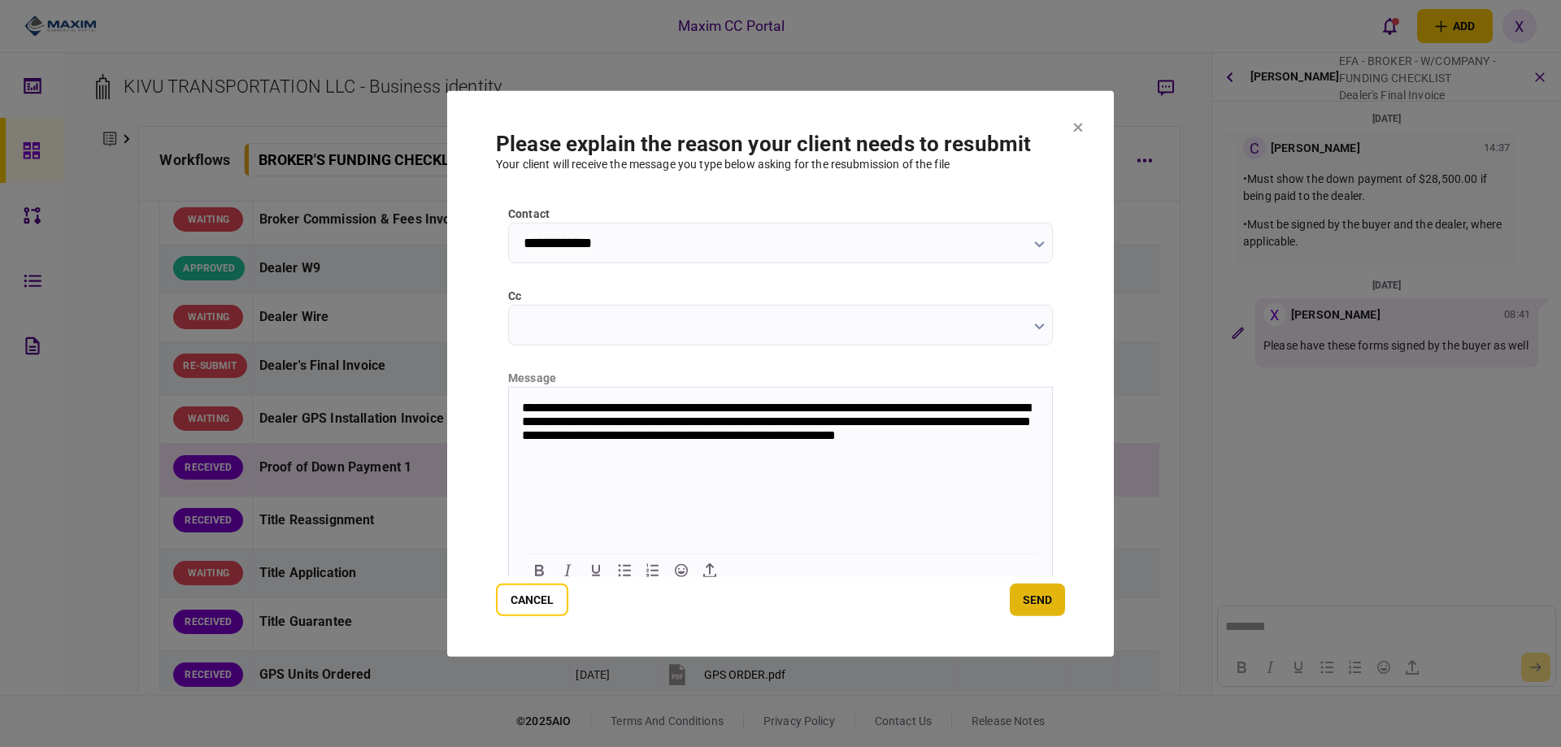
click at [1037, 594] on button "send" at bounding box center [1037, 600] width 55 height 33
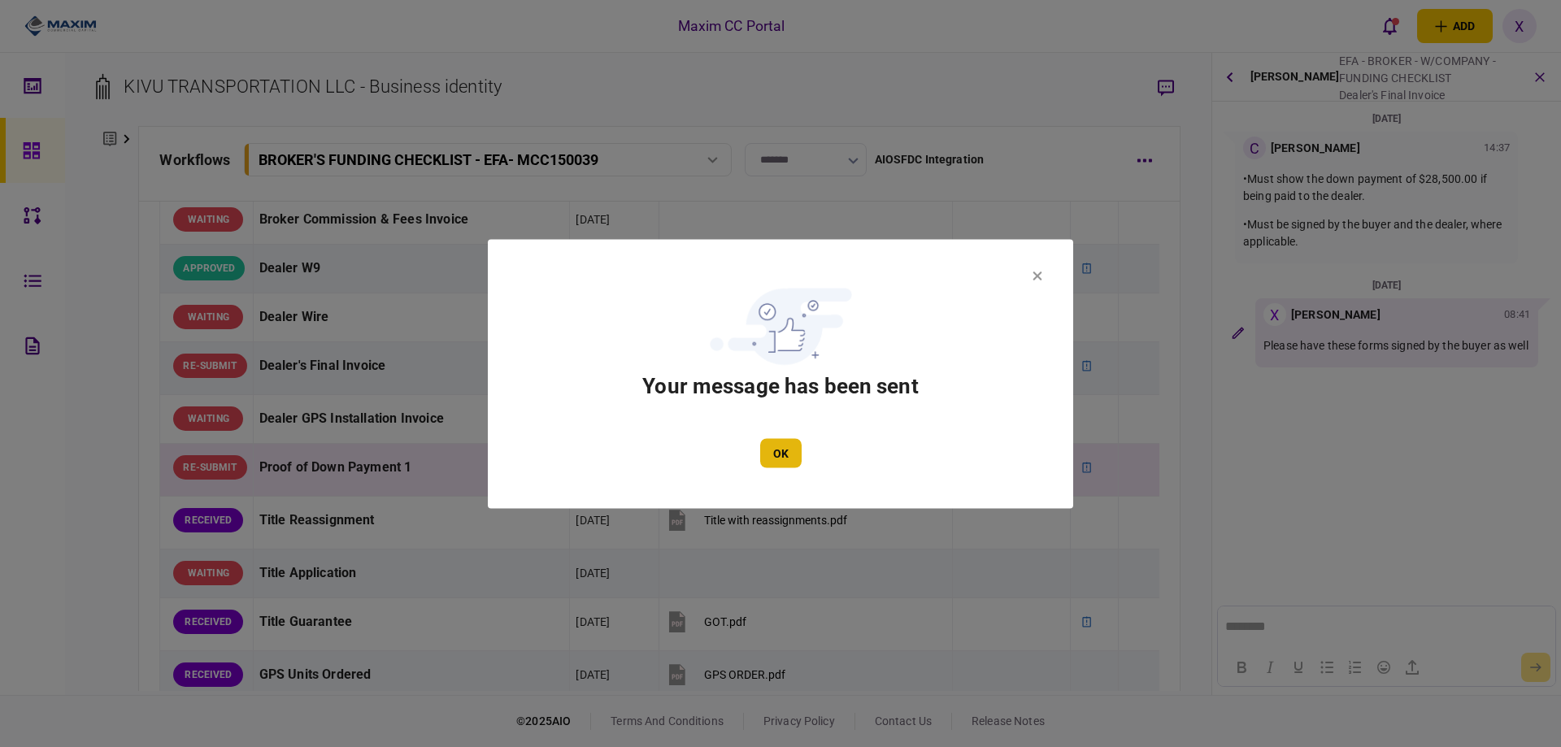
click at [787, 456] on button "OK" at bounding box center [780, 452] width 41 height 29
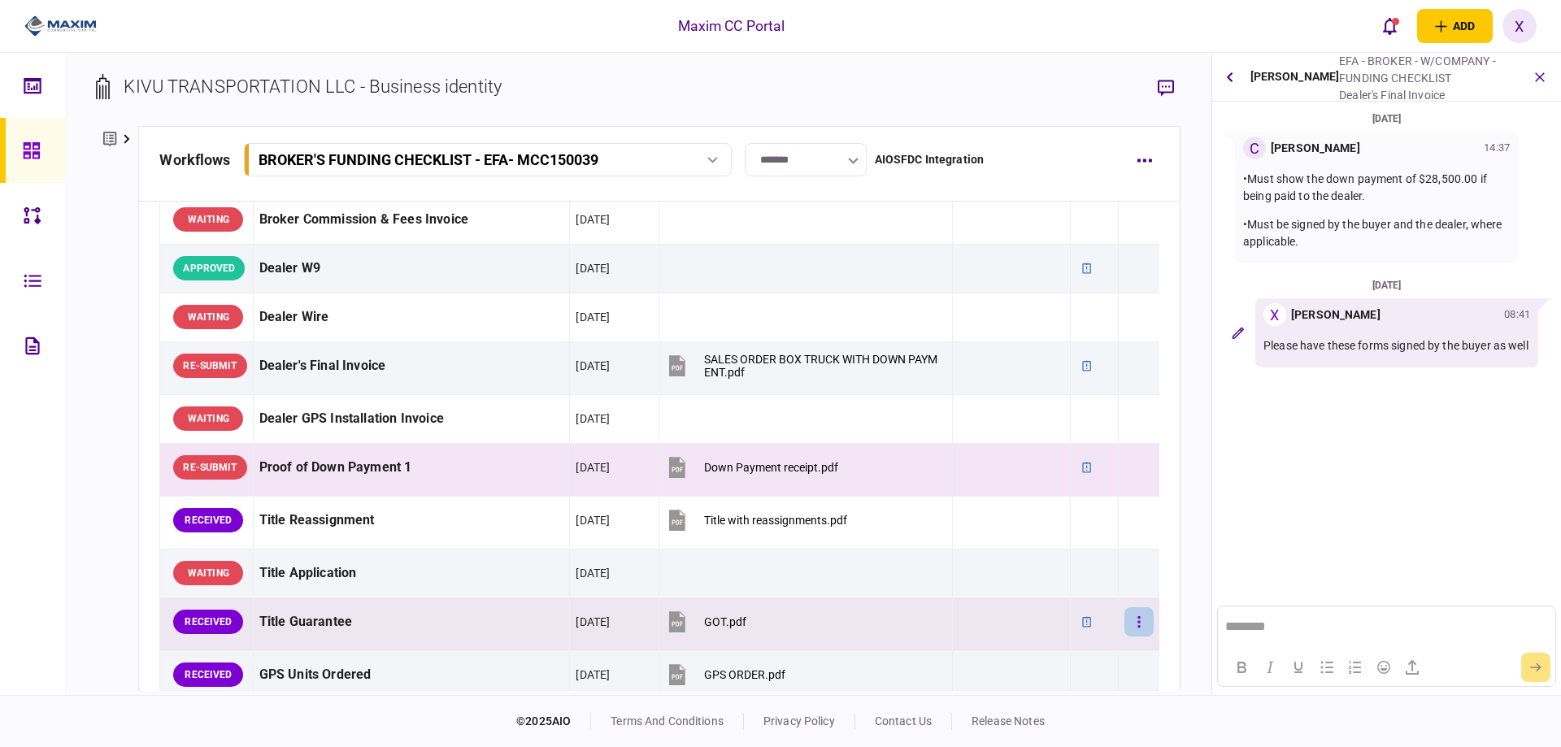
click at [1137, 625] on icon "button" at bounding box center [1138, 621] width 2 height 11
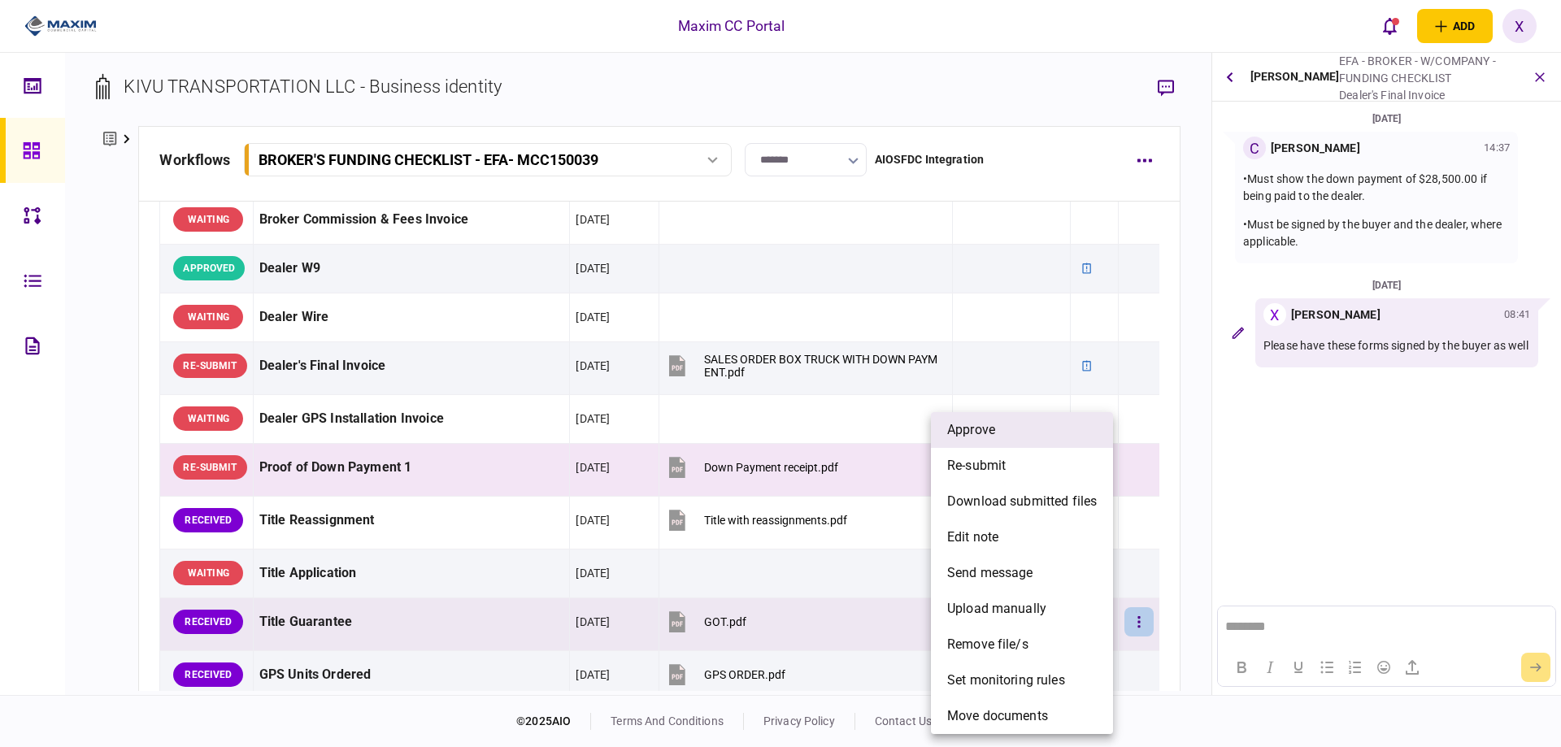
click at [1031, 439] on li "approve" at bounding box center [1022, 430] width 182 height 36
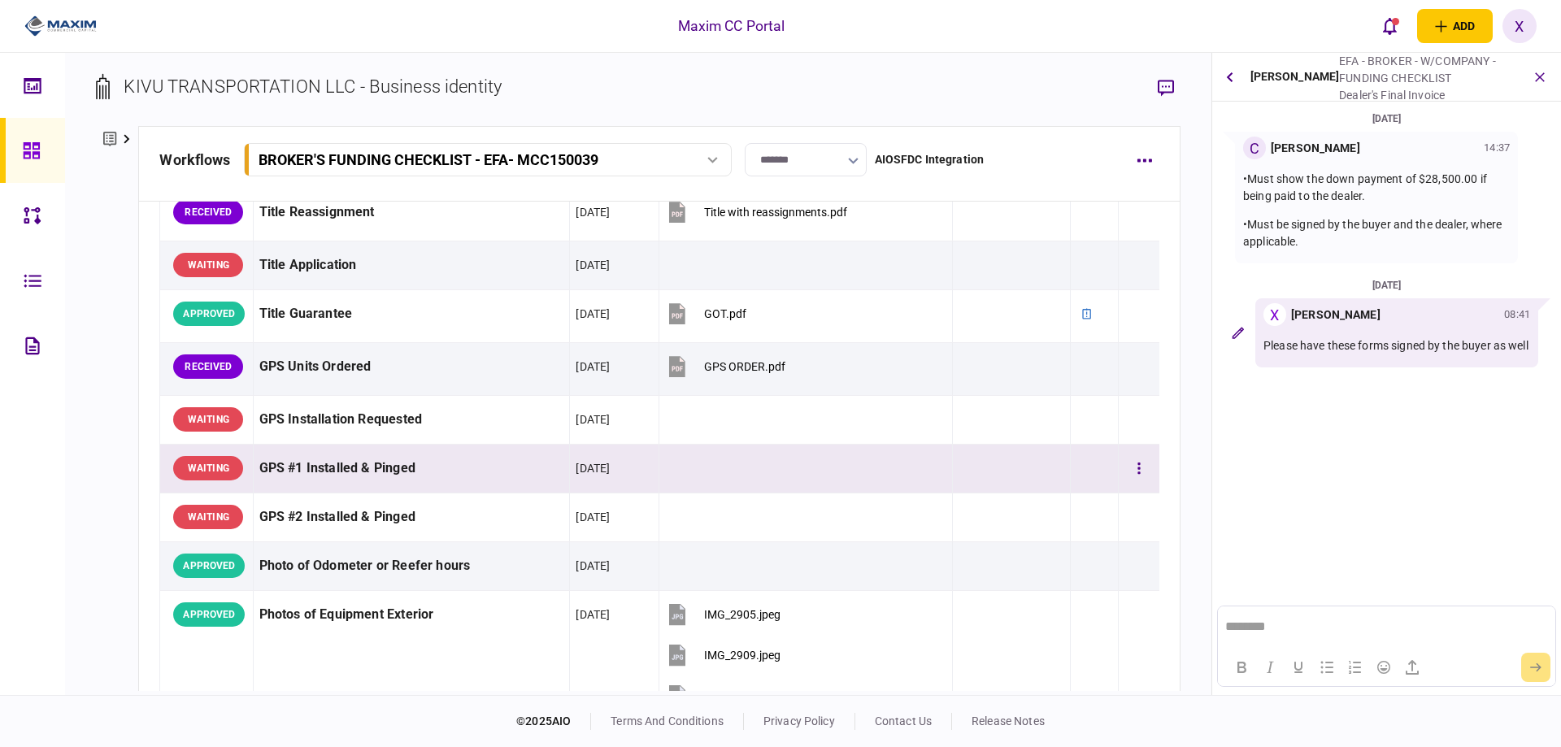
scroll to position [1240, 0]
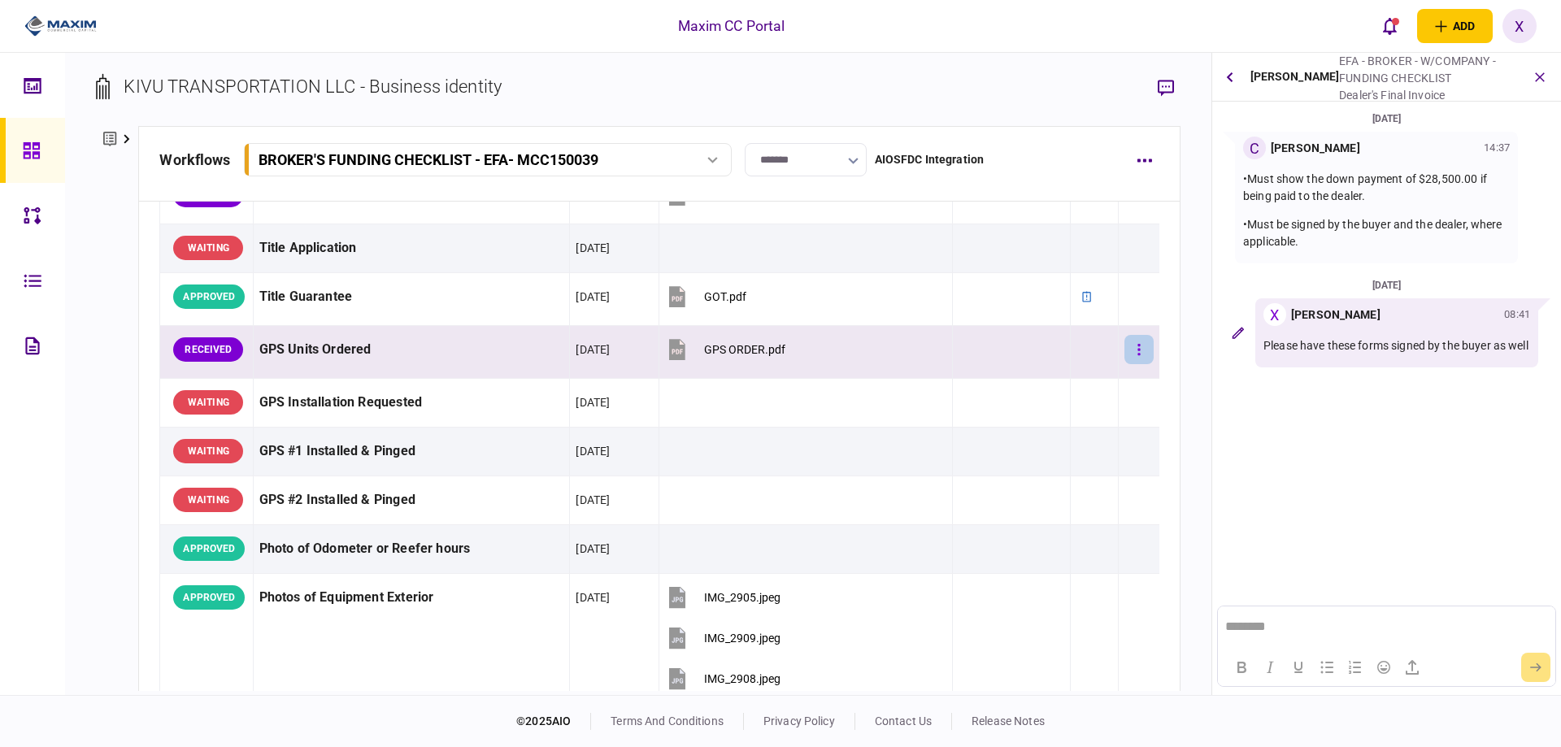
click at [1137, 353] on icon "button" at bounding box center [1138, 349] width 2 height 11
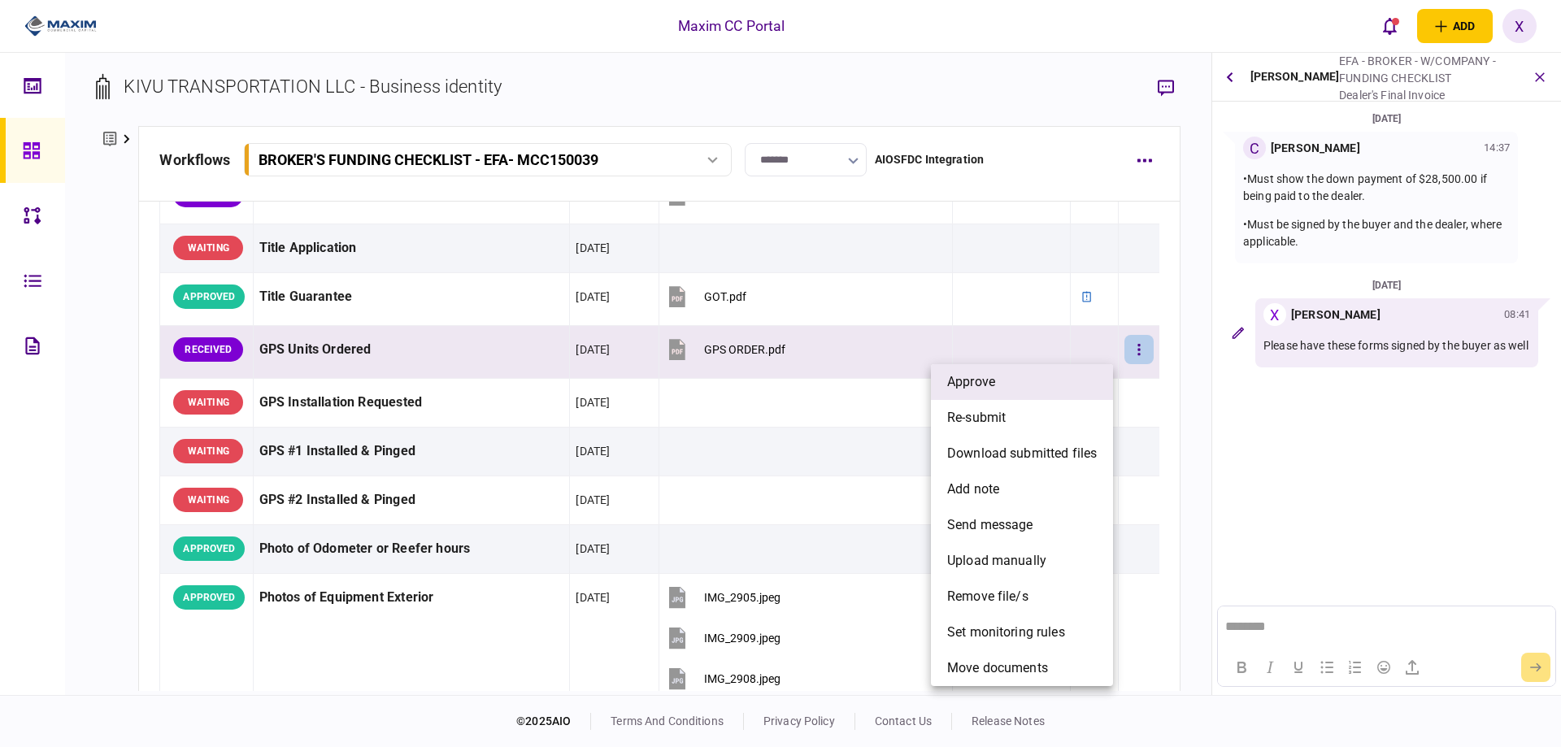
click at [1026, 374] on li "approve" at bounding box center [1022, 382] width 182 height 36
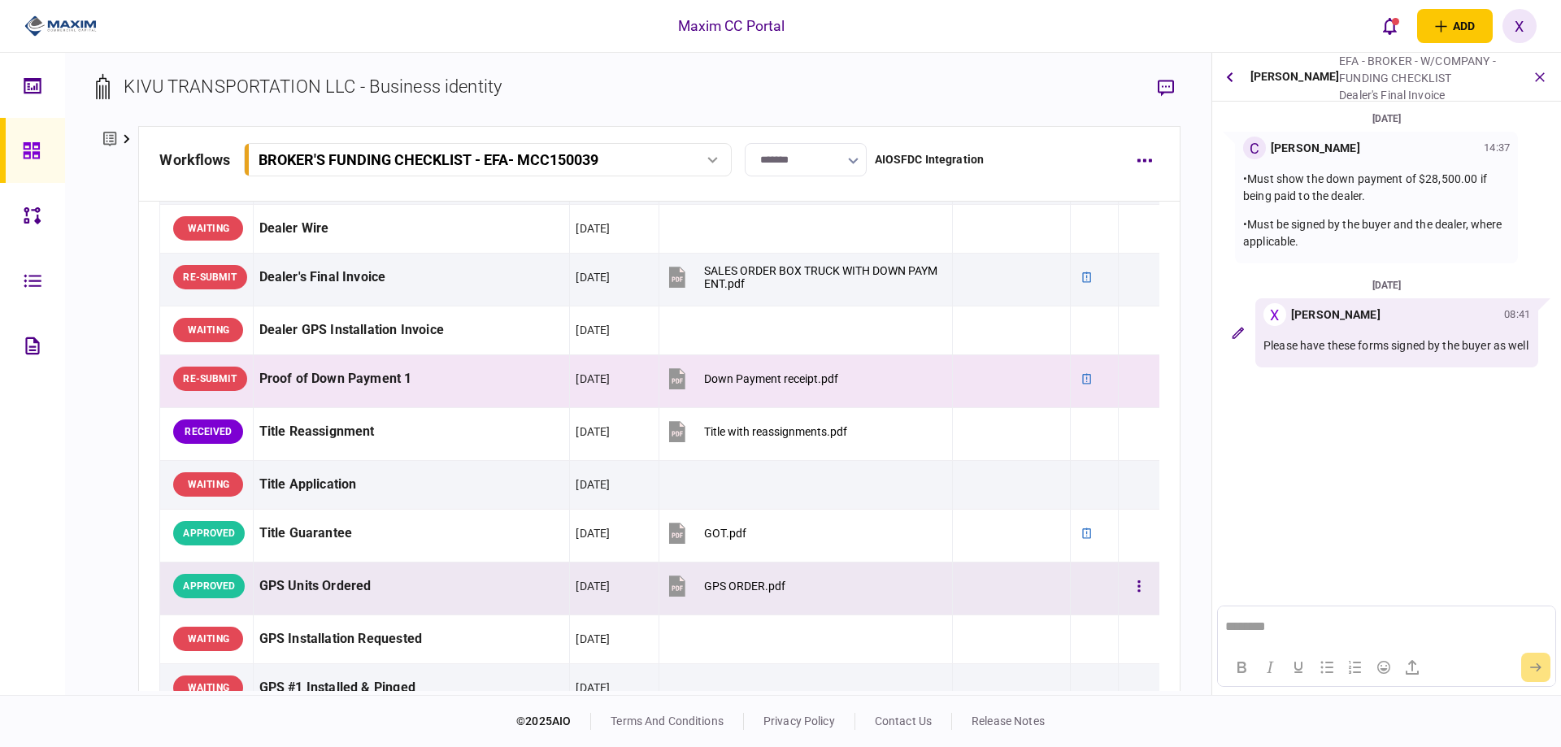
scroll to position [996, 0]
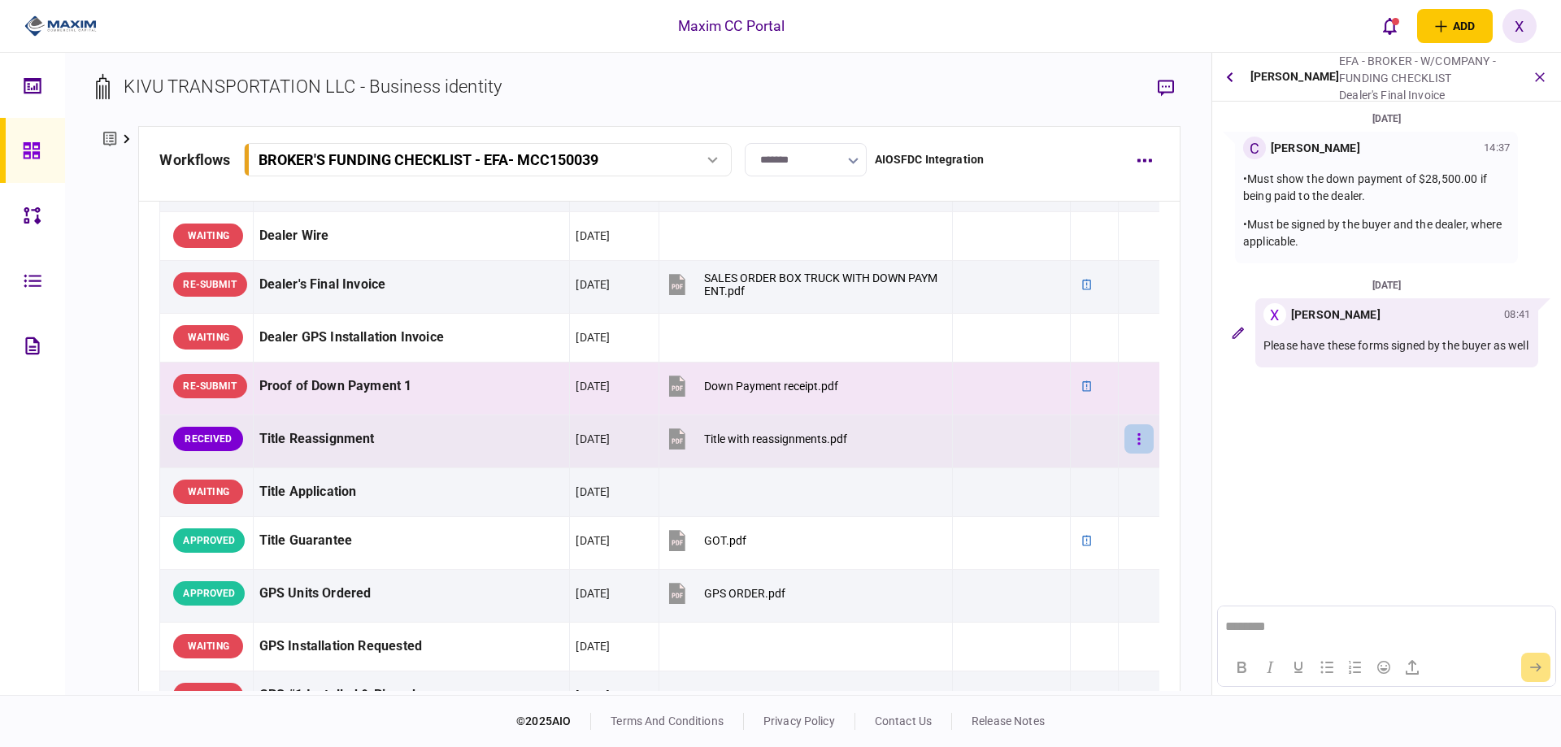
click at [1137, 440] on icon "button" at bounding box center [1138, 439] width 3 height 15
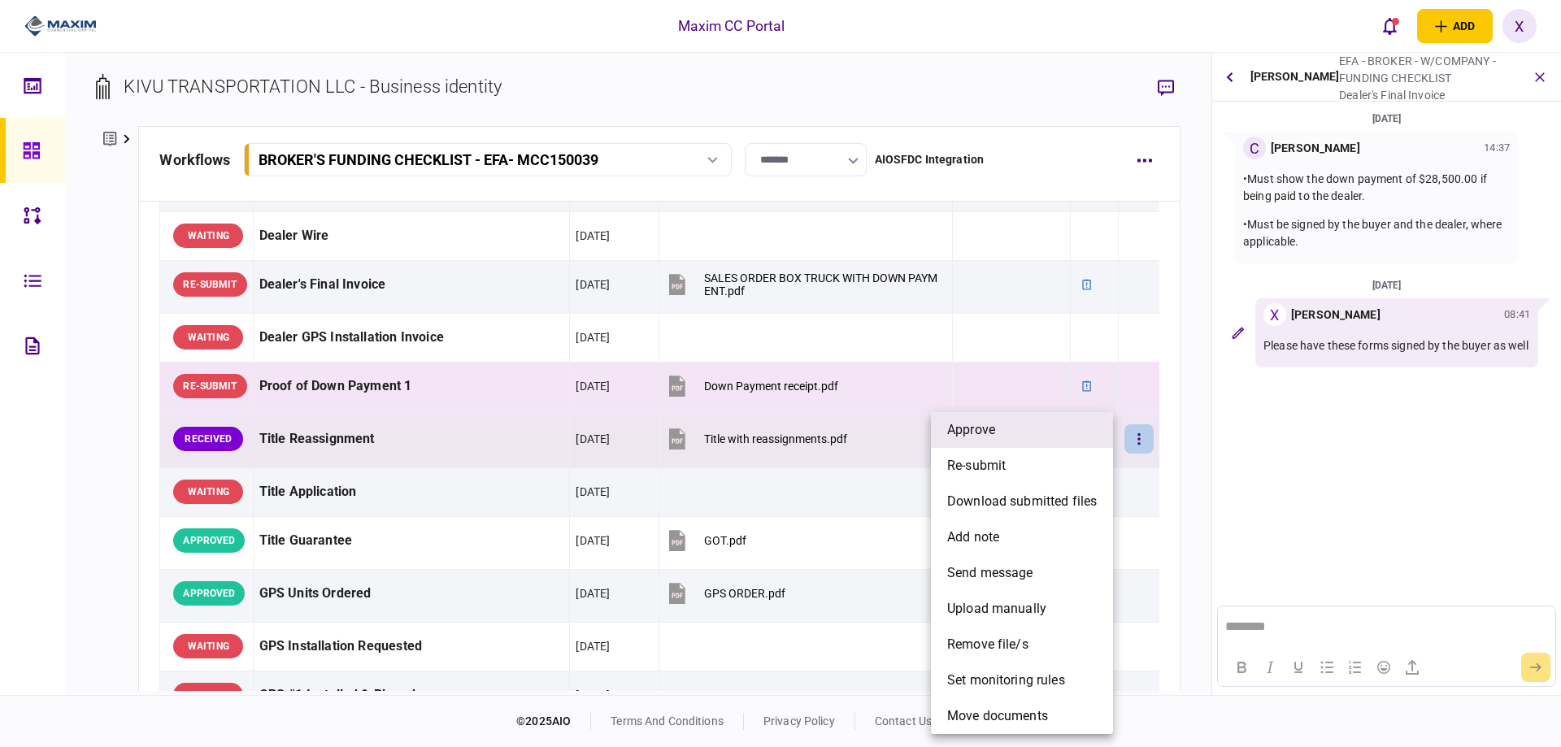
click at [1049, 441] on li "approve" at bounding box center [1022, 430] width 182 height 36
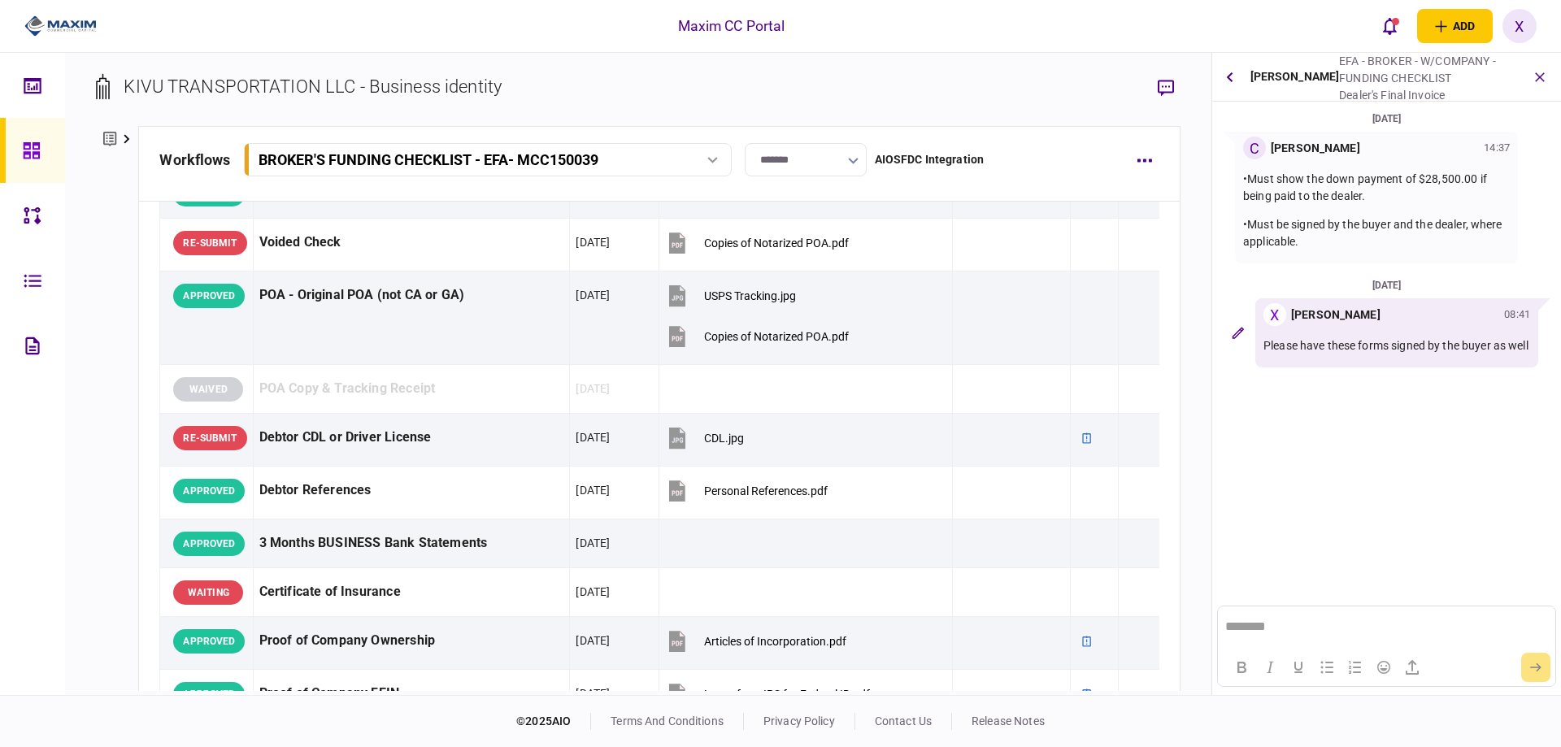
scroll to position [0, 0]
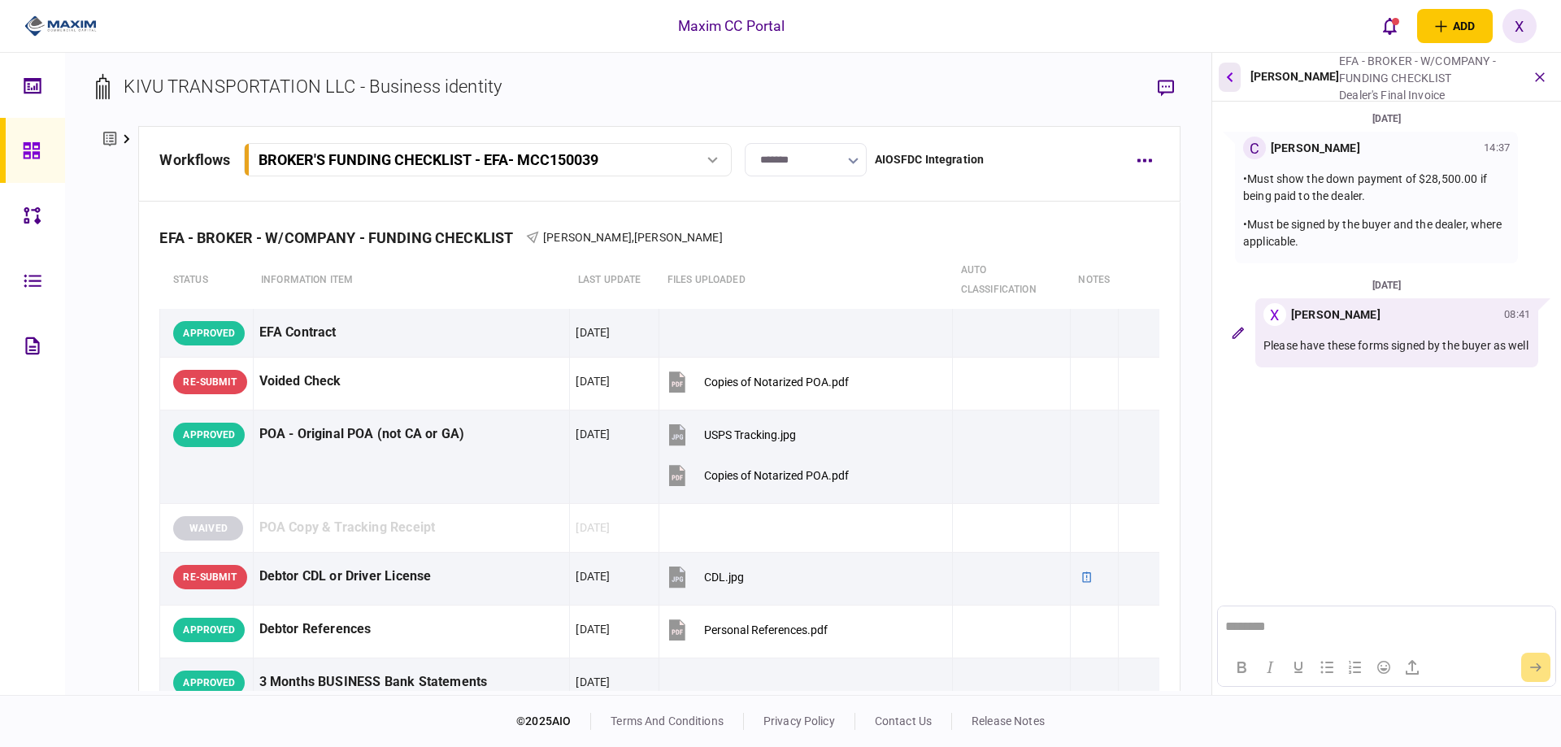
click at [1232, 72] on icon "button" at bounding box center [1229, 77] width 7 height 11
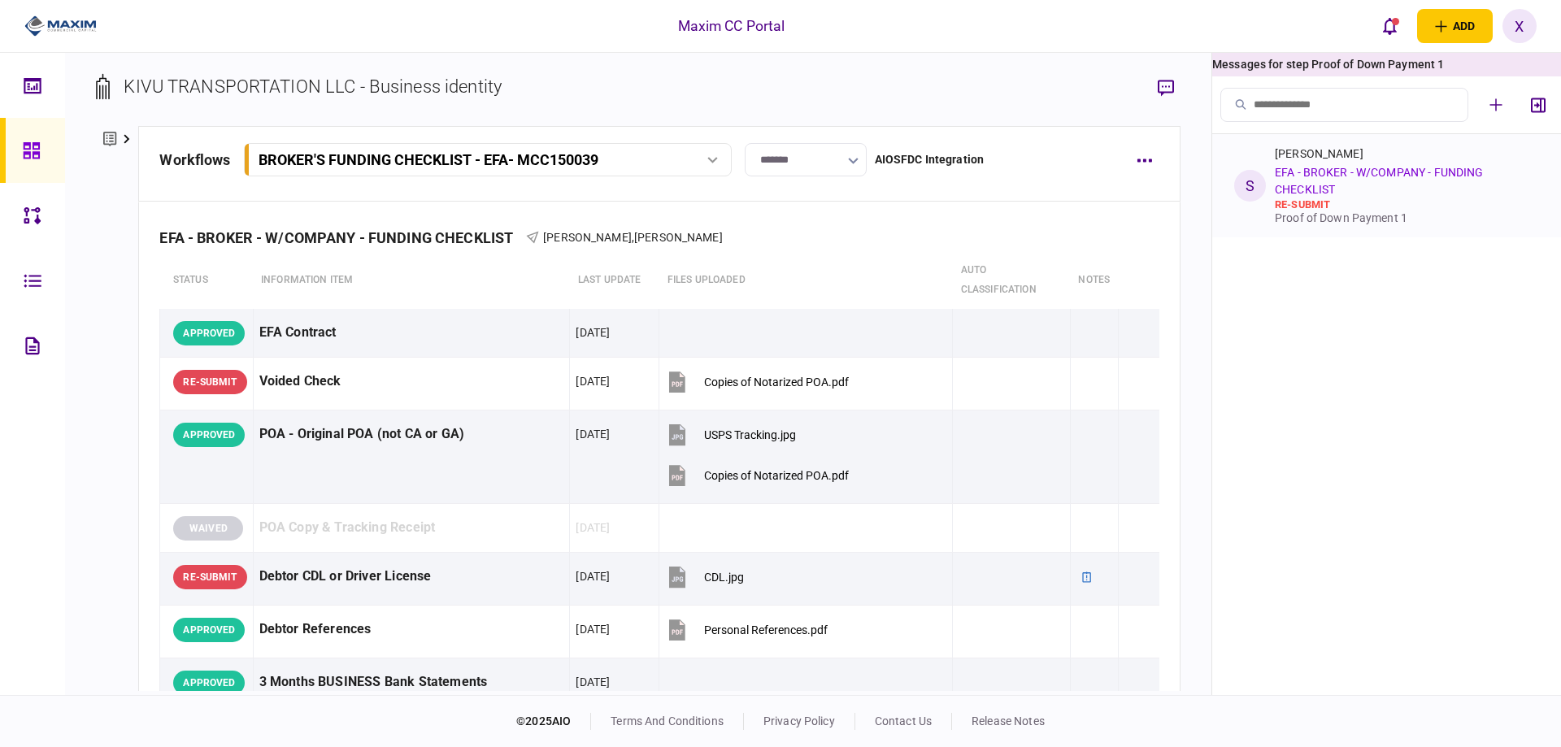
click at [1294, 180] on div "Scott Ramsey EFA - BROKER - W/COMPANY - FUNDING CHECKLIST re-submit Proof of Do…" at bounding box center [1404, 185] width 258 height 77
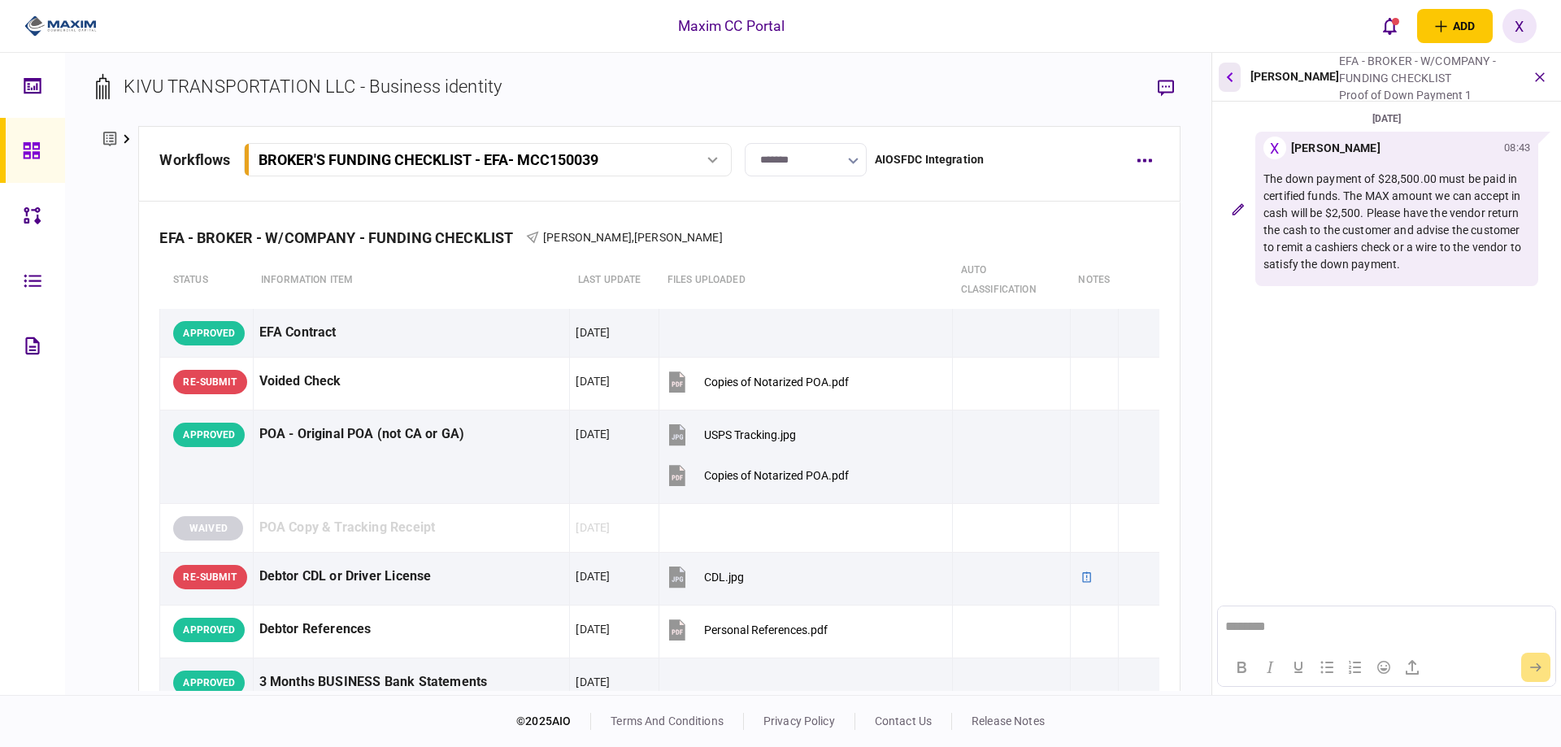
click at [1219, 89] on button "button" at bounding box center [1229, 77] width 22 height 29
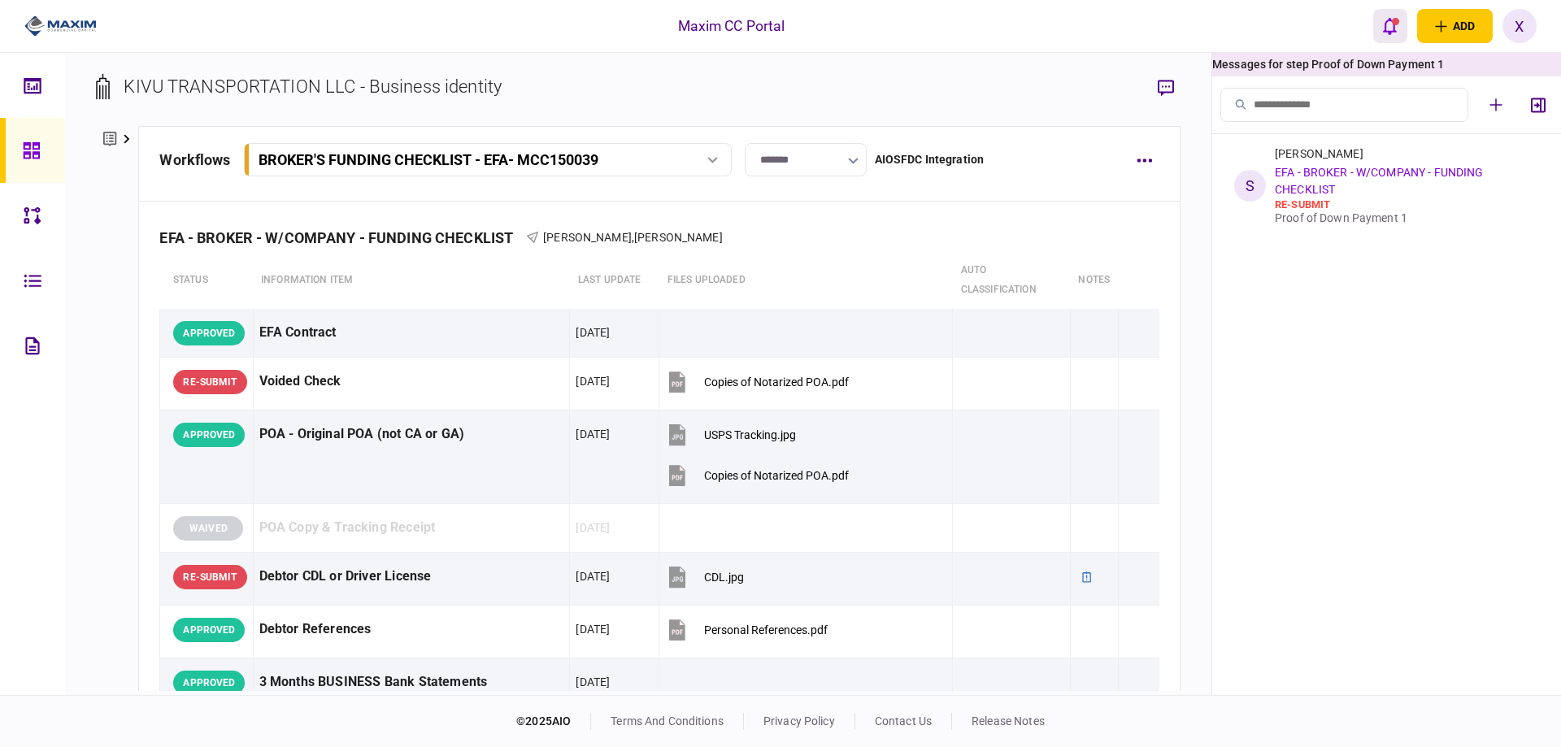
click at [1391, 37] on button "open notifications list" at bounding box center [1390, 26] width 34 height 34
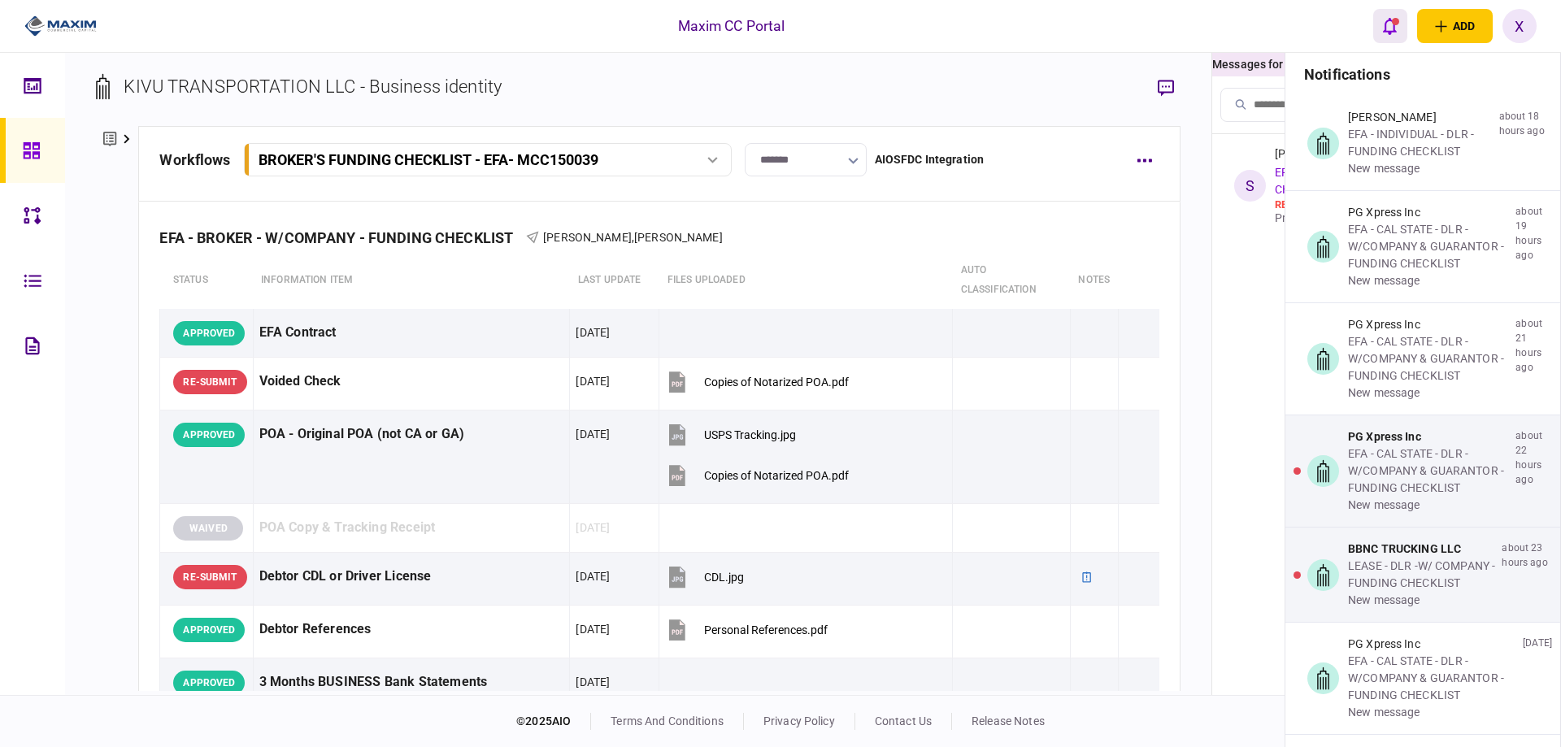
click at [1391, 37] on button "open notifications list" at bounding box center [1390, 26] width 34 height 34
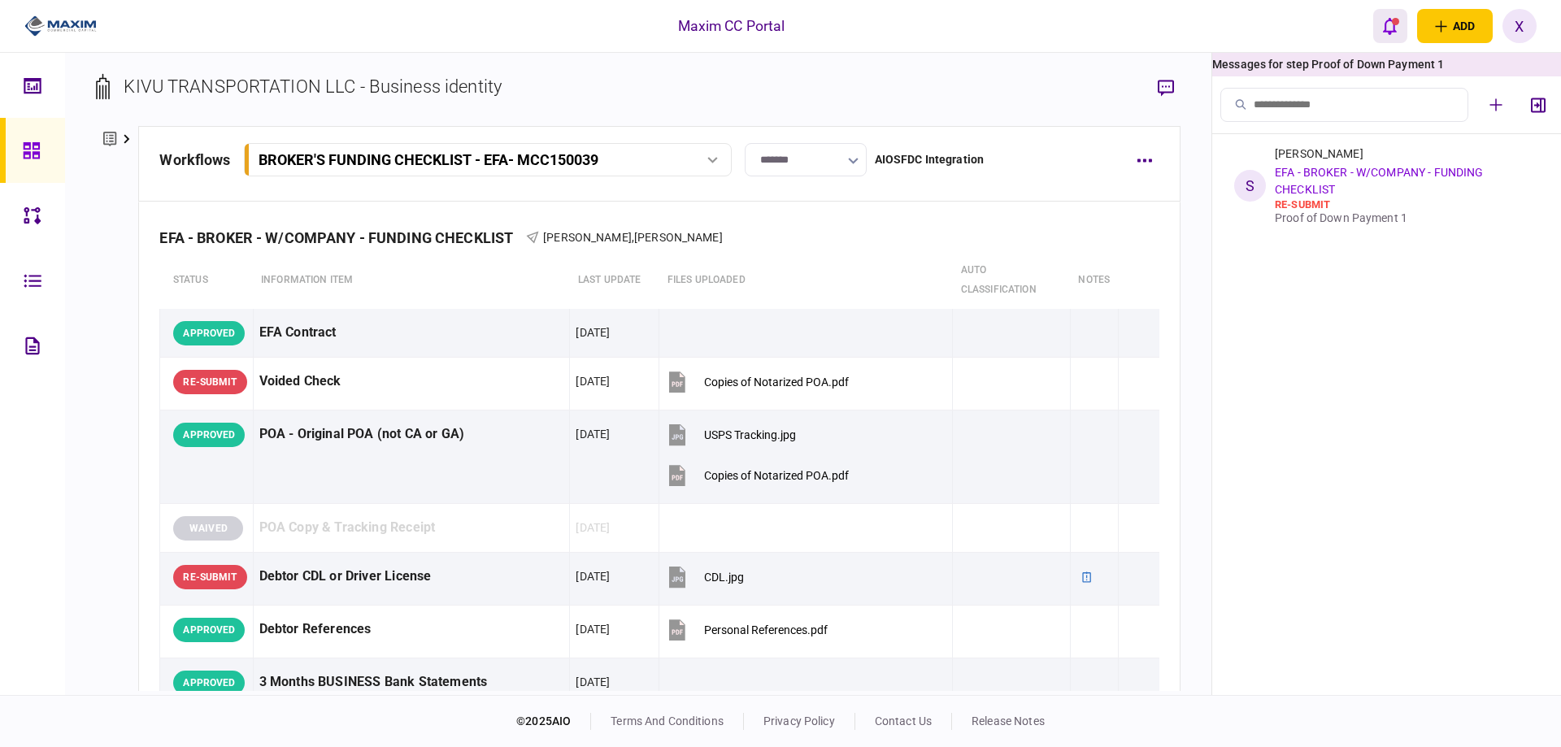
click at [1391, 37] on button "open notifications list" at bounding box center [1390, 26] width 34 height 34
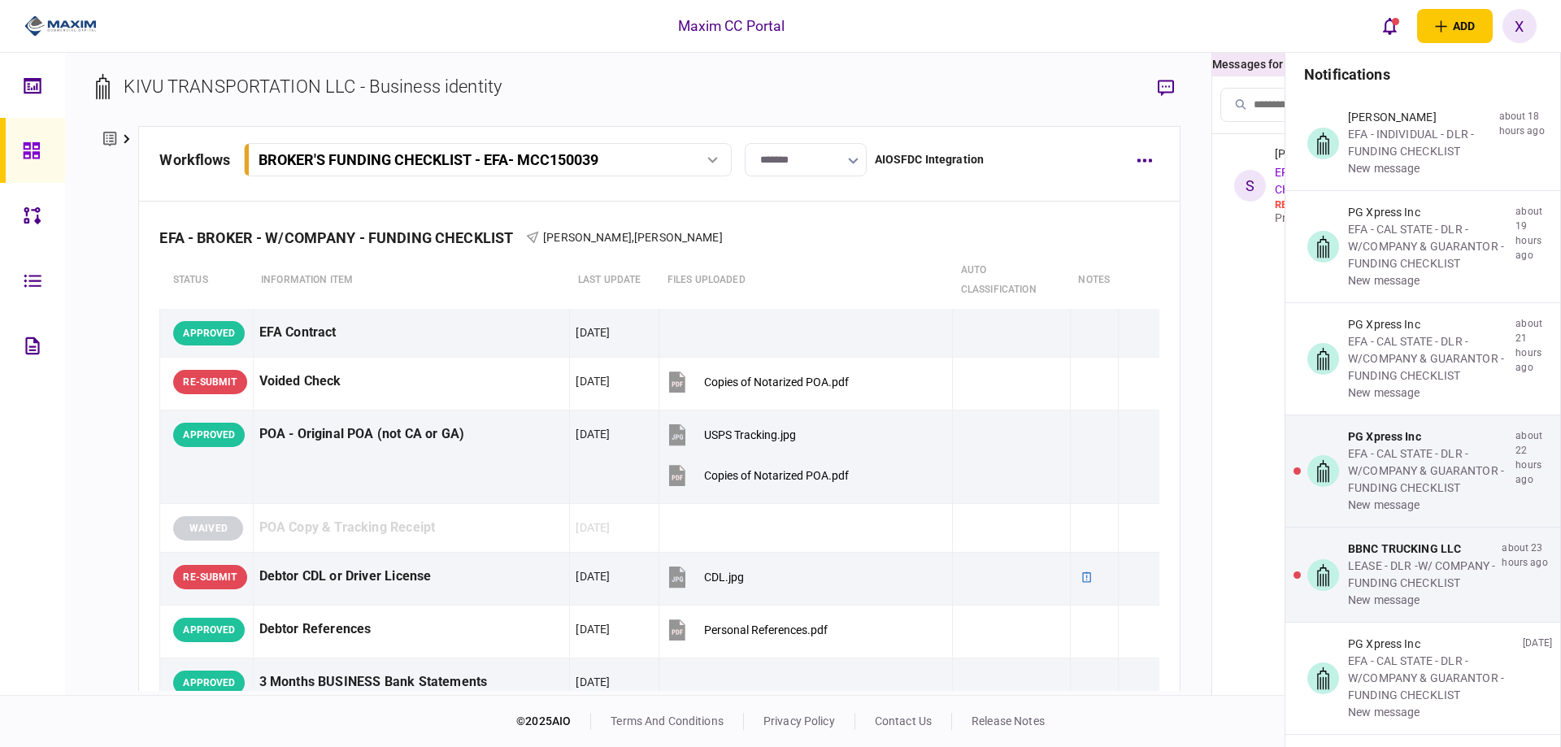
click at [53, 30] on img at bounding box center [60, 26] width 72 height 24
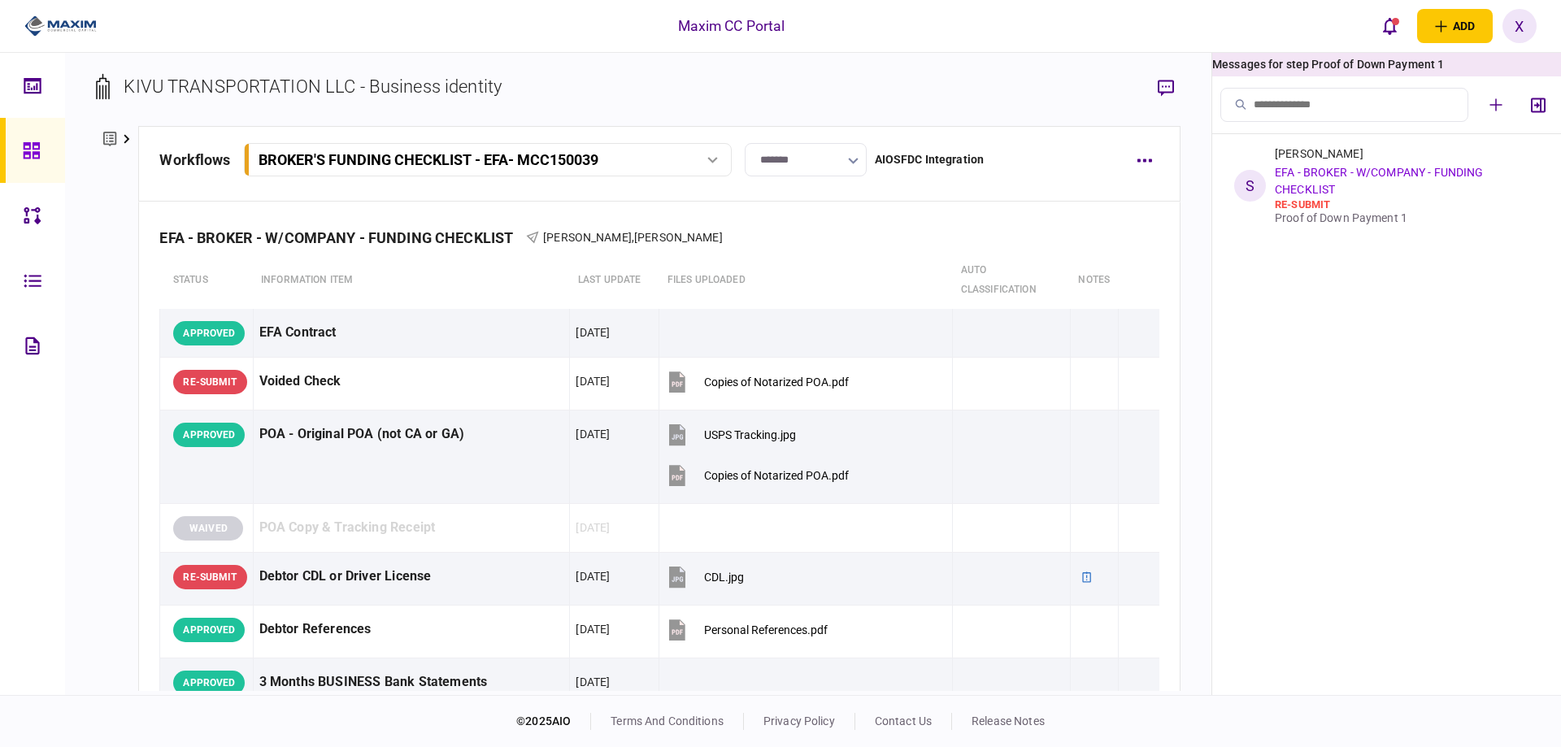
click at [21, 145] on link at bounding box center [32, 150] width 65 height 65
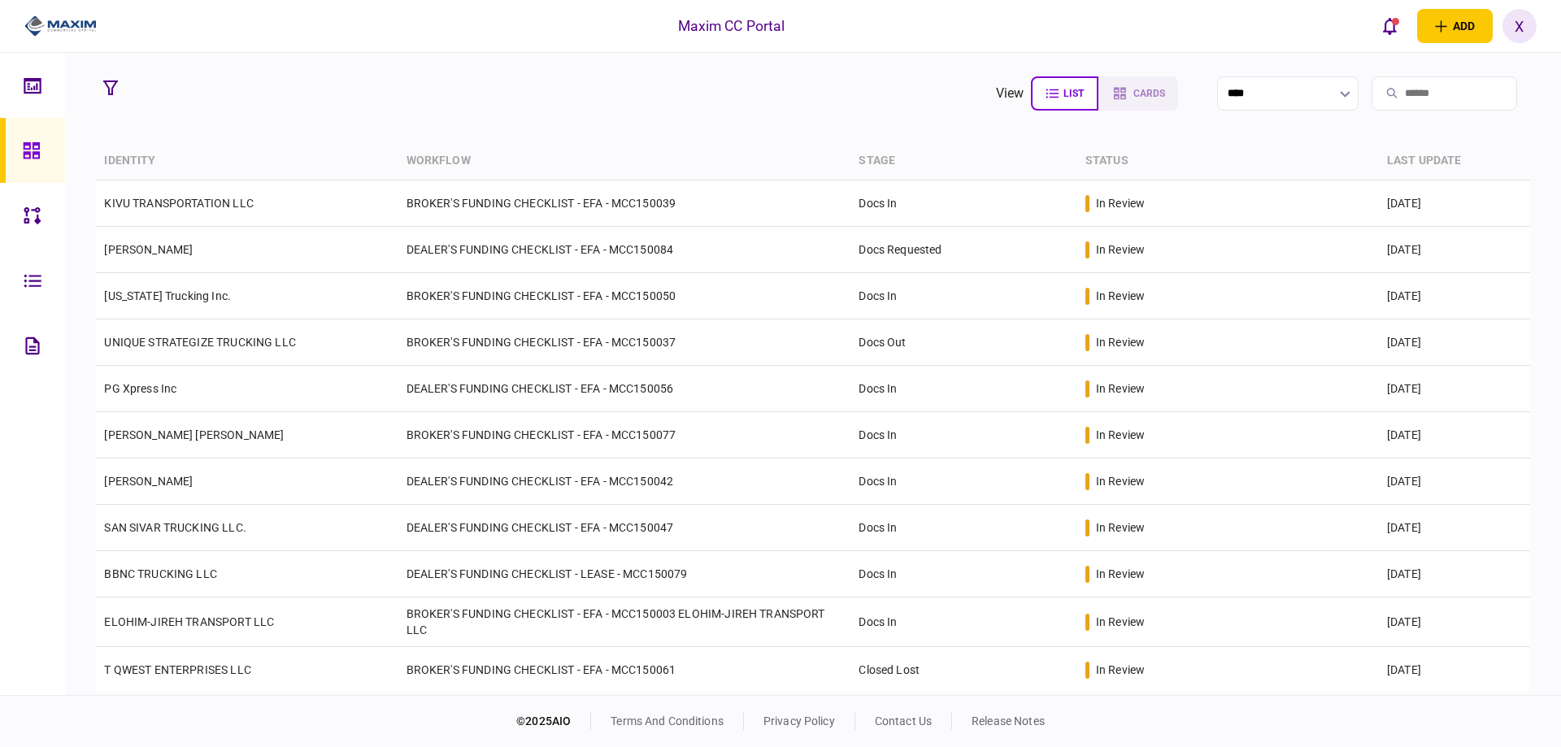
click at [20, 139] on link at bounding box center [32, 150] width 65 height 65
click at [43, 20] on img at bounding box center [60, 26] width 72 height 24
click at [72, 24] on img at bounding box center [60, 26] width 72 height 24
click at [28, 162] on div at bounding box center [36, 150] width 26 height 65
click at [1399, 37] on button "open notifications list" at bounding box center [1390, 26] width 34 height 34
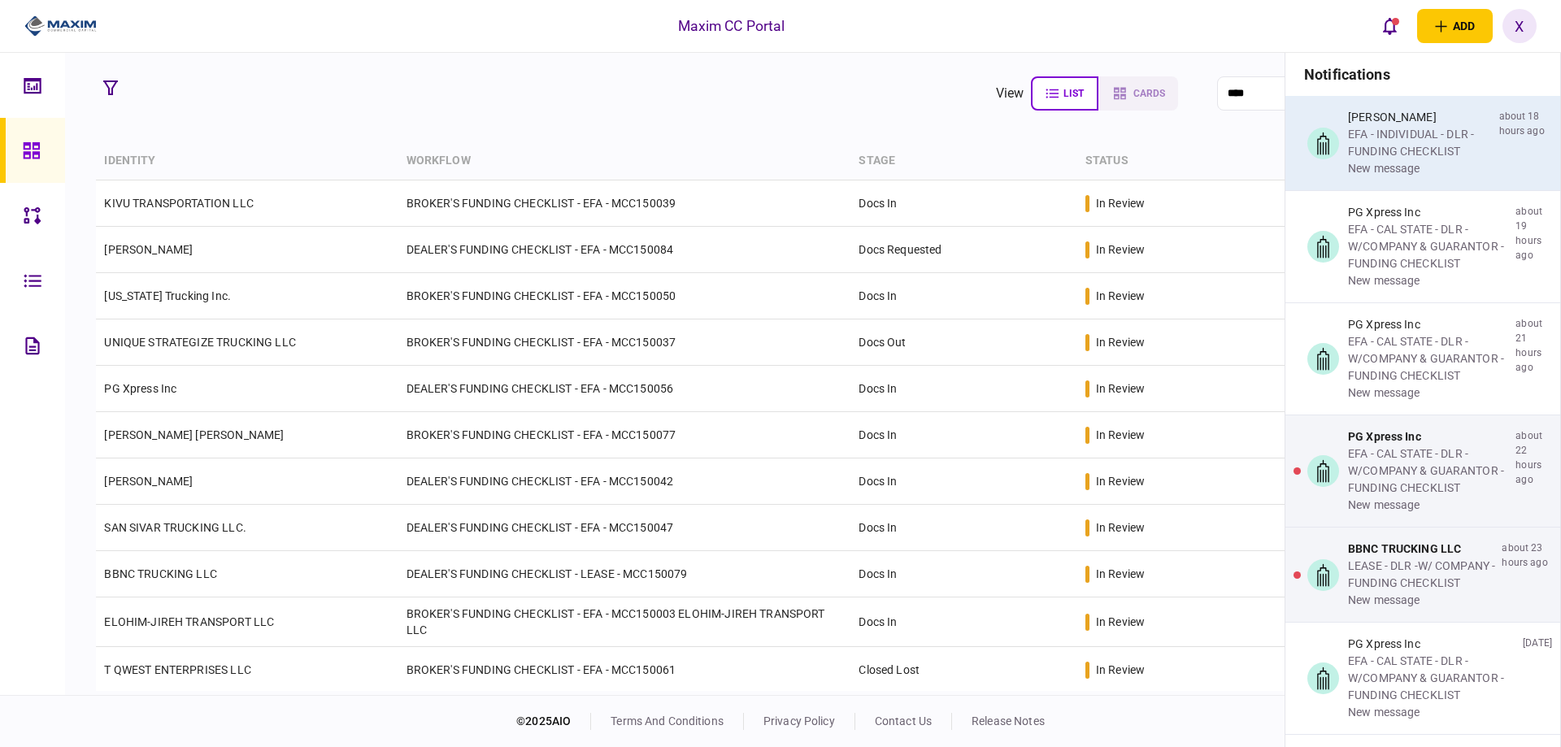
click at [1456, 128] on div "EFA - INDIVIDUAL - DLR - FUNDING CHECKLIST" at bounding box center [1420, 143] width 145 height 34
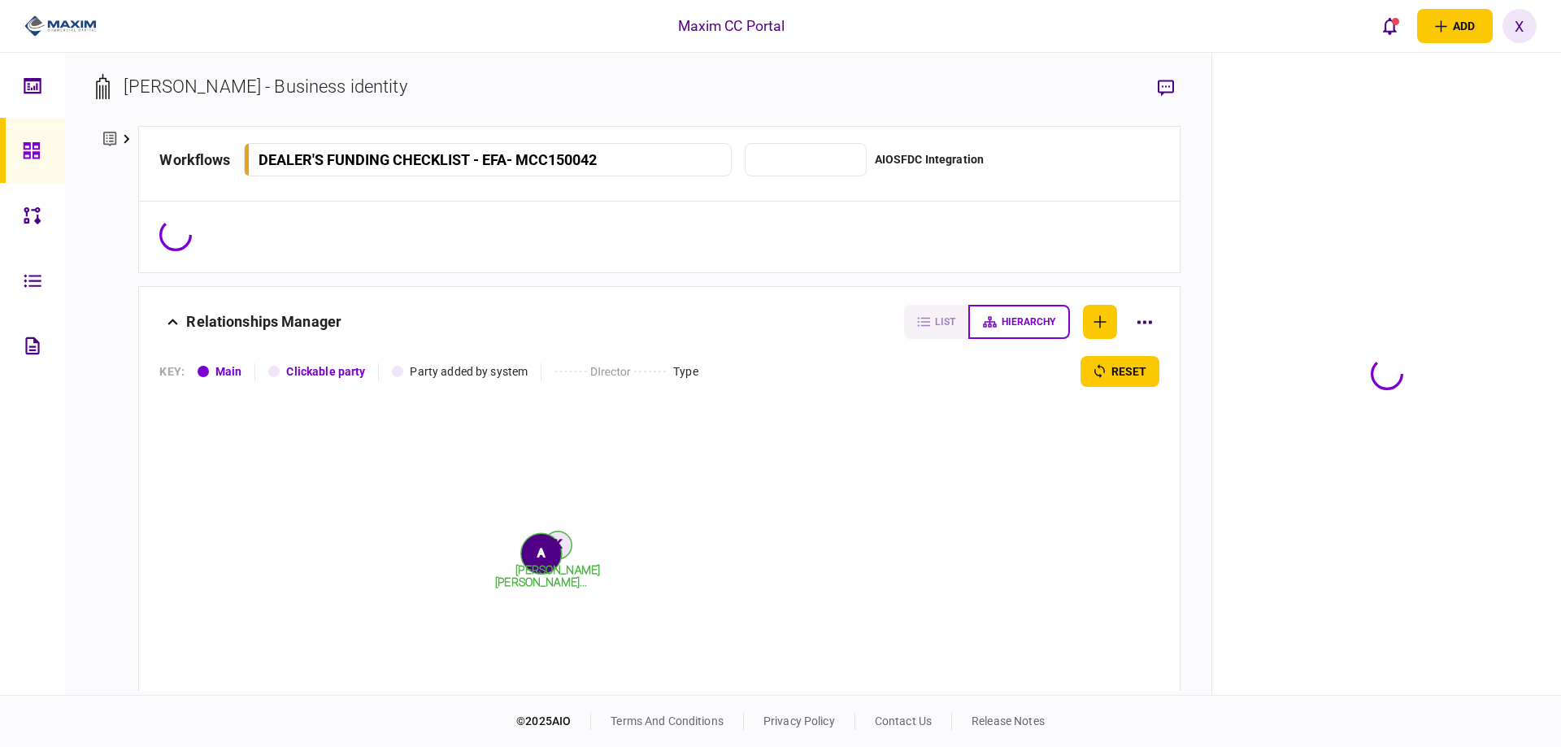
type input "*******"
click at [1392, 23] on div "open notifications list" at bounding box center [1395, 21] width 7 height 7
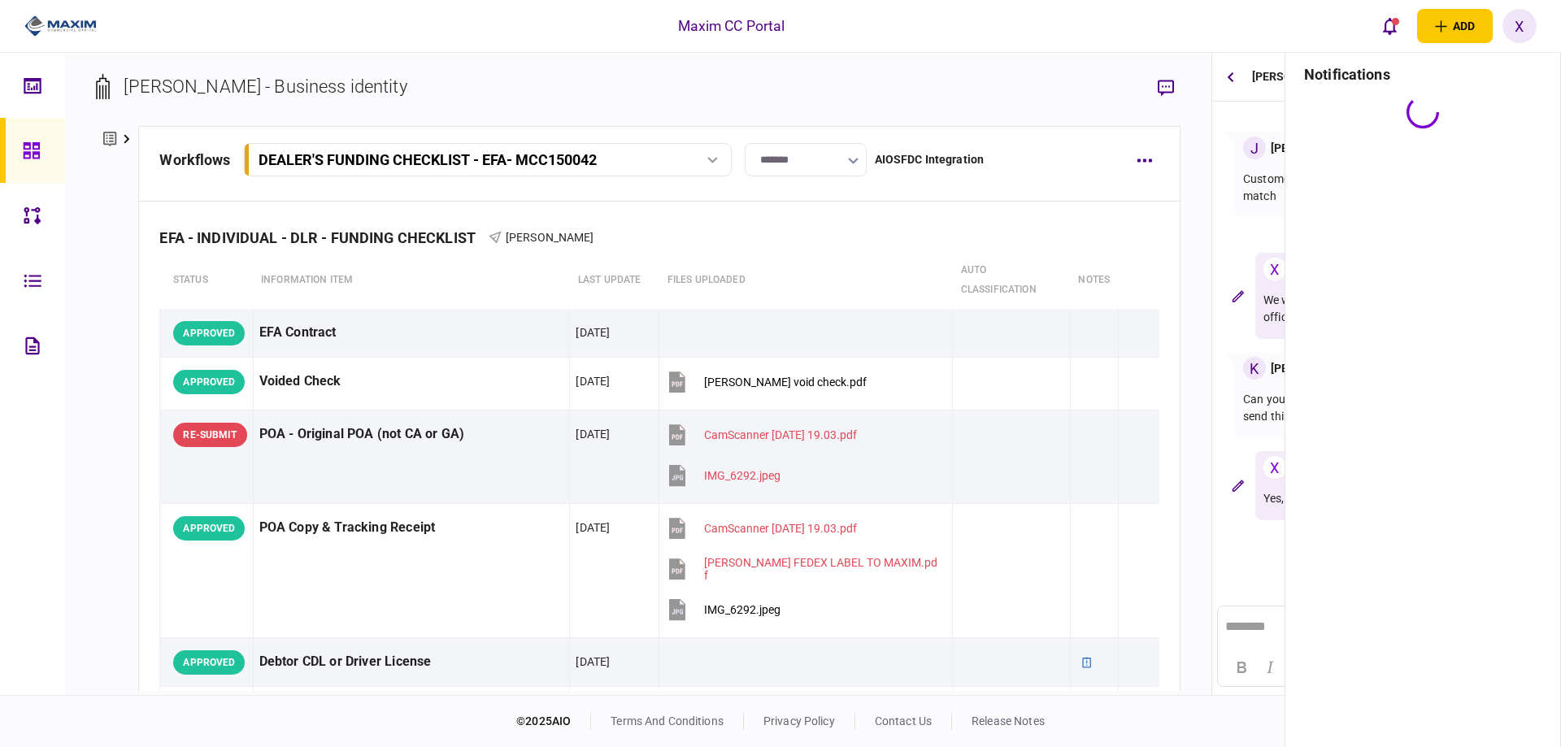
click at [1392, 491] on div at bounding box center [1422, 420] width 275 height 648
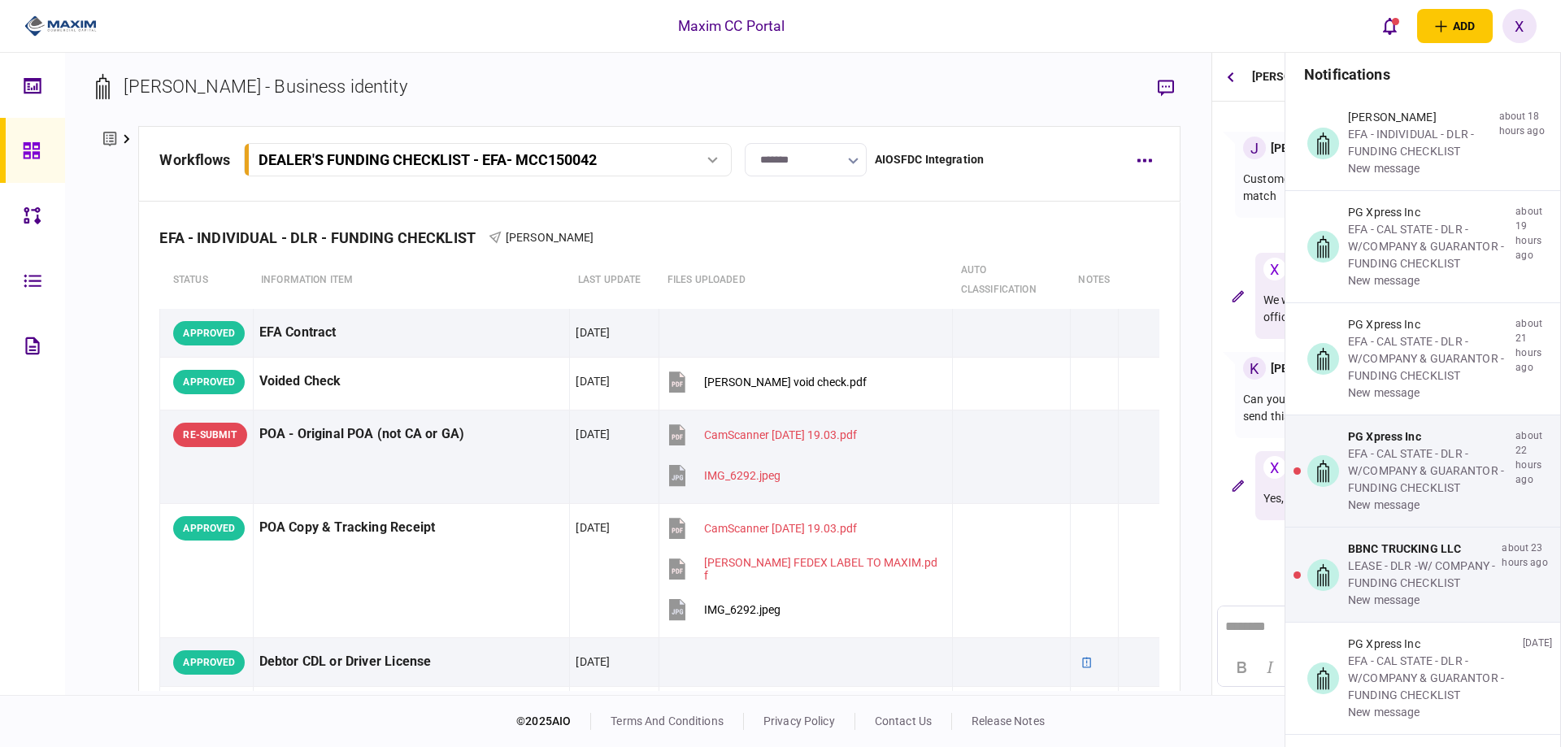
click at [1392, 491] on div "EFA - CAL STATE - DLR - W/COMPANY & GUARANTOR - FUNDING CHECKLIST" at bounding box center [1428, 470] width 161 height 51
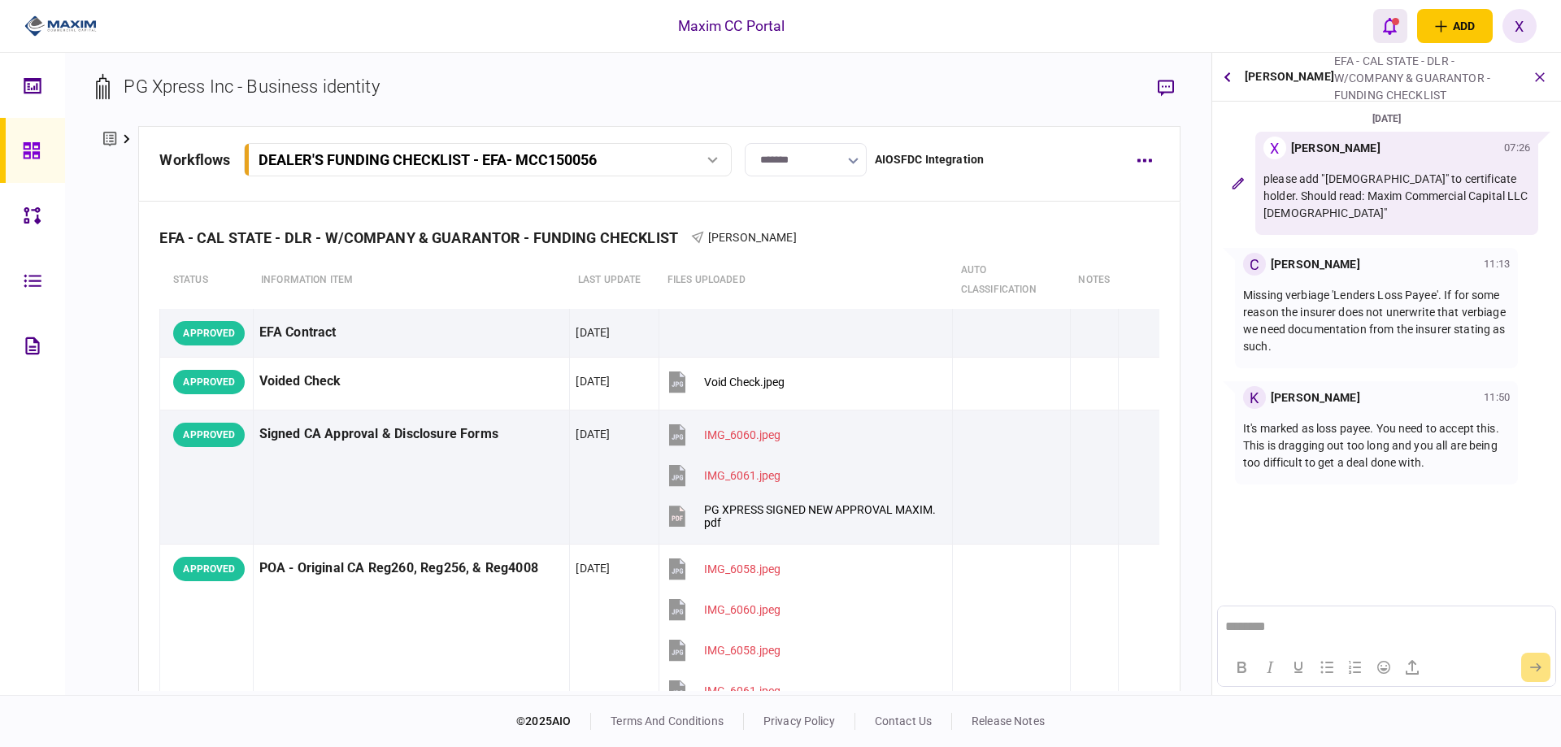
click at [1374, 36] on button "open notifications list" at bounding box center [1390, 26] width 34 height 34
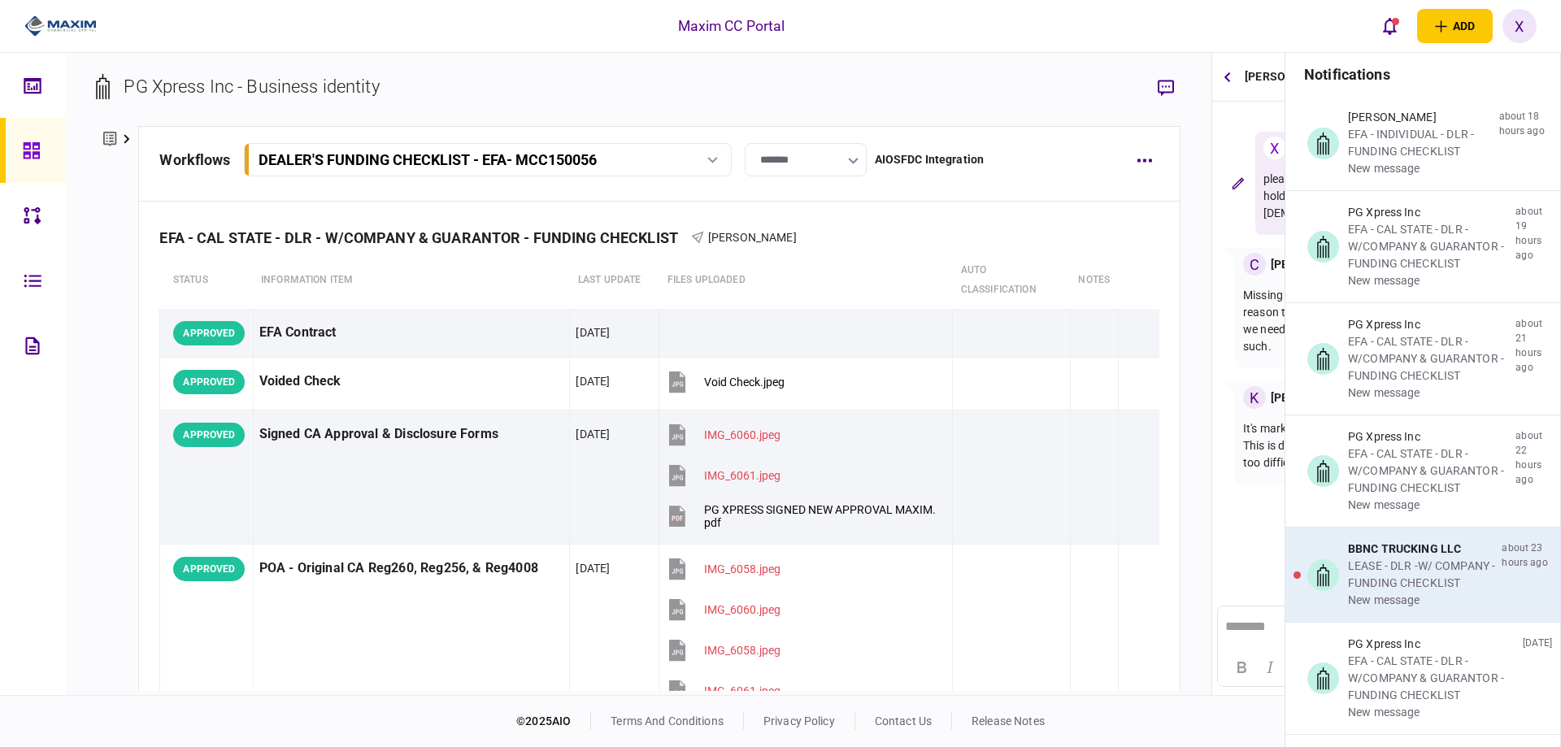
click at [1367, 549] on div "BBNC TRUCKING LLC" at bounding box center [1421, 549] width 147 height 17
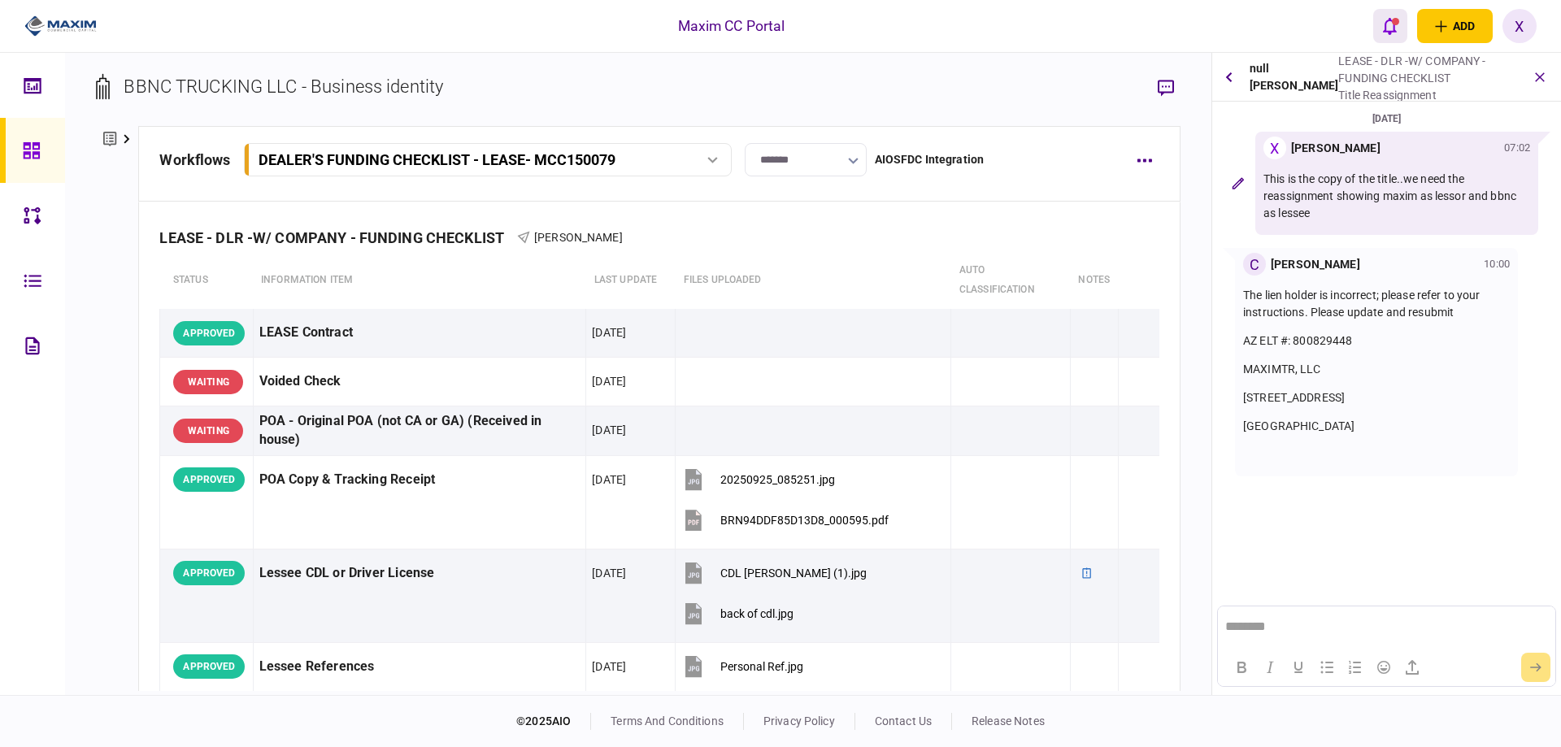
click at [1387, 35] on button "open notifications list" at bounding box center [1390, 26] width 34 height 34
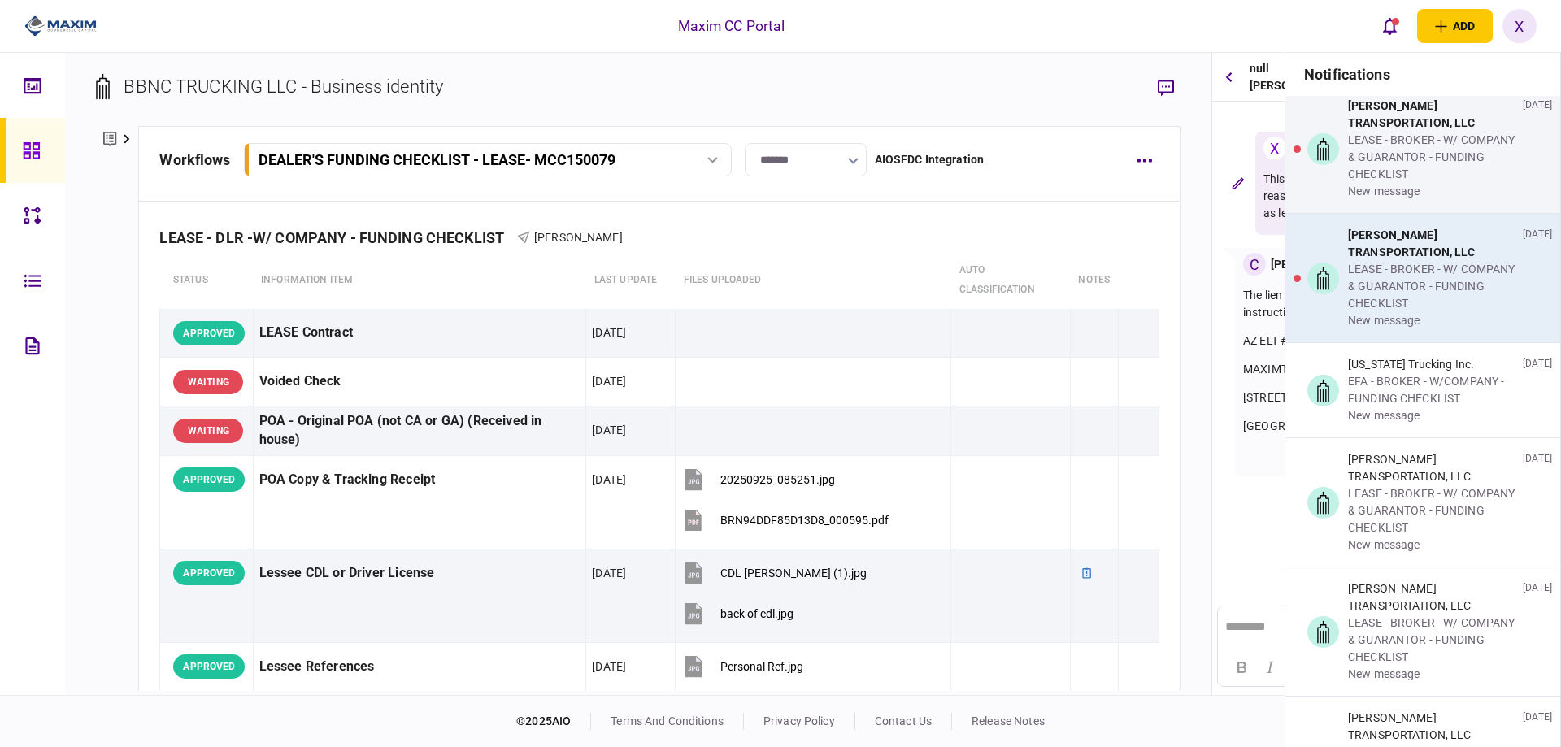
scroll to position [2195, 0]
click at [1361, 246] on div "[PERSON_NAME] TRANSPORTATION, LLC" at bounding box center [1432, 243] width 168 height 34
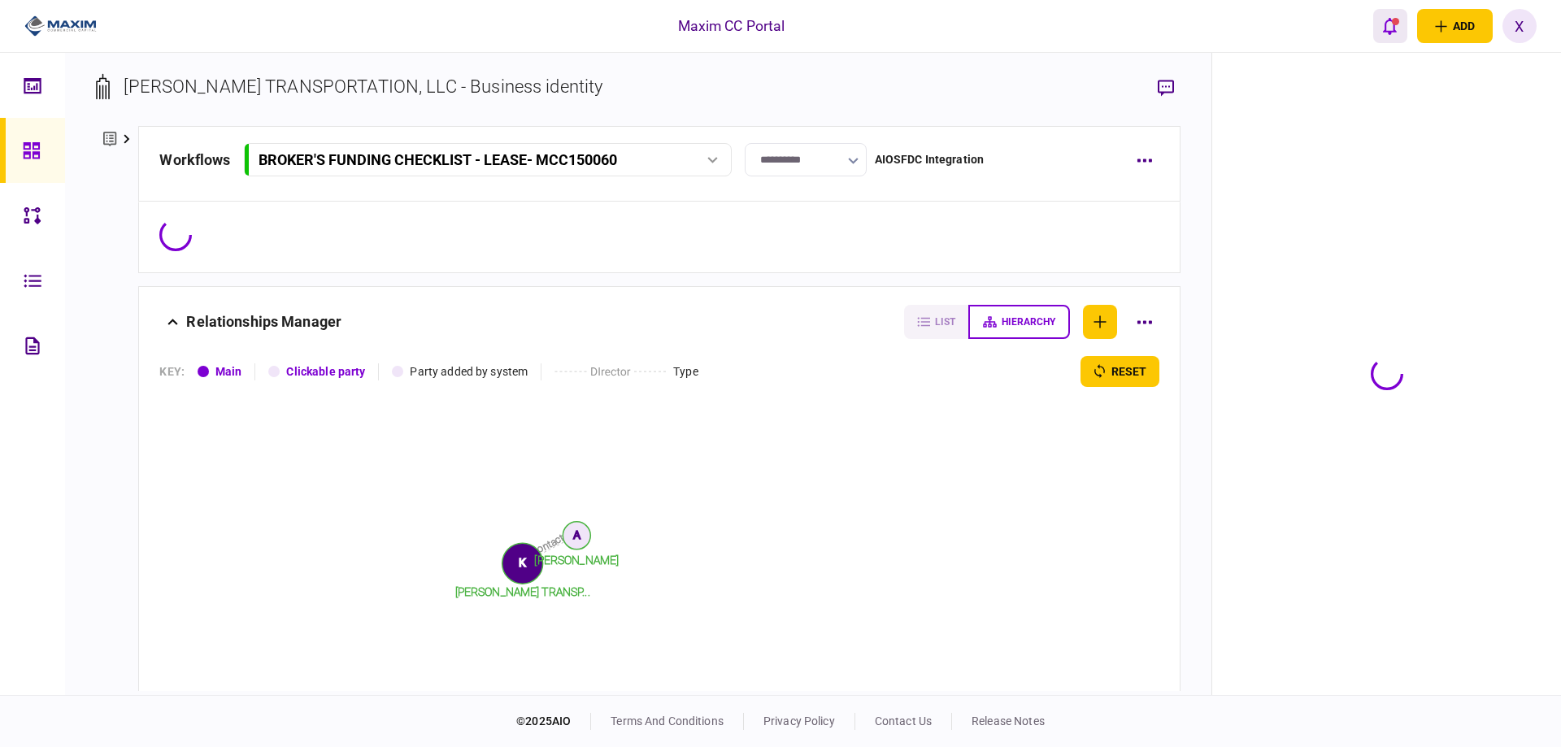
click at [1391, 32] on icon "open notifications list" at bounding box center [1390, 26] width 14 height 17
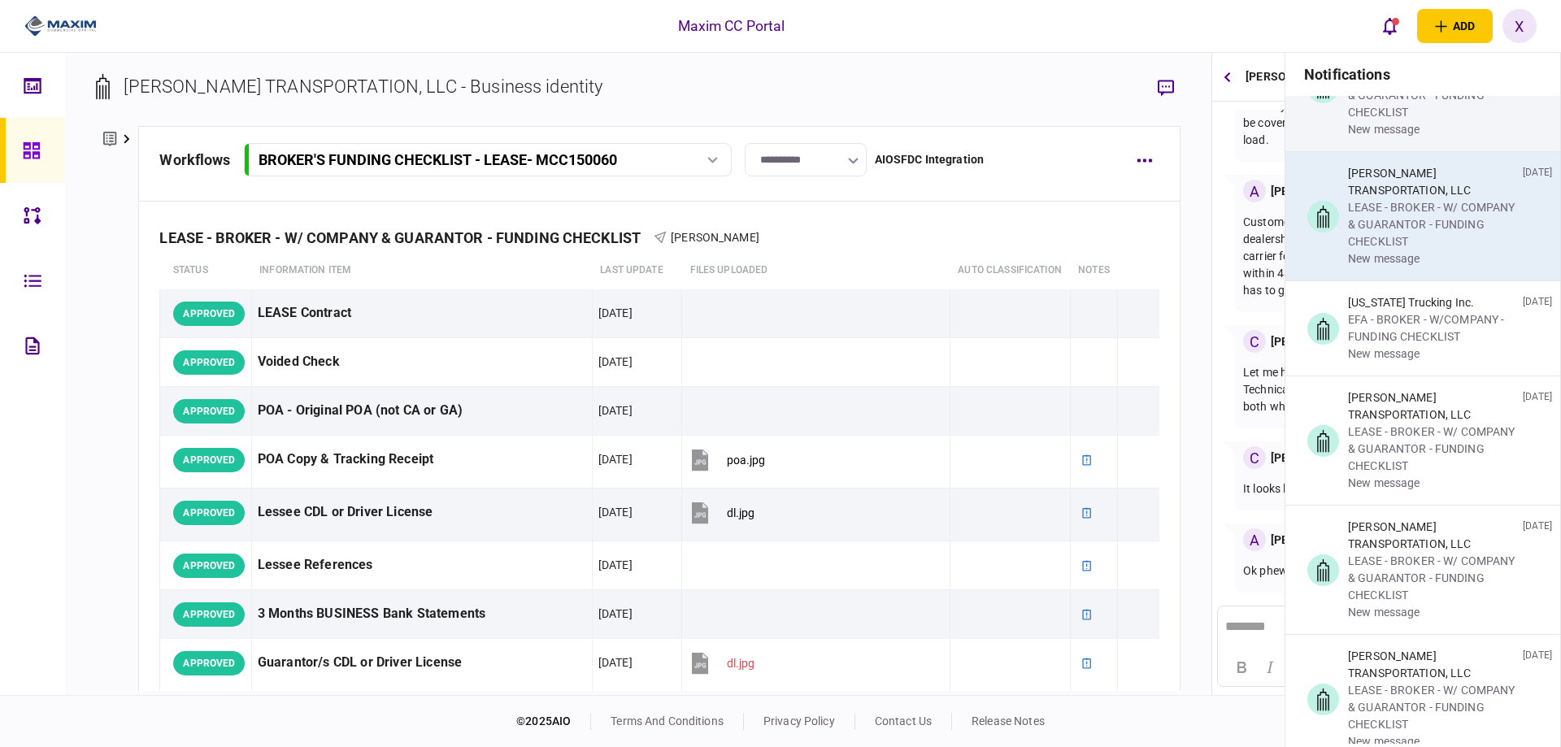
scroll to position [2113, 0]
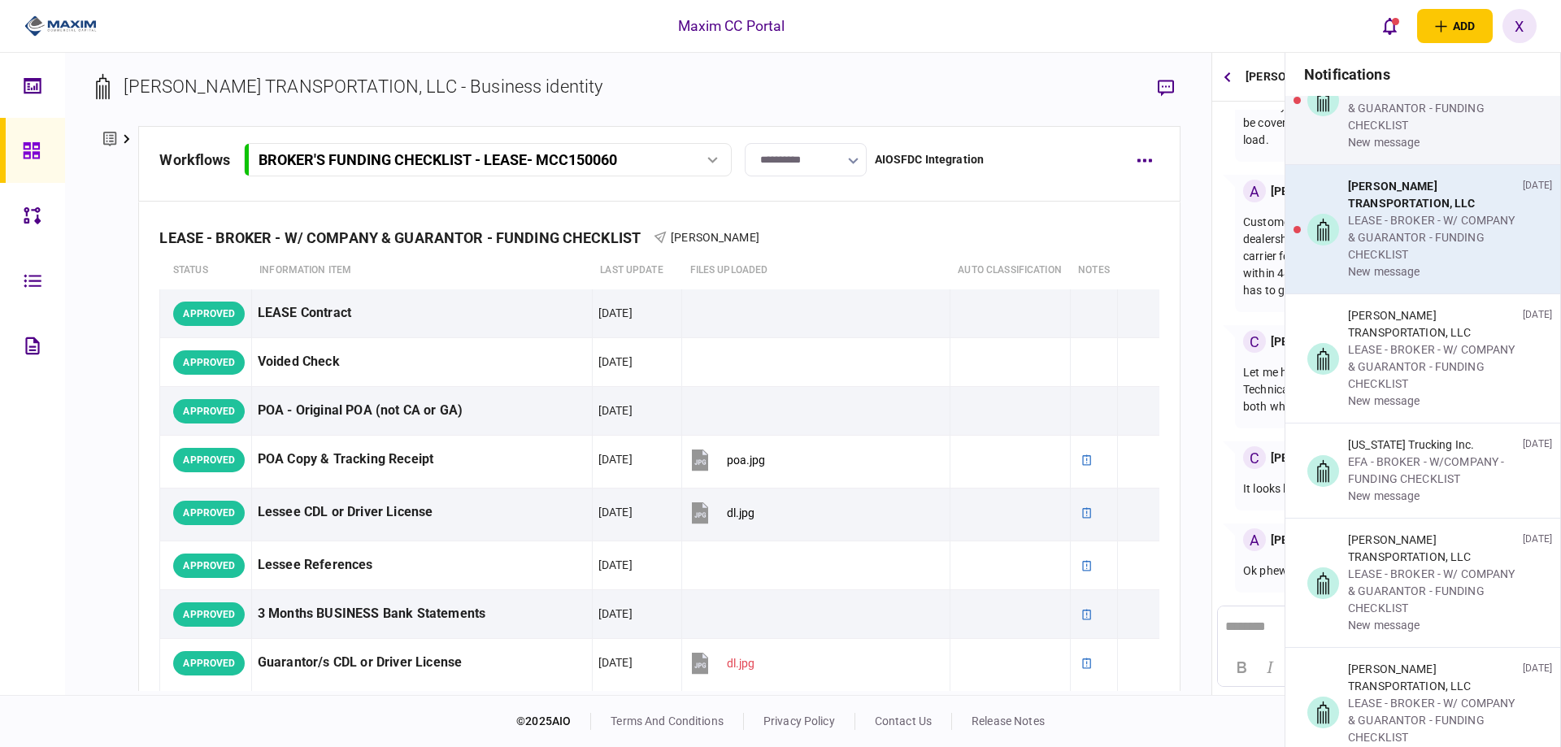
click at [1358, 205] on div "[PERSON_NAME] TRANSPORTATION, LLC" at bounding box center [1432, 195] width 168 height 34
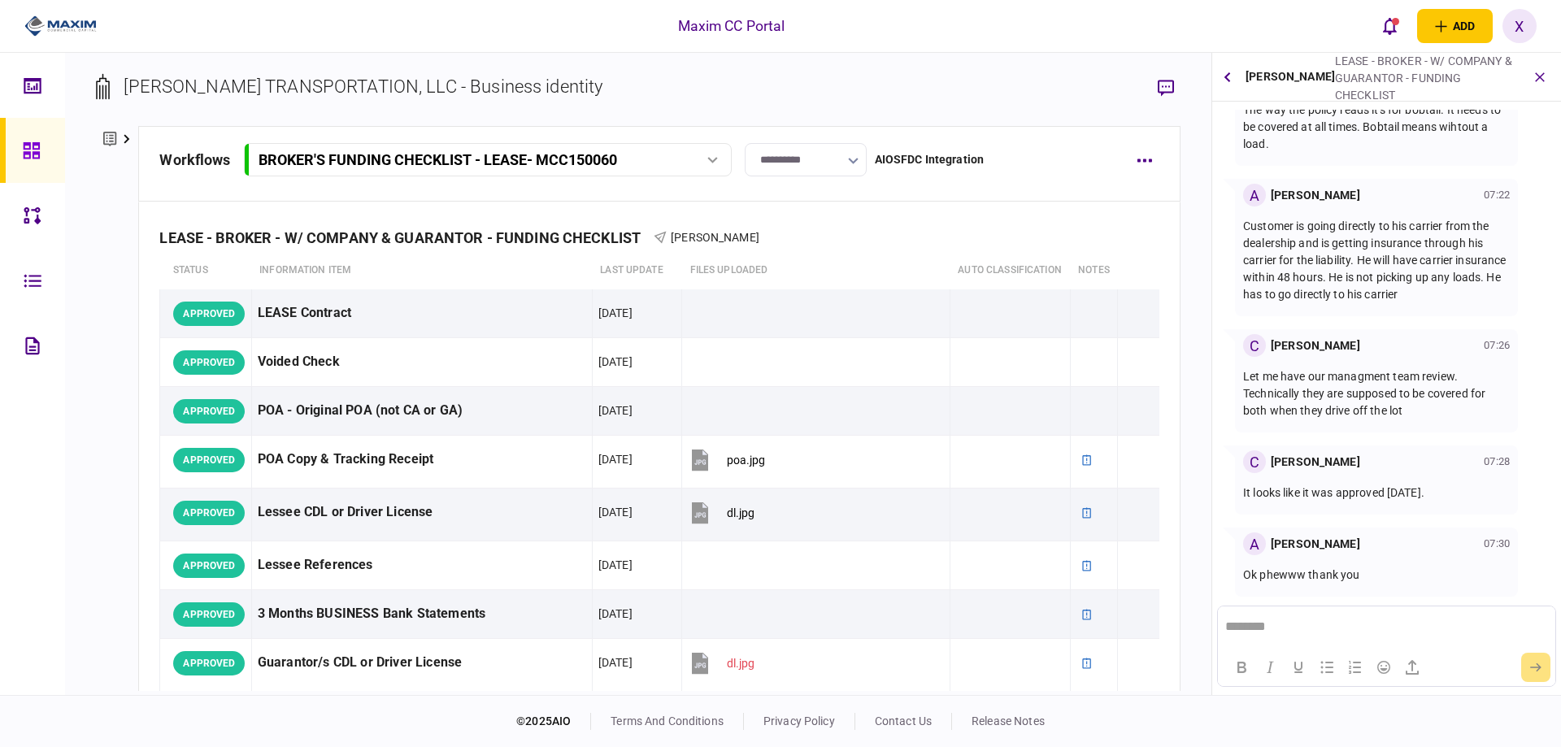
scroll to position [875, 0]
click at [1235, 78] on button "button" at bounding box center [1226, 77] width 17 height 29
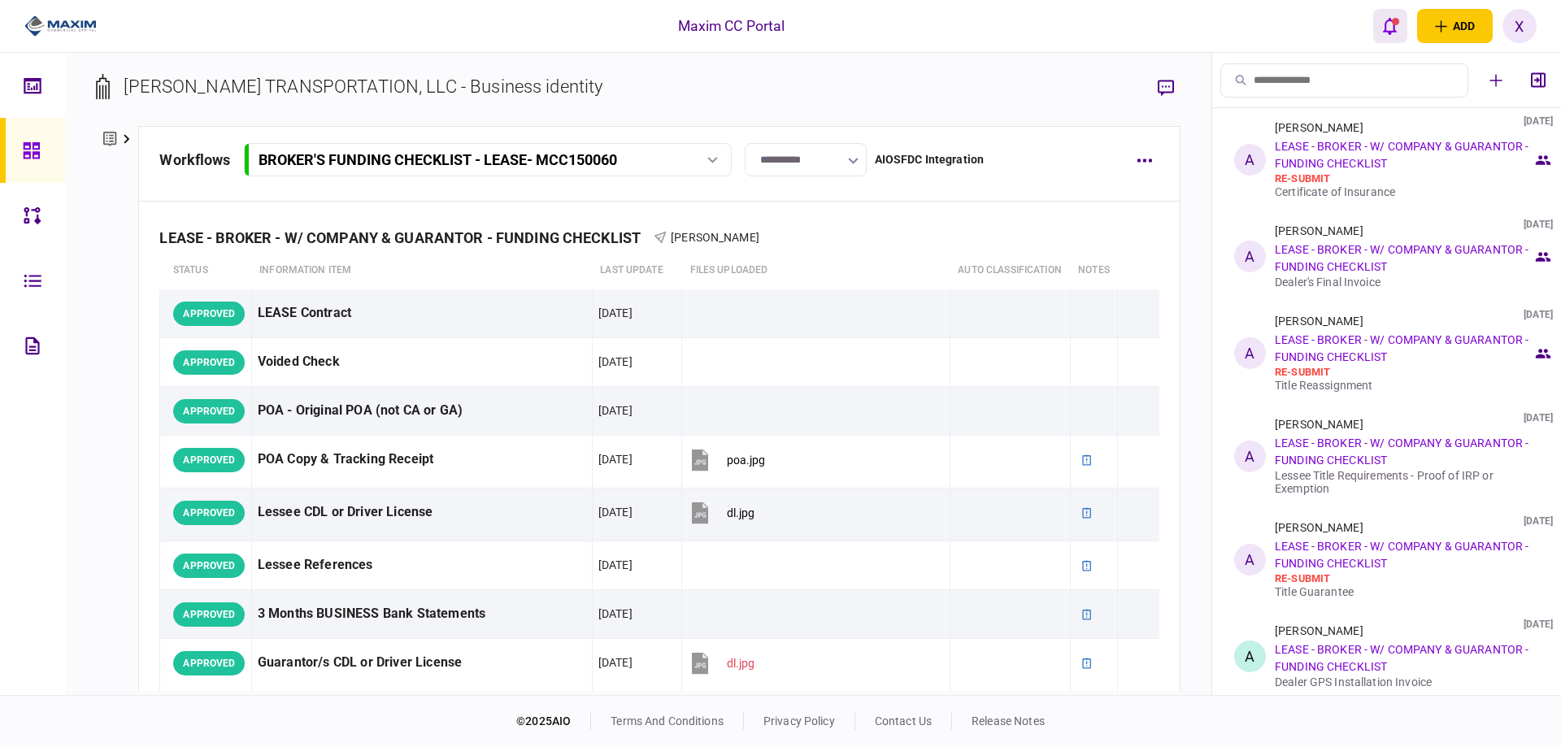
click at [1387, 40] on button "open notifications list" at bounding box center [1390, 26] width 34 height 34
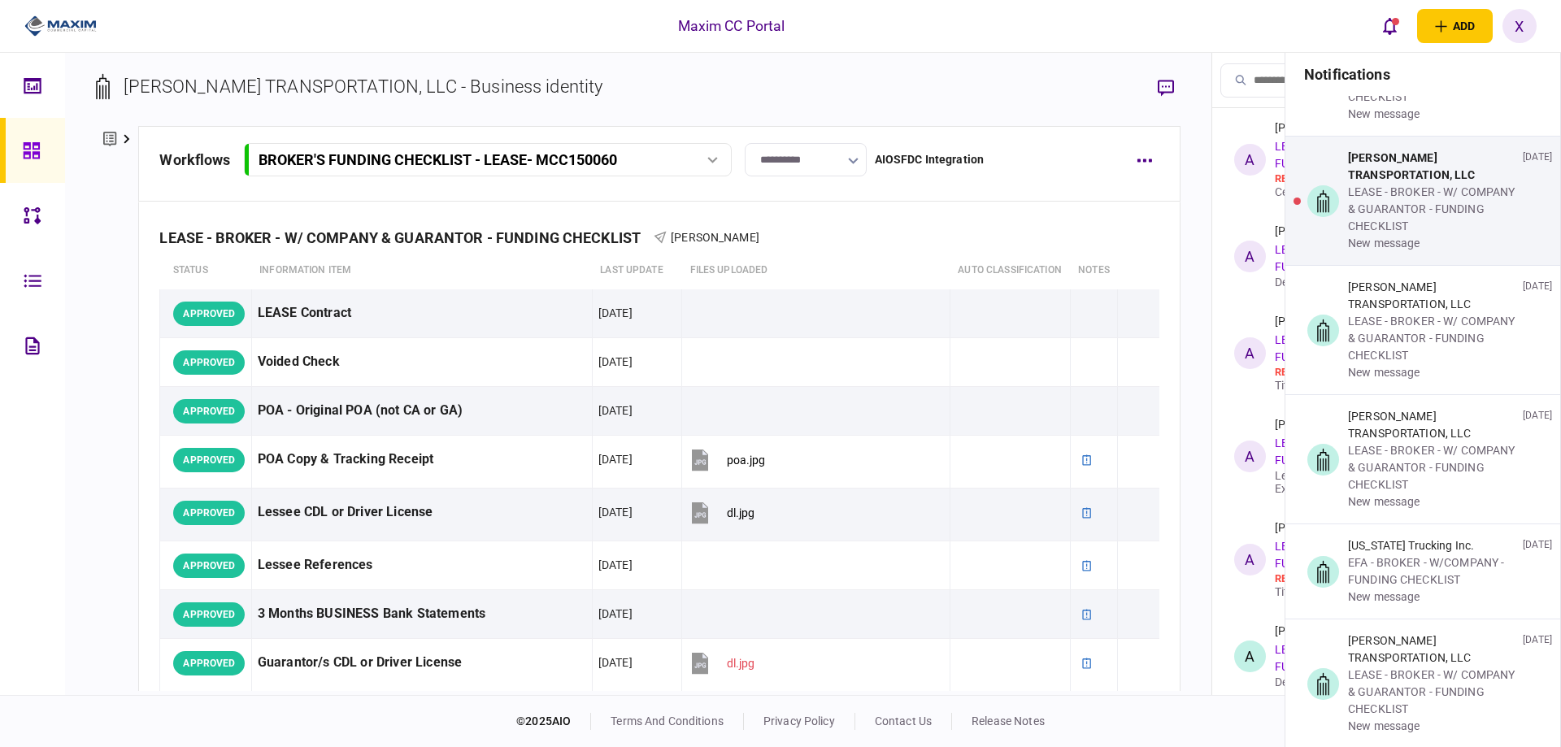
scroll to position [1951, 0]
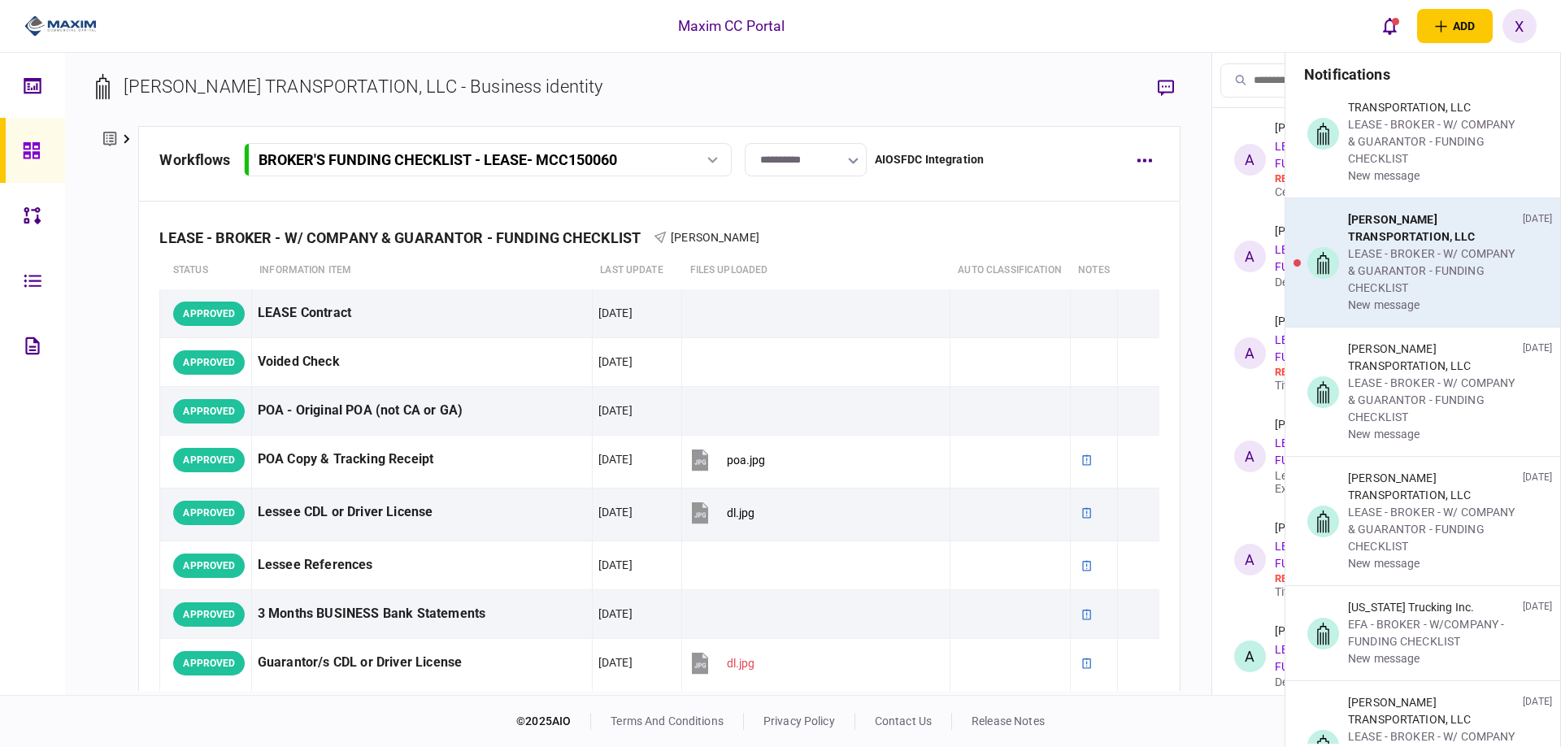
click at [1338, 270] on div "KNIGHTEN TRANSPORTATION, LLC LEASE - BROKER - W/ COMPANY & GUARANTOR - FUNDING …" at bounding box center [1422, 262] width 275 height 128
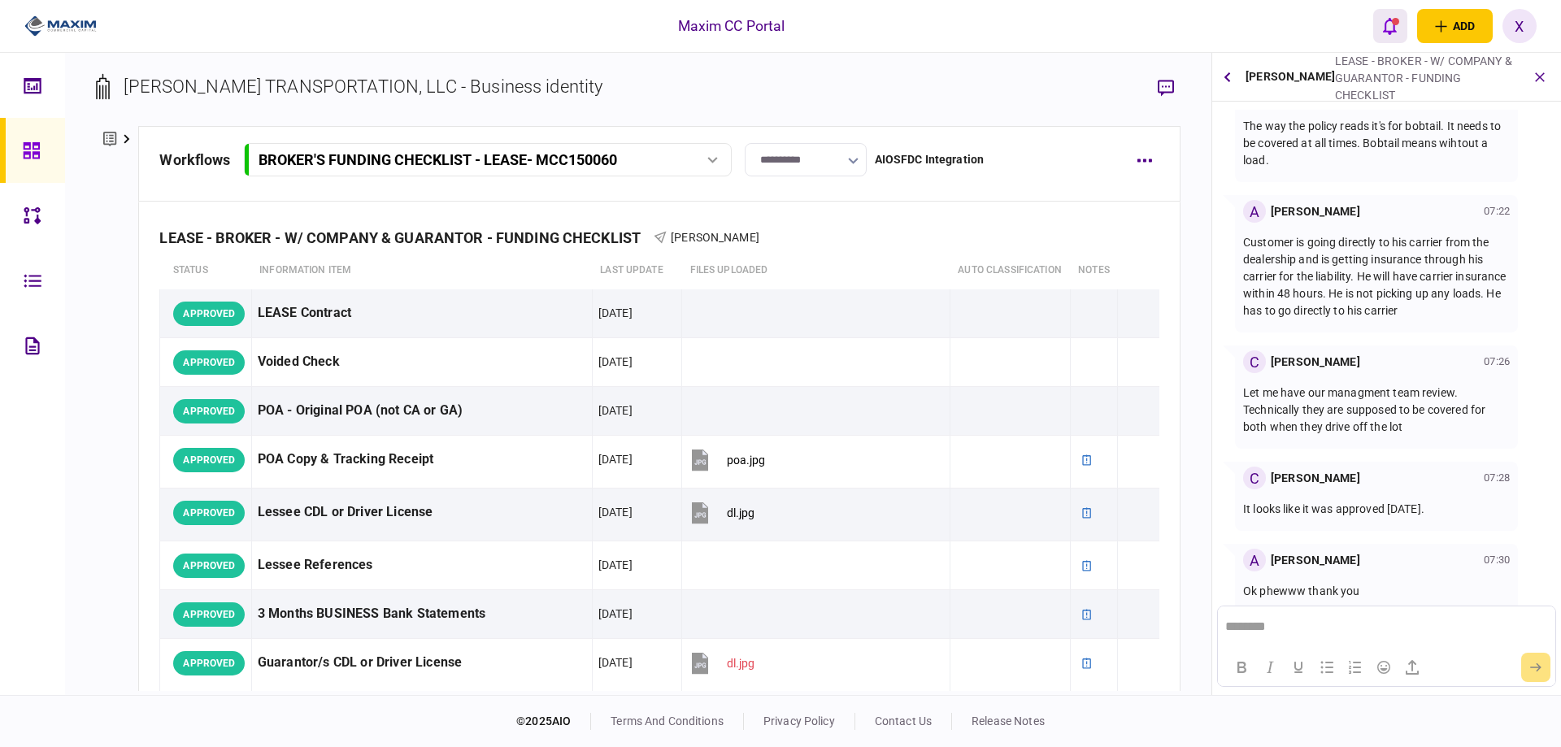
scroll to position [875, 0]
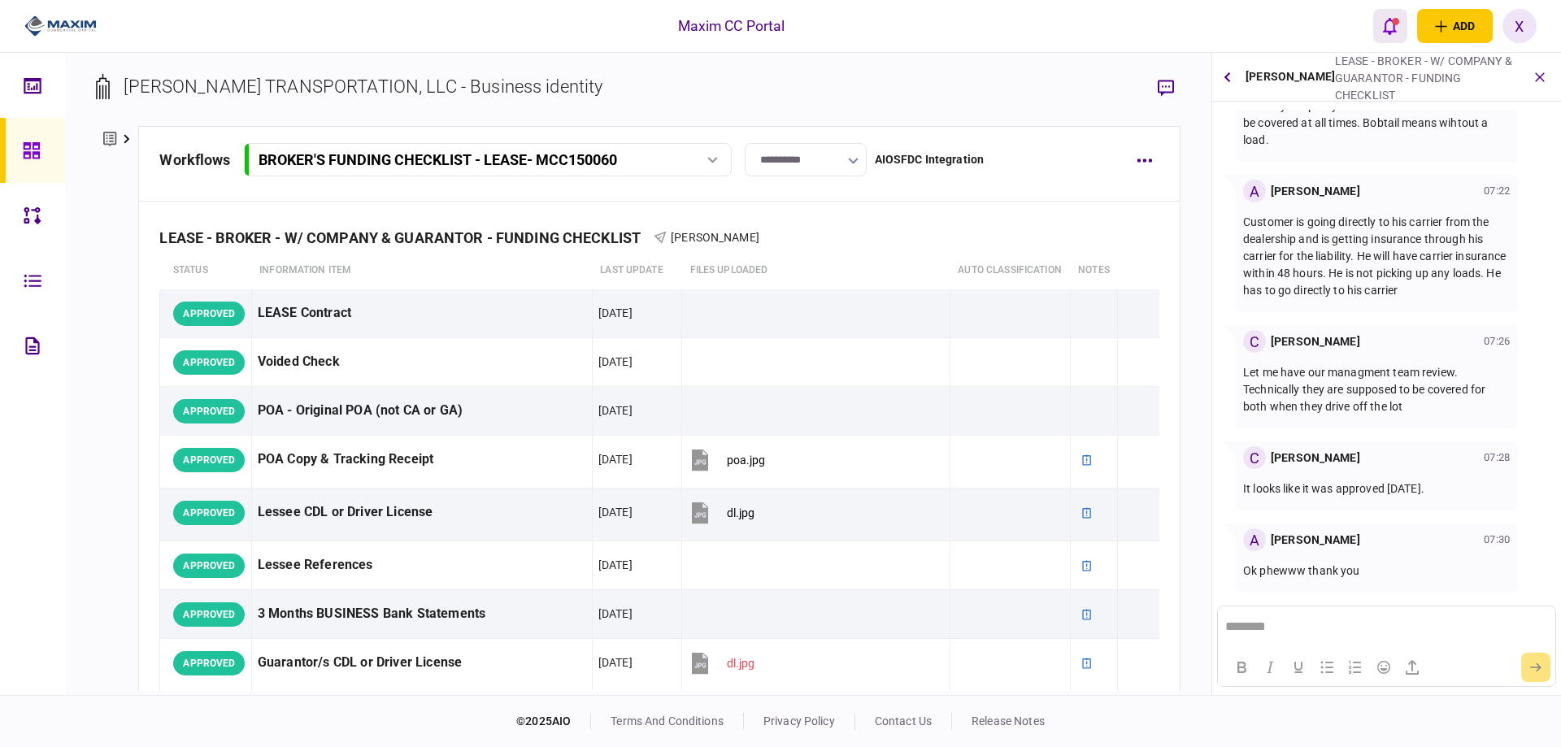
click at [1392, 20] on div "open notifications list" at bounding box center [1395, 21] width 7 height 7
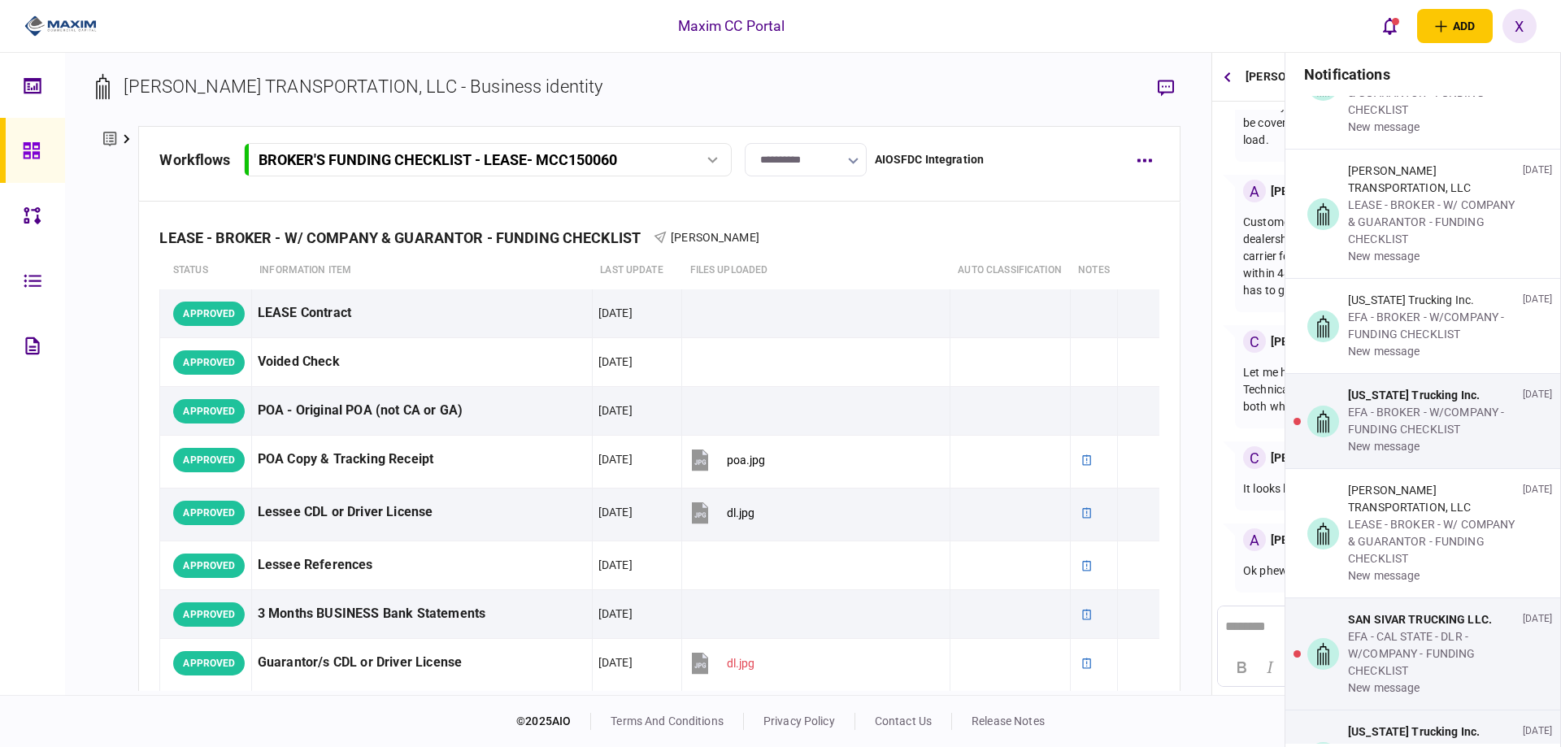
scroll to position [3007, 0]
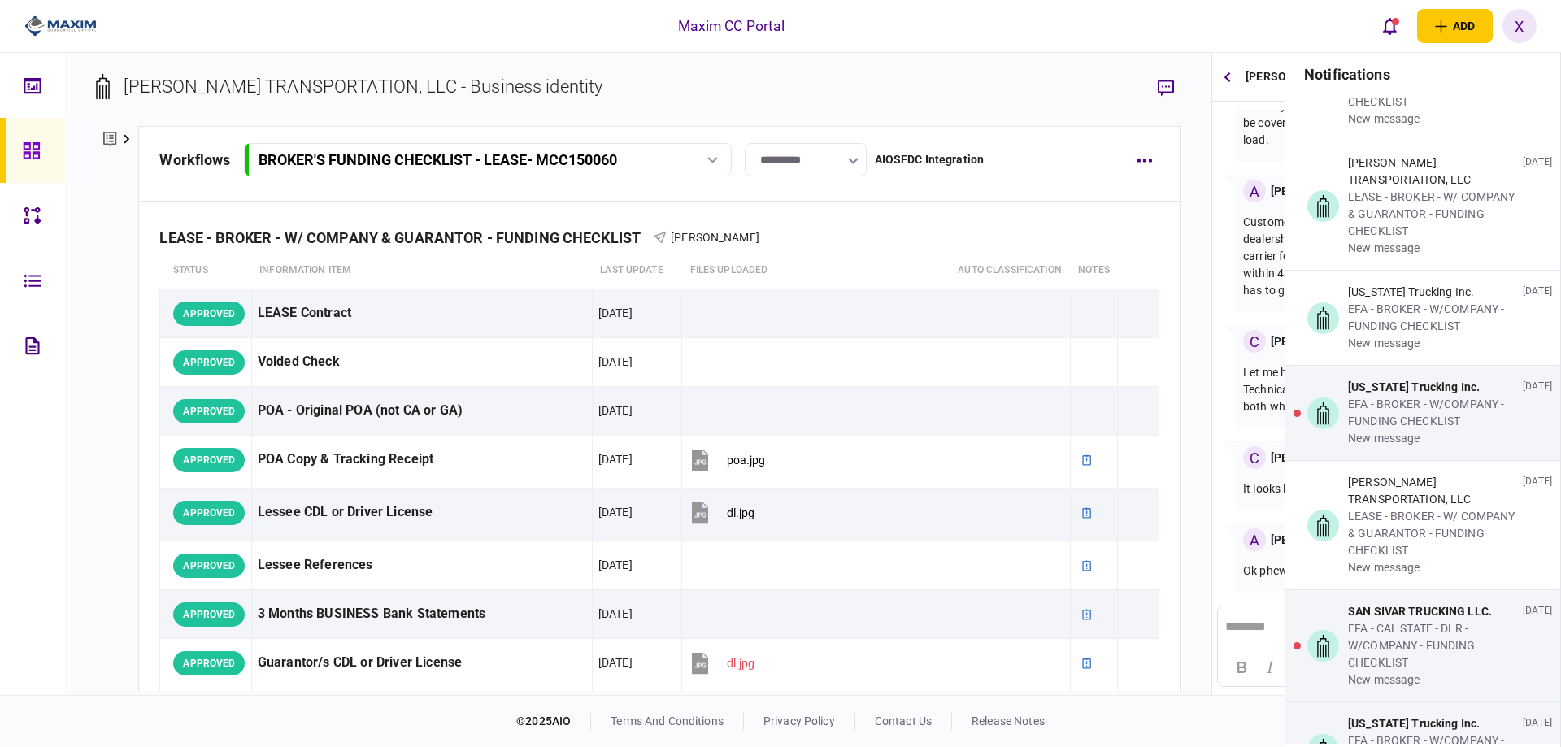
click at [1356, 436] on div "new message" at bounding box center [1432, 438] width 168 height 17
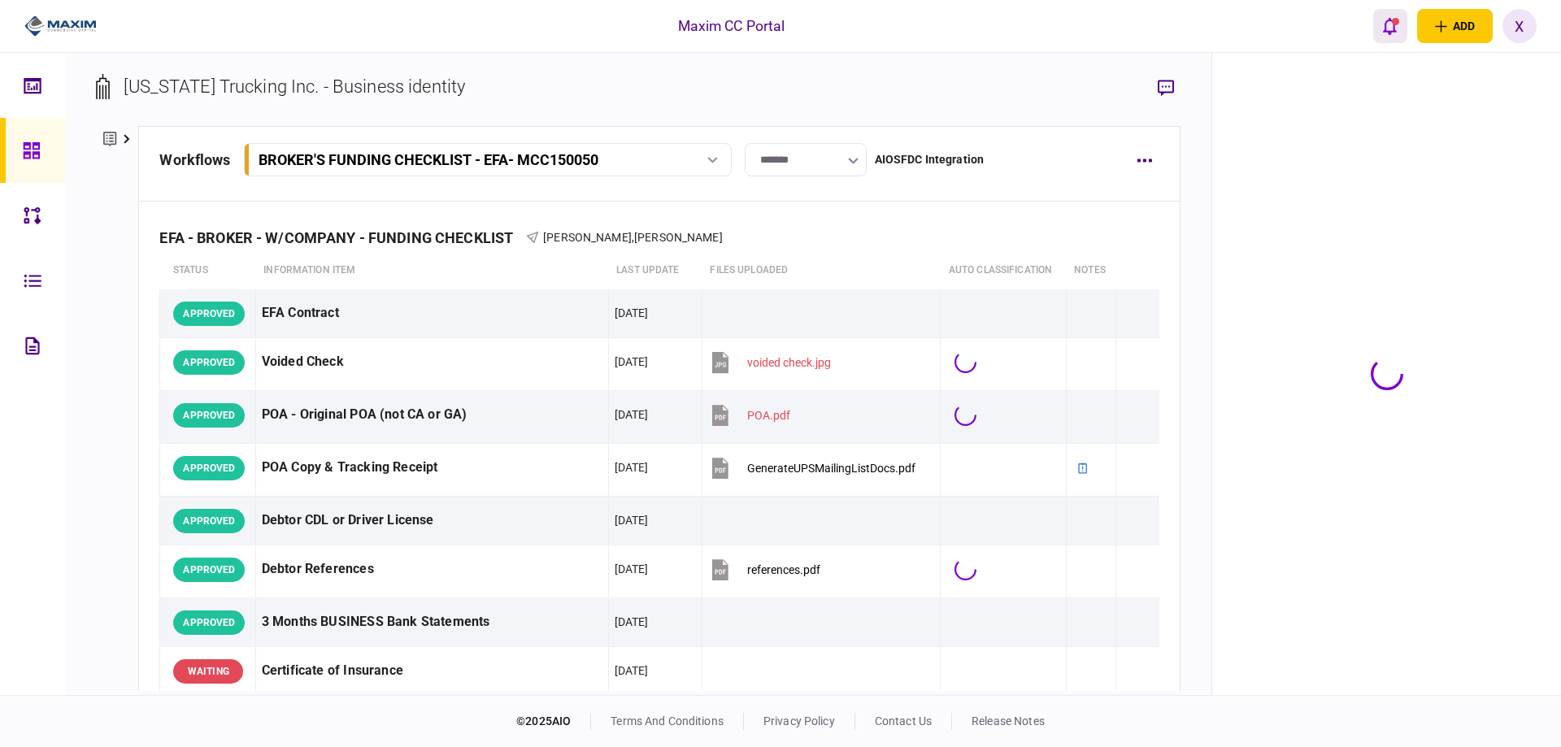
click at [1386, 28] on icon "open notifications list" at bounding box center [1390, 26] width 14 height 17
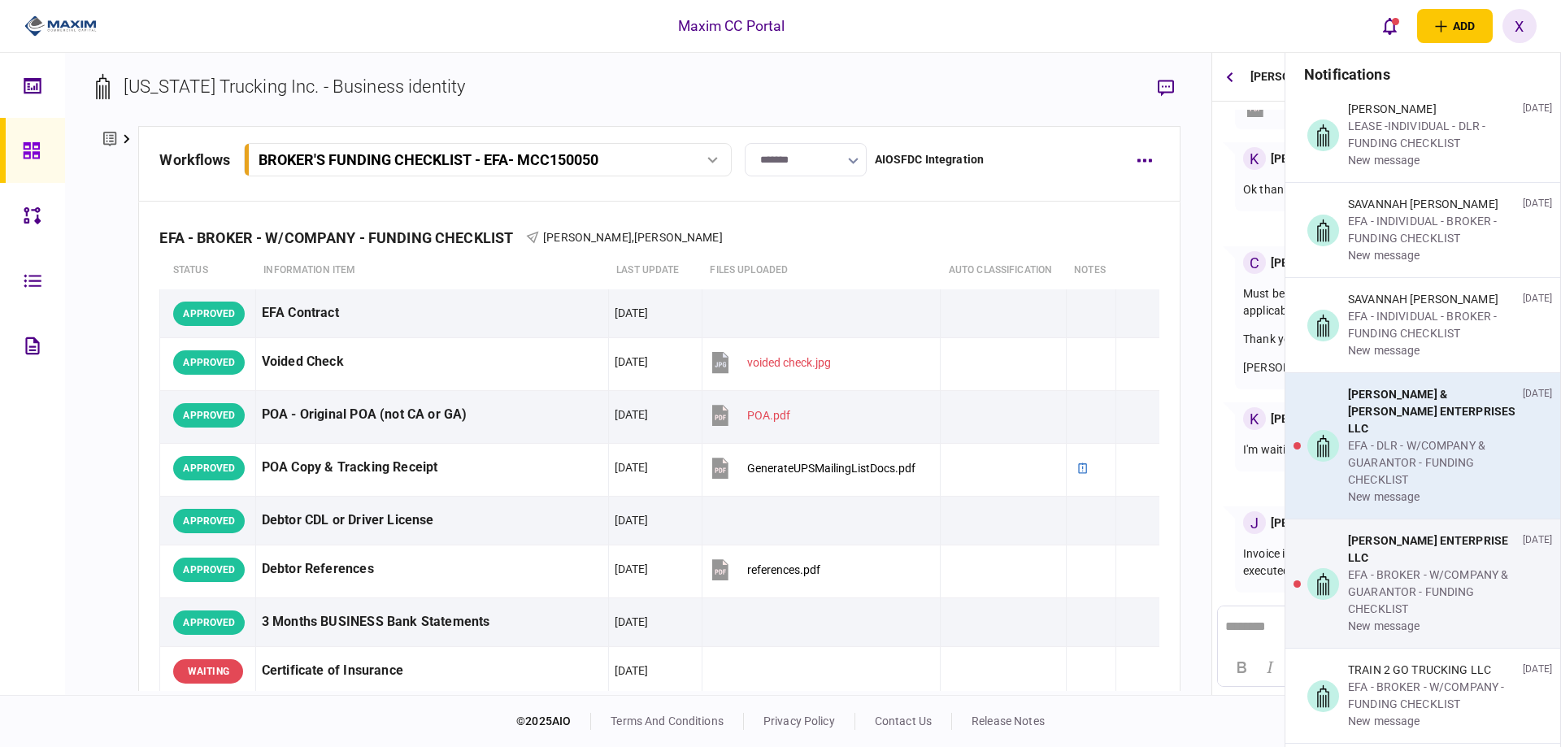
scroll to position [5419, 0]
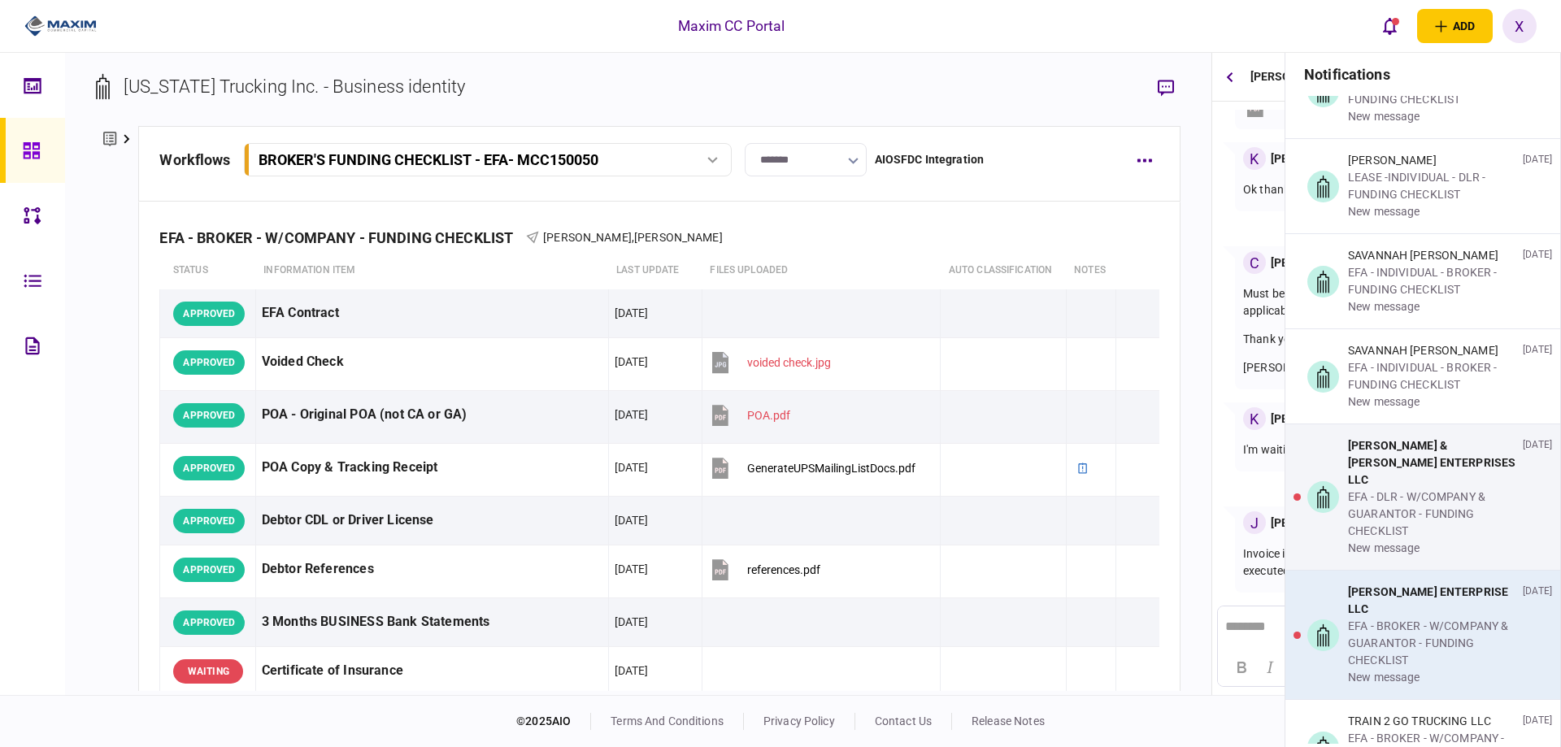
click at [1415, 584] on div "[PERSON_NAME] ENTERPRISE LLC" at bounding box center [1432, 601] width 168 height 34
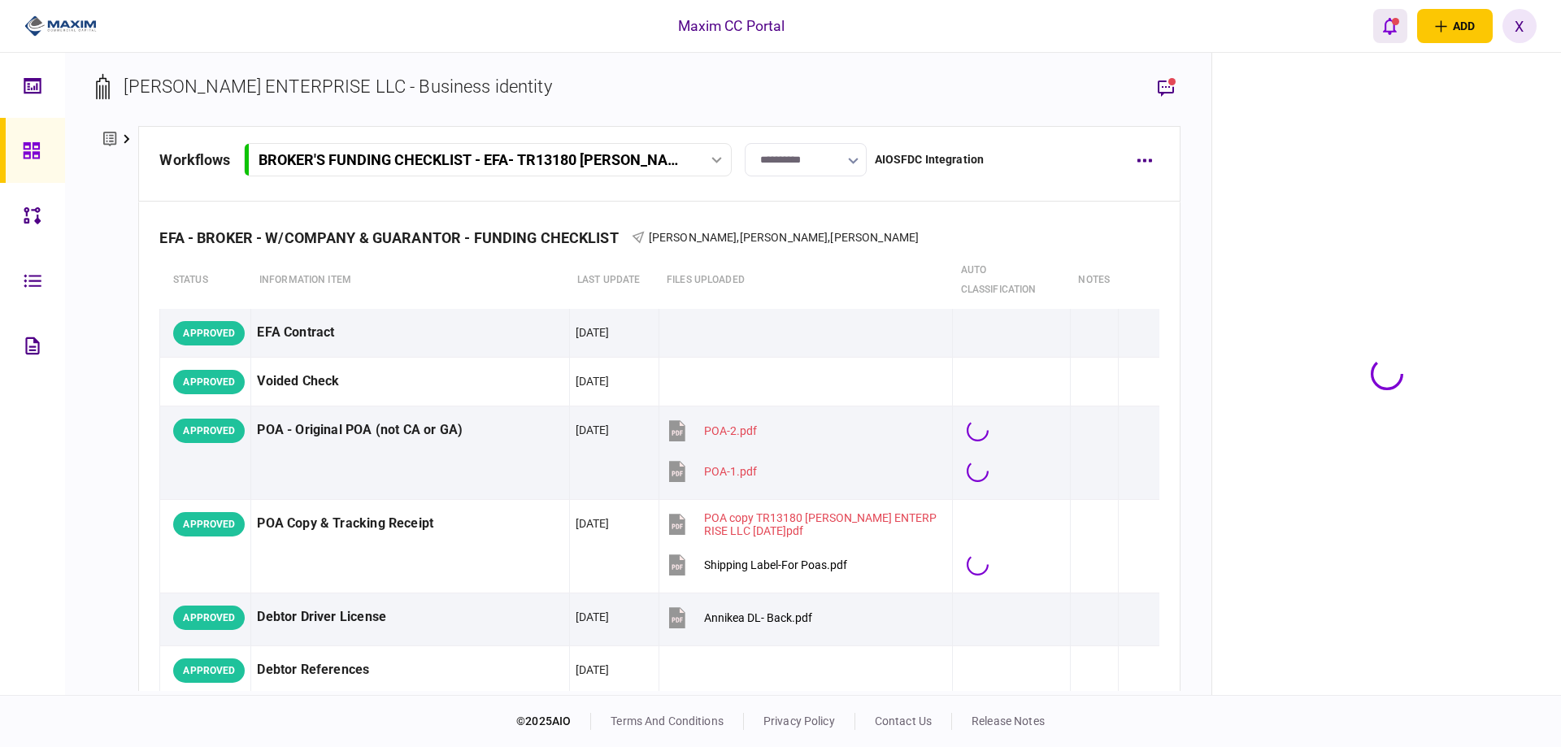
click at [1394, 26] on icon "open notifications list" at bounding box center [1390, 26] width 14 height 17
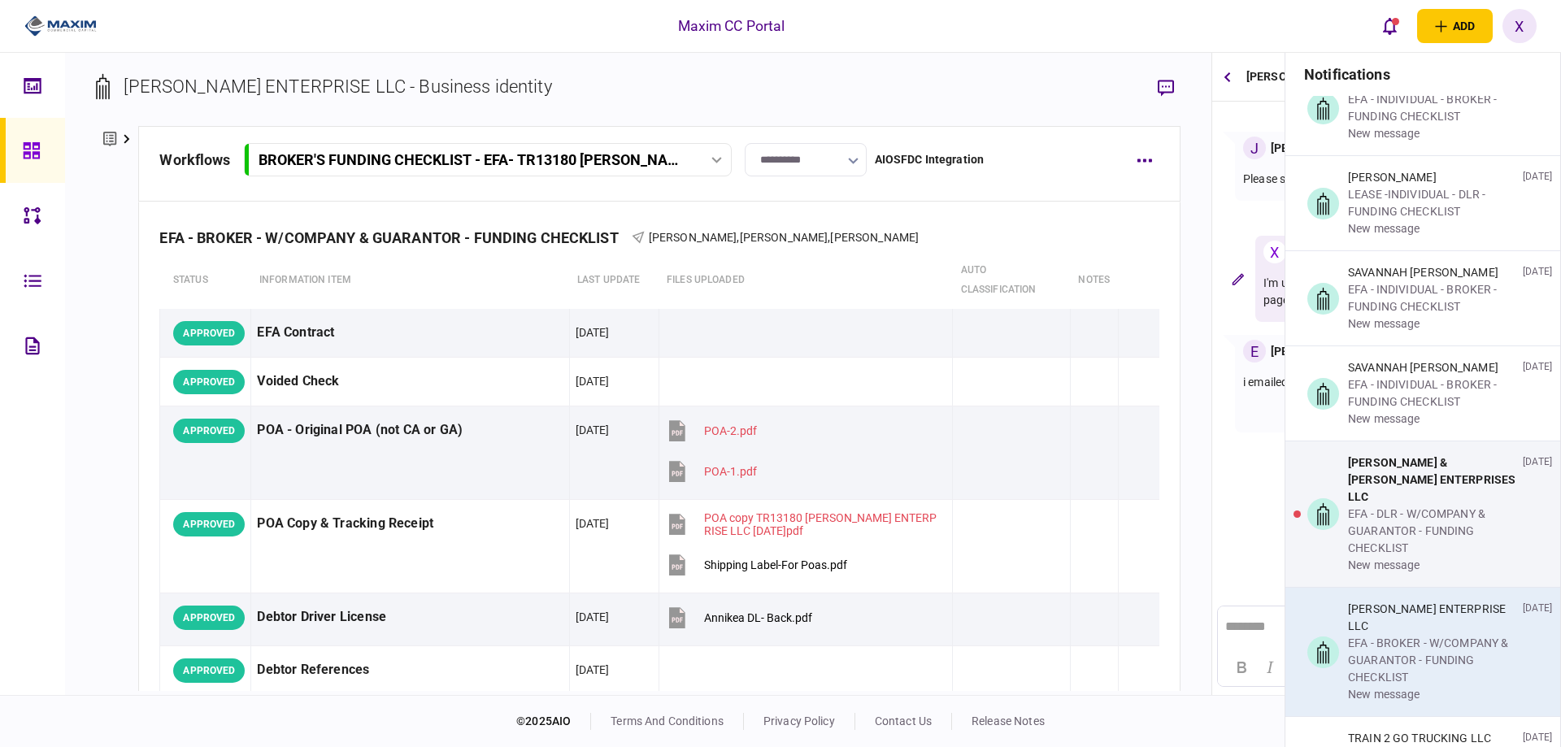
scroll to position [5419, 0]
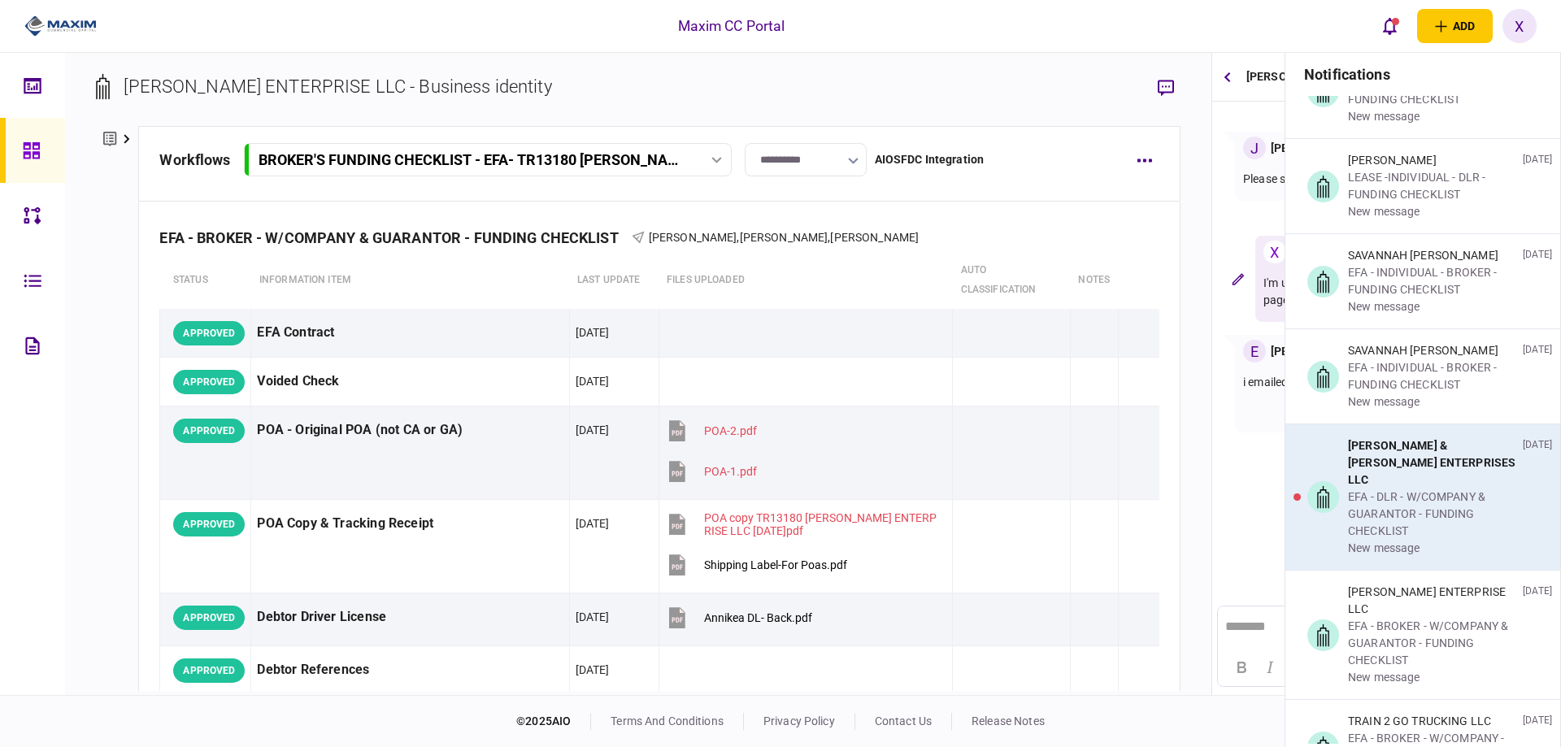
click at [1361, 489] on div "EFA - DLR - W/COMPANY & GUARANTOR - FUNDING CHECKLIST" at bounding box center [1432, 514] width 168 height 51
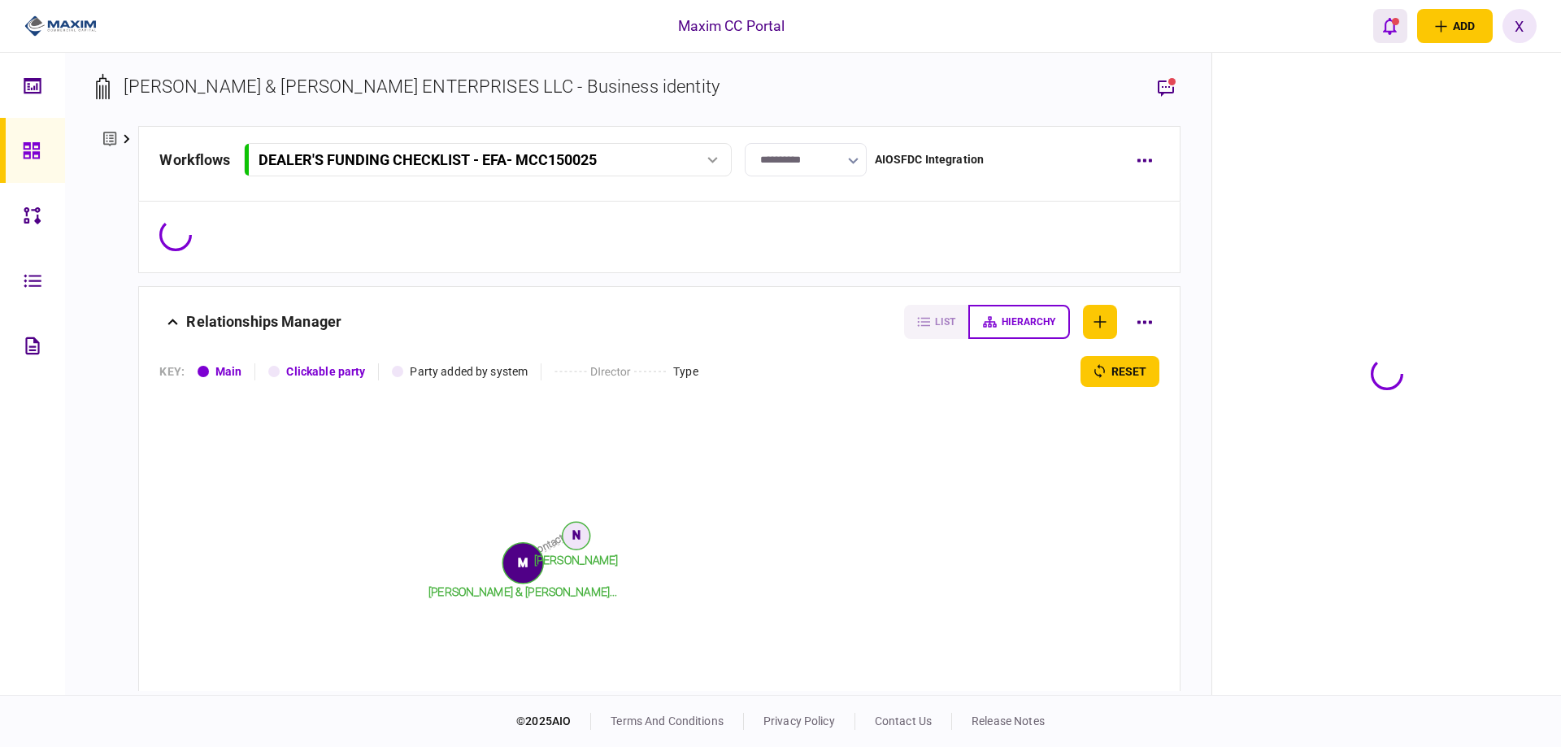
click at [1387, 24] on icon "open notifications list" at bounding box center [1390, 26] width 14 height 18
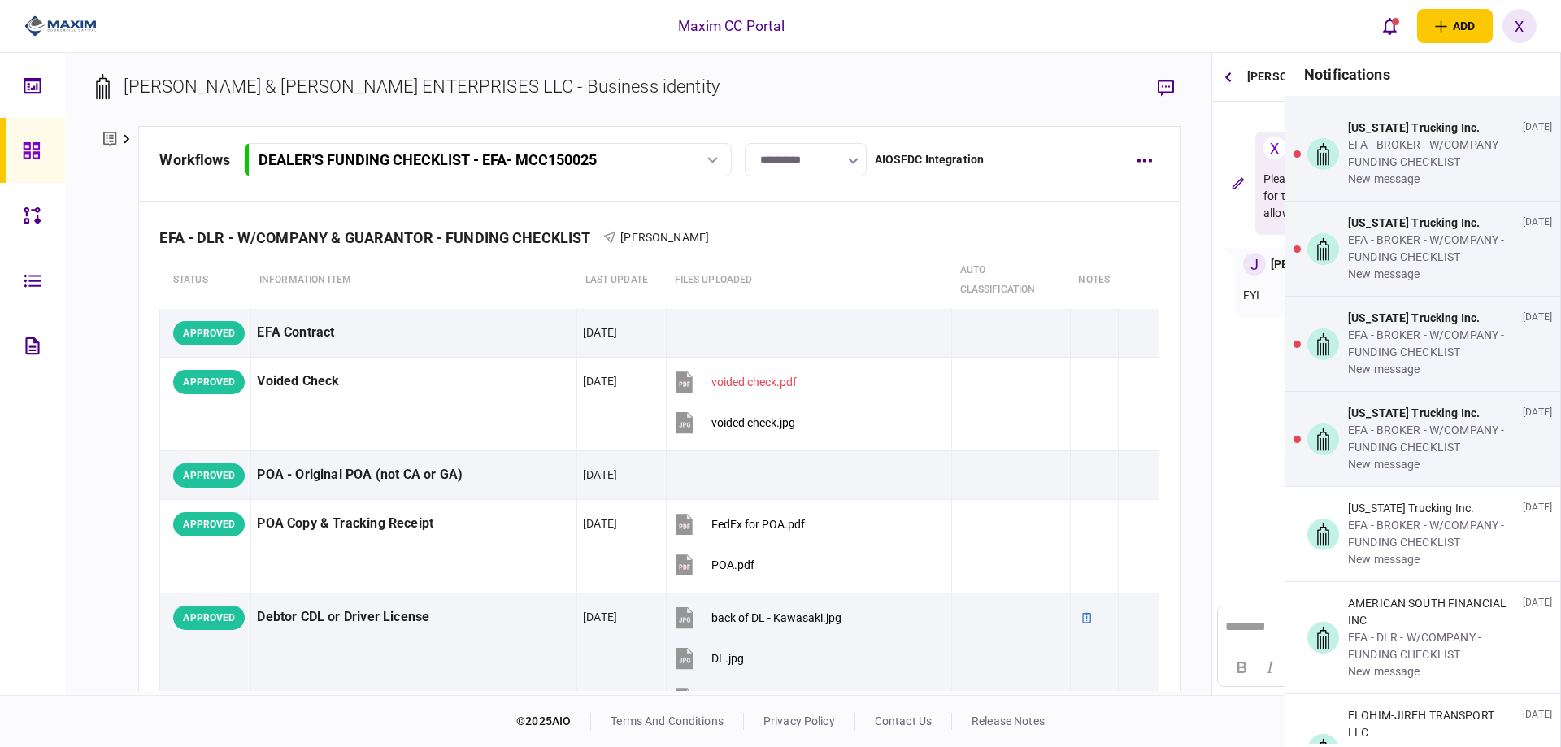
scroll to position [3631, 0]
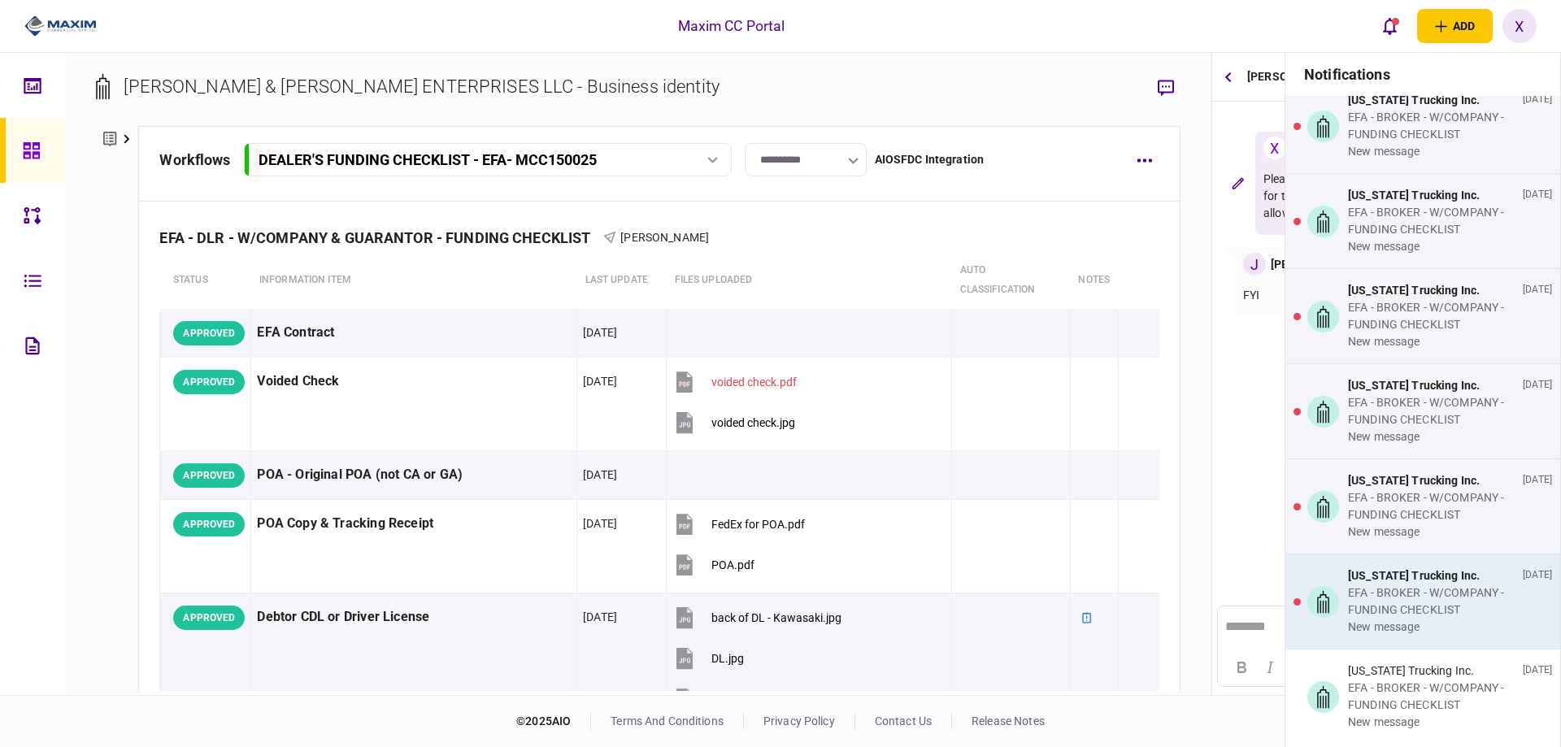
click at [1343, 580] on div "Arizona Trucking Inc. EFA - BROKER - W/COMPANY - FUNDING CHECKLIST new message …" at bounding box center [1422, 601] width 275 height 94
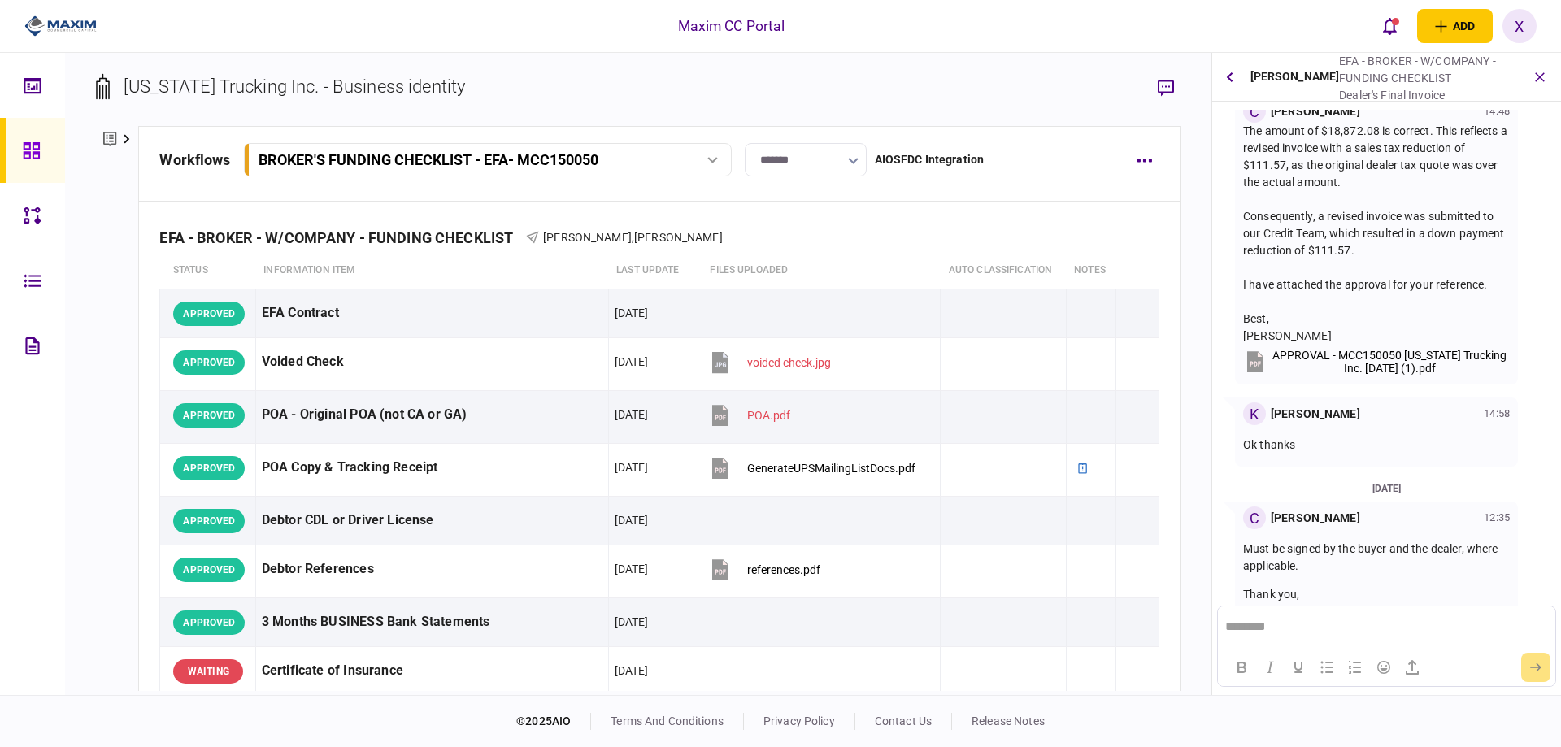
scroll to position [1024, 0]
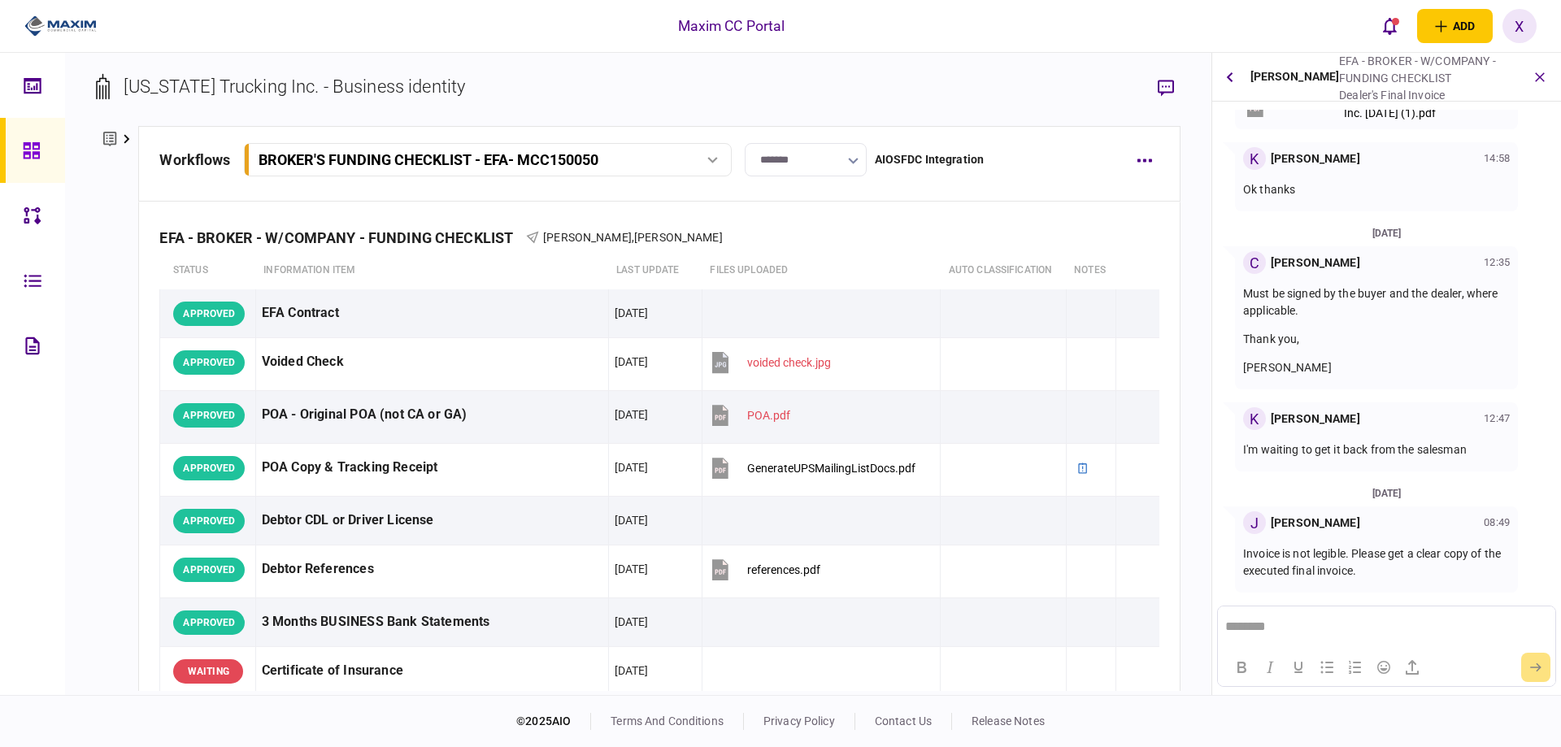
click at [1232, 76] on icon "button" at bounding box center [1229, 77] width 7 height 11
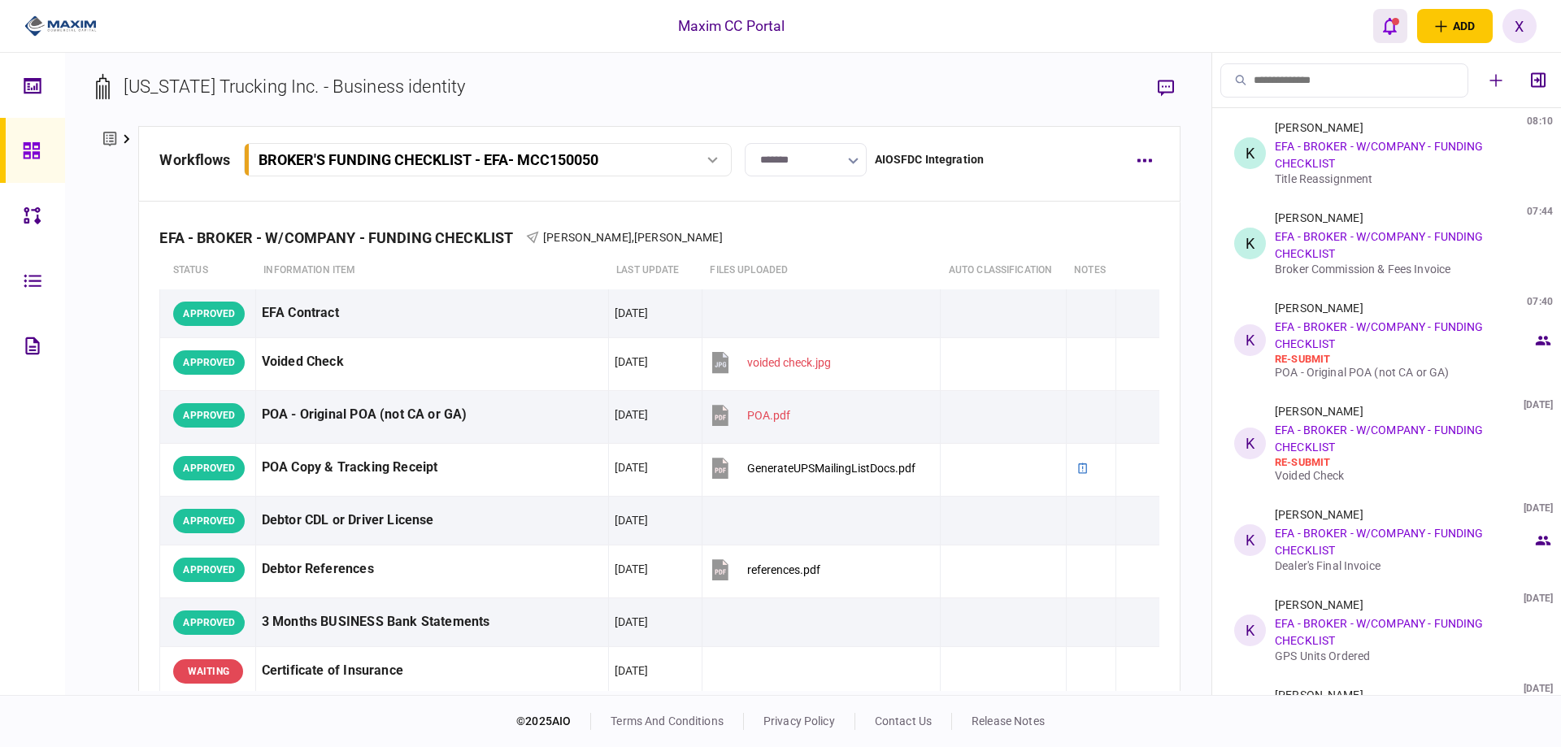
click at [1395, 40] on button "open notifications list" at bounding box center [1390, 26] width 34 height 34
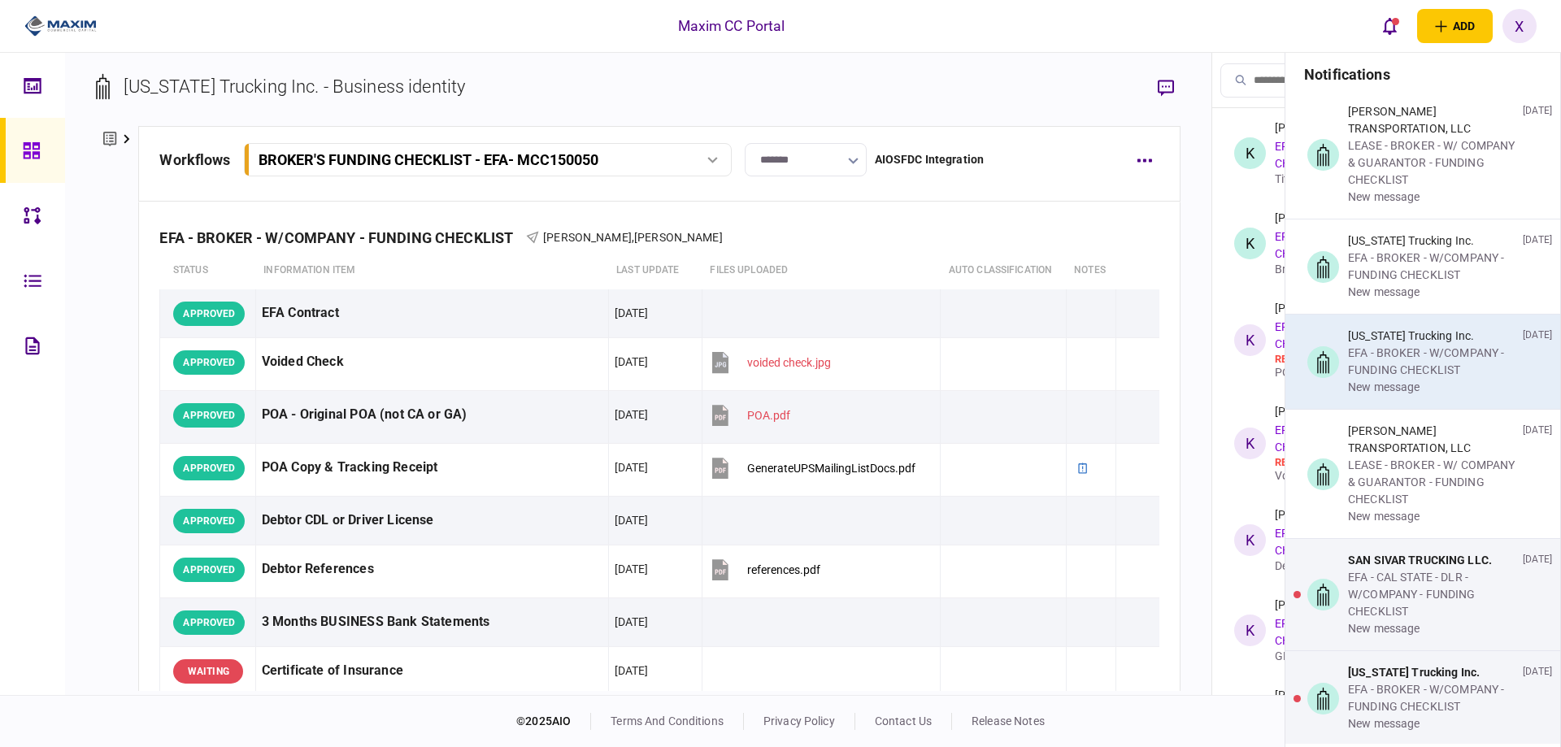
scroll to position [3333, 0]
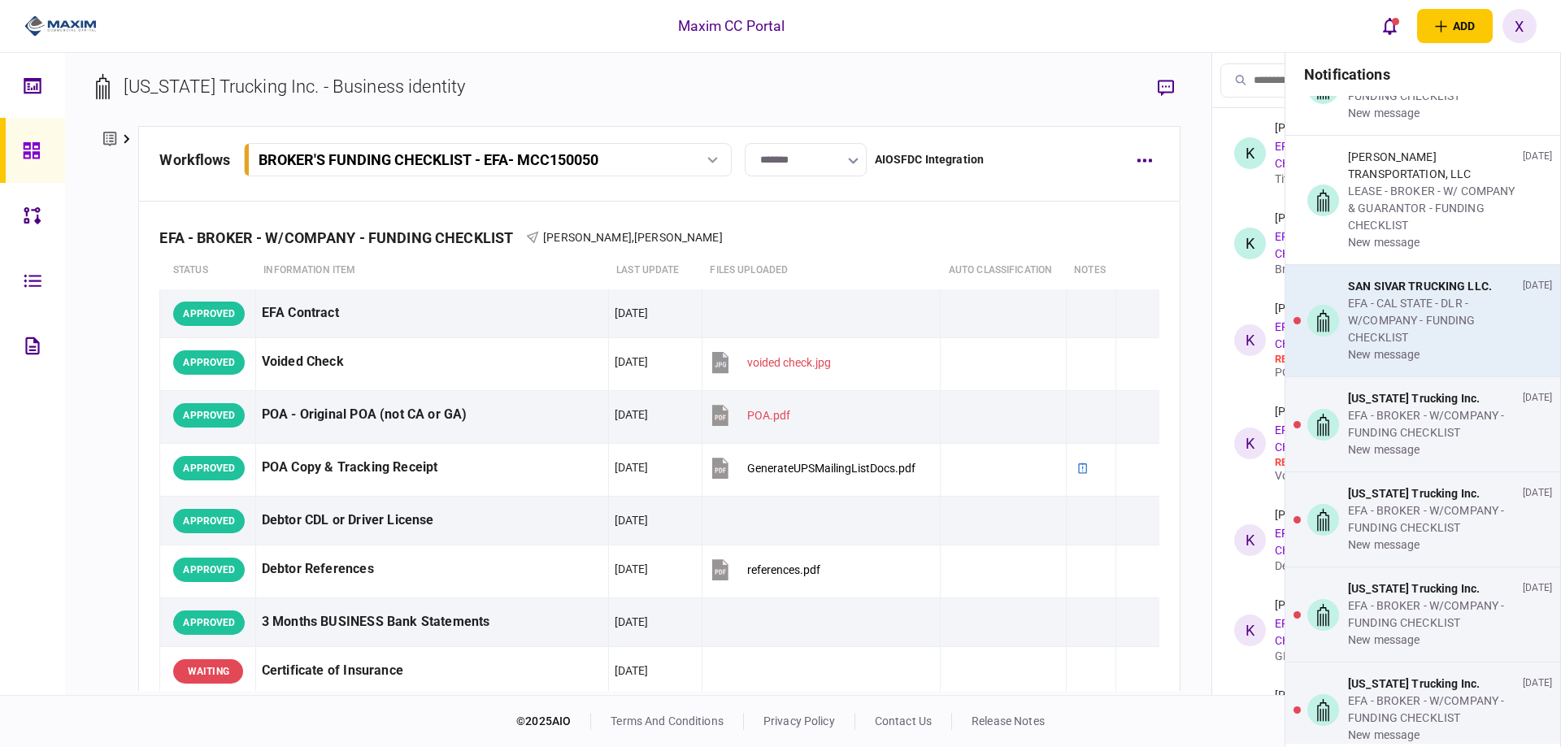
click at [1381, 306] on div "EFA - CAL STATE - DLR - W/COMPANY - FUNDING CHECKLIST" at bounding box center [1432, 320] width 168 height 51
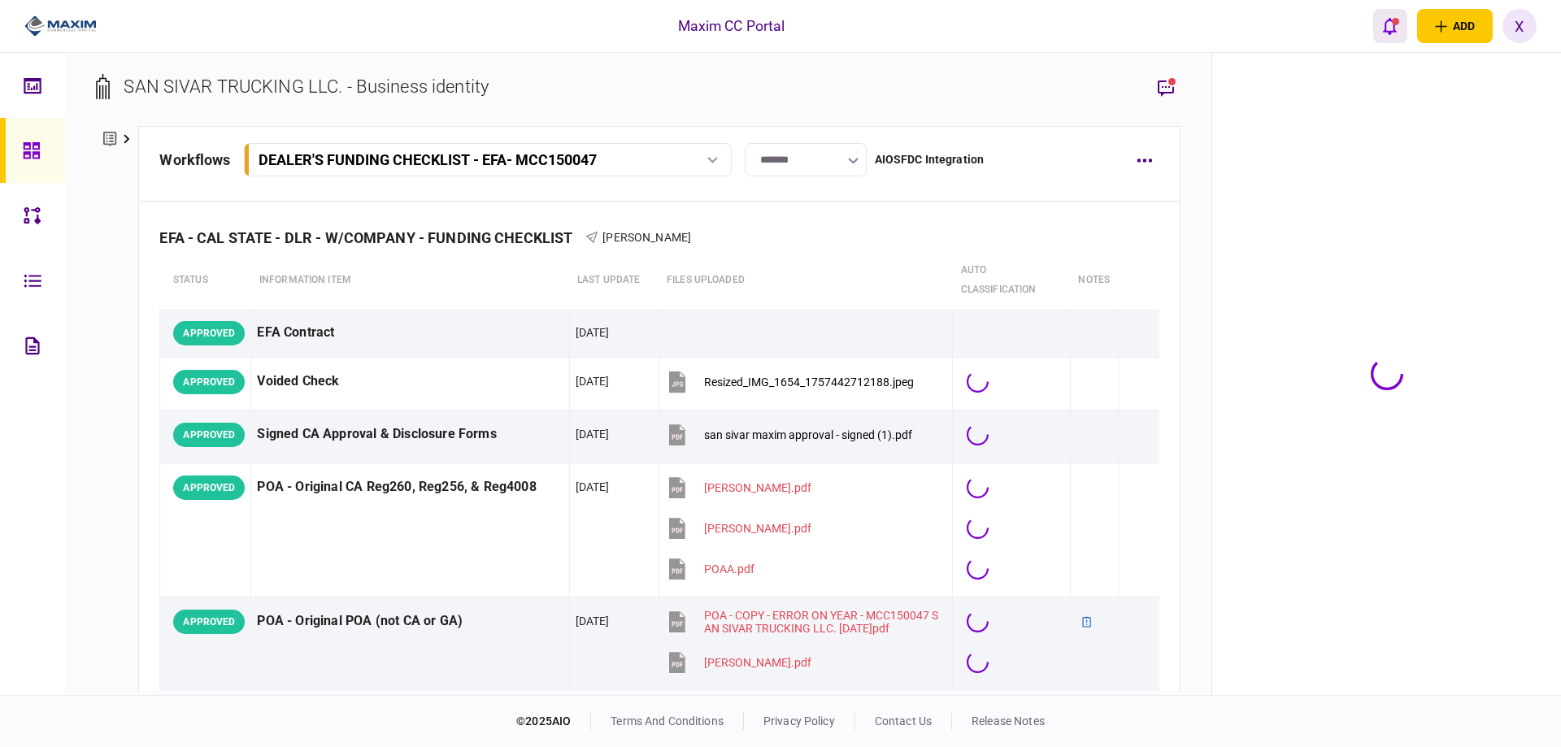
click at [1392, 23] on div "open notifications list" at bounding box center [1395, 21] width 7 height 7
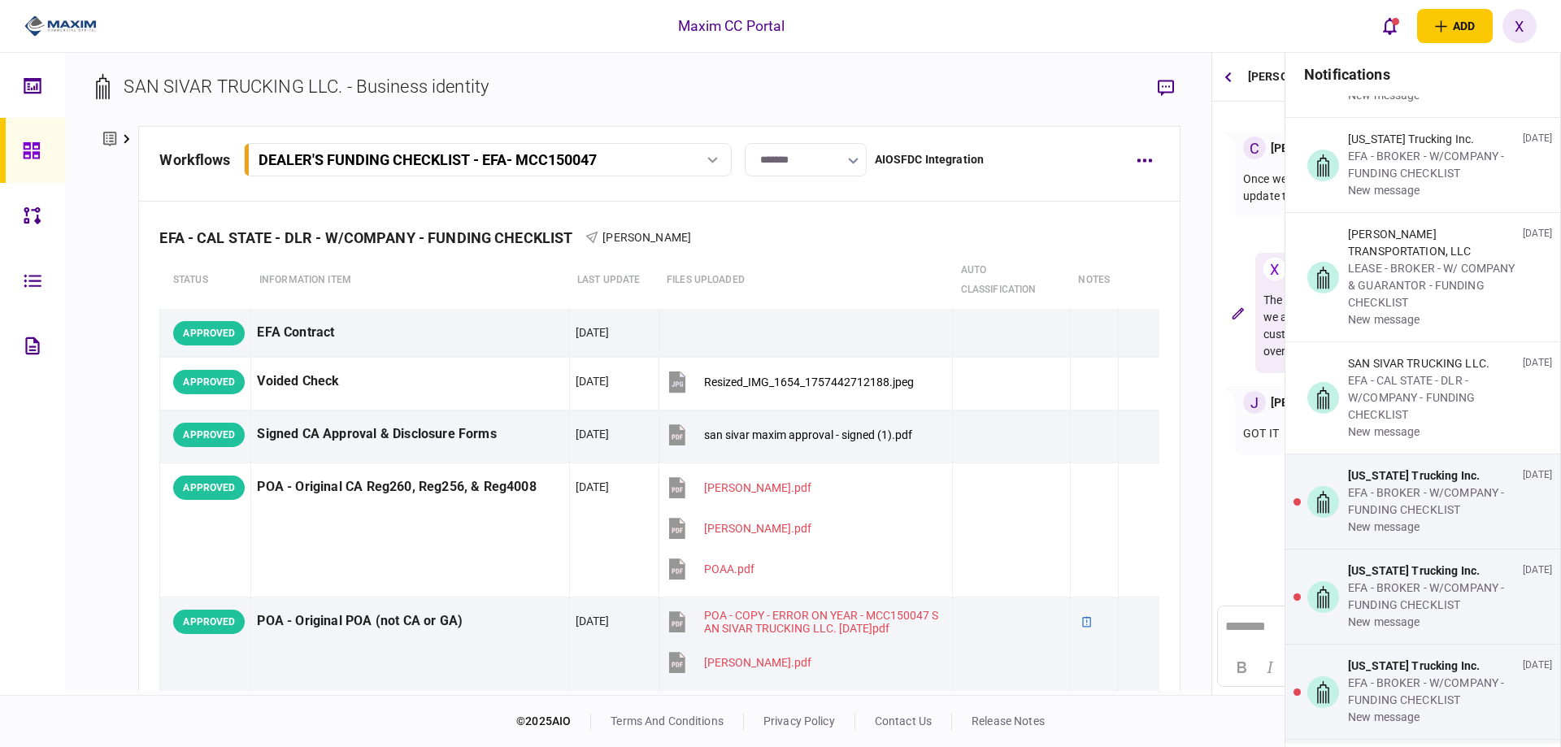
scroll to position [3495, 0]
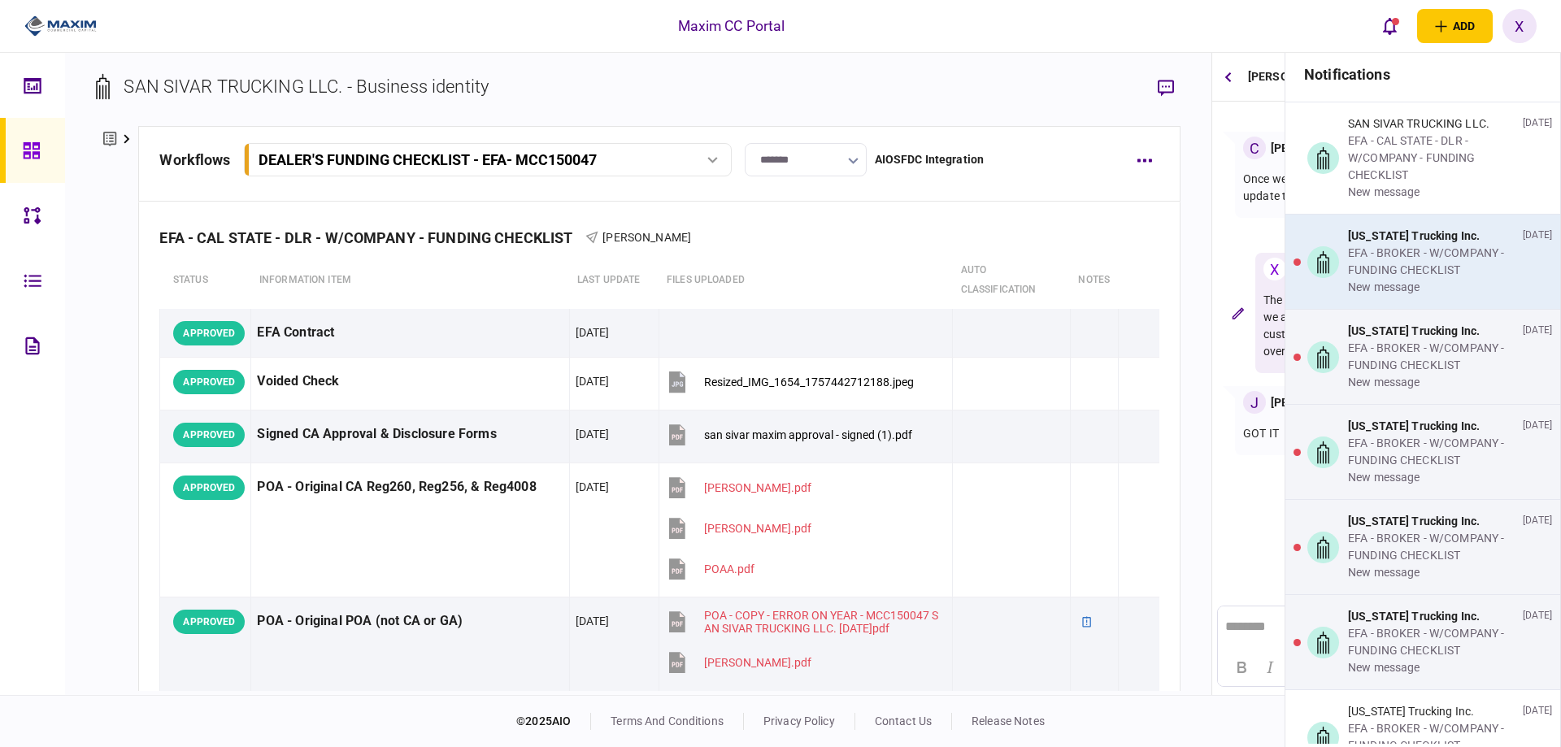
click at [1389, 260] on div "EFA - BROKER - W/COMPANY - FUNDING CHECKLIST" at bounding box center [1432, 262] width 168 height 34
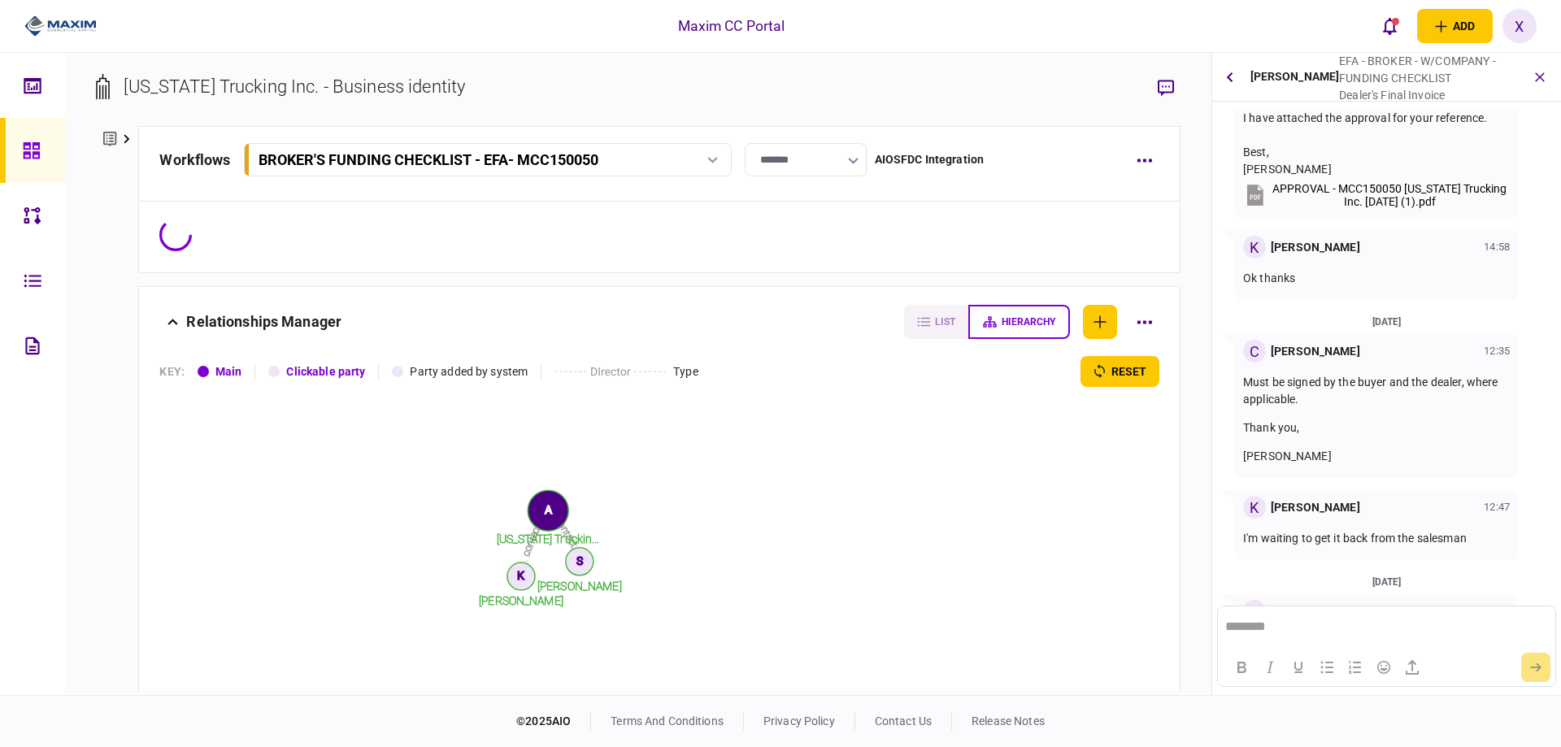
scroll to position [1024, 0]
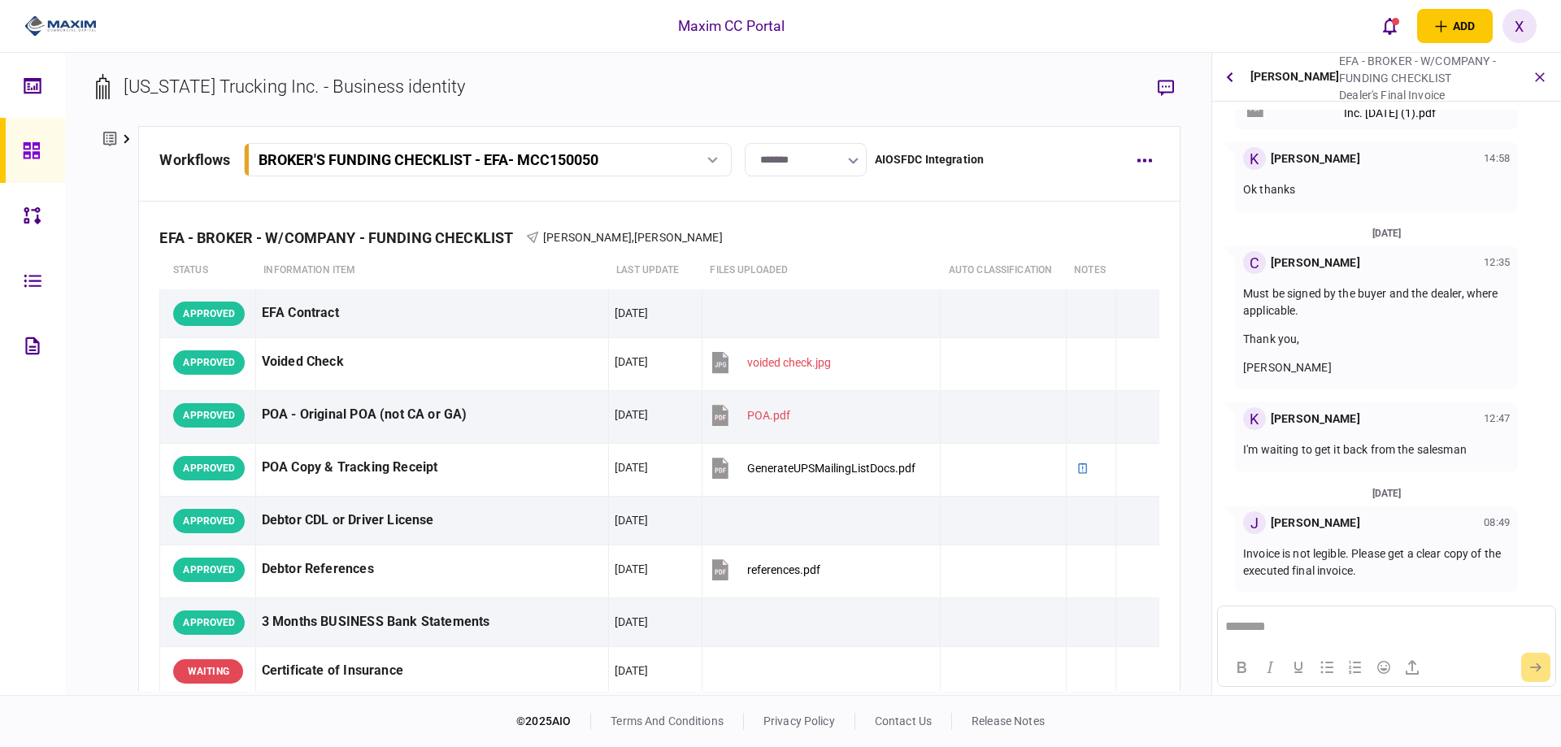
click at [91, 22] on img at bounding box center [60, 26] width 72 height 24
click at [79, 18] on img at bounding box center [60, 26] width 72 height 24
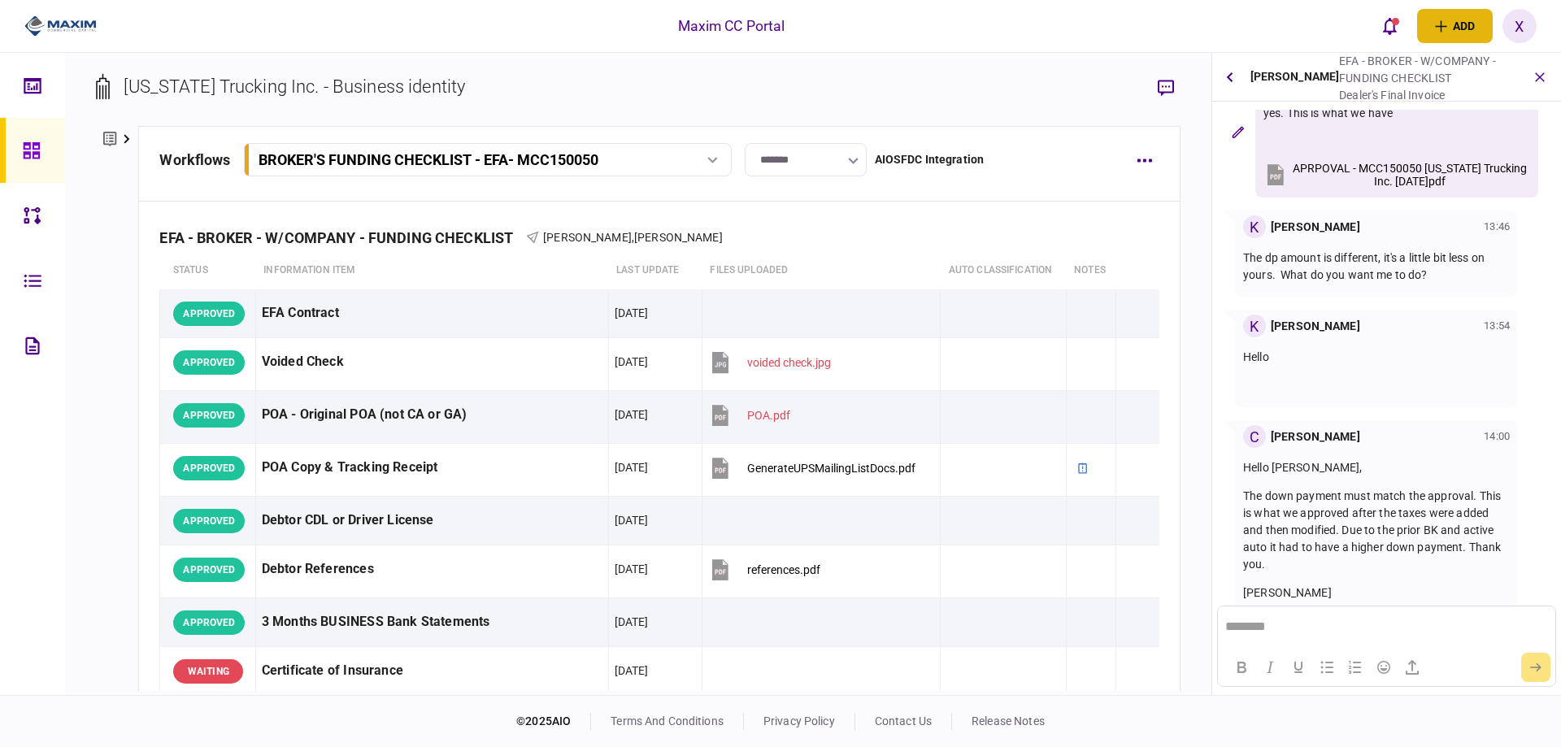
scroll to position [0, 0]
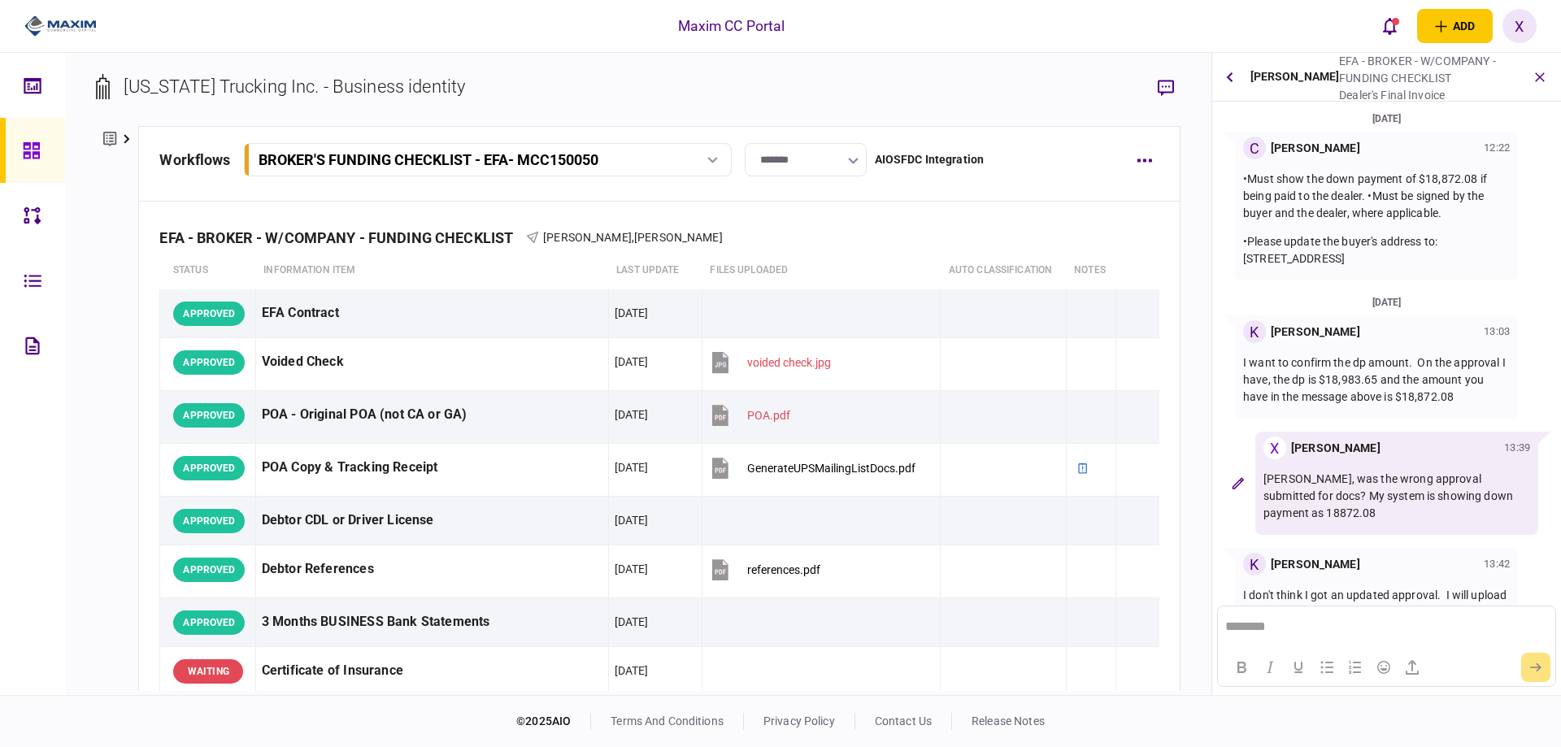
click at [1547, 72] on button "button" at bounding box center [1539, 77] width 29 height 29
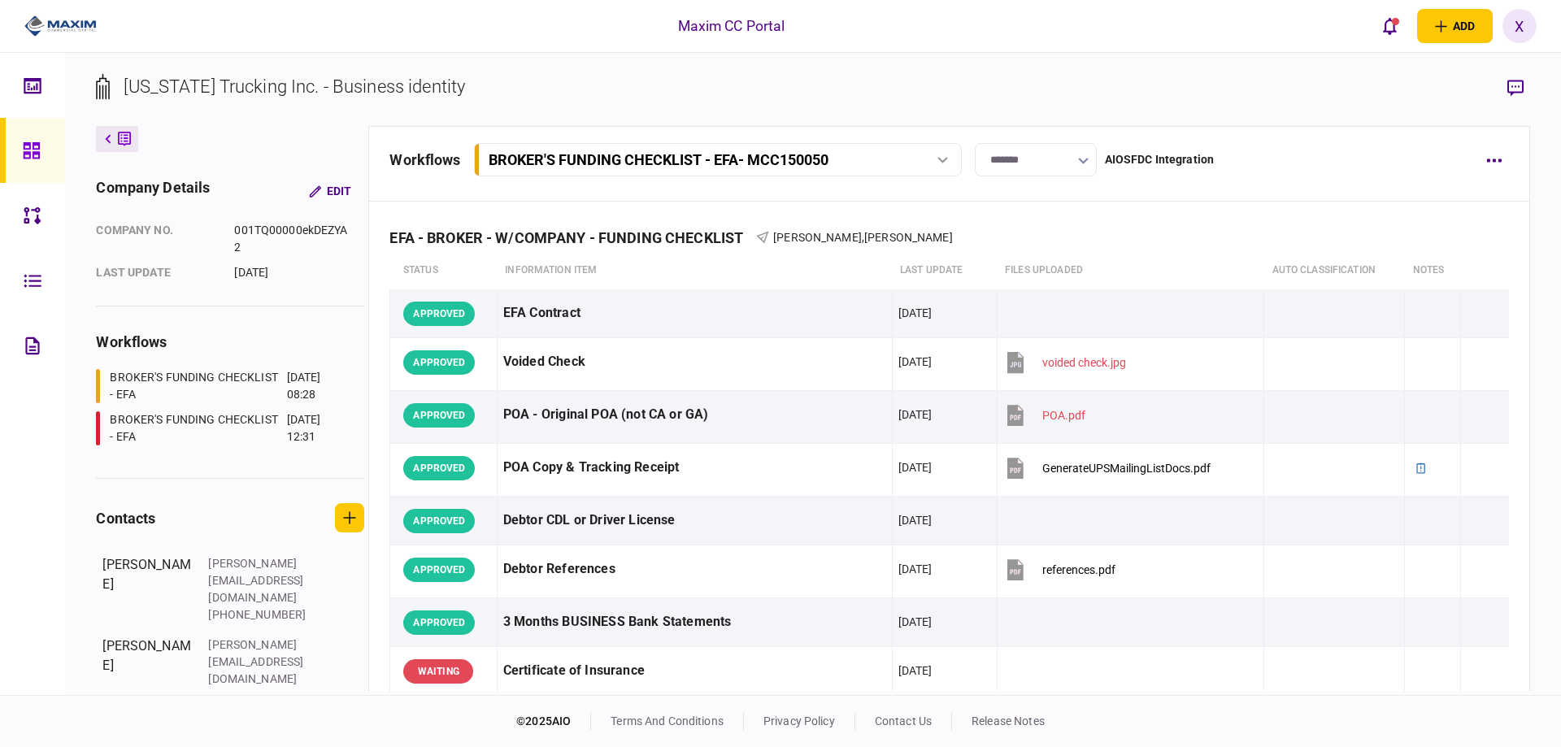
click at [50, 25] on img at bounding box center [60, 26] width 72 height 24
click at [43, 142] on div at bounding box center [36, 150] width 26 height 65
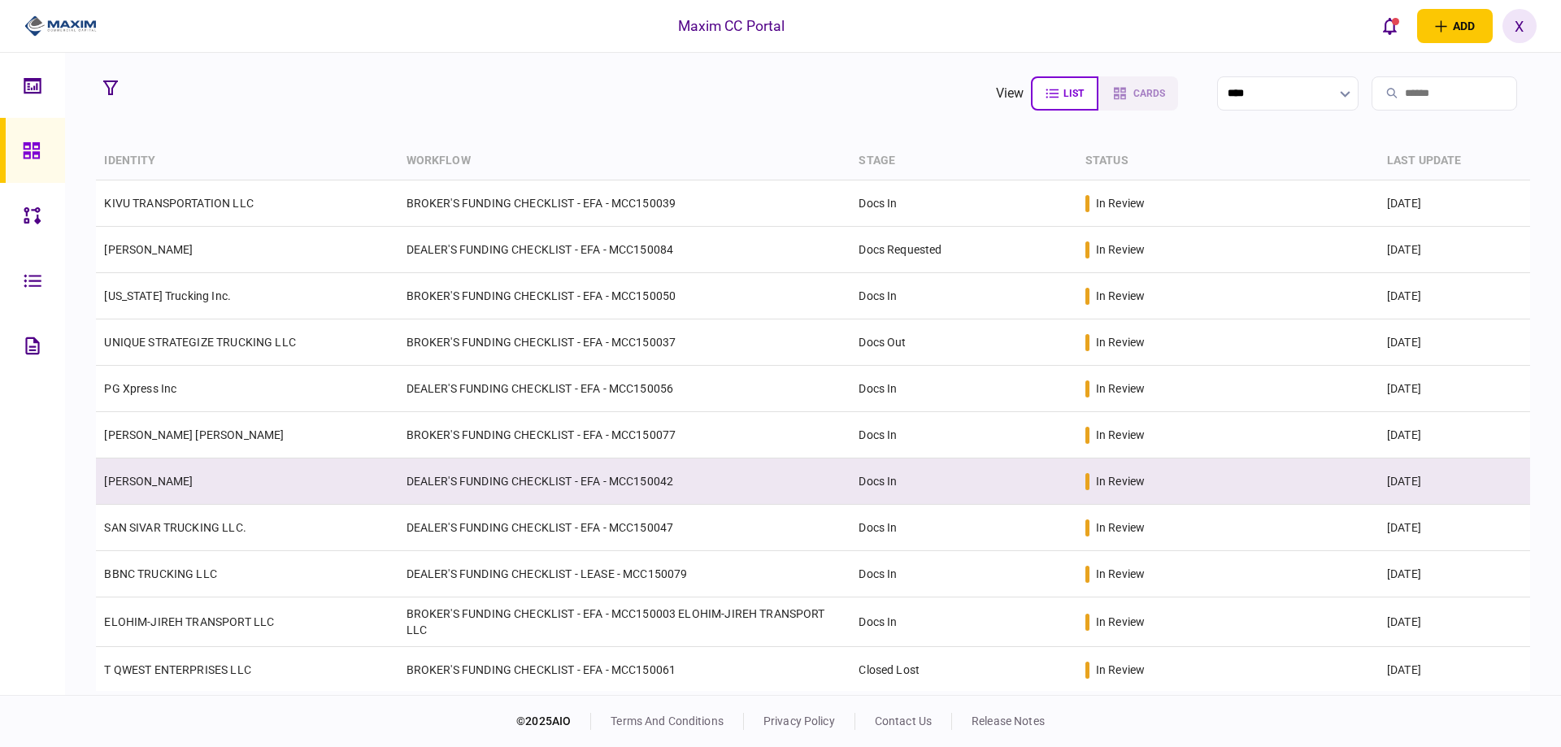
scroll to position [81, 0]
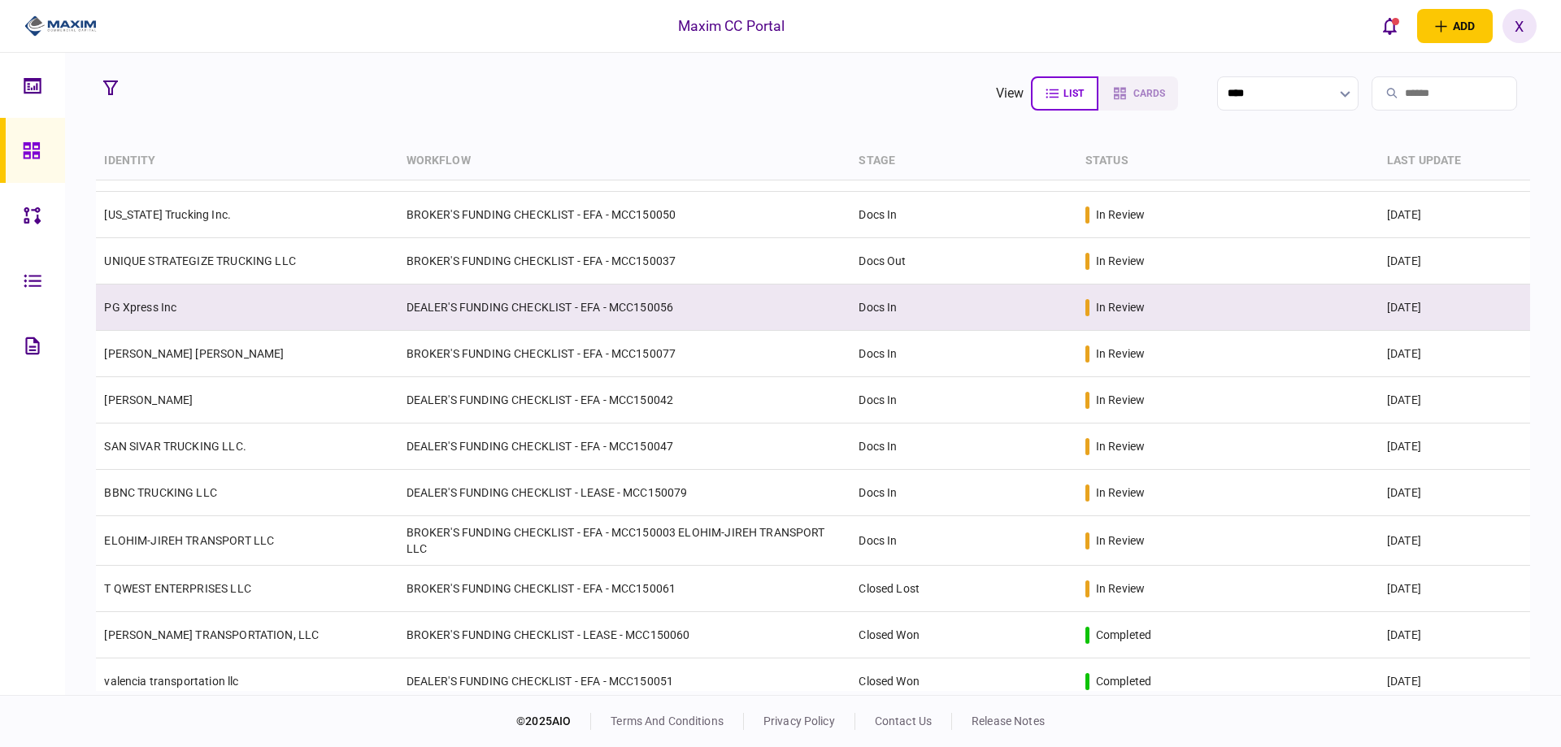
click at [157, 305] on link "PG Xpress Inc" at bounding box center [140, 307] width 72 height 13
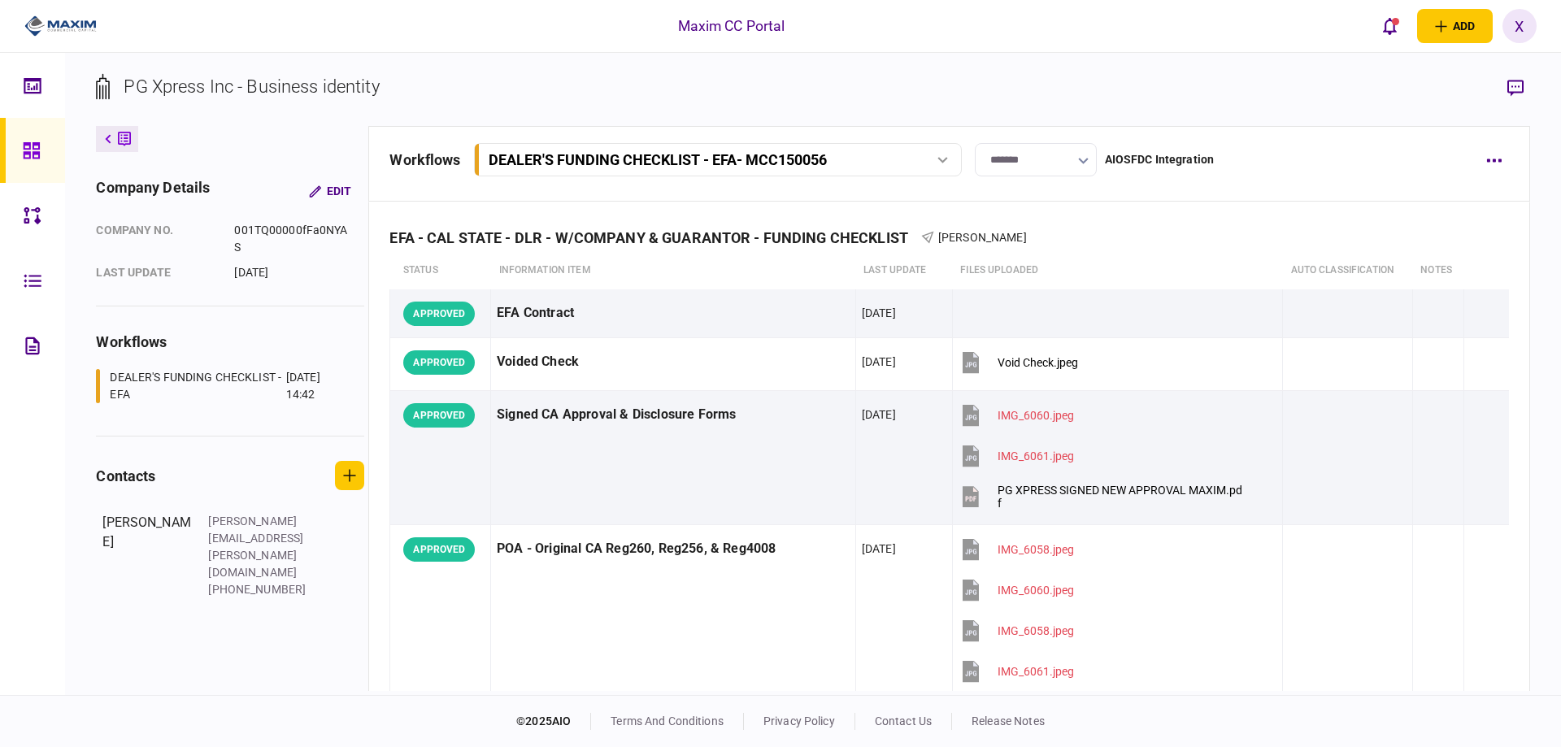
click at [50, 14] on img at bounding box center [60, 26] width 72 height 24
click at [47, 20] on img at bounding box center [60, 26] width 72 height 24
click at [52, 33] on img at bounding box center [60, 26] width 72 height 24
click at [54, 27] on img at bounding box center [60, 26] width 72 height 24
click at [34, 151] on icon at bounding box center [31, 150] width 16 height 16
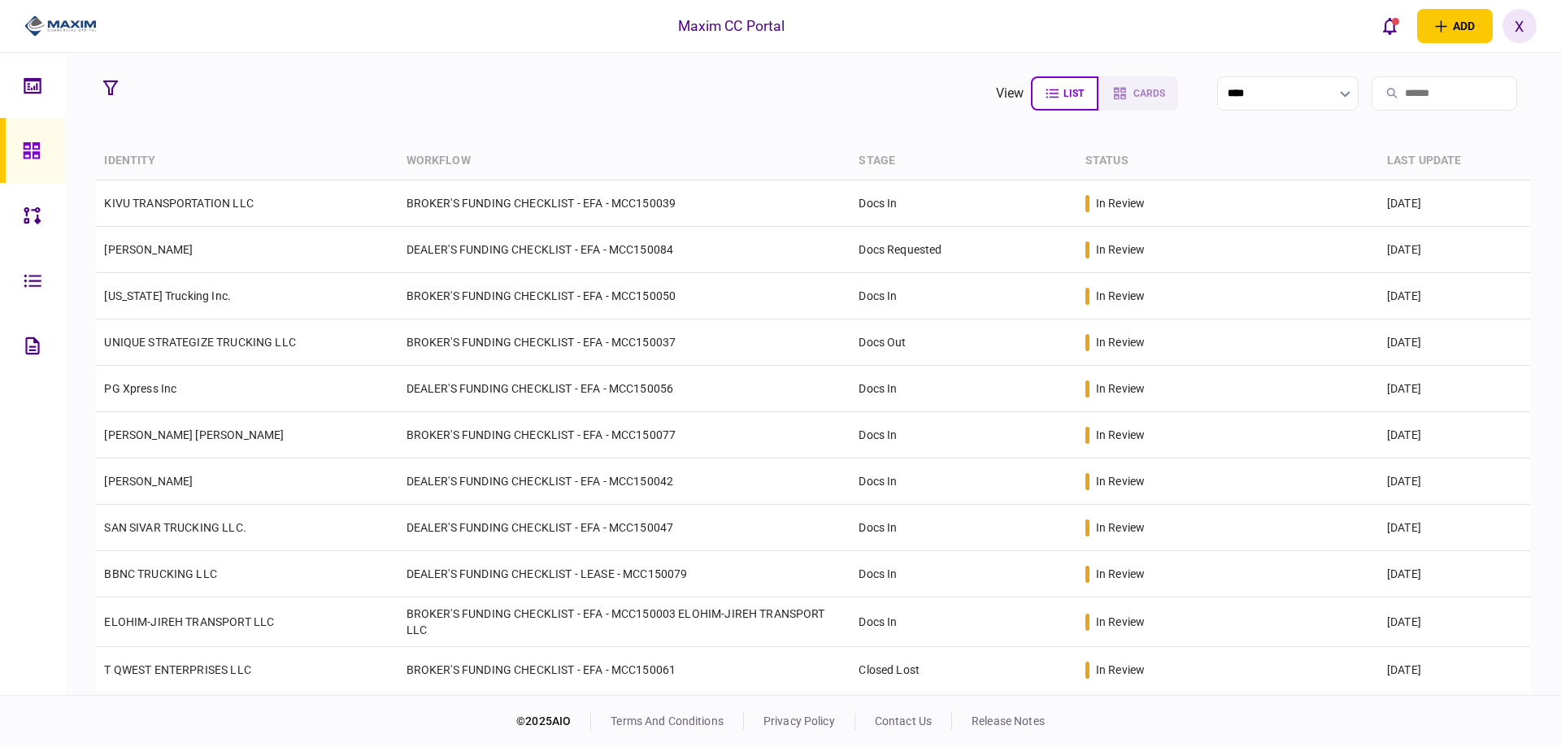
click at [85, 24] on img at bounding box center [60, 26] width 72 height 24
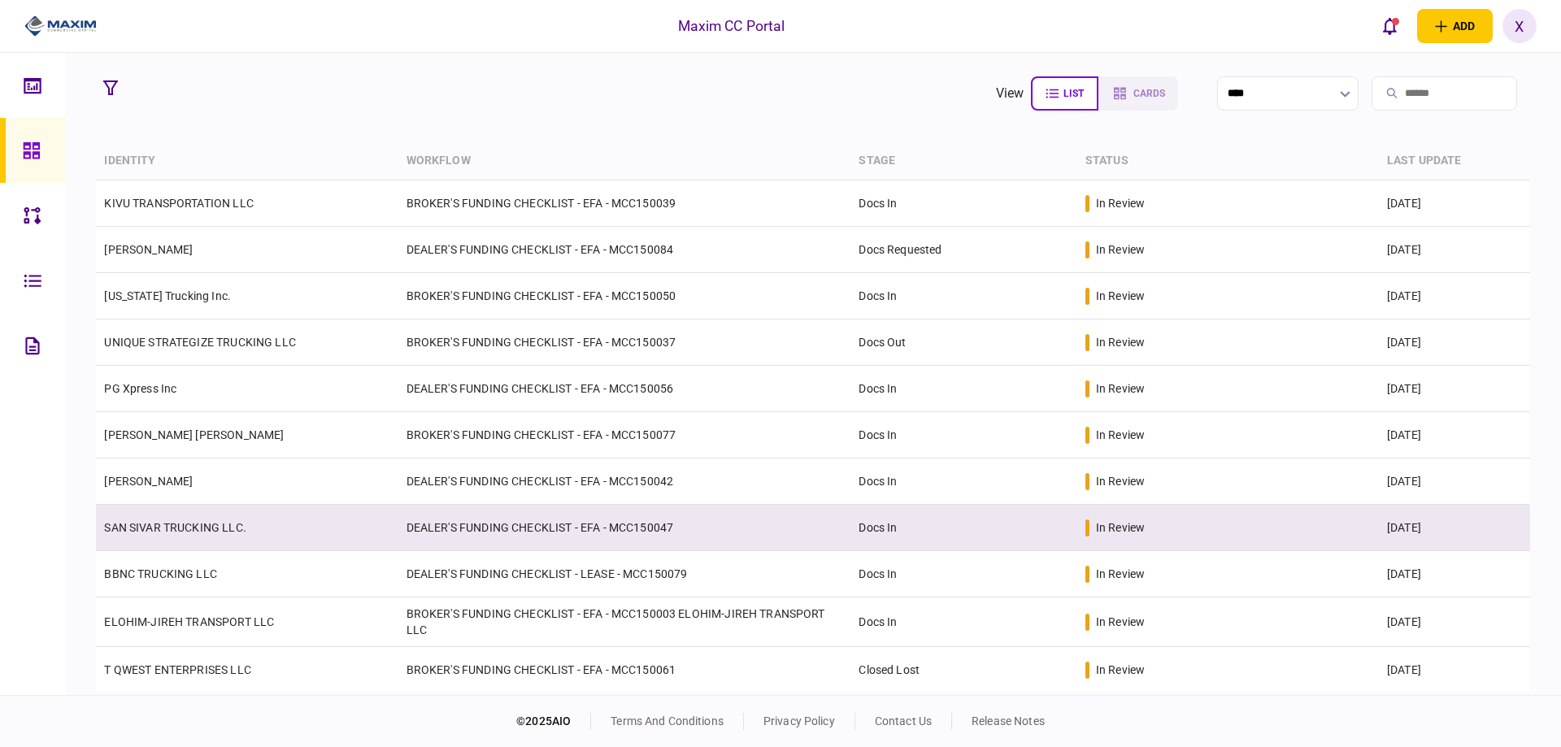
click at [178, 523] on link "SAN SIVAR TRUCKING LLC." at bounding box center [174, 527] width 141 height 13
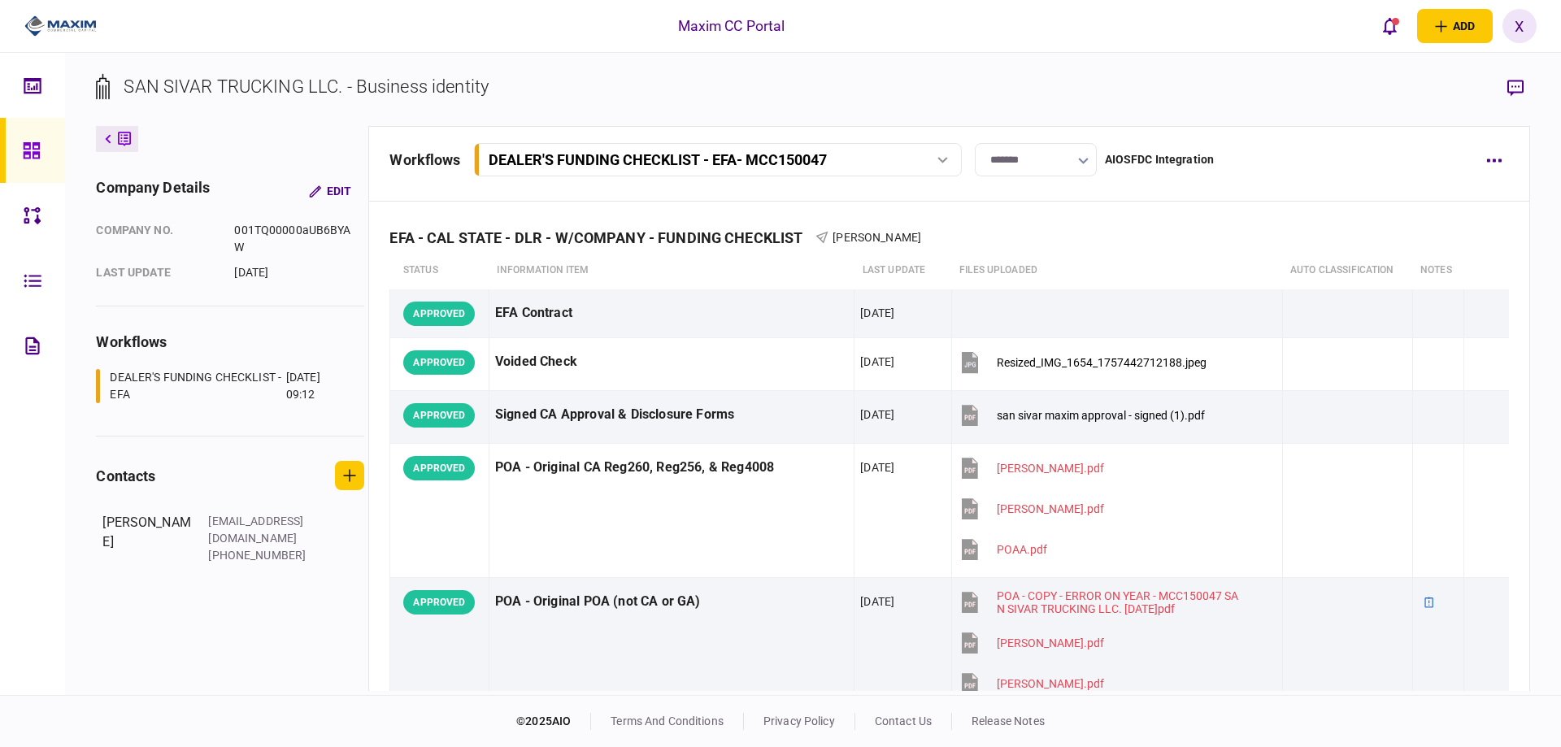
click at [32, 145] on icon at bounding box center [32, 150] width 18 height 19
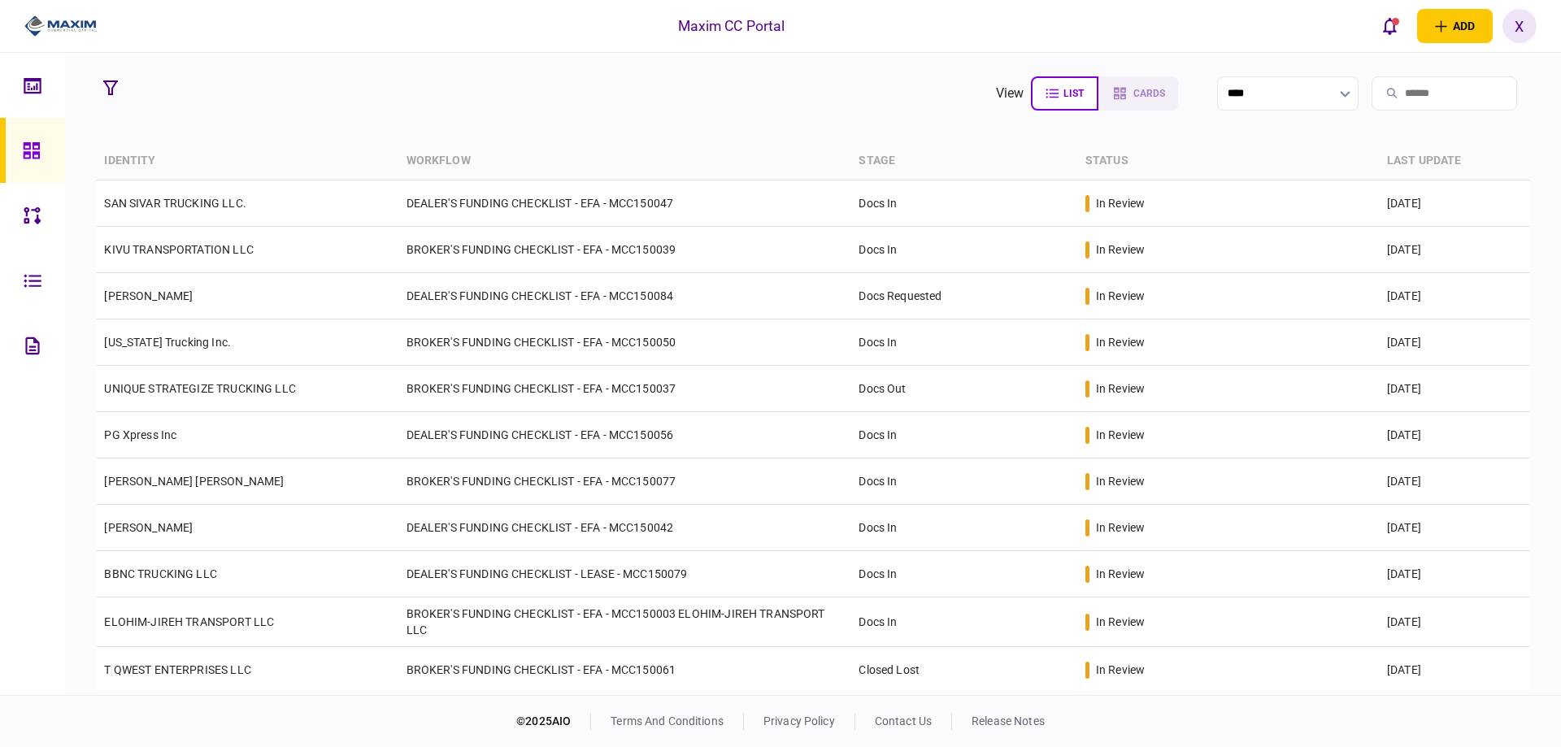
click at [67, 27] on img at bounding box center [60, 26] width 72 height 24
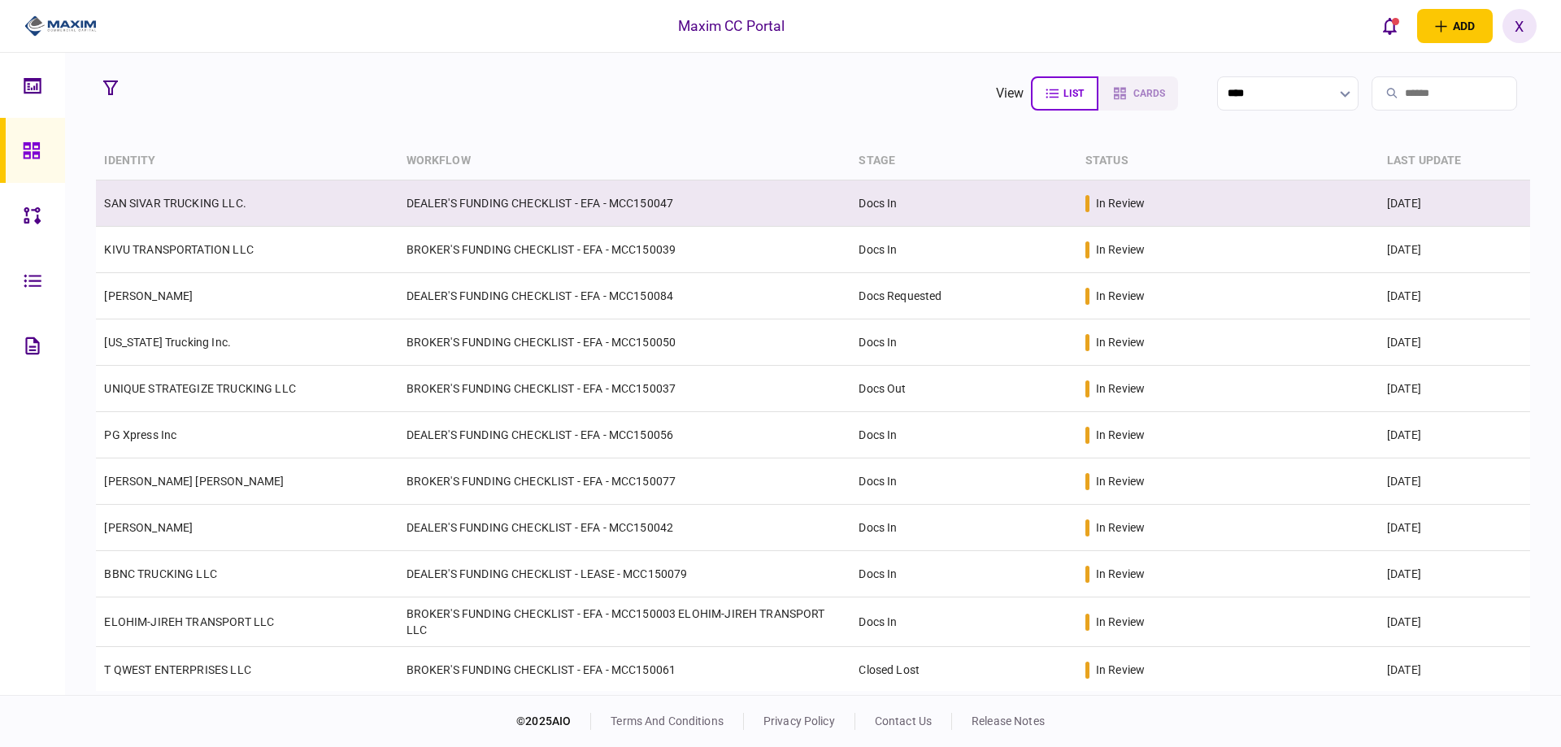
click at [186, 197] on link "SAN SIVAR TRUCKING LLC." at bounding box center [174, 203] width 141 height 13
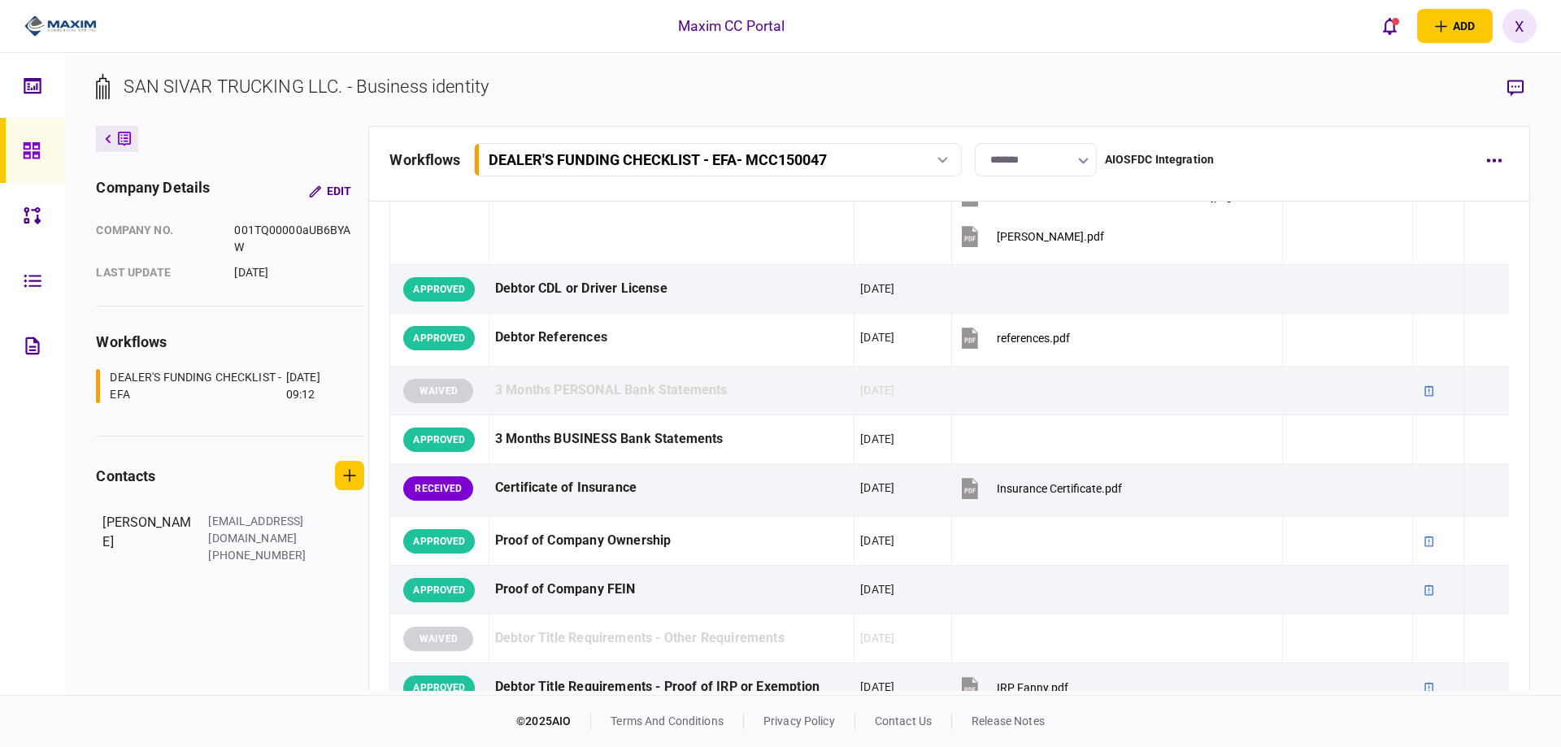
scroll to position [650, 0]
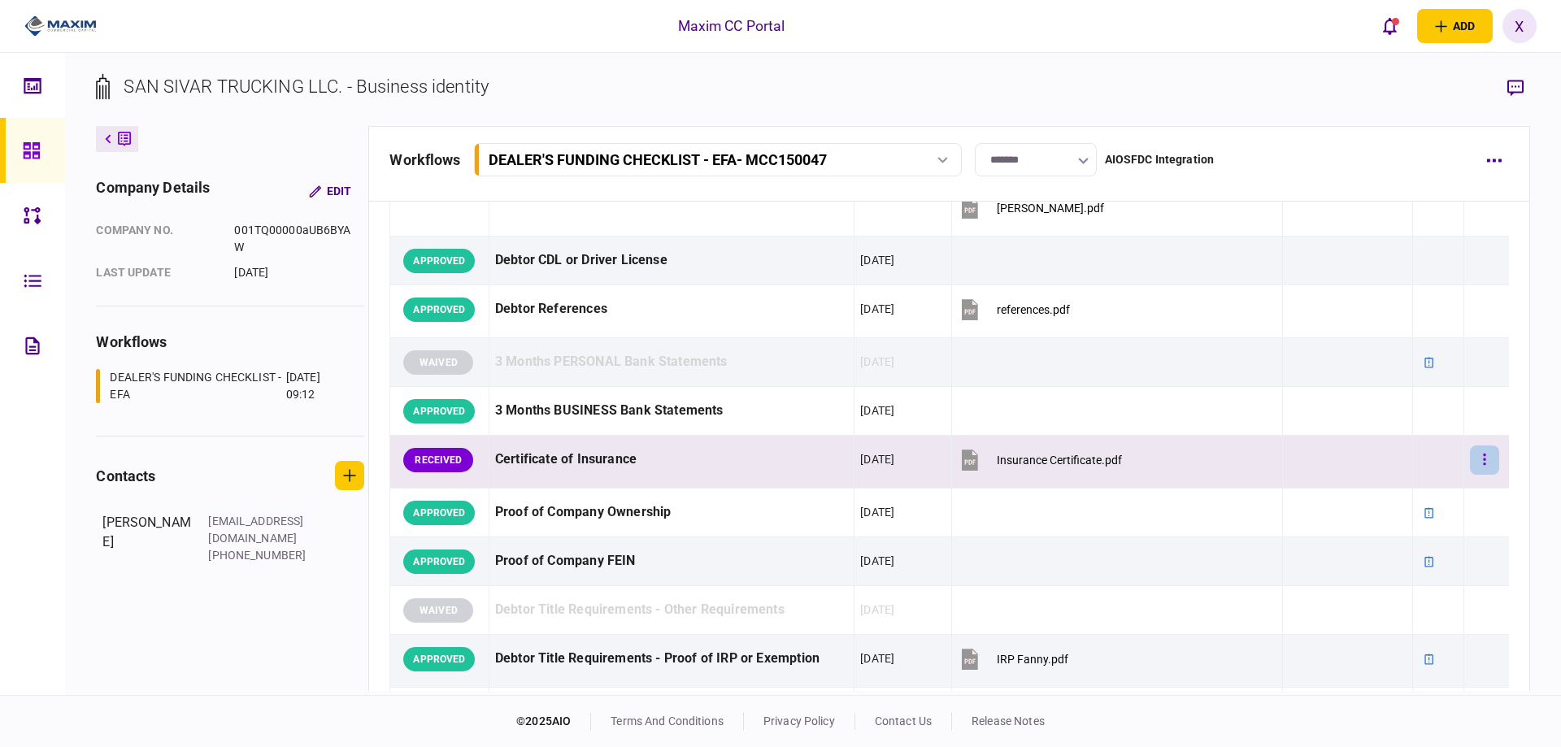
click at [1479, 458] on button "button" at bounding box center [1484, 459] width 29 height 29
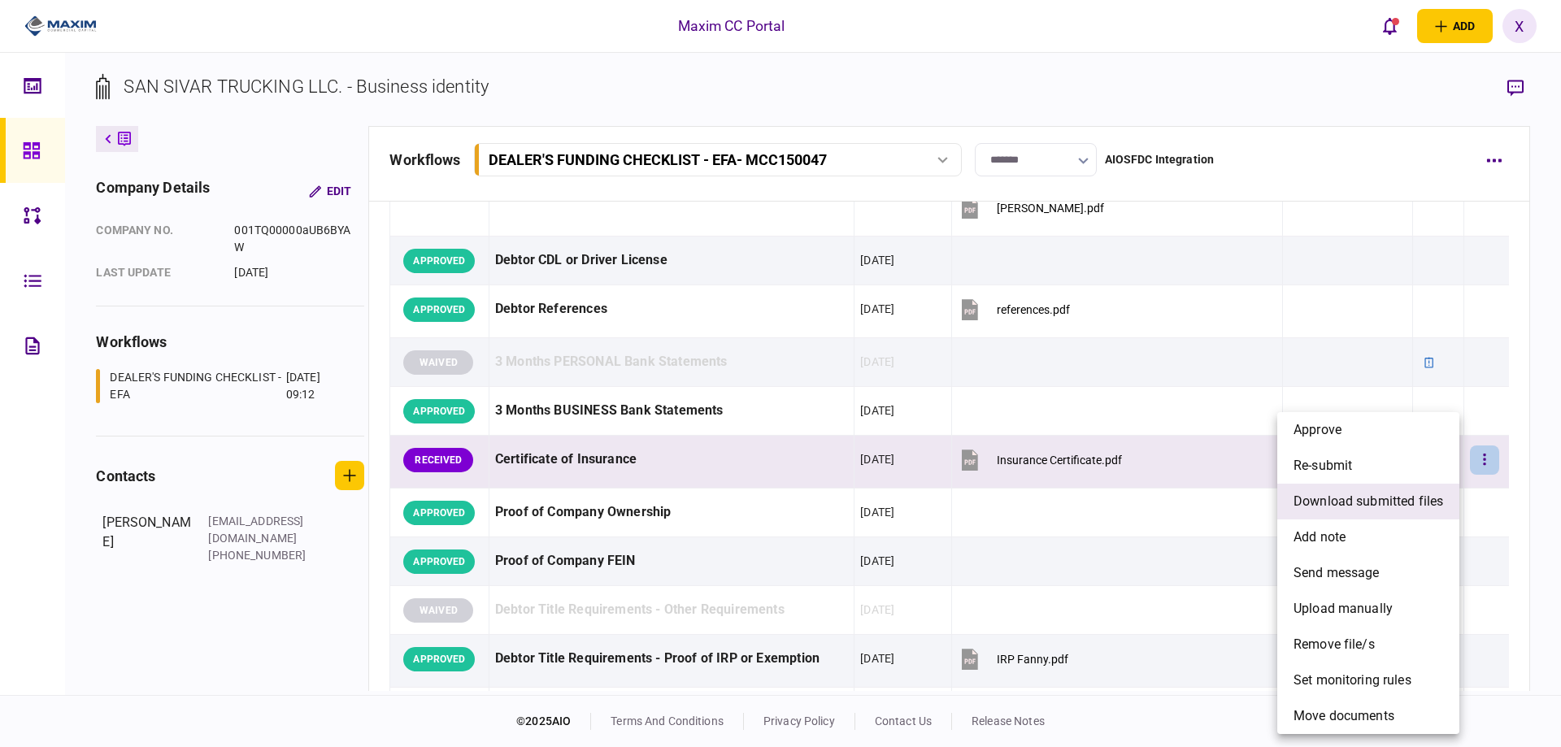
click at [1401, 507] on span "download submitted files" at bounding box center [1368, 502] width 150 height 20
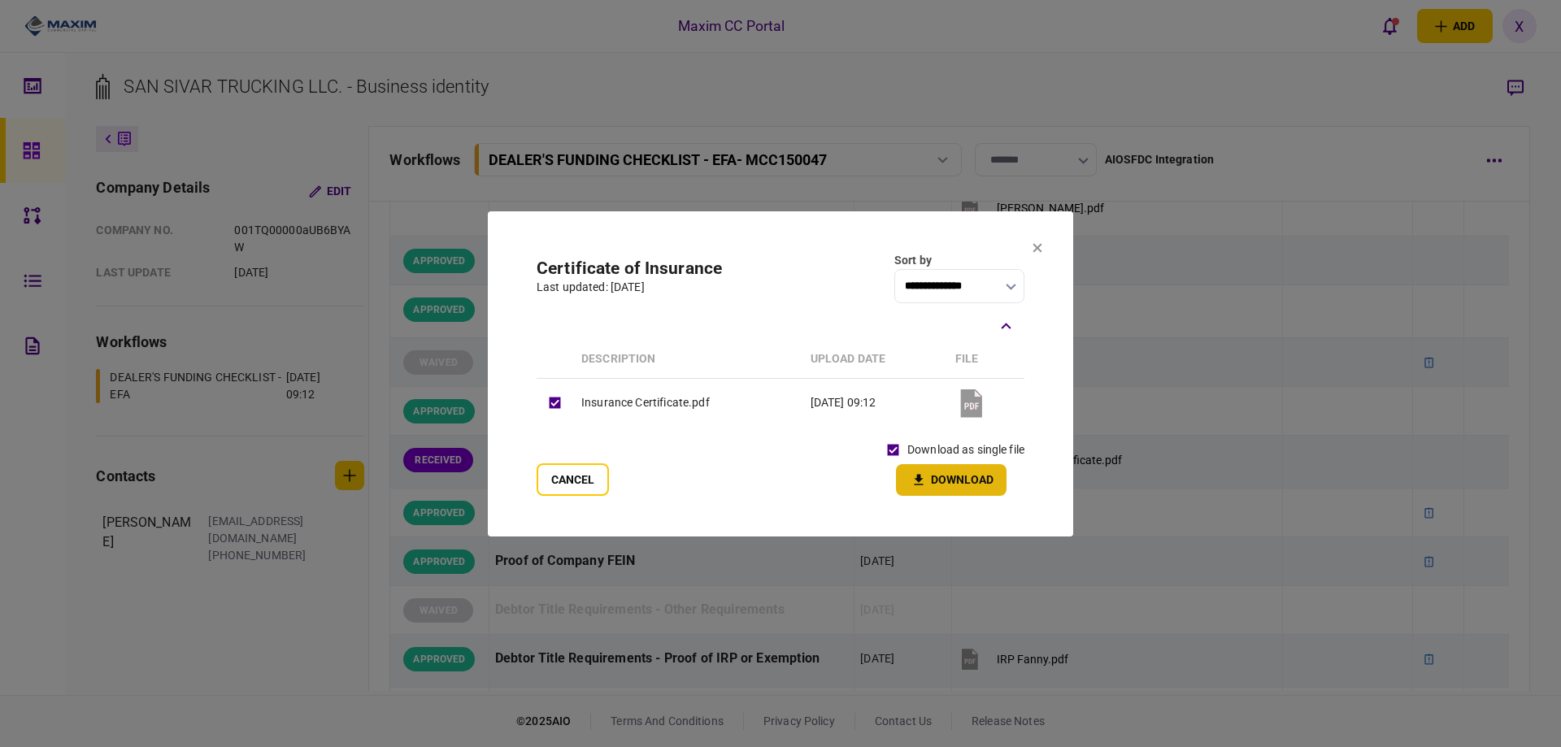
click at [943, 479] on button "Download" at bounding box center [951, 480] width 111 height 32
click at [544, 479] on button "Cancel" at bounding box center [572, 479] width 72 height 33
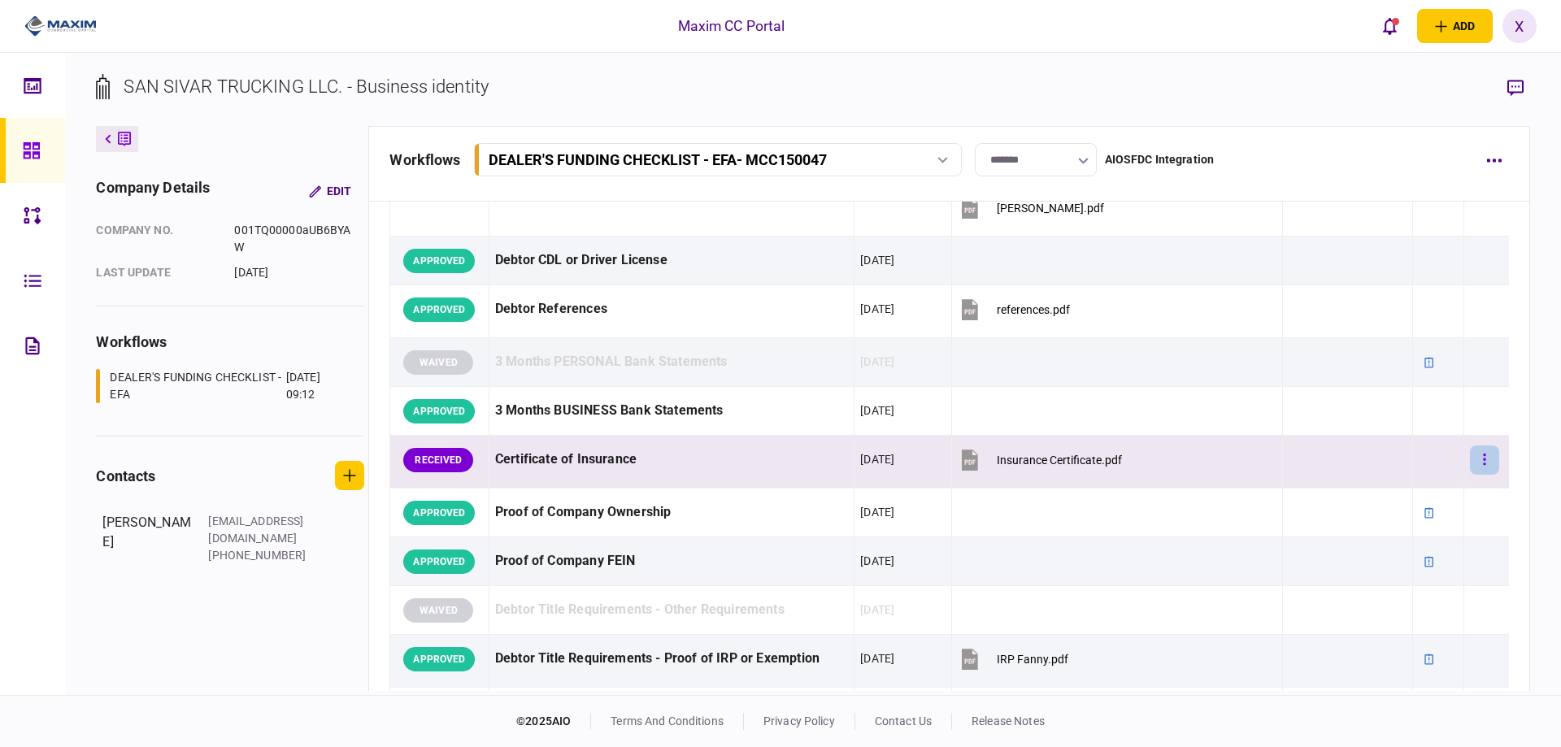
click at [1476, 454] on button "button" at bounding box center [1484, 459] width 29 height 29
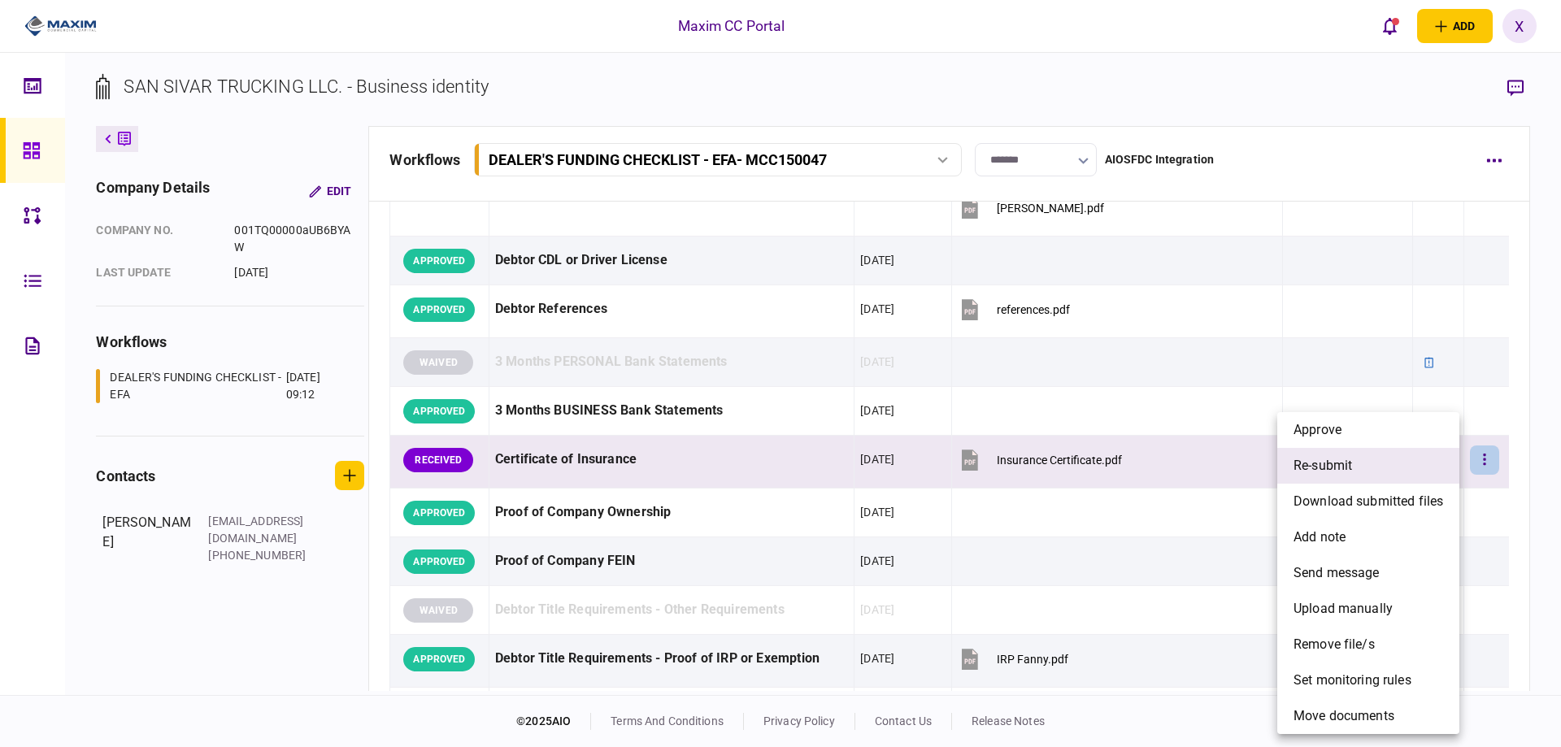
click at [1382, 452] on li "re-submit" at bounding box center [1368, 466] width 182 height 36
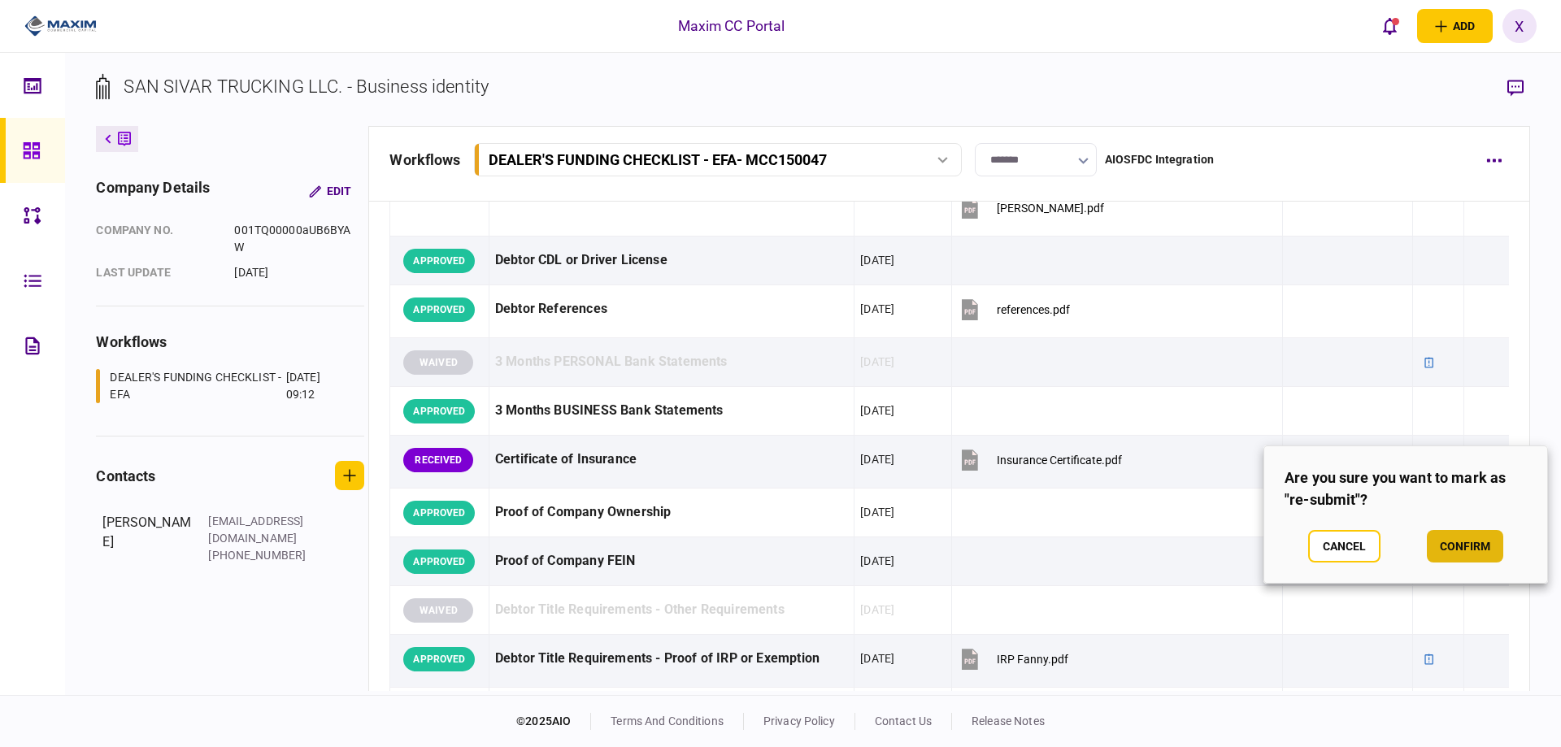
click at [1464, 532] on button "confirm" at bounding box center [1465, 546] width 76 height 33
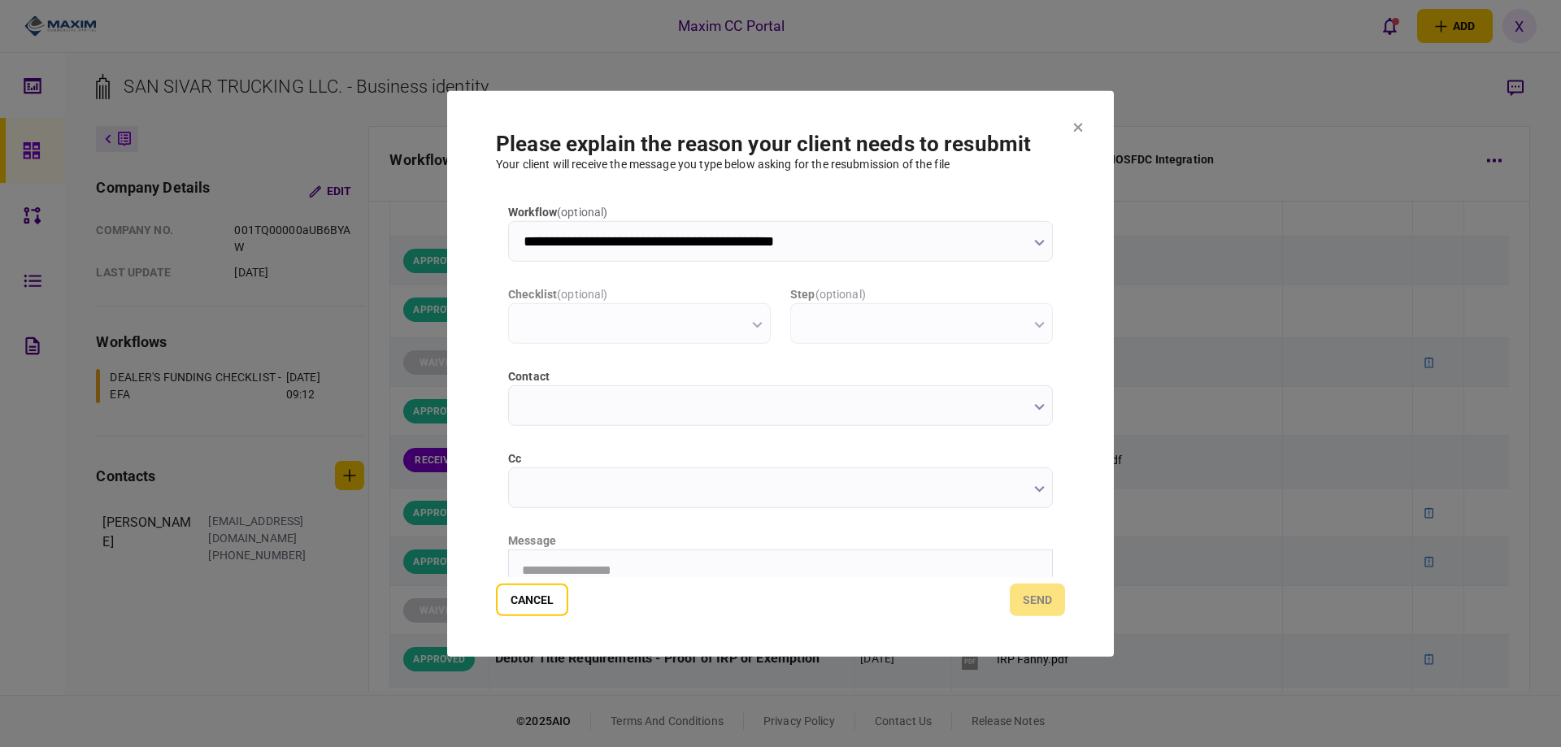
scroll to position [0, 0]
type input "**********"
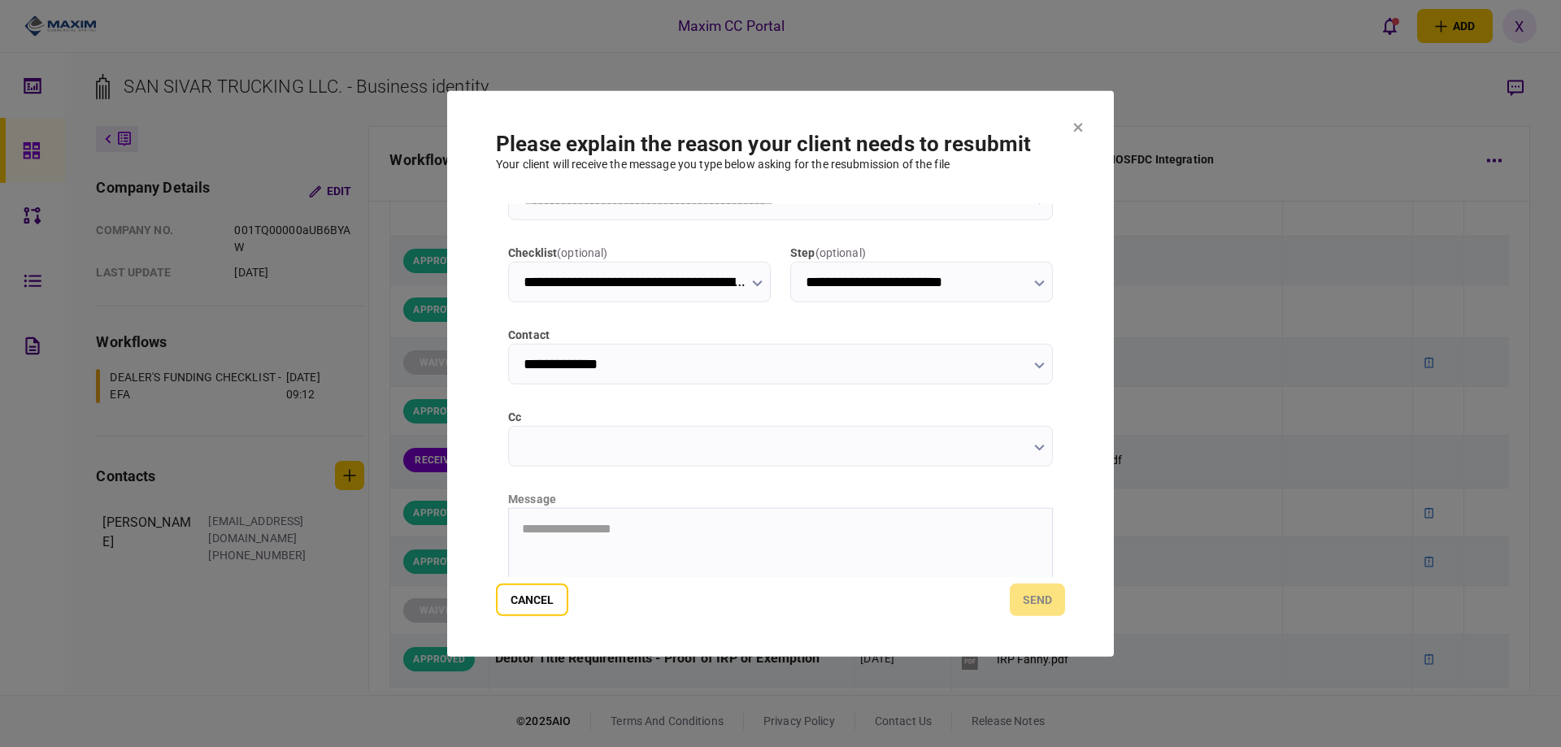
scroll to position [81, 0]
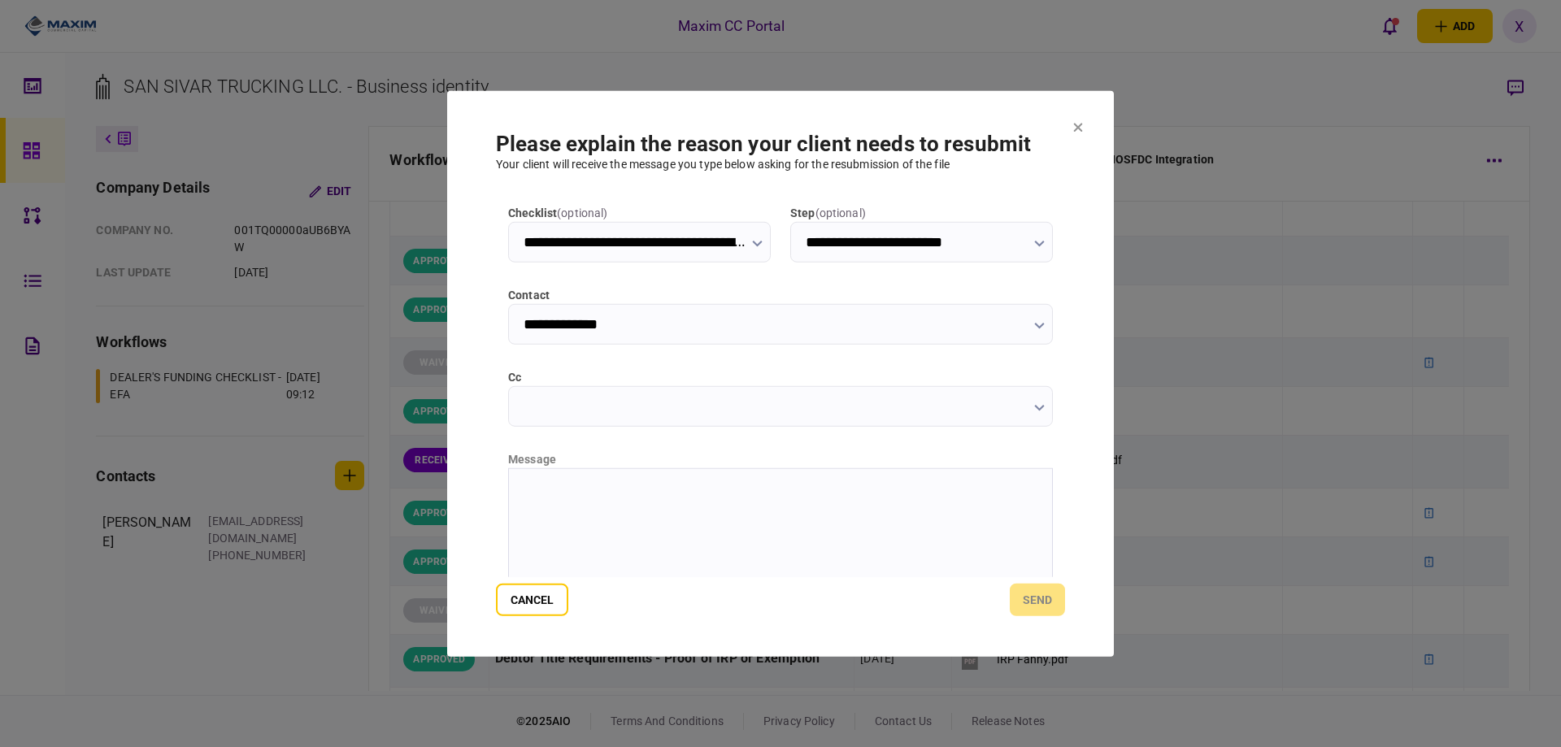
click at [719, 497] on html at bounding box center [780, 488] width 543 height 40
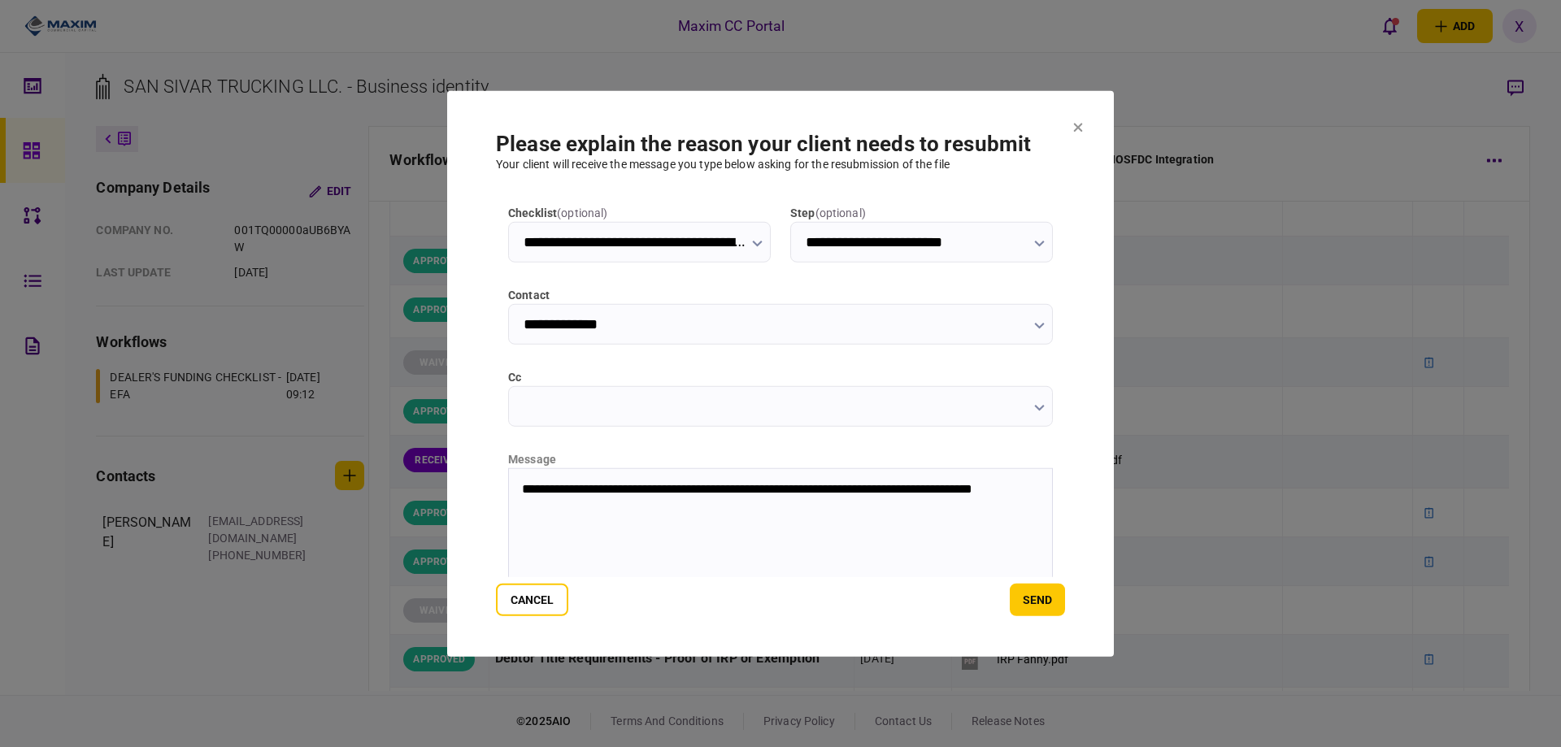
click at [1042, 621] on section "**********" at bounding box center [780, 373] width 667 height 567
click at [1033, 616] on button "send" at bounding box center [1037, 600] width 55 height 33
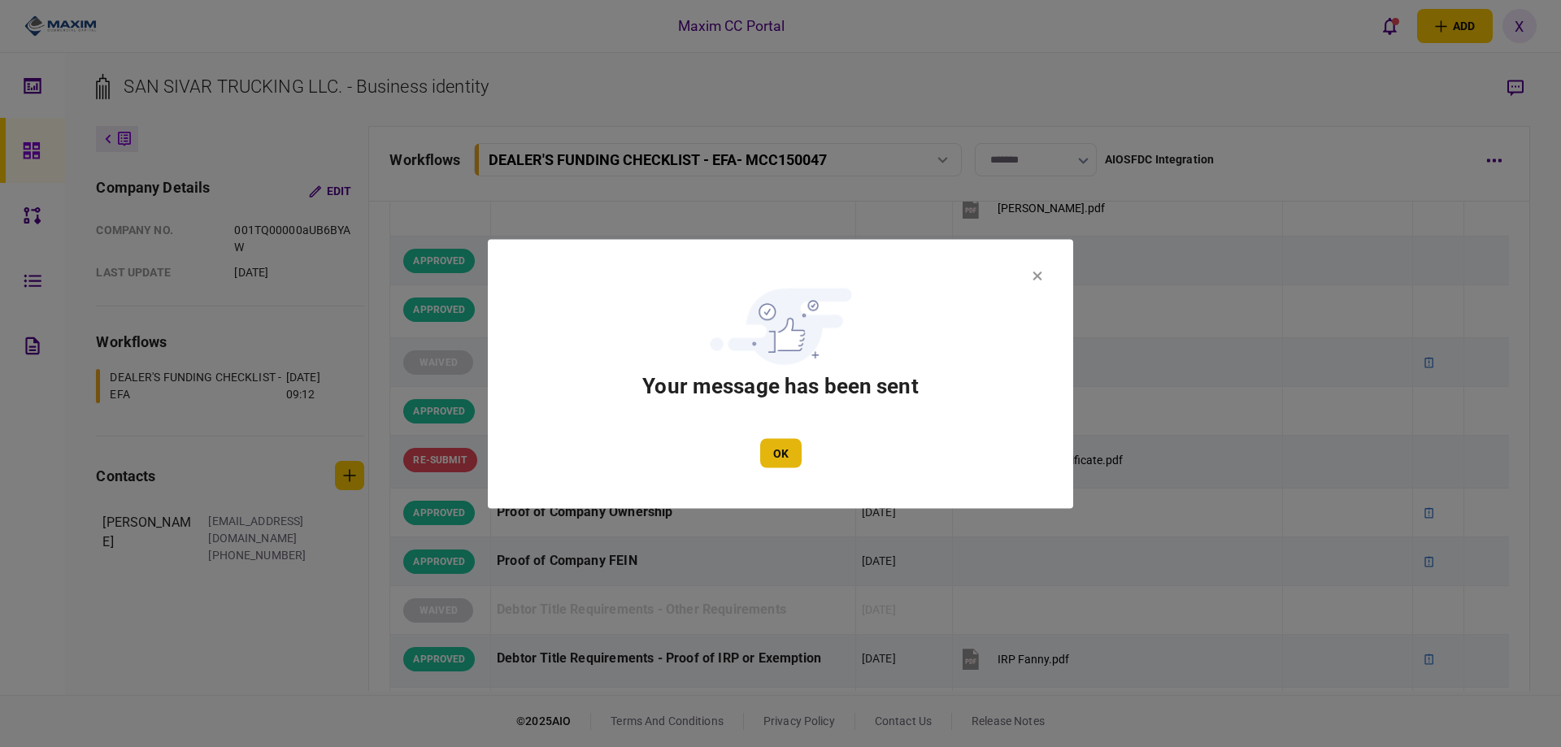
click at [782, 453] on button "OK" at bounding box center [780, 452] width 41 height 29
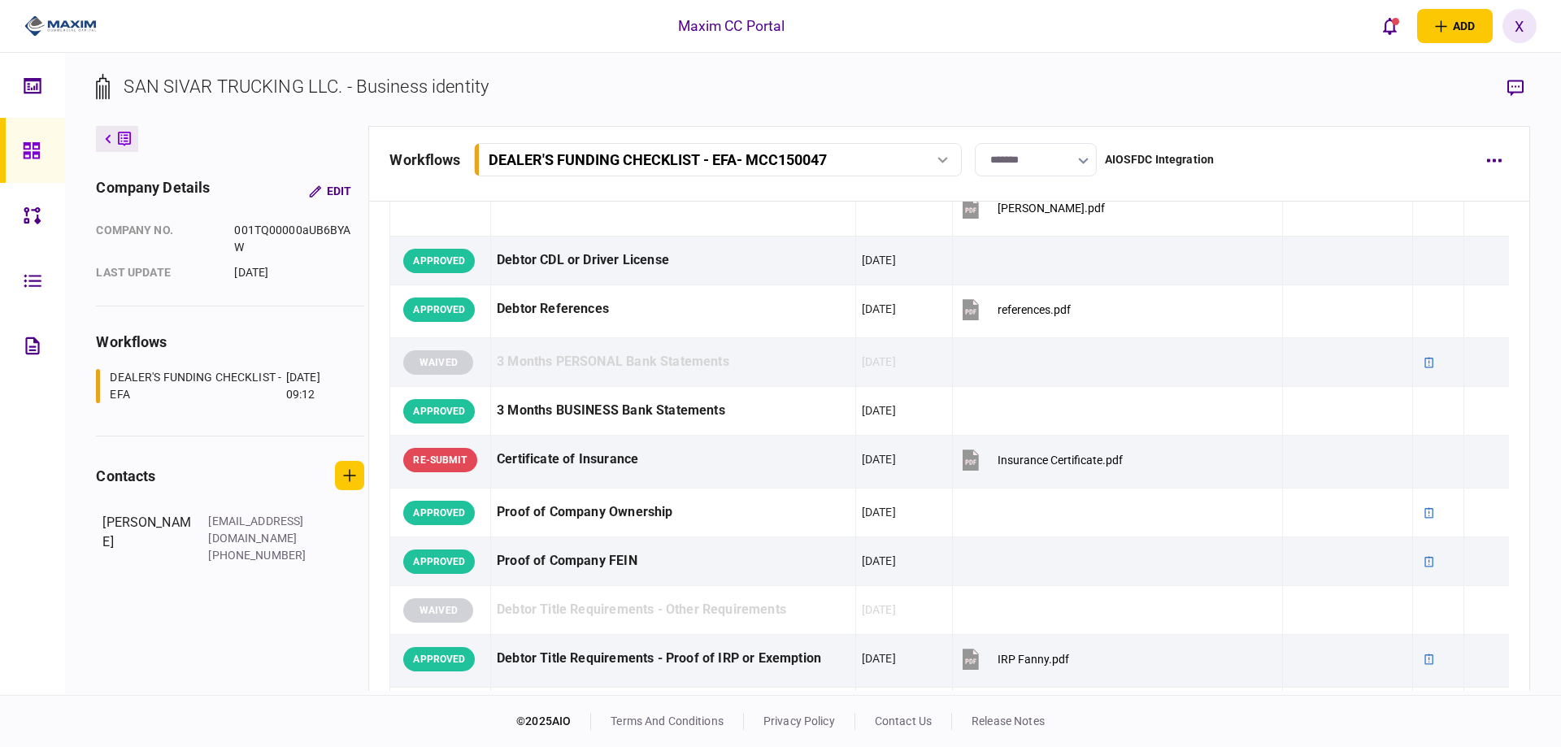
click at [28, 162] on div at bounding box center [36, 150] width 26 height 65
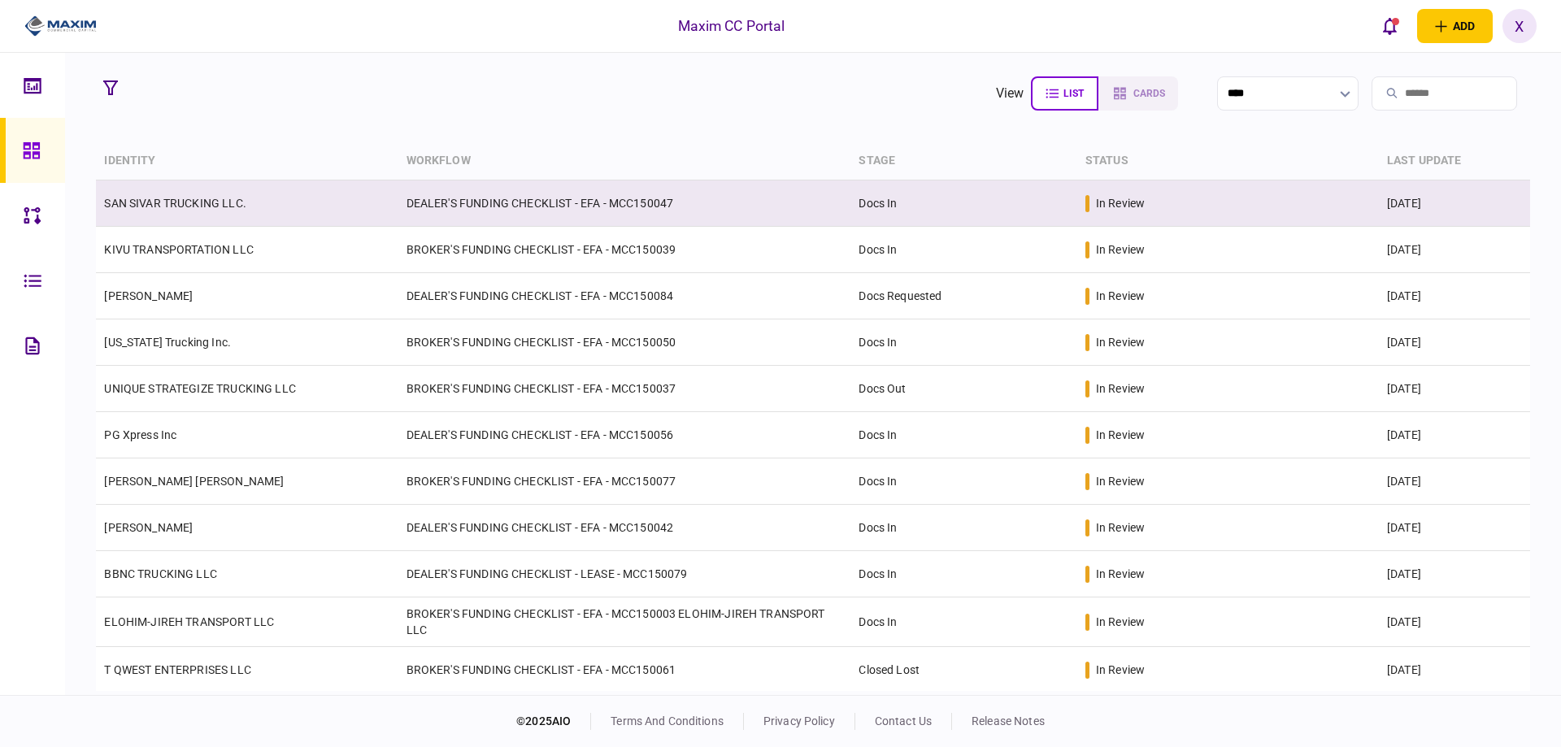
click at [205, 213] on td "SAN SIVAR TRUCKING LLC." at bounding box center [247, 203] width 302 height 46
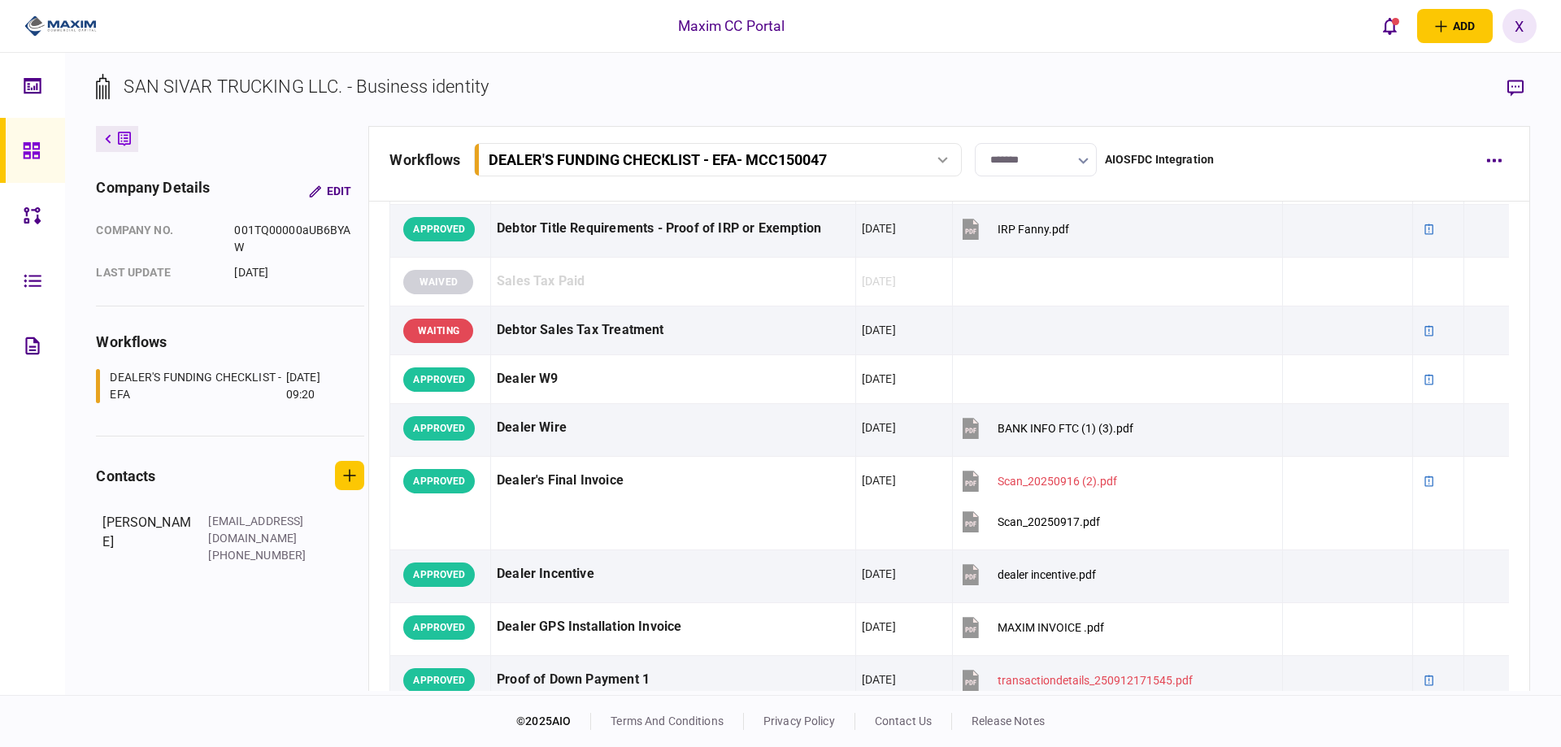
scroll to position [814, 0]
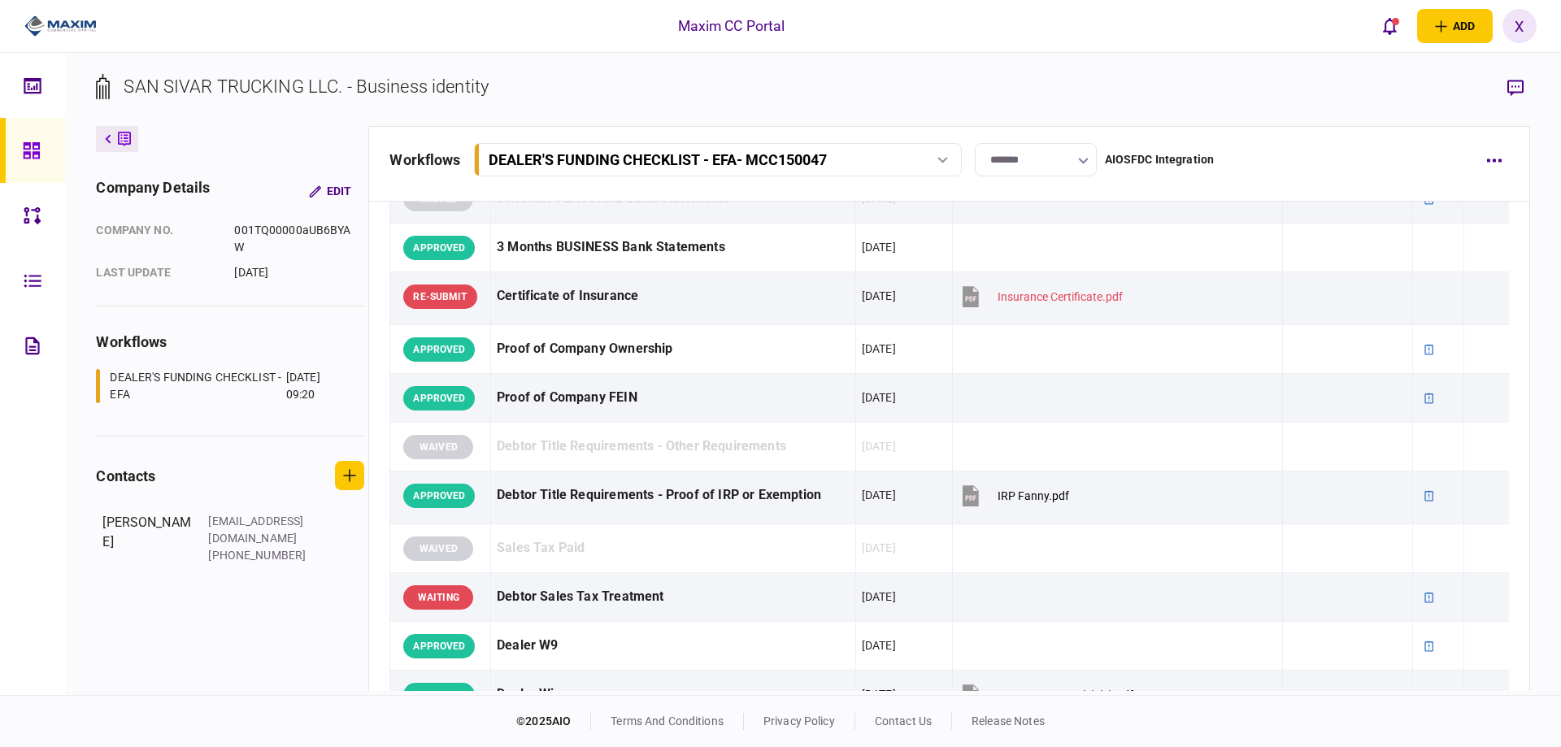
click at [75, 30] on img at bounding box center [60, 26] width 72 height 24
click at [26, 144] on icon at bounding box center [31, 150] width 16 height 16
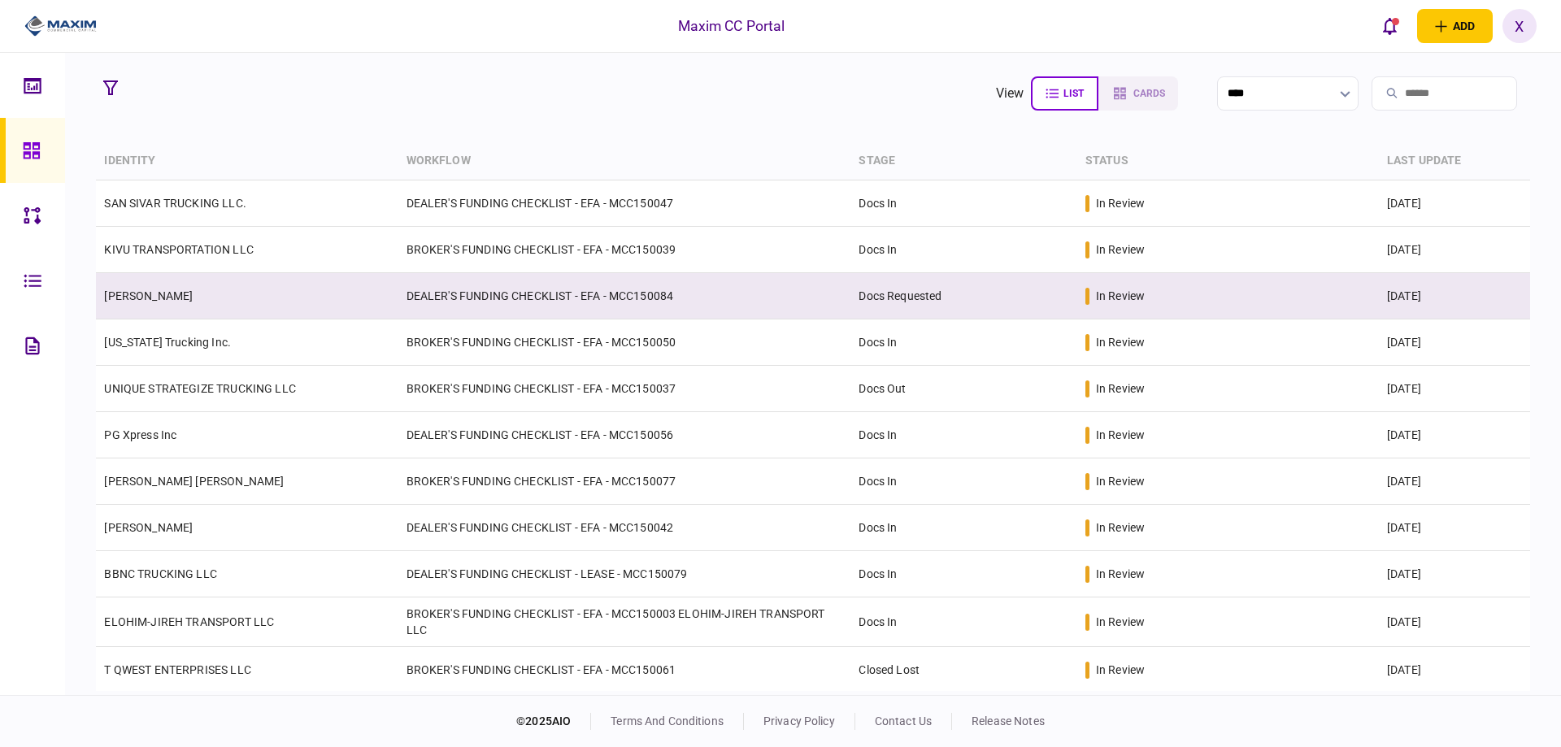
click at [134, 301] on link "QASIM KHAN" at bounding box center [148, 295] width 89 height 13
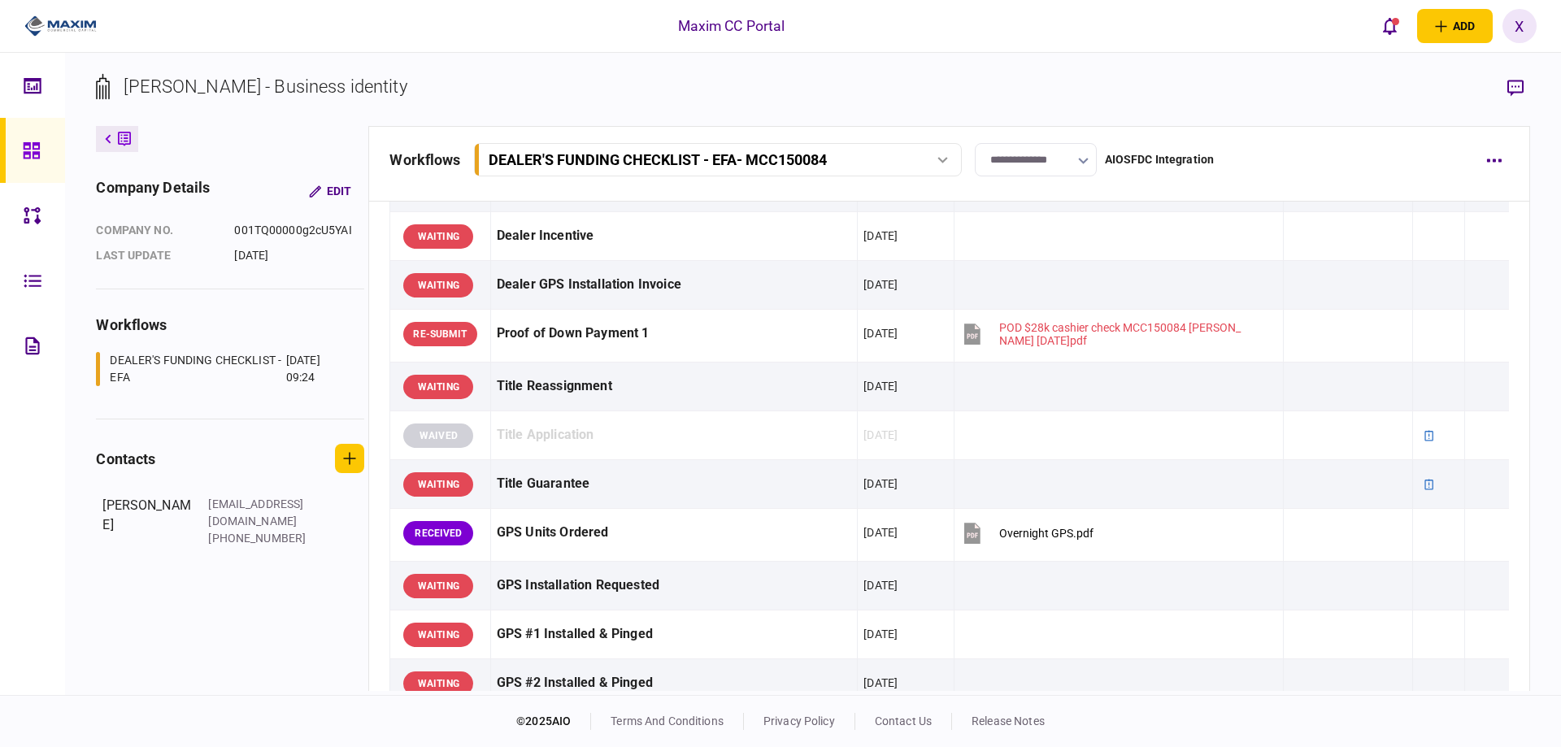
scroll to position [894, 0]
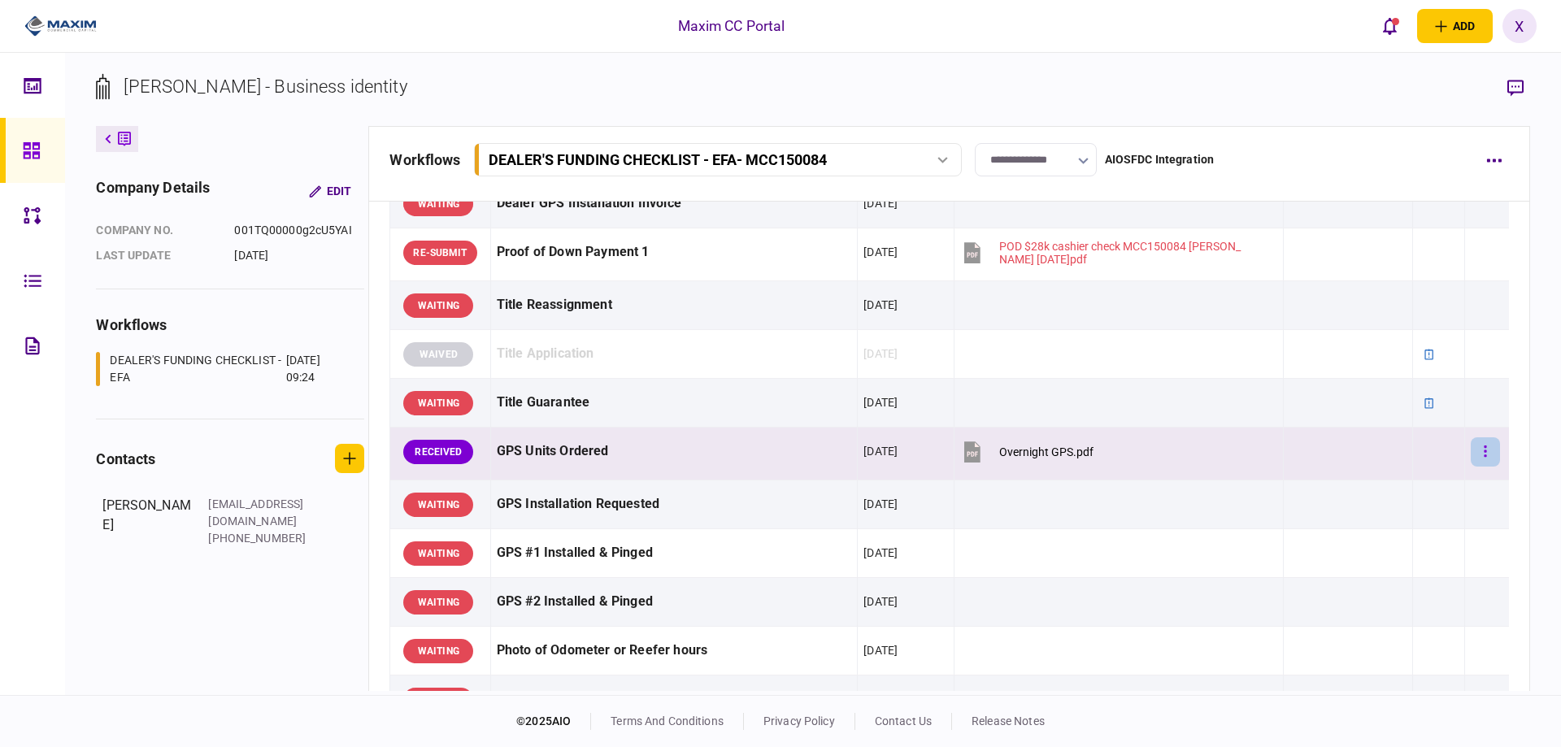
click at [1471, 445] on button "button" at bounding box center [1484, 451] width 29 height 29
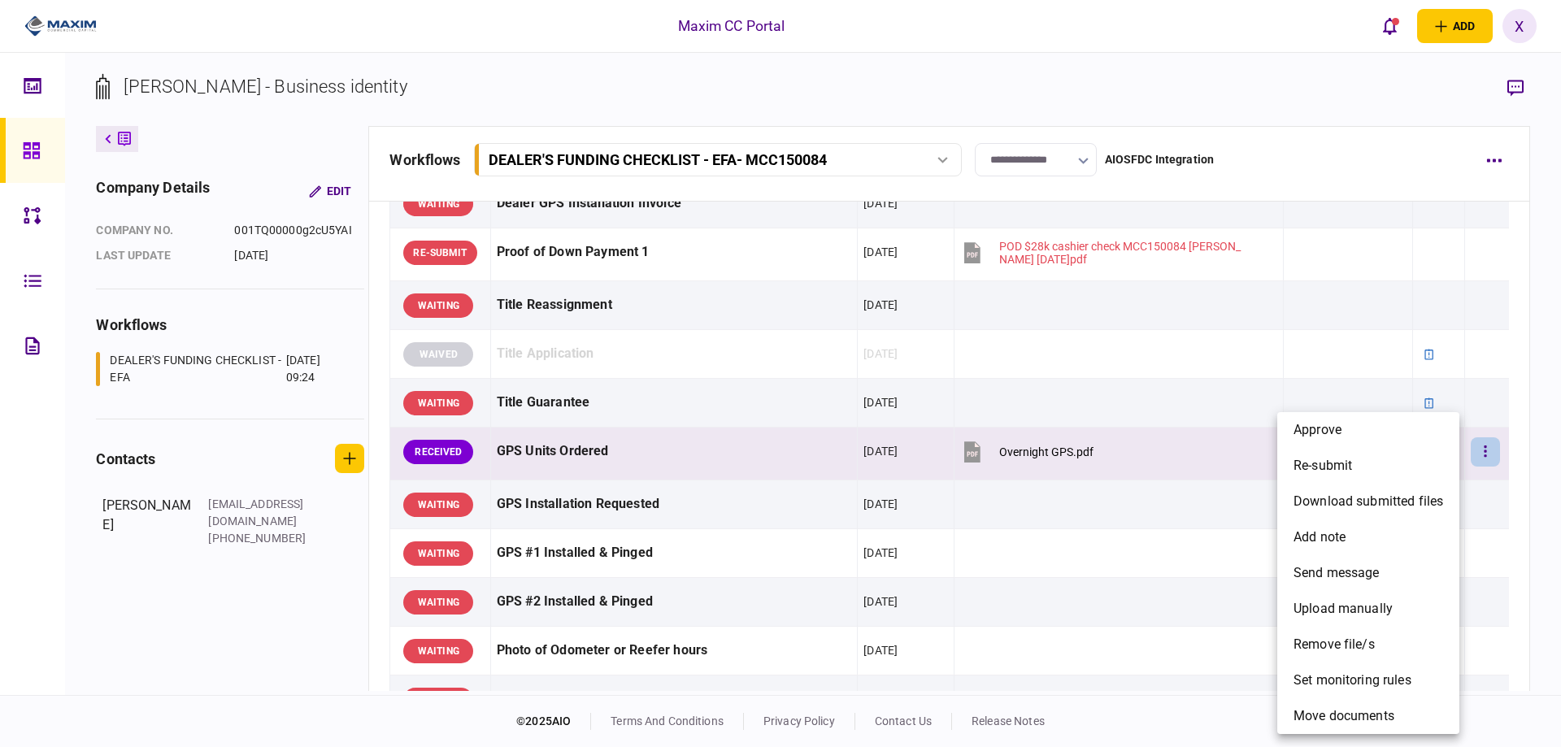
click at [1070, 458] on div at bounding box center [780, 373] width 1561 height 747
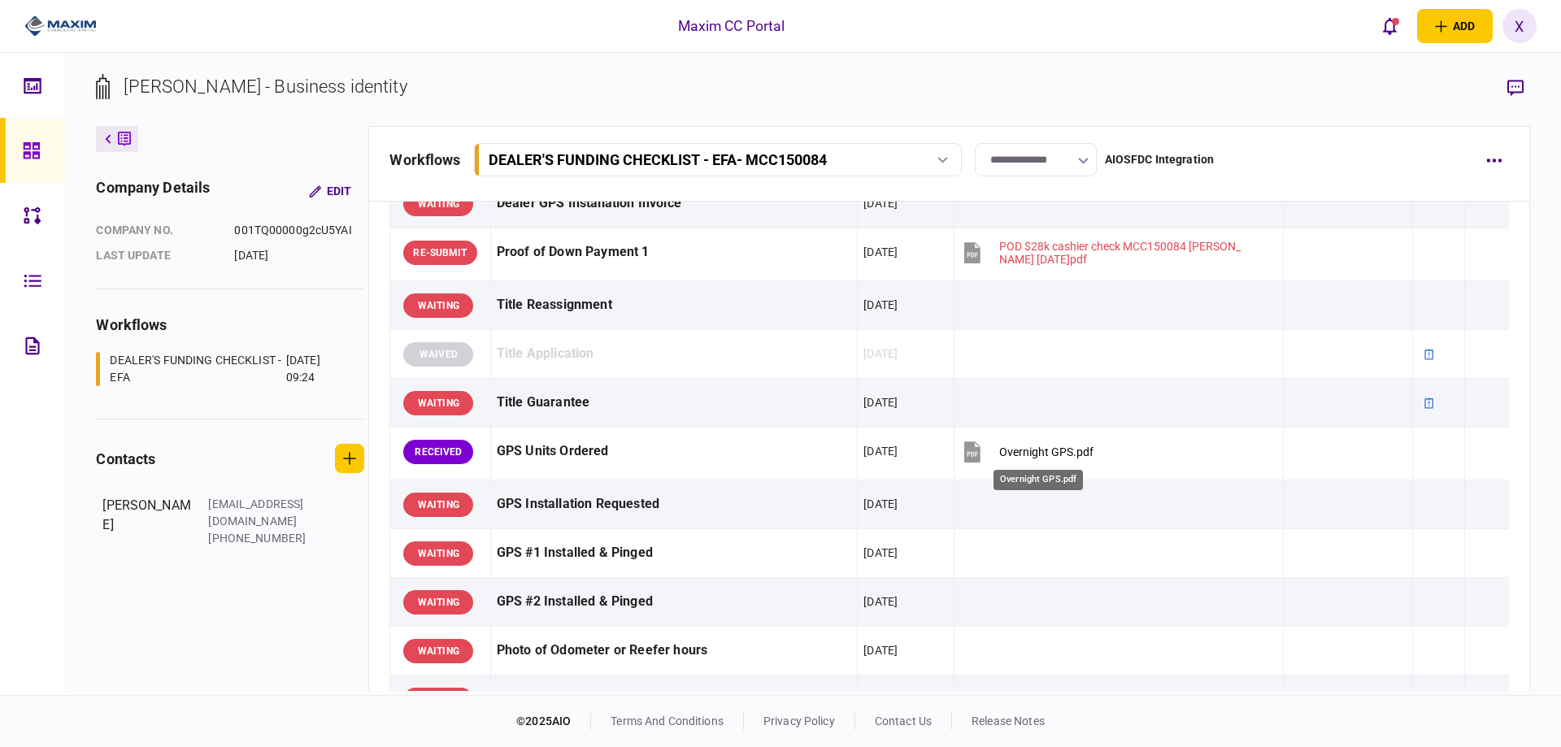
click at [1045, 453] on div "Overnight GPS.pdf" at bounding box center [1046, 451] width 94 height 13
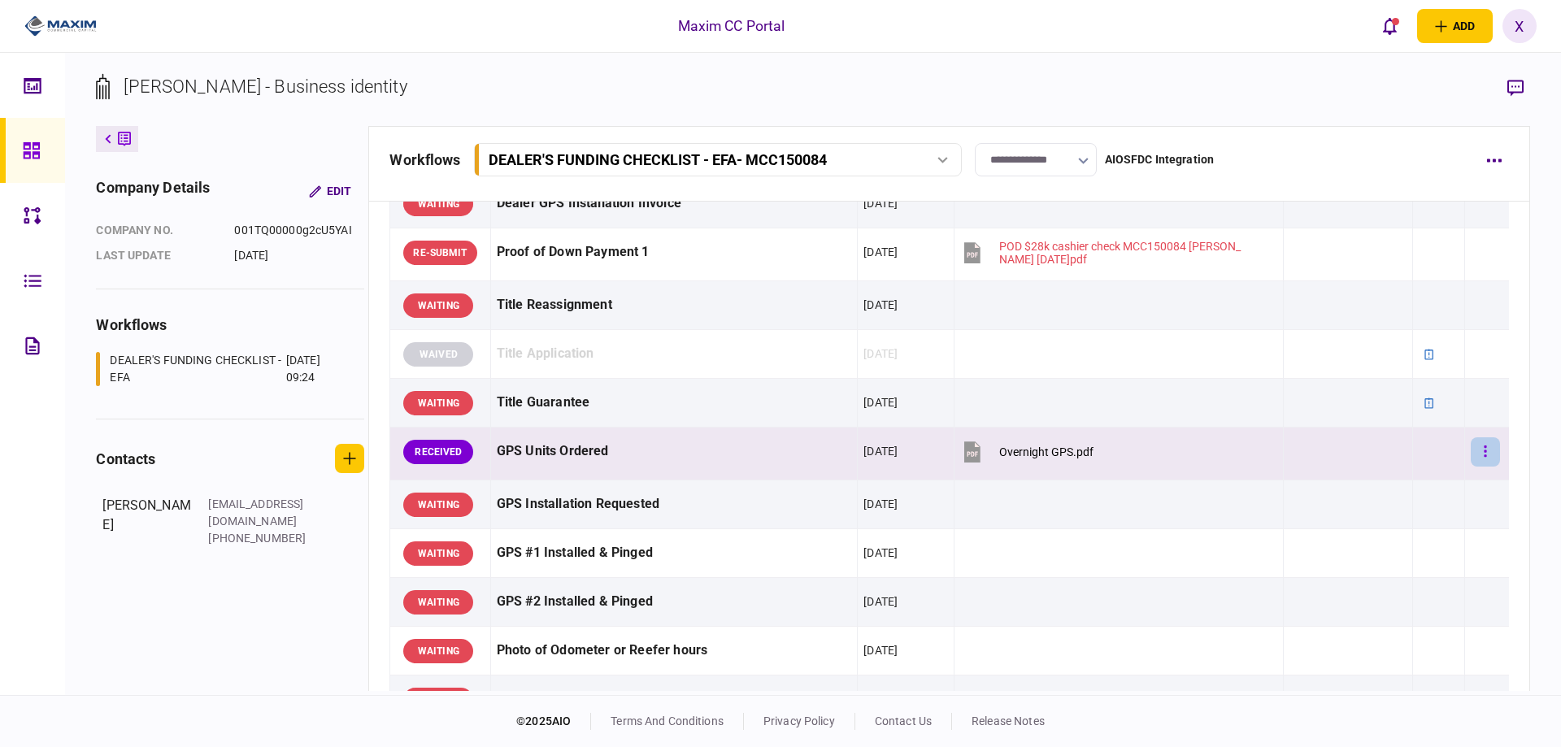
click at [1470, 448] on button "button" at bounding box center [1484, 451] width 29 height 29
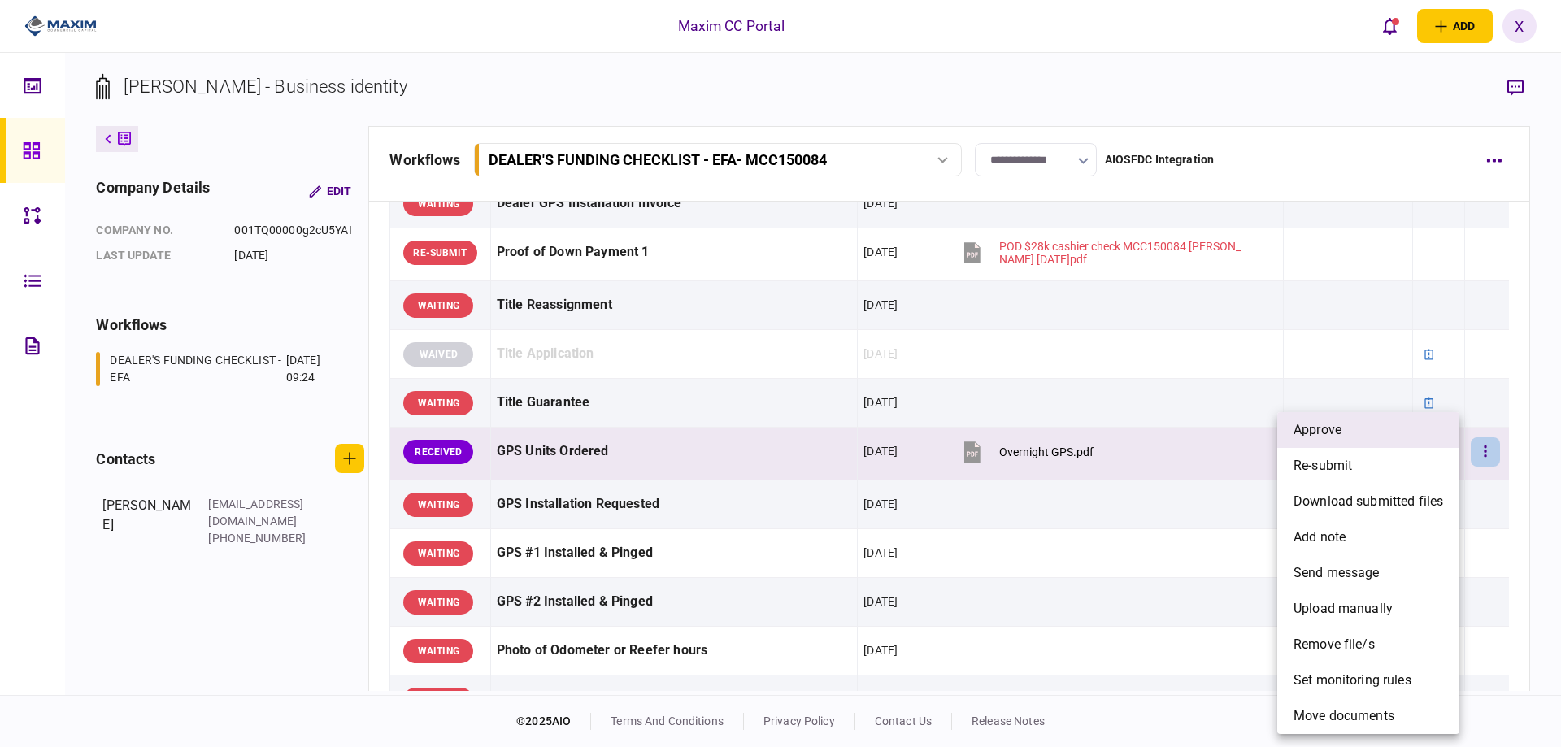
click at [1413, 442] on li "approve" at bounding box center [1368, 430] width 182 height 36
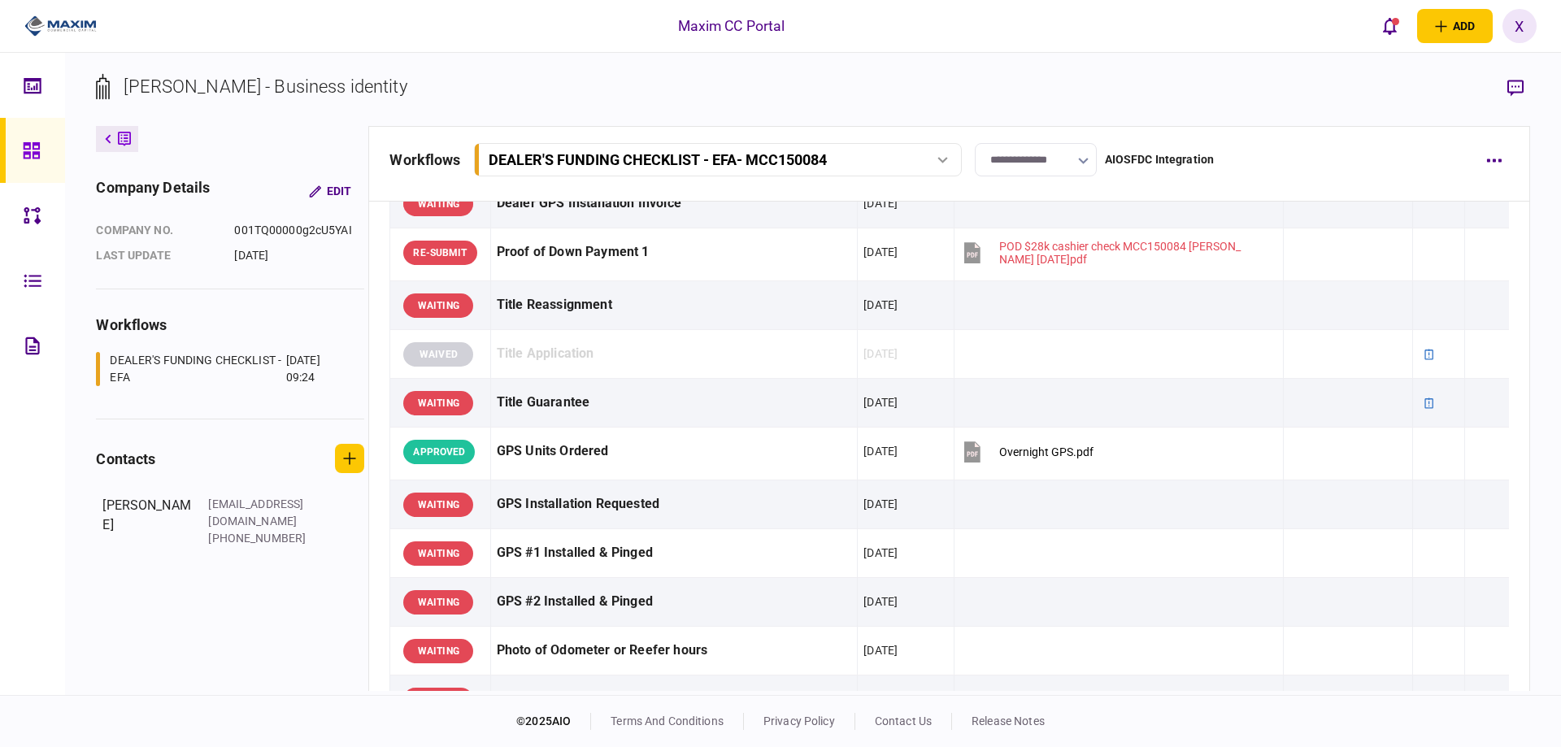
click at [61, 15] on div at bounding box center [54, 26] width 109 height 53
click at [29, 150] on icon at bounding box center [32, 150] width 18 height 19
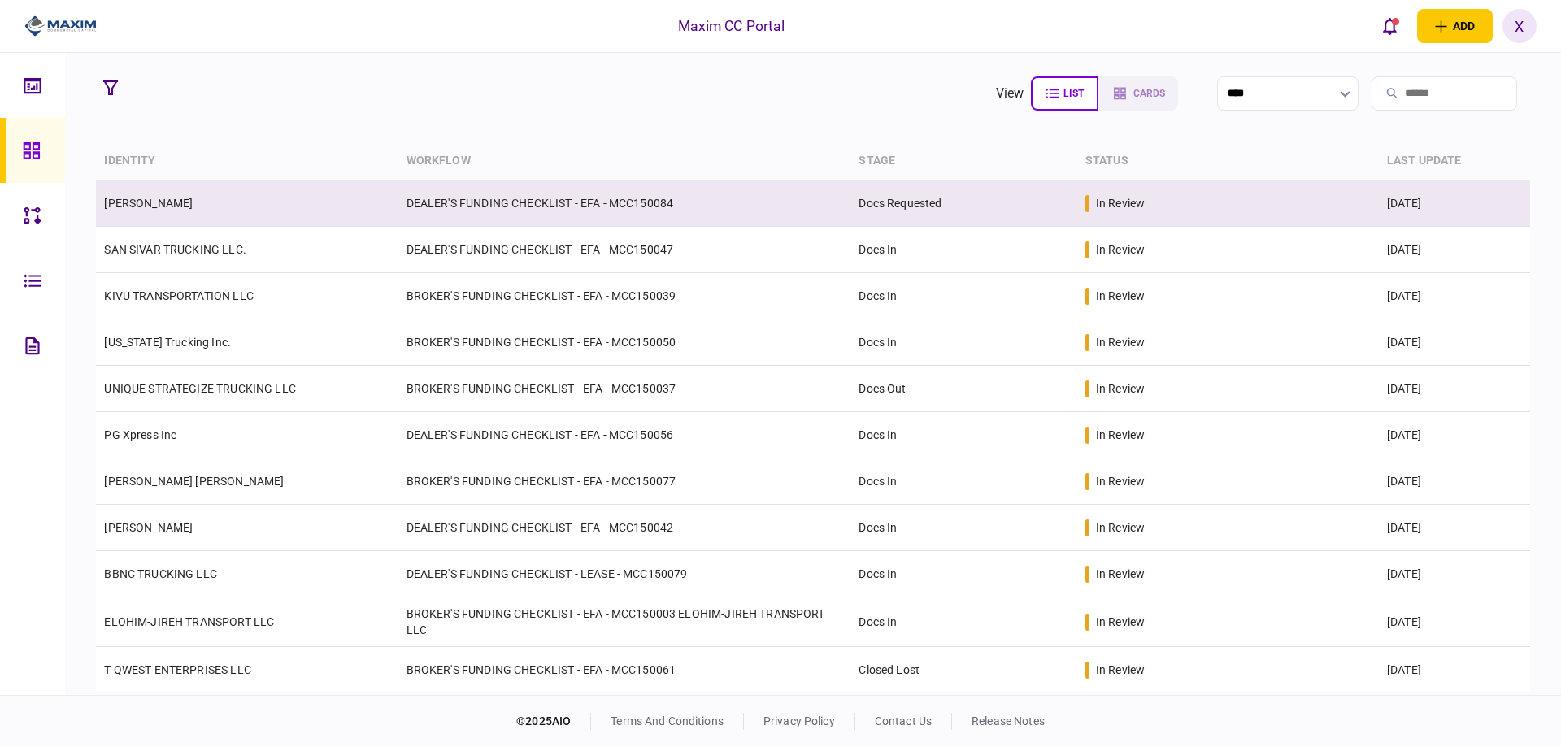
click at [152, 204] on link "QASIM KHAN" at bounding box center [148, 203] width 89 height 13
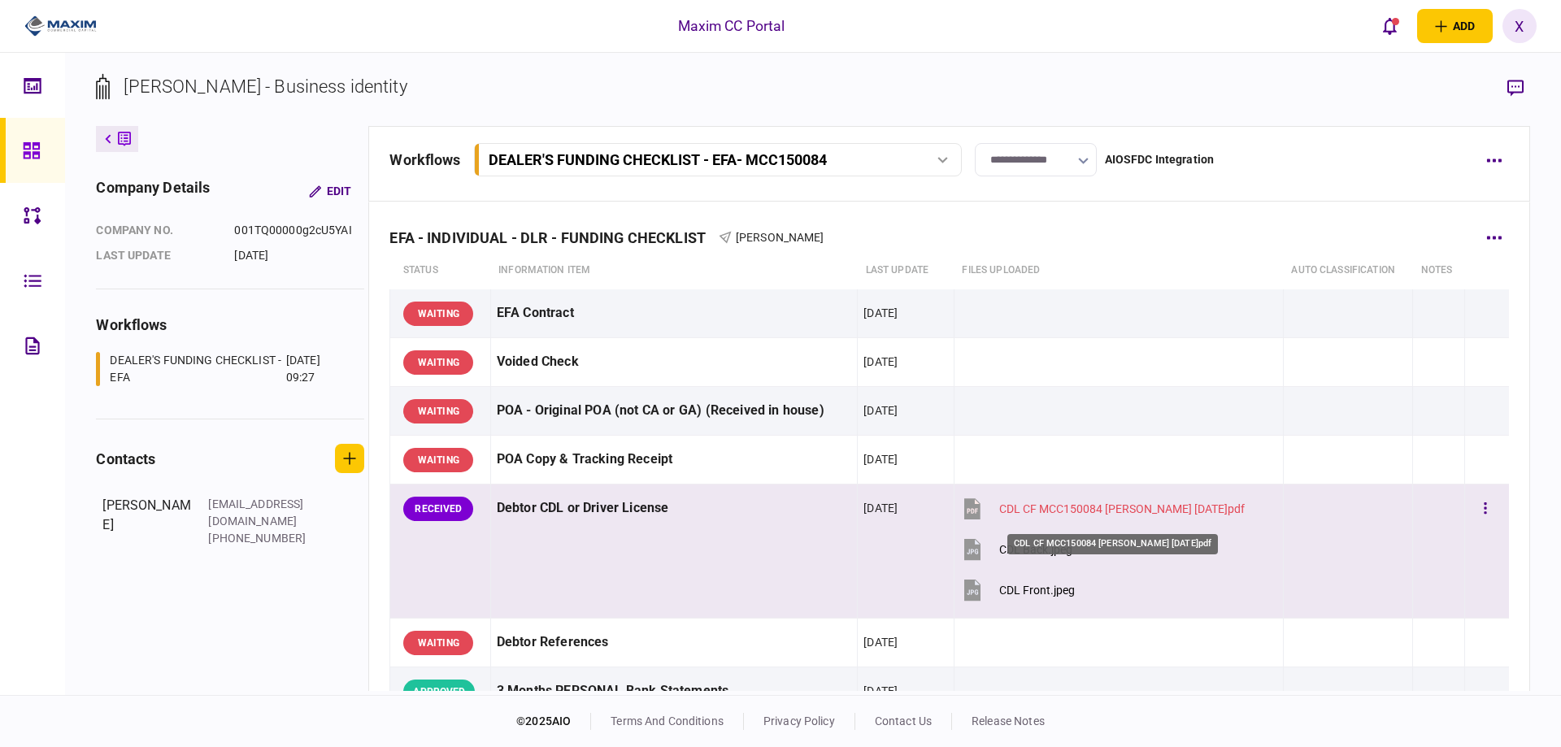
click at [1122, 502] on div "CDL CF MCC150084 Qasim Khan 2025.09.26.pdf" at bounding box center [1121, 508] width 245 height 13
click at [1482, 508] on button "button" at bounding box center [1484, 508] width 29 height 29
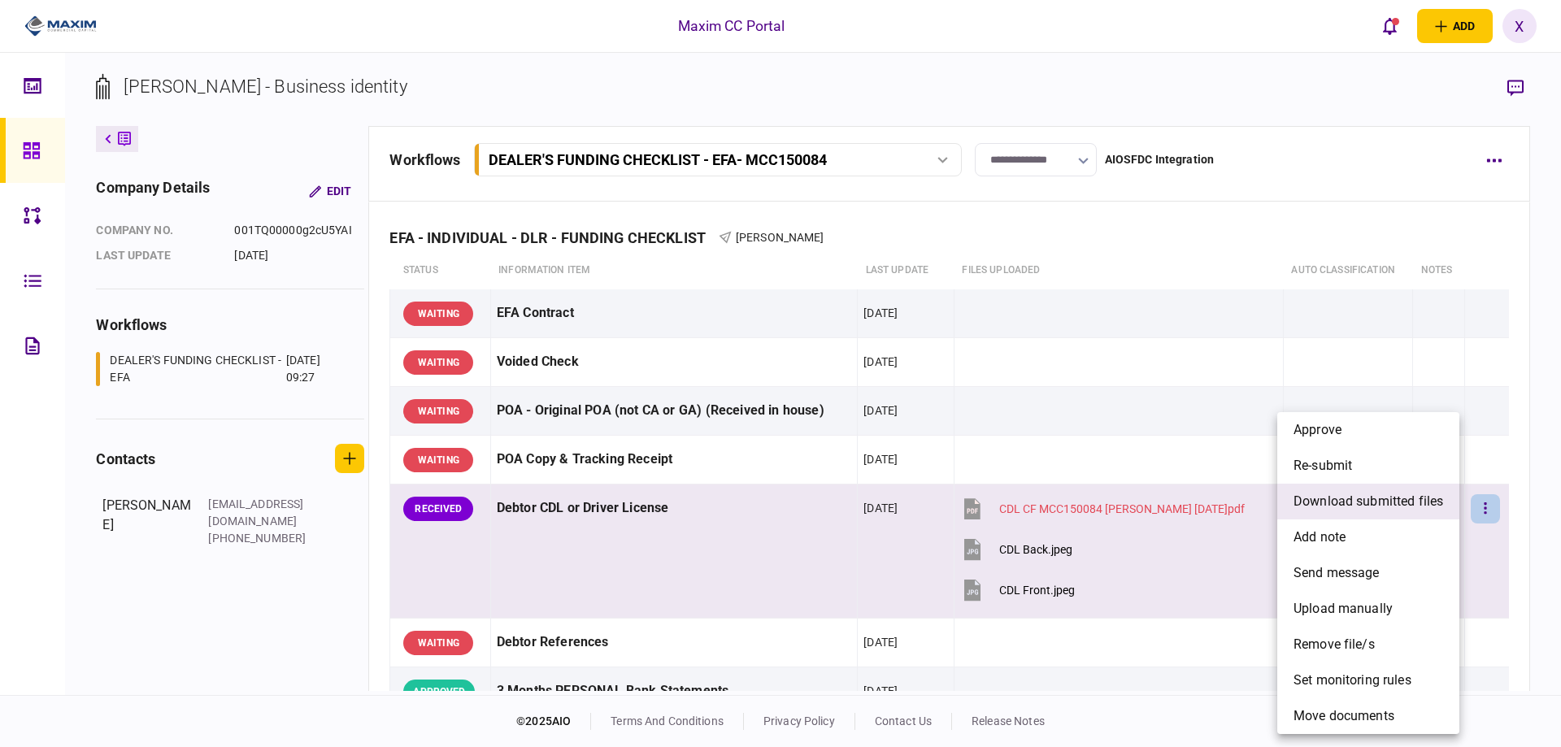
click at [1386, 506] on span "download submitted files" at bounding box center [1368, 502] width 150 height 20
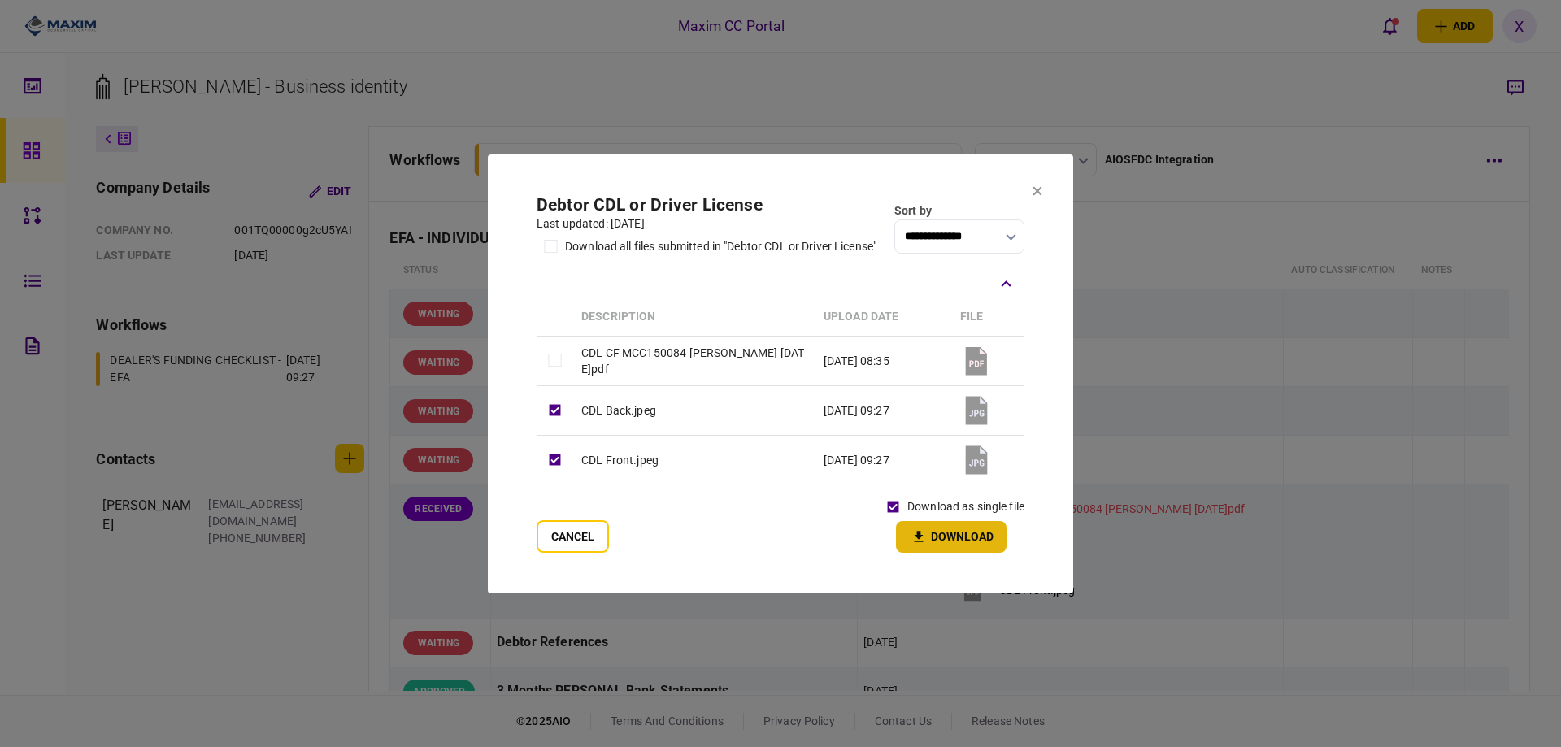
click at [967, 536] on button "Download" at bounding box center [951, 537] width 111 height 32
click at [1044, 185] on section "**********" at bounding box center [780, 373] width 585 height 439
click at [1035, 190] on icon at bounding box center [1037, 190] width 10 height 10
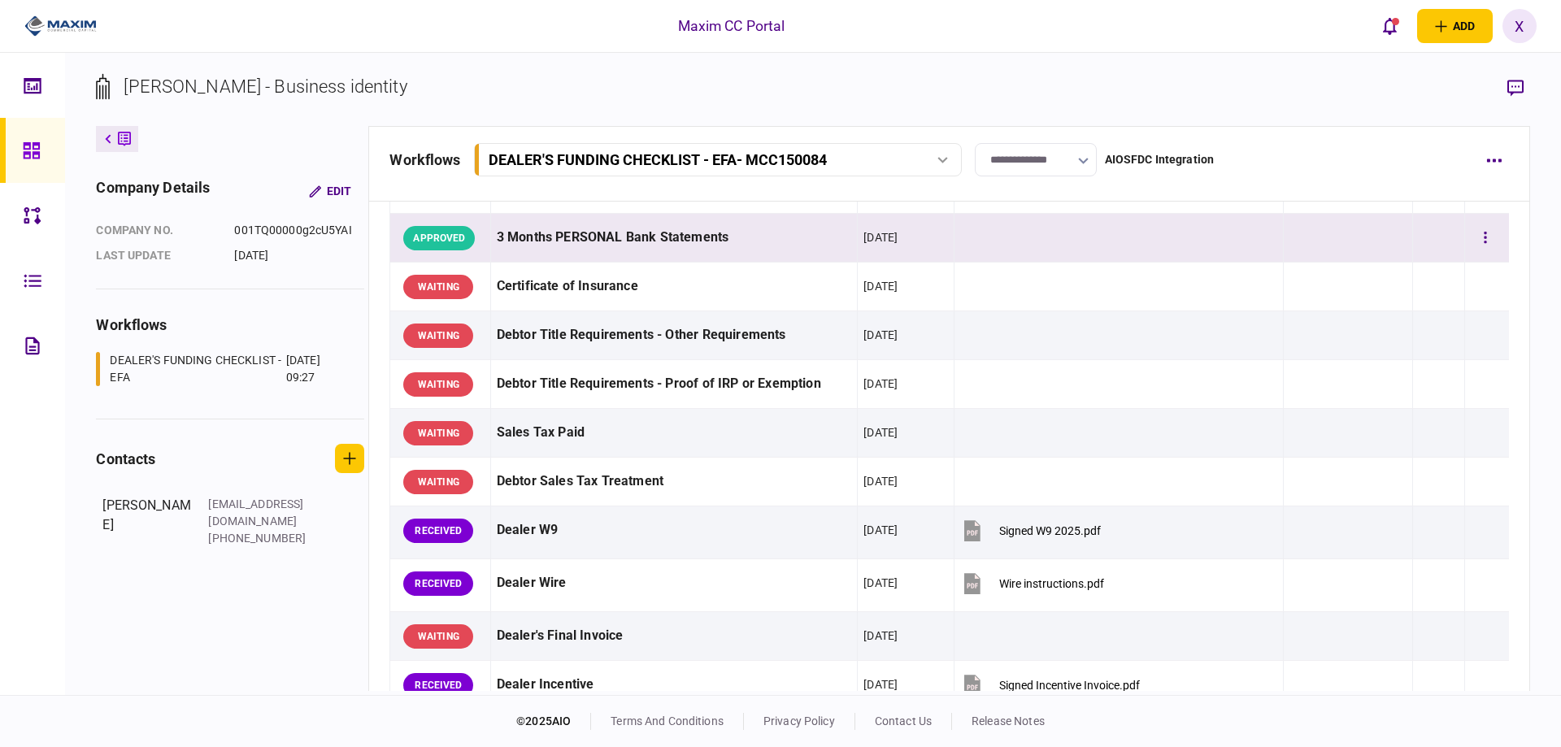
scroll to position [569, 0]
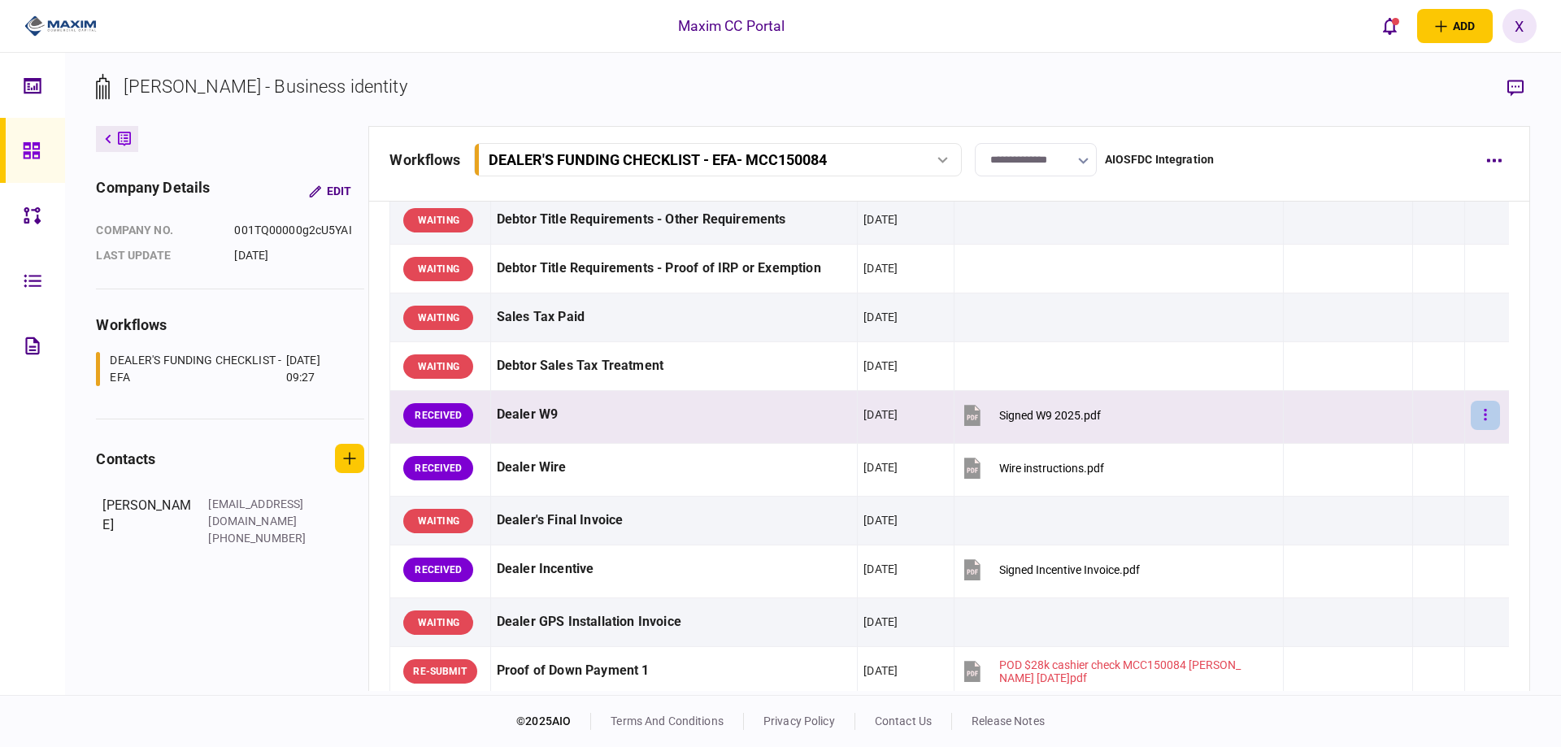
click at [1470, 412] on button "button" at bounding box center [1484, 415] width 29 height 29
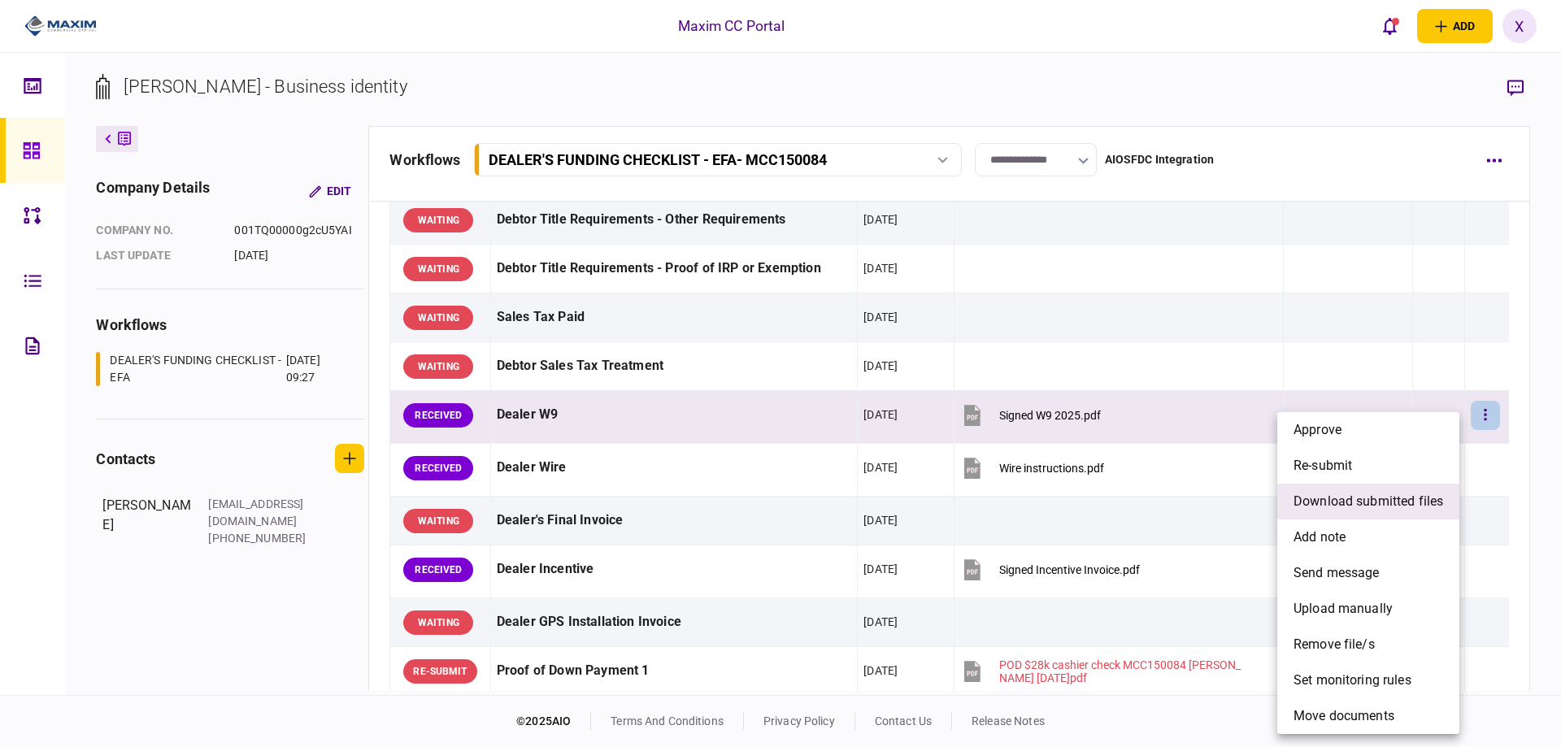
click at [1381, 497] on span "download submitted files" at bounding box center [1368, 502] width 150 height 20
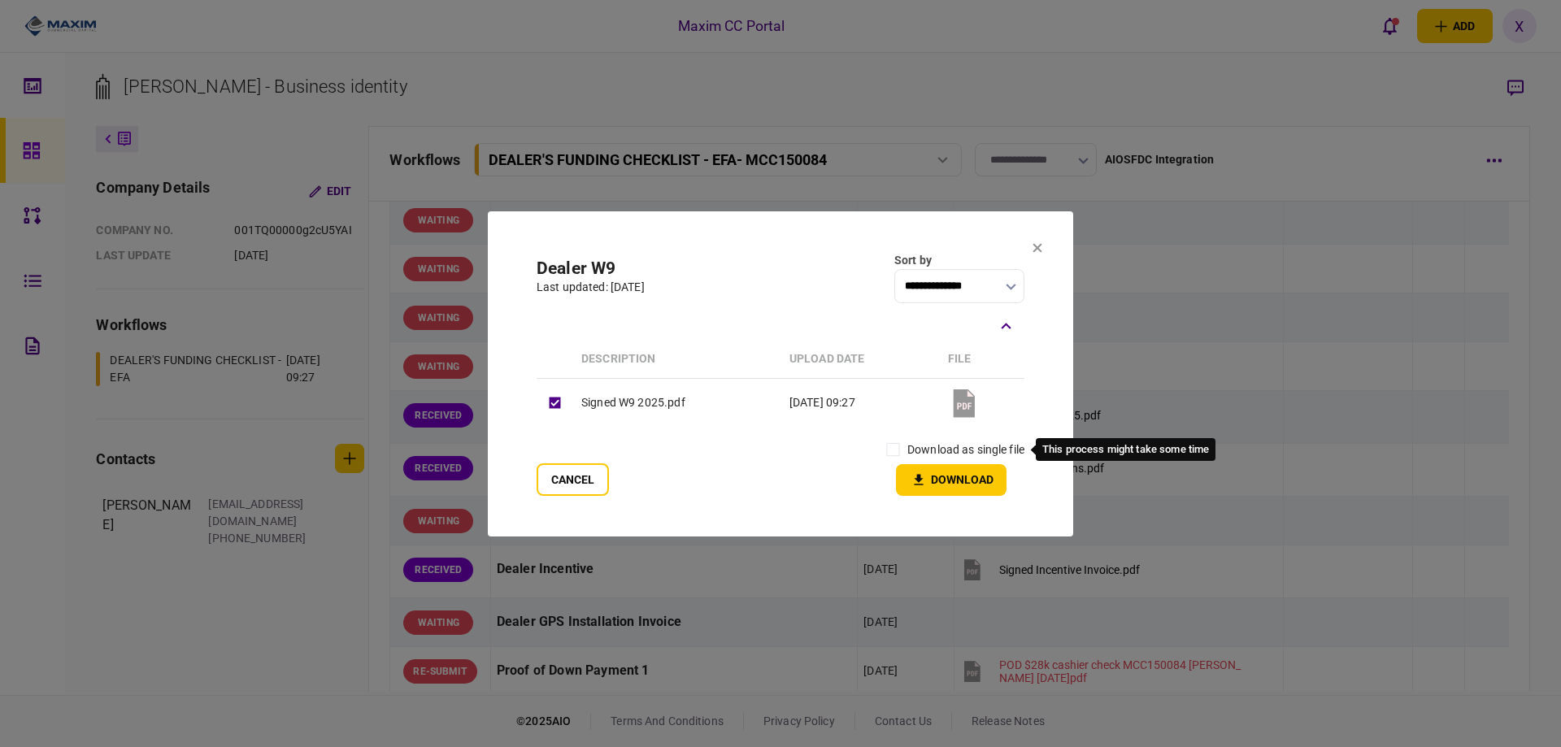
click at [923, 455] on label "download as single file" at bounding box center [965, 449] width 117 height 17
click at [954, 492] on button "Download" at bounding box center [951, 480] width 111 height 32
click at [1036, 249] on icon at bounding box center [1037, 247] width 9 height 9
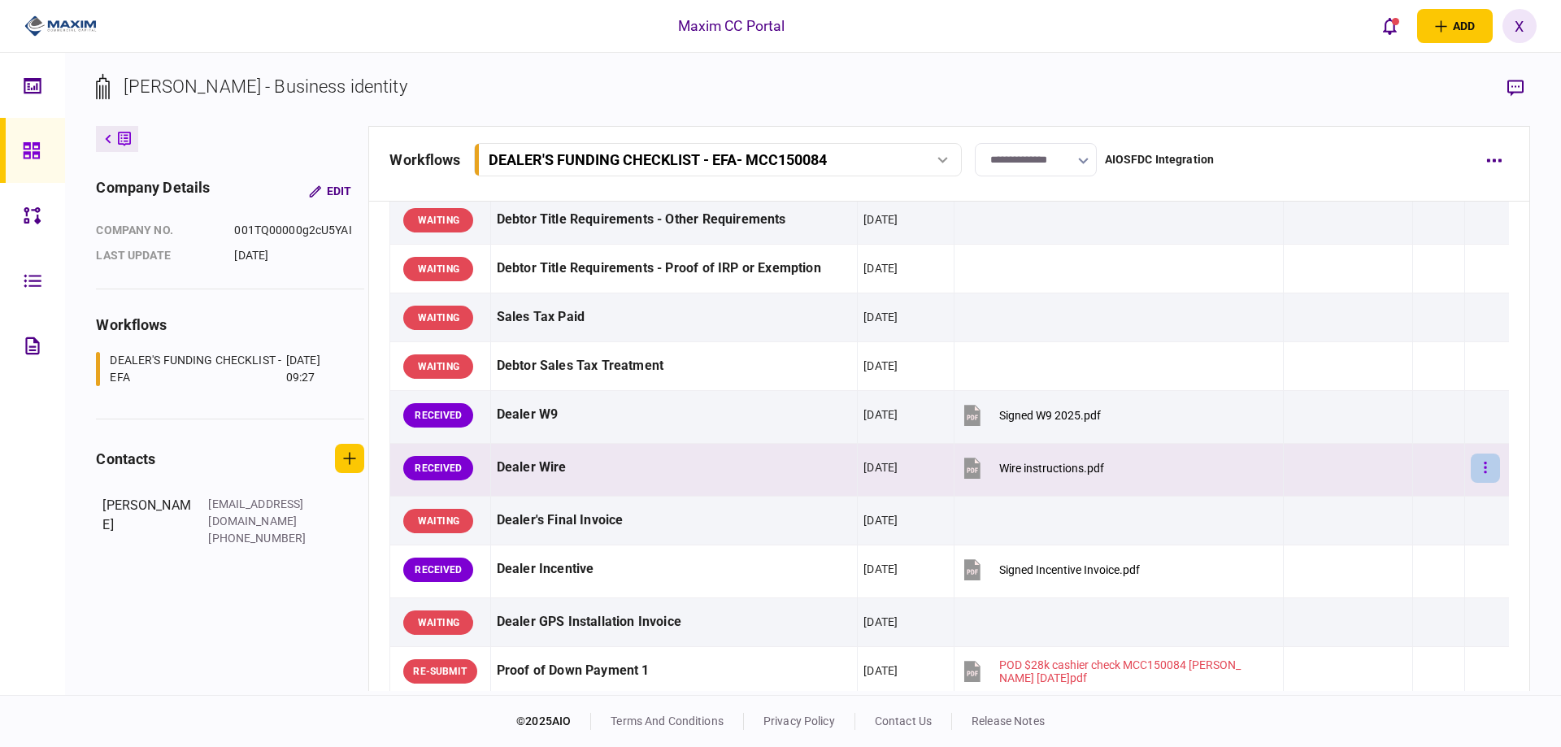
click at [1471, 471] on button "button" at bounding box center [1484, 468] width 29 height 29
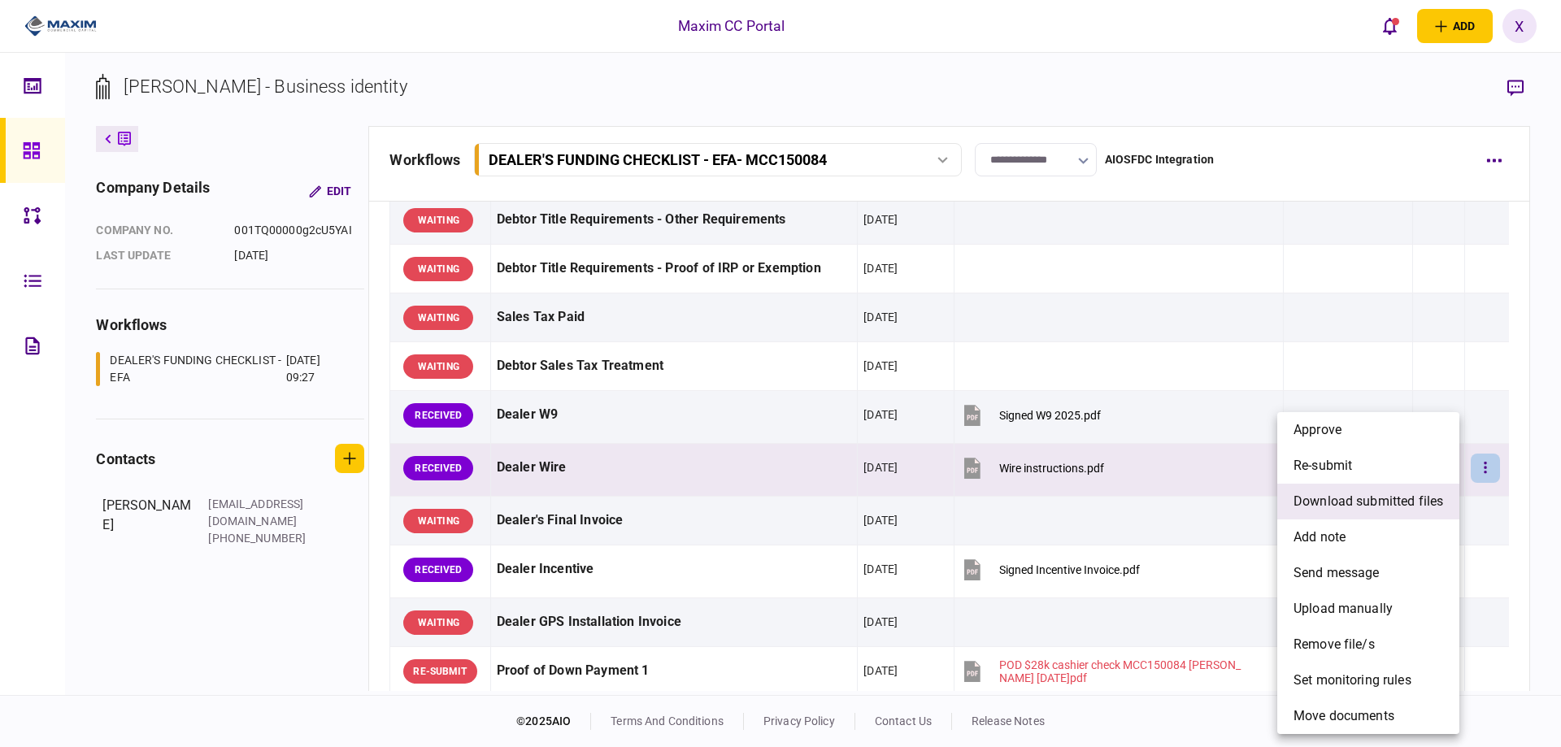
click at [1348, 495] on span "download submitted files" at bounding box center [1368, 502] width 150 height 20
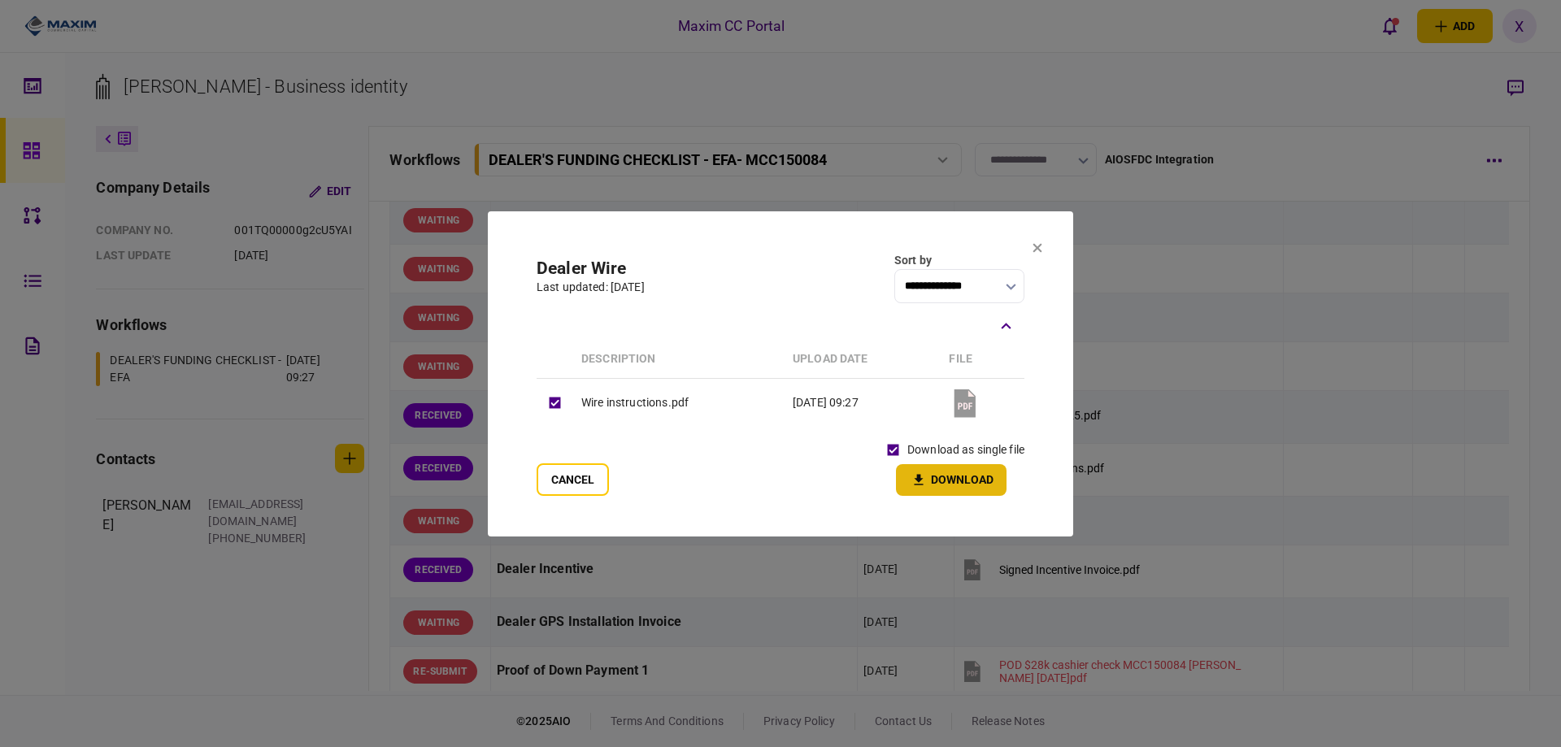
click at [912, 472] on button "Download" at bounding box center [951, 480] width 111 height 32
click at [1032, 254] on button at bounding box center [1037, 248] width 10 height 13
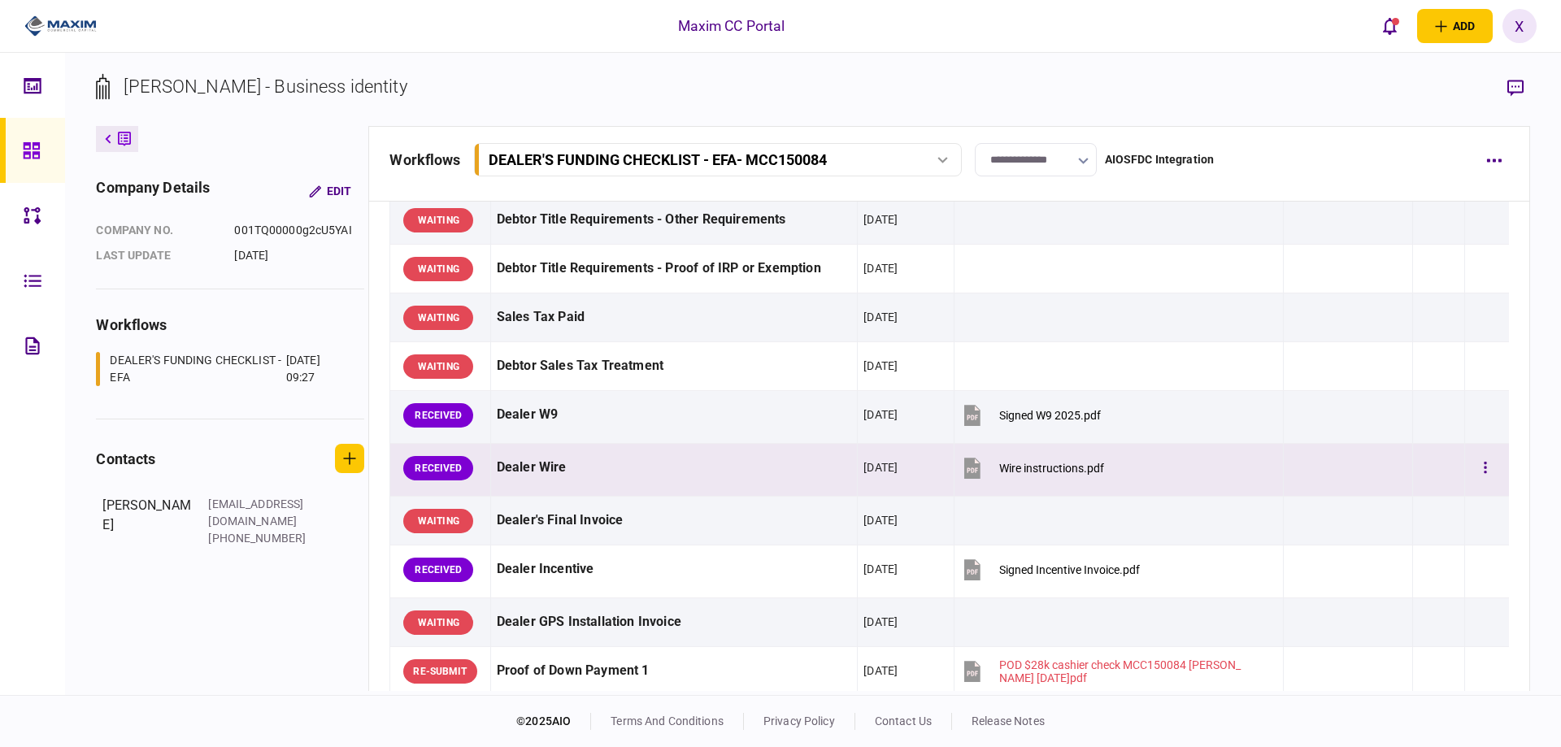
scroll to position [650, 0]
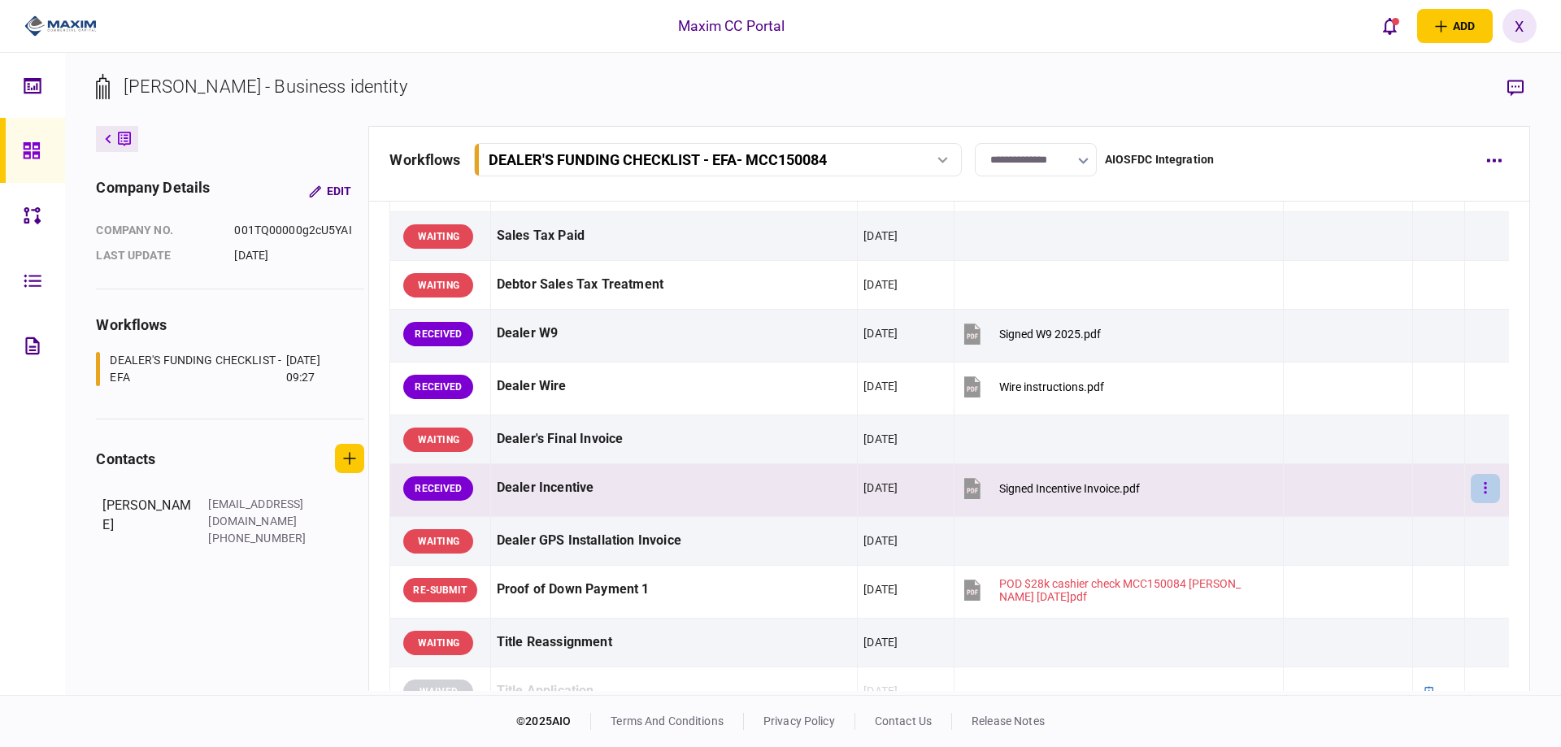
click at [1470, 481] on button "button" at bounding box center [1484, 488] width 29 height 29
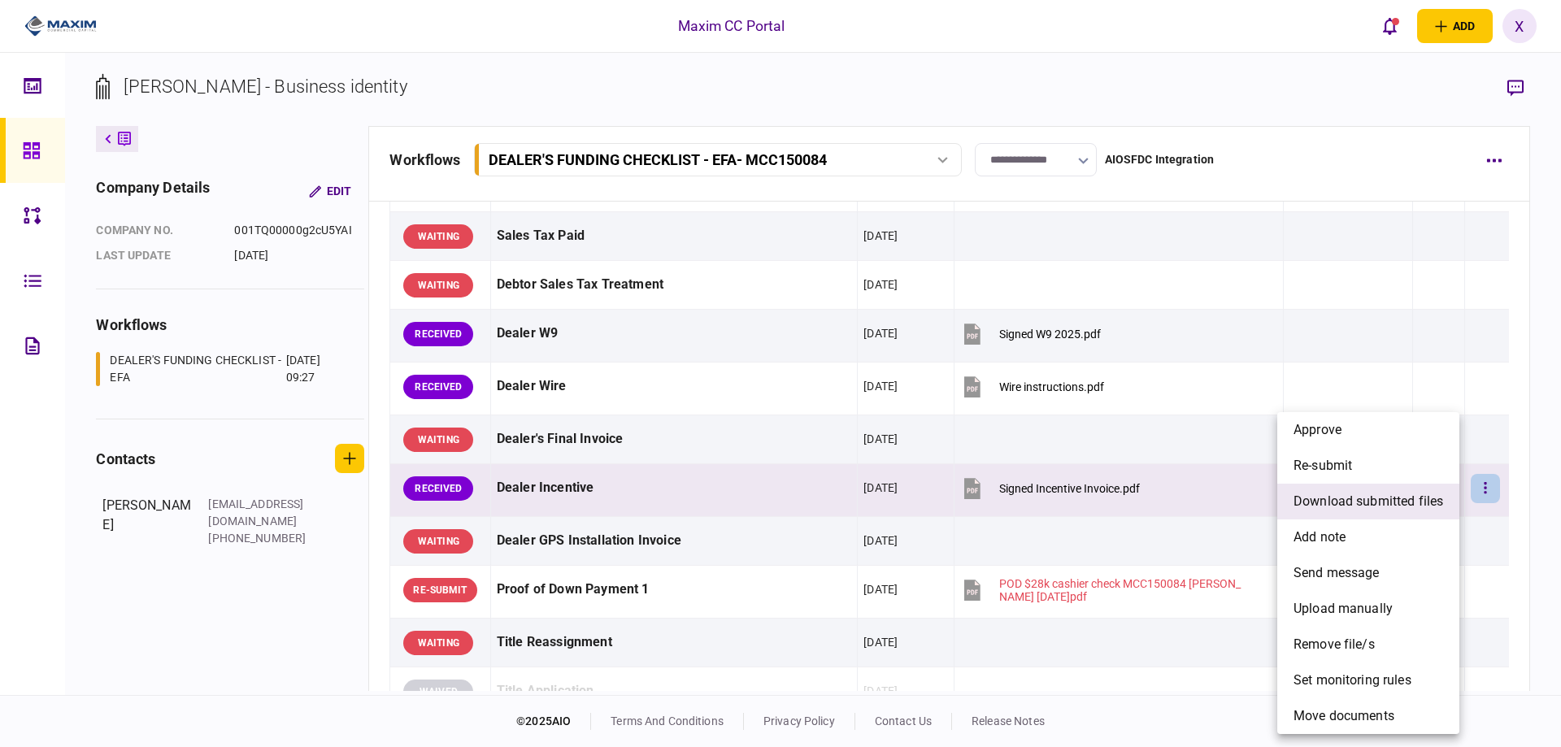
click at [1366, 492] on span "download submitted files" at bounding box center [1368, 502] width 150 height 20
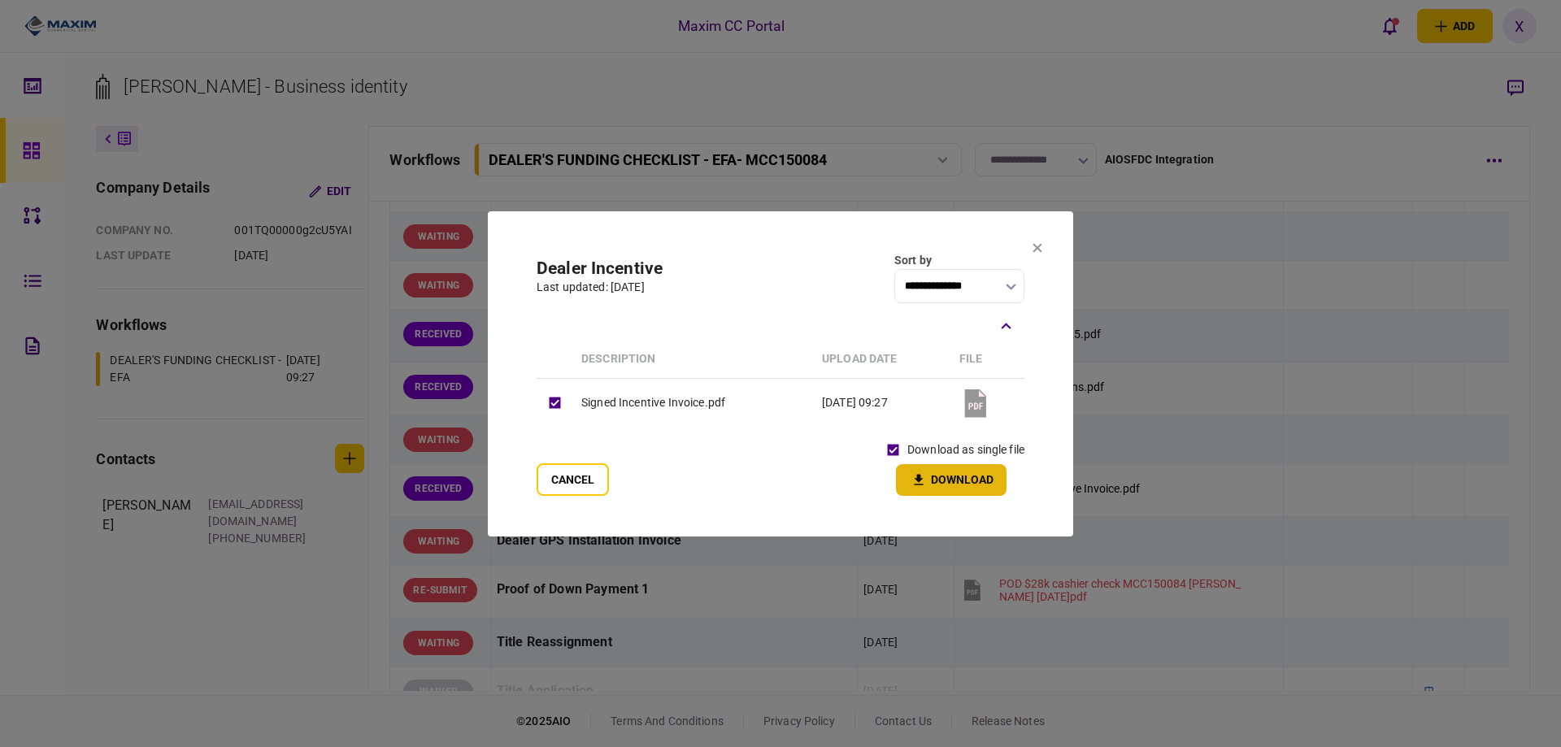
click at [932, 480] on button "Download" at bounding box center [951, 480] width 111 height 32
click at [1035, 247] on icon at bounding box center [1037, 248] width 10 height 10
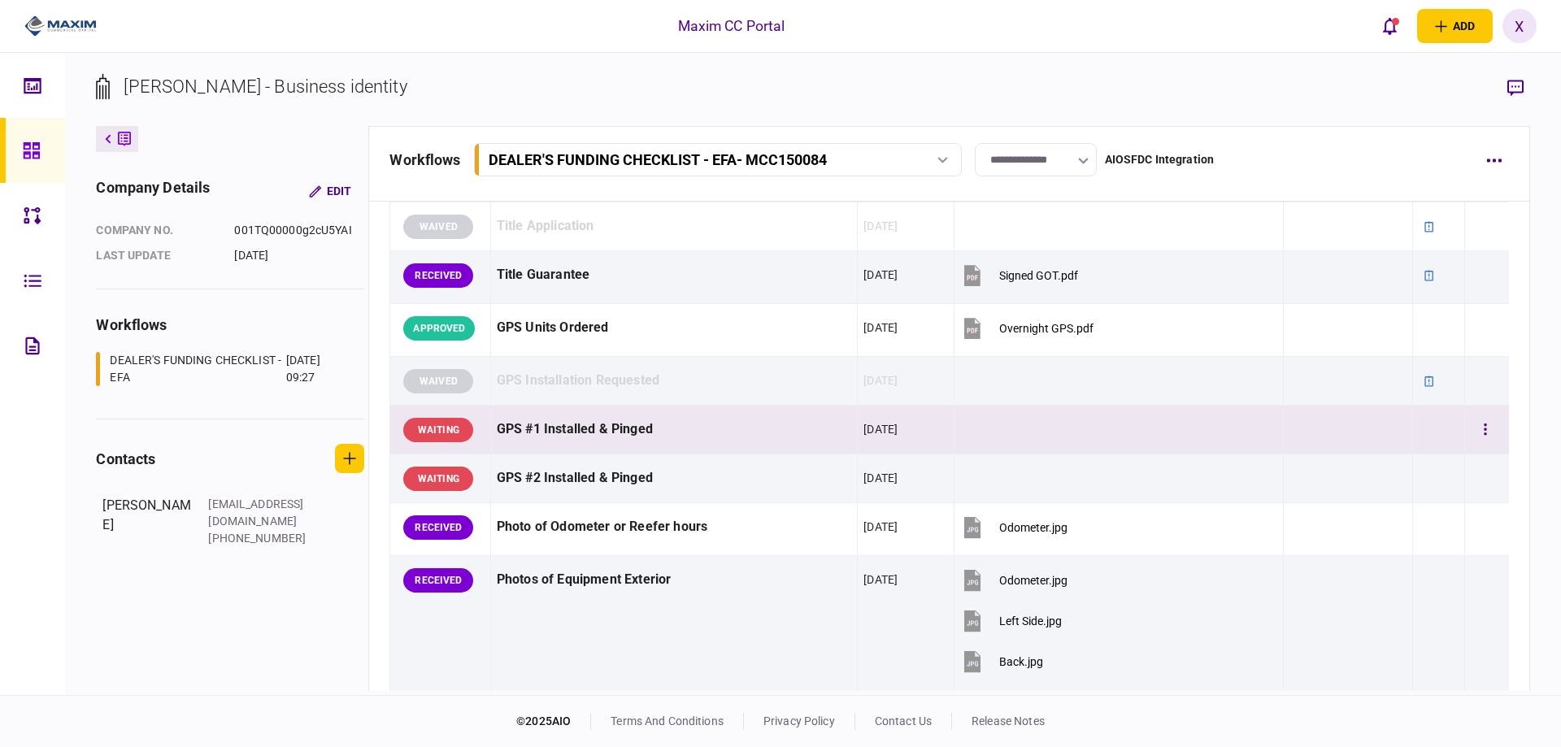
scroll to position [975, 0]
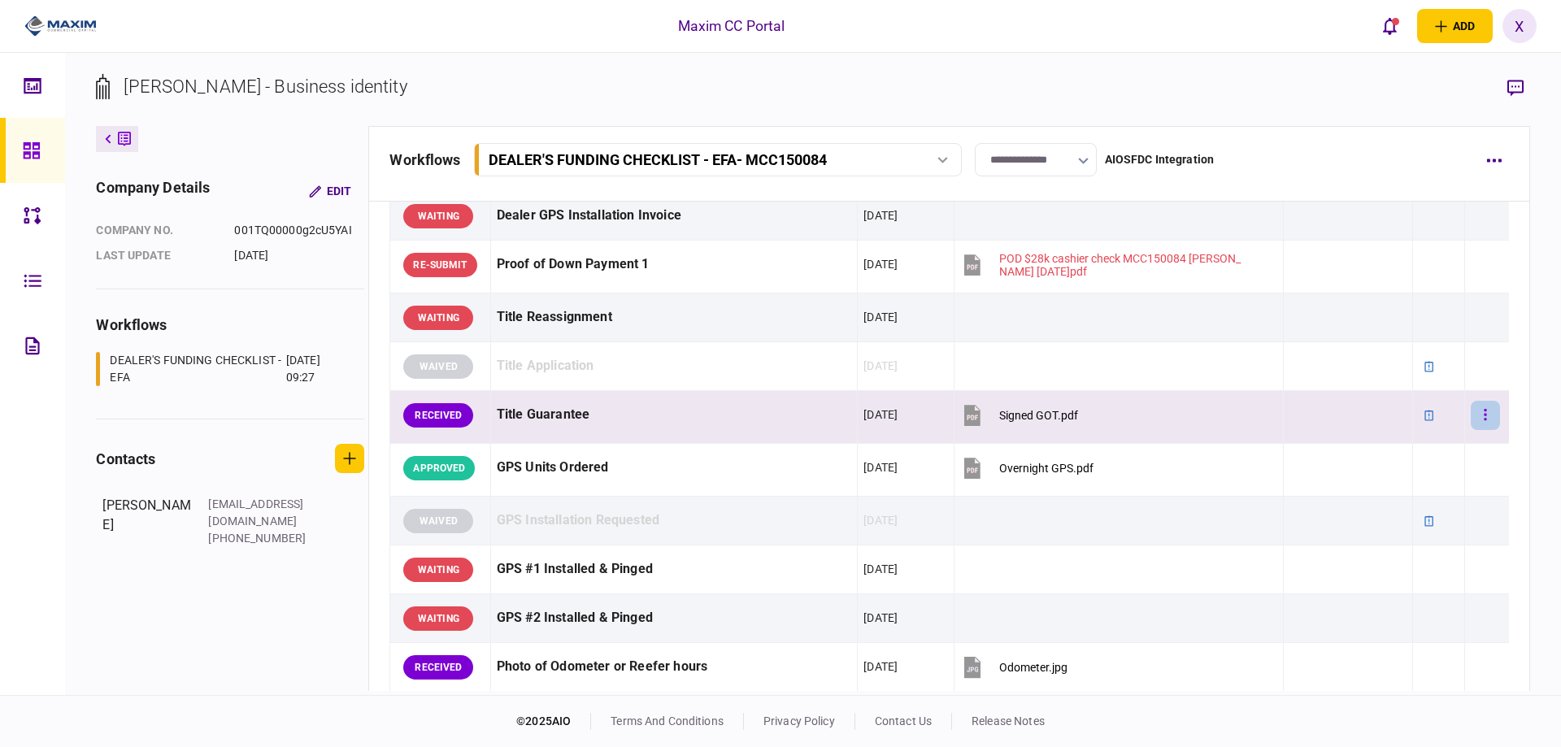
click at [1478, 409] on button "button" at bounding box center [1484, 415] width 29 height 29
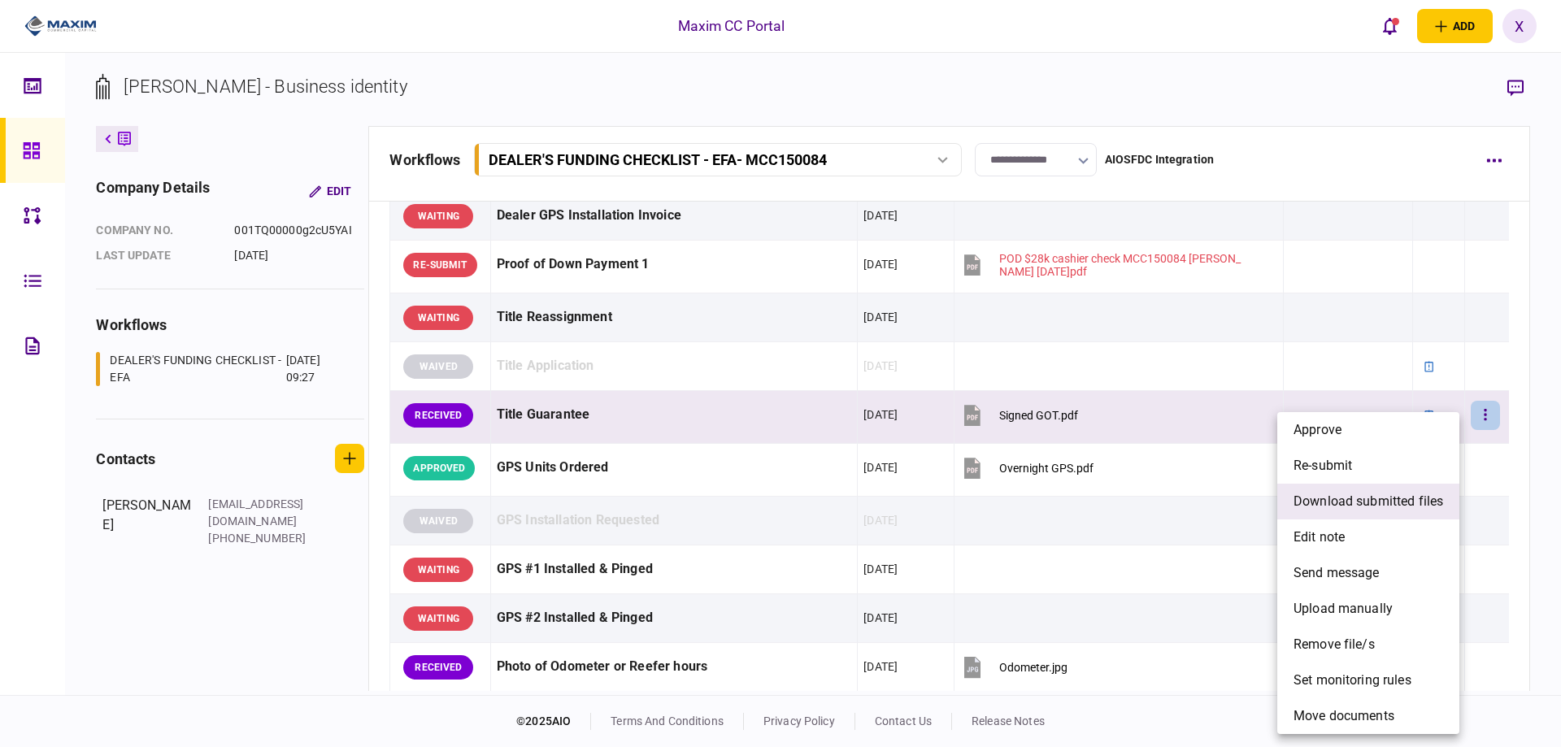
click at [1389, 493] on span "download submitted files" at bounding box center [1368, 502] width 150 height 20
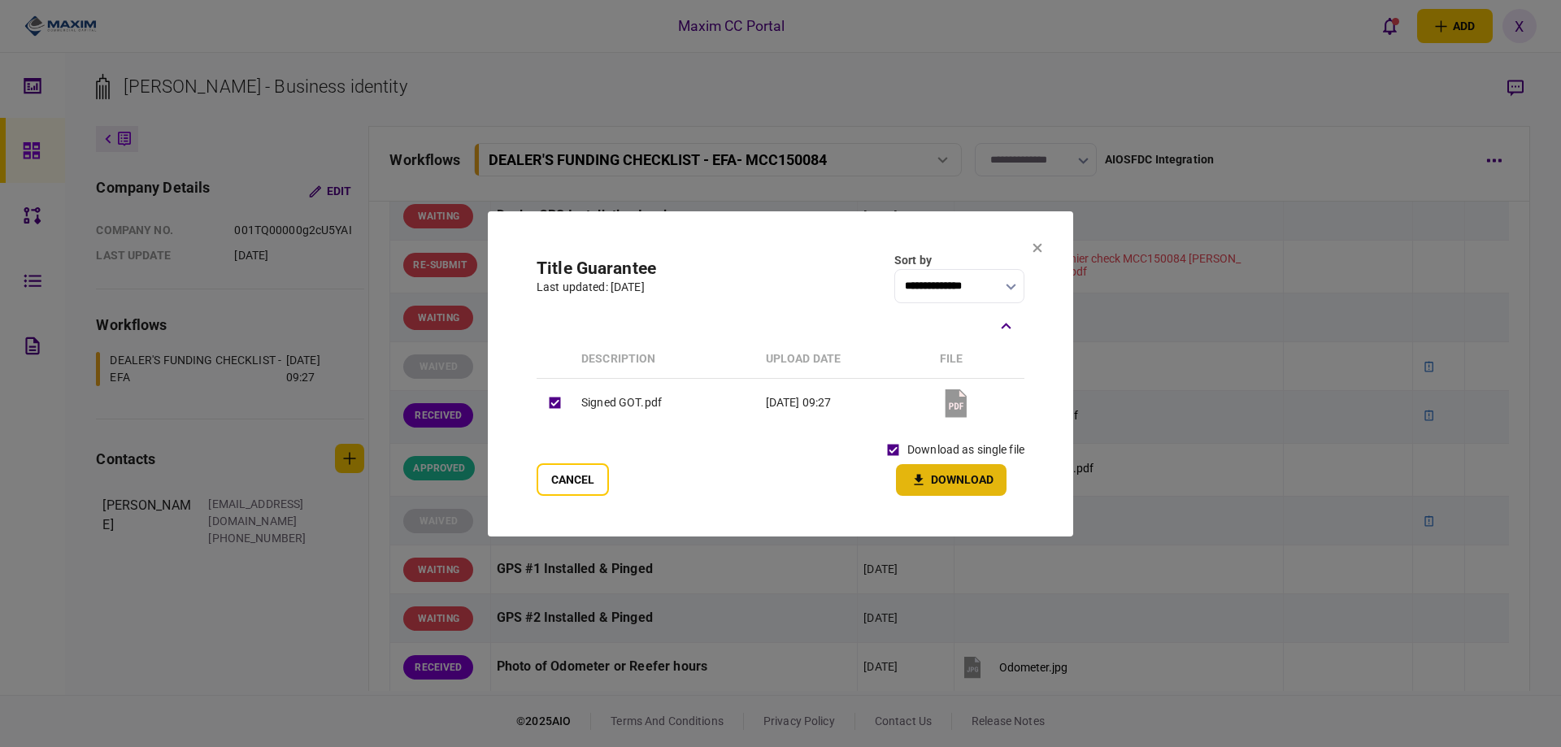
click at [910, 475] on icon "button" at bounding box center [919, 479] width 20 height 15
click at [1036, 251] on icon at bounding box center [1037, 248] width 10 height 10
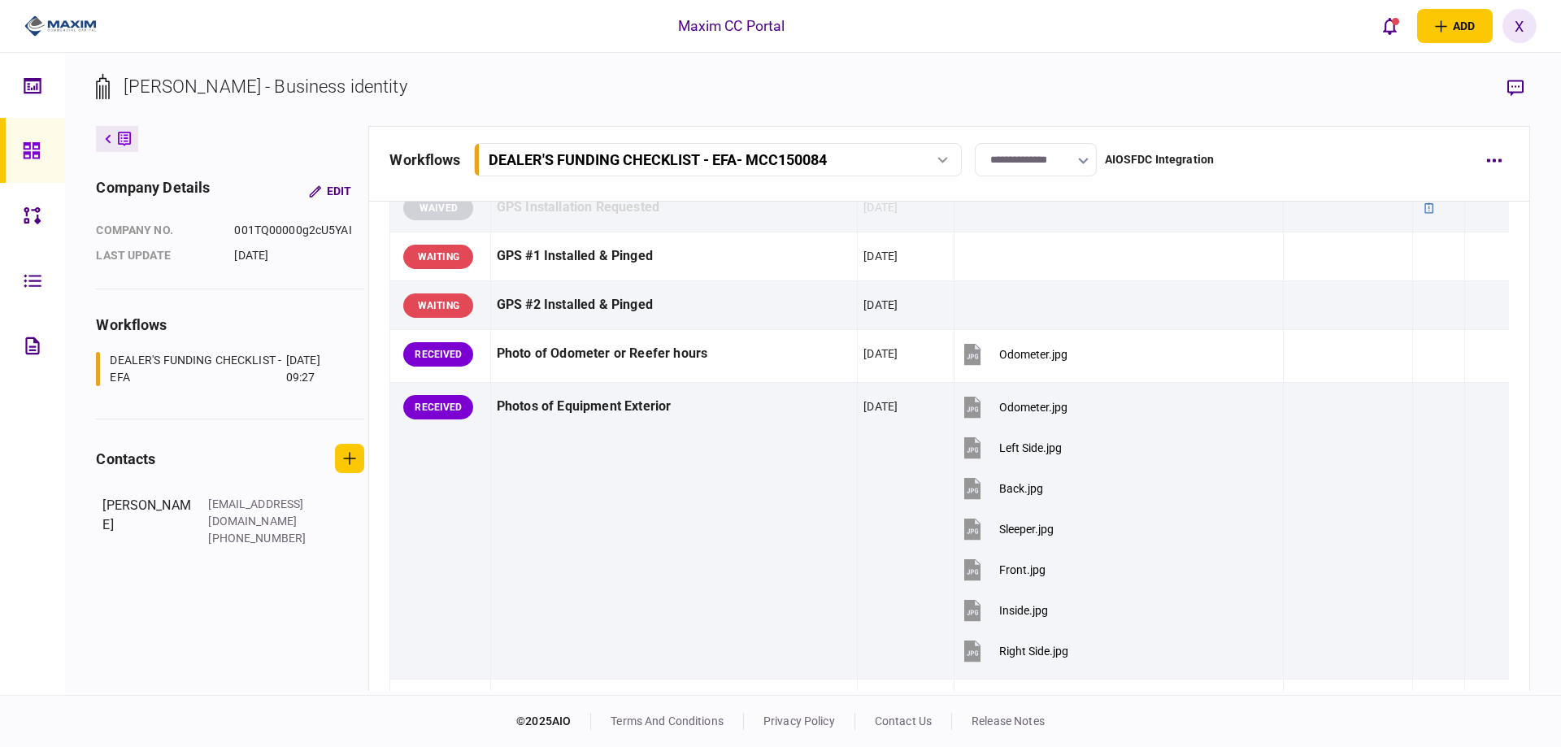
scroll to position [1301, 0]
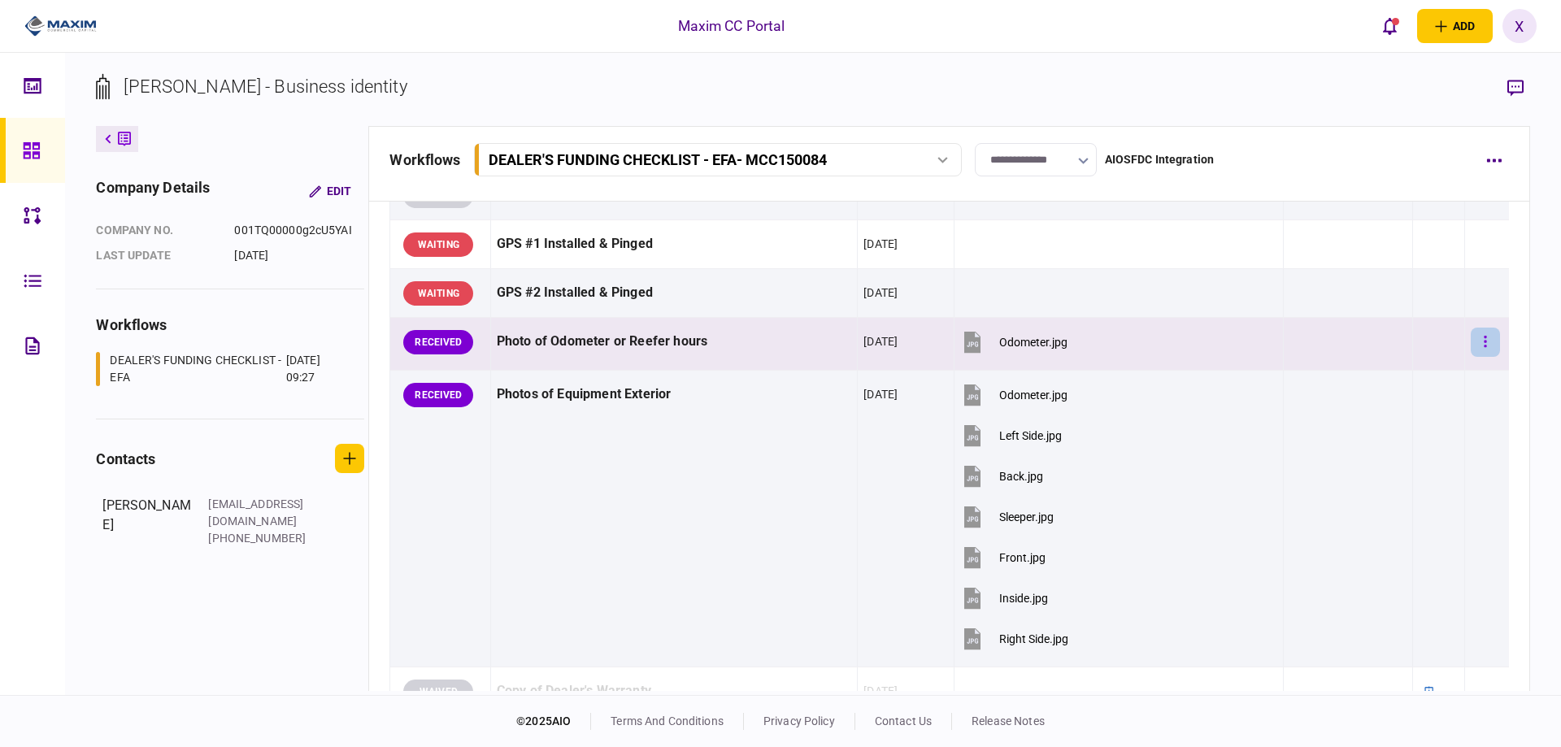
click at [1483, 339] on icon "button" at bounding box center [1484, 341] width 3 height 15
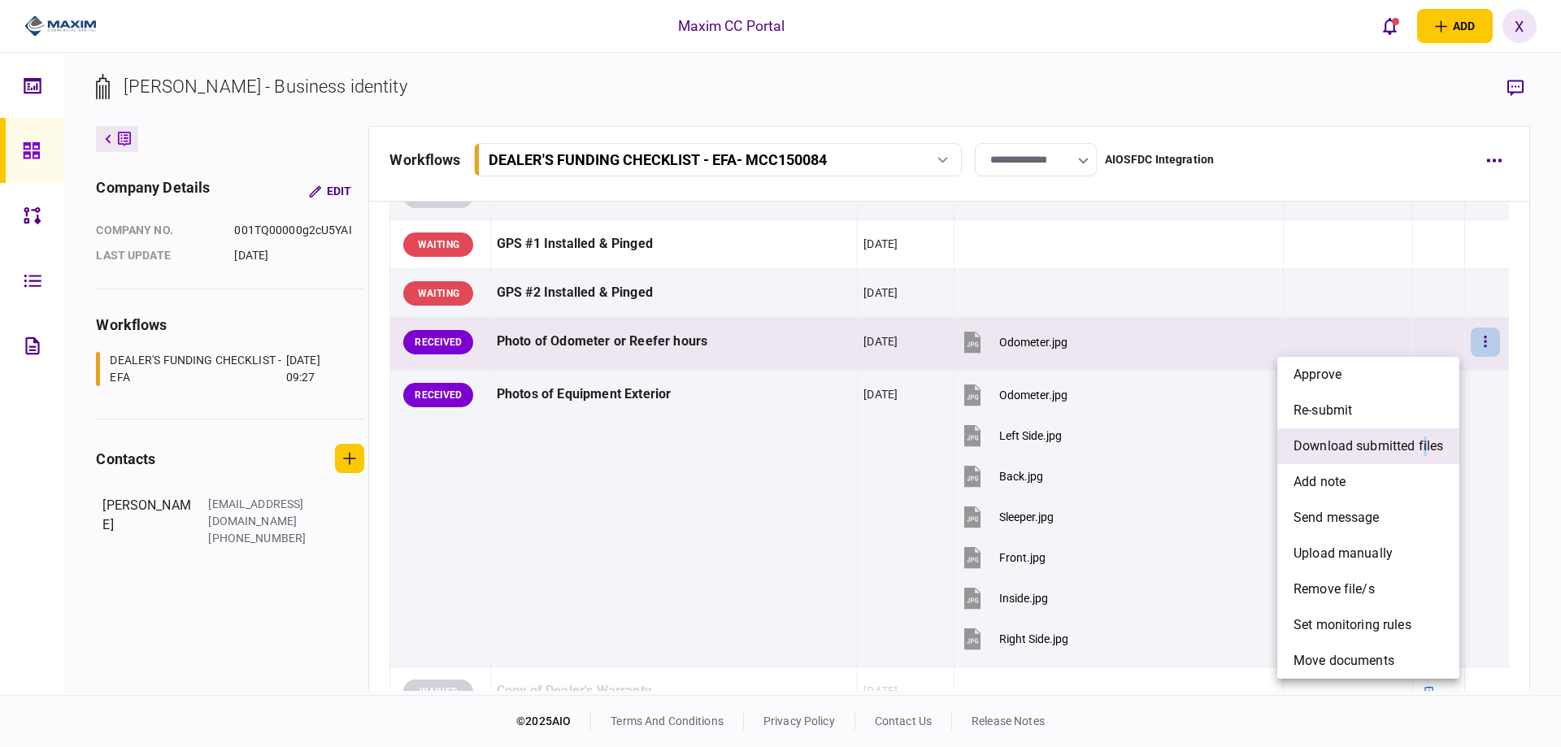
click at [1425, 446] on span "download submitted files" at bounding box center [1368, 446] width 150 height 20
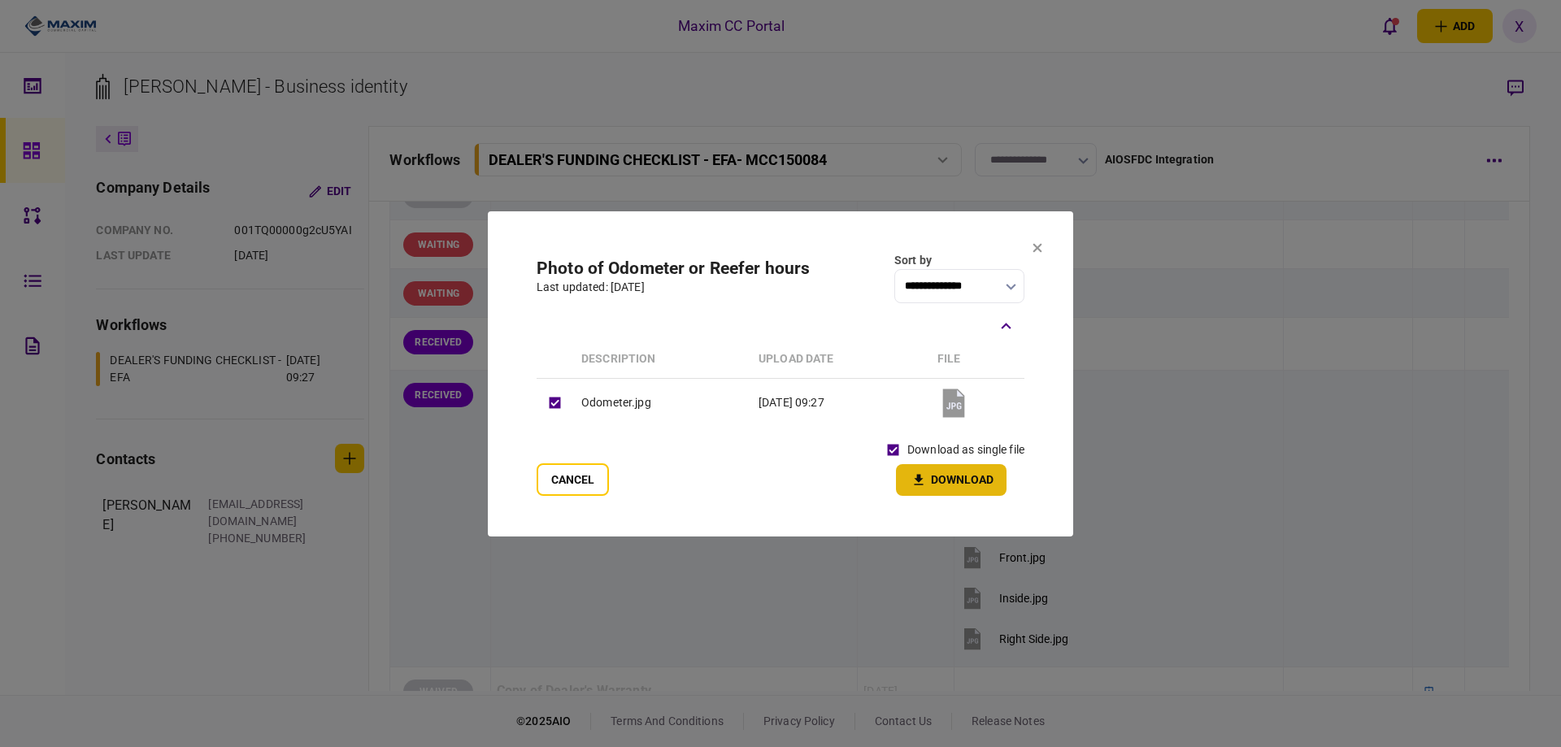
click at [941, 481] on button "Download" at bounding box center [951, 480] width 111 height 32
click at [1045, 245] on section "**********" at bounding box center [780, 373] width 585 height 325
click at [1039, 244] on icon at bounding box center [1037, 248] width 10 height 10
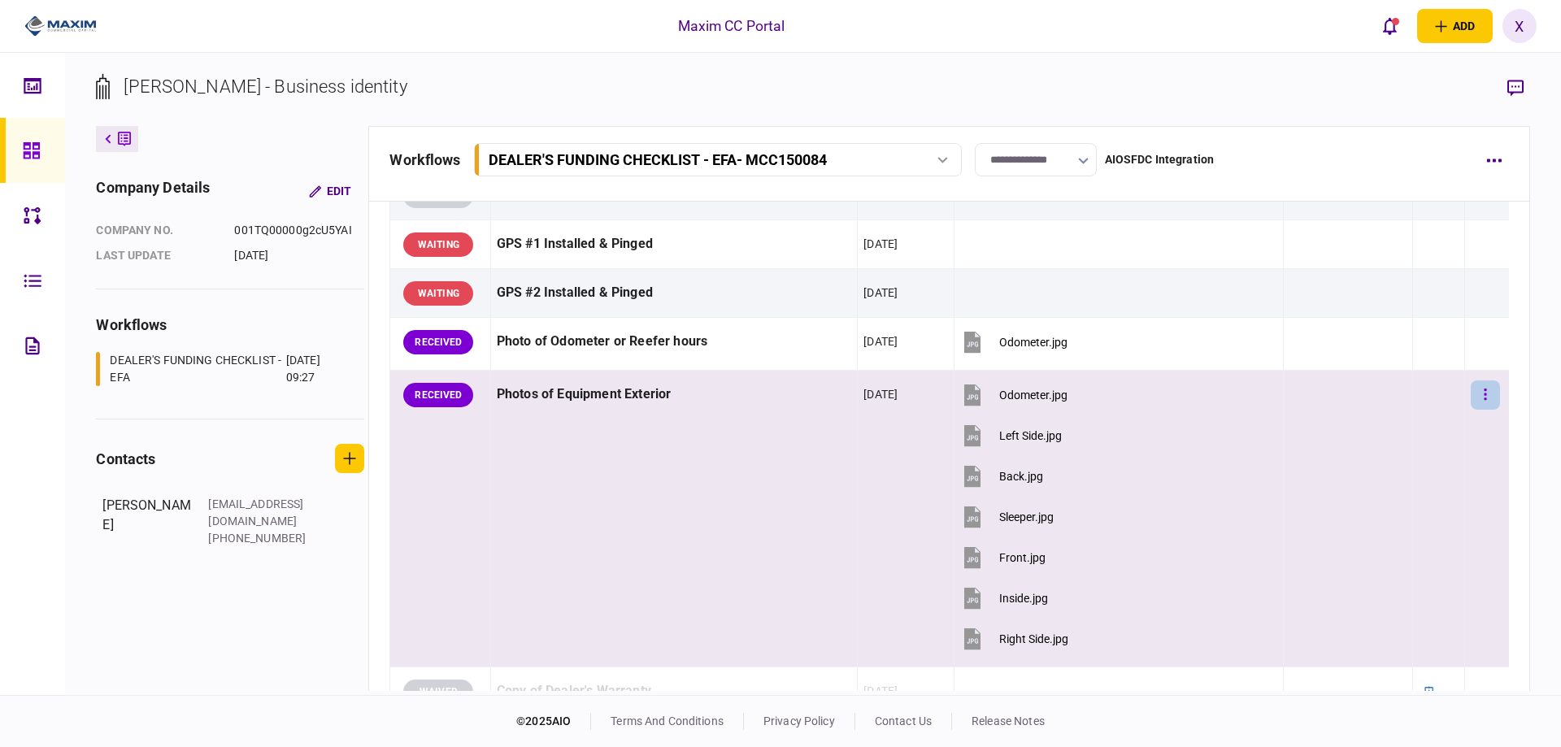
click at [1476, 396] on button "button" at bounding box center [1484, 394] width 29 height 29
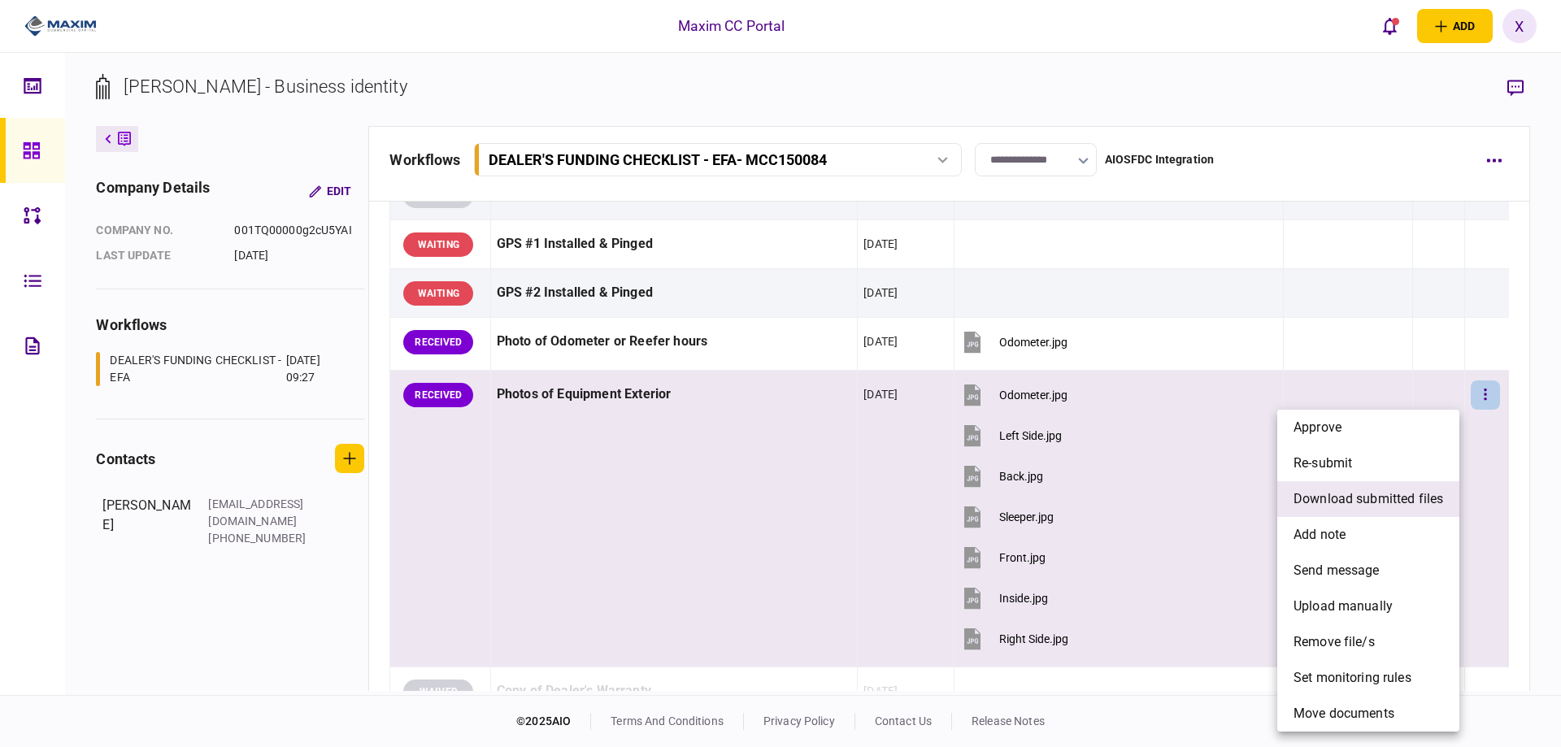
click at [1368, 498] on span "download submitted files" at bounding box center [1368, 499] width 150 height 20
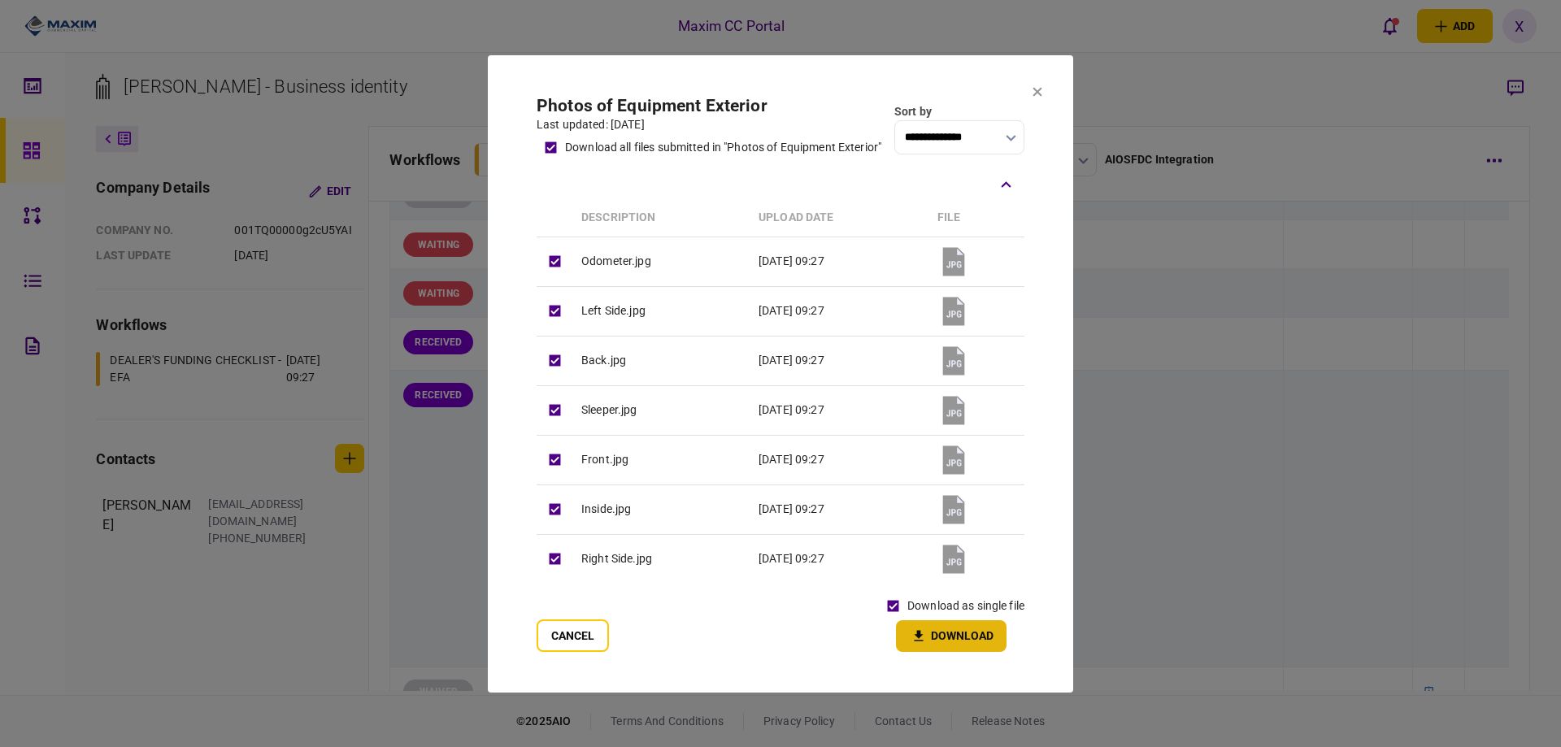
click at [917, 632] on icon "button" at bounding box center [919, 635] width 20 height 15
click at [1040, 87] on icon at bounding box center [1037, 91] width 9 height 9
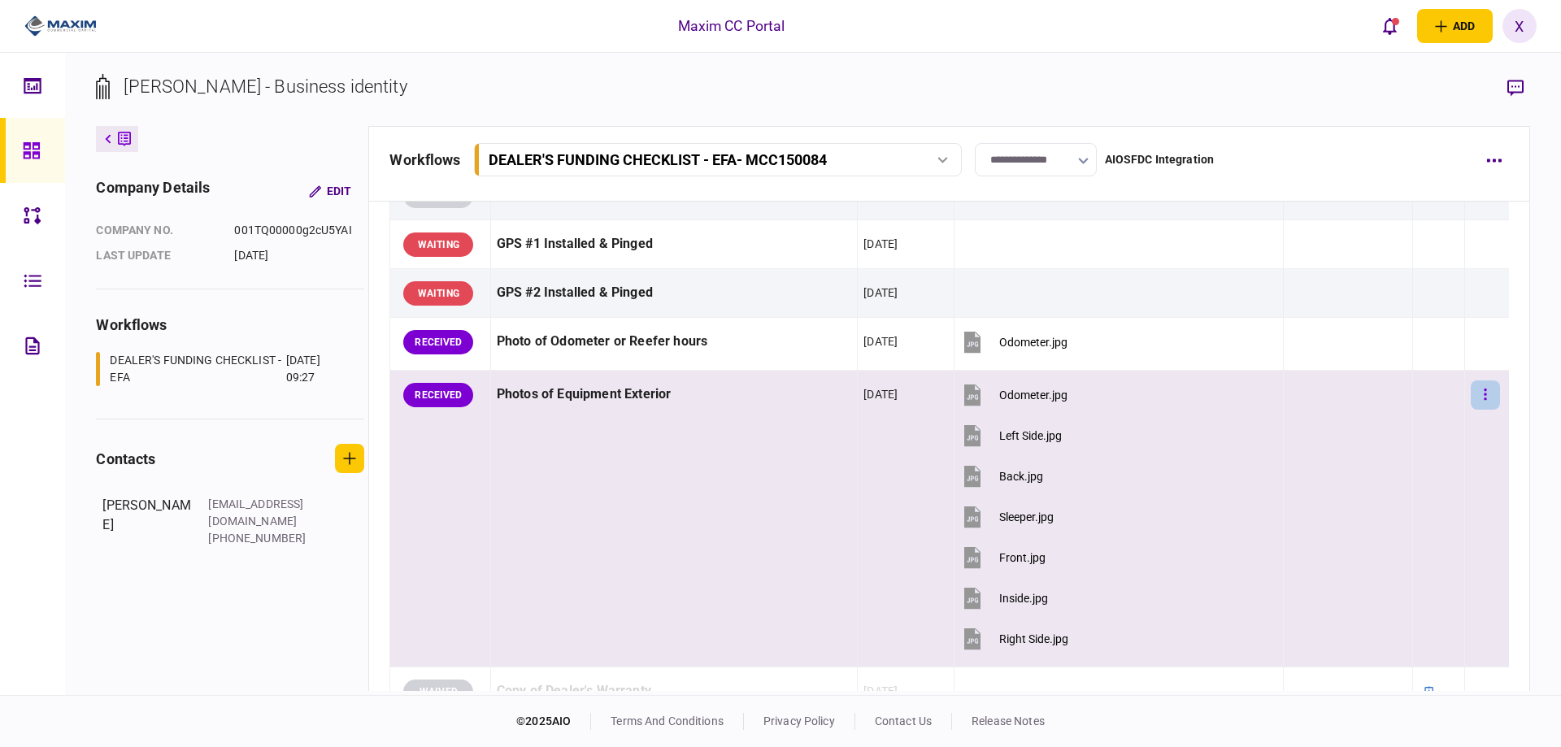
click at [1483, 394] on icon "button" at bounding box center [1484, 394] width 2 height 11
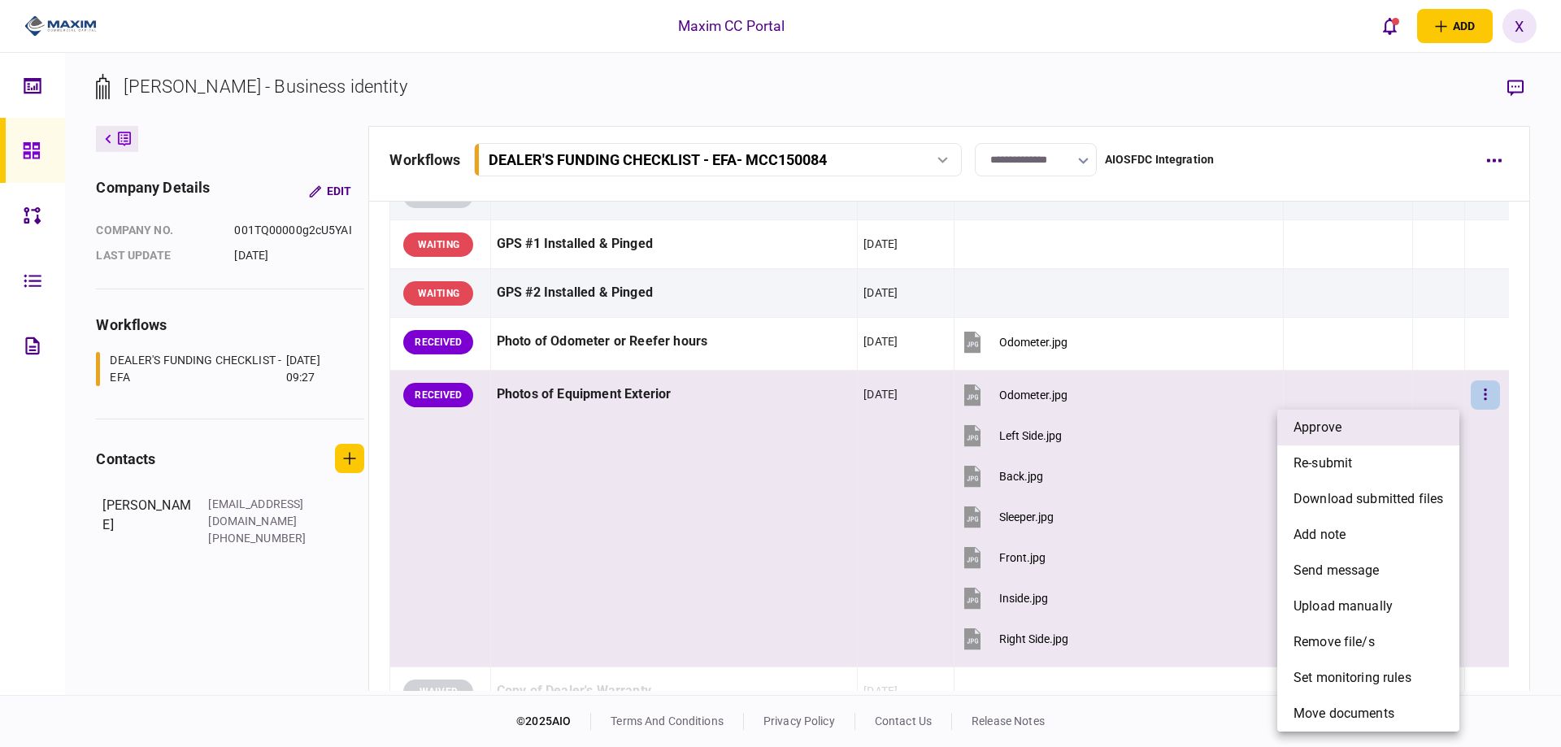
click at [1331, 416] on li "approve" at bounding box center [1368, 428] width 182 height 36
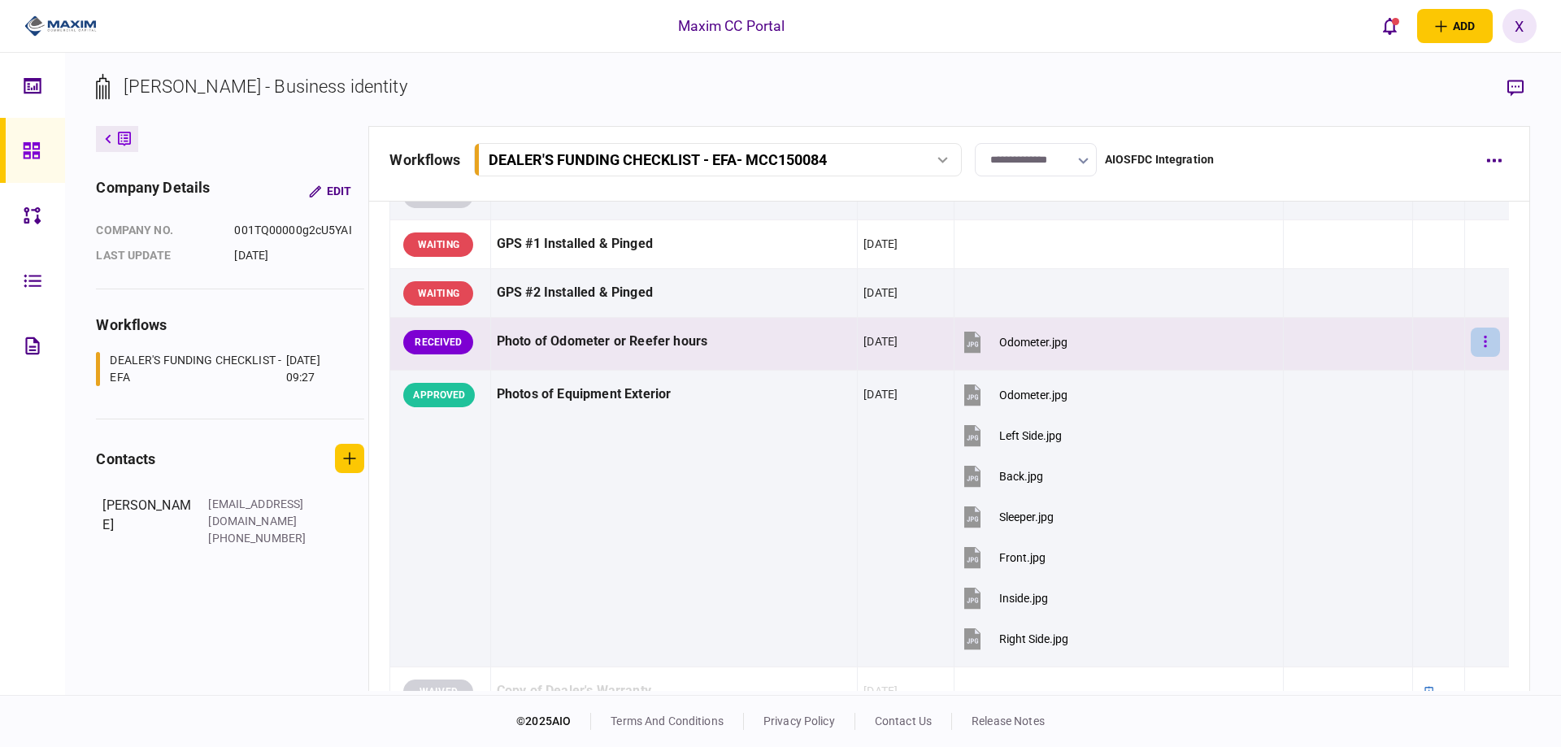
click at [1480, 337] on button "button" at bounding box center [1484, 342] width 29 height 29
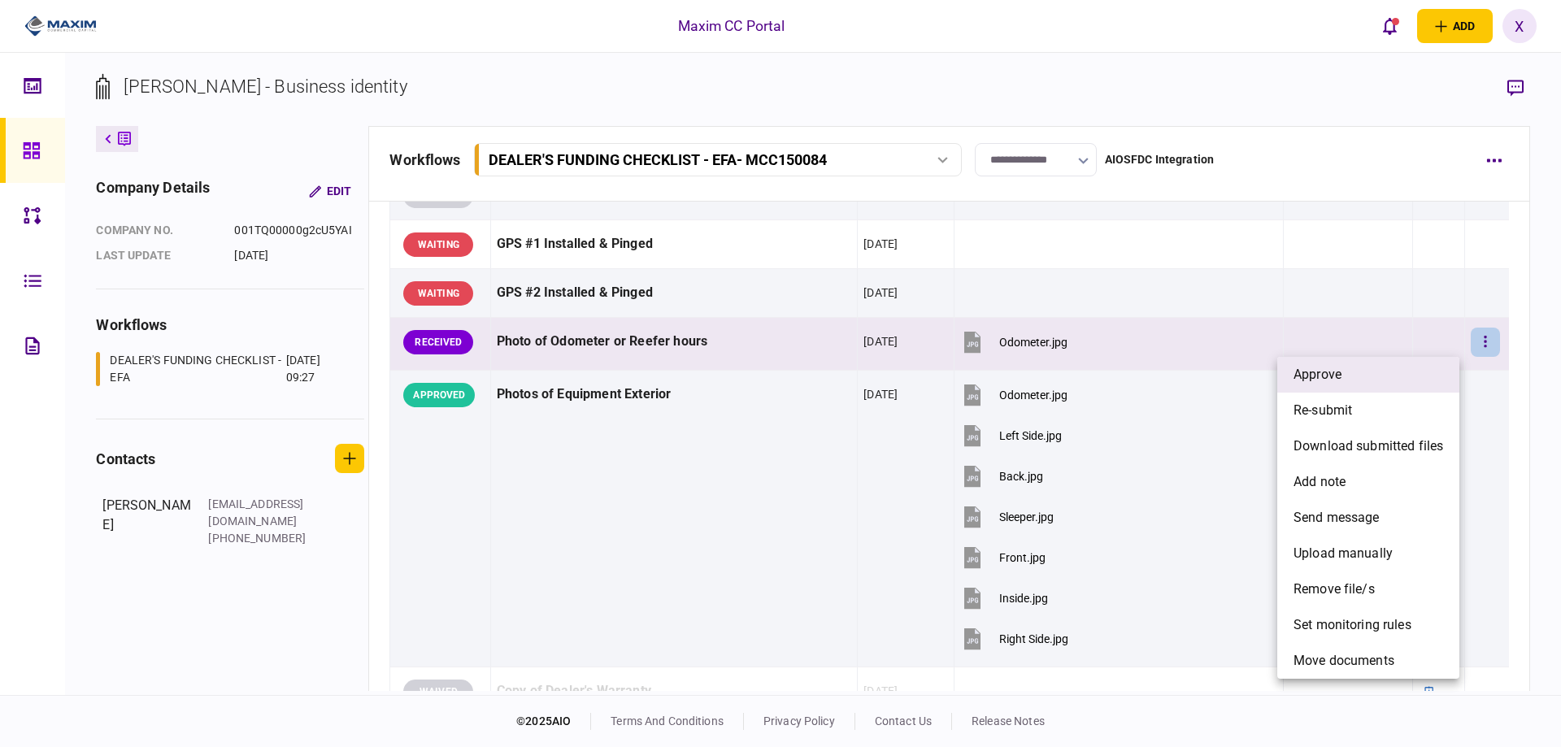
click at [1402, 372] on li "approve" at bounding box center [1368, 375] width 182 height 36
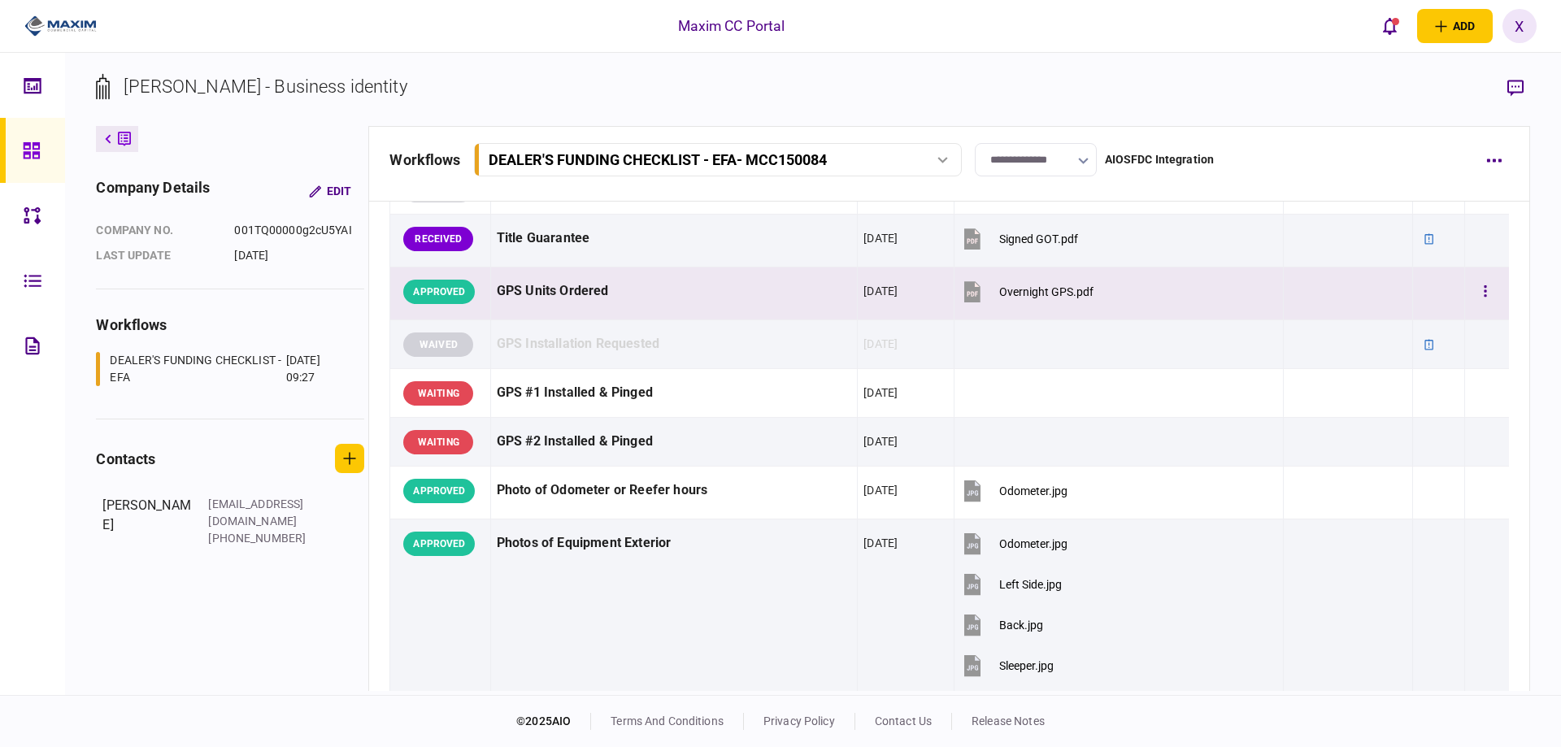
scroll to position [975, 0]
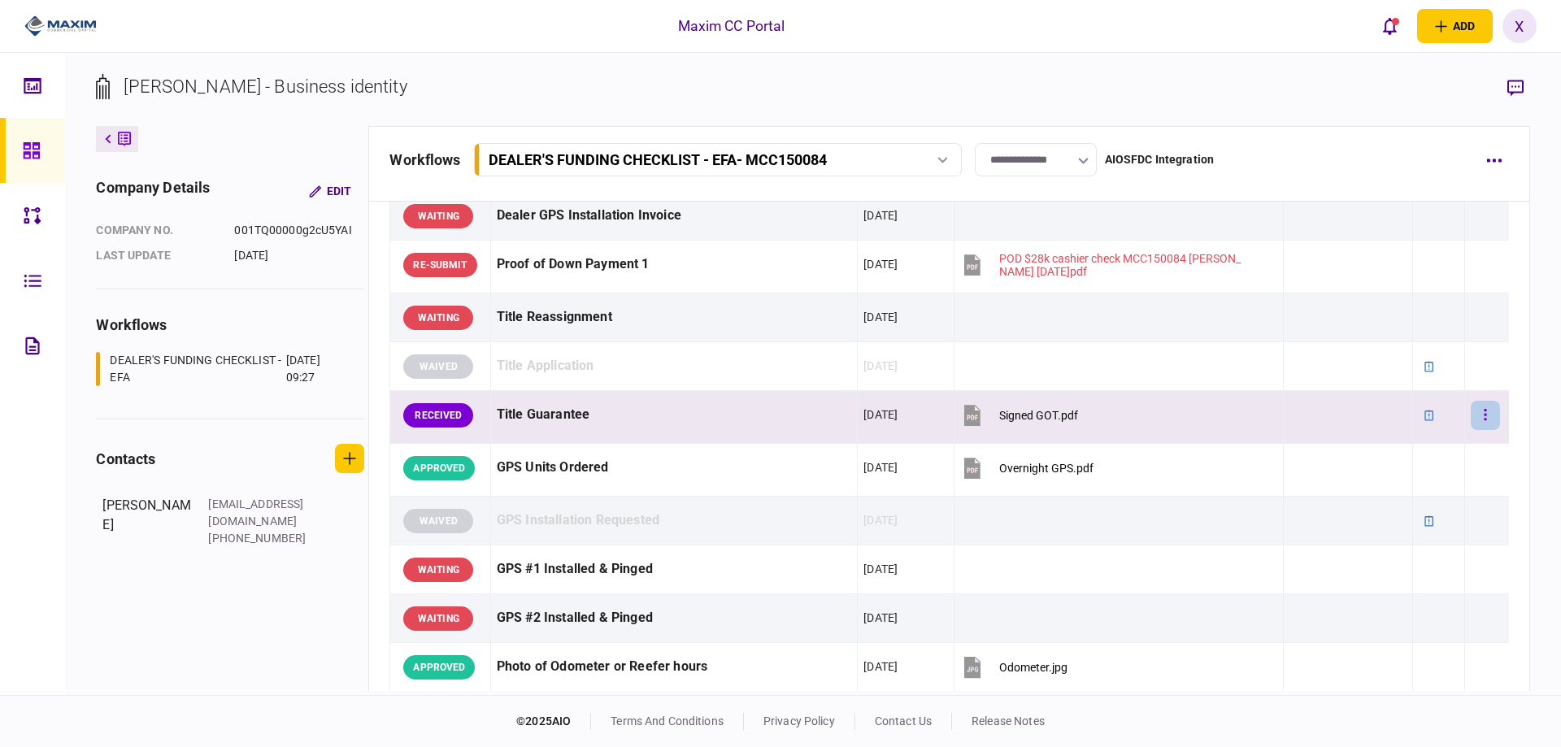
click at [1480, 416] on button "button" at bounding box center [1484, 415] width 29 height 29
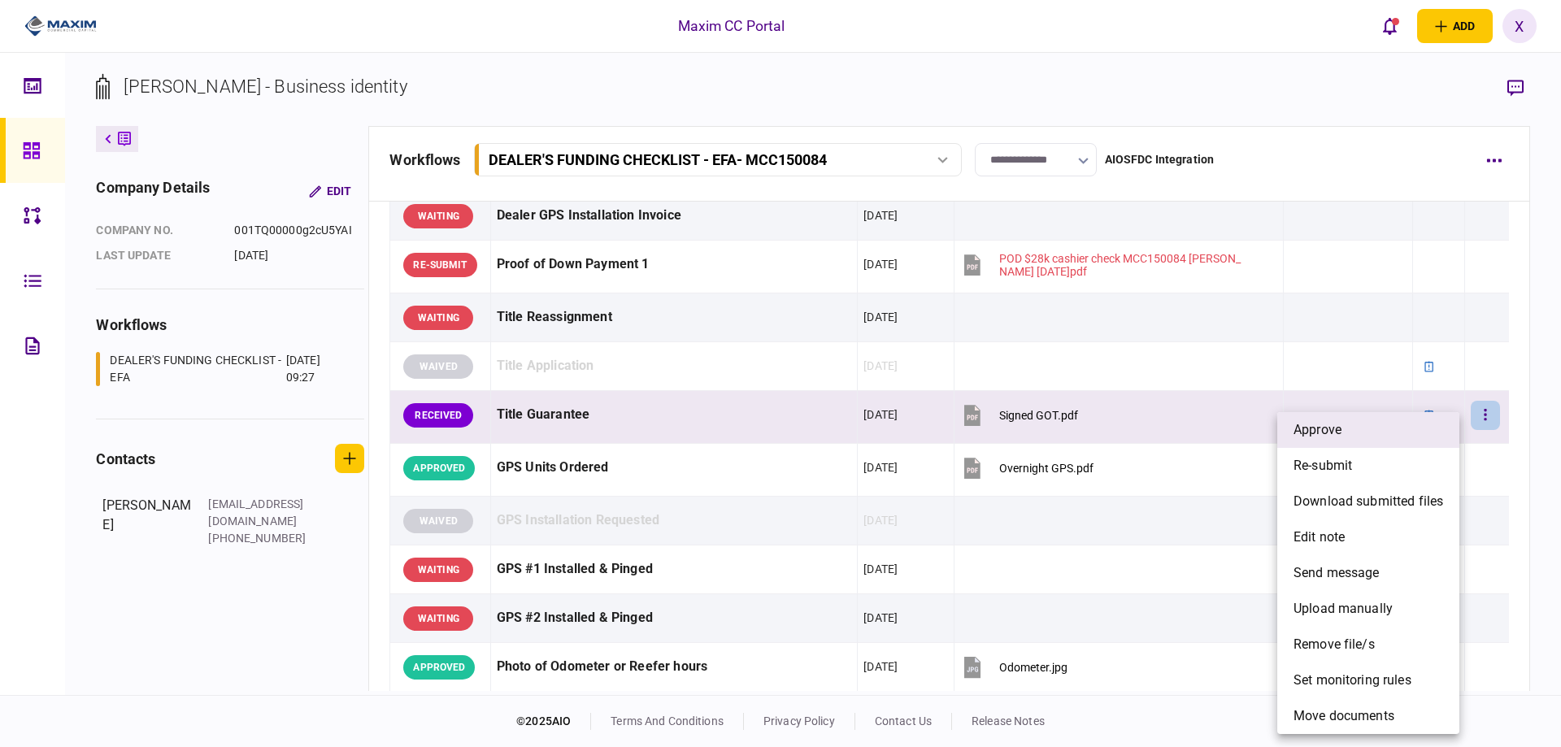
click at [1399, 433] on li "approve" at bounding box center [1368, 430] width 182 height 36
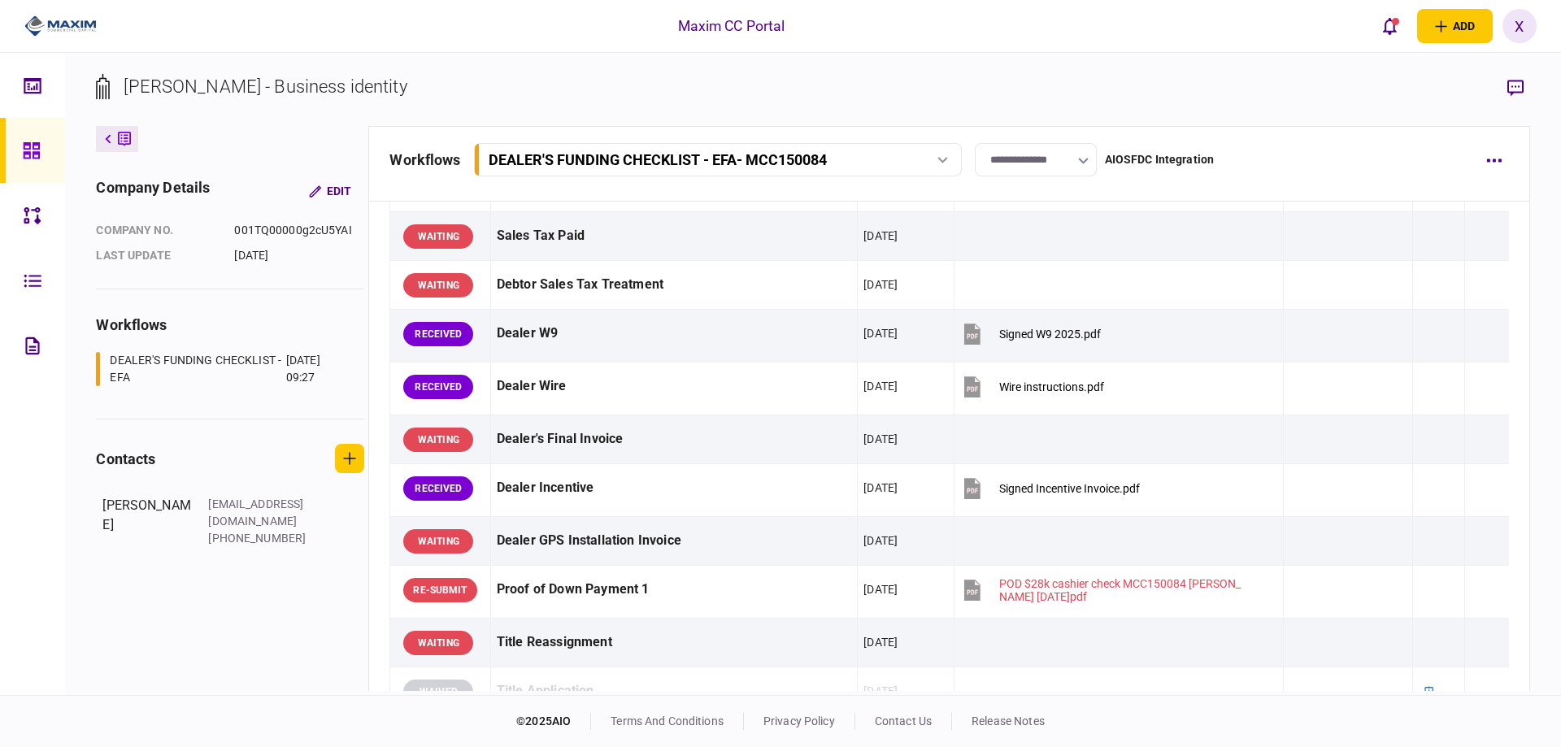
scroll to position [569, 0]
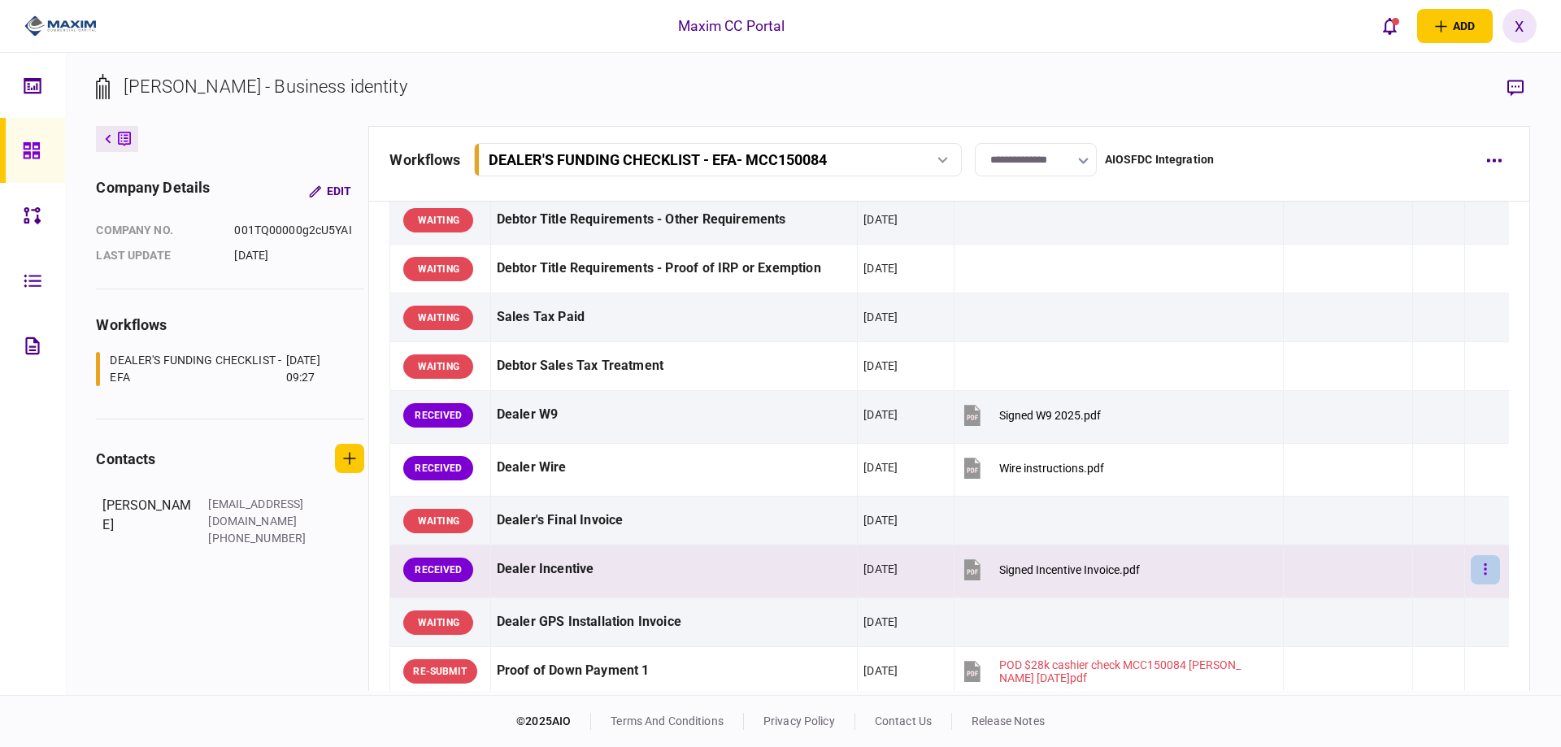
click at [1470, 565] on button "button" at bounding box center [1484, 569] width 29 height 29
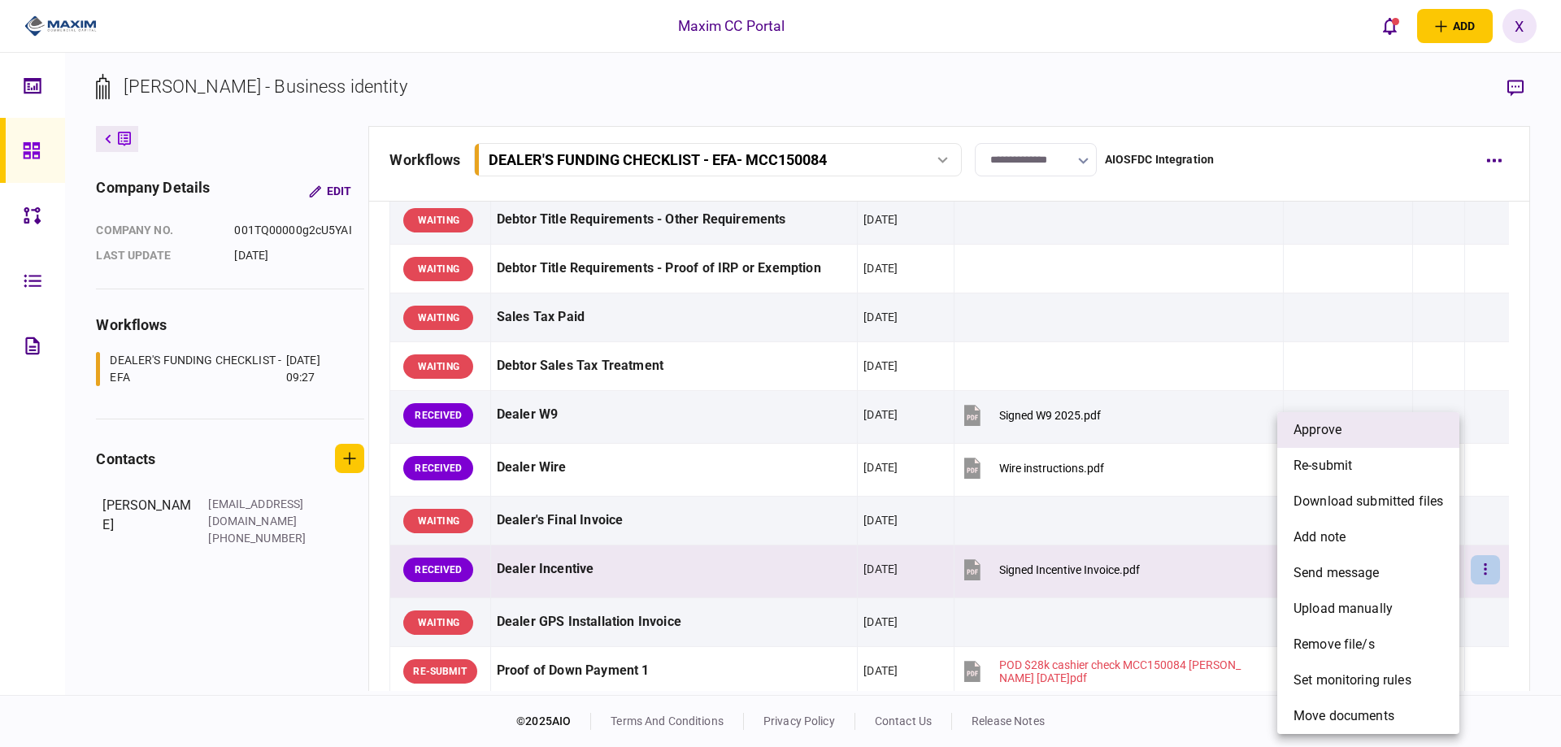
click at [1379, 438] on li "approve" at bounding box center [1368, 430] width 182 height 36
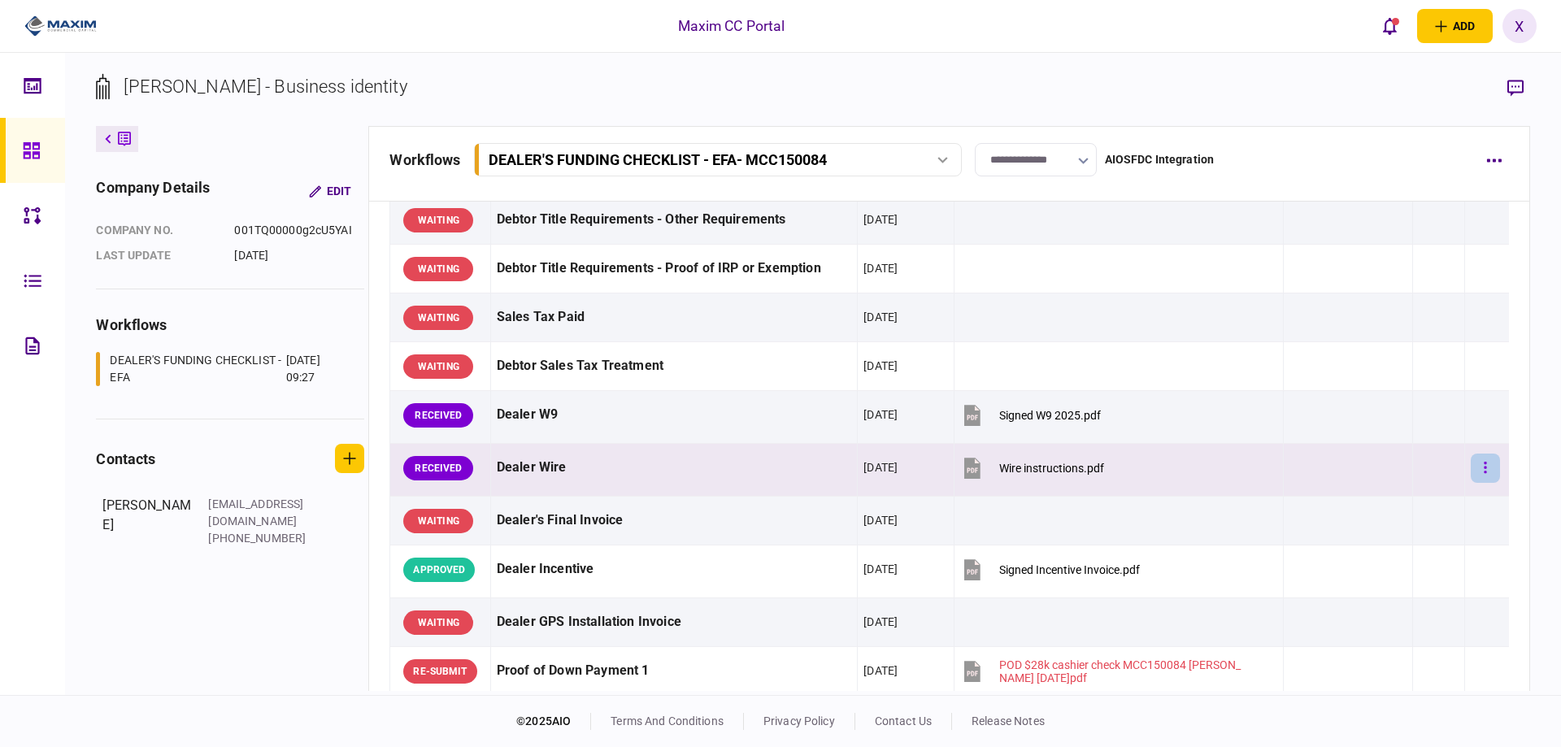
click at [1483, 471] on button "button" at bounding box center [1484, 468] width 29 height 29
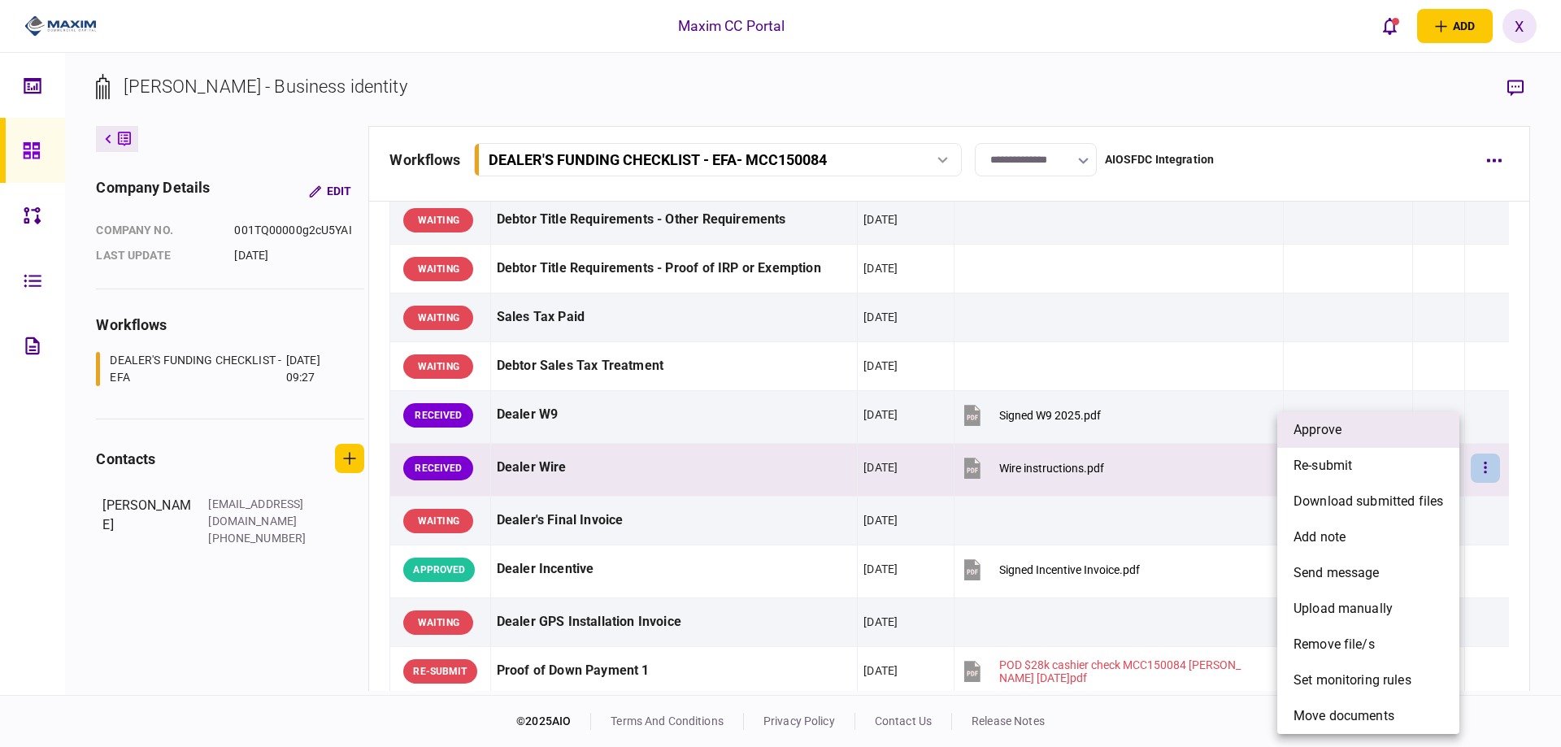
click at [1398, 426] on li "approve" at bounding box center [1368, 430] width 182 height 36
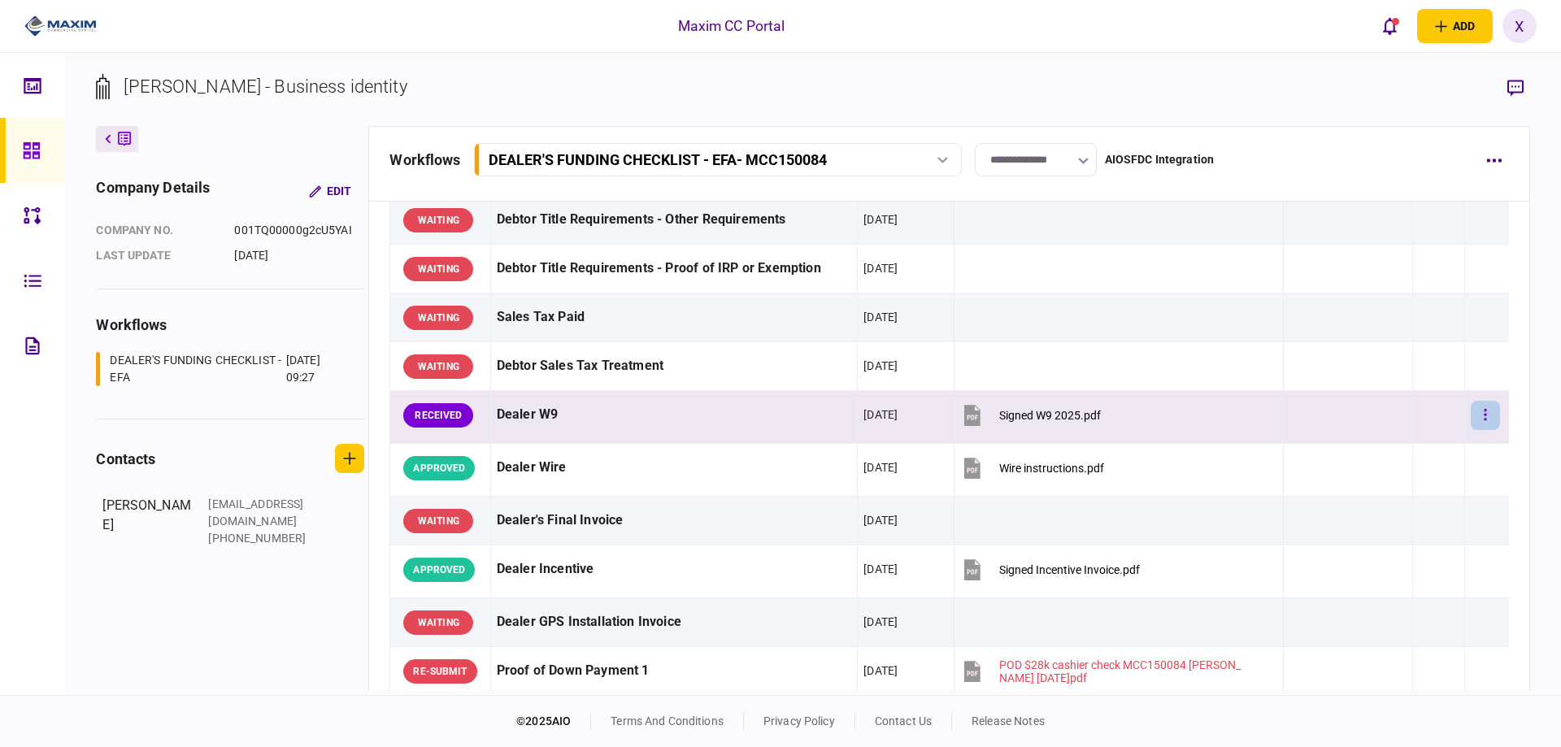
click at [1479, 411] on button "button" at bounding box center [1484, 415] width 29 height 29
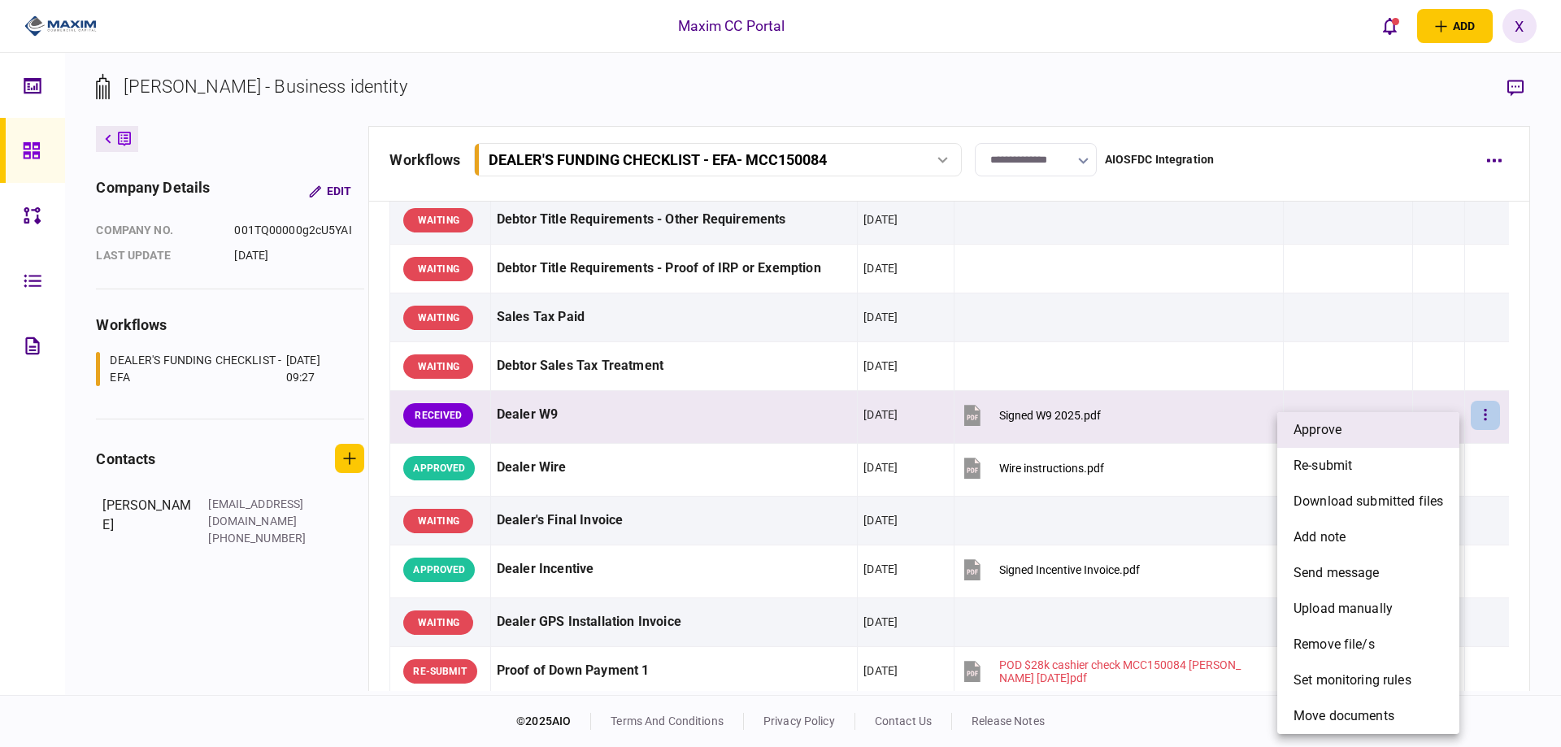
click at [1405, 430] on li "approve" at bounding box center [1368, 430] width 182 height 36
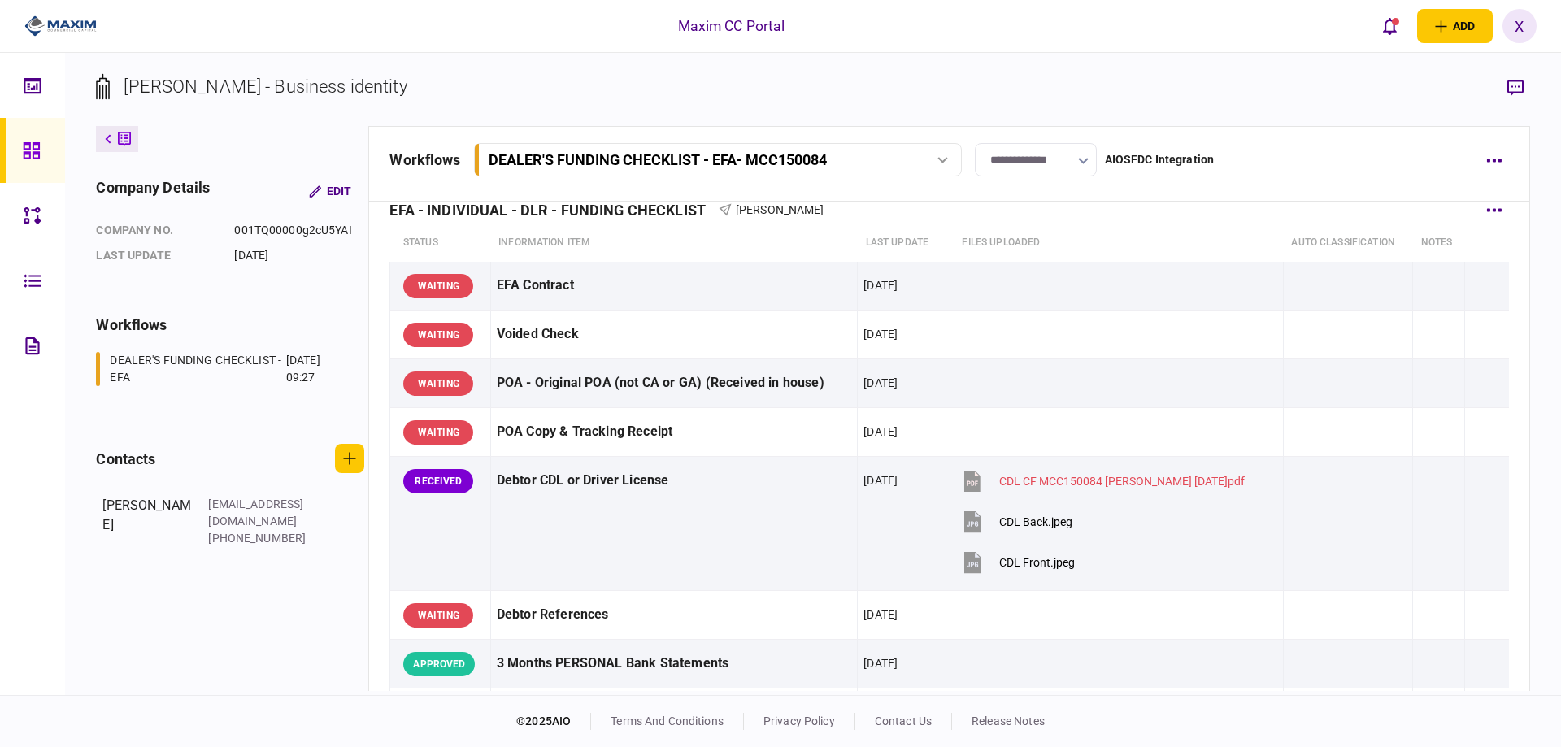
scroll to position [0, 0]
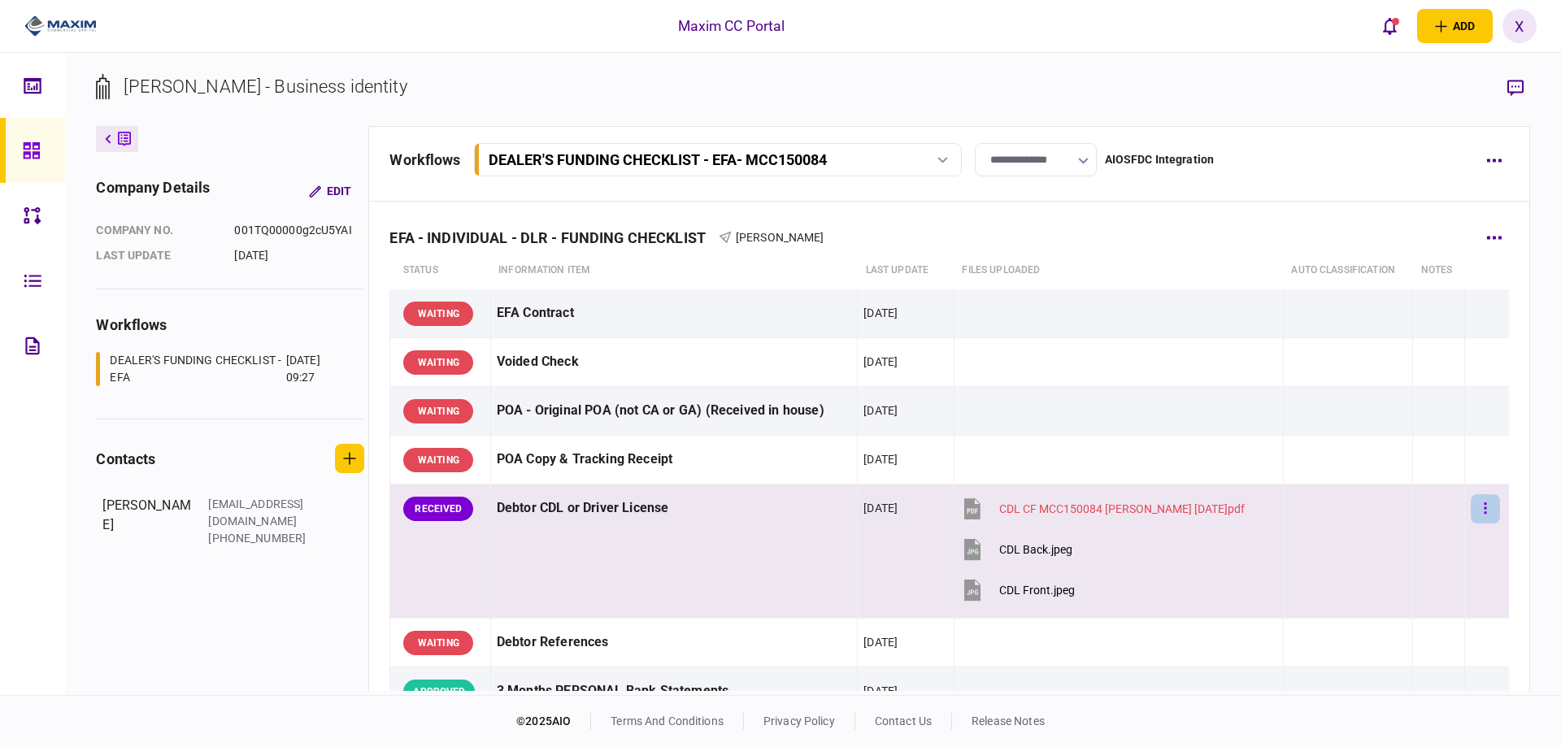
click at [1487, 502] on button "button" at bounding box center [1484, 508] width 29 height 29
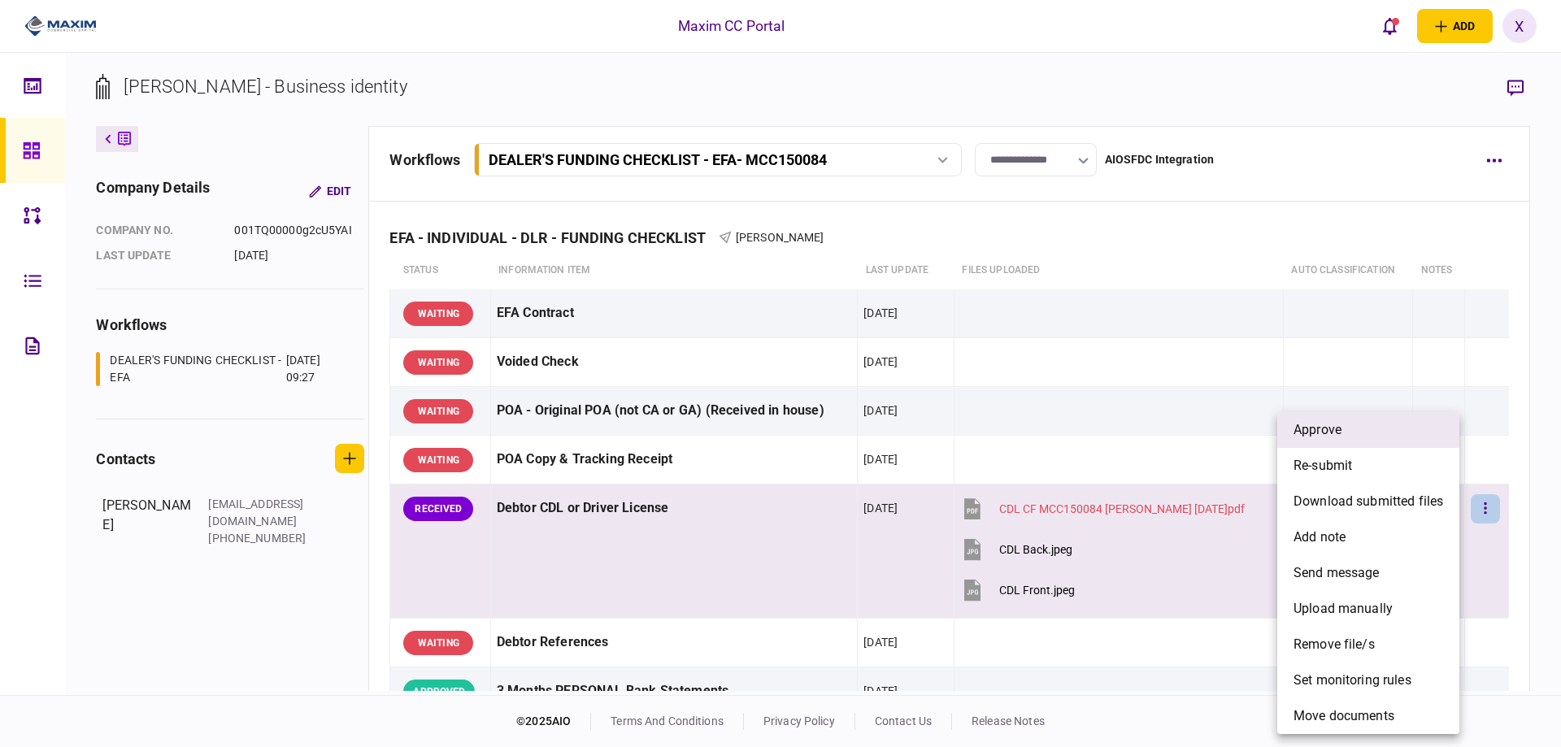
click at [1377, 428] on li "approve" at bounding box center [1368, 430] width 182 height 36
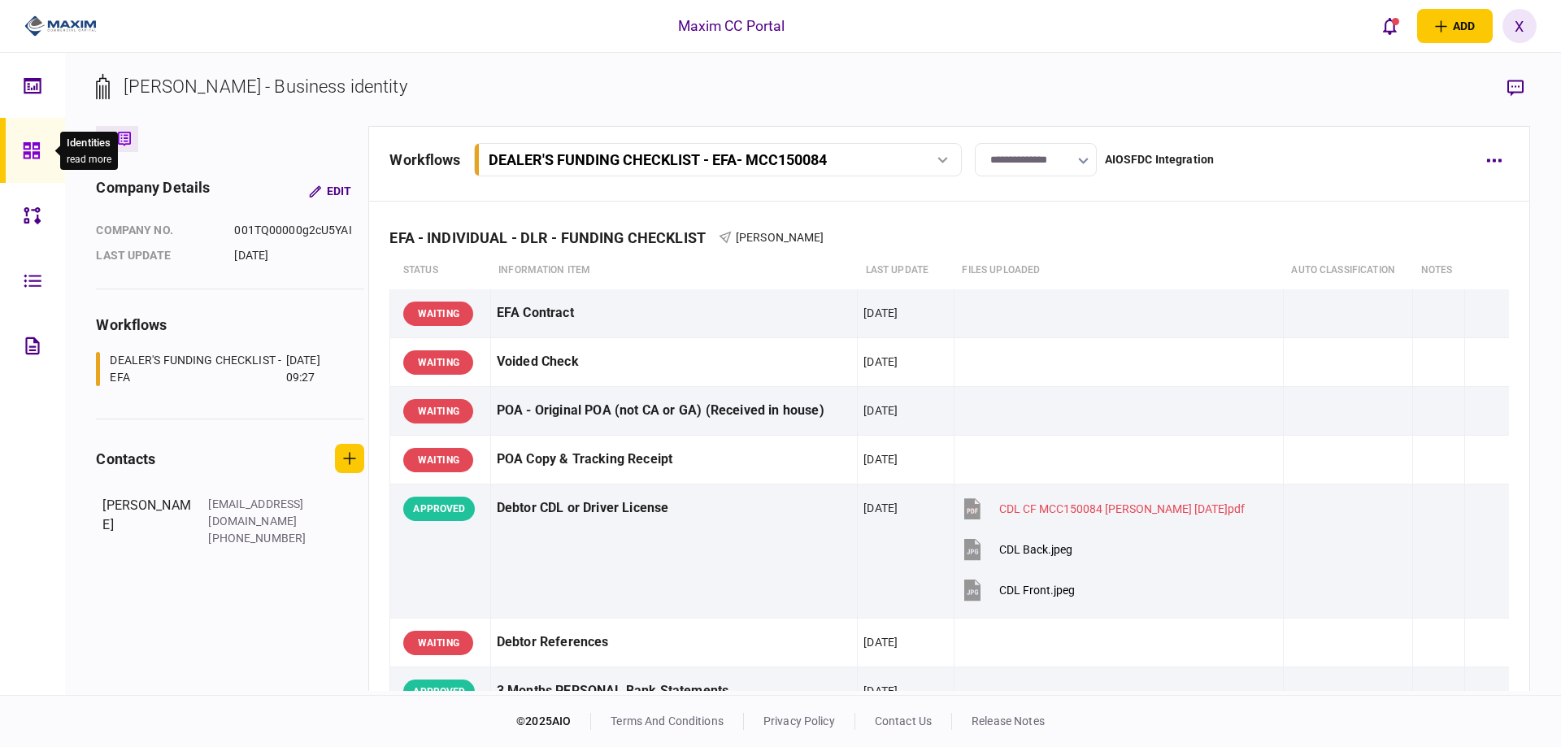
click at [41, 150] on div at bounding box center [36, 150] width 26 height 65
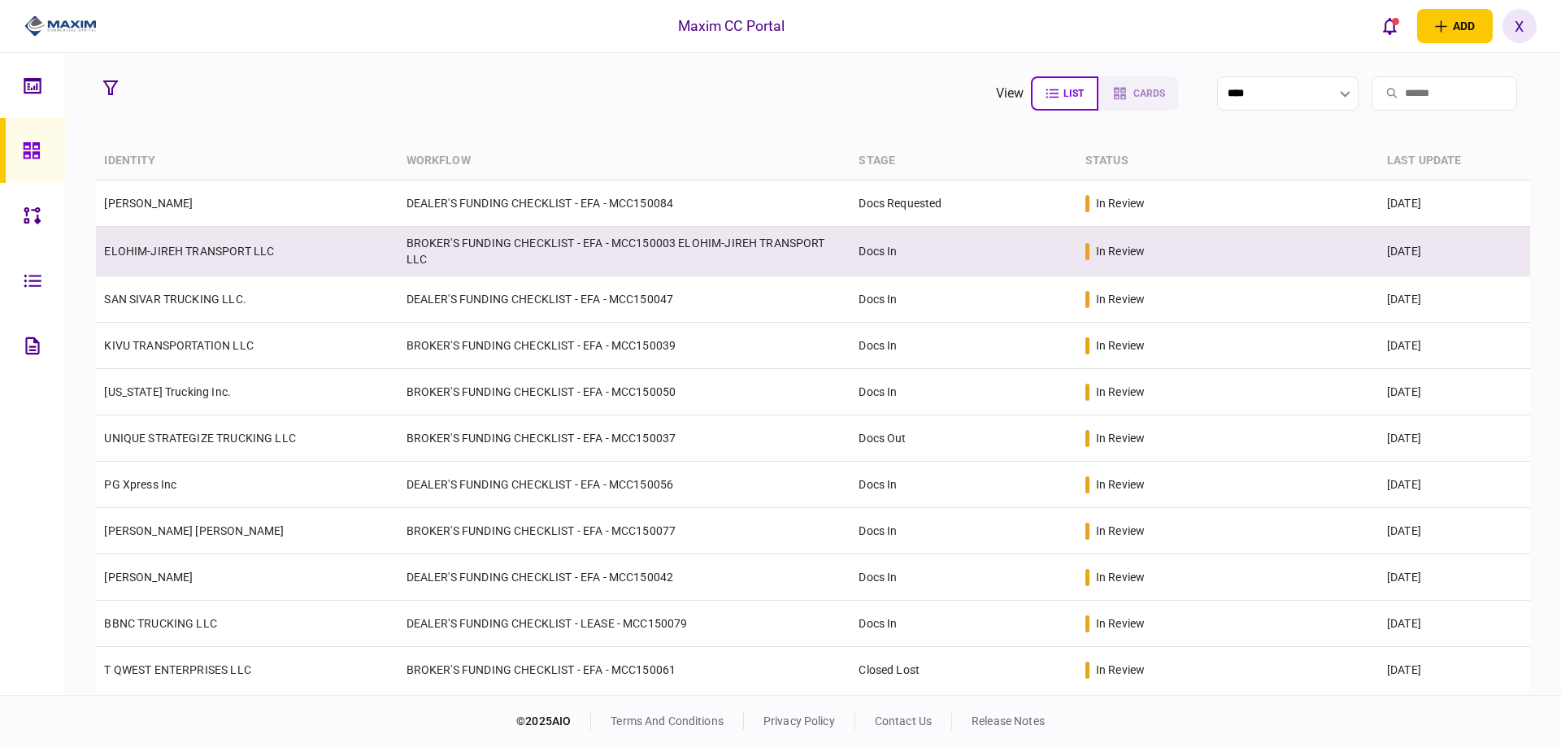
click at [197, 259] on td "ELOHIM-JIREH TRANSPORT LLC" at bounding box center [247, 252] width 302 height 50
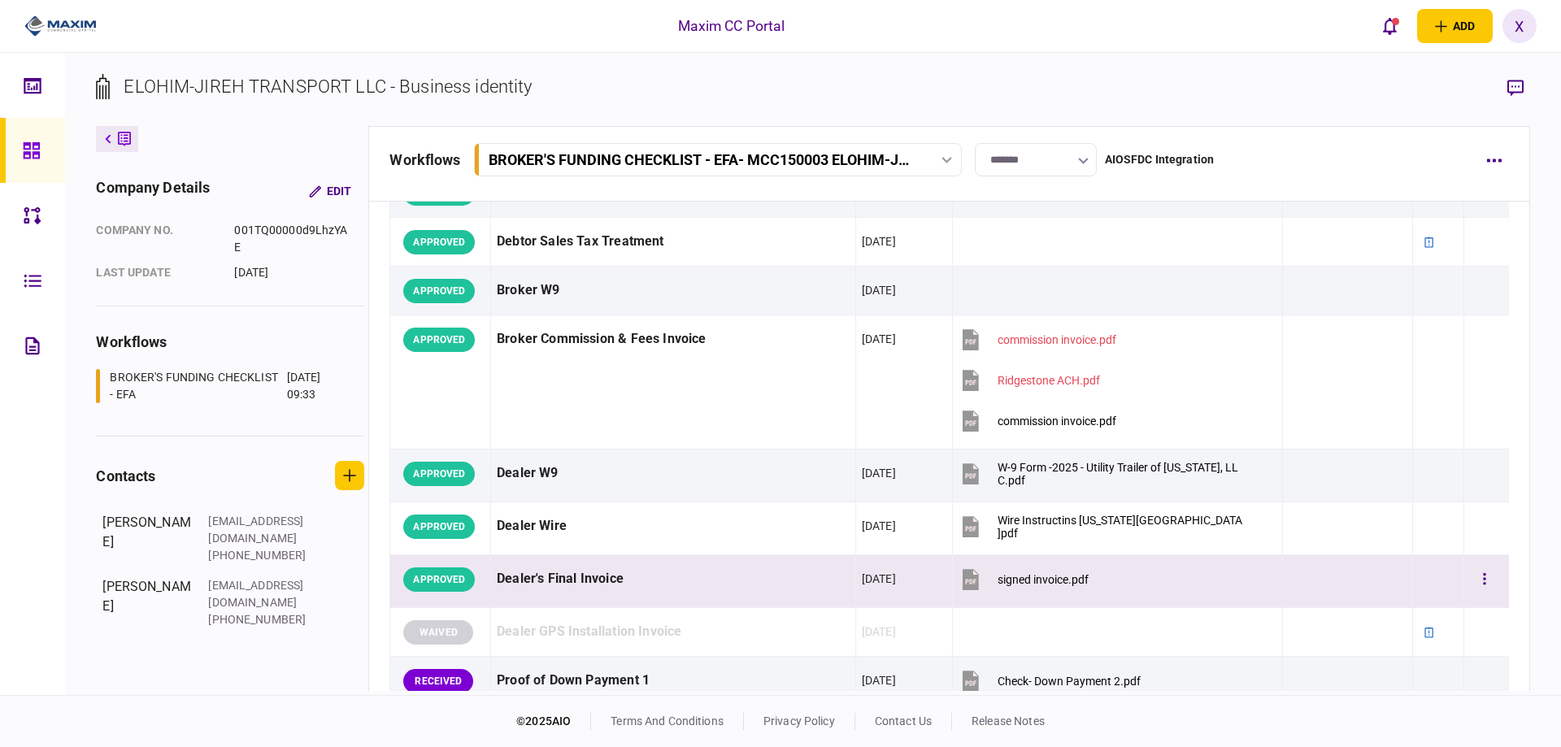
scroll to position [1057, 0]
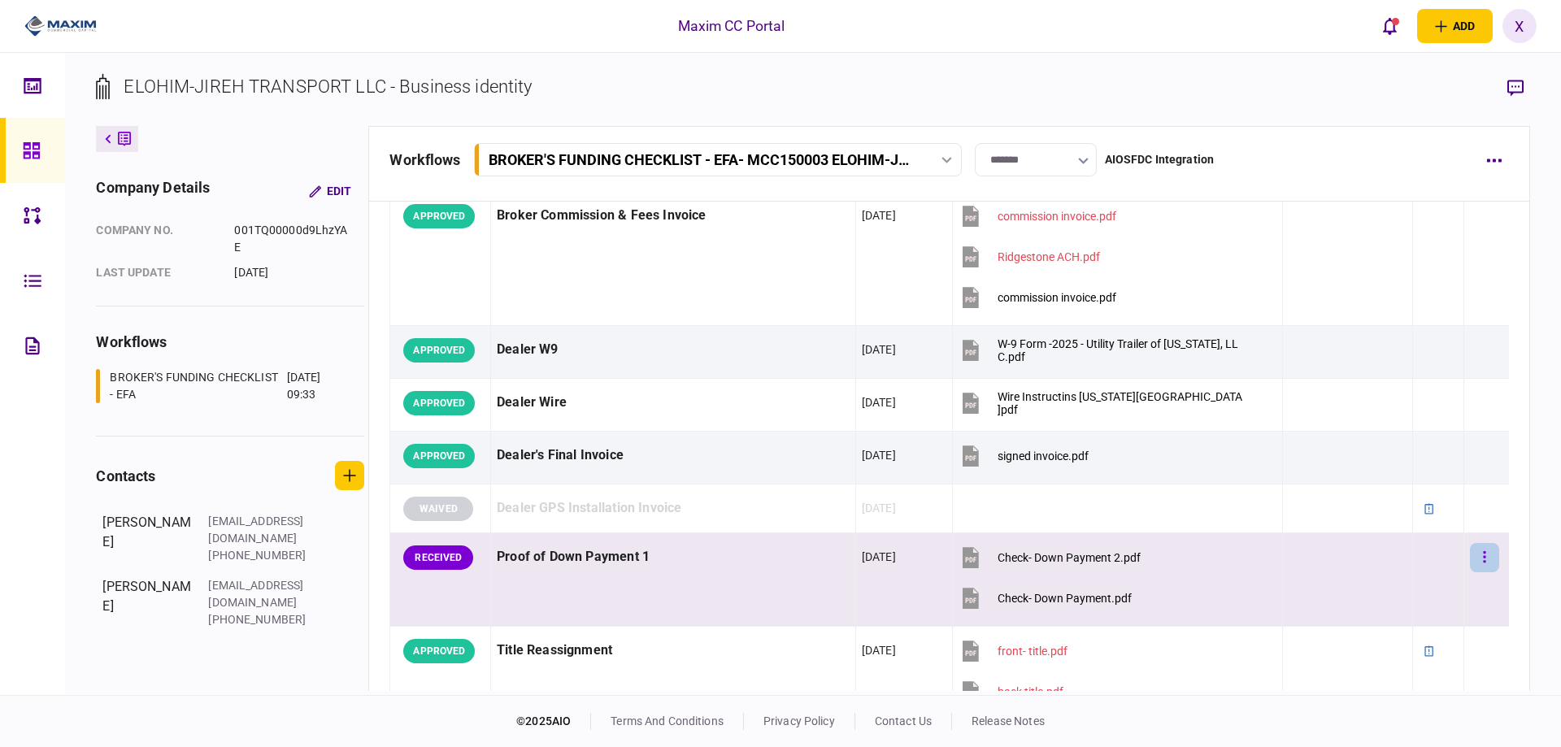
click at [1470, 561] on button "button" at bounding box center [1484, 557] width 29 height 29
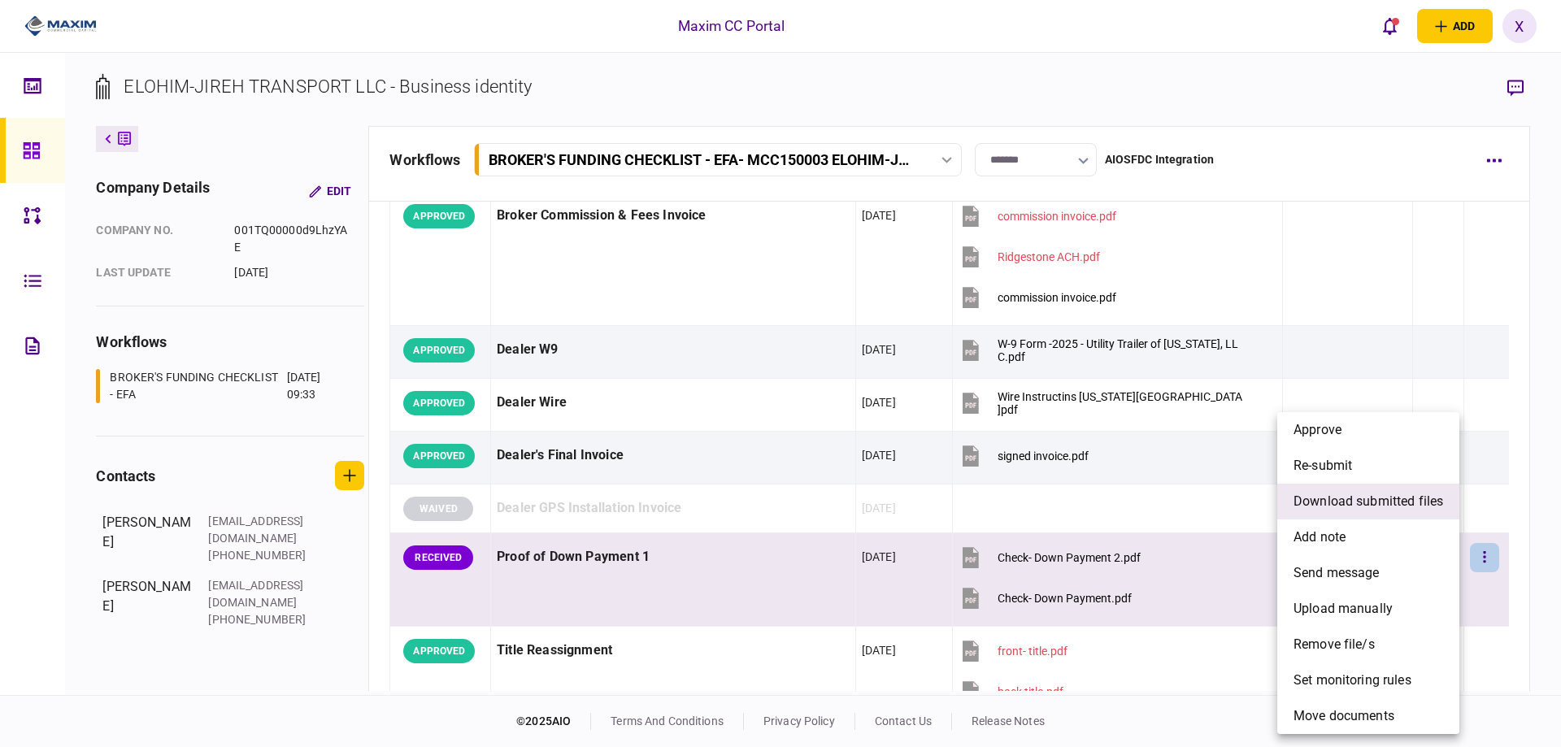
click at [1374, 497] on span "download submitted files" at bounding box center [1368, 502] width 150 height 20
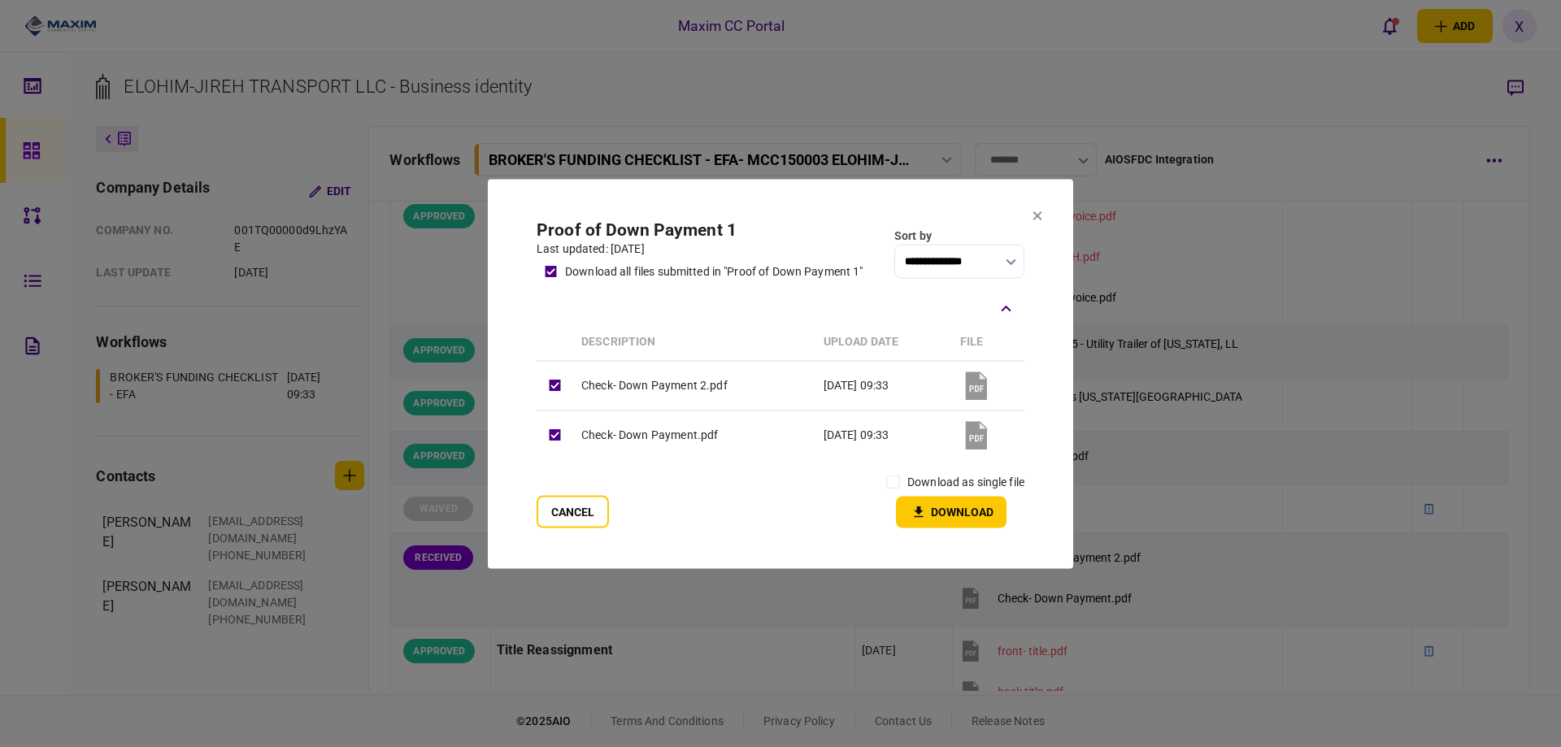
click at [907, 486] on label "download as single file" at bounding box center [965, 481] width 117 height 17
click at [904, 499] on button "Download" at bounding box center [951, 512] width 111 height 32
click at [1036, 215] on icon at bounding box center [1037, 216] width 10 height 10
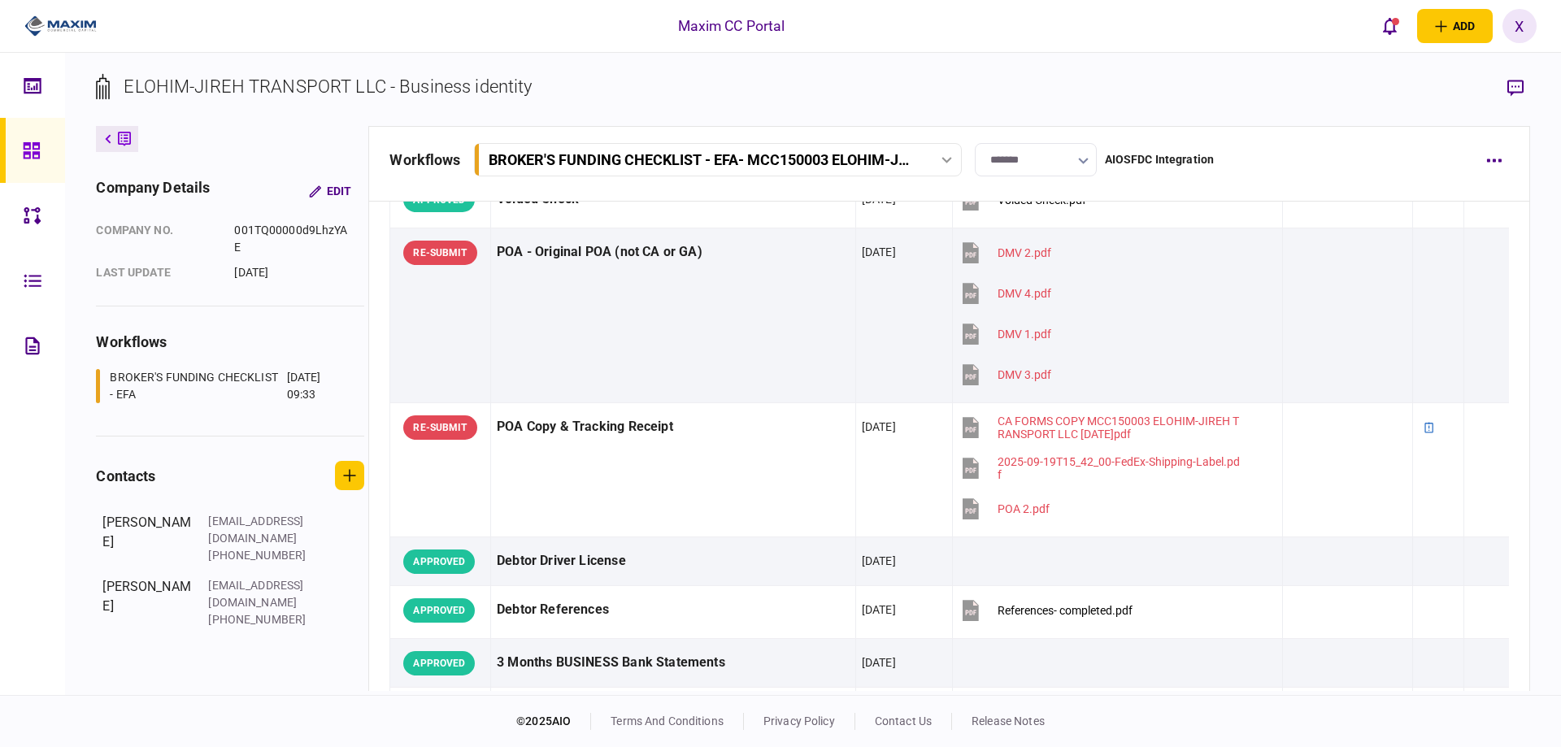
scroll to position [0, 0]
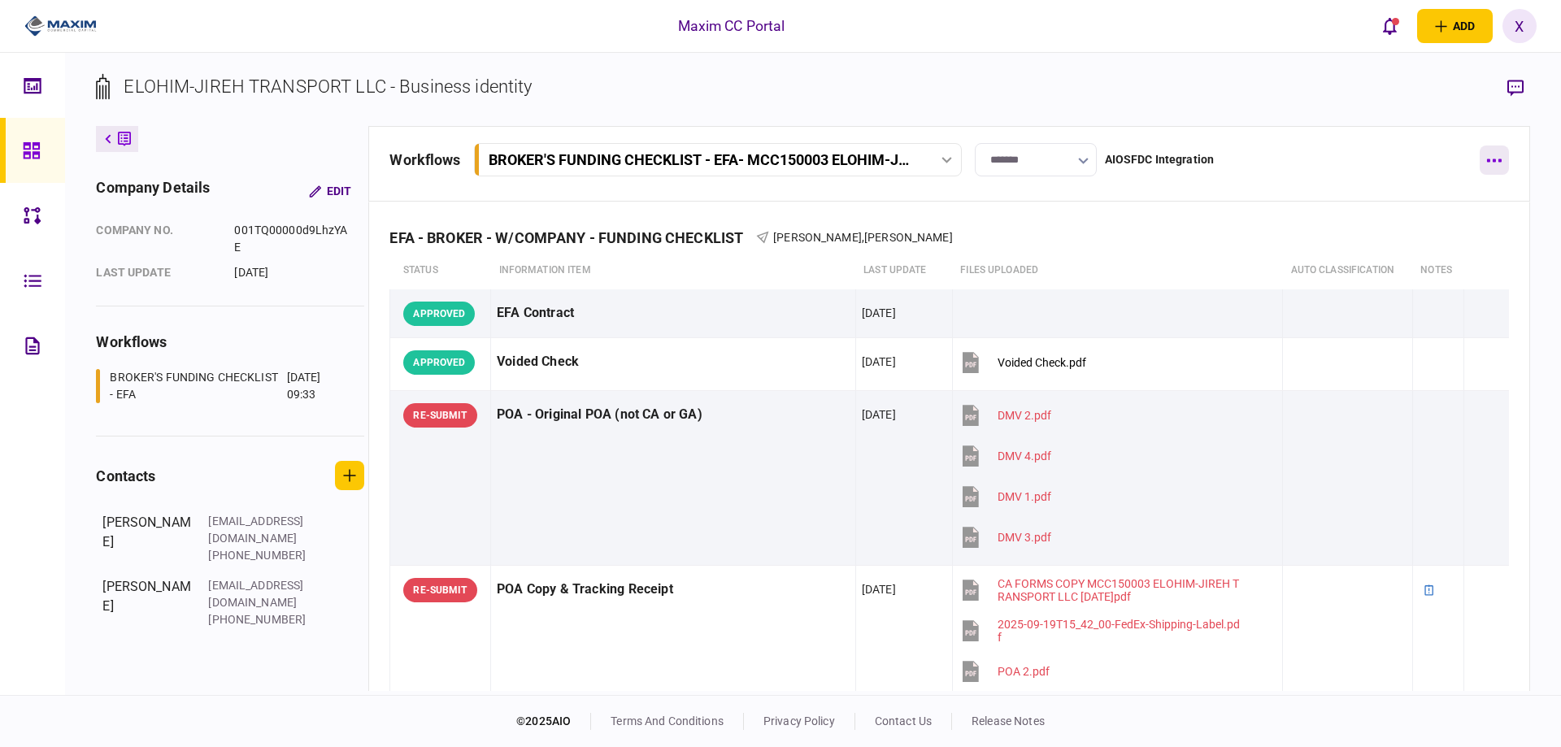
click at [1489, 151] on button "button" at bounding box center [1493, 159] width 29 height 29
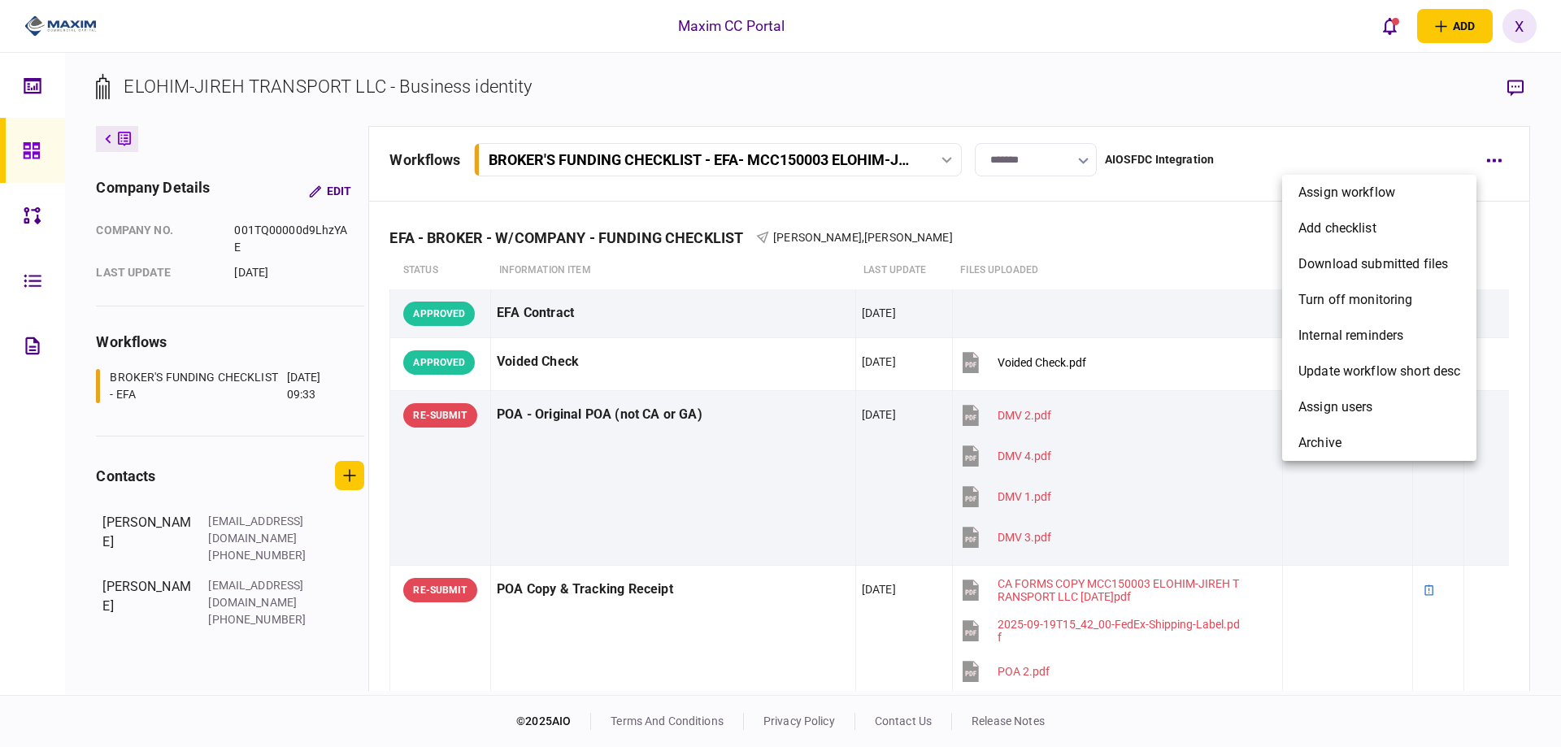
click at [1271, 154] on div at bounding box center [780, 373] width 1561 height 747
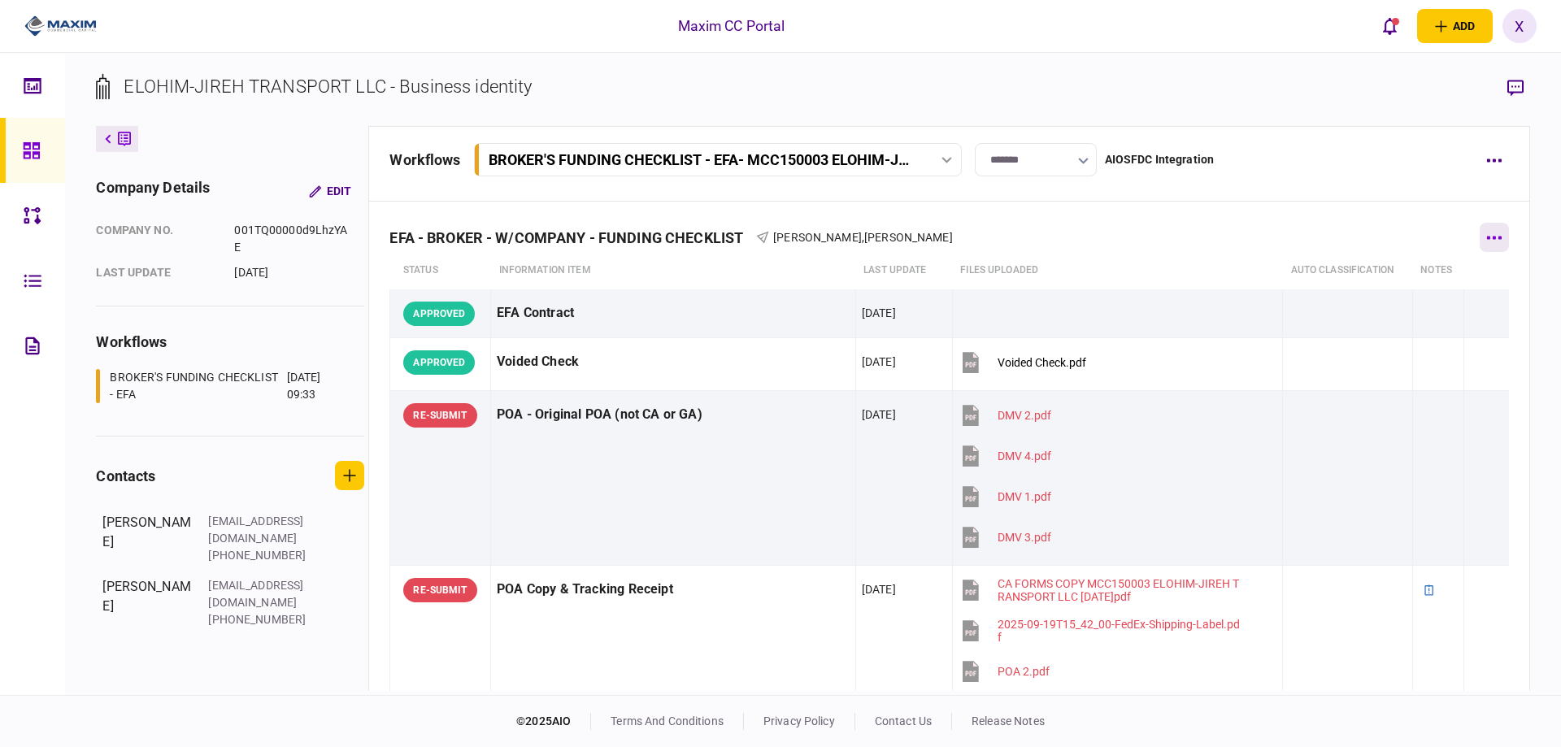
click at [1484, 234] on button "button" at bounding box center [1493, 237] width 29 height 29
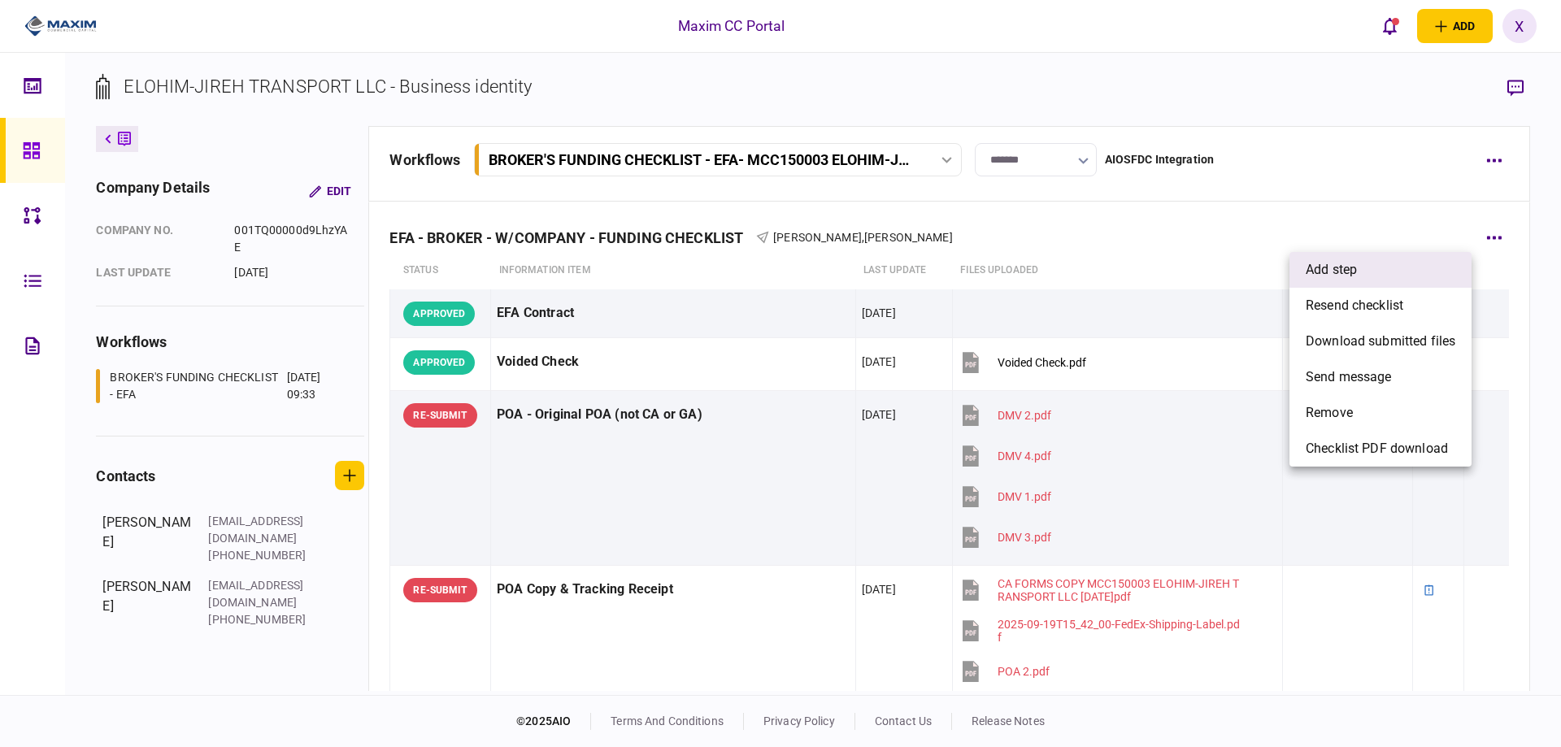
click at [1431, 272] on li "add step" at bounding box center [1380, 270] width 182 height 36
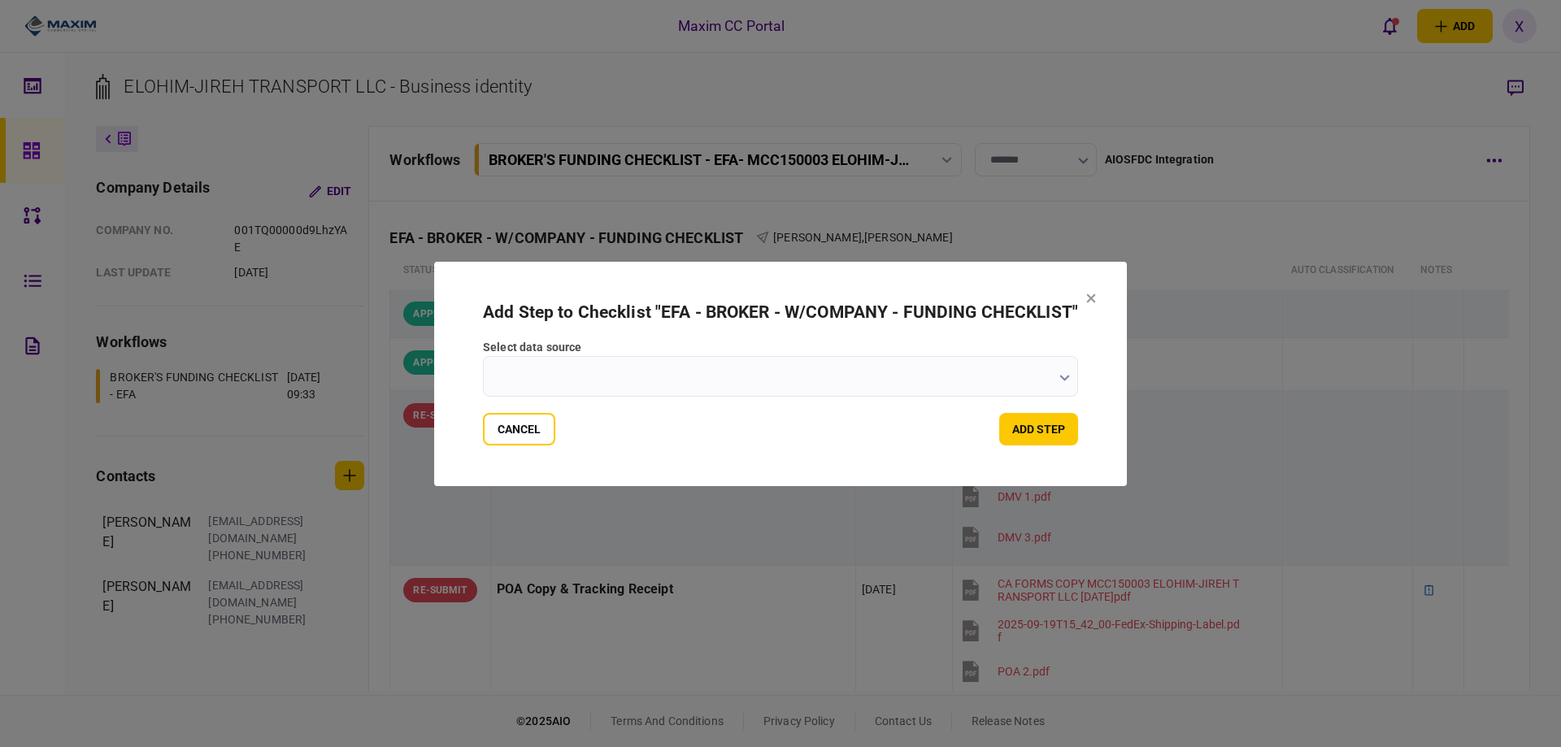
click at [809, 400] on form "Add Step to Checklist " EFA - BROKER - W/COMPANY - FUNDING CHECKLIST " select d…" at bounding box center [780, 373] width 595 height 143
click at [810, 391] on input "select data source" at bounding box center [780, 376] width 595 height 41
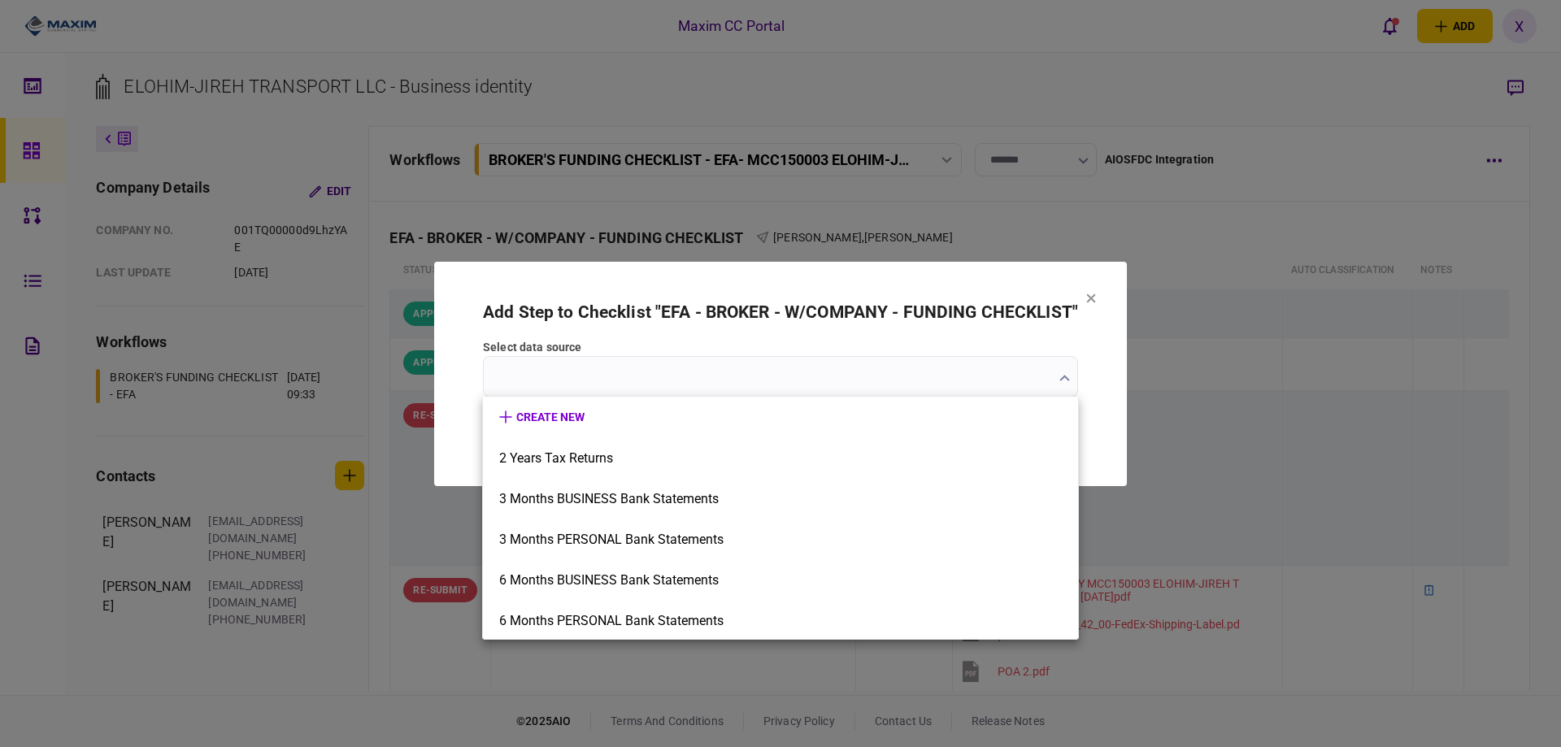
click at [557, 382] on div at bounding box center [780, 373] width 1561 height 747
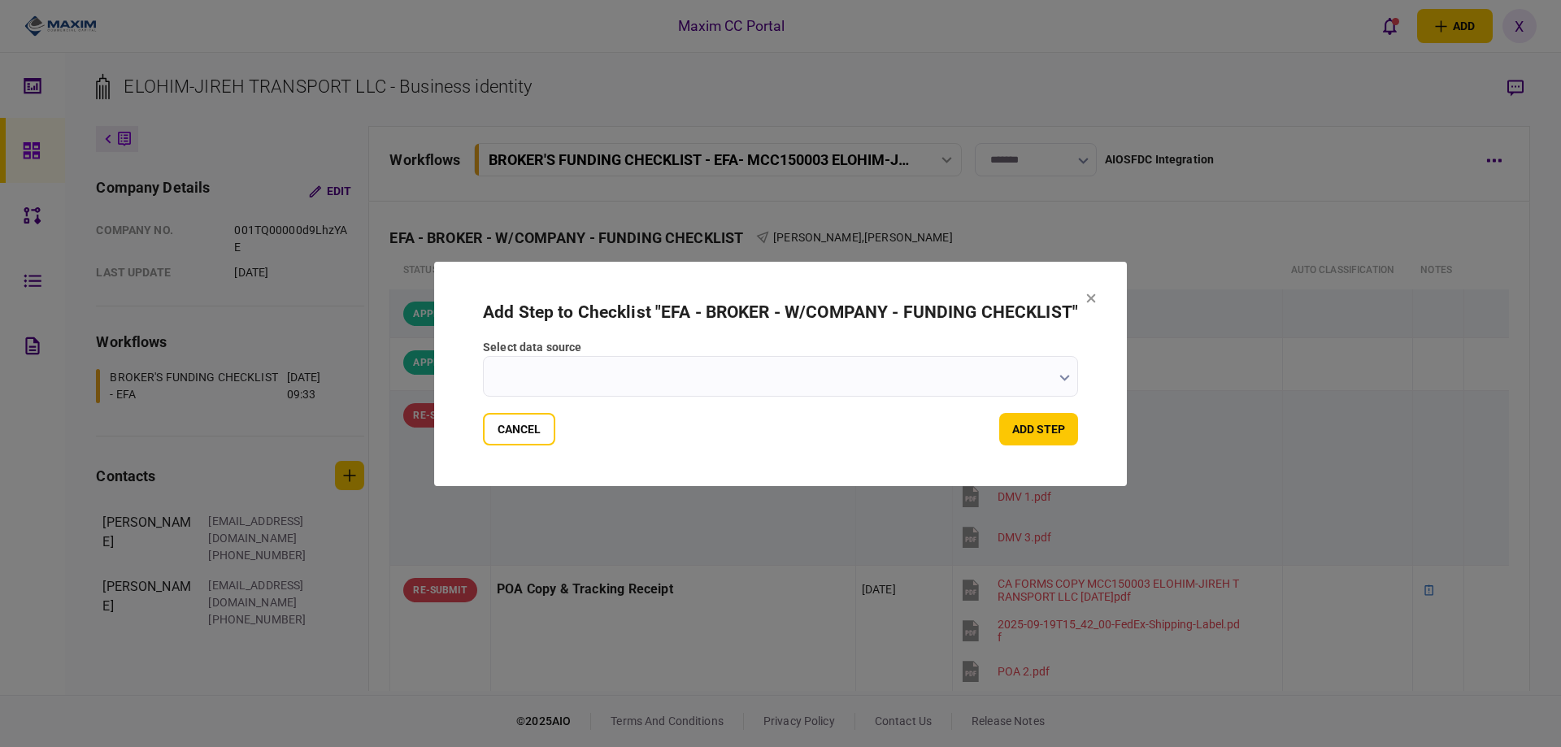
drag, startPoint x: 557, startPoint y: 382, endPoint x: 576, endPoint y: 388, distance: 20.3
click at [576, 388] on input "select data source" at bounding box center [780, 376] width 595 height 41
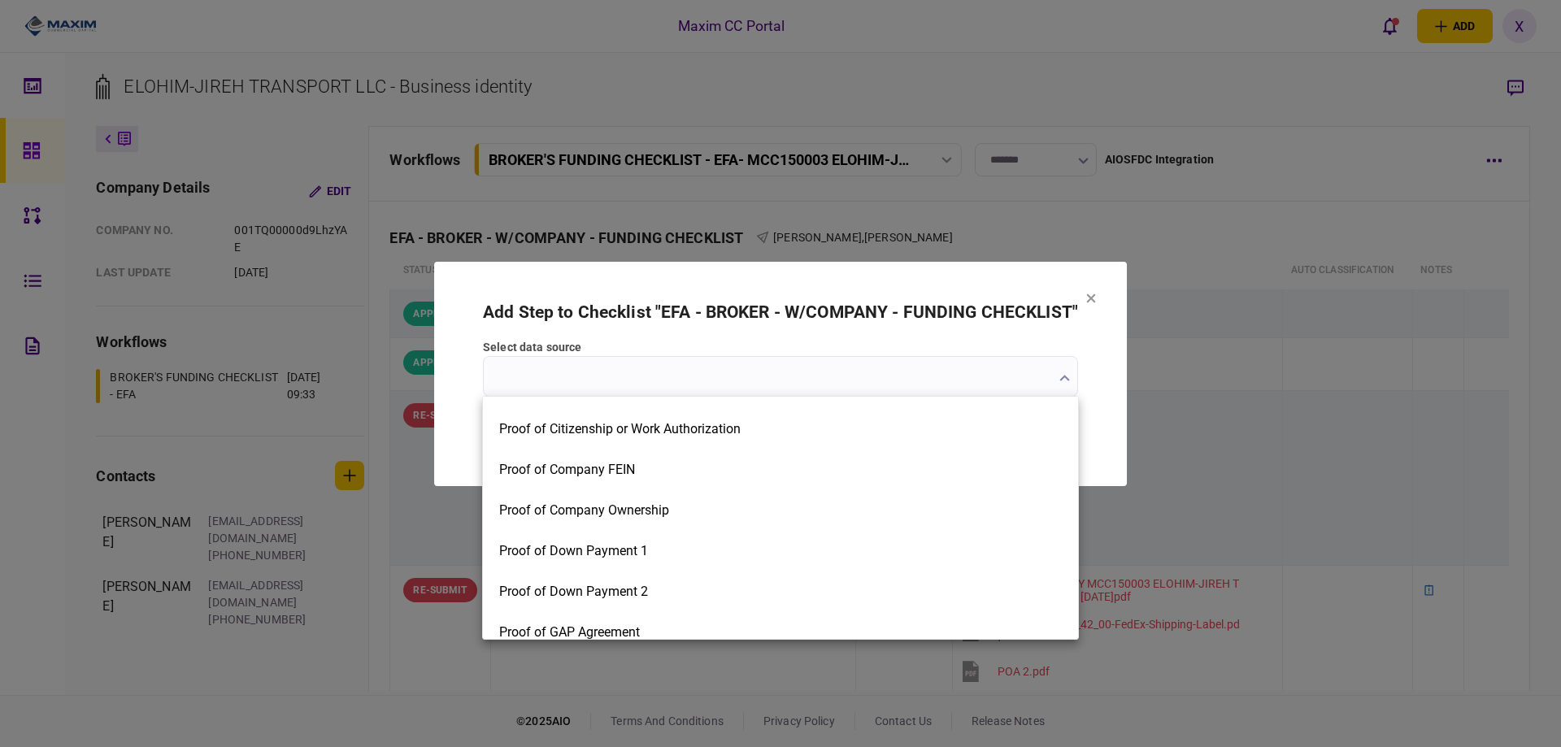
scroll to position [2520, 0]
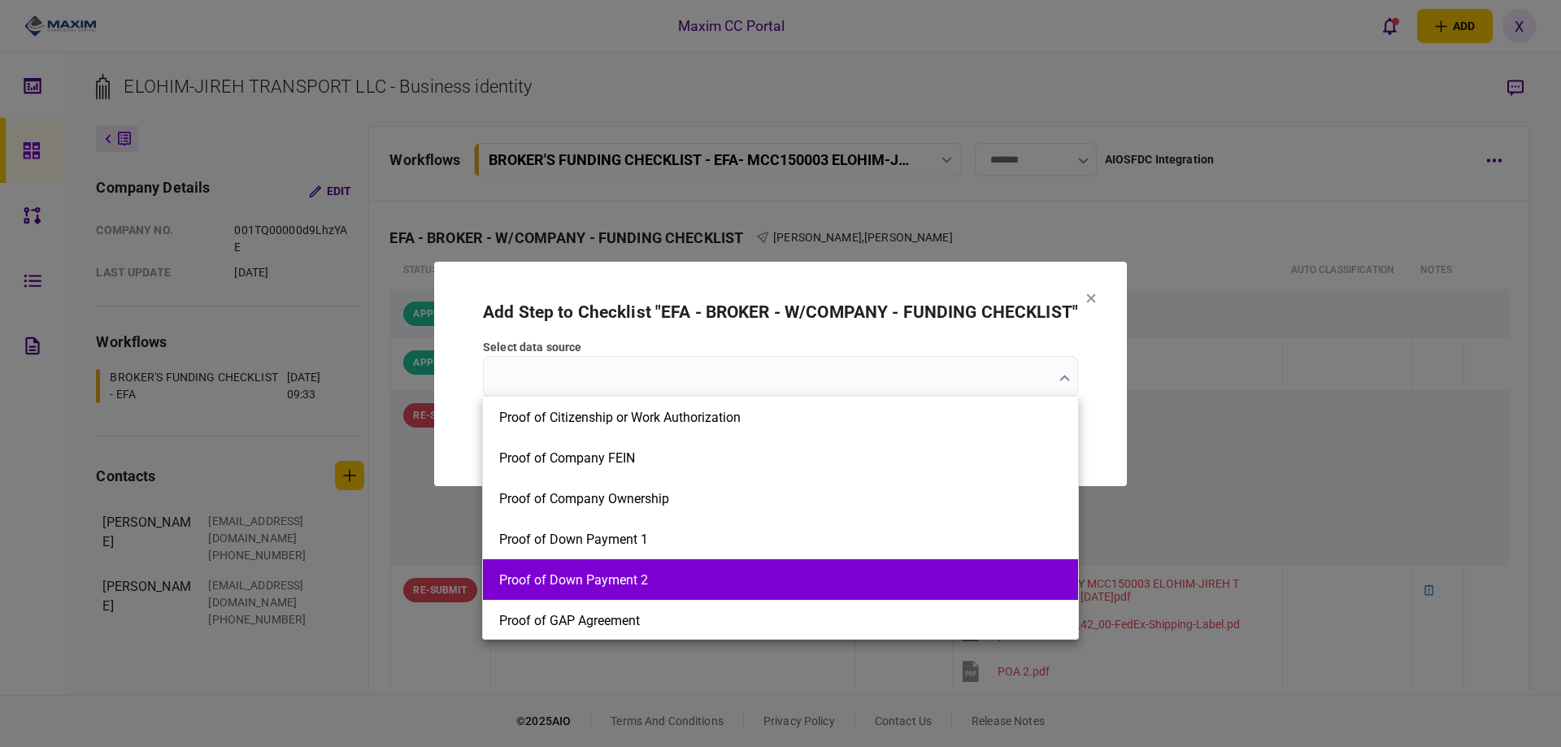
click at [647, 570] on li "Proof of Down Payment 2" at bounding box center [780, 579] width 595 height 41
type input "**********"
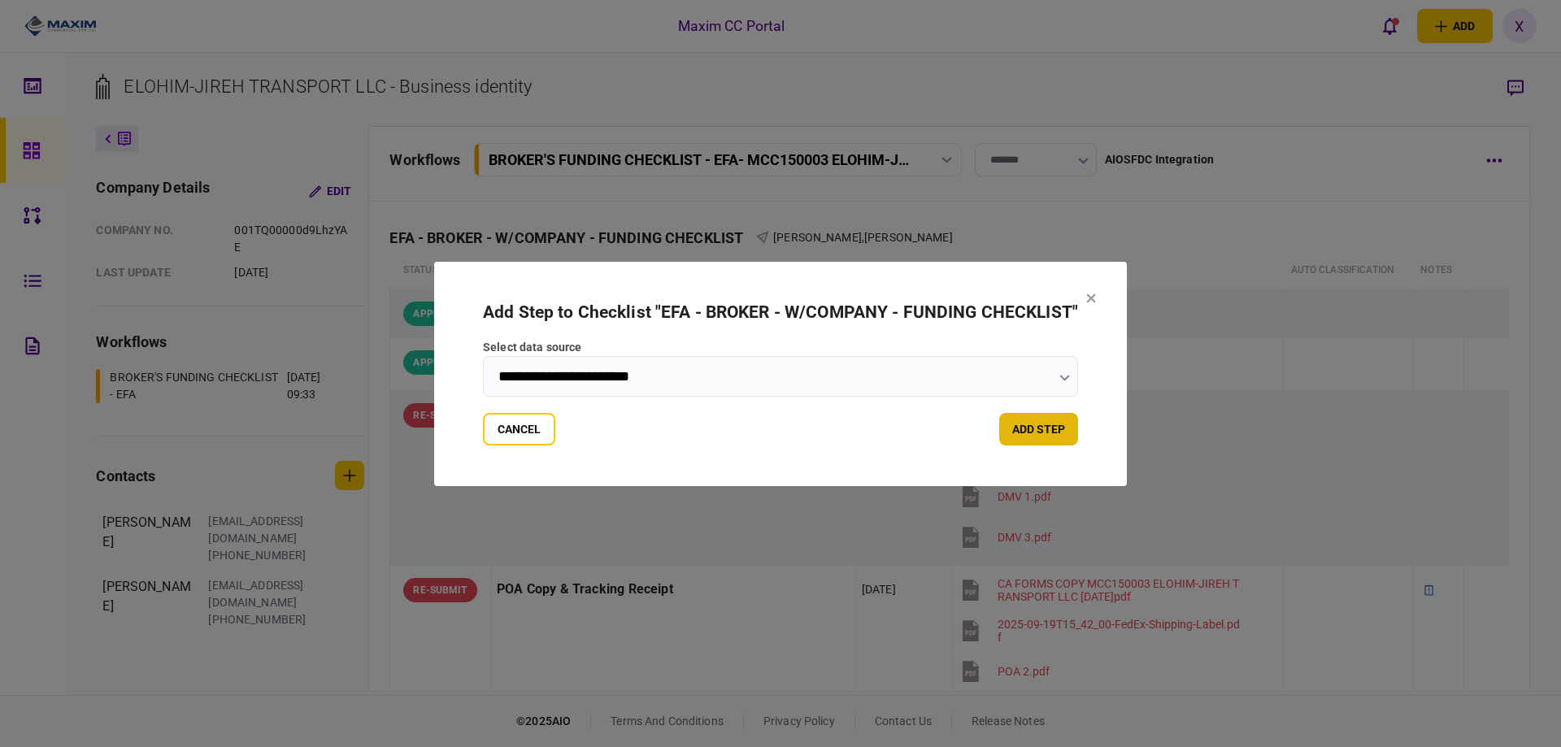
click at [1056, 436] on button "add step" at bounding box center [1038, 429] width 79 height 33
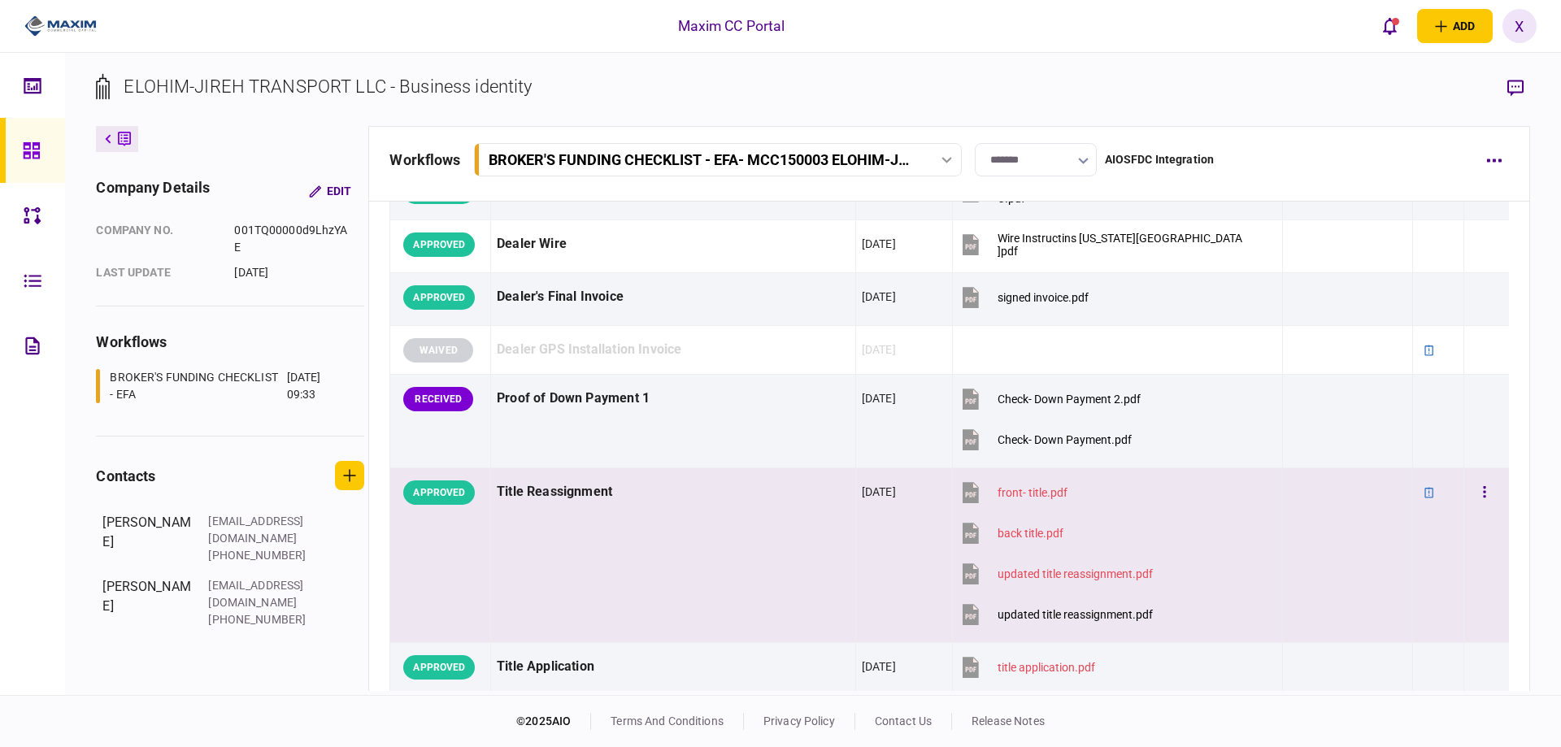
scroll to position [1219, 0]
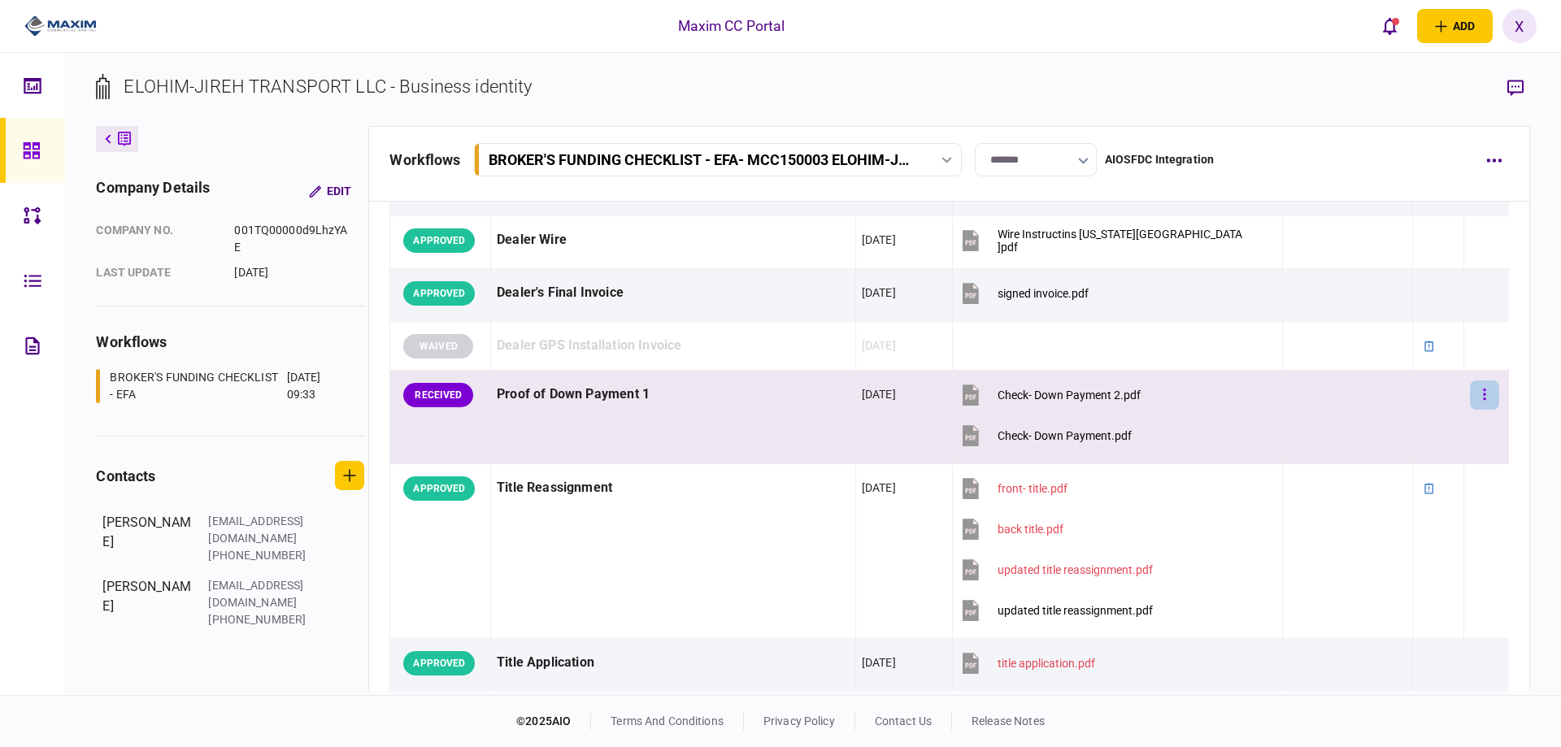
click at [1483, 397] on icon "button" at bounding box center [1484, 394] width 3 height 15
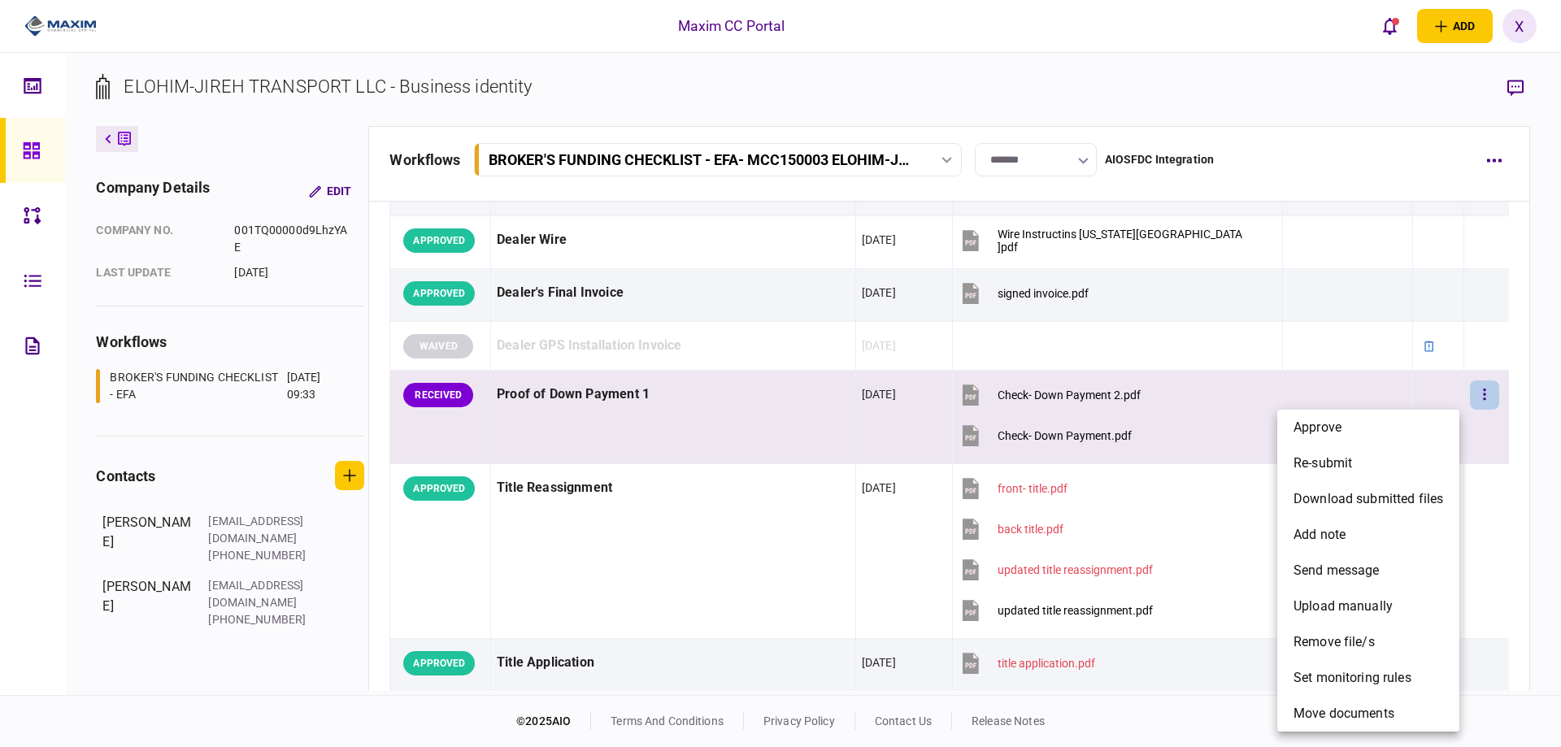
click at [1362, 408] on div at bounding box center [780, 373] width 1561 height 747
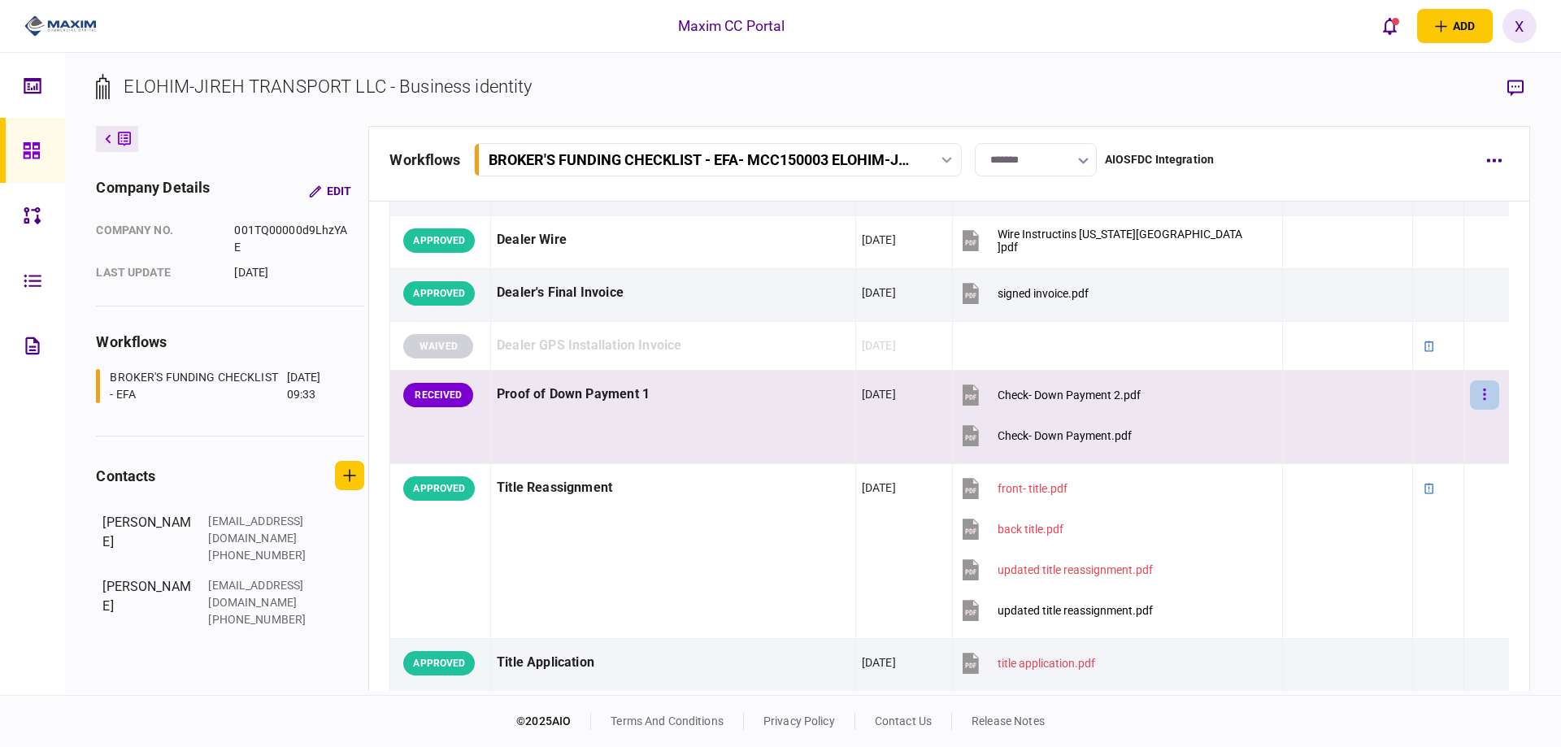
click at [1470, 393] on button "button" at bounding box center [1484, 394] width 29 height 29
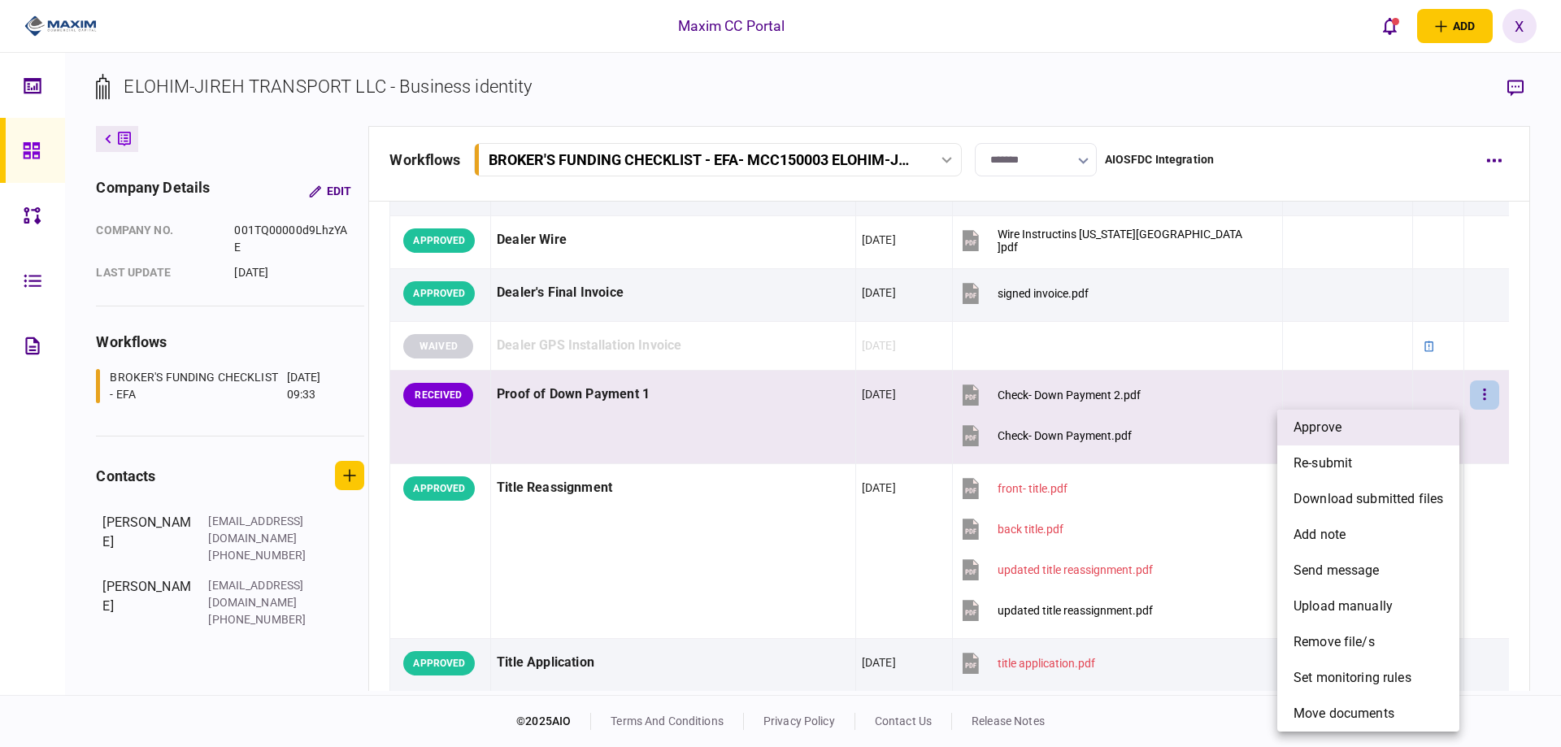
click at [1392, 423] on li "approve" at bounding box center [1368, 428] width 182 height 36
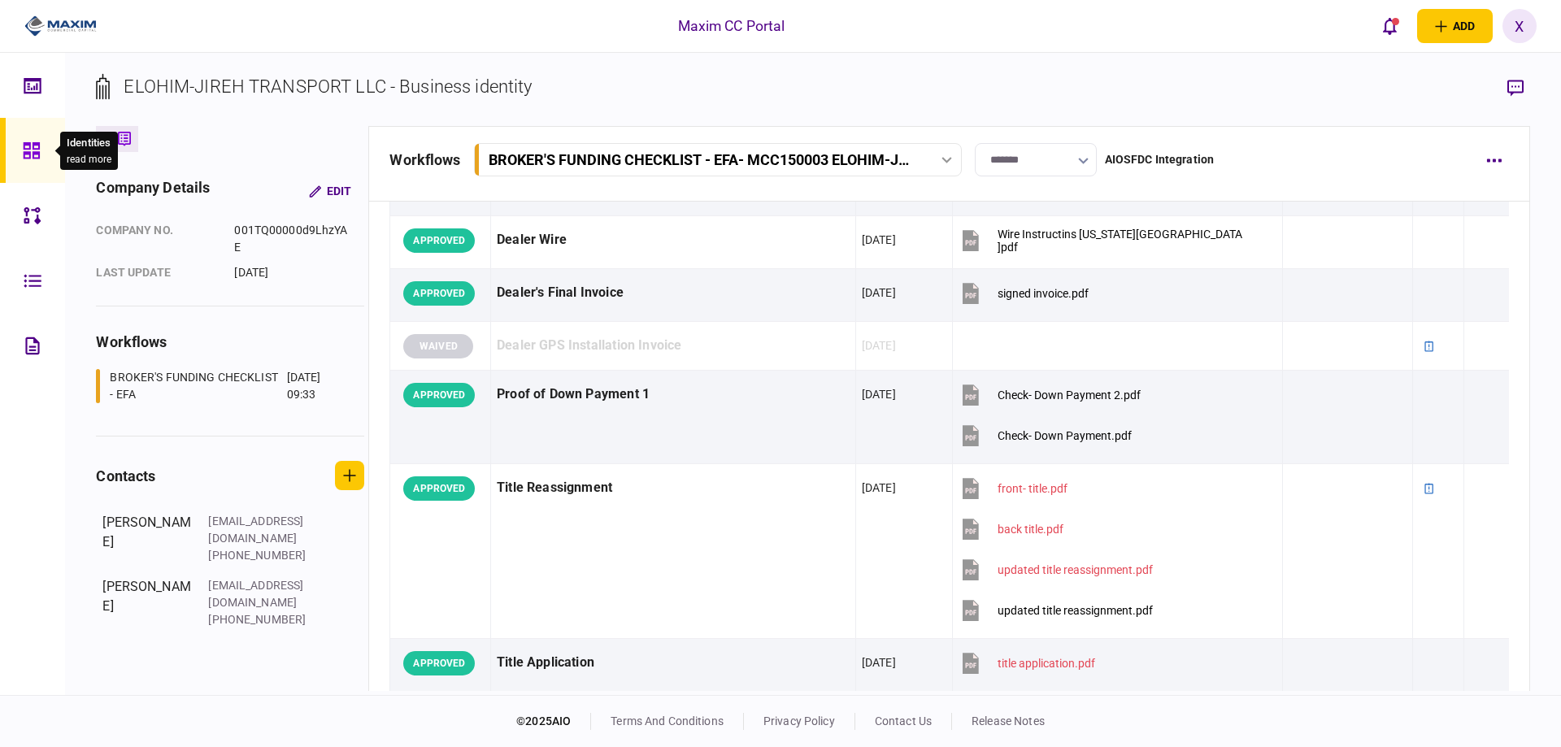
click at [33, 155] on icon at bounding box center [31, 150] width 16 height 16
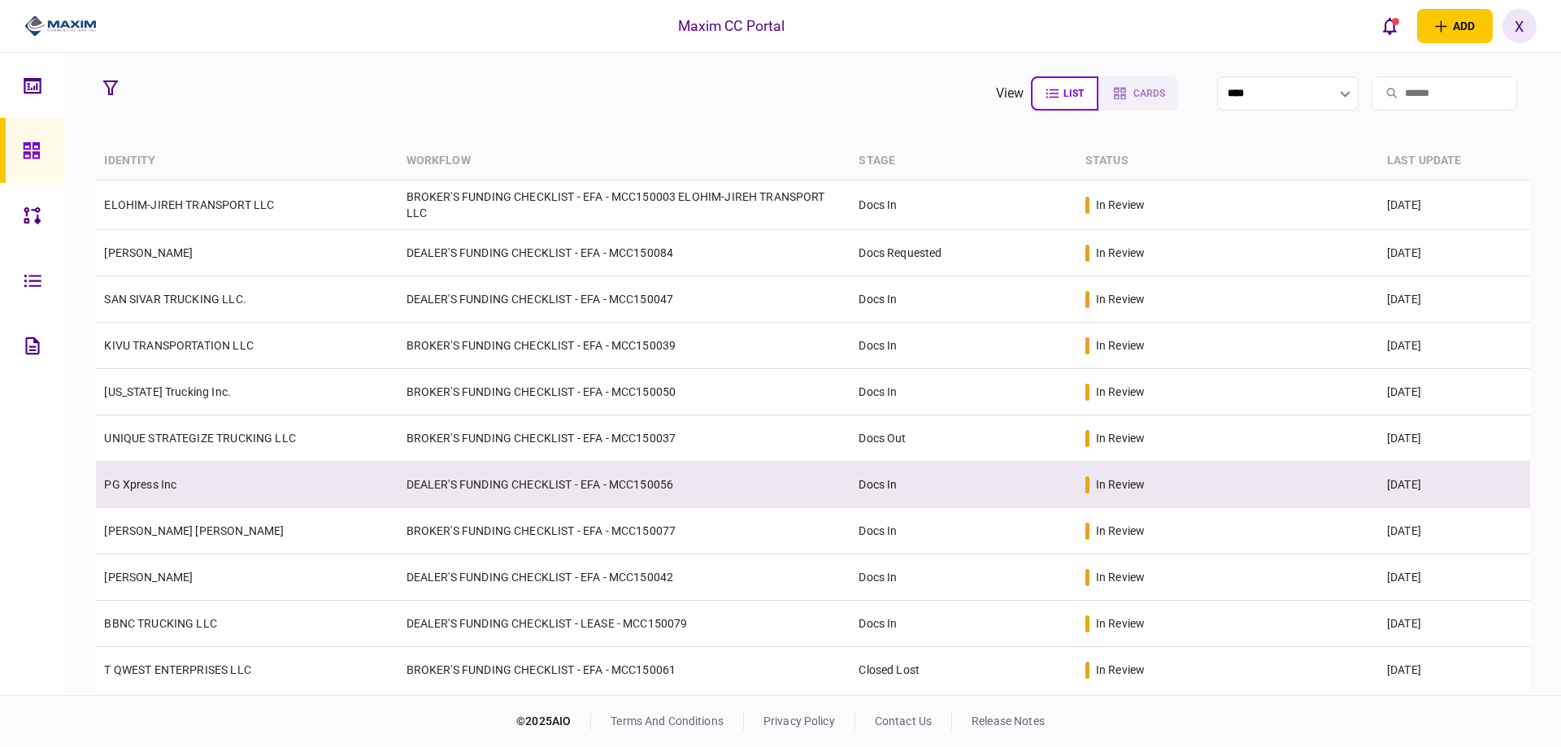
click at [154, 483] on link "PG Xpress Inc" at bounding box center [140, 484] width 72 height 13
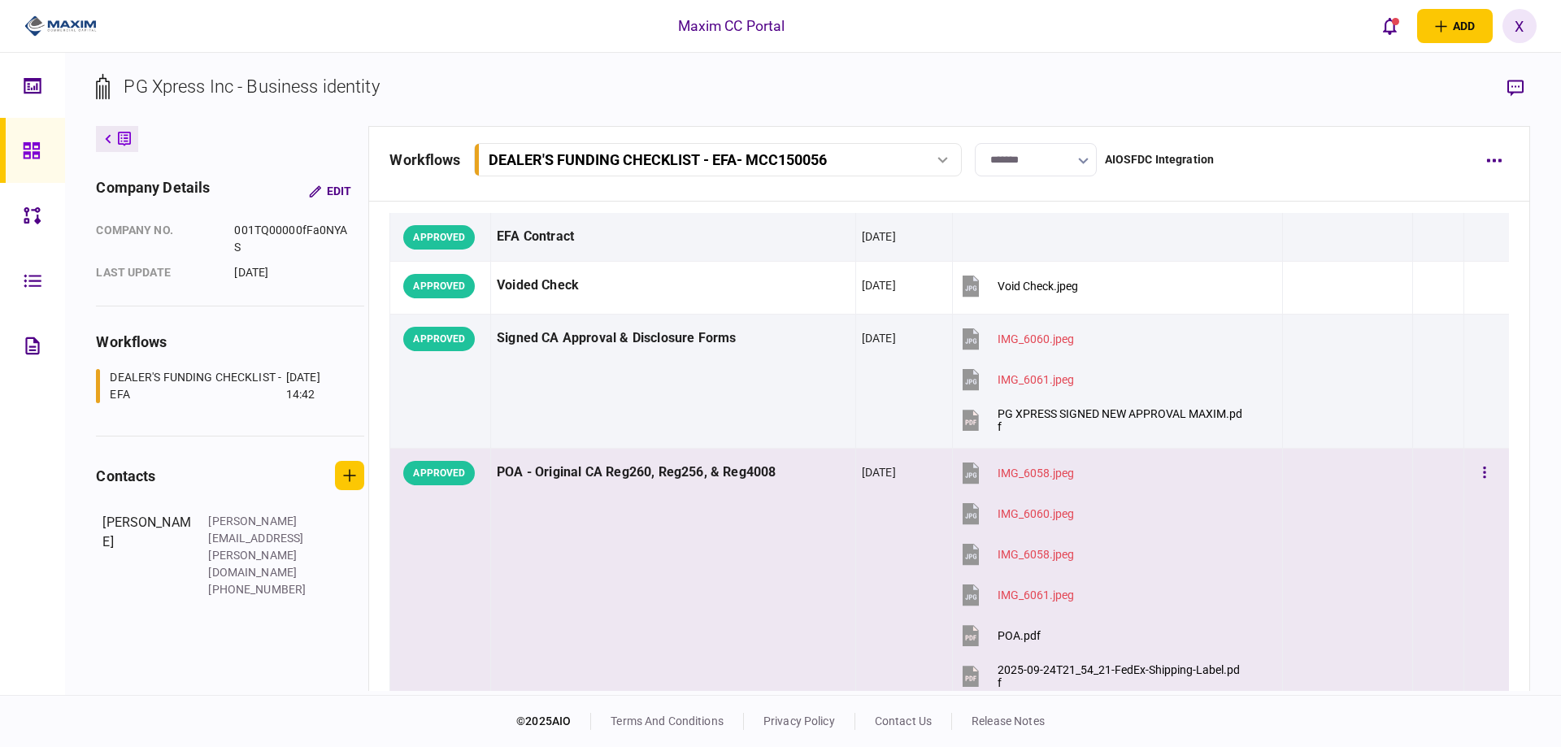
scroll to position [244, 0]
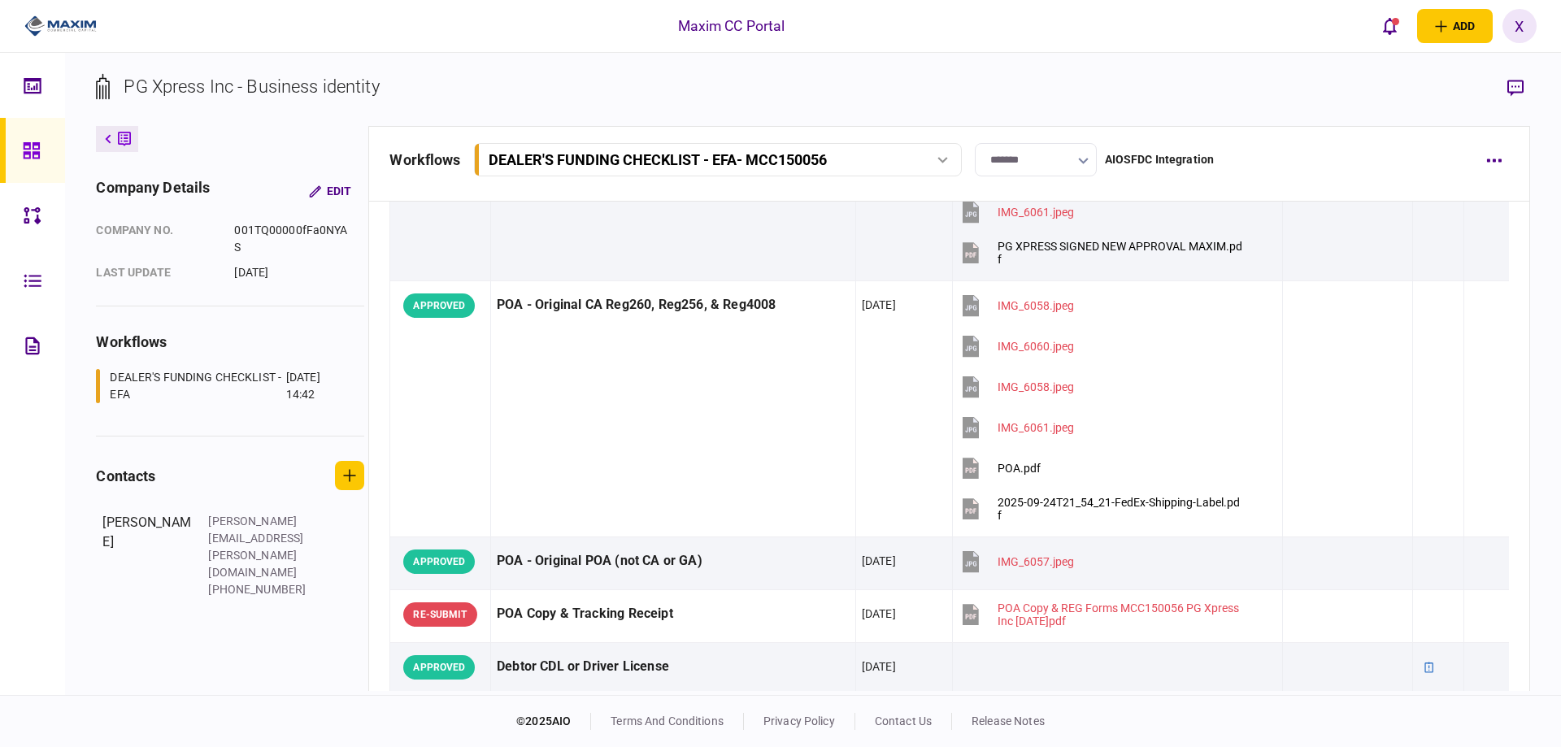
click at [41, 161] on div at bounding box center [36, 150] width 26 height 65
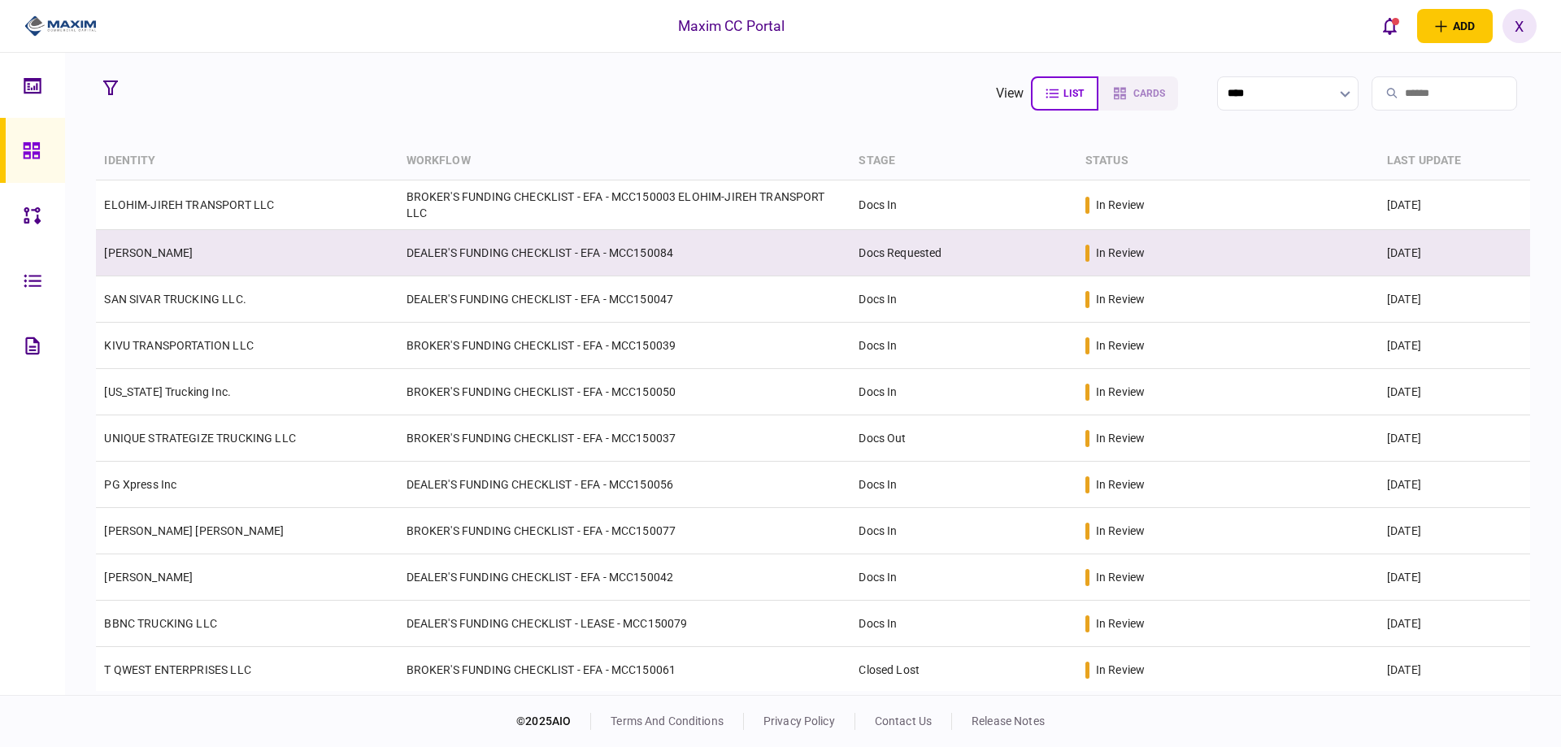
click at [142, 244] on td "QASIM KHAN" at bounding box center [247, 253] width 302 height 46
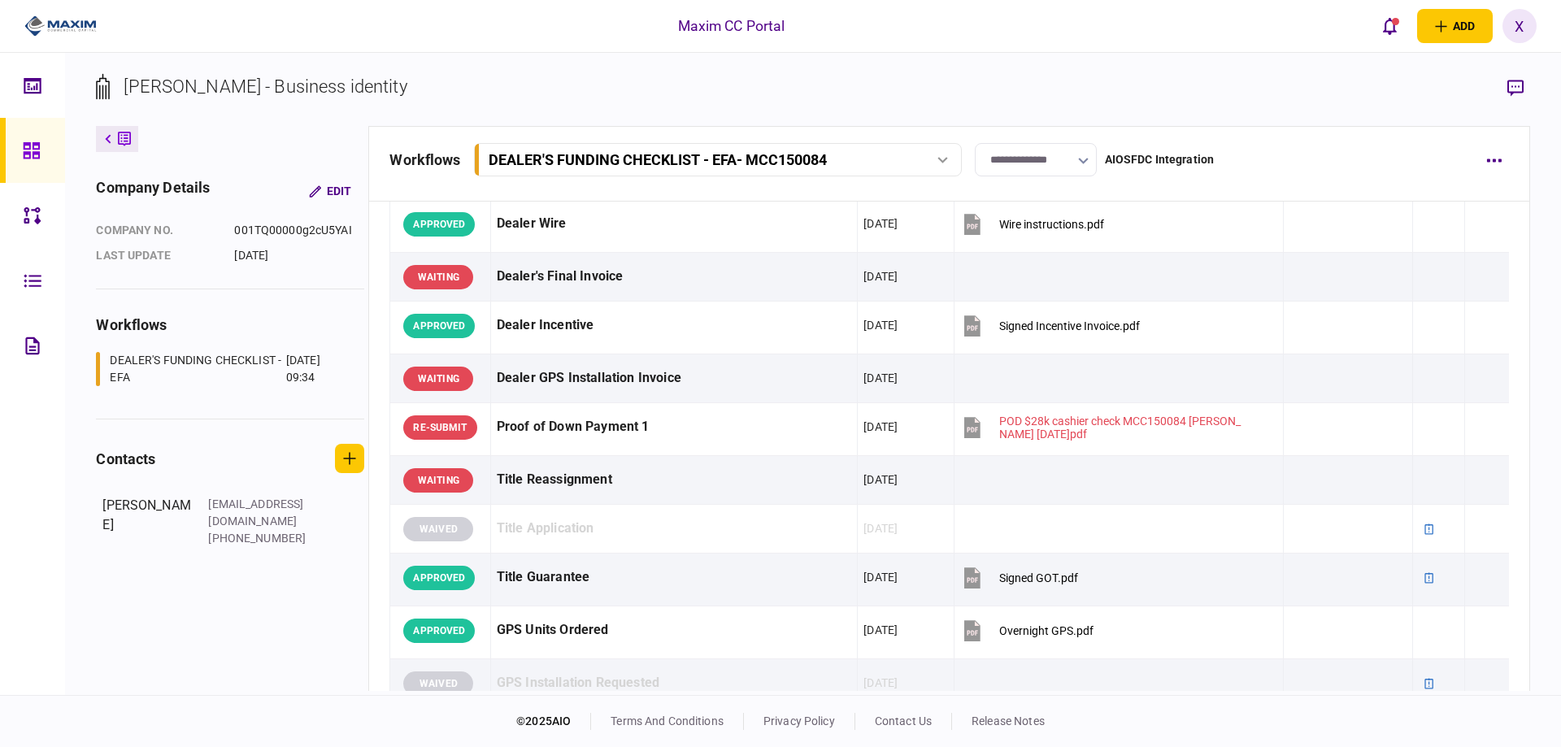
scroll to position [894, 0]
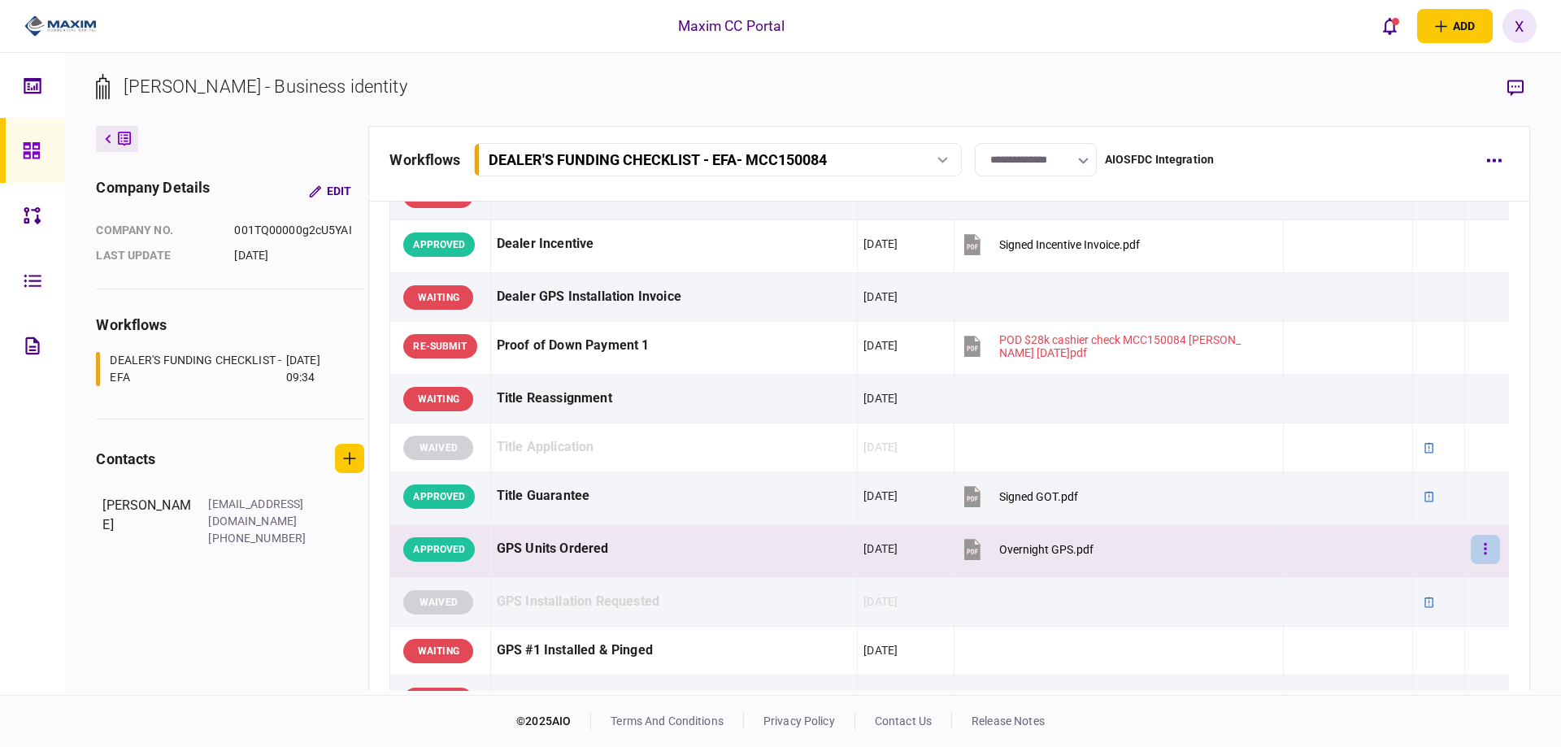
click at [1470, 546] on button "button" at bounding box center [1484, 549] width 29 height 29
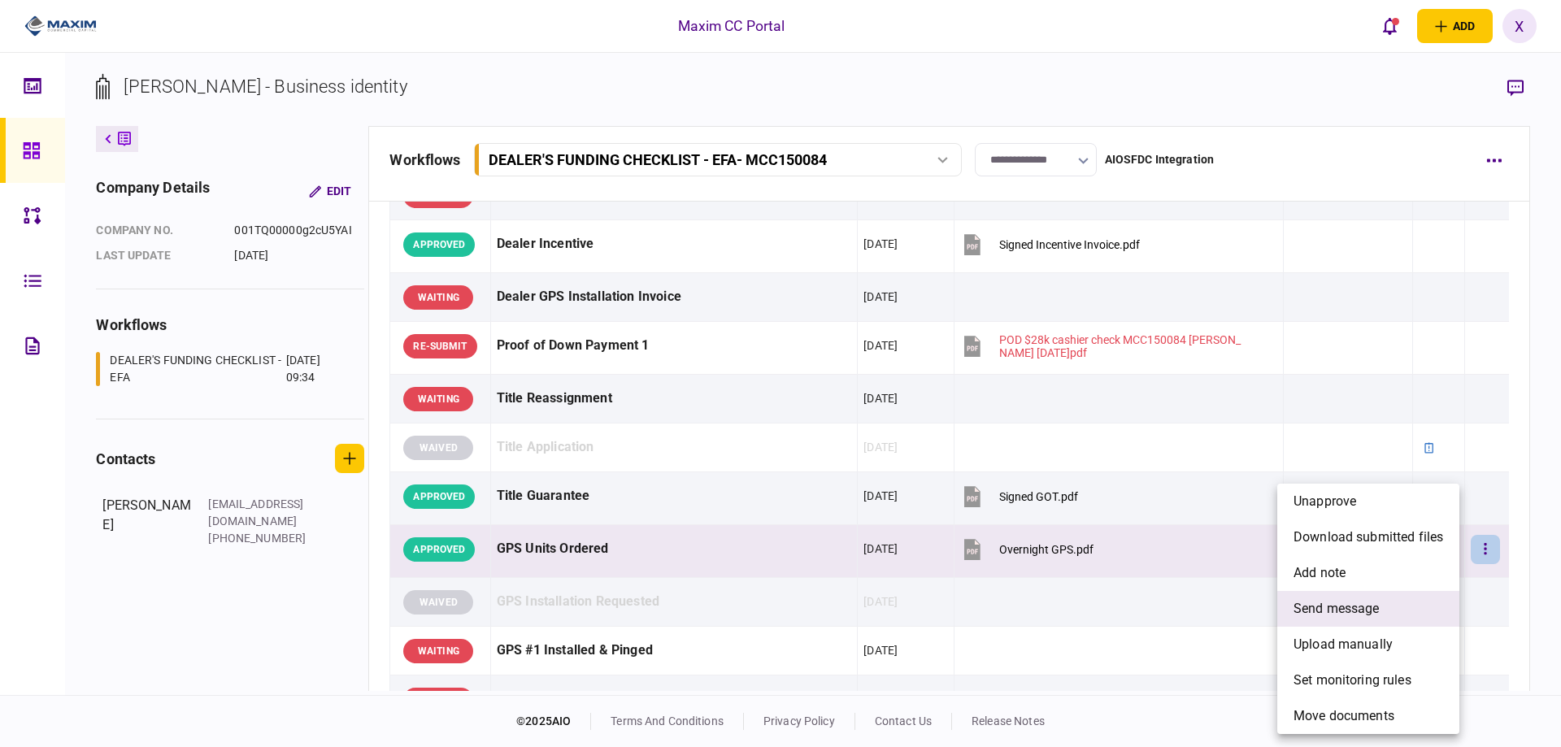
click at [1379, 597] on li "send message" at bounding box center [1368, 609] width 182 height 36
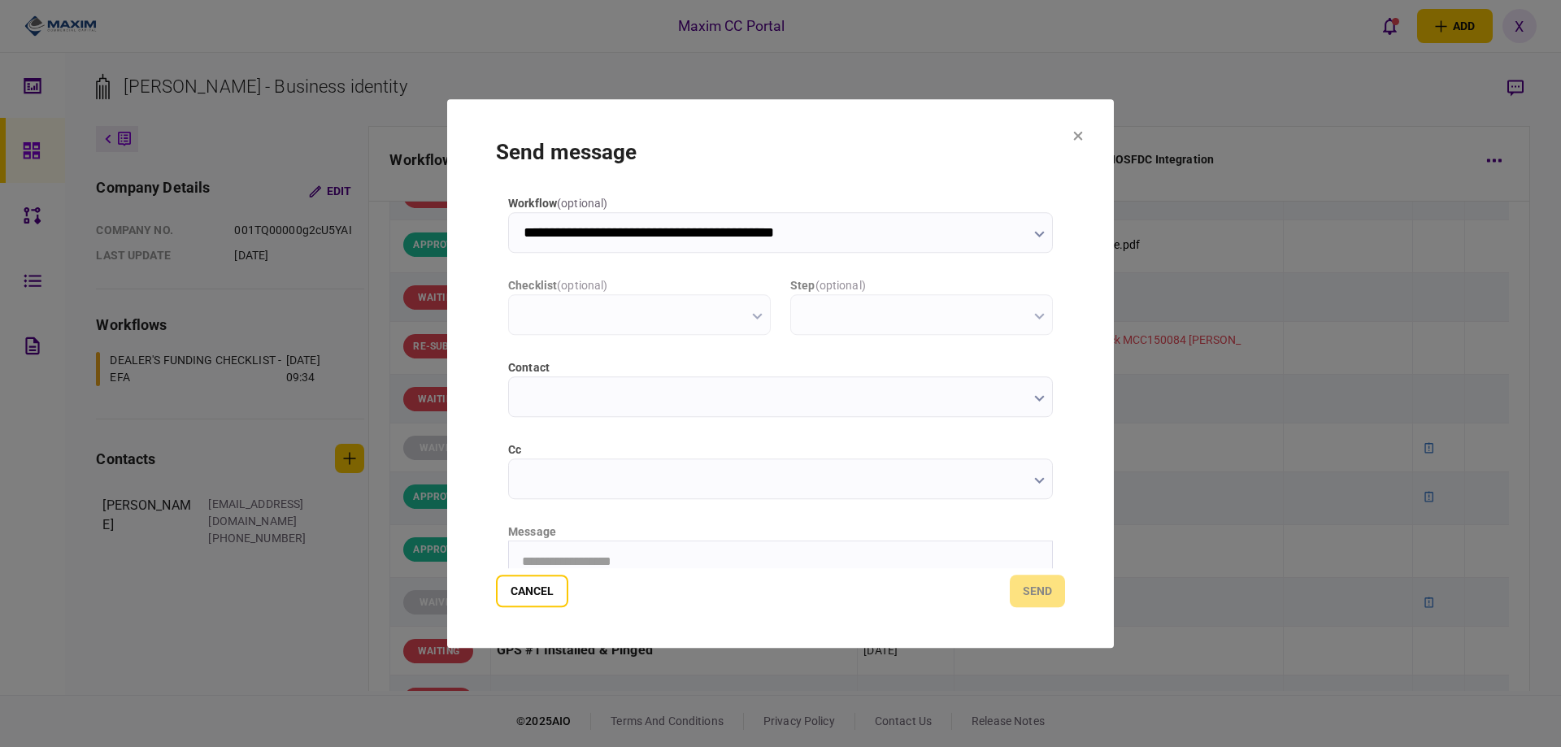
scroll to position [0, 0]
type input "**********"
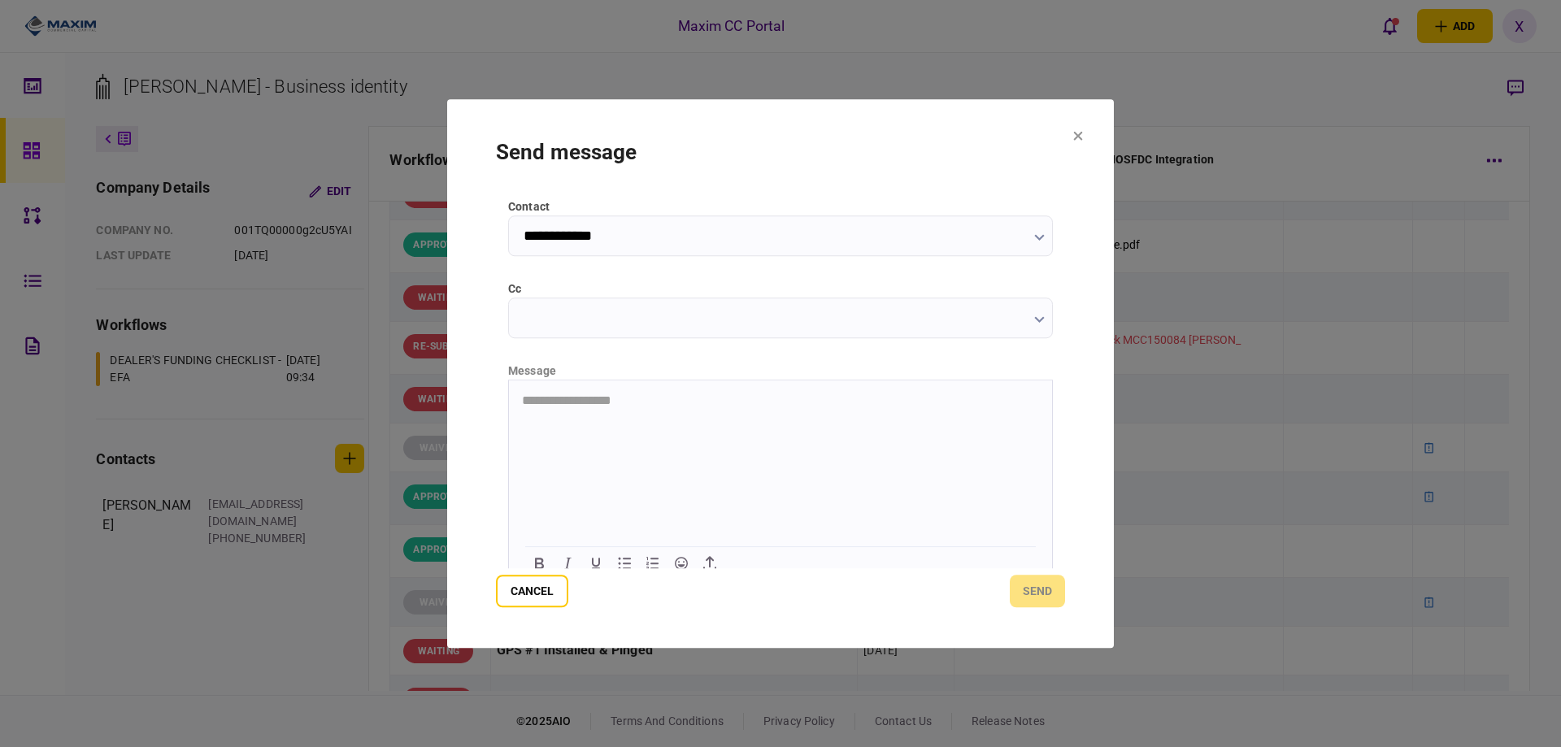
scroll to position [163, 0]
drag, startPoint x: 591, startPoint y: 477, endPoint x: 524, endPoint y: 390, distance: 109.6
click at [524, 390] on html at bounding box center [780, 398] width 543 height 40
paste body "Rich Text Area. Press ALT-0 for help."
click at [1036, 580] on button "send" at bounding box center [1037, 591] width 55 height 33
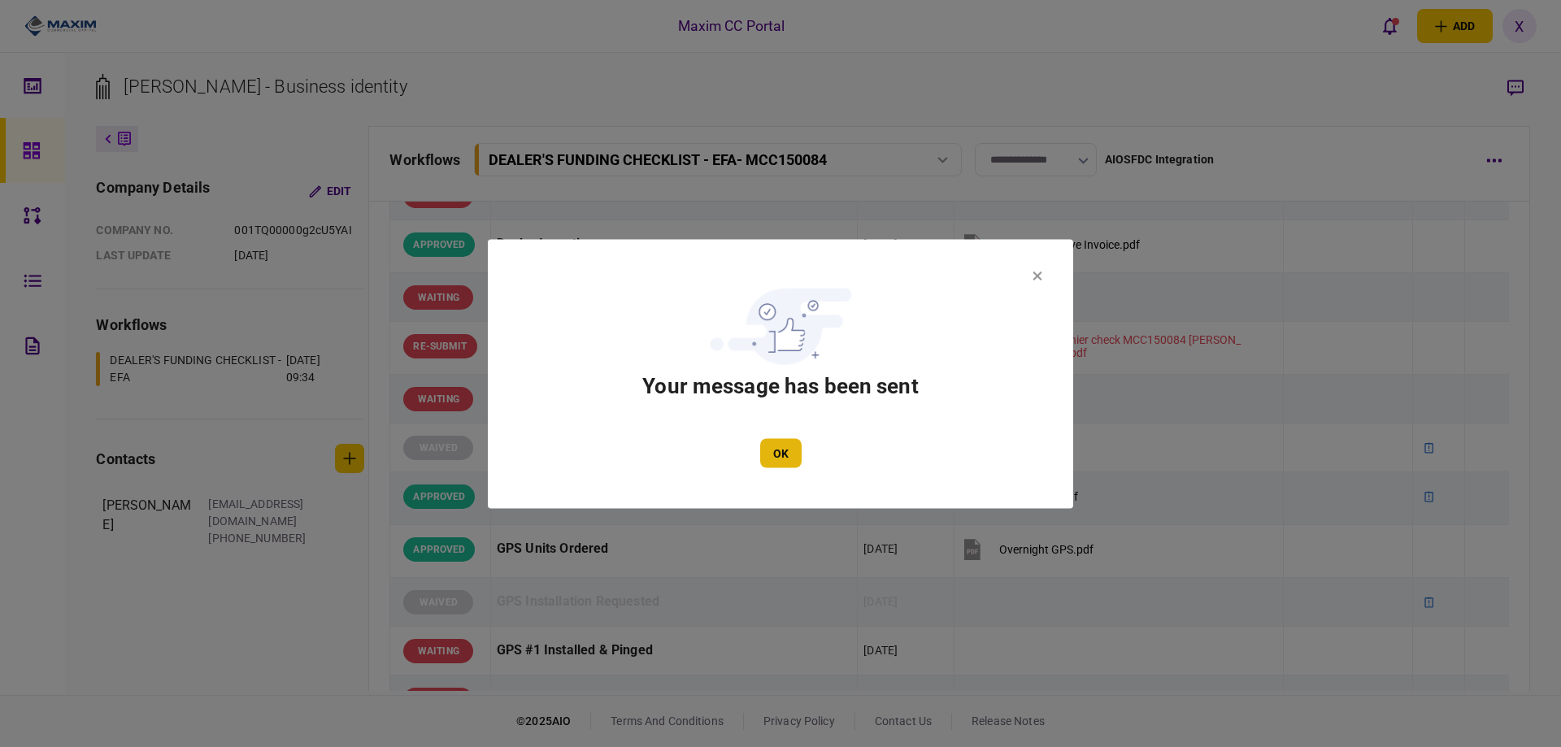
click at [793, 454] on button "OK" at bounding box center [780, 452] width 41 height 29
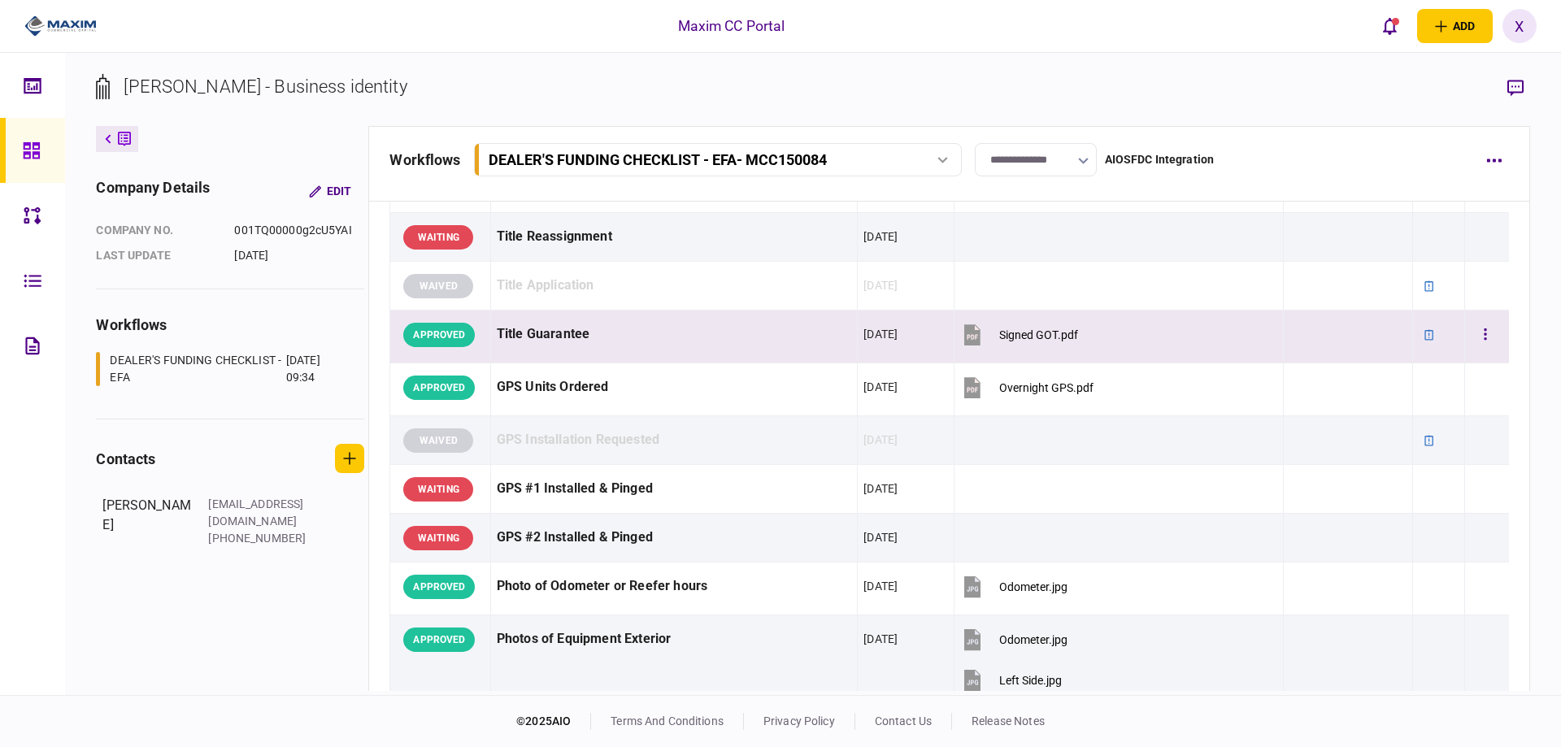
scroll to position [1057, 0]
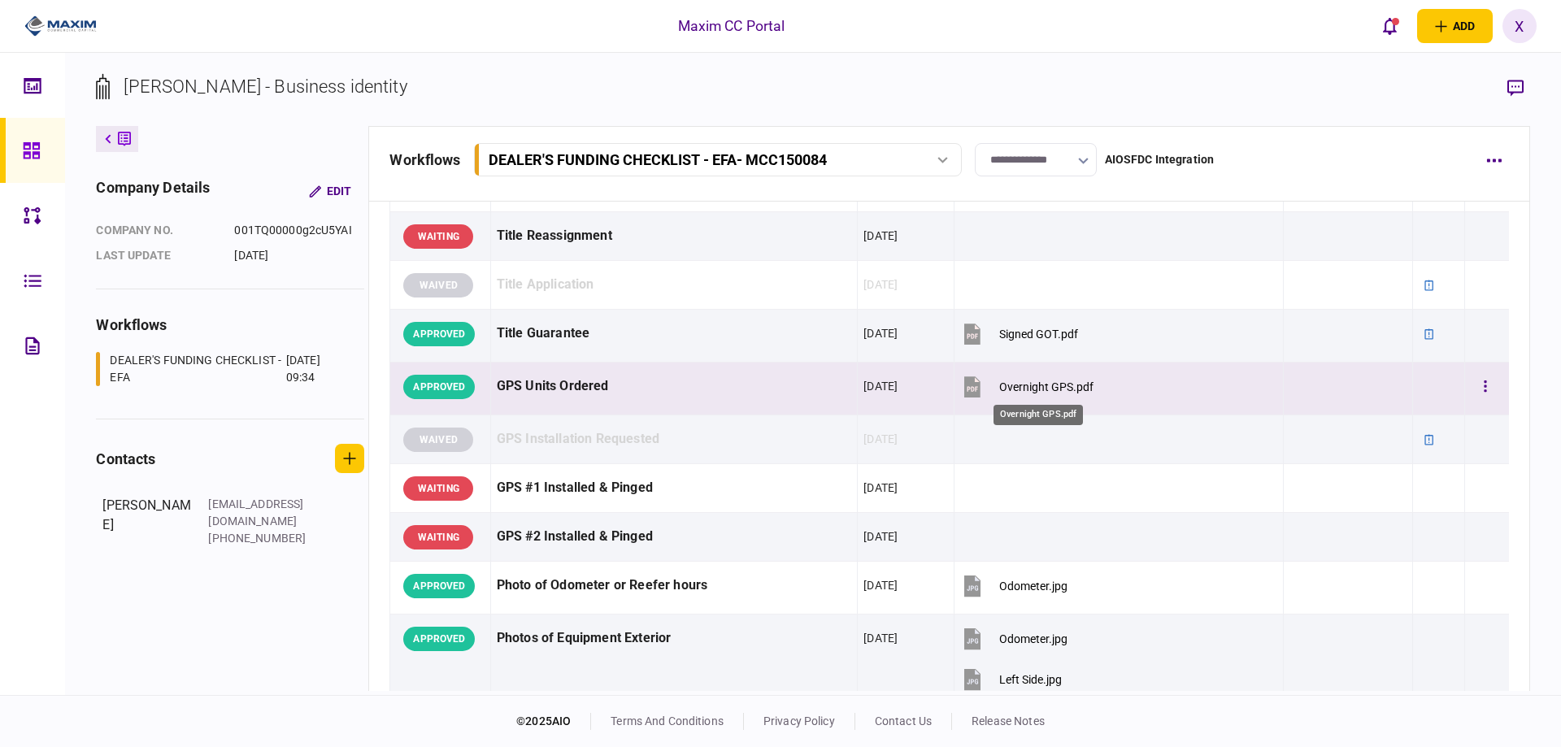
click at [1052, 390] on div "Overnight GPS.pdf" at bounding box center [1046, 386] width 94 height 13
click at [532, 385] on div "GPS Units Ordered" at bounding box center [674, 386] width 355 height 37
click at [611, 385] on div "GPS Units Ordered" at bounding box center [674, 386] width 355 height 37
click at [1481, 388] on button "button" at bounding box center [1484, 386] width 29 height 29
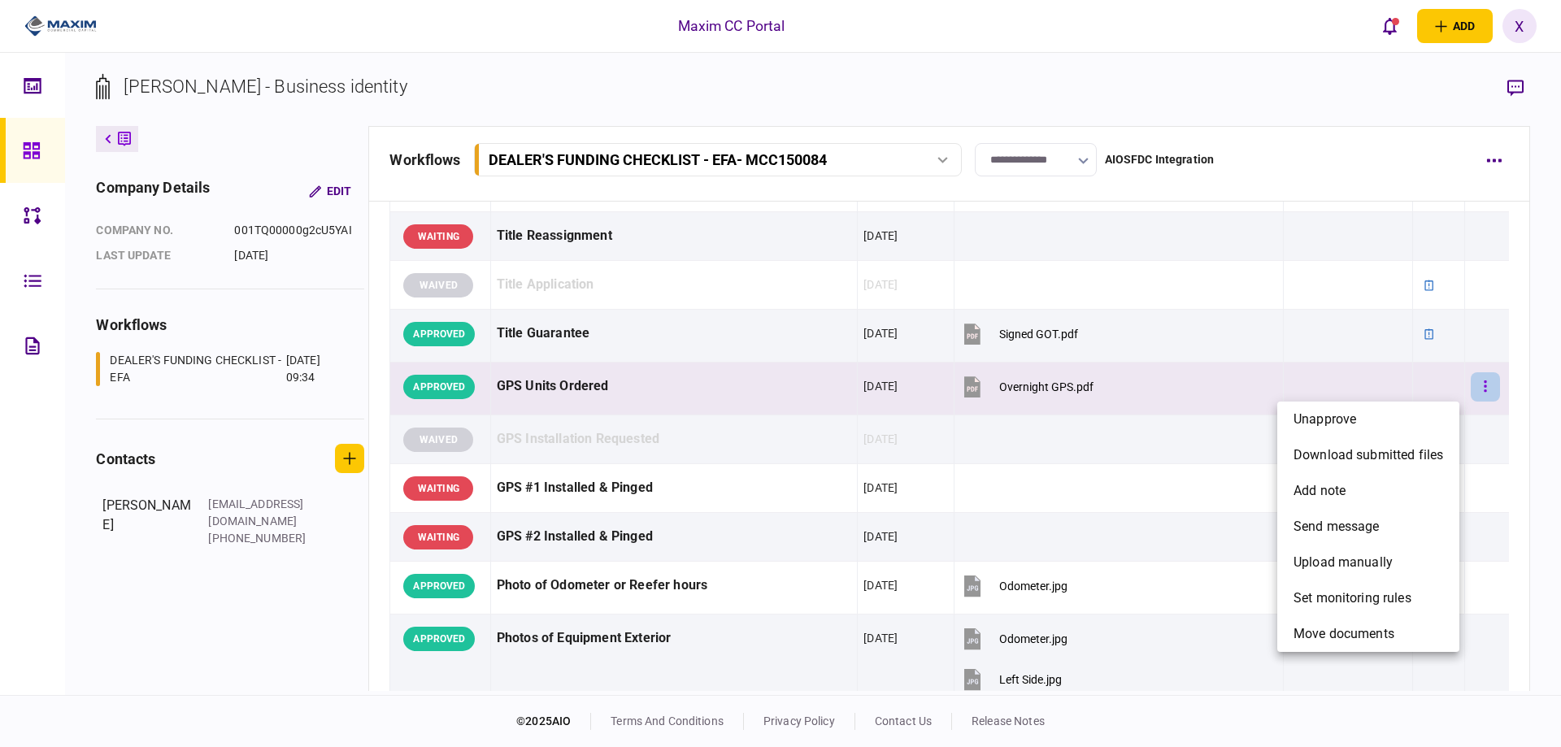
click at [1481, 388] on div at bounding box center [780, 373] width 1561 height 747
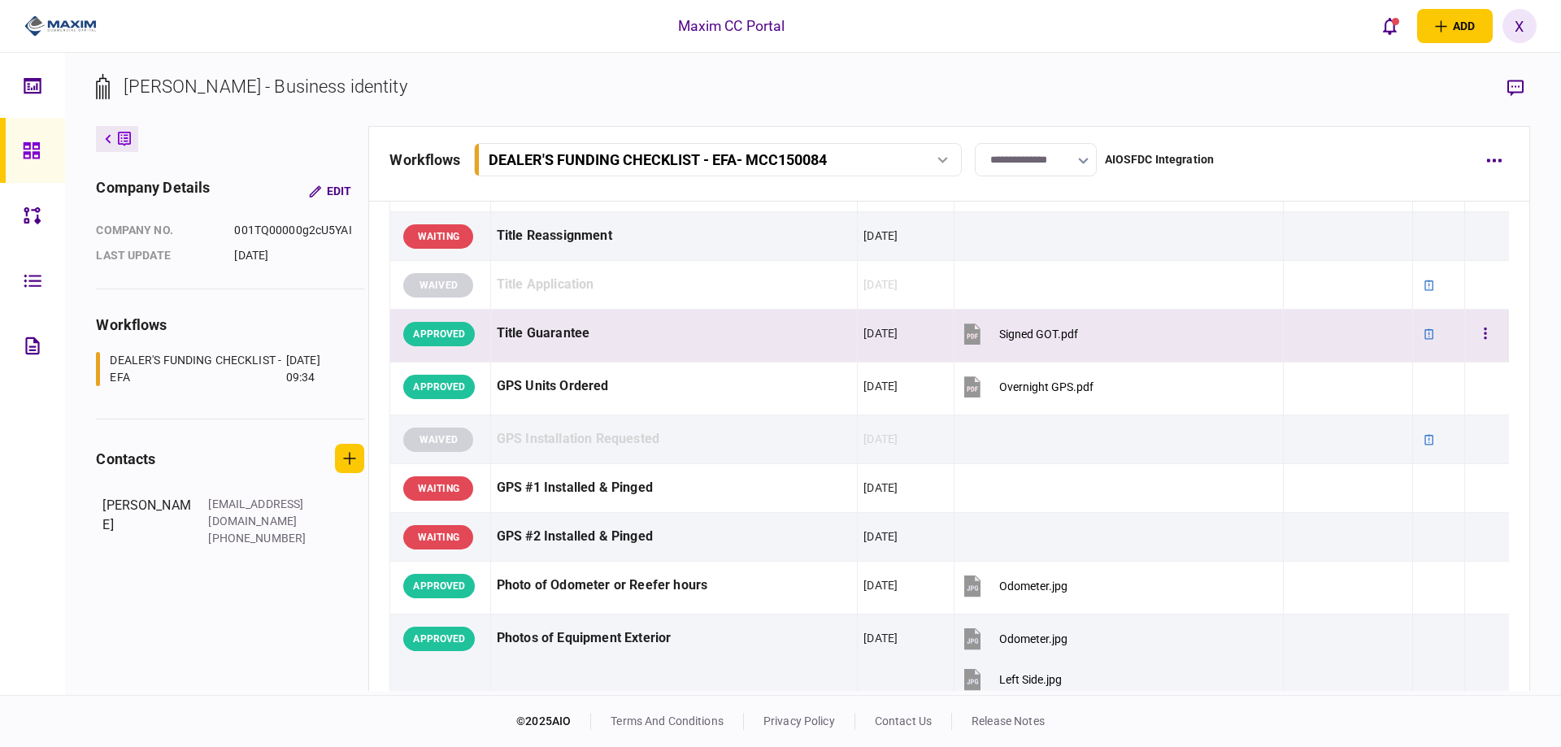
click at [774, 380] on div "GPS Units Ordered" at bounding box center [674, 386] width 355 height 37
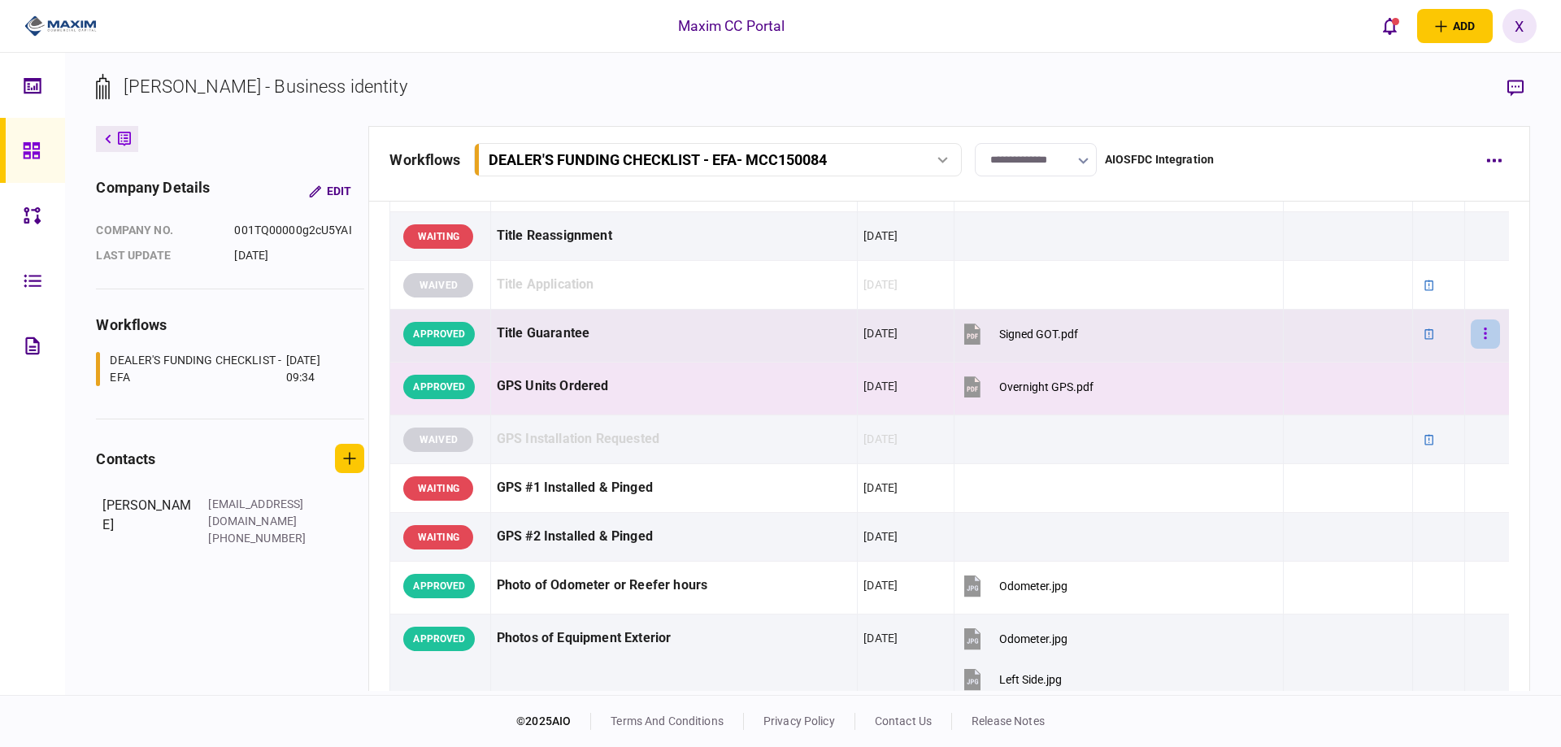
click at [1470, 328] on button "button" at bounding box center [1484, 333] width 29 height 29
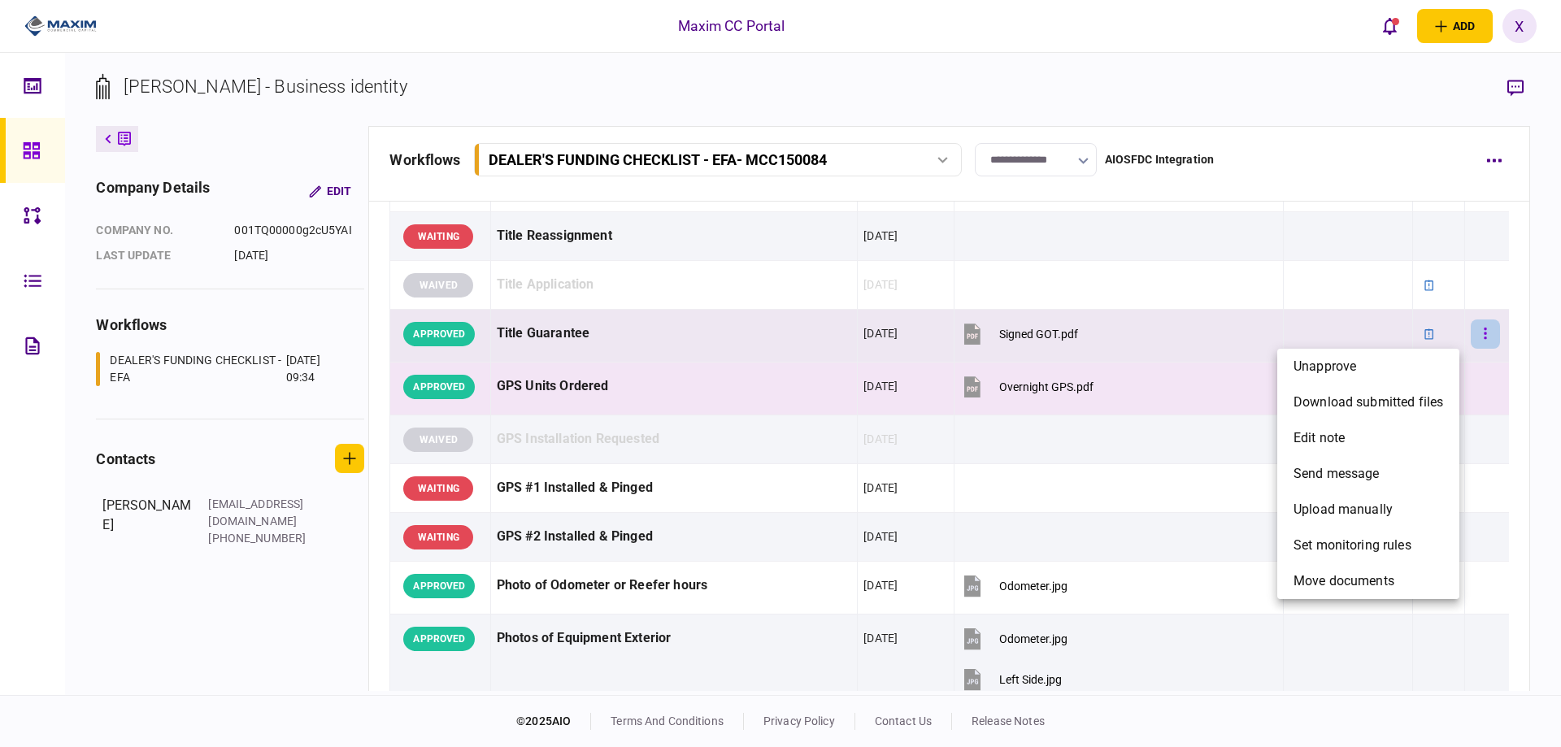
click at [1467, 328] on div at bounding box center [780, 373] width 1561 height 747
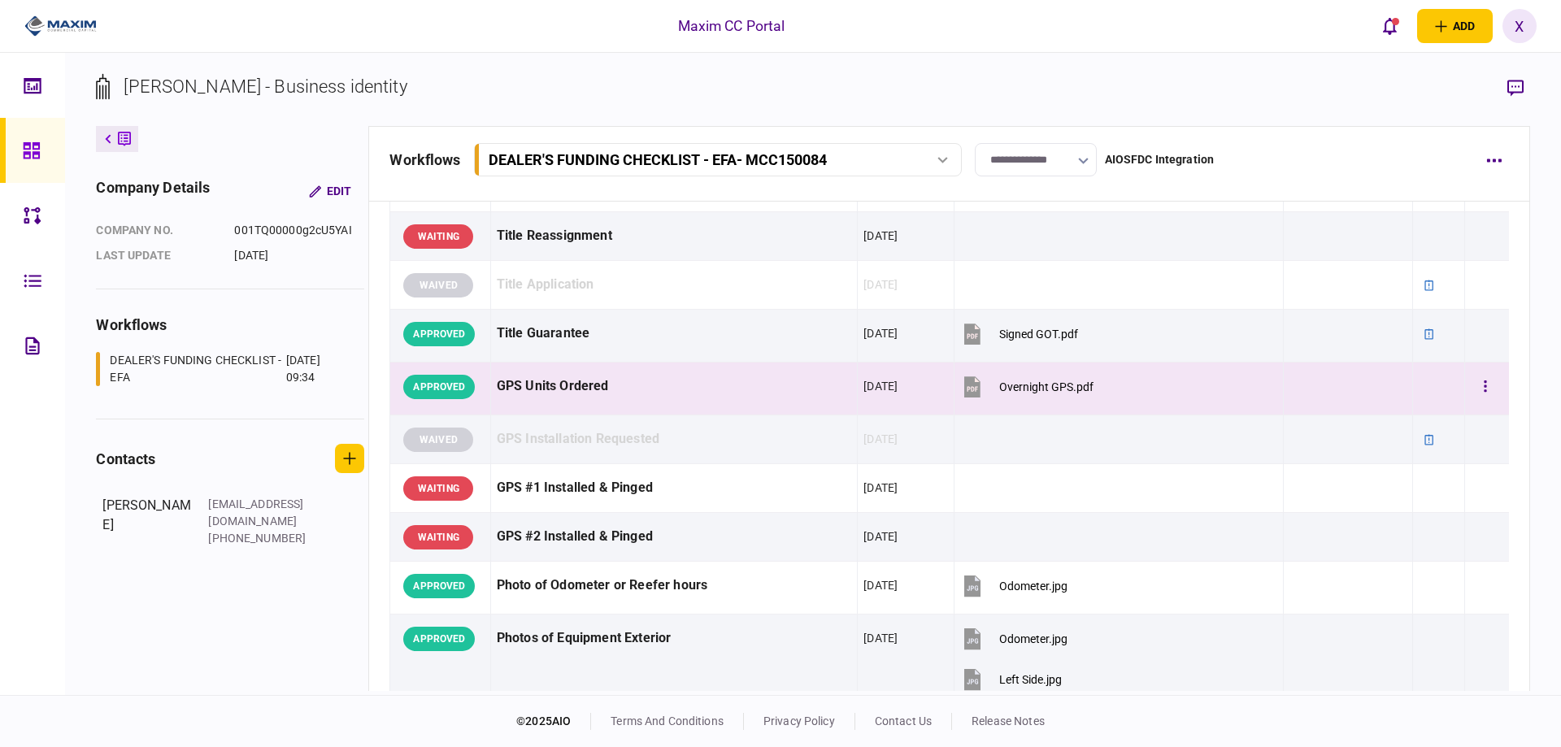
click at [1228, 395] on section "Overnight GPS.pdf" at bounding box center [1102, 388] width 284 height 41
drag, startPoint x: 584, startPoint y: 385, endPoint x: 462, endPoint y: 380, distance: 122.0
click at [582, 385] on div "GPS Units Ordered" at bounding box center [674, 386] width 355 height 37
click at [1492, 159] on icon "button" at bounding box center [1493, 161] width 15 height 4
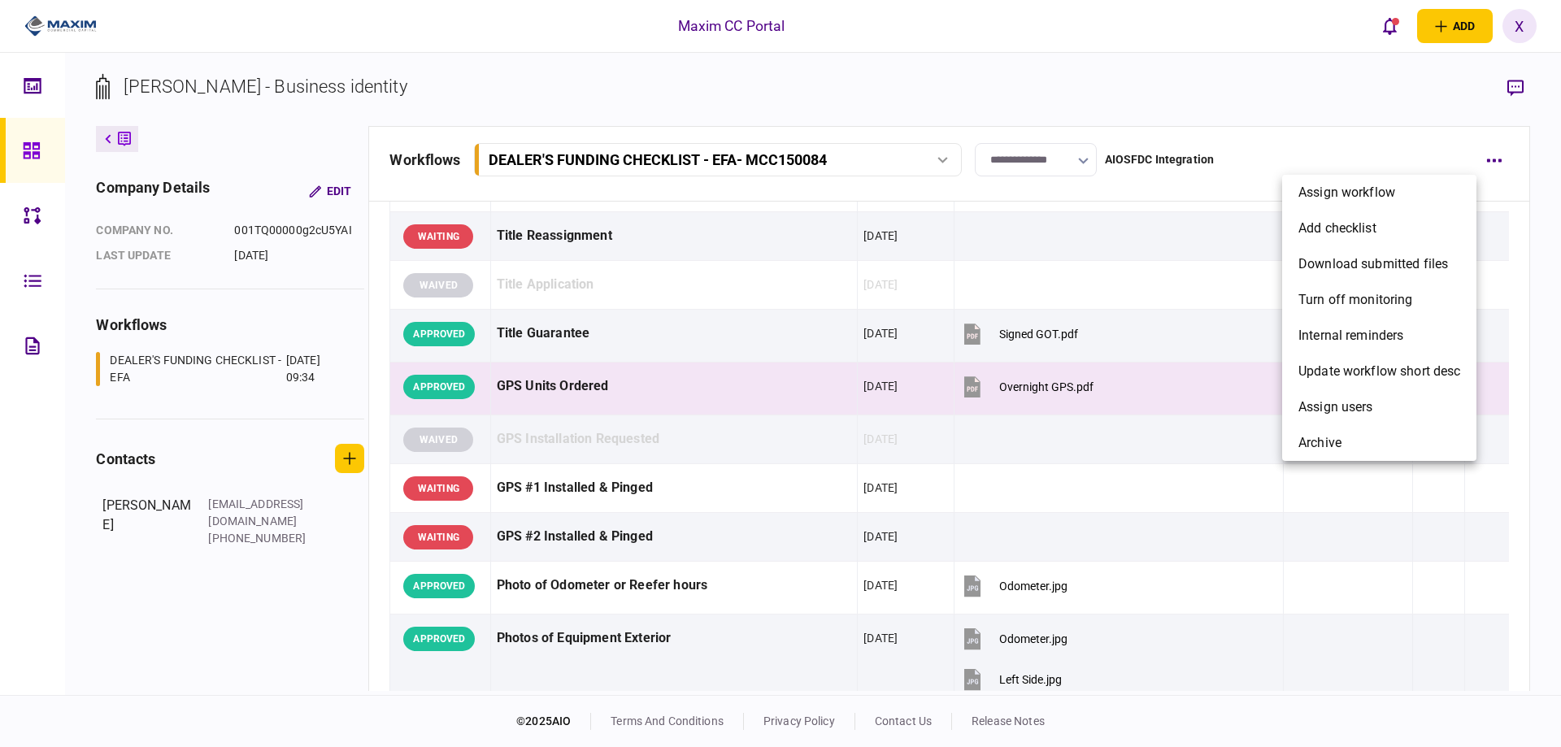
click at [1515, 85] on div at bounding box center [780, 373] width 1561 height 747
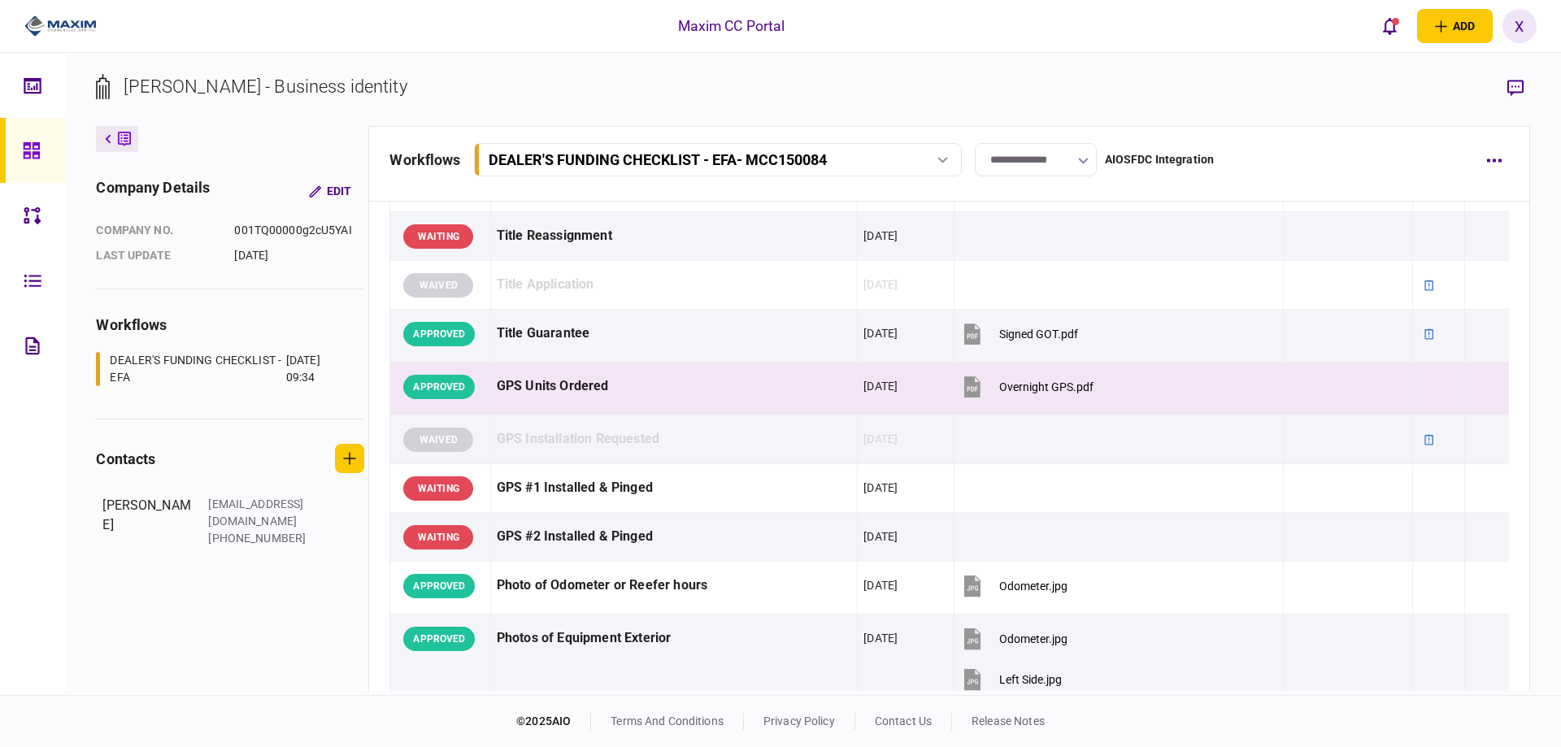
click at [1515, 85] on icon "button" at bounding box center [1515, 88] width 16 height 17
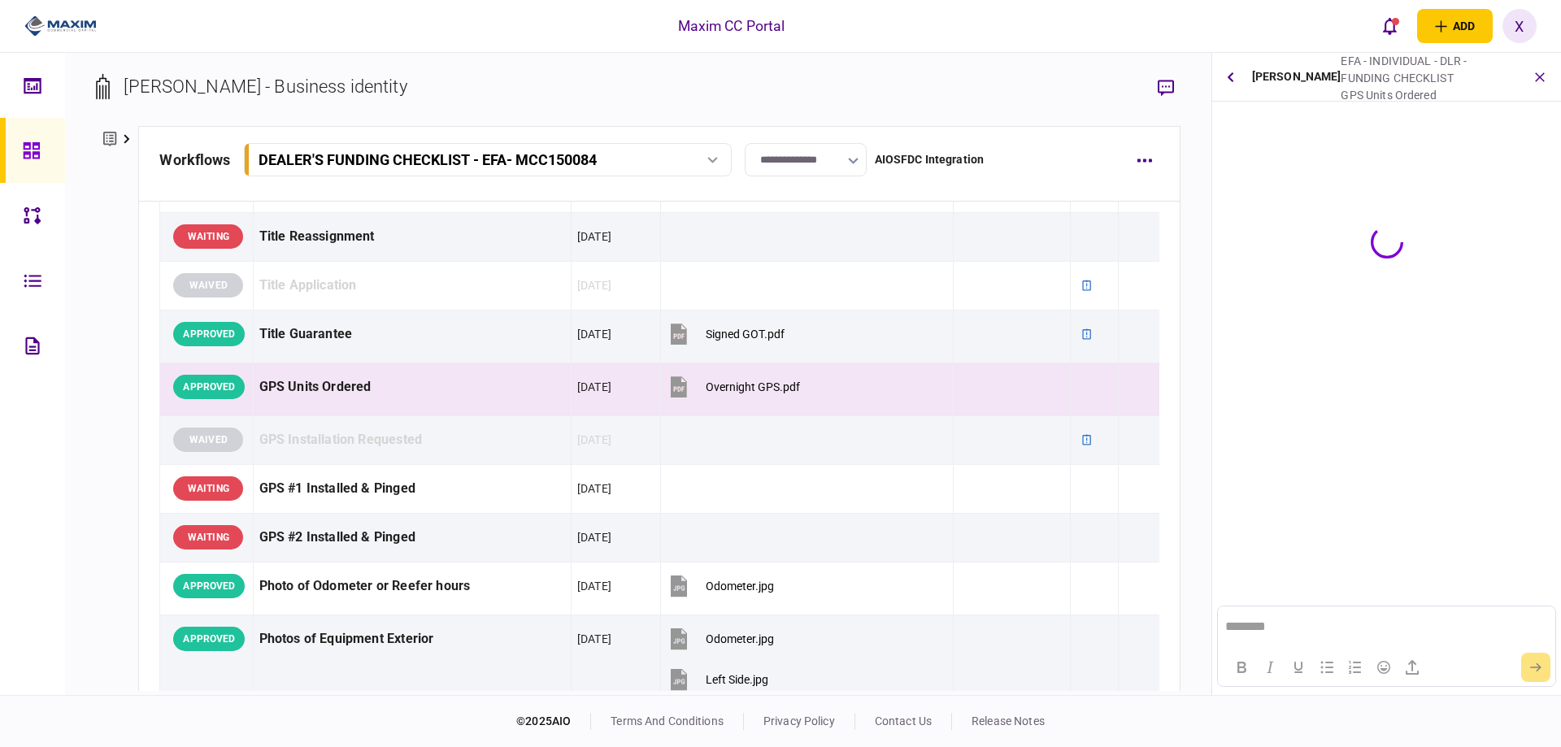
scroll to position [0, 0]
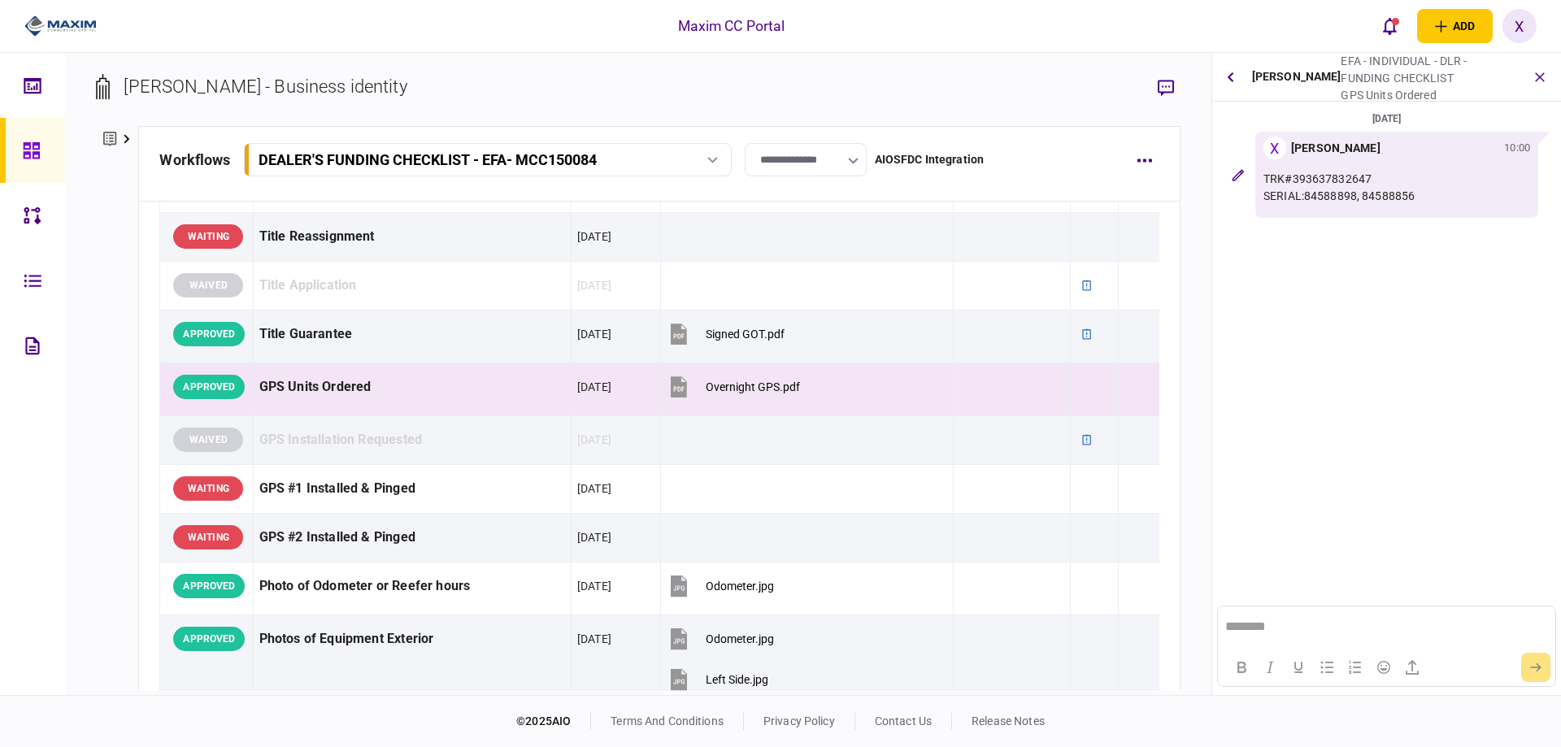
click at [60, 11] on div at bounding box center [54, 26] width 109 height 53
click at [46, 27] on img at bounding box center [60, 26] width 72 height 24
click at [41, 28] on img at bounding box center [60, 26] width 72 height 24
click at [40, 15] on img at bounding box center [60, 26] width 72 height 24
click at [28, 145] on icon at bounding box center [32, 150] width 18 height 19
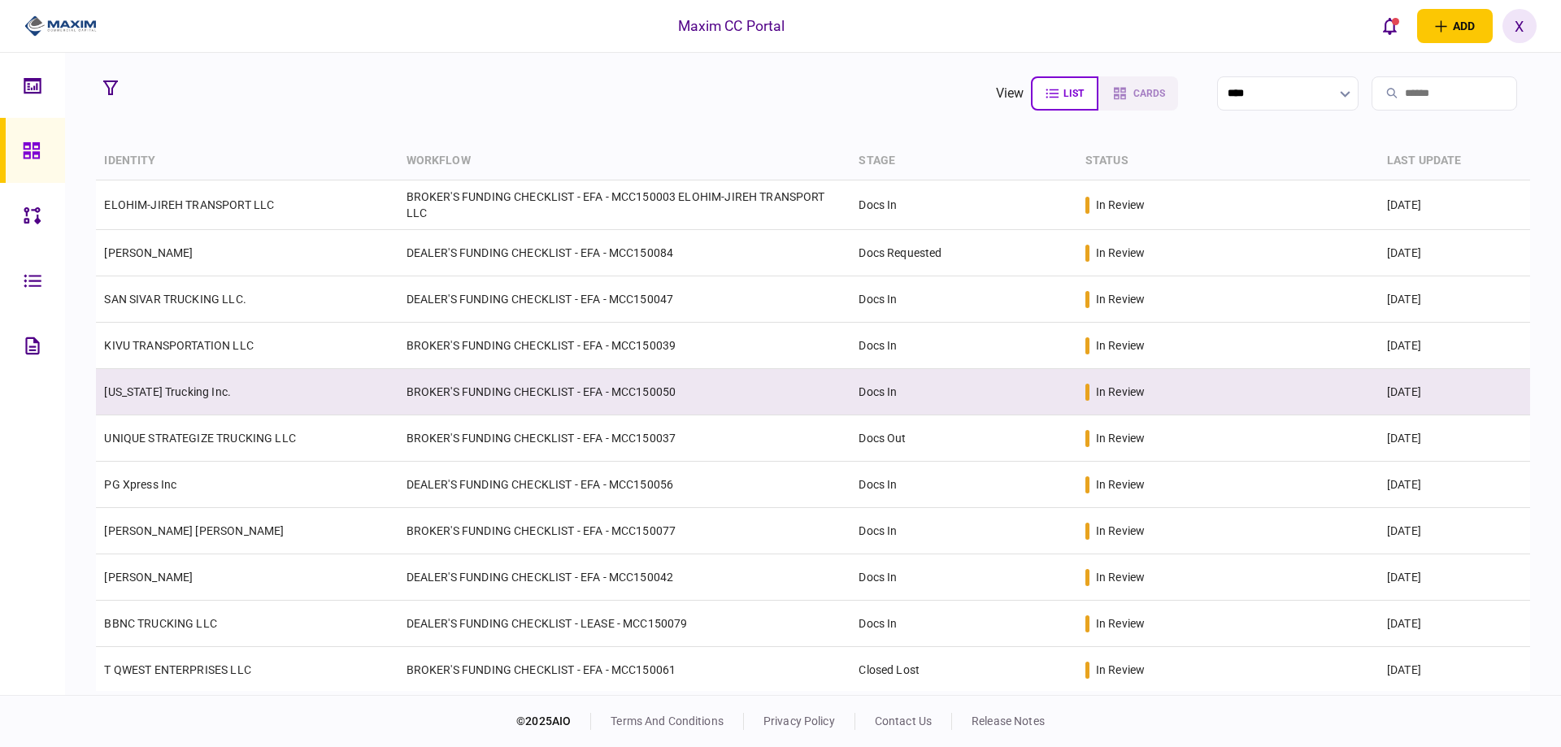
click at [154, 387] on link "[US_STATE] Trucking Inc." at bounding box center [167, 391] width 127 height 13
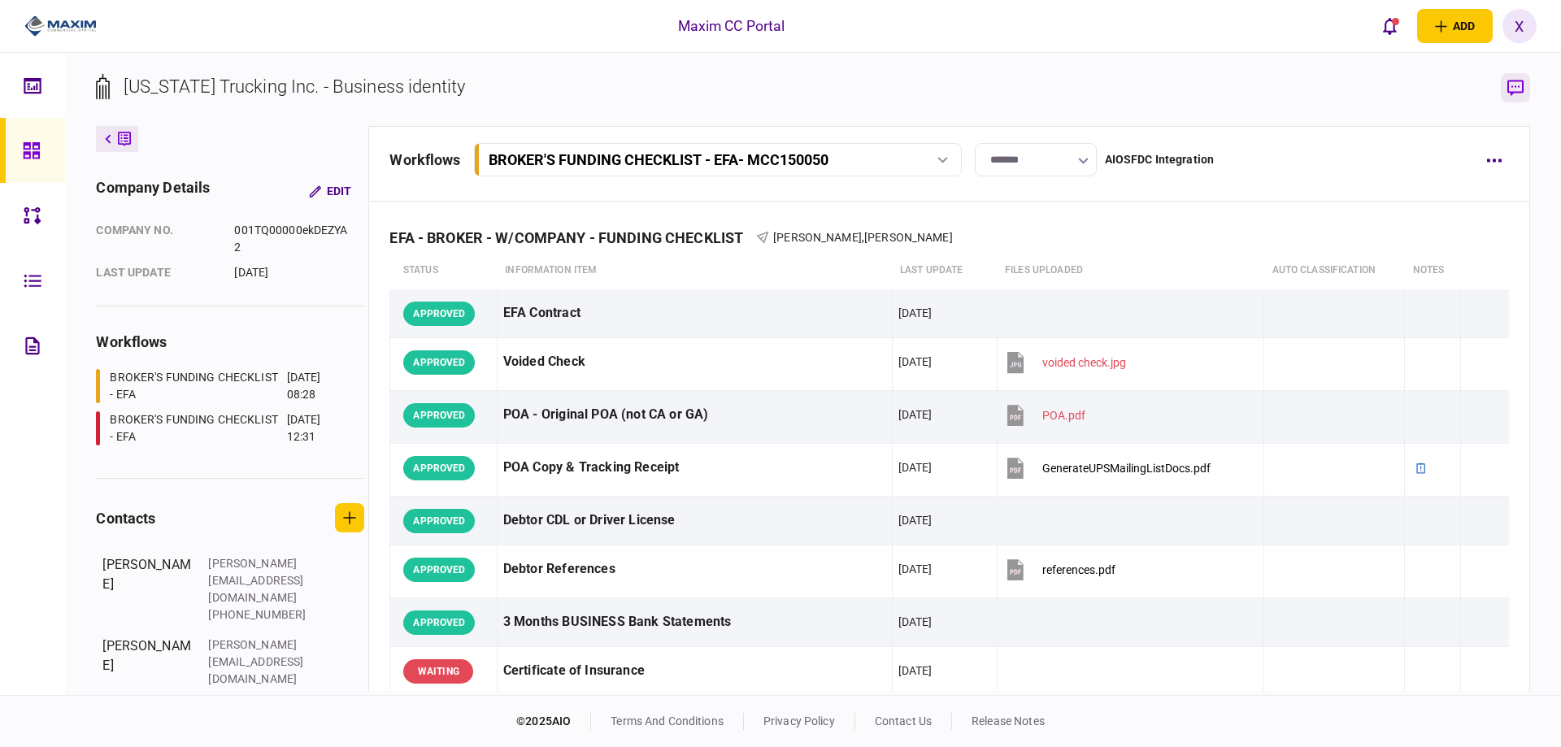
click at [1517, 85] on icon "button" at bounding box center [1515, 88] width 16 height 17
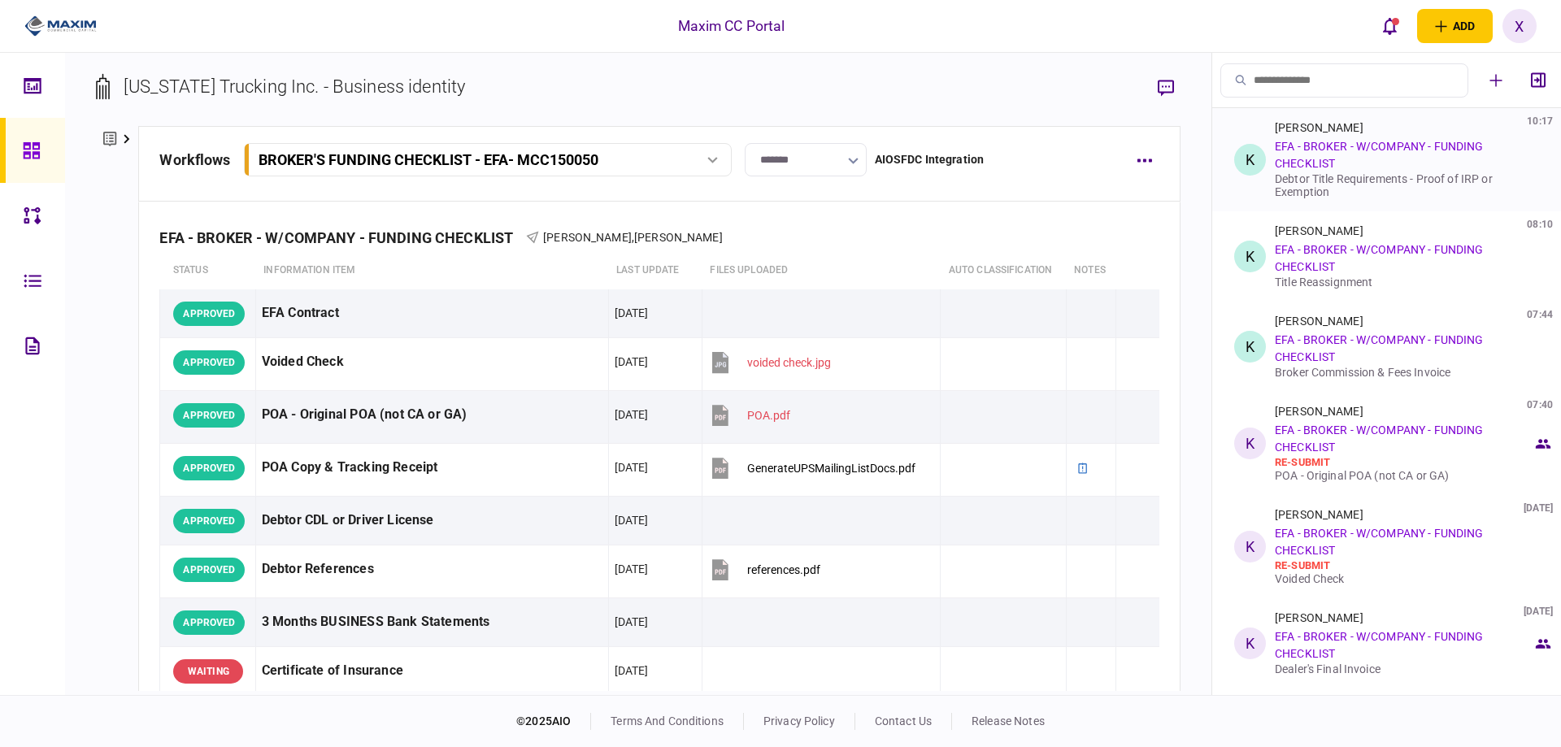
click at [1338, 141] on link "EFA - BROKER - W/COMPANY - FUNDING CHECKLIST" at bounding box center [1379, 155] width 208 height 30
click at [1317, 143] on link "EFA - BROKER - W/COMPANY - FUNDING CHECKLIST" at bounding box center [1379, 155] width 208 height 30
click at [1235, 154] on div "K" at bounding box center [1250, 160] width 32 height 32
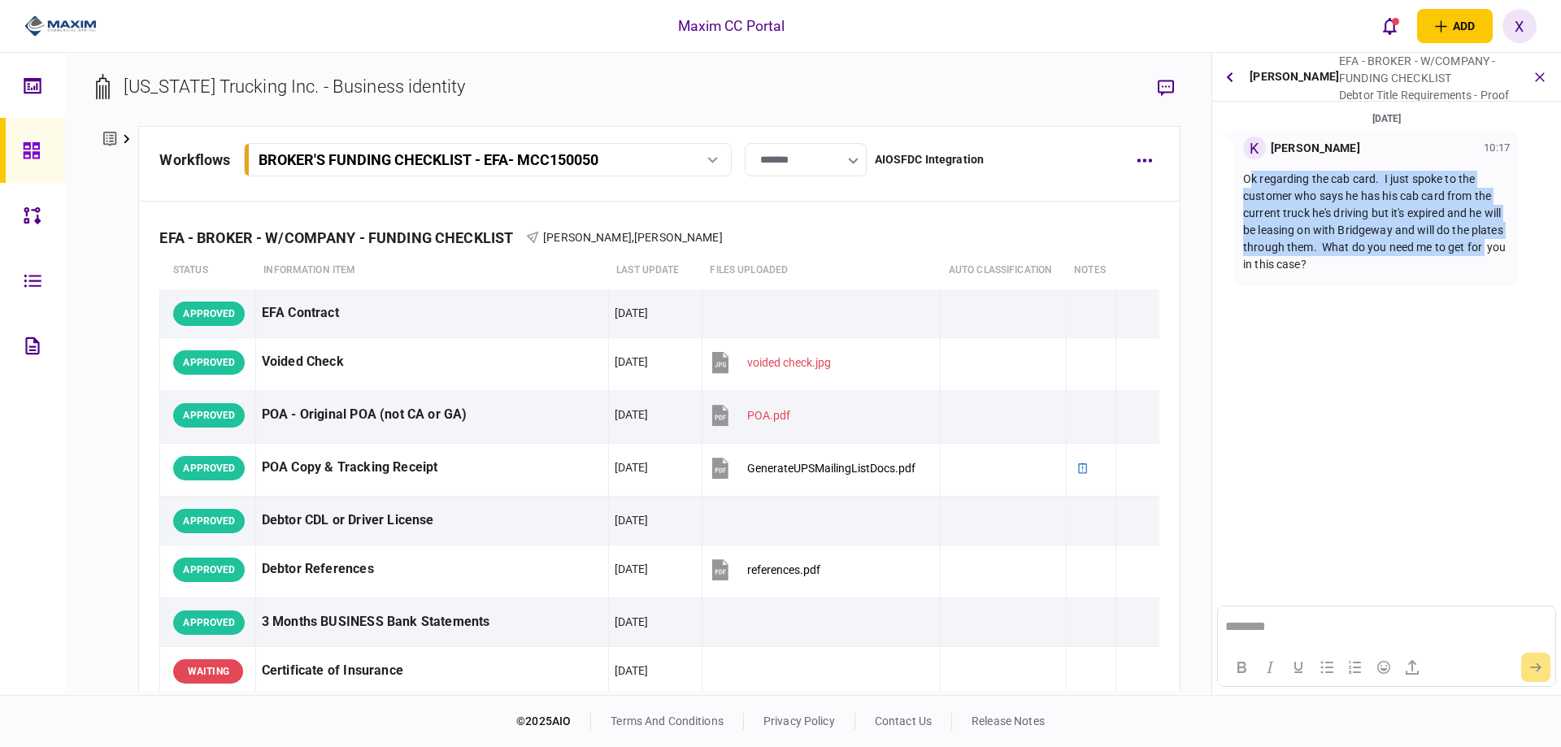
drag, startPoint x: 1253, startPoint y: 185, endPoint x: 1508, endPoint y: 252, distance: 263.2
click at [1508, 252] on div "K Kelly Chronister 10:17 Ok regarding the cab card. I just spoke to the custome…" at bounding box center [1376, 209] width 283 height 154
click at [1532, 663] on icon "submit" at bounding box center [1535, 667] width 11 height 10
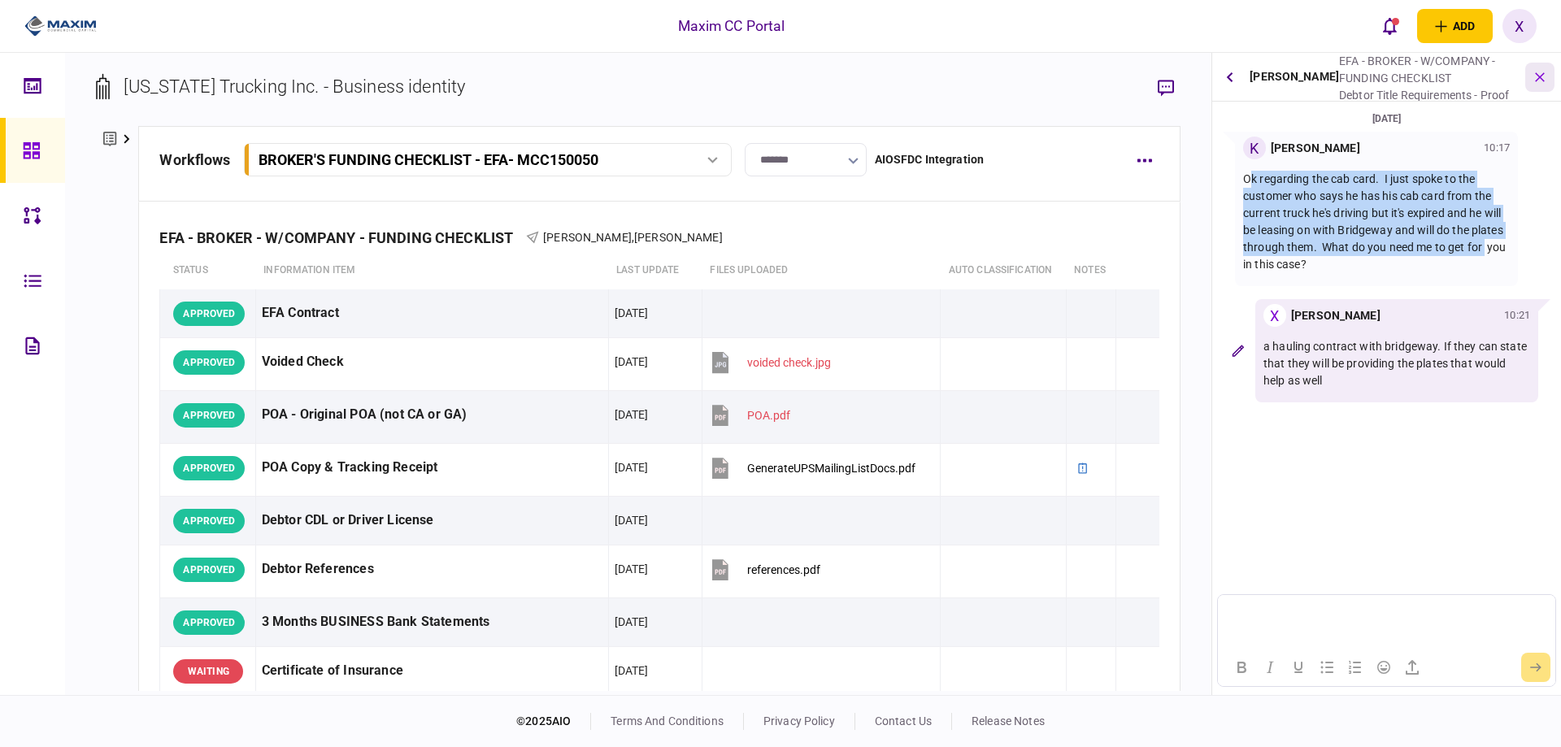
click at [1541, 69] on icon "button" at bounding box center [1540, 76] width 19 height 19
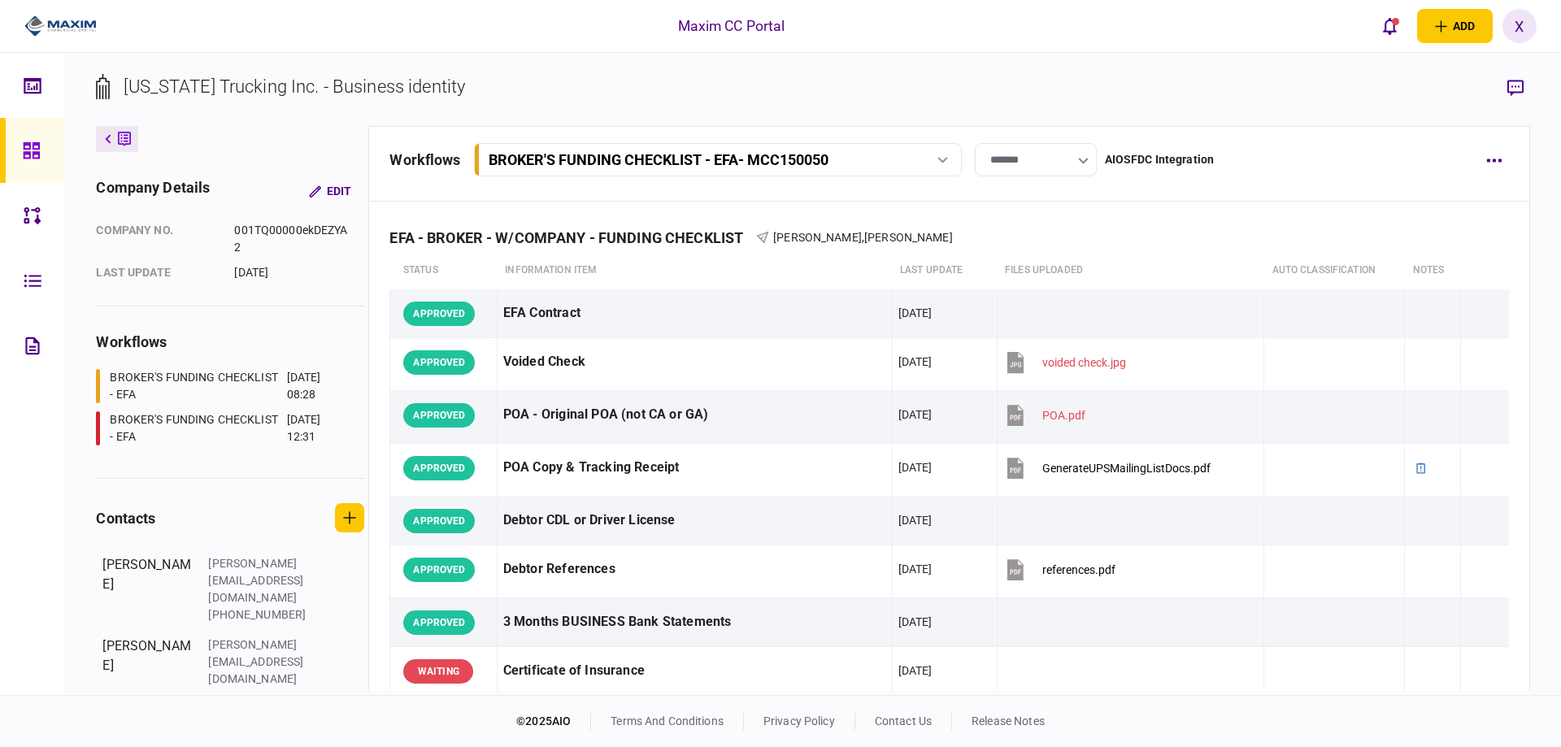
click at [22, 30] on div at bounding box center [54, 26] width 109 height 53
click at [38, 23] on img at bounding box center [60, 26] width 72 height 24
click at [65, 16] on img at bounding box center [60, 26] width 72 height 24
click at [46, 160] on div at bounding box center [36, 150] width 26 height 65
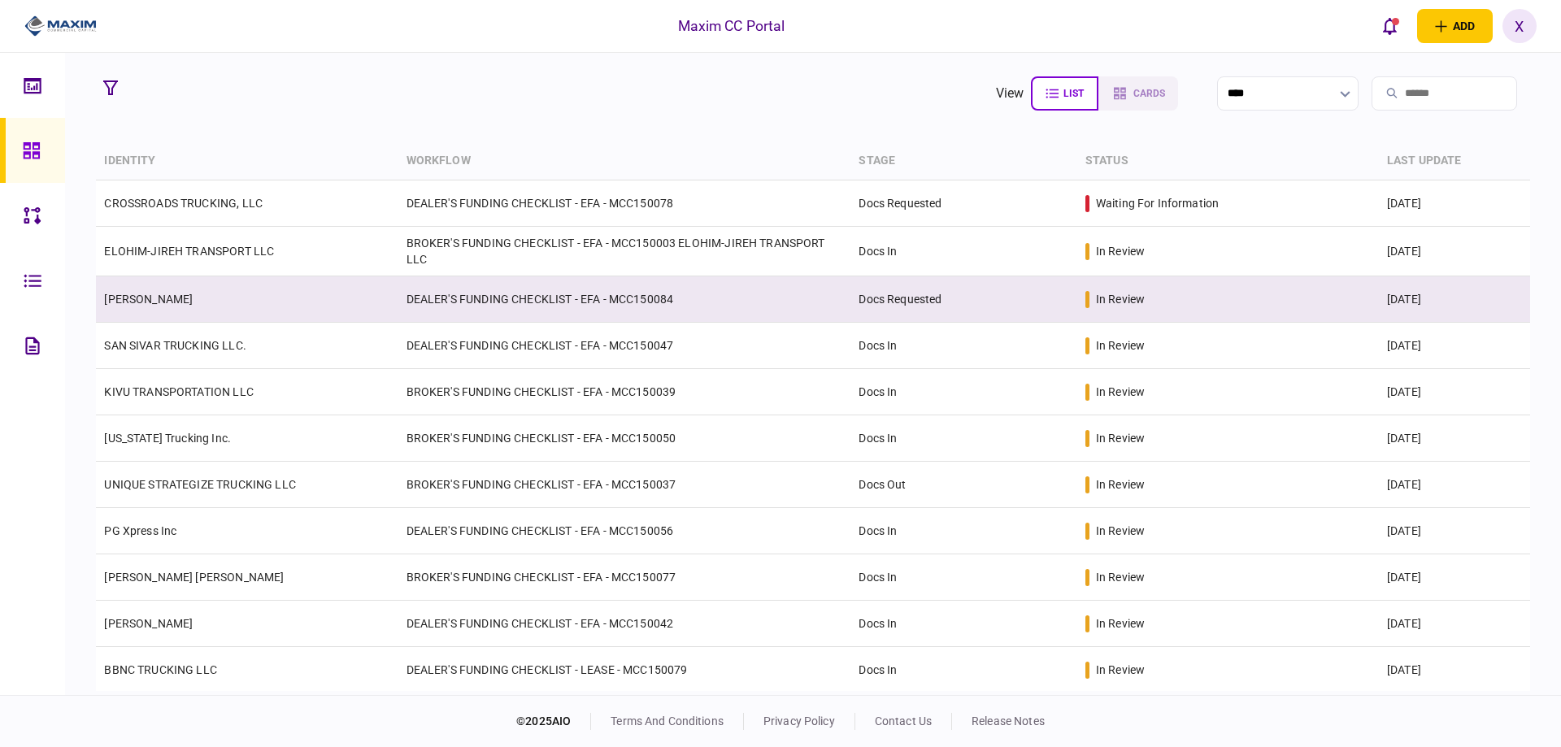
click at [154, 282] on td "QASIM KHAN" at bounding box center [247, 299] width 302 height 46
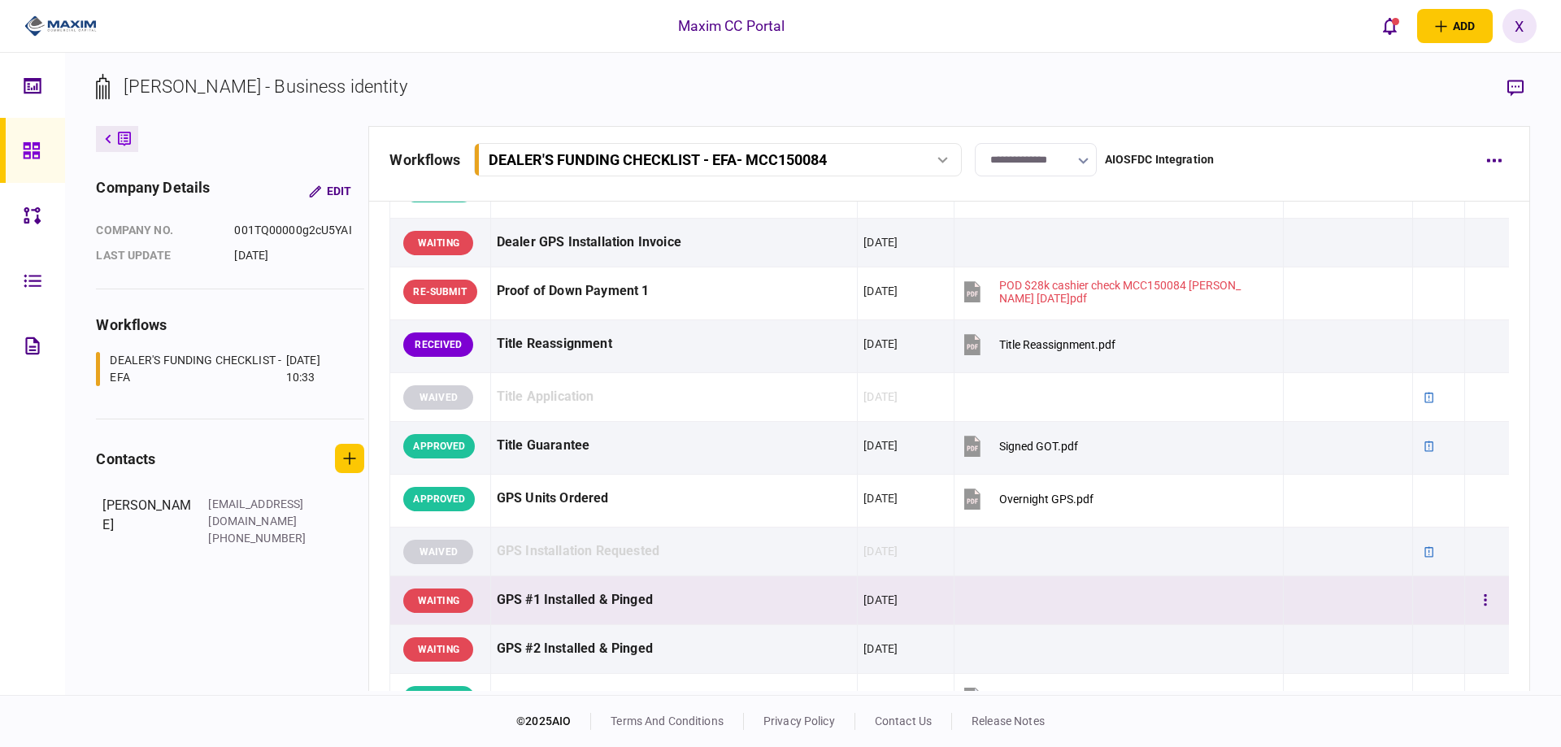
scroll to position [732, 0]
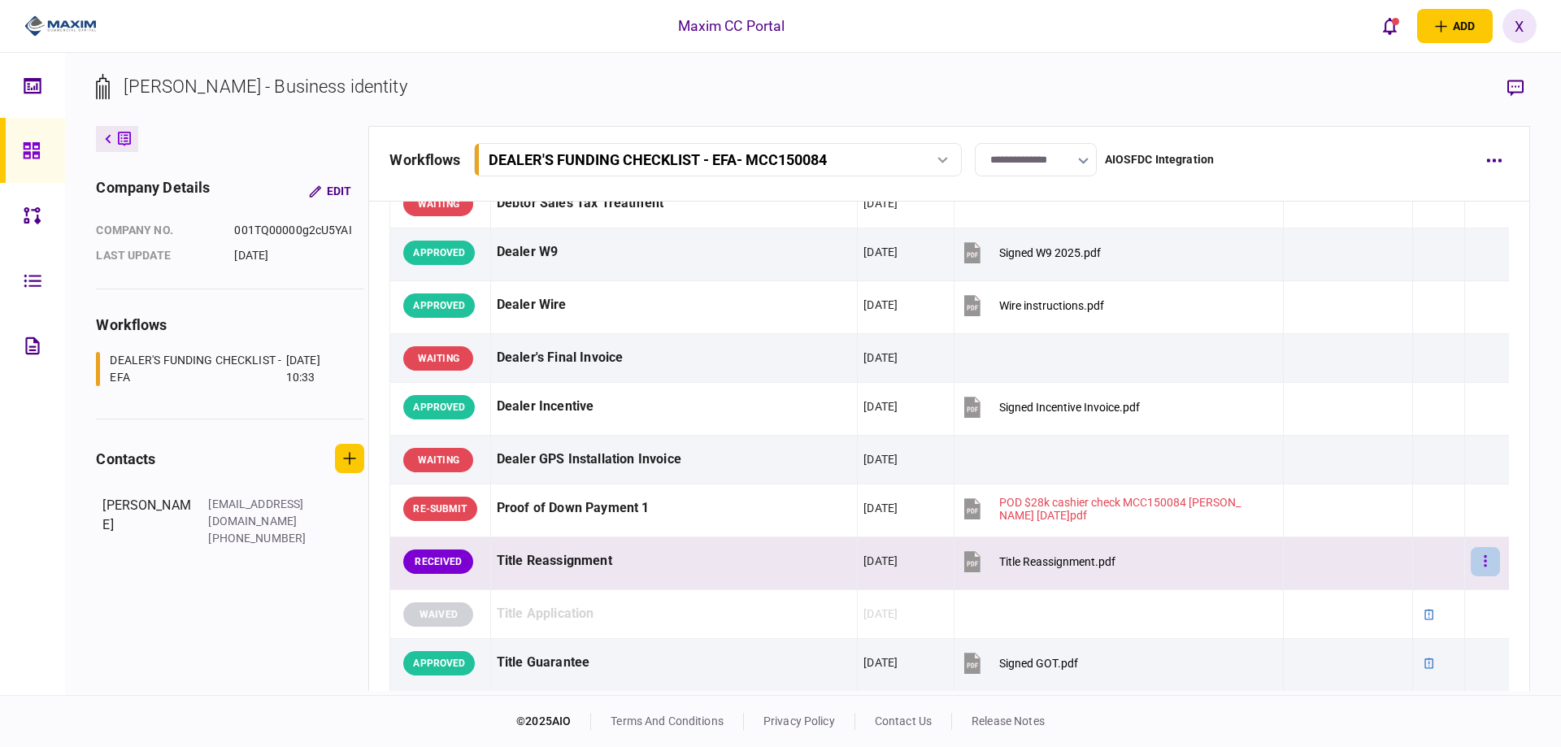
click at [1483, 567] on button "button" at bounding box center [1484, 561] width 29 height 29
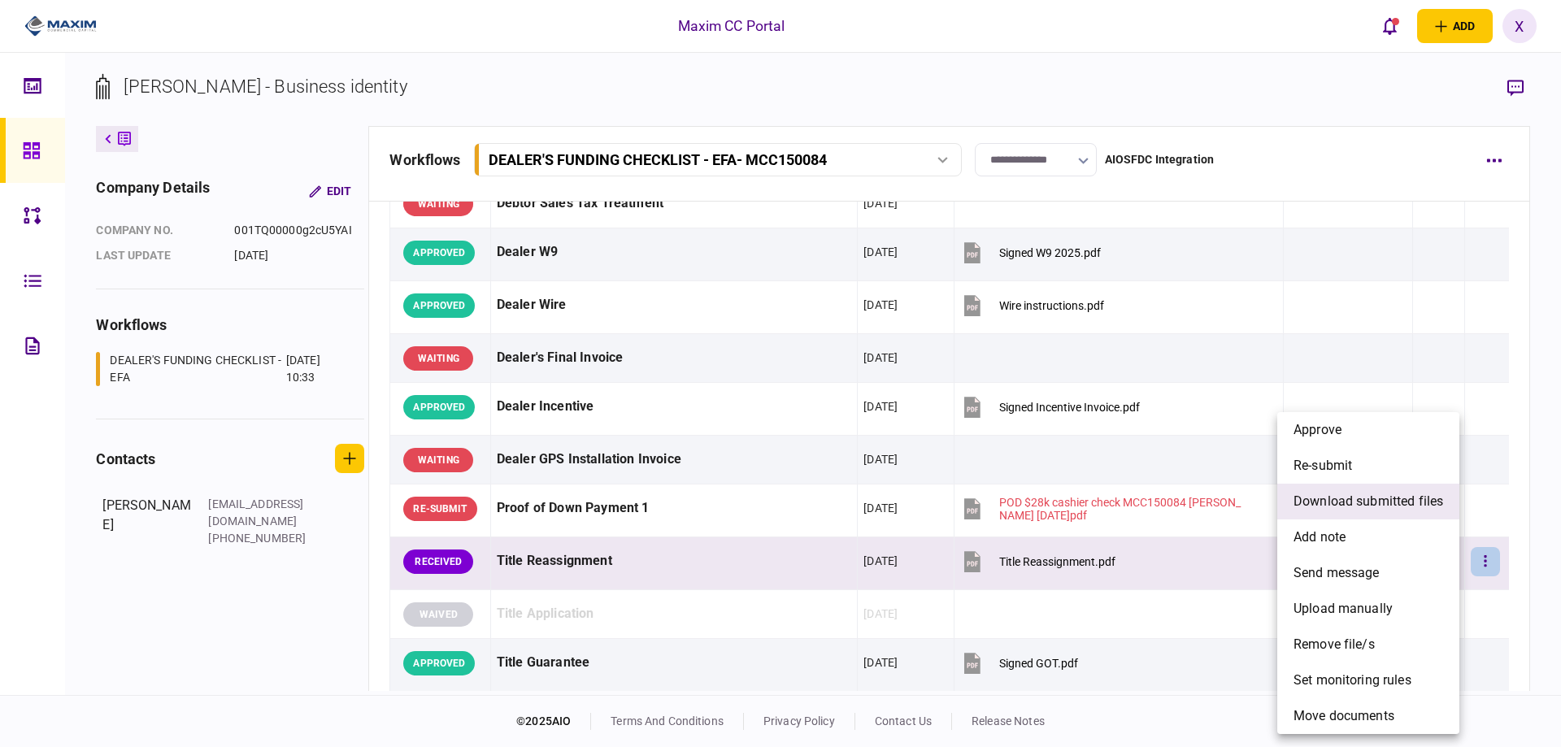
click at [1353, 507] on span "download submitted files" at bounding box center [1368, 502] width 150 height 20
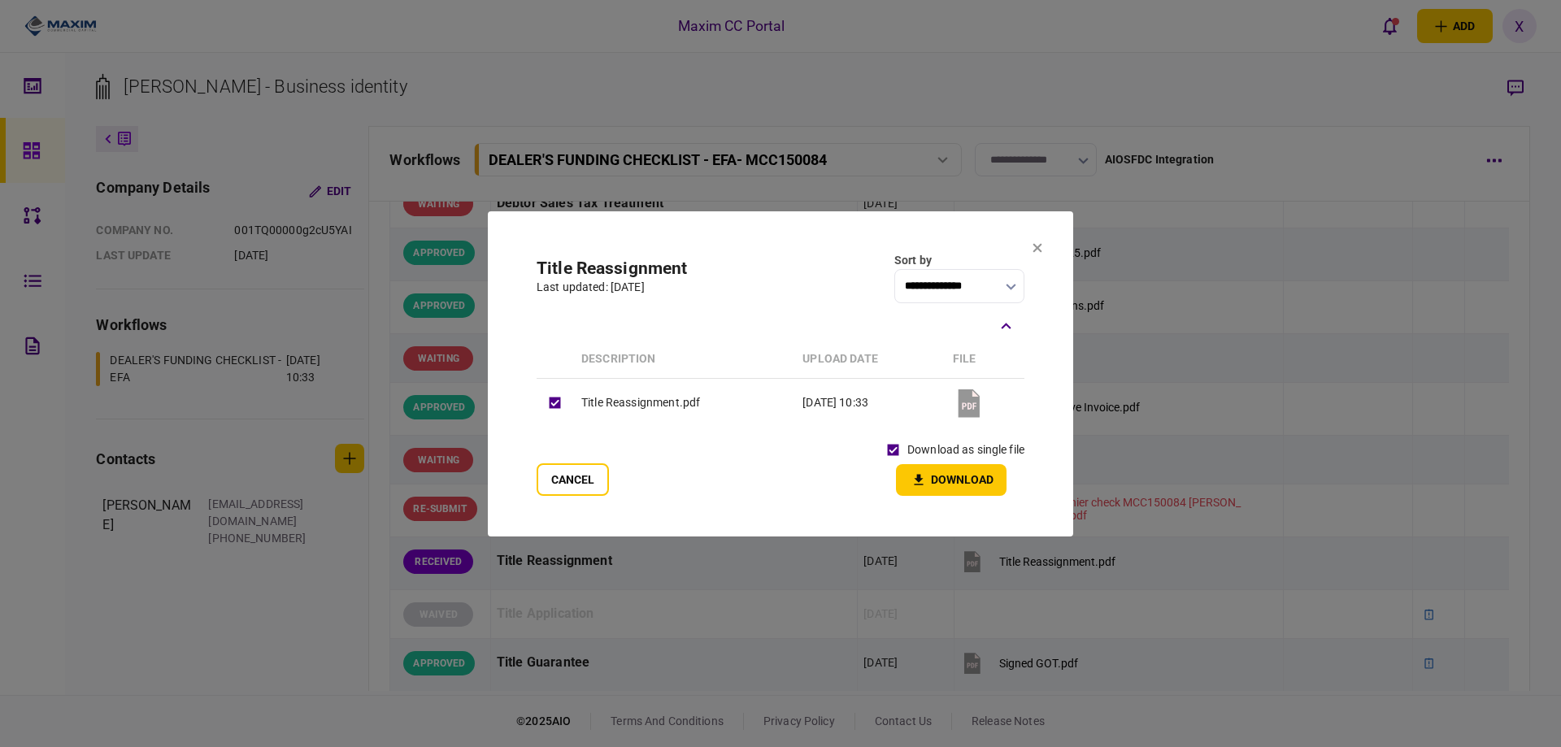
click at [953, 477] on button "Download" at bounding box center [951, 480] width 111 height 32
click at [1034, 249] on icon at bounding box center [1037, 248] width 10 height 10
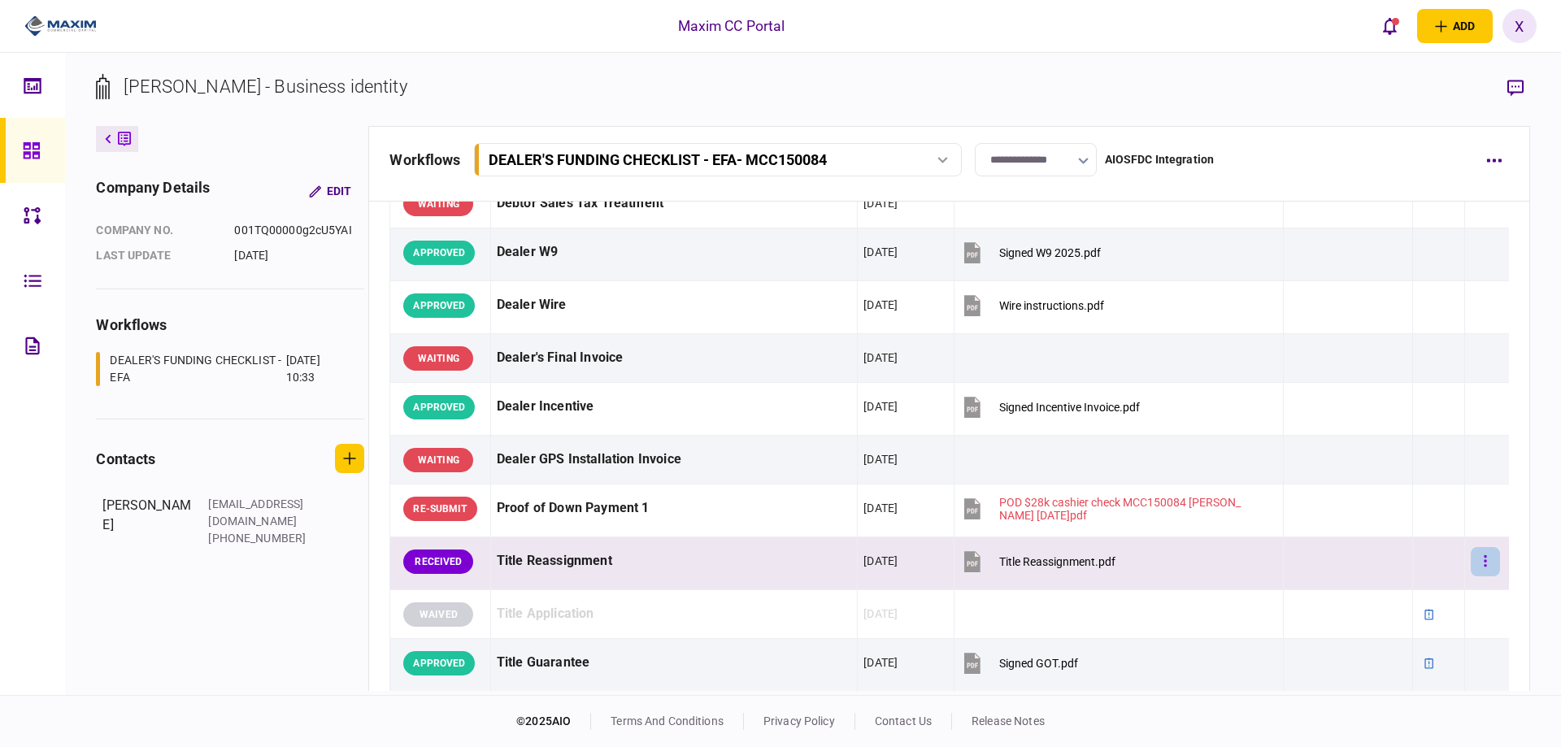
click at [1476, 564] on button "button" at bounding box center [1484, 561] width 29 height 29
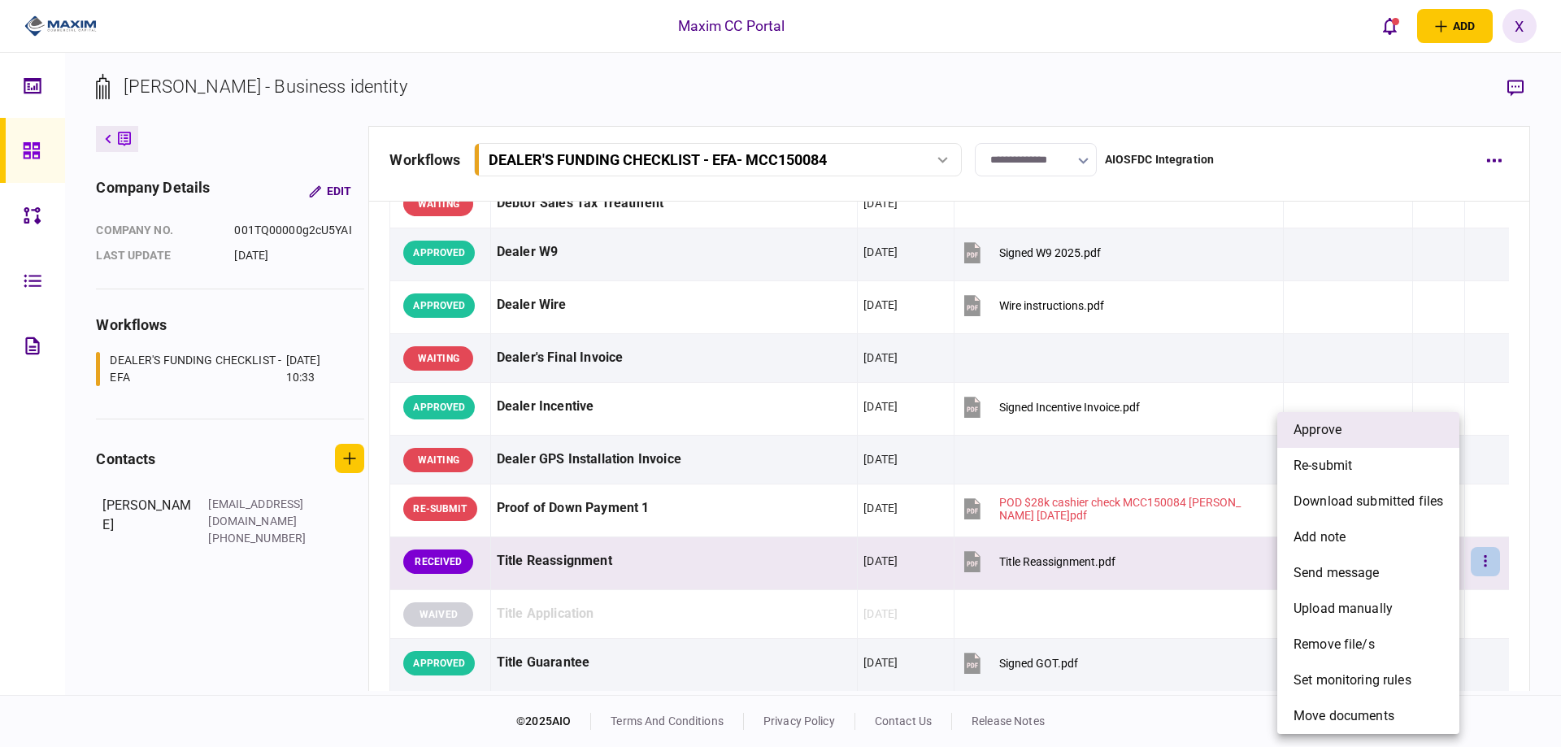
click at [1402, 443] on li "approve" at bounding box center [1368, 430] width 182 height 36
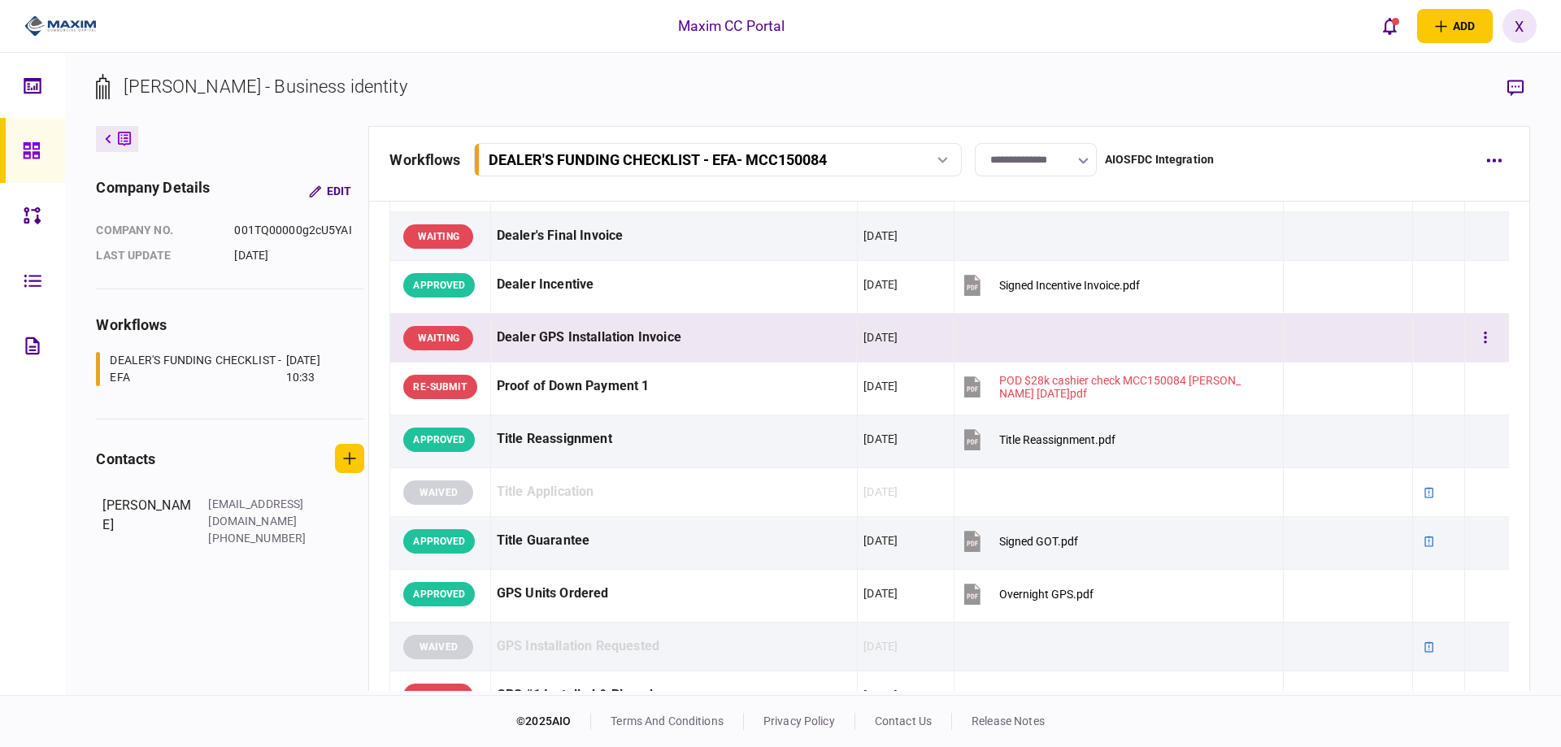
scroll to position [1057, 0]
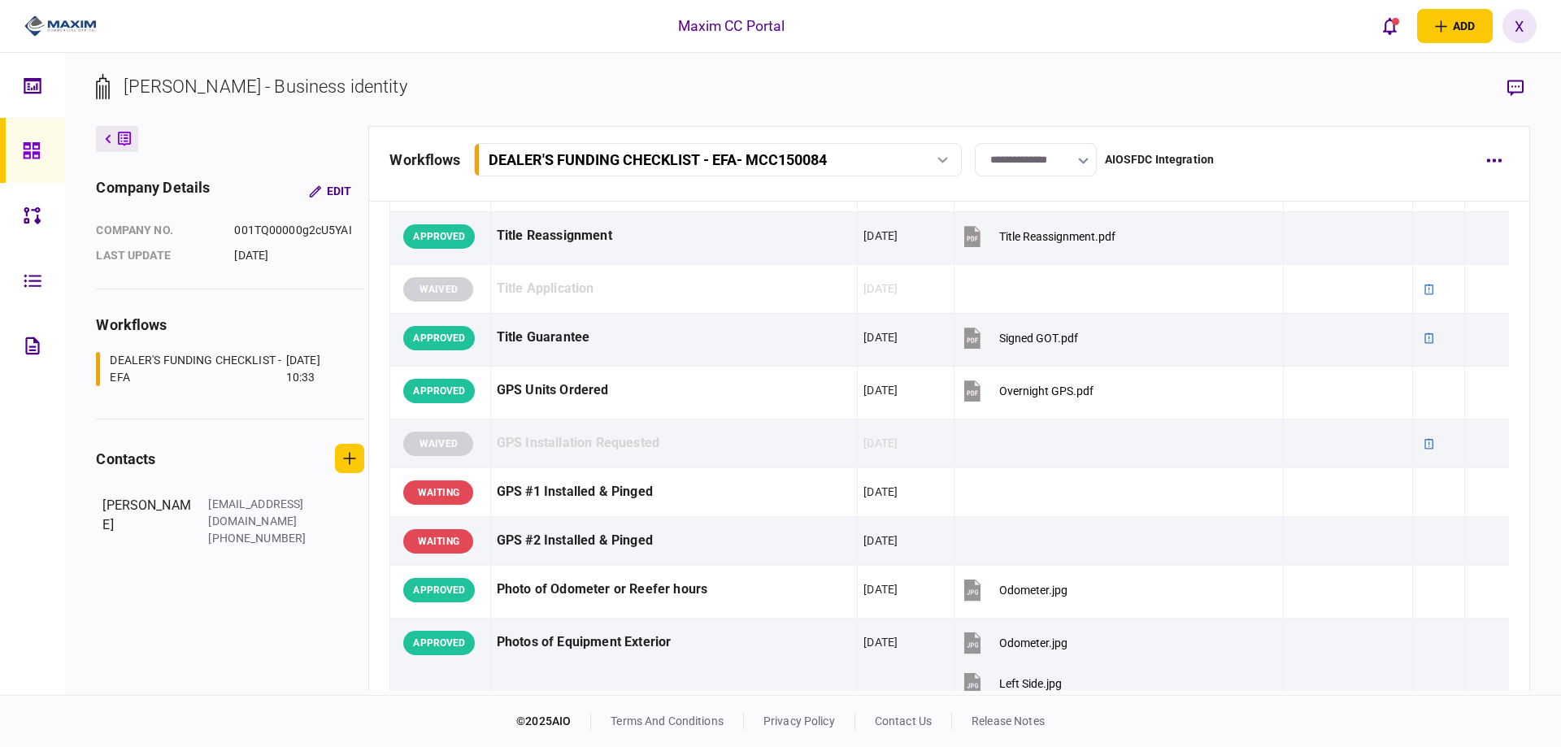
click at [19, 170] on link at bounding box center [32, 150] width 65 height 65
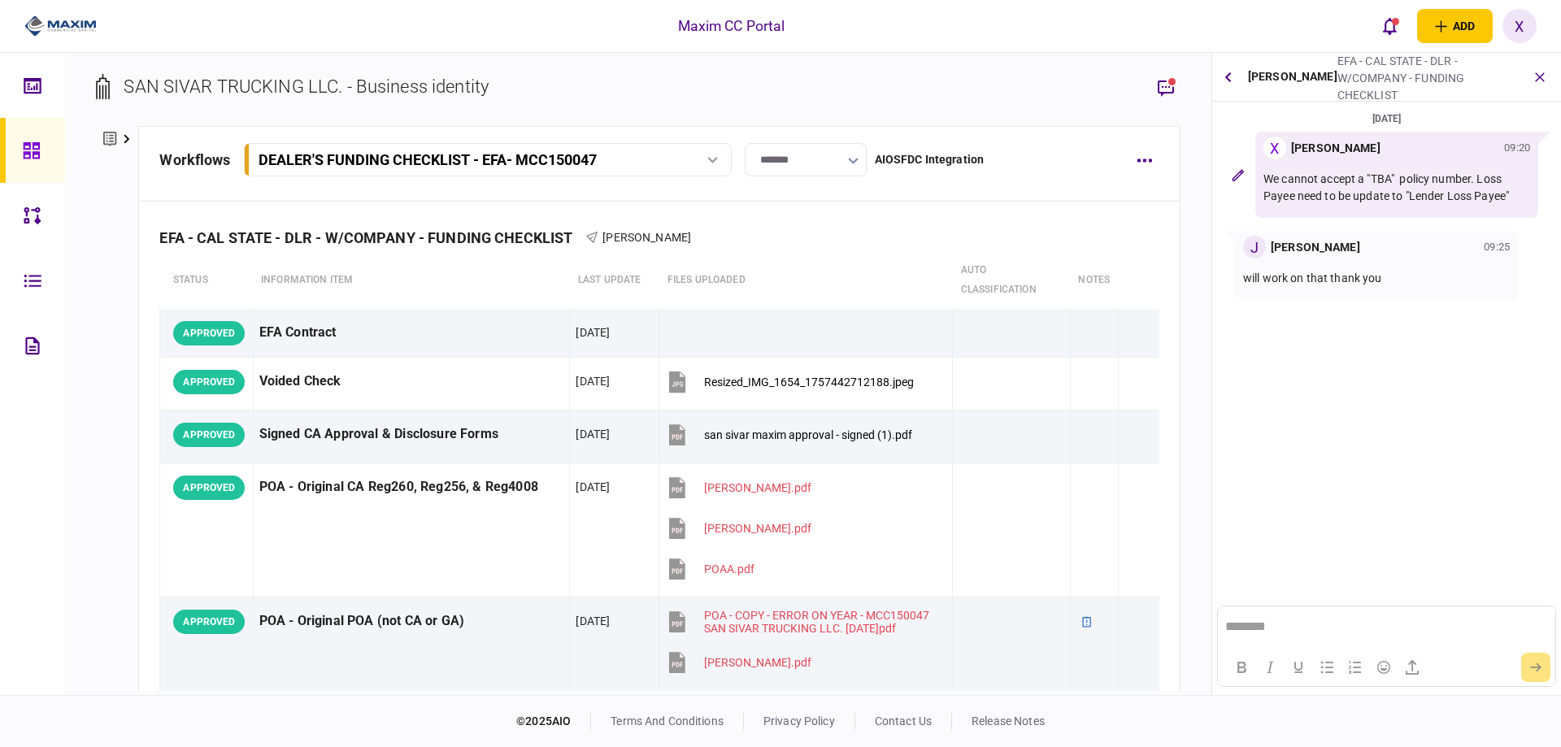
click at [67, 24] on img at bounding box center [60, 26] width 72 height 24
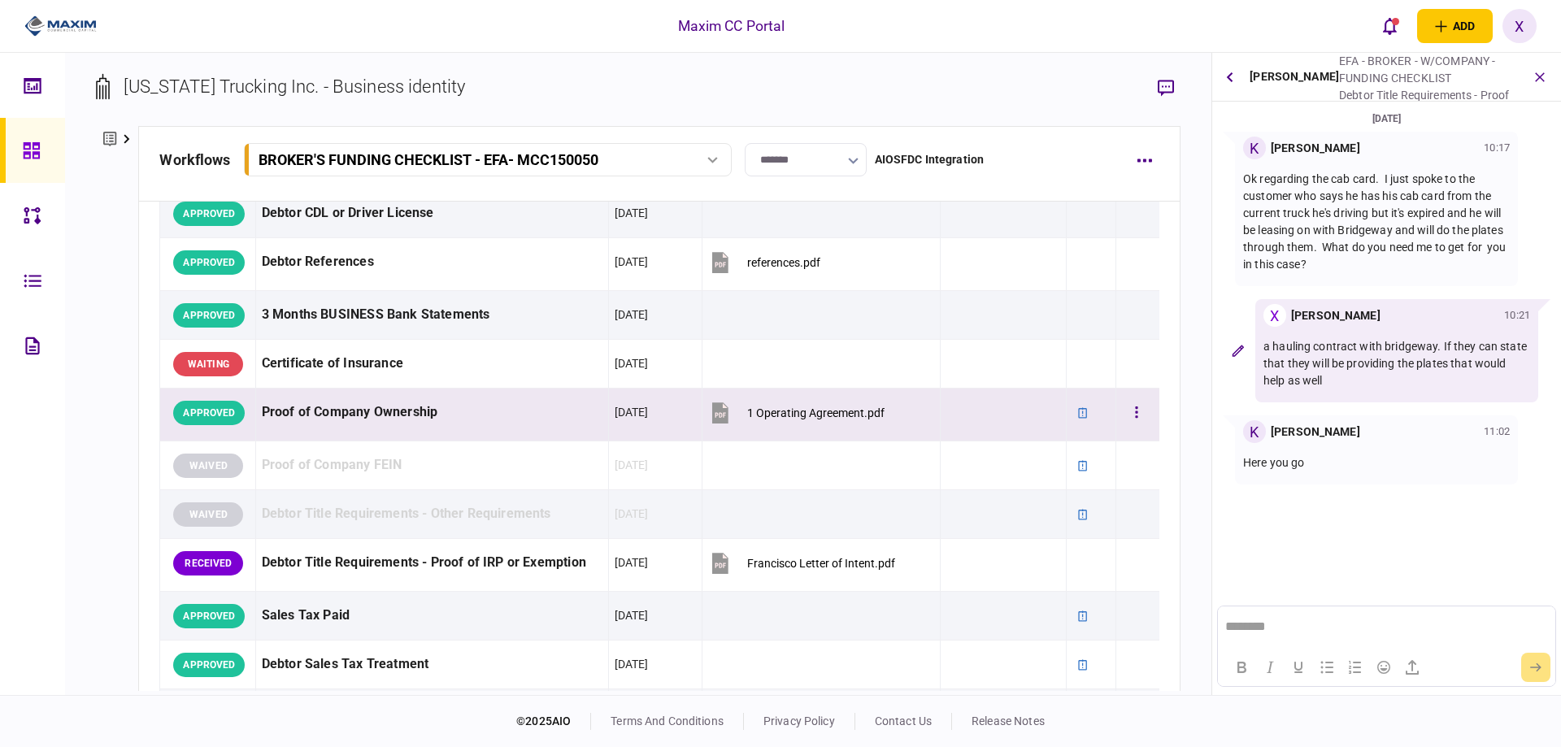
scroll to position [406, 0]
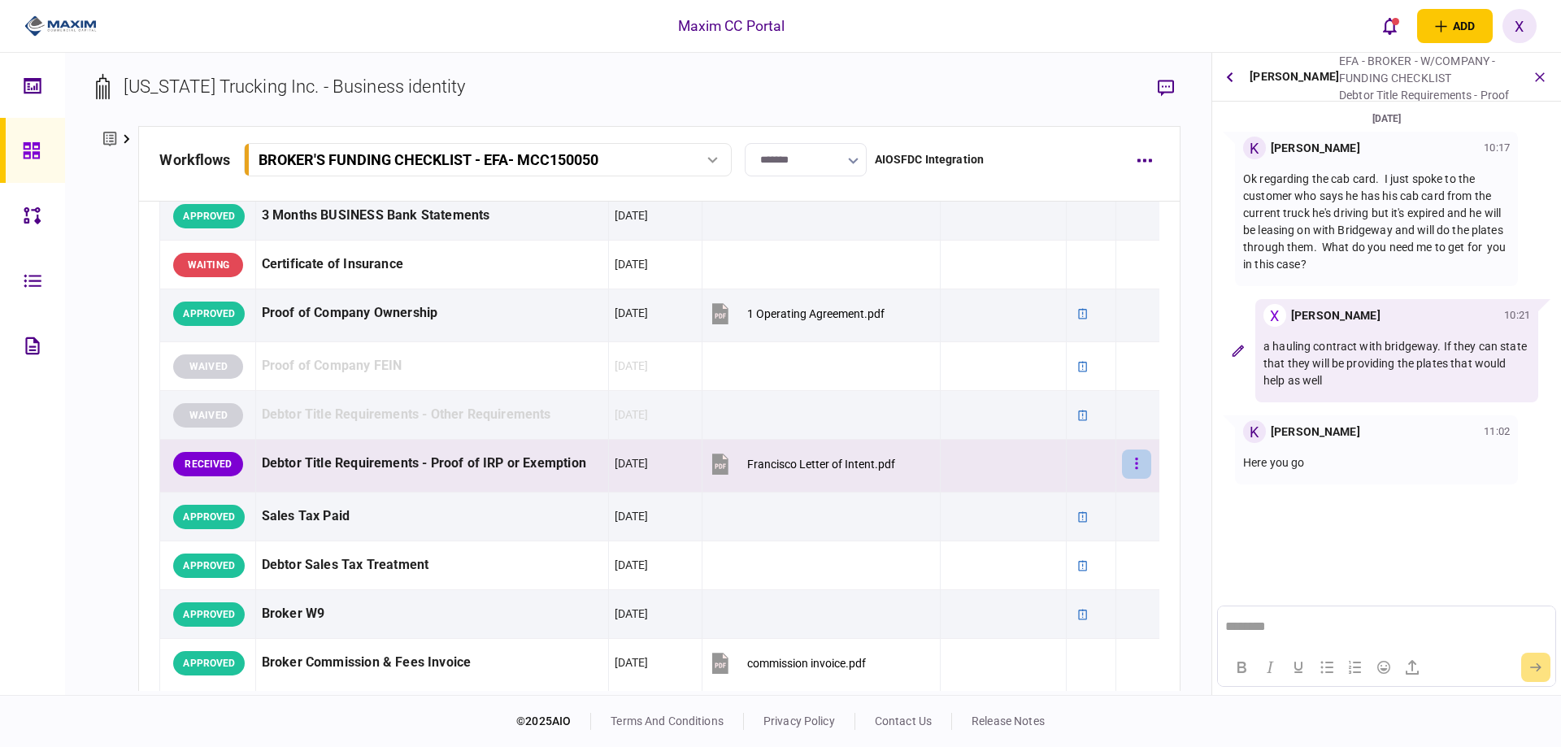
click at [1122, 460] on button "button" at bounding box center [1136, 463] width 29 height 29
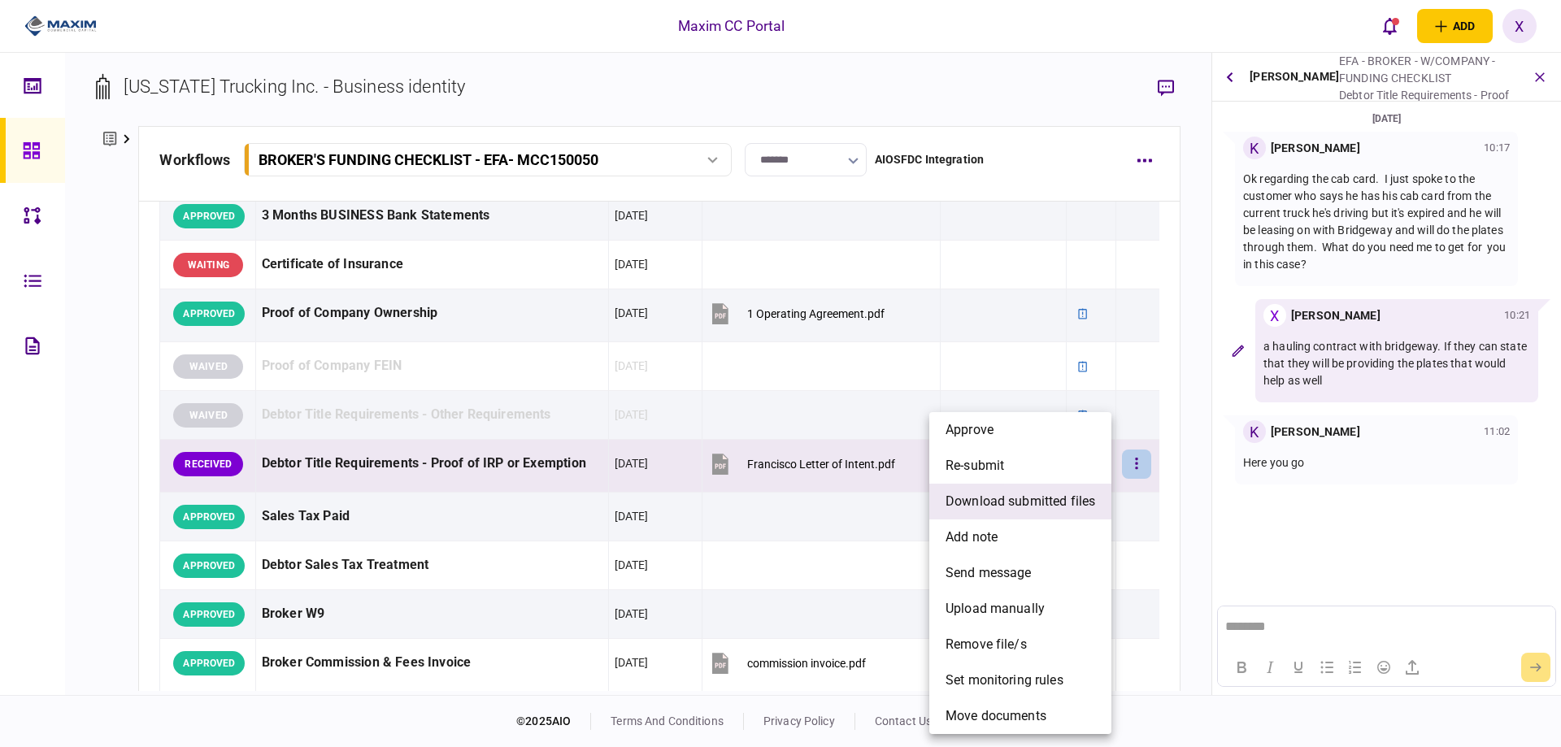
click at [1078, 489] on li "download submitted files" at bounding box center [1020, 502] width 182 height 36
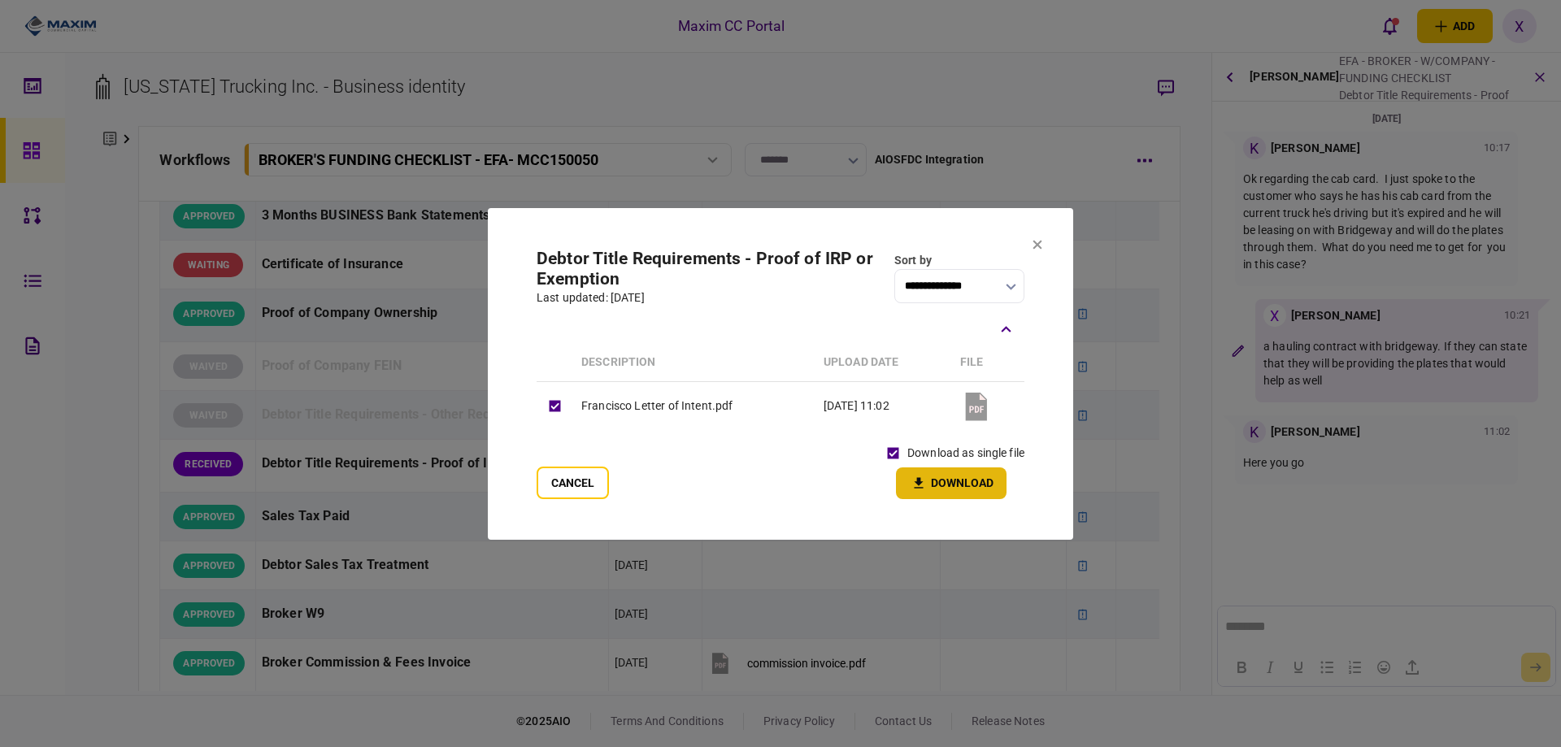
click at [979, 484] on button "Download" at bounding box center [951, 483] width 111 height 32
click at [1035, 246] on icon at bounding box center [1037, 244] width 9 height 9
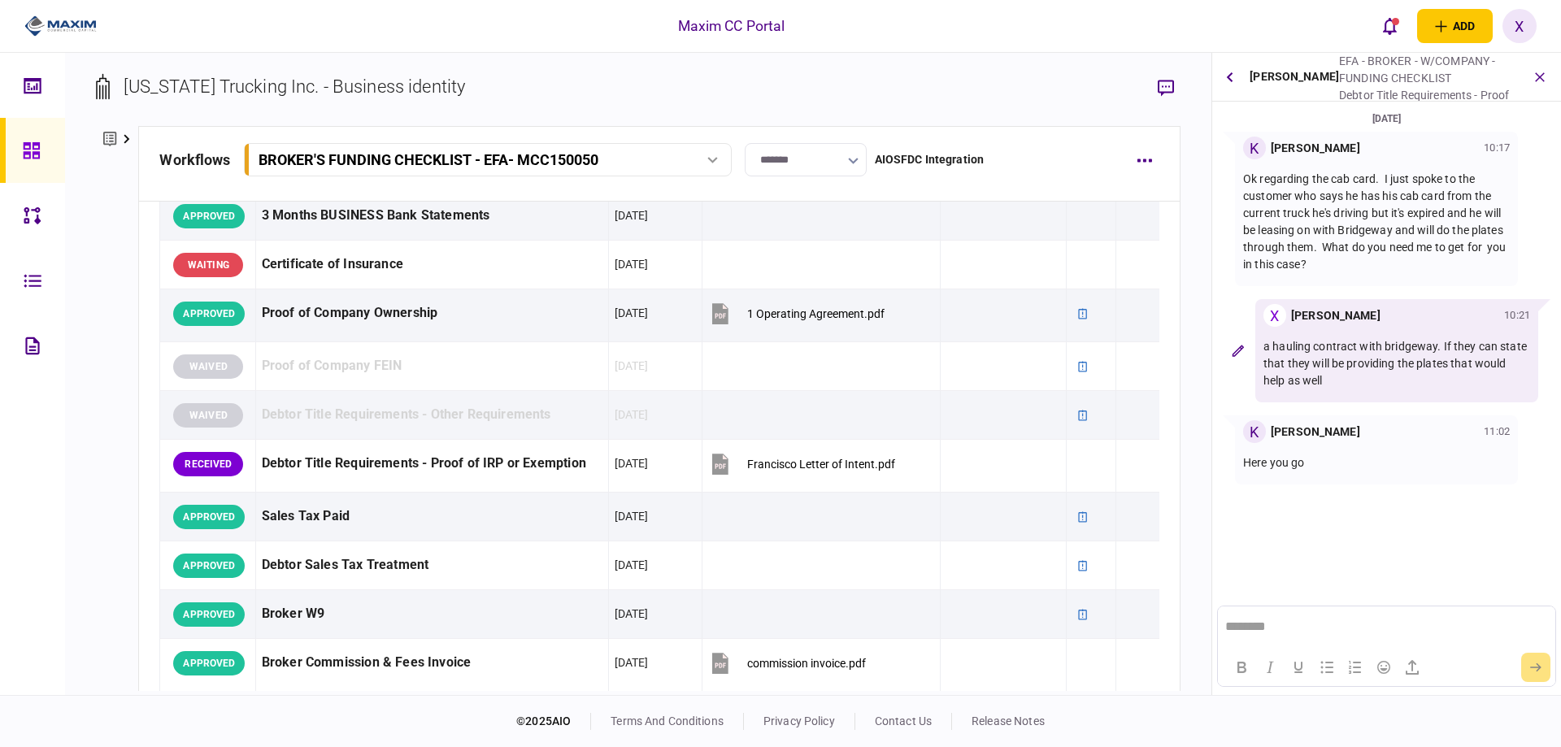
click at [267, 12] on div "Maxim CC Portal add business identity individual identity X X [PERSON_NAME] [PE…" at bounding box center [780, 26] width 1561 height 52
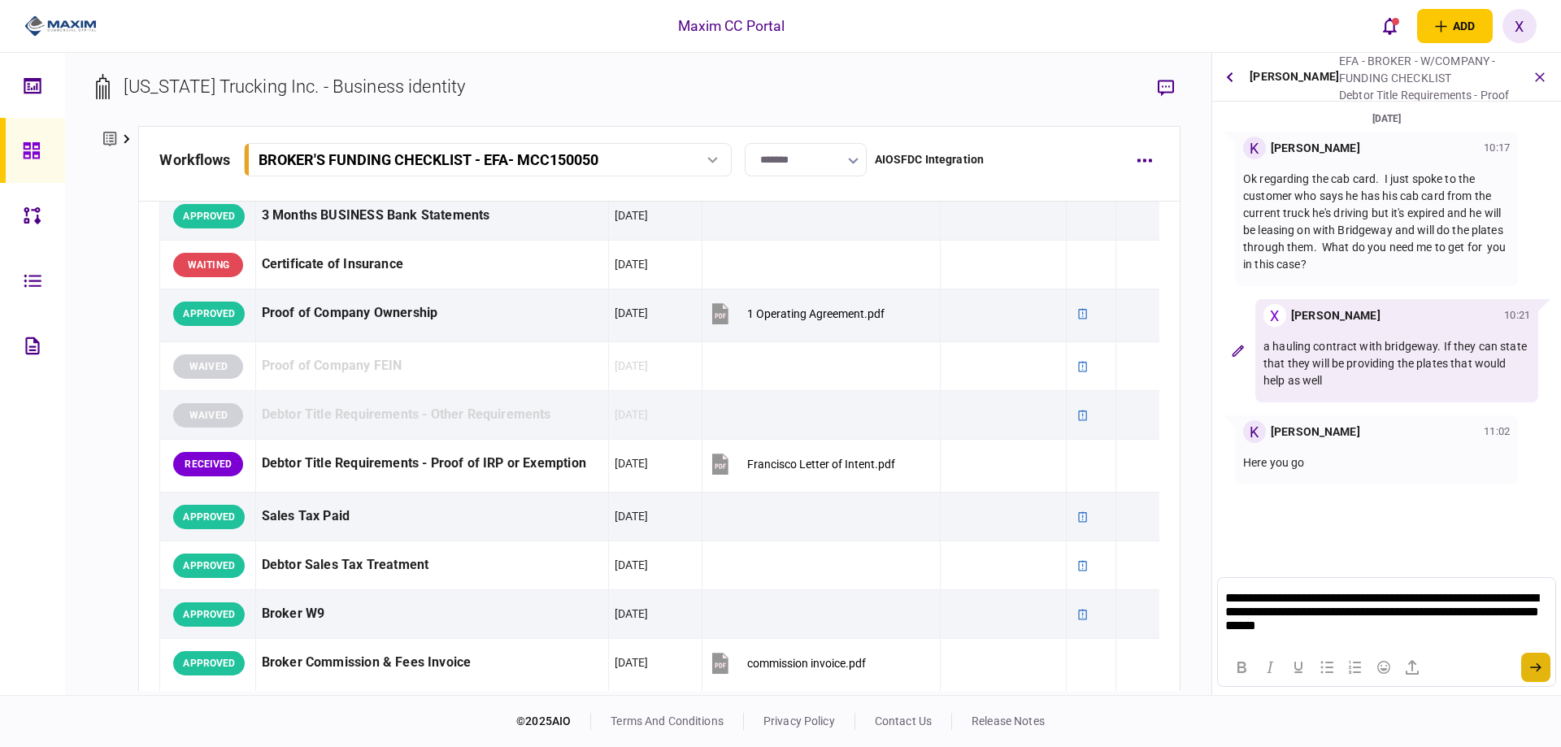
click at [1536, 671] on icon "submit" at bounding box center [1535, 667] width 11 height 10
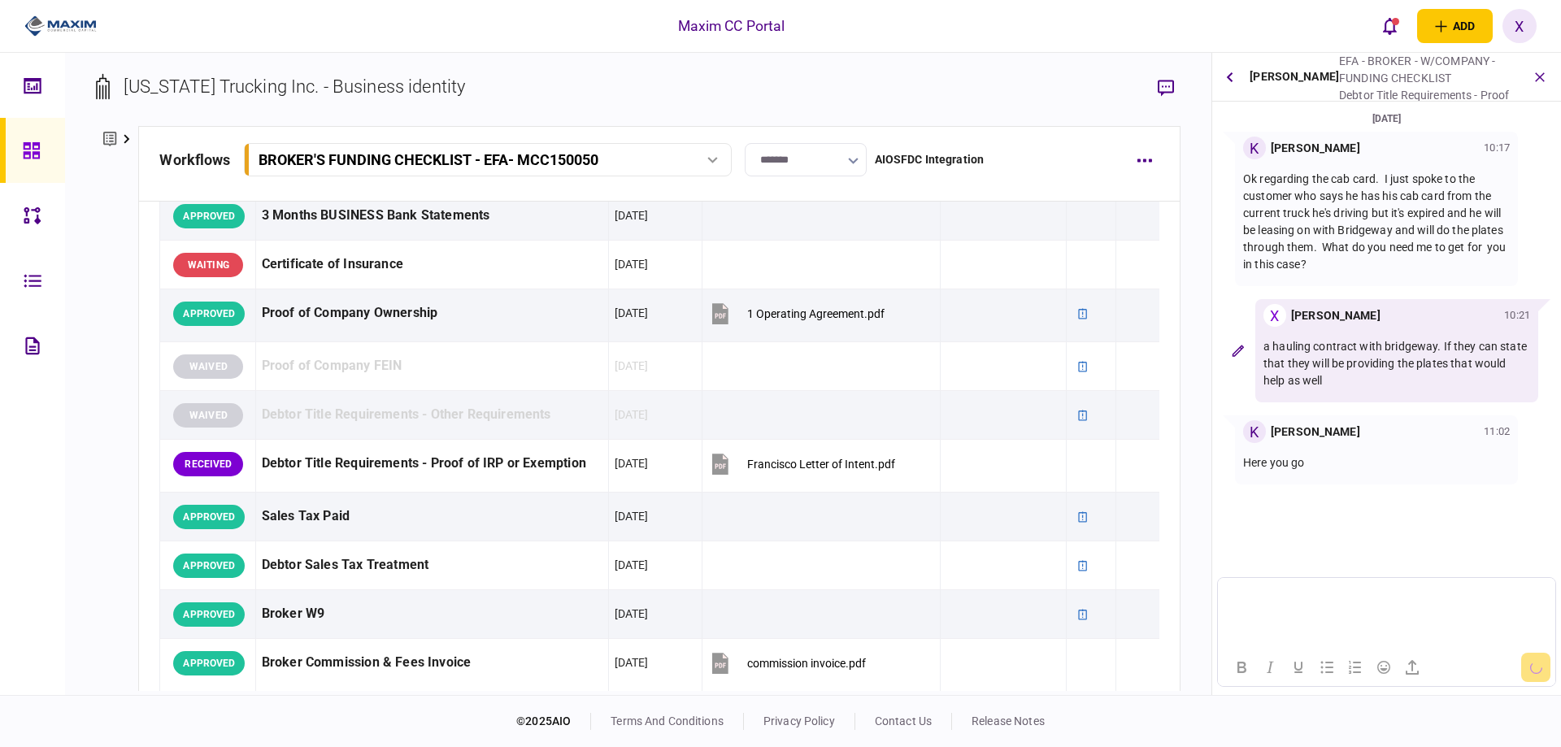
scroll to position [20, 0]
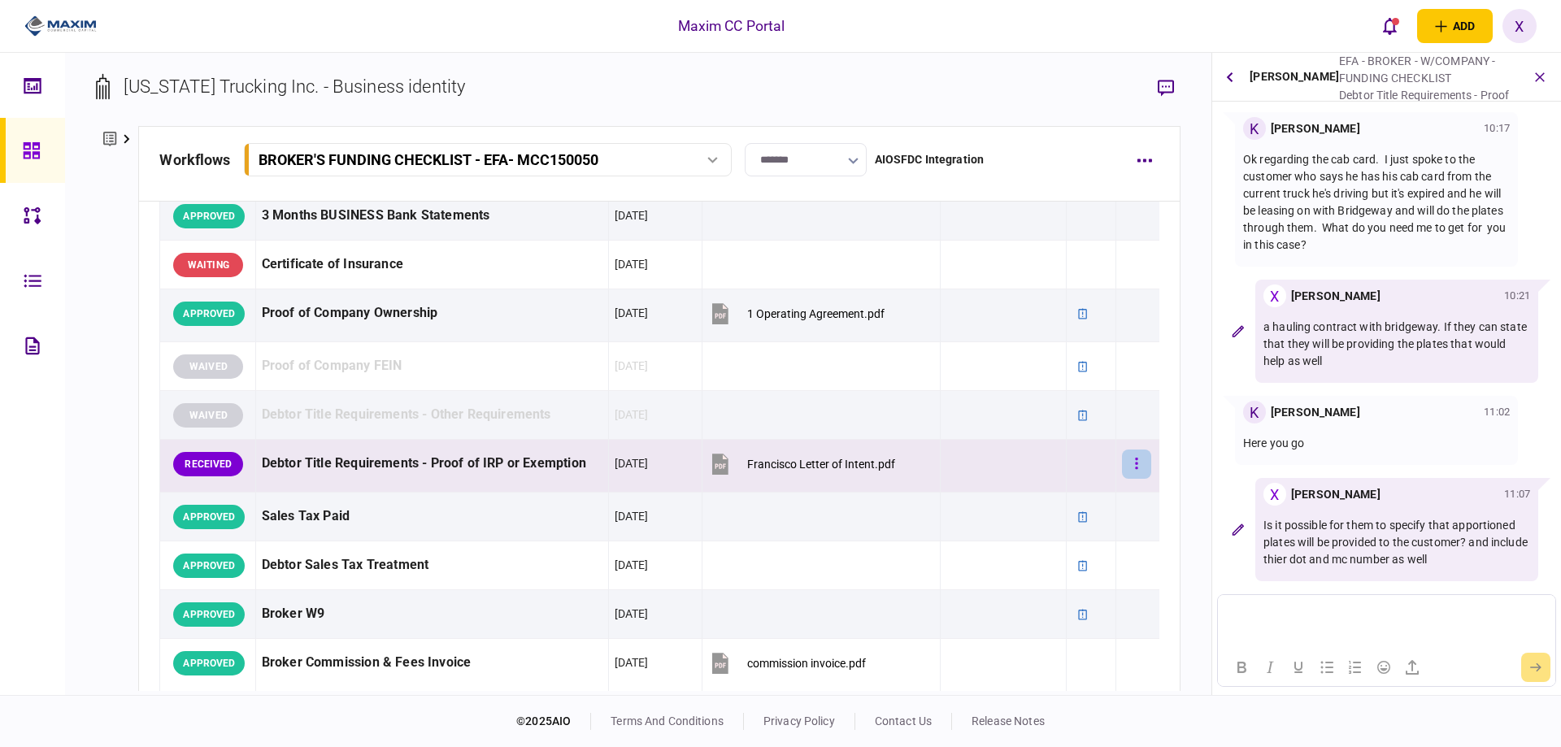
click at [1123, 463] on button "button" at bounding box center [1136, 463] width 29 height 29
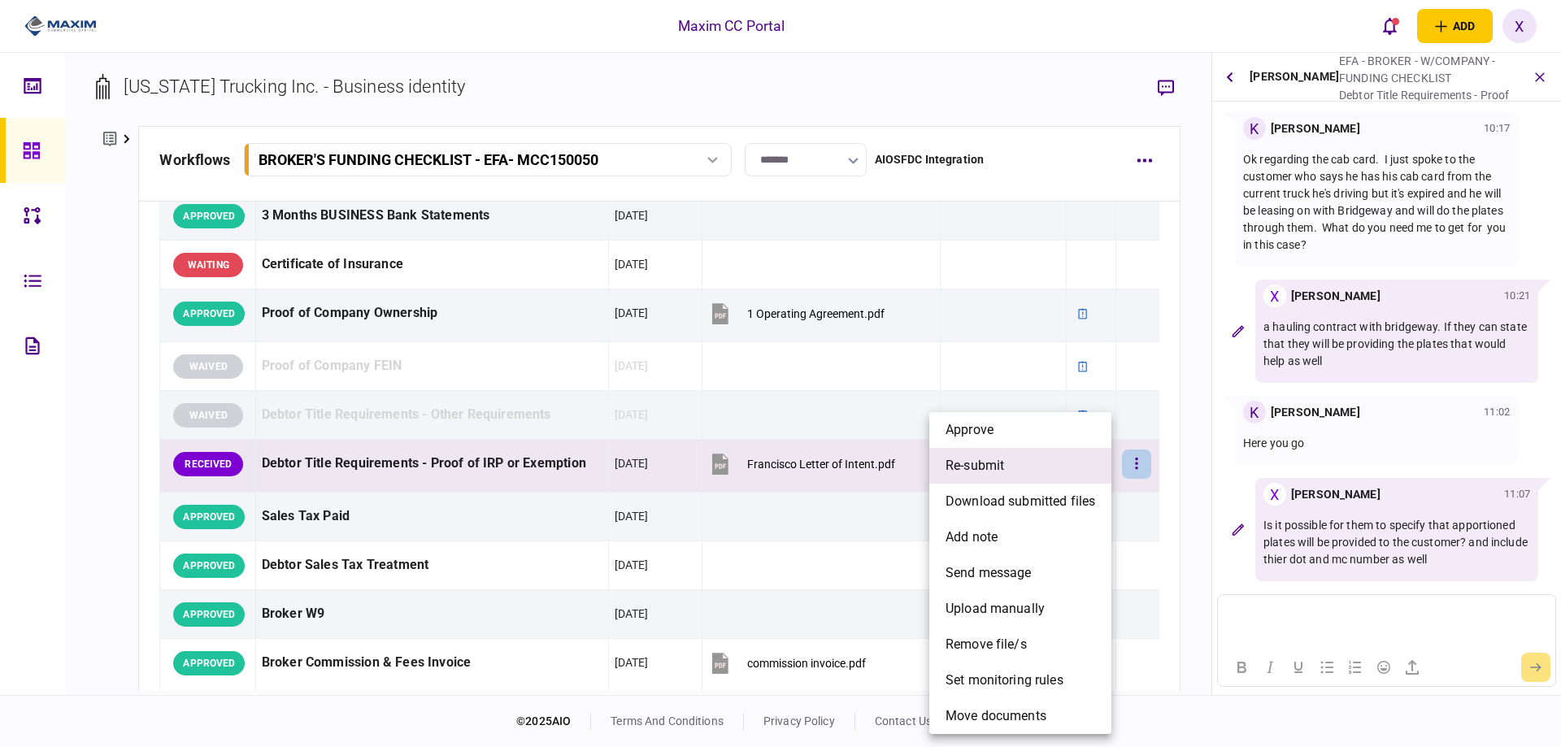
click at [1053, 478] on li "re-submit" at bounding box center [1020, 466] width 182 height 36
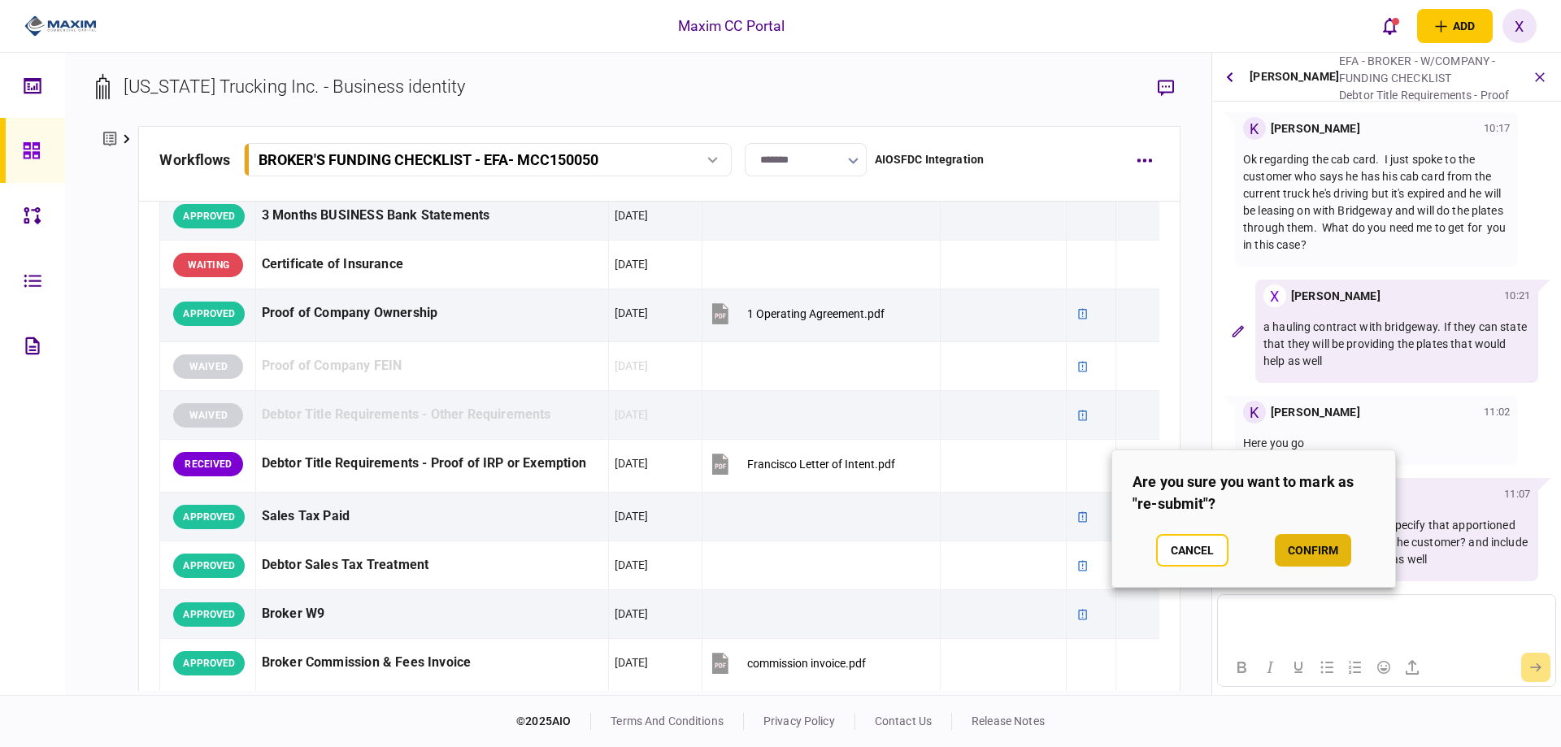
click at [1284, 542] on button "confirm" at bounding box center [1313, 550] width 76 height 33
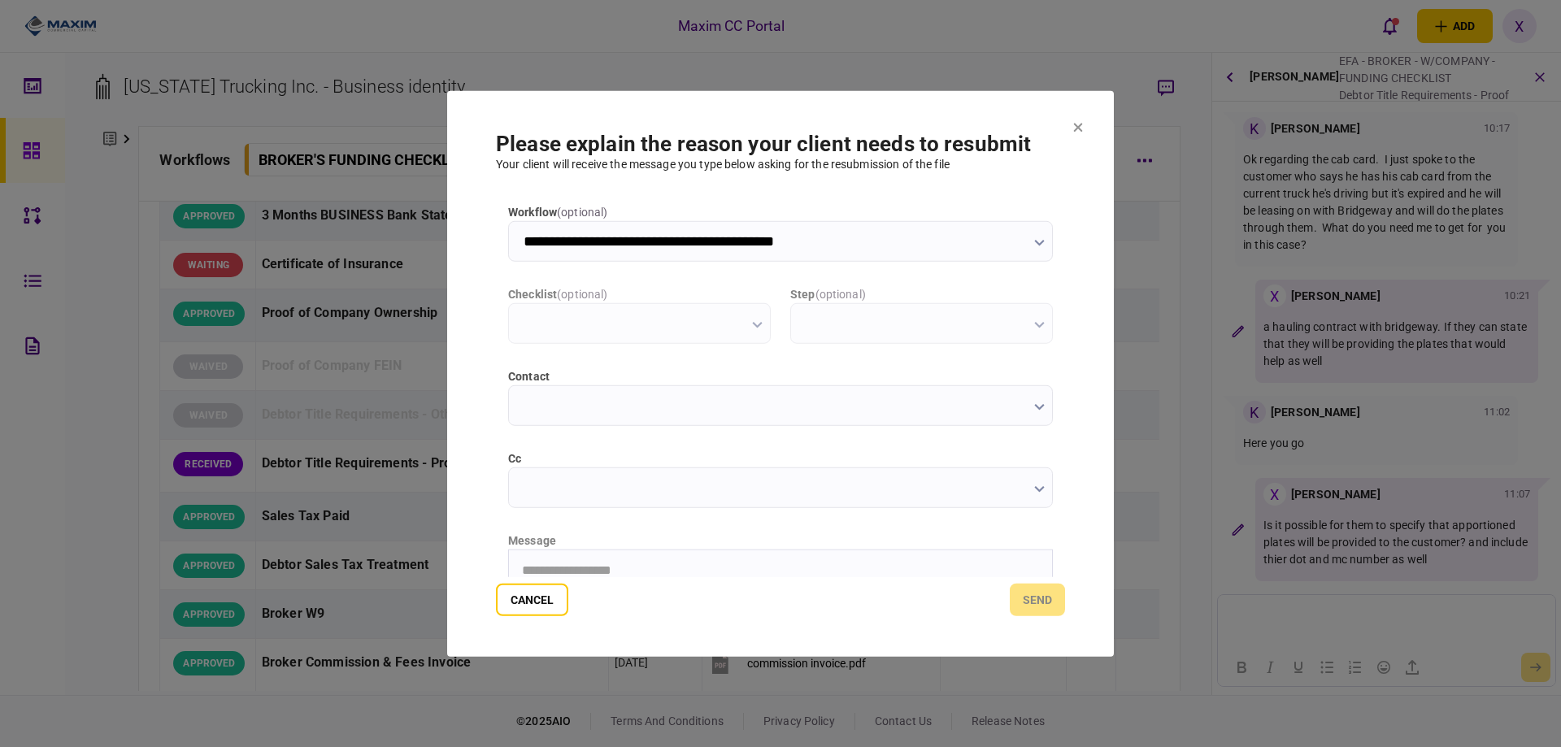
scroll to position [0, 0]
type input "**********"
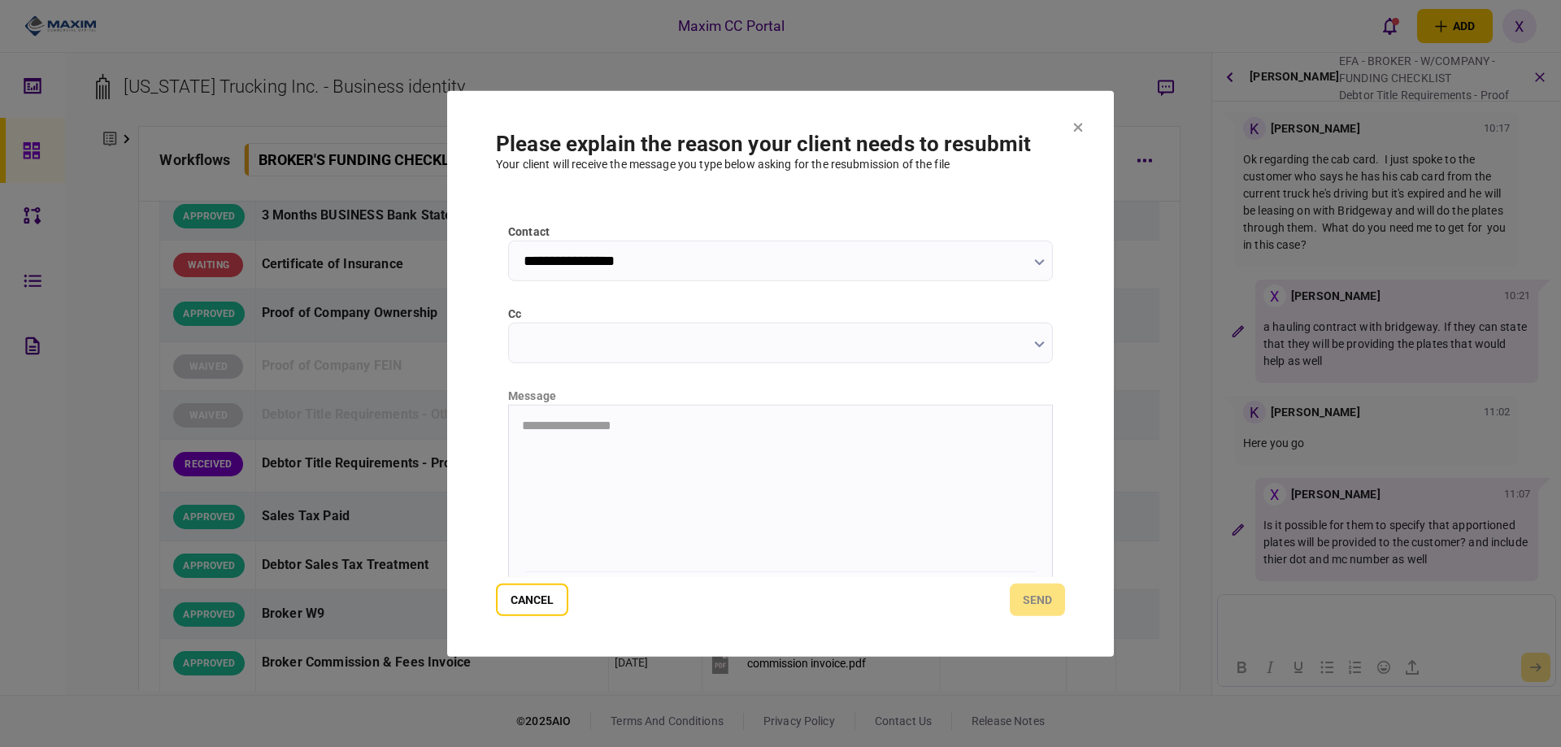
scroll to position [163, 0]
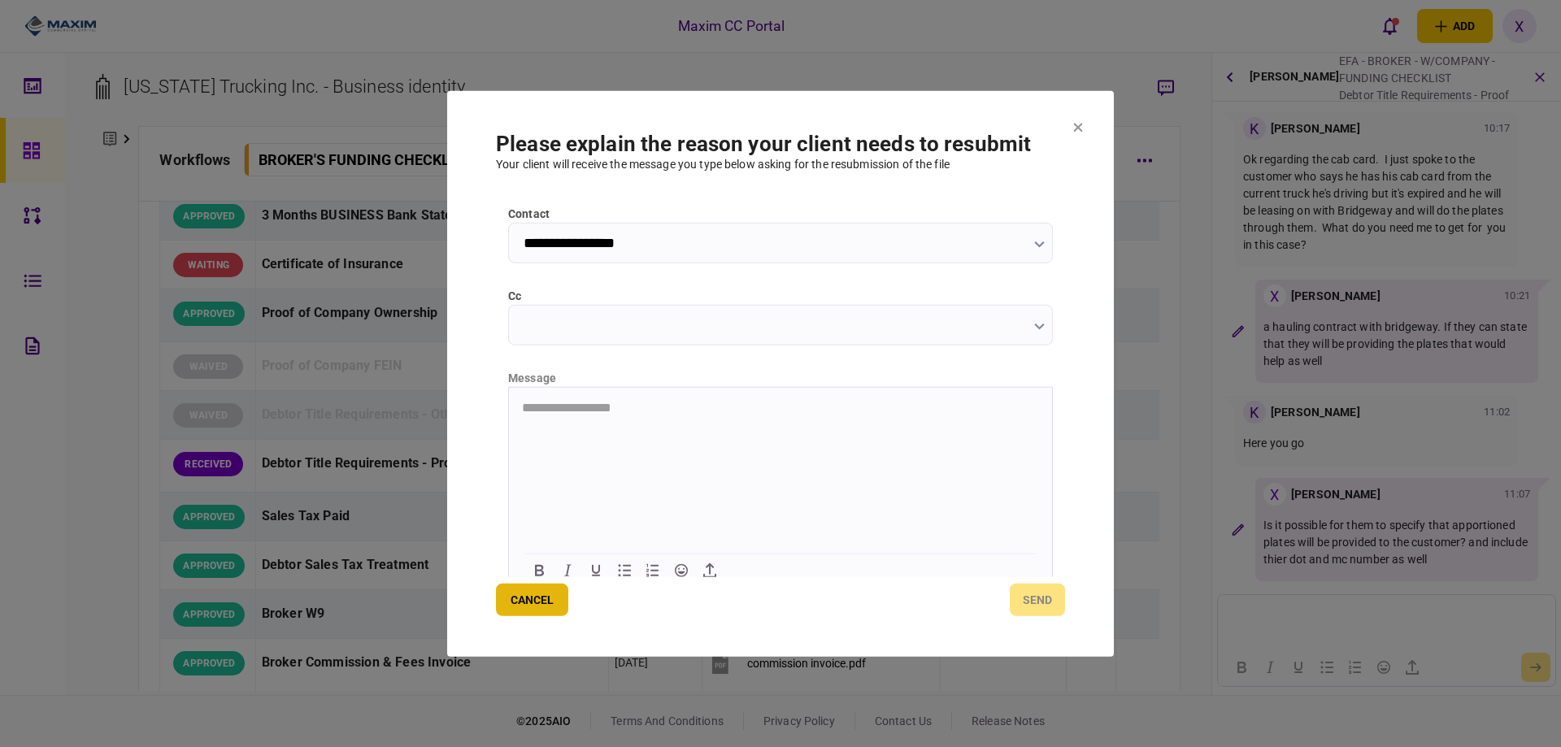
click at [521, 589] on button "Cancel" at bounding box center [532, 600] width 72 height 33
